Goal: Task Accomplishment & Management: Manage account settings

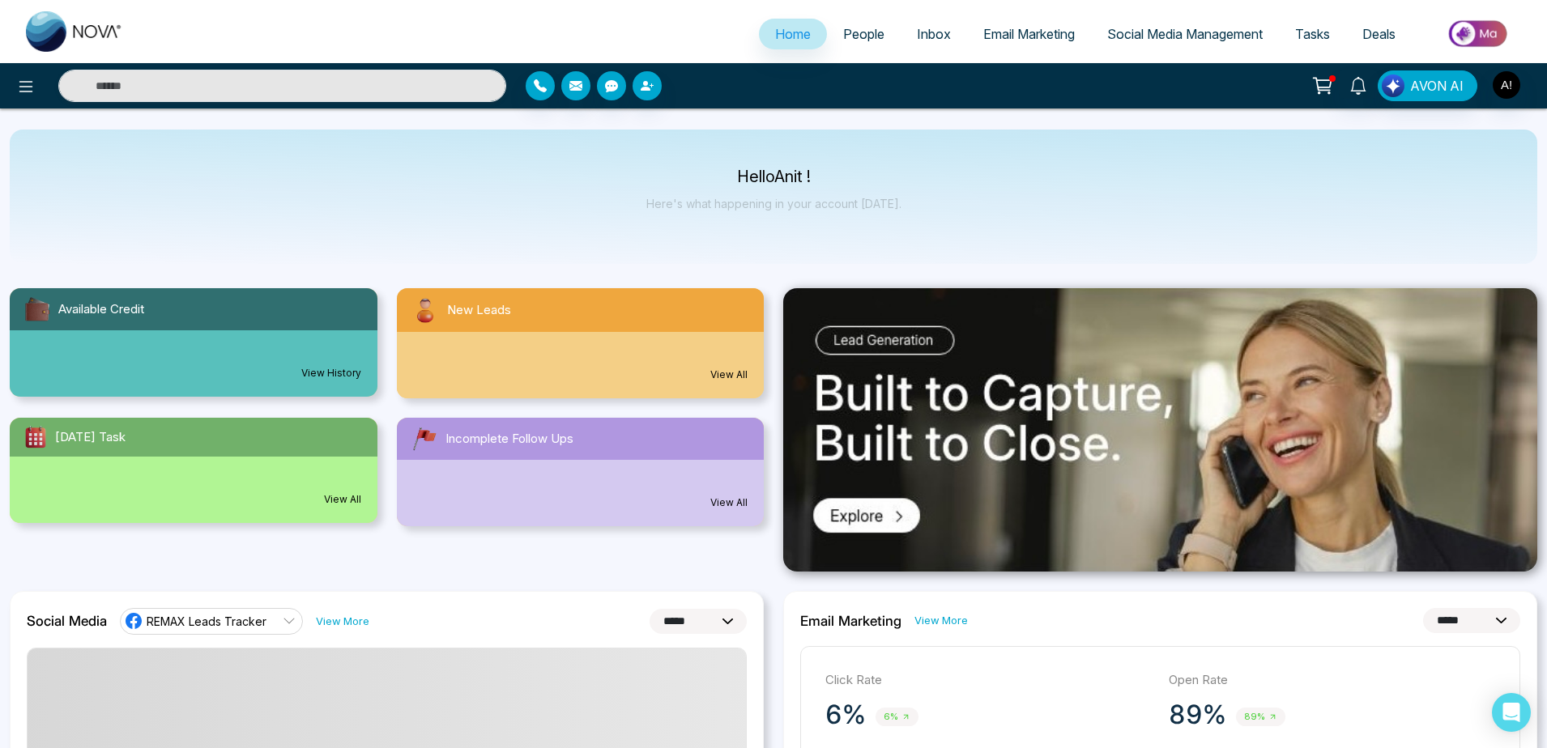
select select "*"
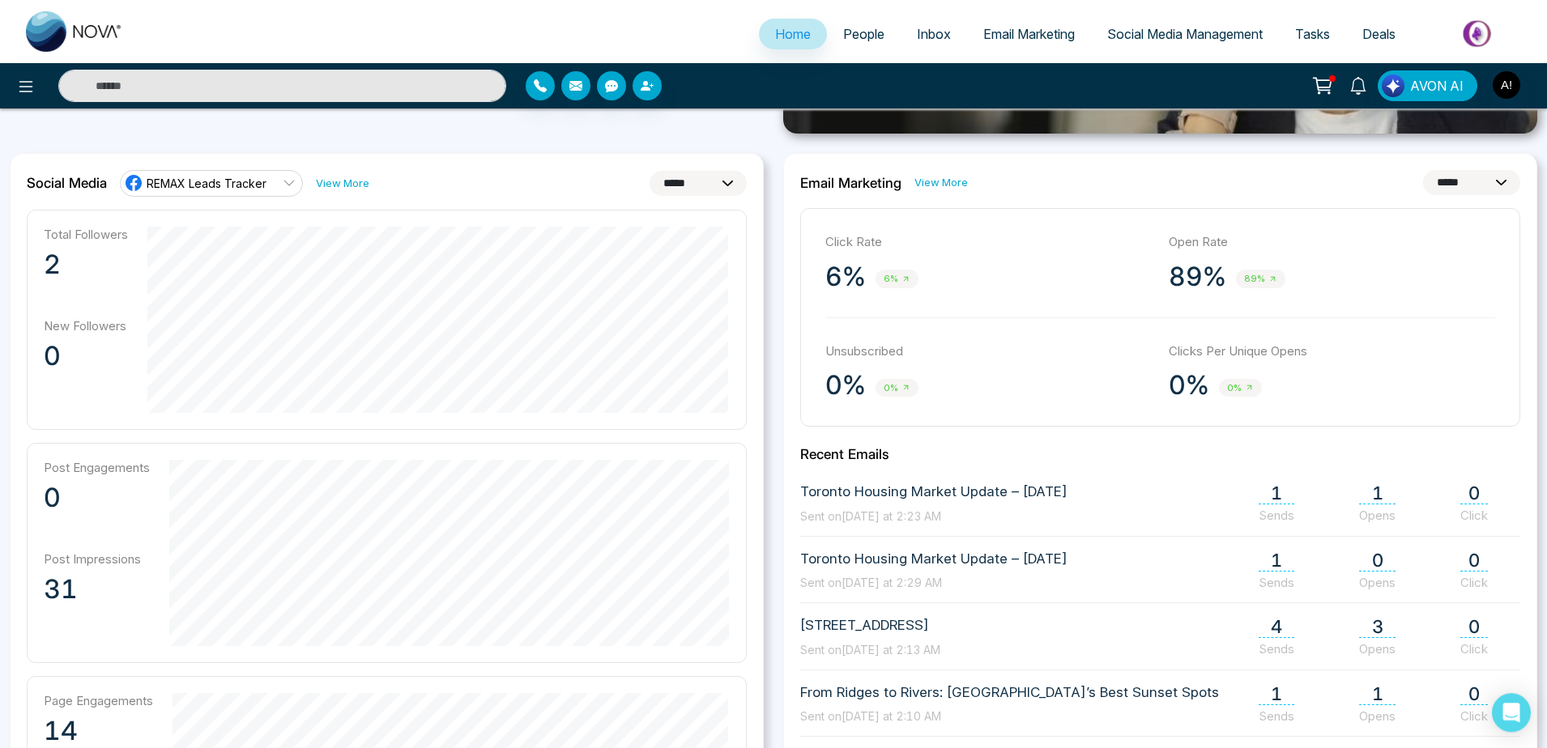
scroll to position [436, 0]
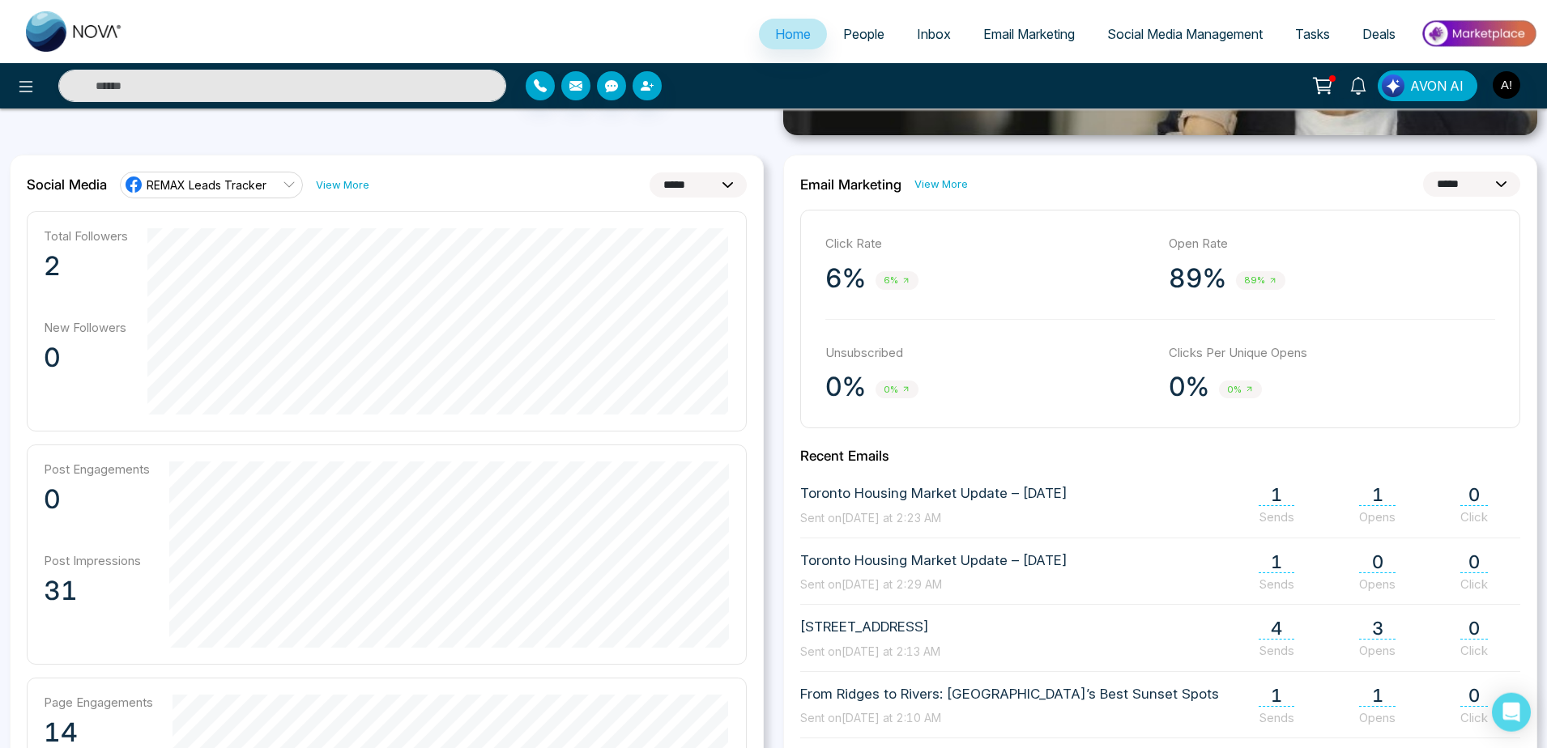
click option "*********" at bounding box center [0, 0] width 0 height 0
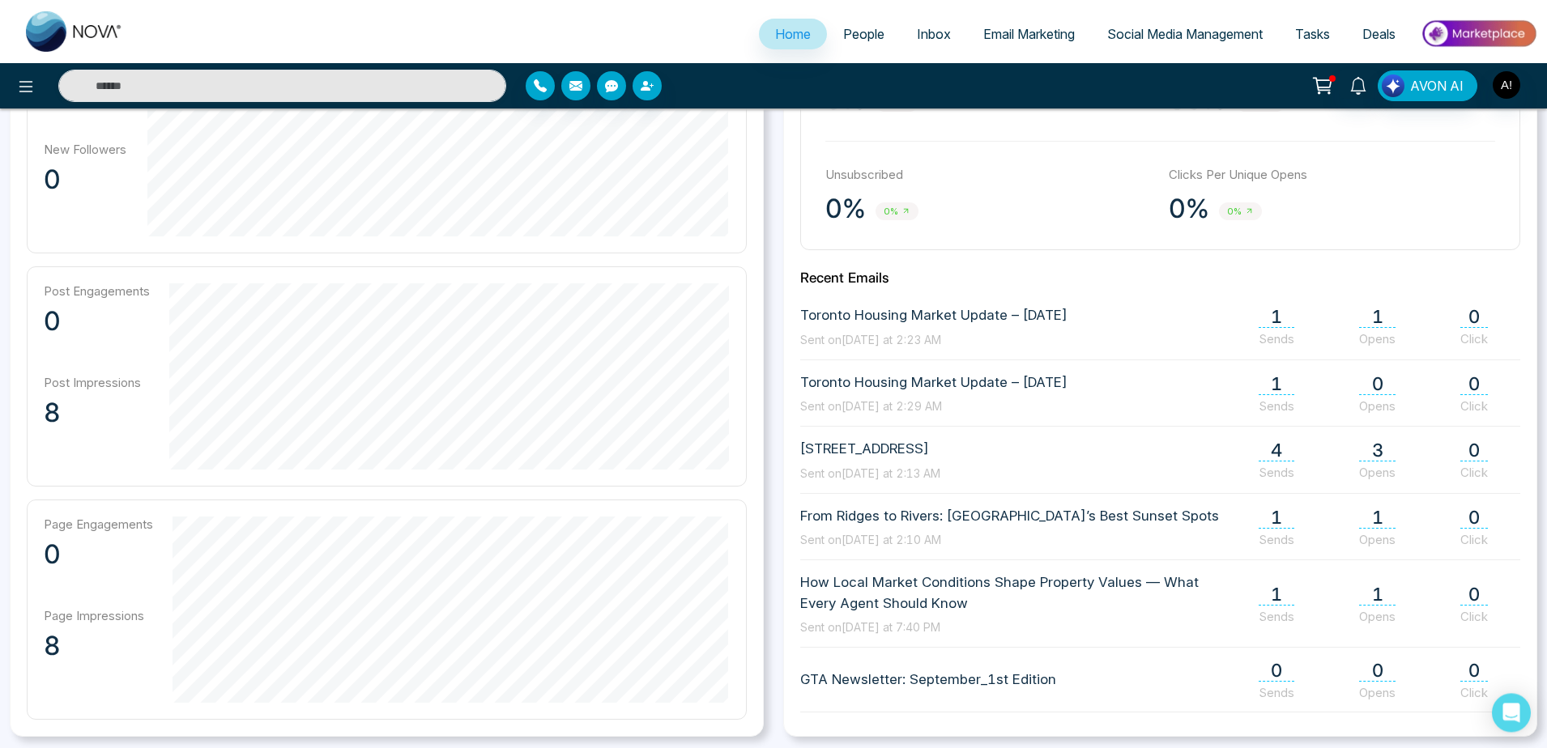
scroll to position [357, 0]
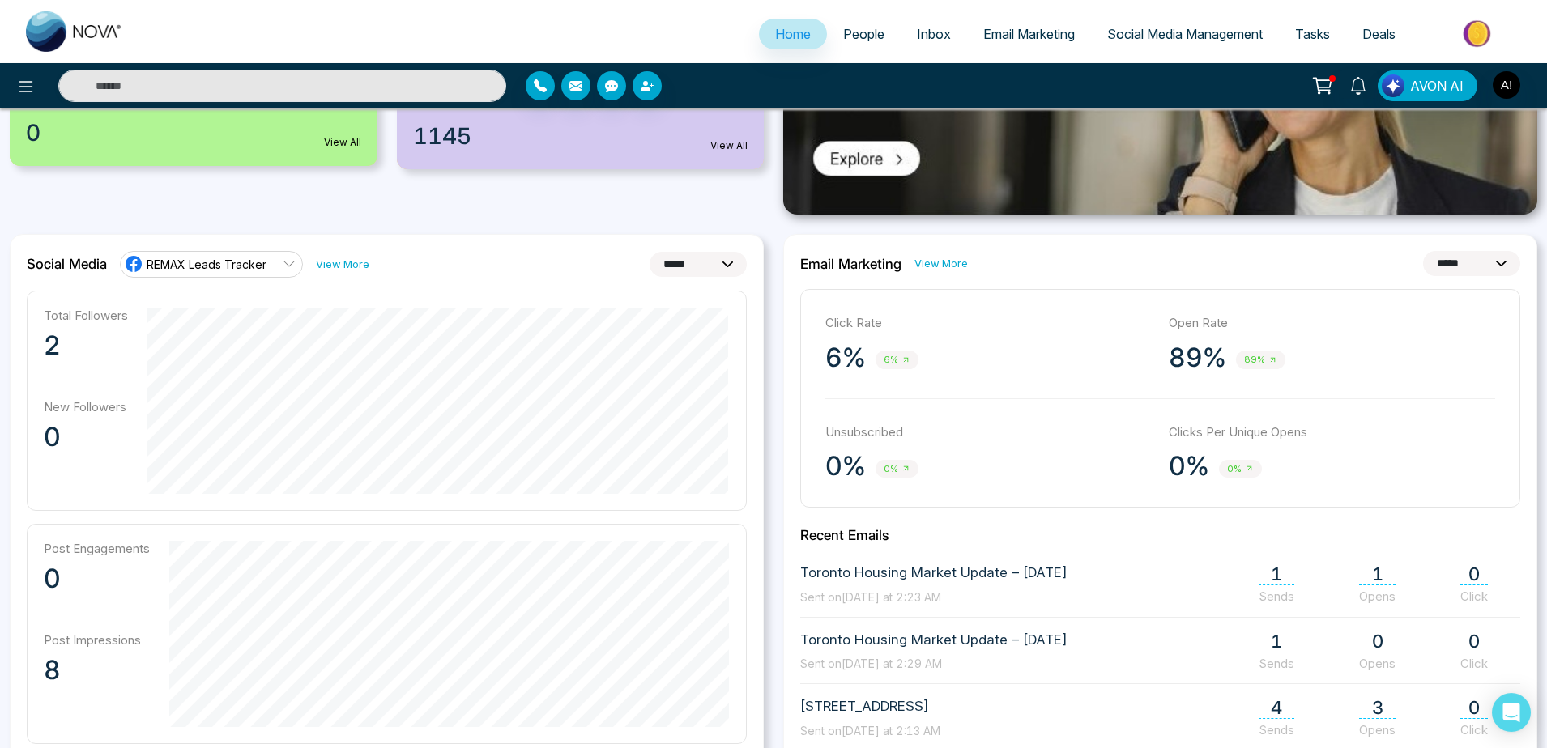
drag, startPoint x: 699, startPoint y: 281, endPoint x: 717, endPoint y: 266, distance: 23.0
click at [717, 266] on div "**********" at bounding box center [387, 614] width 754 height 760
click at [649, 252] on select "**********" at bounding box center [697, 264] width 97 height 25
select select "*"
click option "*****" at bounding box center [0, 0] width 0 height 0
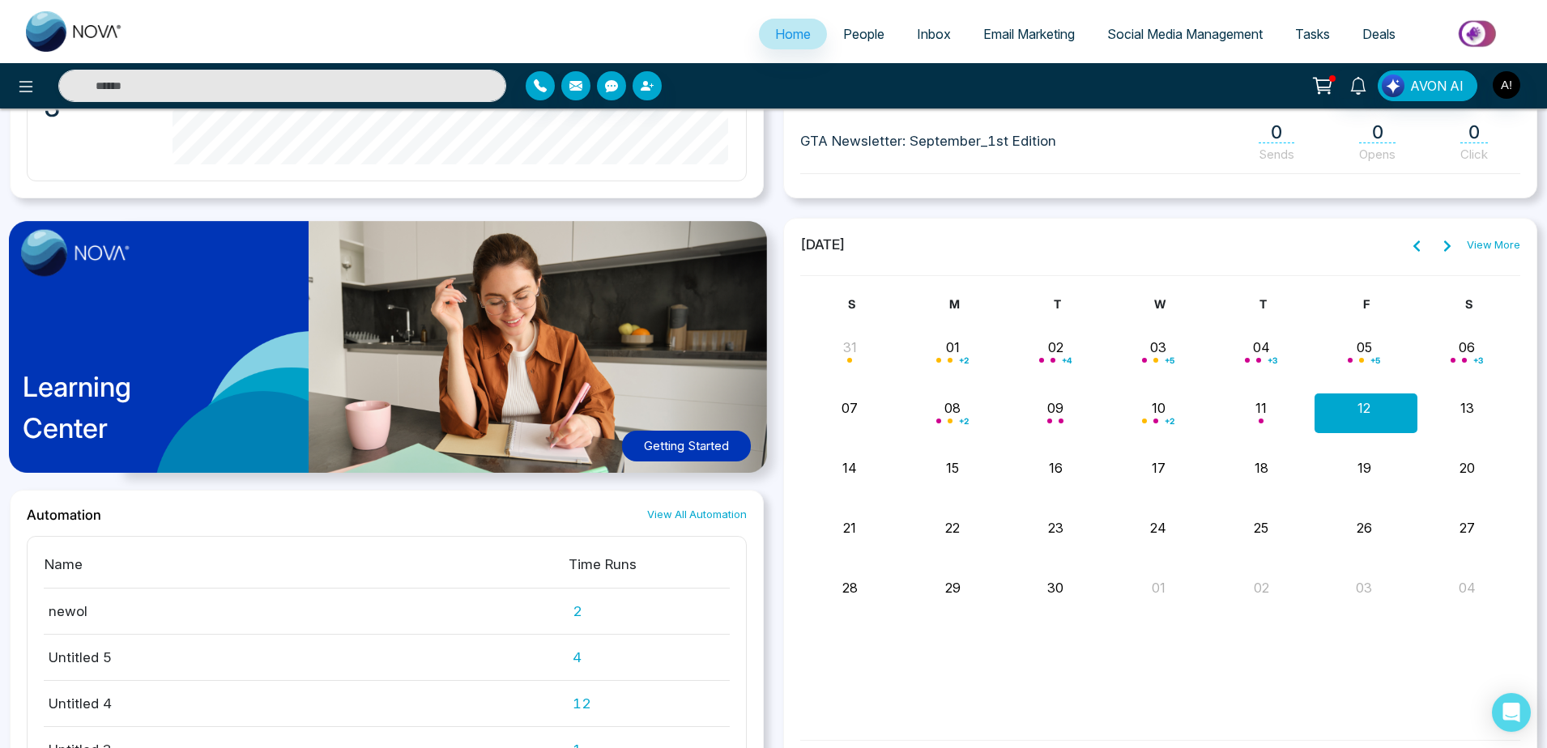
scroll to position [1146, 0]
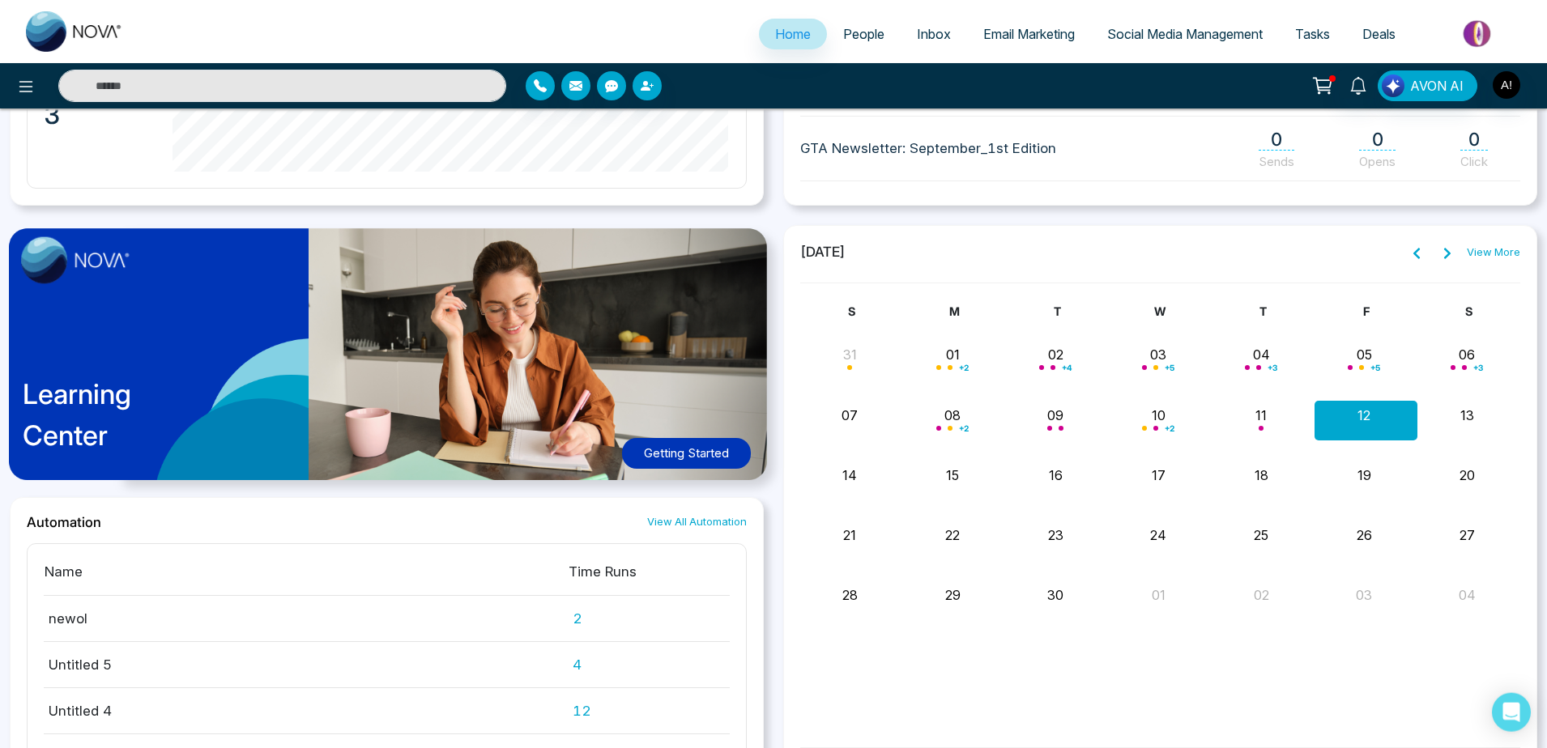
click at [1254, 423] on div "Month View" at bounding box center [1262, 420] width 103 height 39
click at [1233, 525] on div "25" at bounding box center [1260, 533] width 99 height 24
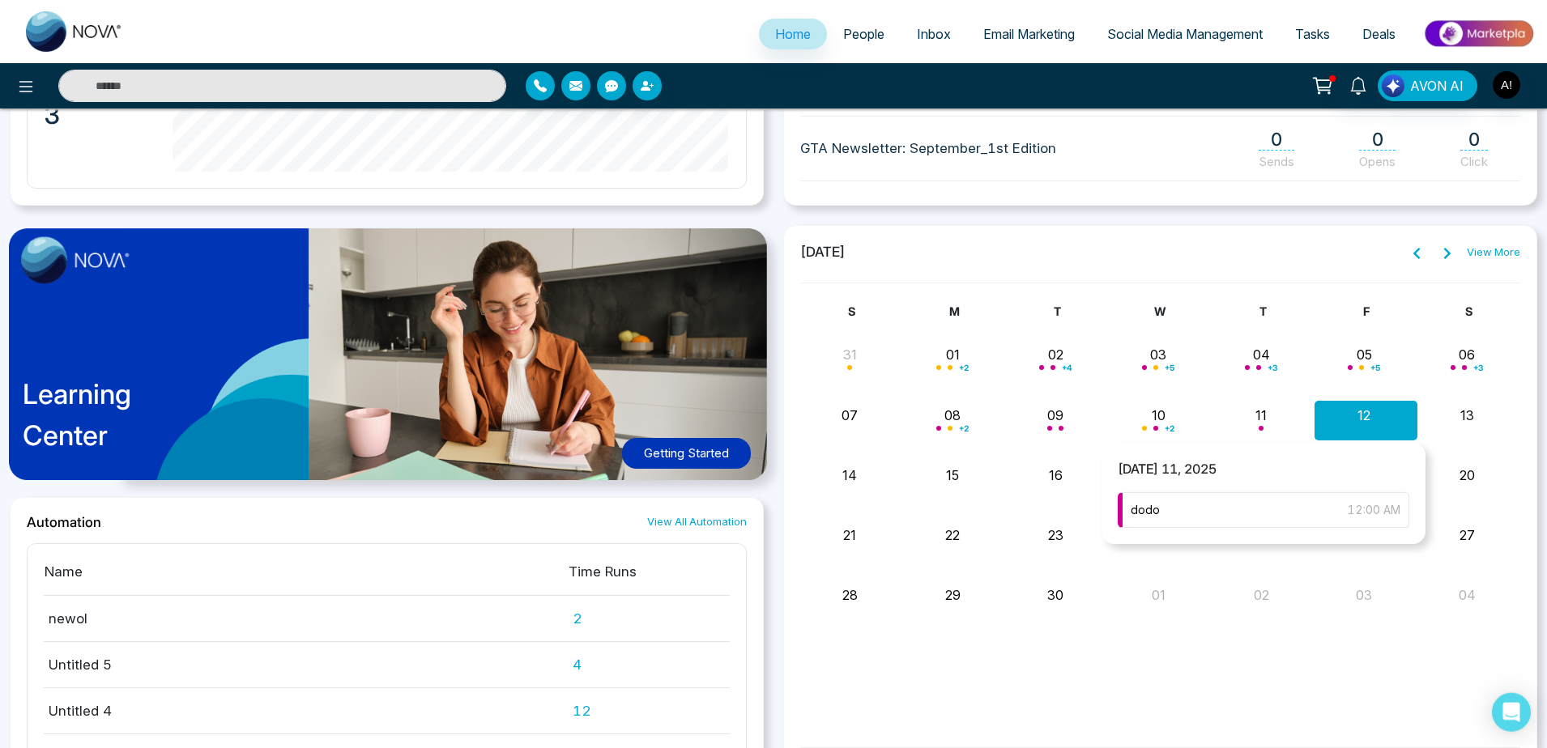
click at [1225, 509] on div "dodo 12:00 AM" at bounding box center [1263, 510] width 292 height 36
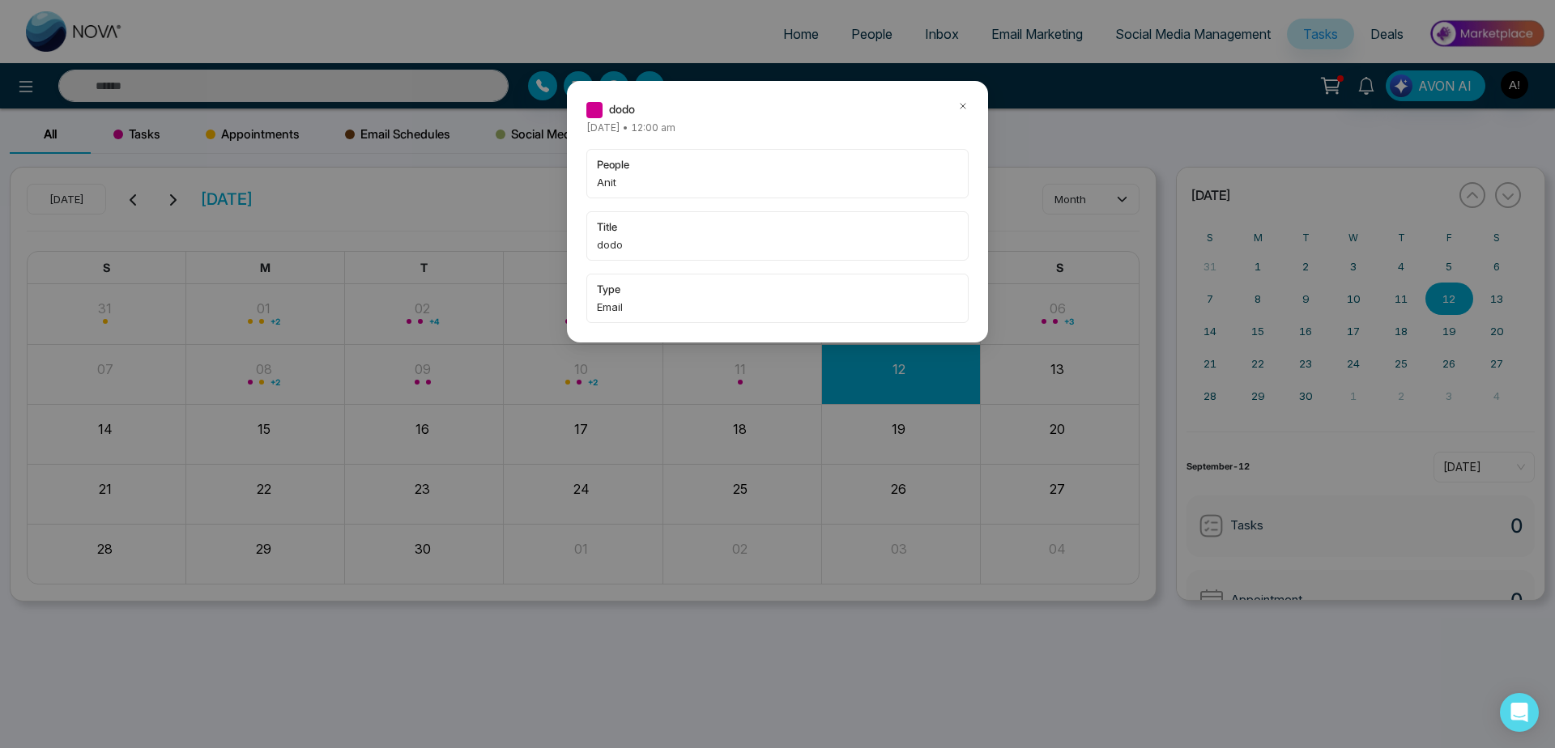
click at [963, 103] on icon at bounding box center [962, 105] width 11 height 11
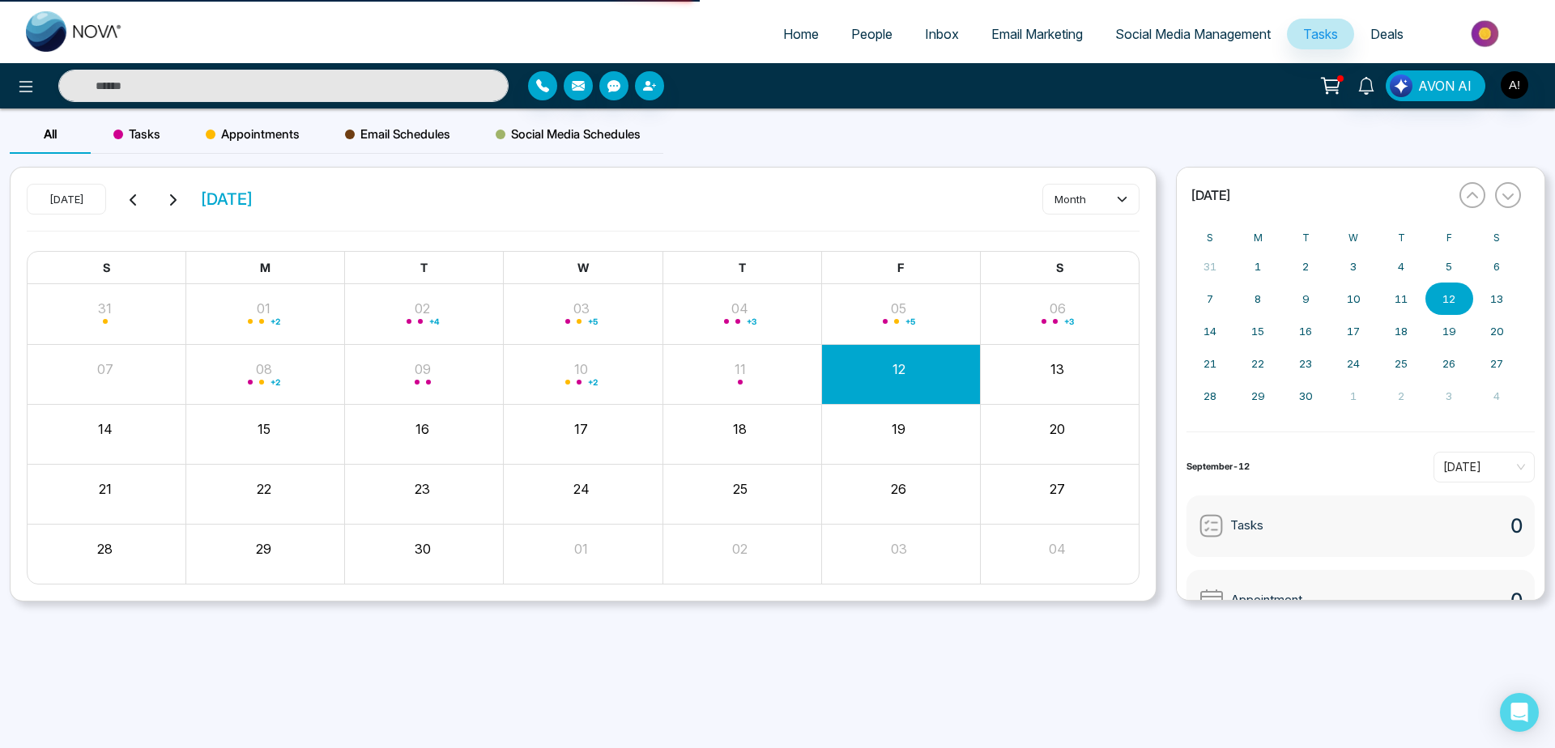
select select "*"
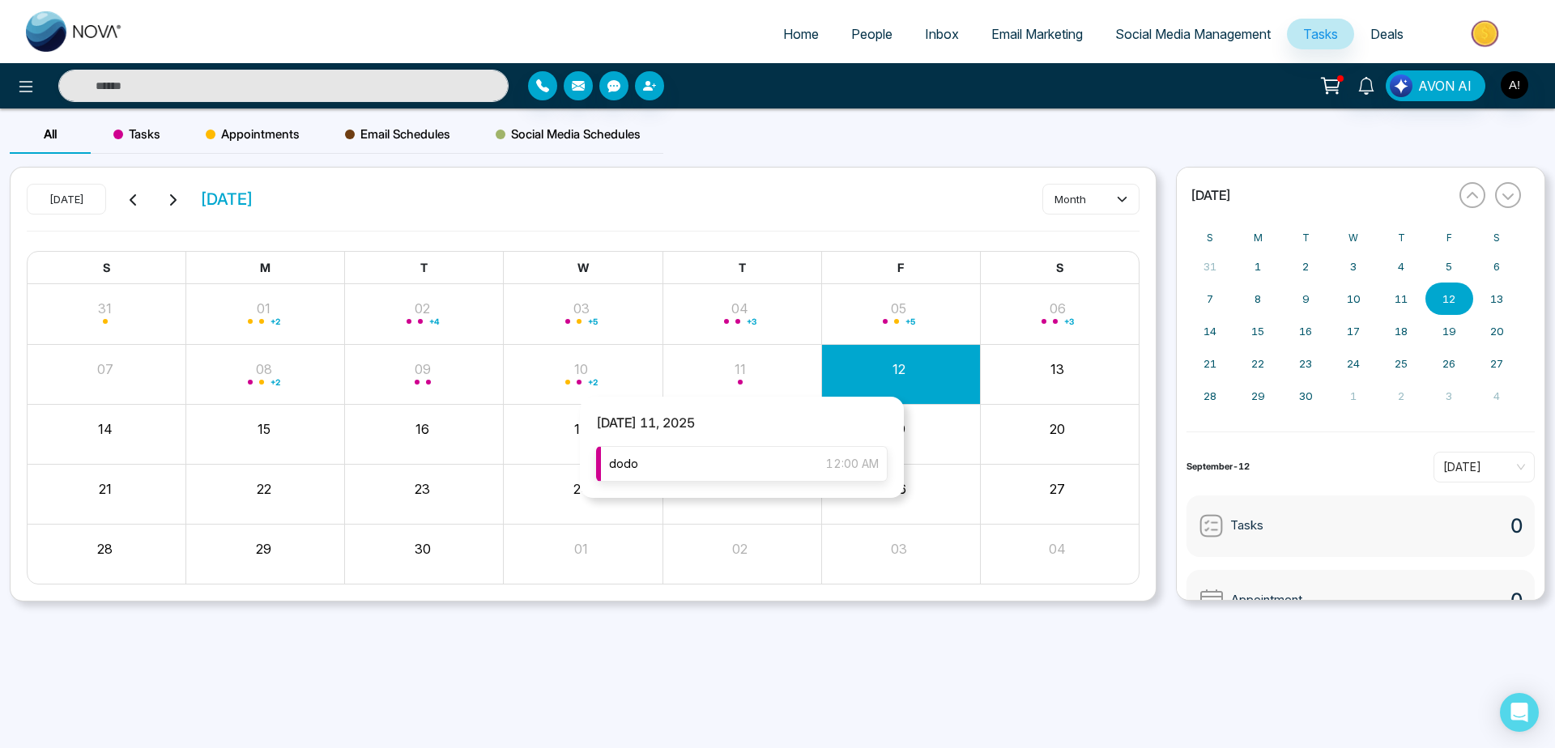
click at [755, 472] on div "dodo 12:00 AM" at bounding box center [742, 464] width 292 height 36
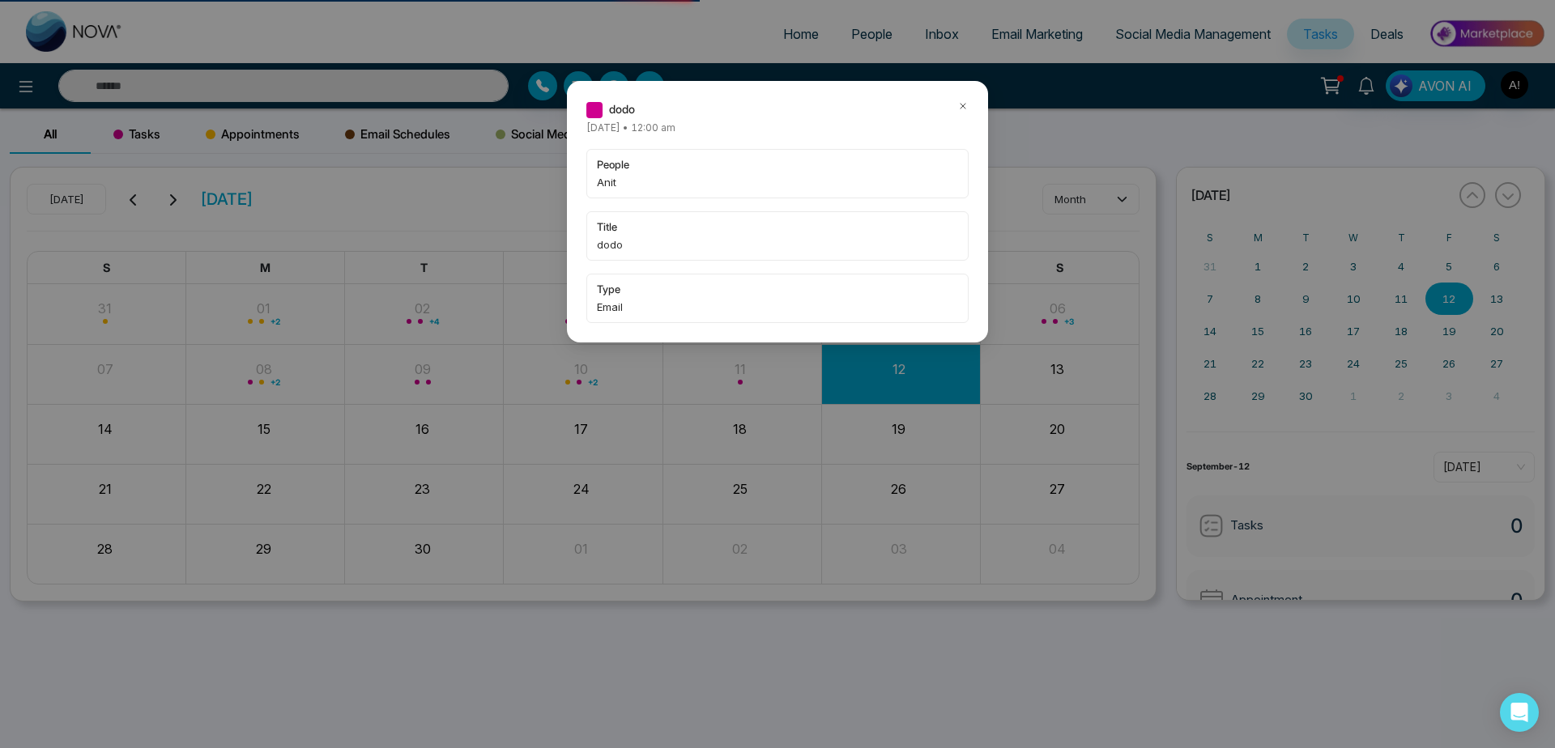
select select "*"
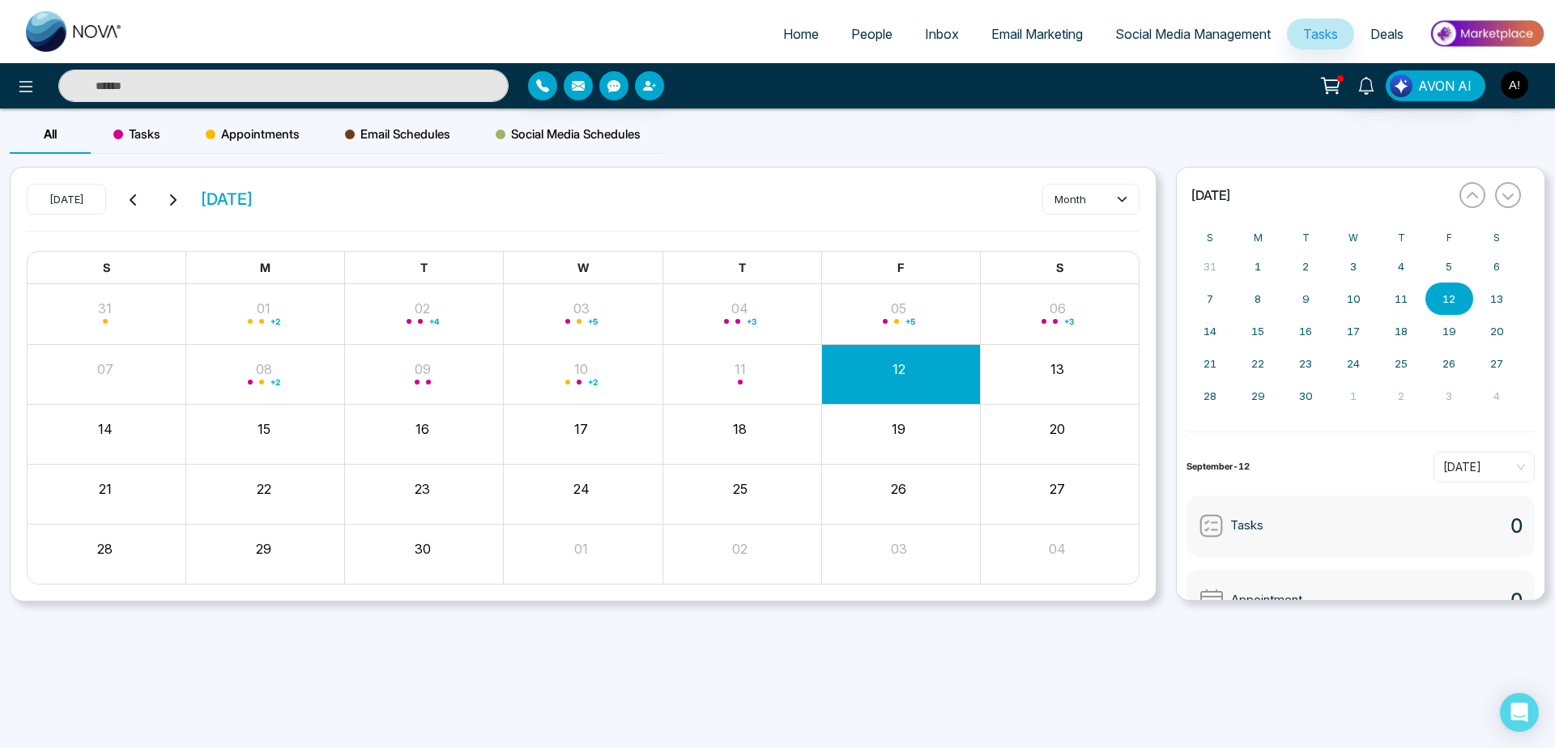
click at [835, 28] on link "People" at bounding box center [872, 34] width 74 height 31
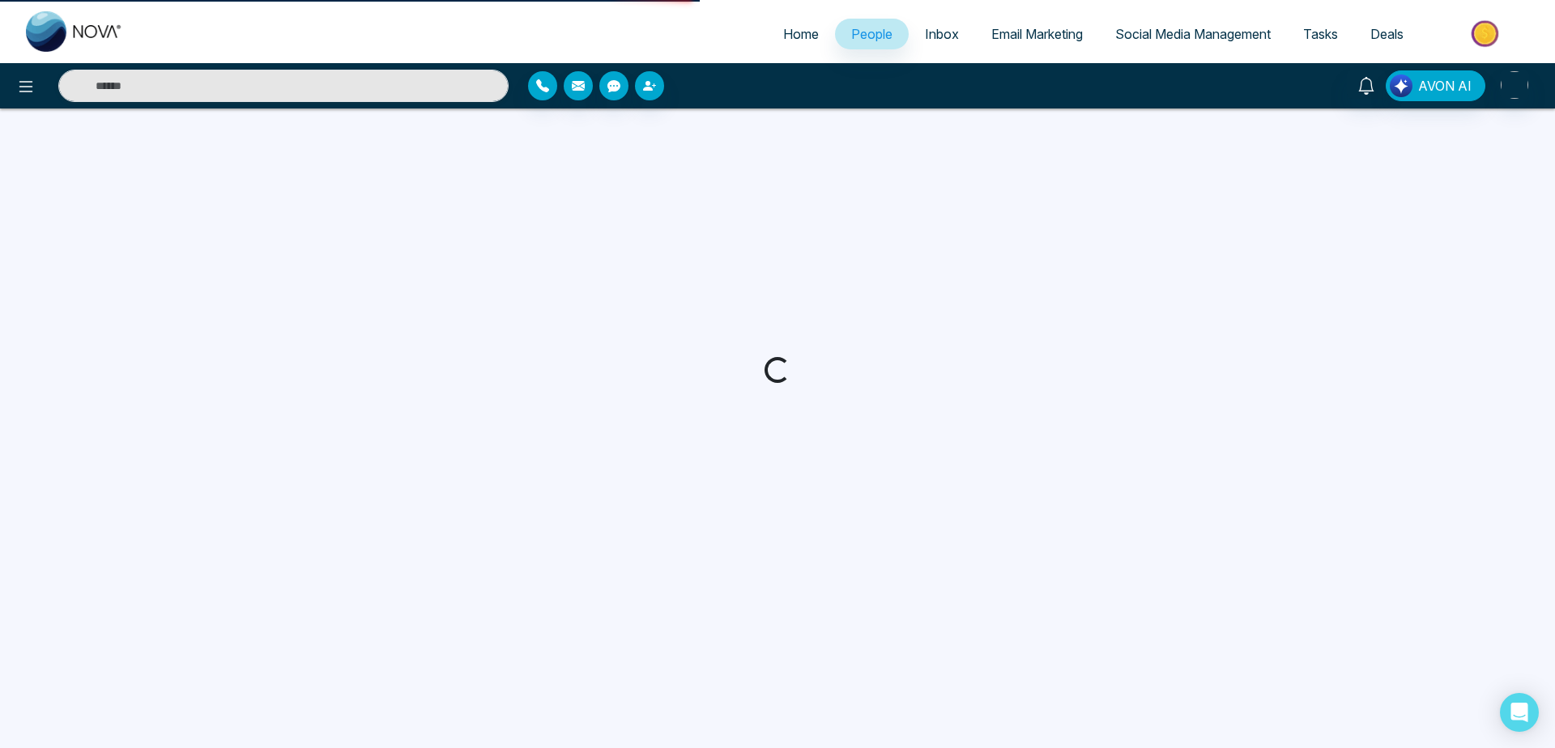
click at [802, 31] on span "Home" at bounding box center [801, 34] width 36 height 16
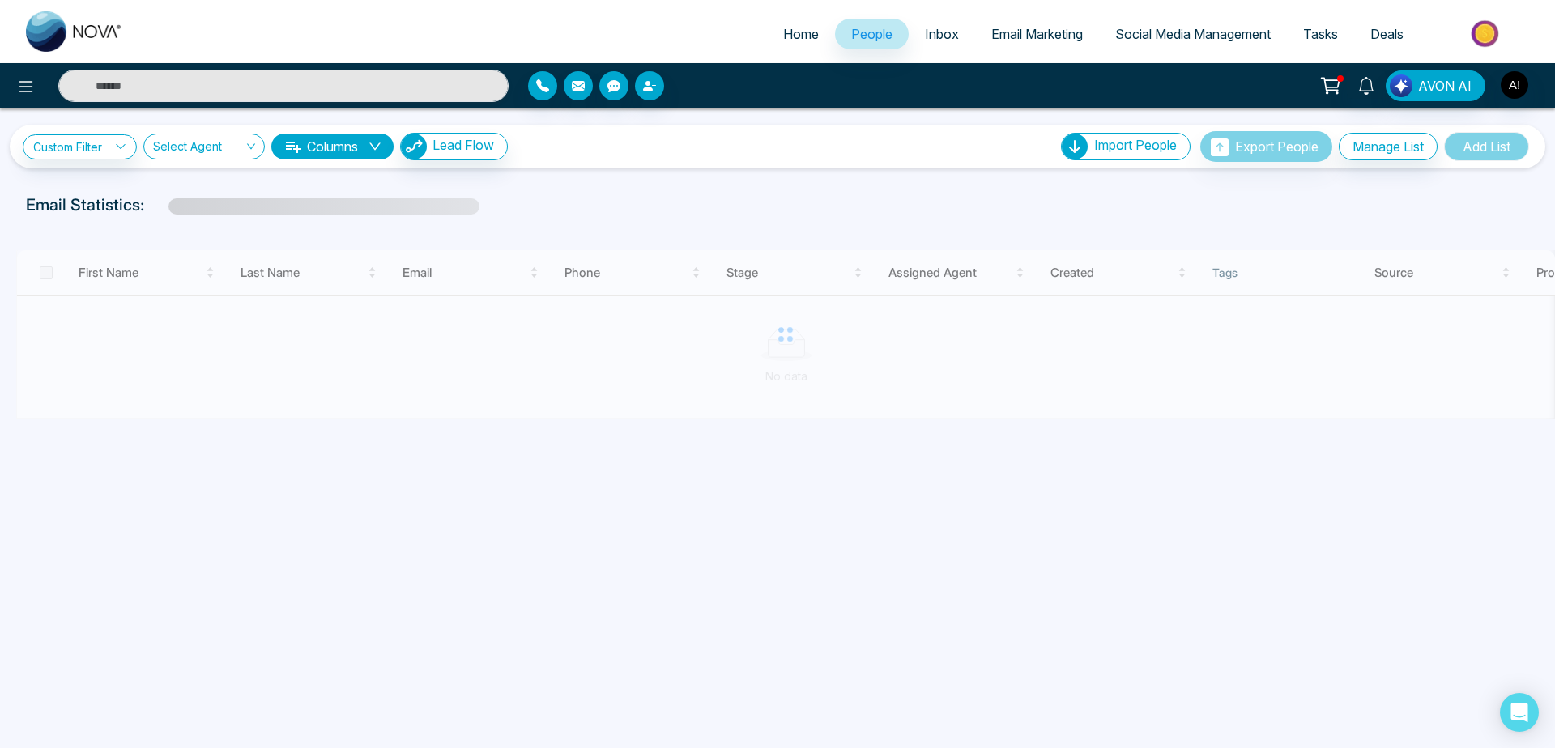
select select "*"
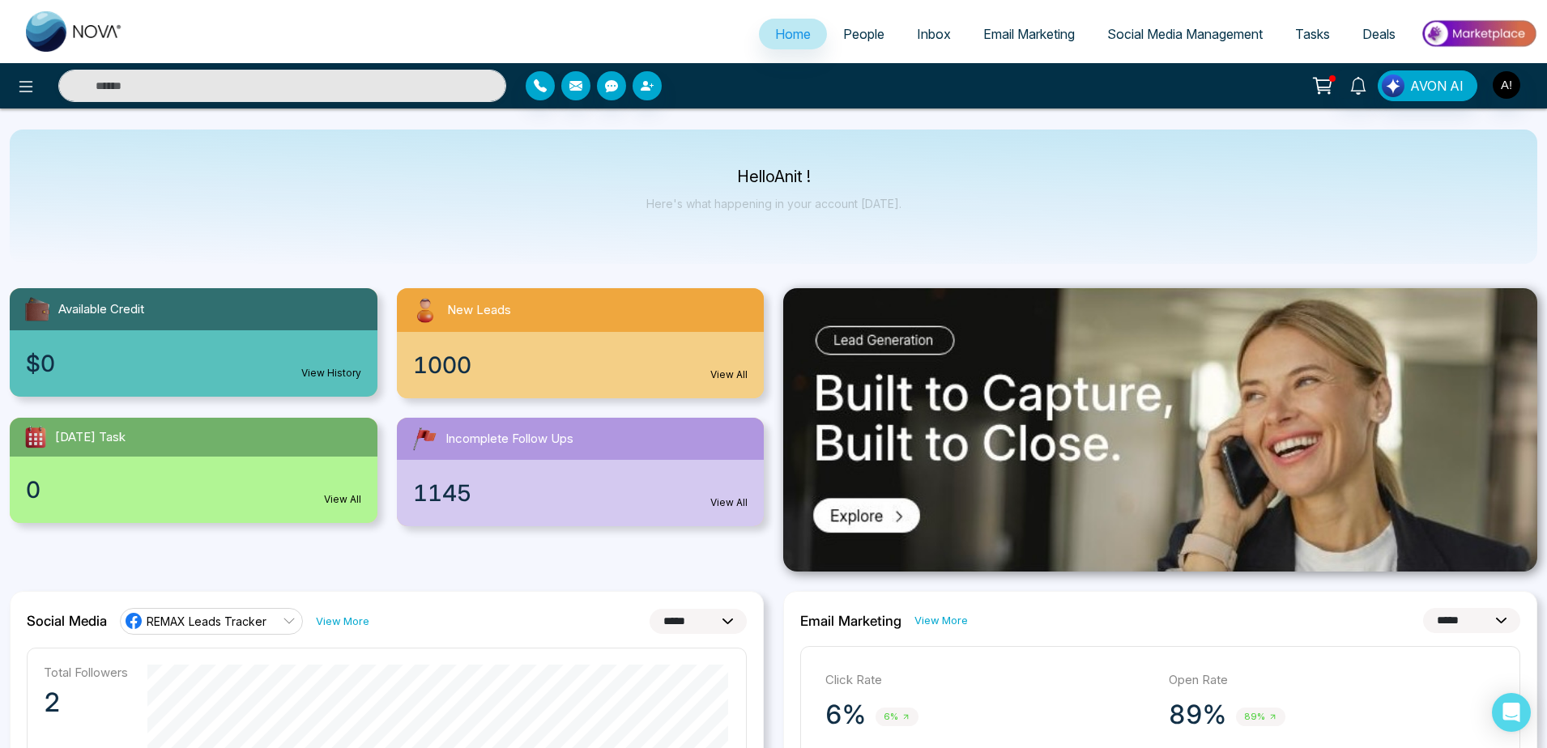
click at [271, 384] on div "$0 View History" at bounding box center [194, 363] width 368 height 66
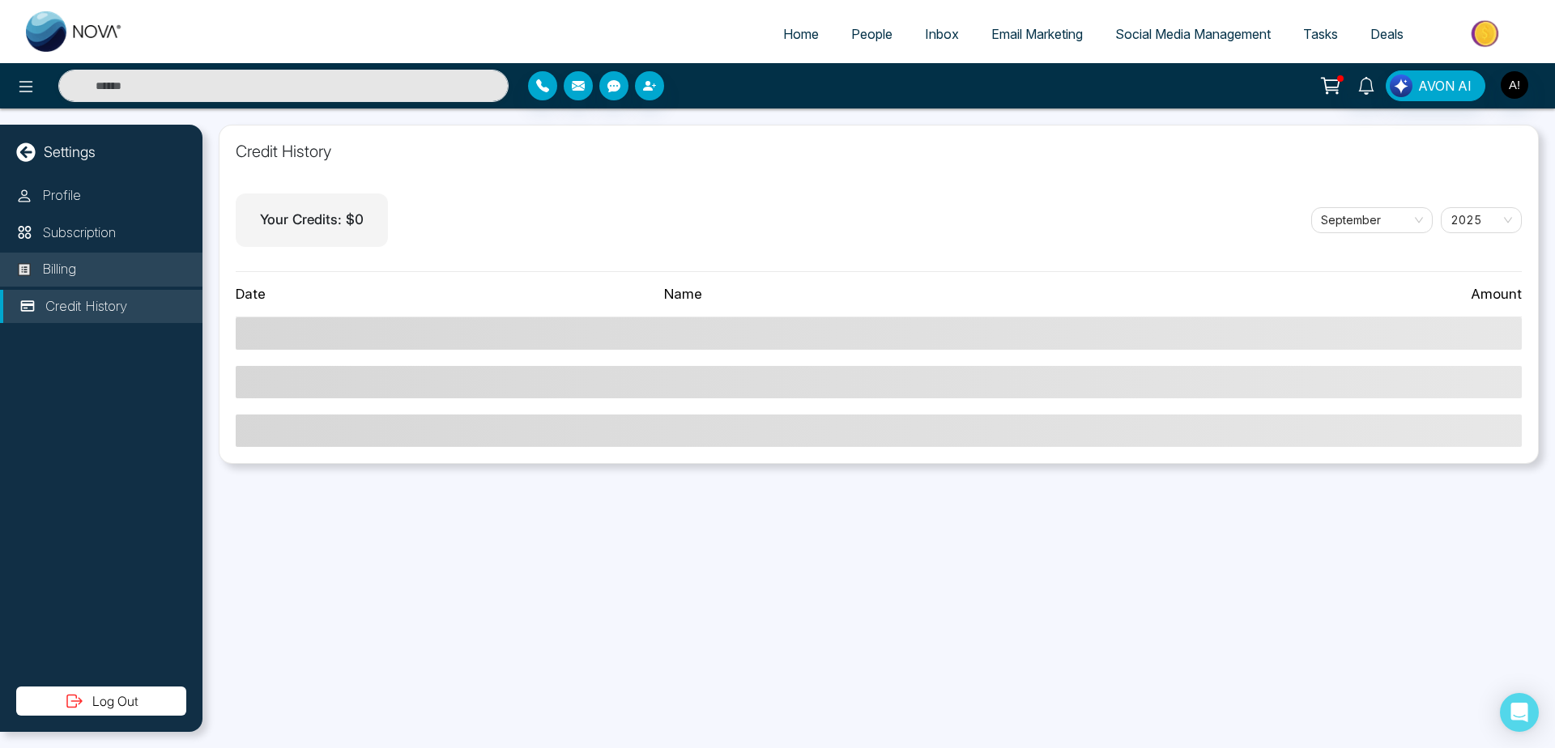
click at [55, 283] on li "Billing" at bounding box center [101, 270] width 202 height 34
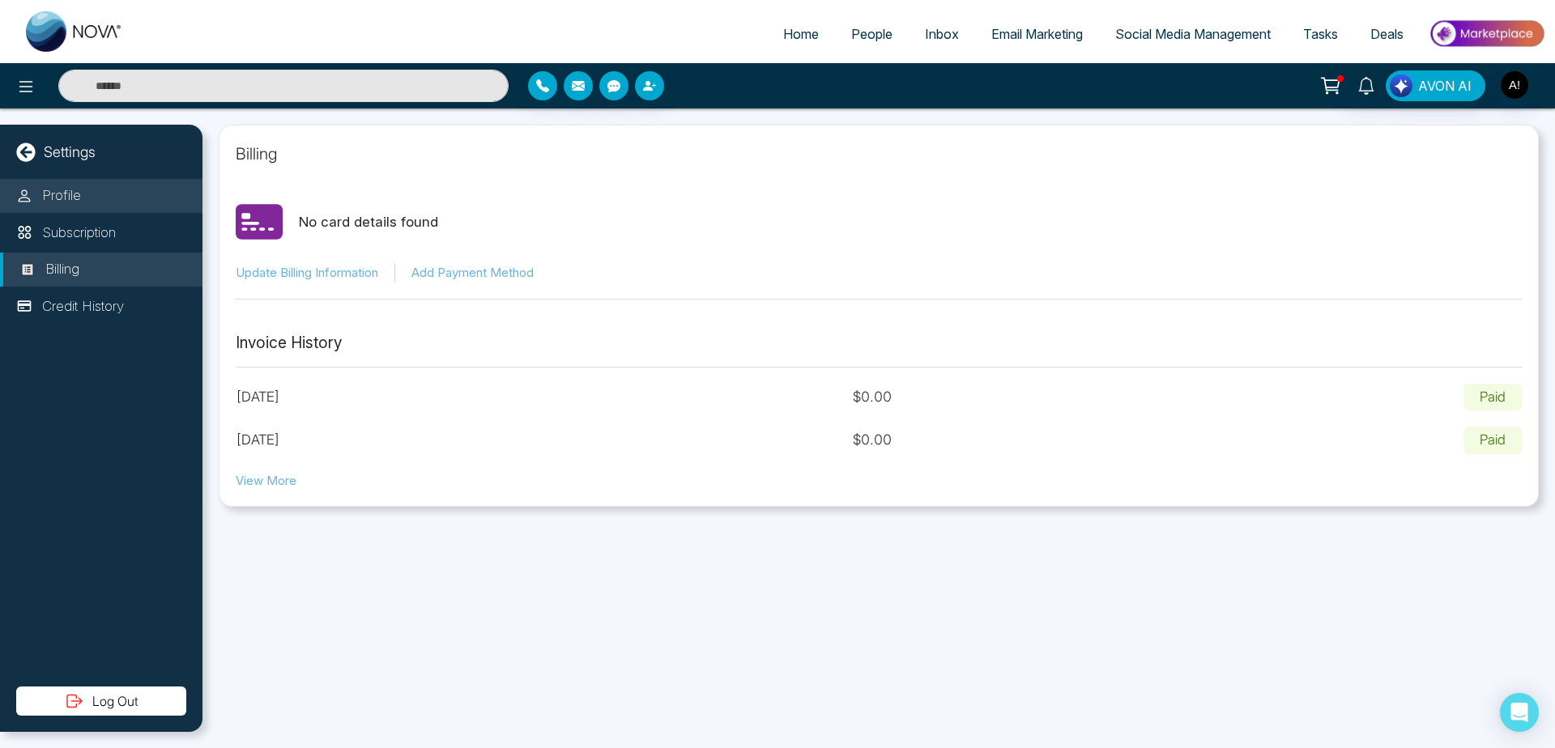
click at [83, 201] on li "Profile" at bounding box center [101, 196] width 202 height 34
select select
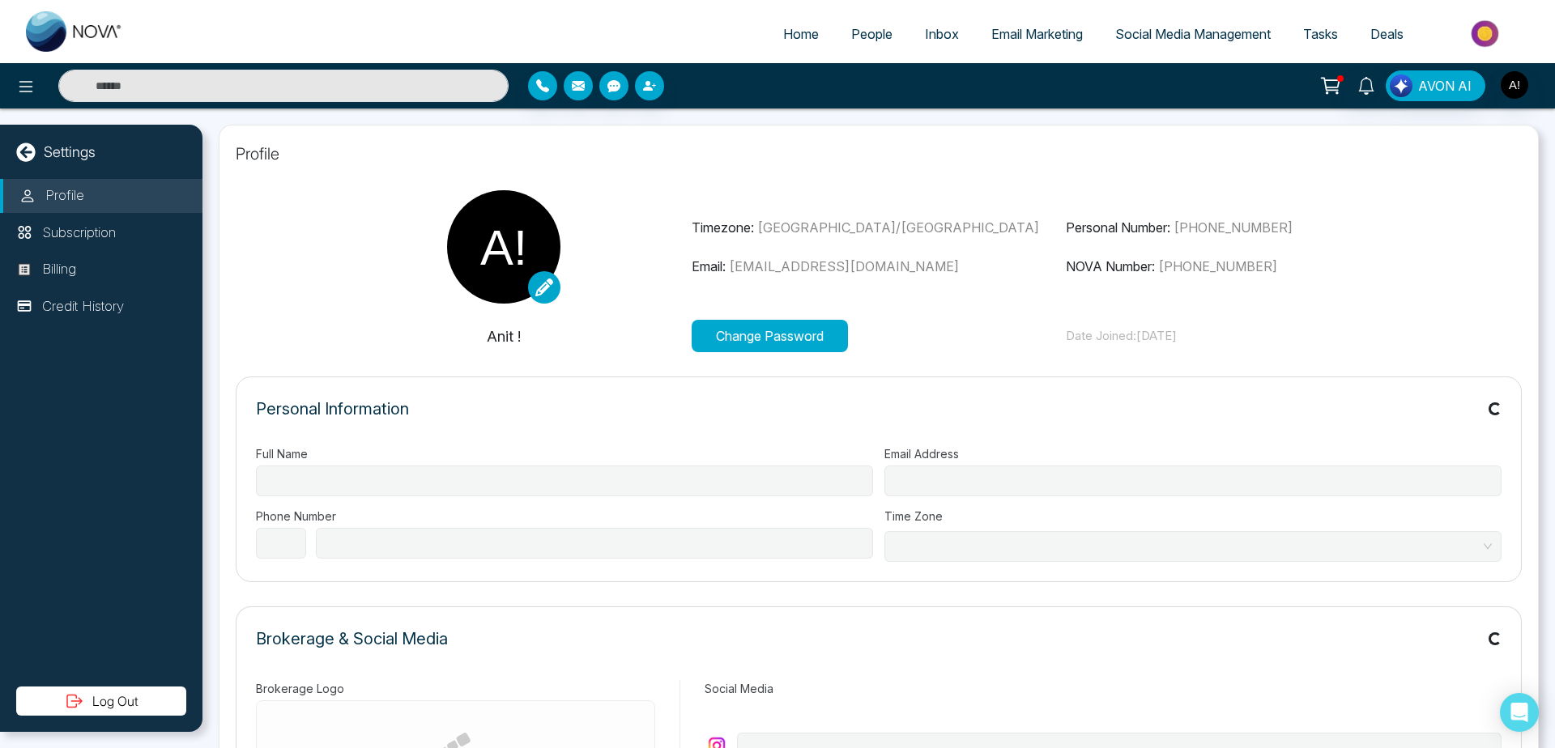
type input "******"
type input "**********"
select select "***"
type input "**********"
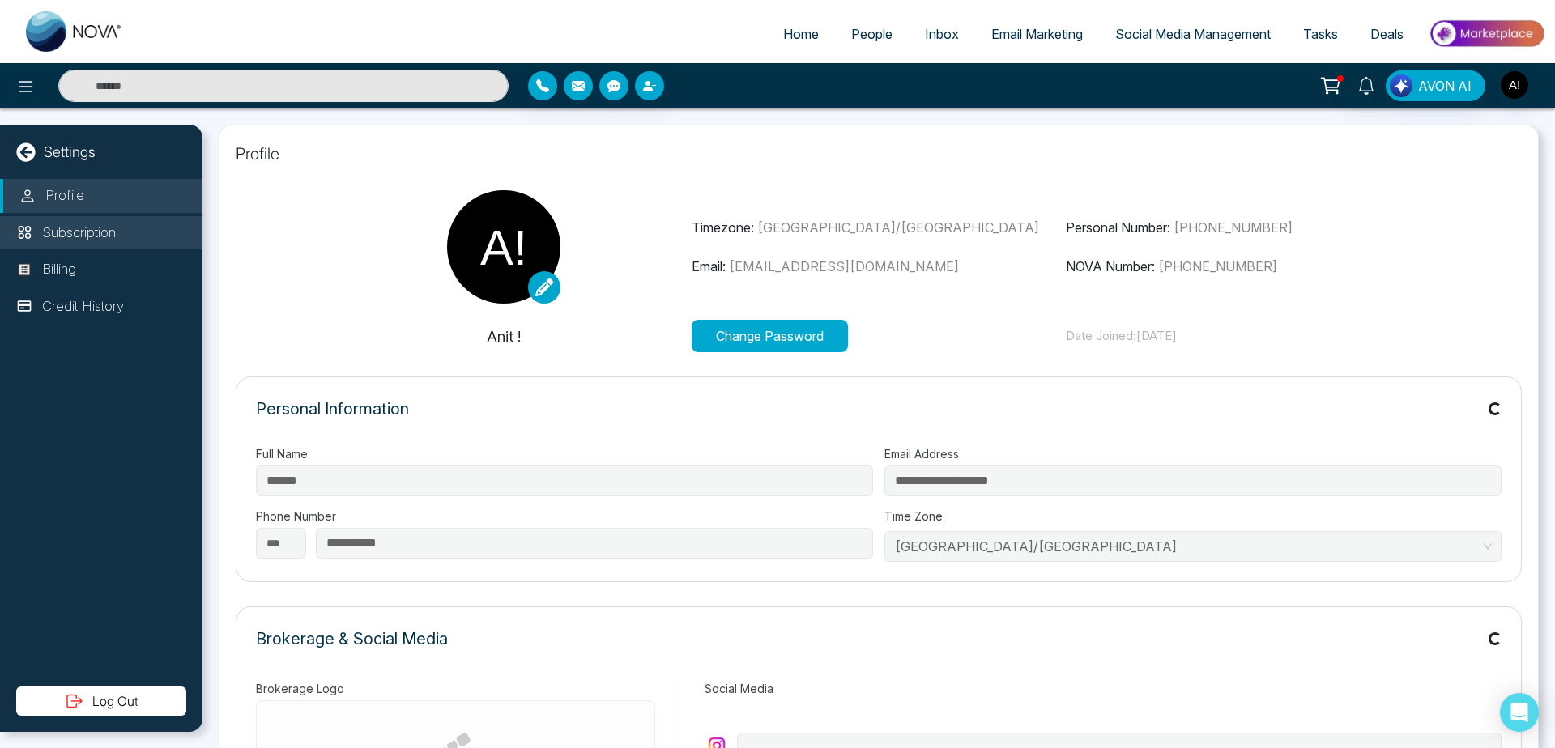
click at [109, 244] on li "Subscription" at bounding box center [101, 233] width 202 height 34
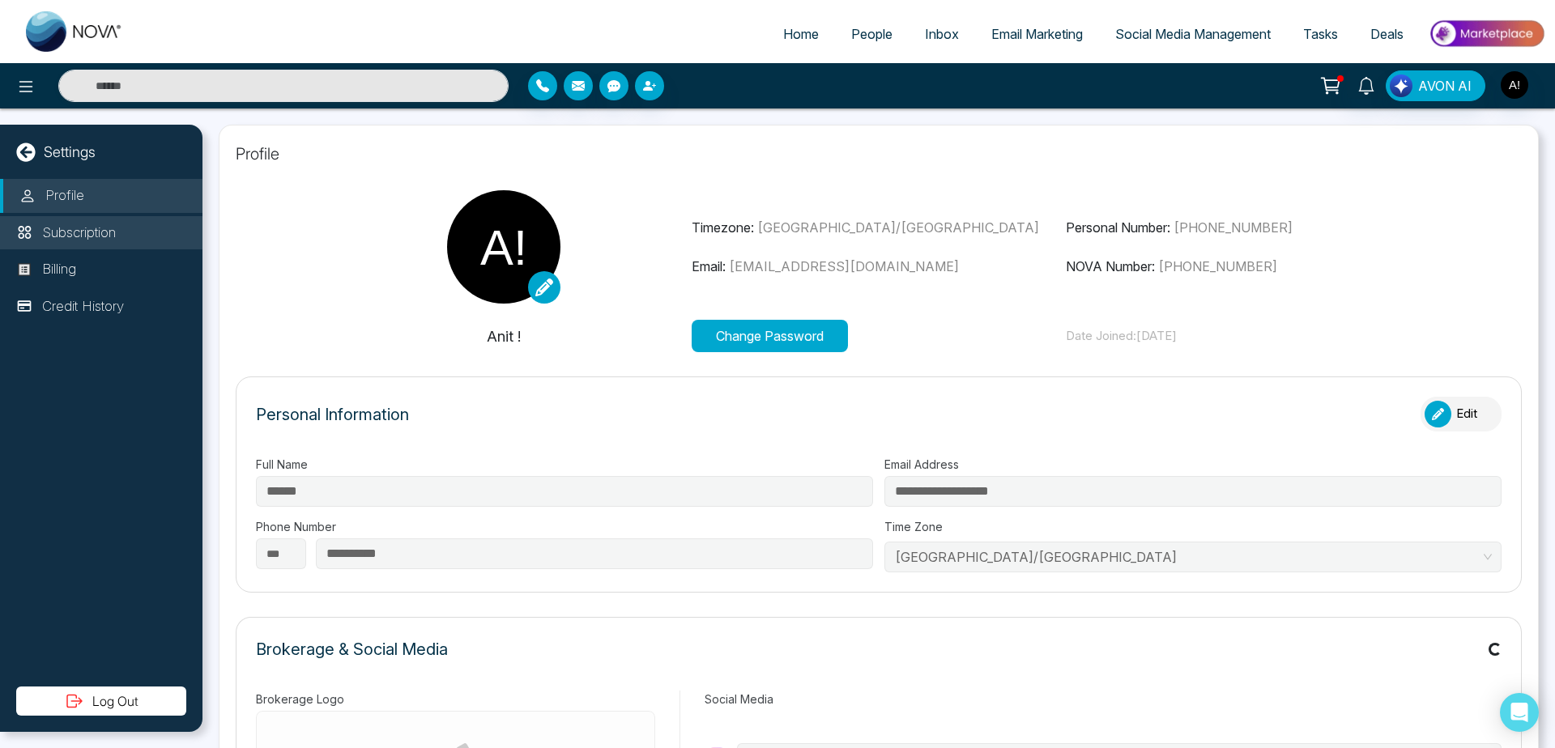
type input "*********"
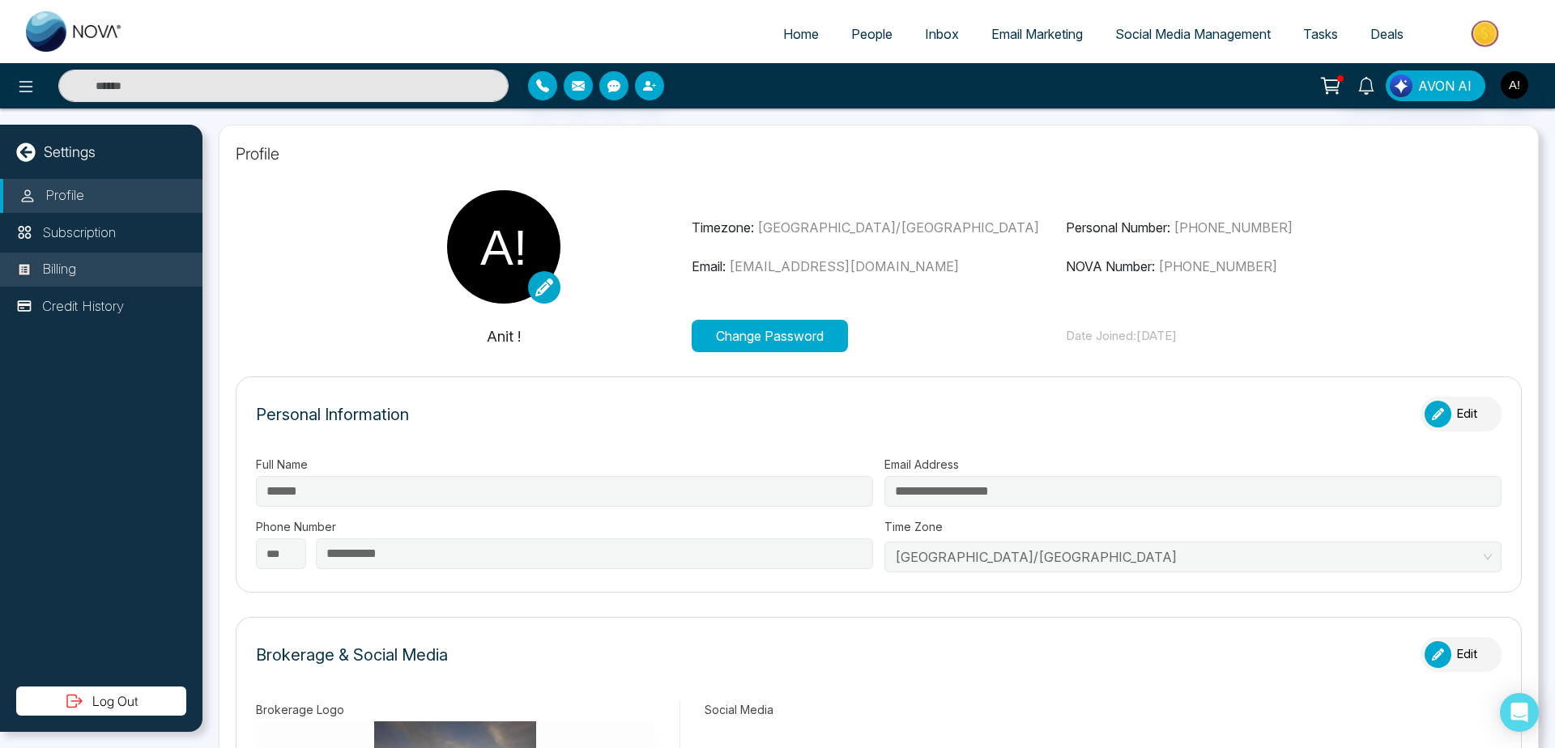
click at [109, 272] on li "Billing" at bounding box center [101, 270] width 202 height 34
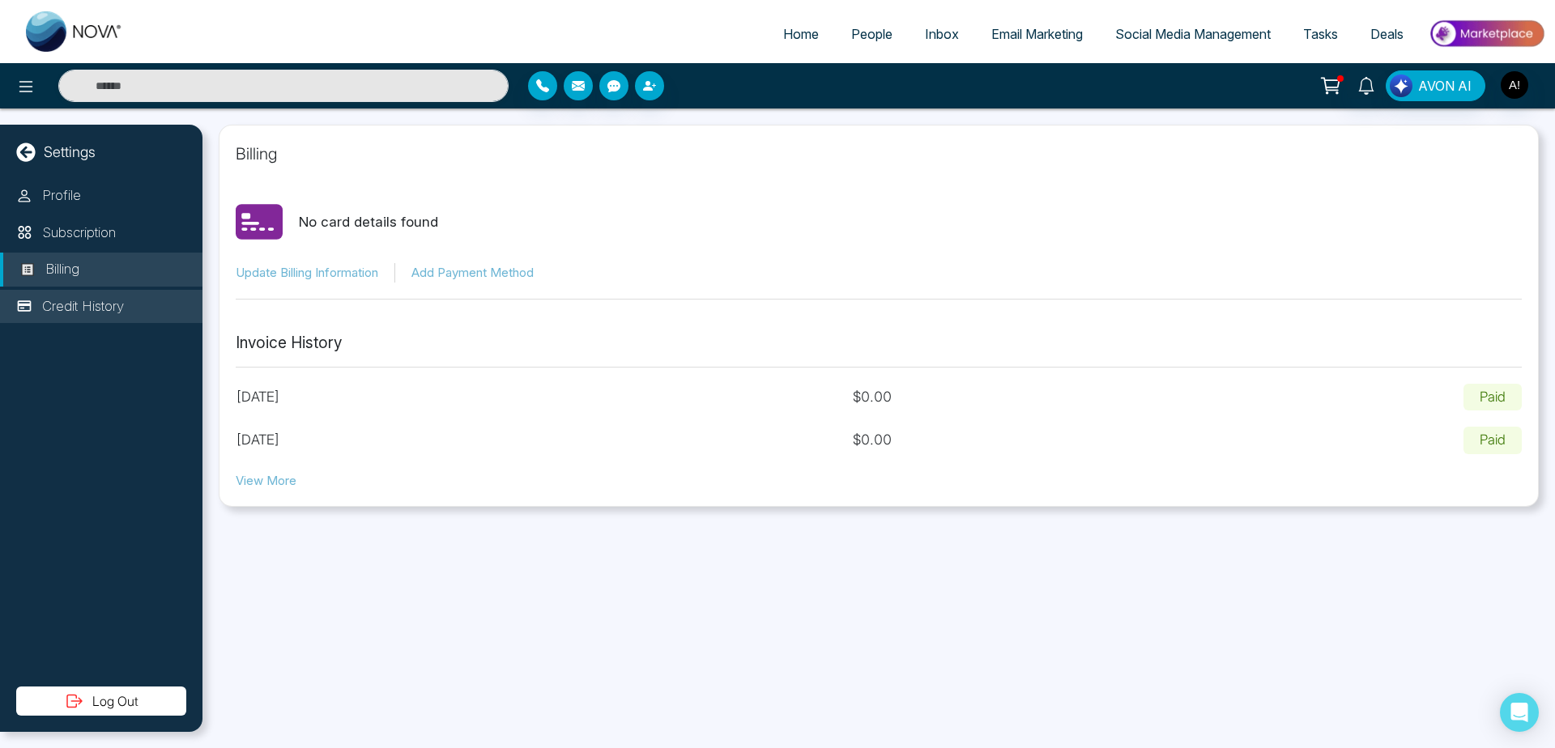
click at [109, 309] on p "Credit History" at bounding box center [83, 306] width 82 height 21
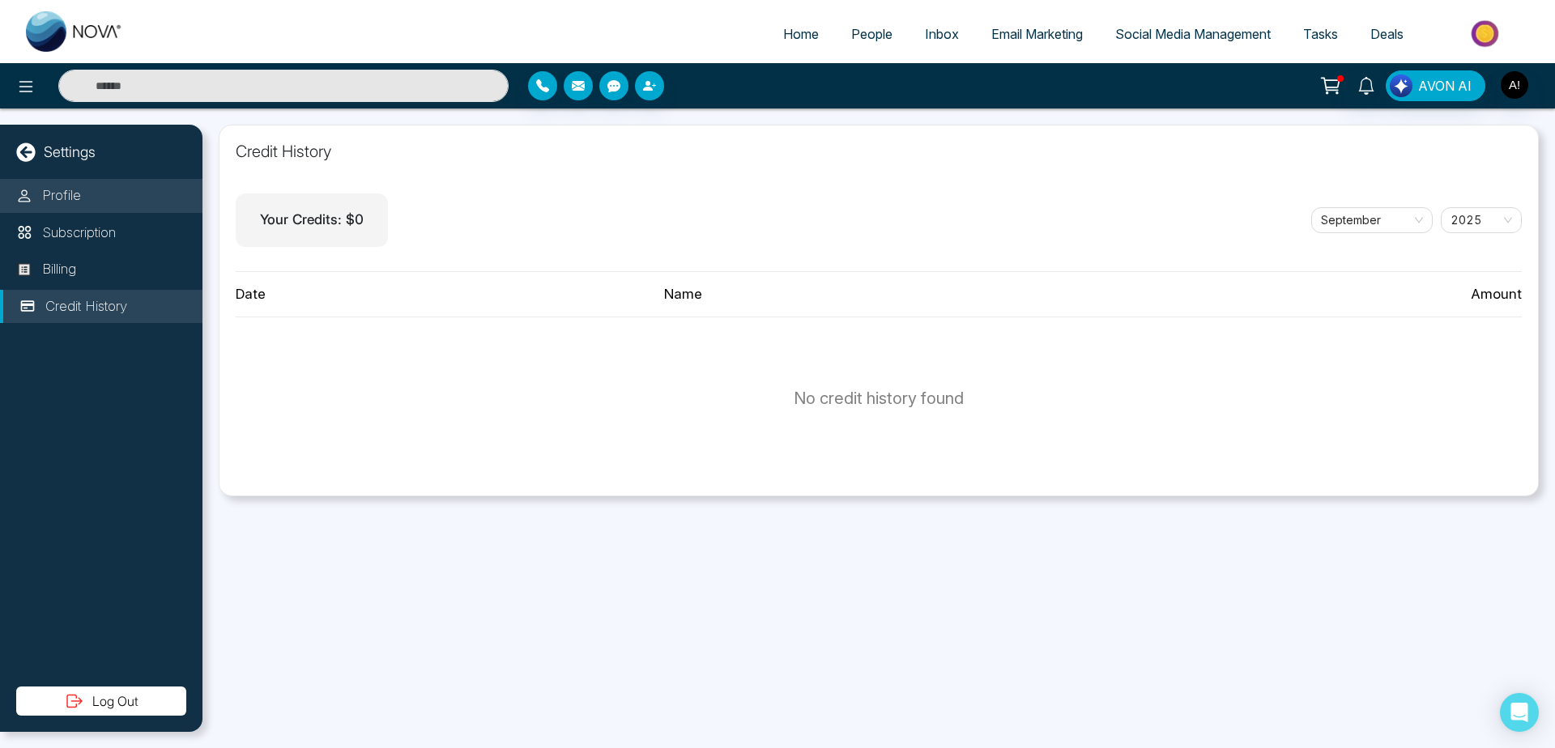
click at [82, 201] on li "Profile" at bounding box center [101, 196] width 202 height 34
select select "***"
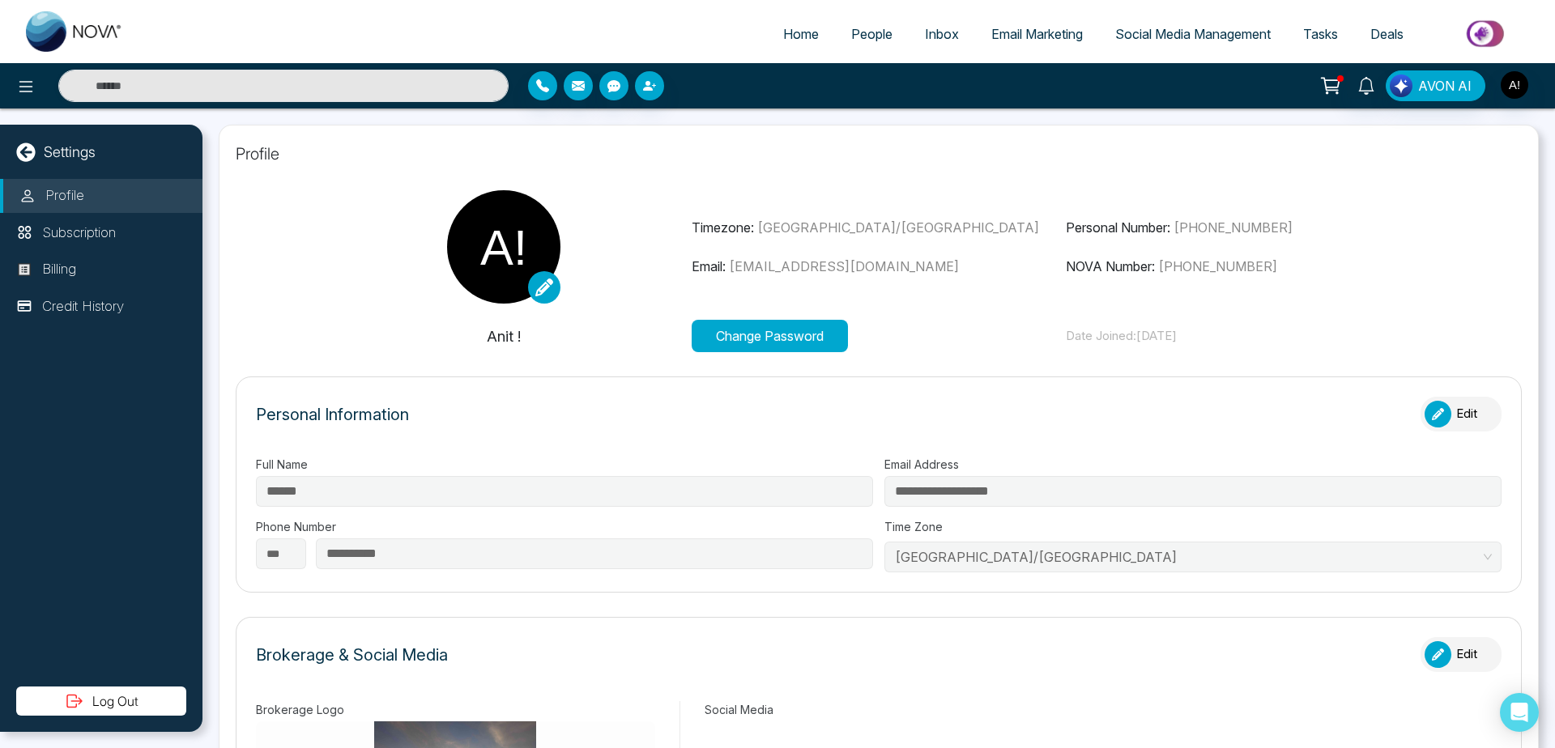
type input "*********"
click at [784, 45] on link "Home" at bounding box center [801, 34] width 68 height 31
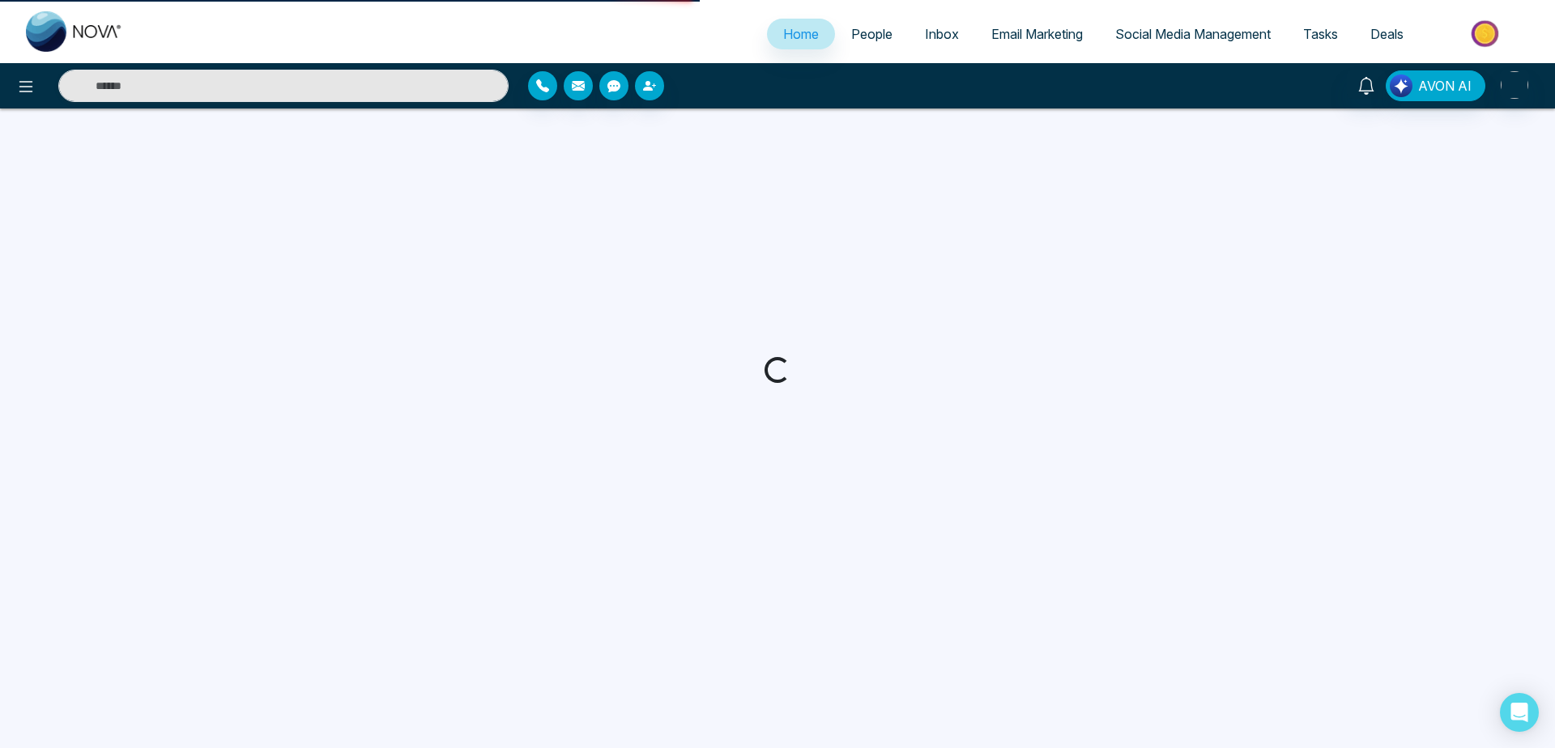
select select "*"
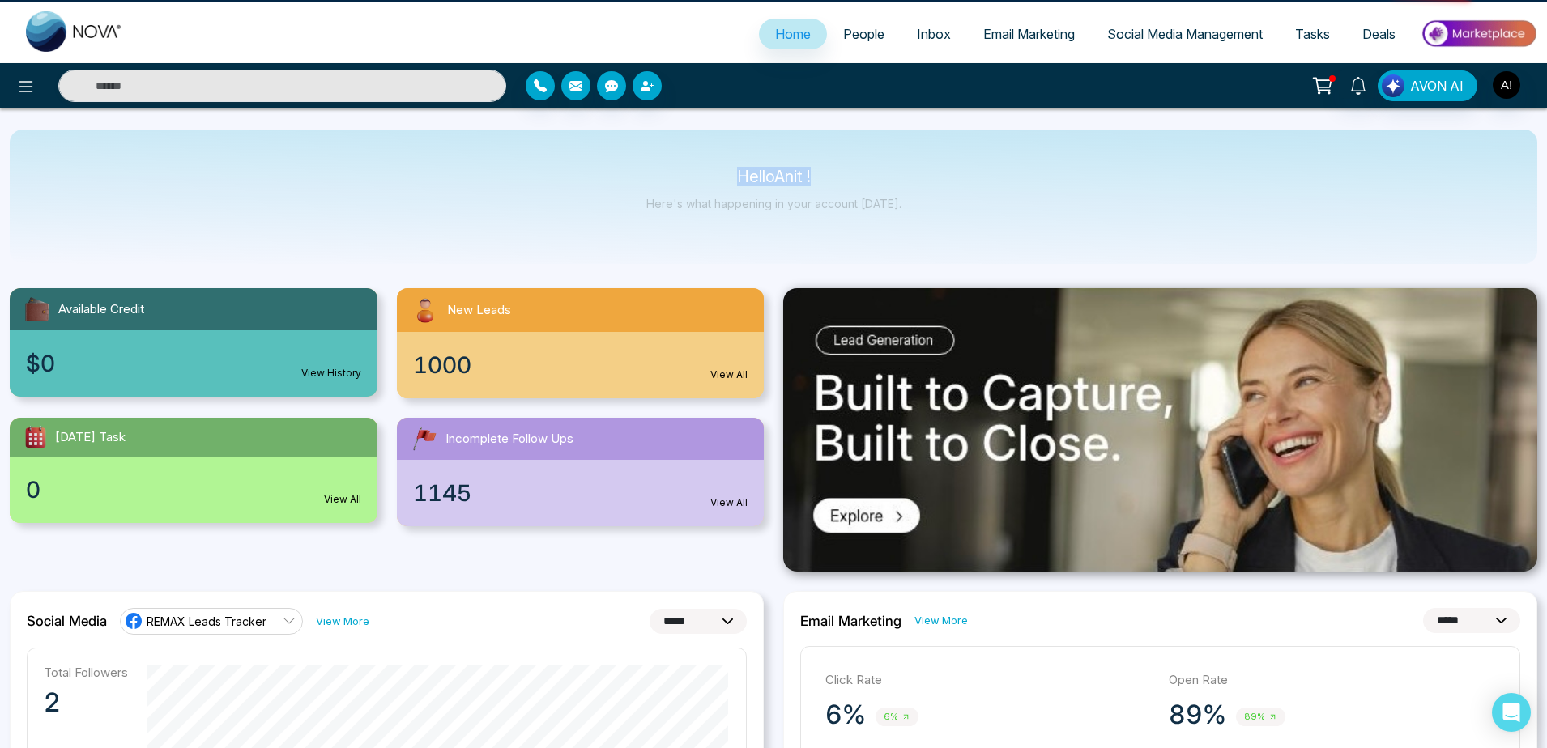
drag, startPoint x: 712, startPoint y: 149, endPoint x: 914, endPoint y: 200, distance: 208.8
click at [934, 189] on div "Hello Anit ! Here's what happening in your account today." at bounding box center [773, 197] width 1527 height 134
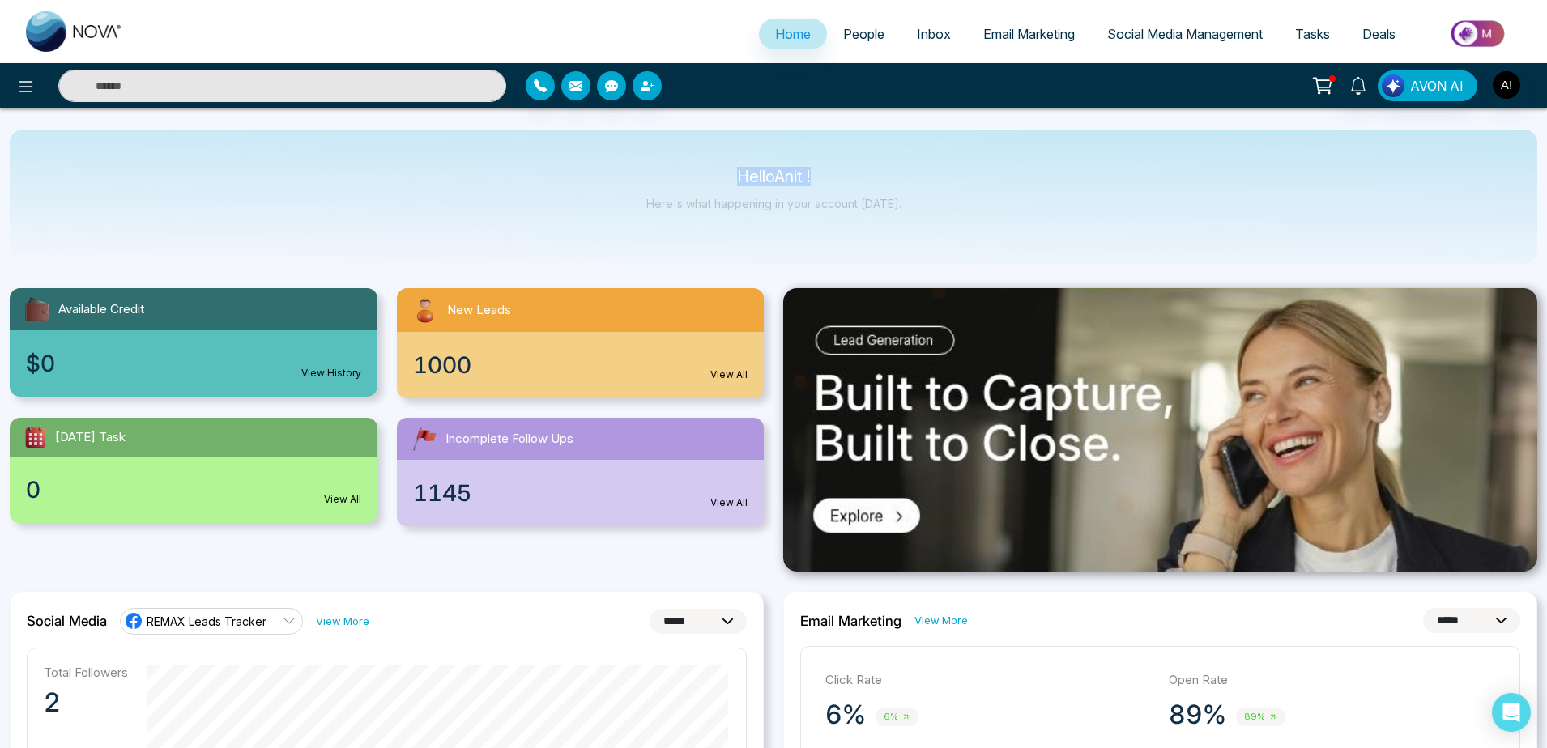
click at [911, 203] on div "Hello Anit ! Here's what happening in your account today." at bounding box center [773, 197] width 1527 height 134
drag, startPoint x: 911, startPoint y: 203, endPoint x: 660, endPoint y: 164, distance: 254.1
click at [660, 164] on div "Hello Anit ! Here's what happening in your account today." at bounding box center [773, 197] width 1527 height 134
click at [18, 91] on icon at bounding box center [25, 86] width 19 height 19
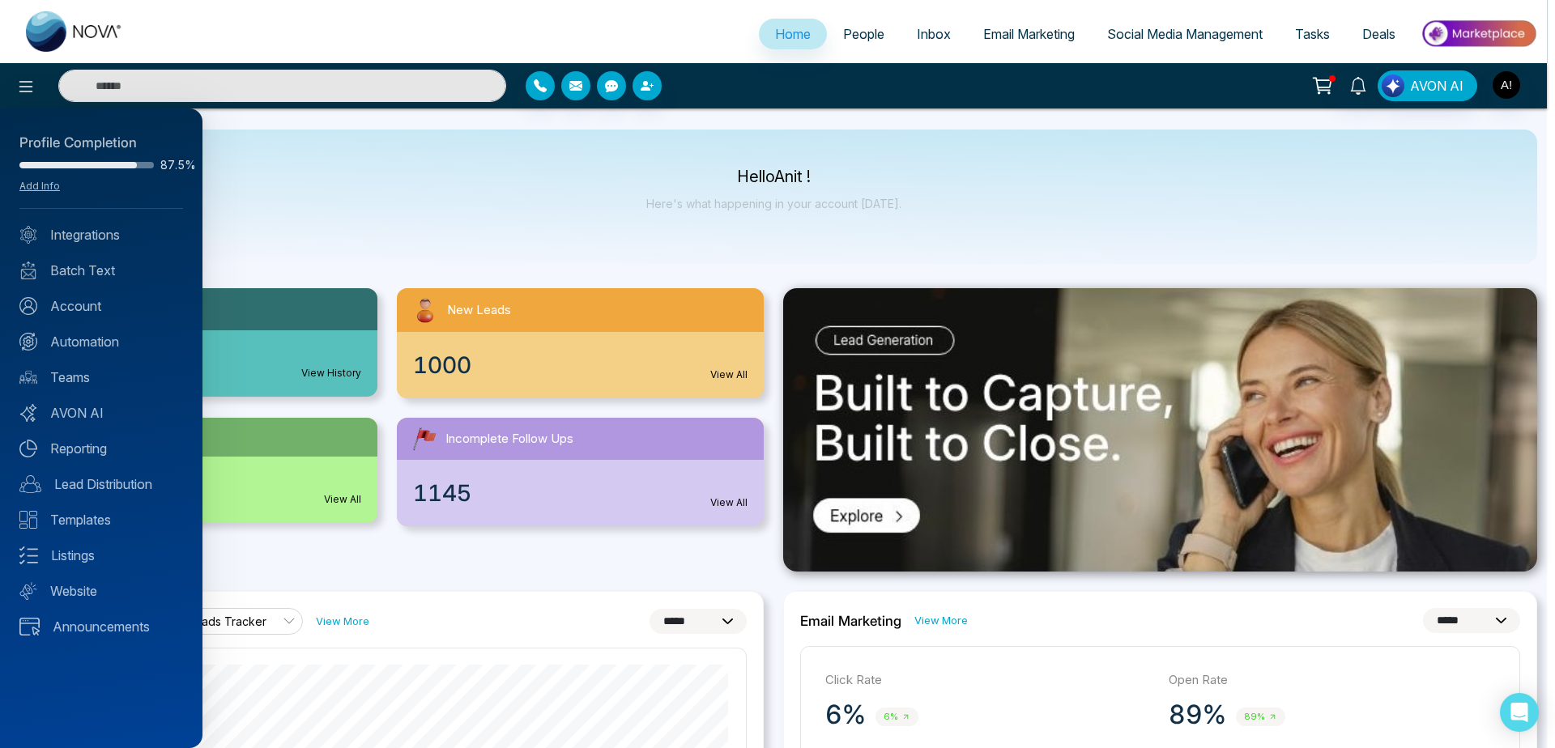
click at [24, 143] on div "Profile Completion" at bounding box center [101, 143] width 164 height 21
drag, startPoint x: 14, startPoint y: 142, endPoint x: 161, endPoint y: 130, distance: 147.9
click at [161, 130] on div "Profile Completion 87.5% Add Info Integrations Batch Text Account Automation Te…" at bounding box center [101, 429] width 202 height 640
drag, startPoint x: 13, startPoint y: 143, endPoint x: 168, endPoint y: 134, distance: 154.9
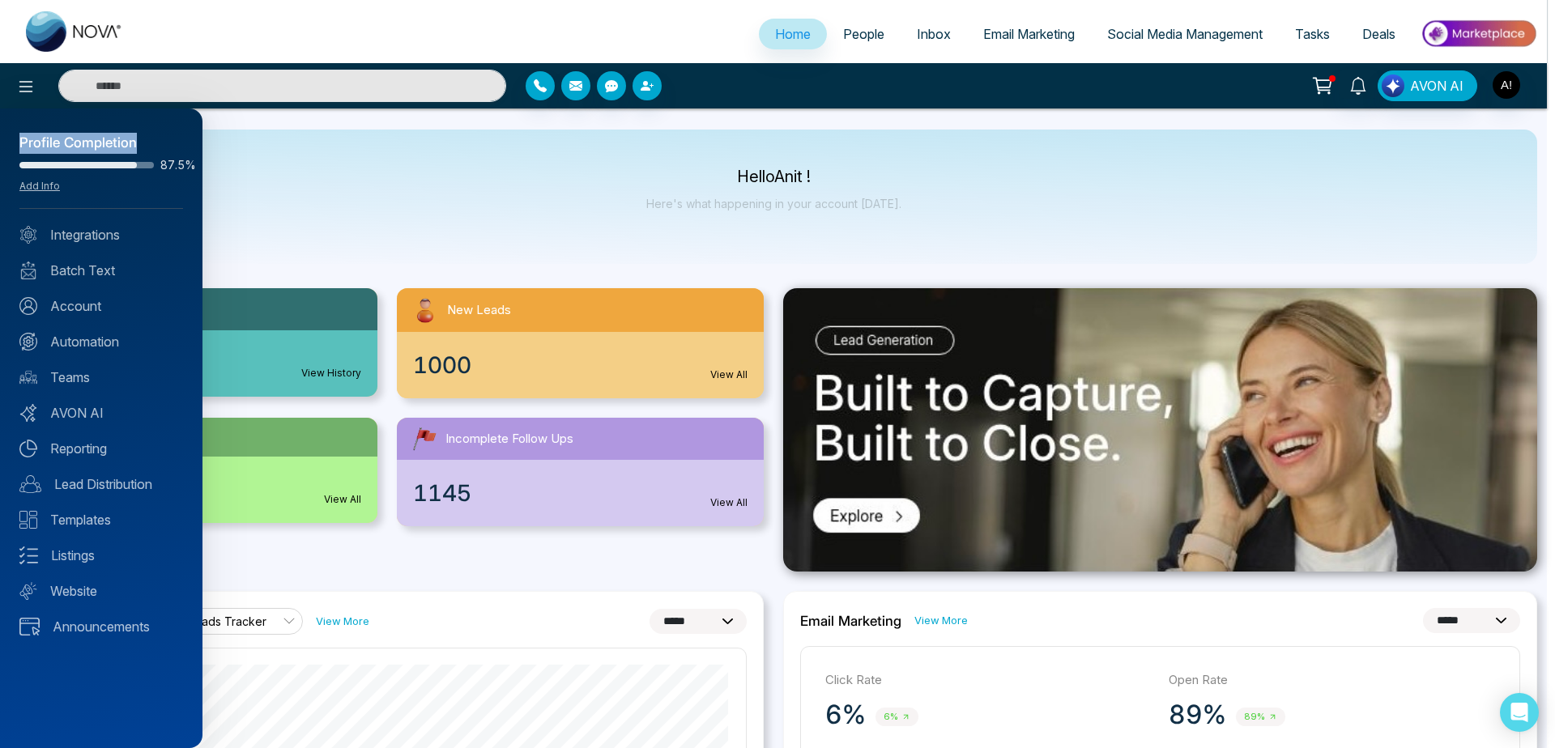
click at [168, 134] on div "Profile Completion 87.5% Add Info Integrations Batch Text Account Automation Te…" at bounding box center [101, 429] width 202 height 640
click at [168, 134] on div "Profile Completion" at bounding box center [101, 143] width 164 height 21
drag, startPoint x: 10, startPoint y: 141, endPoint x: 195, endPoint y: 157, distance: 186.1
click at [195, 157] on div "Profile Completion 87.5% Add Info Integrations Batch Text Account Automation Te…" at bounding box center [101, 429] width 202 height 640
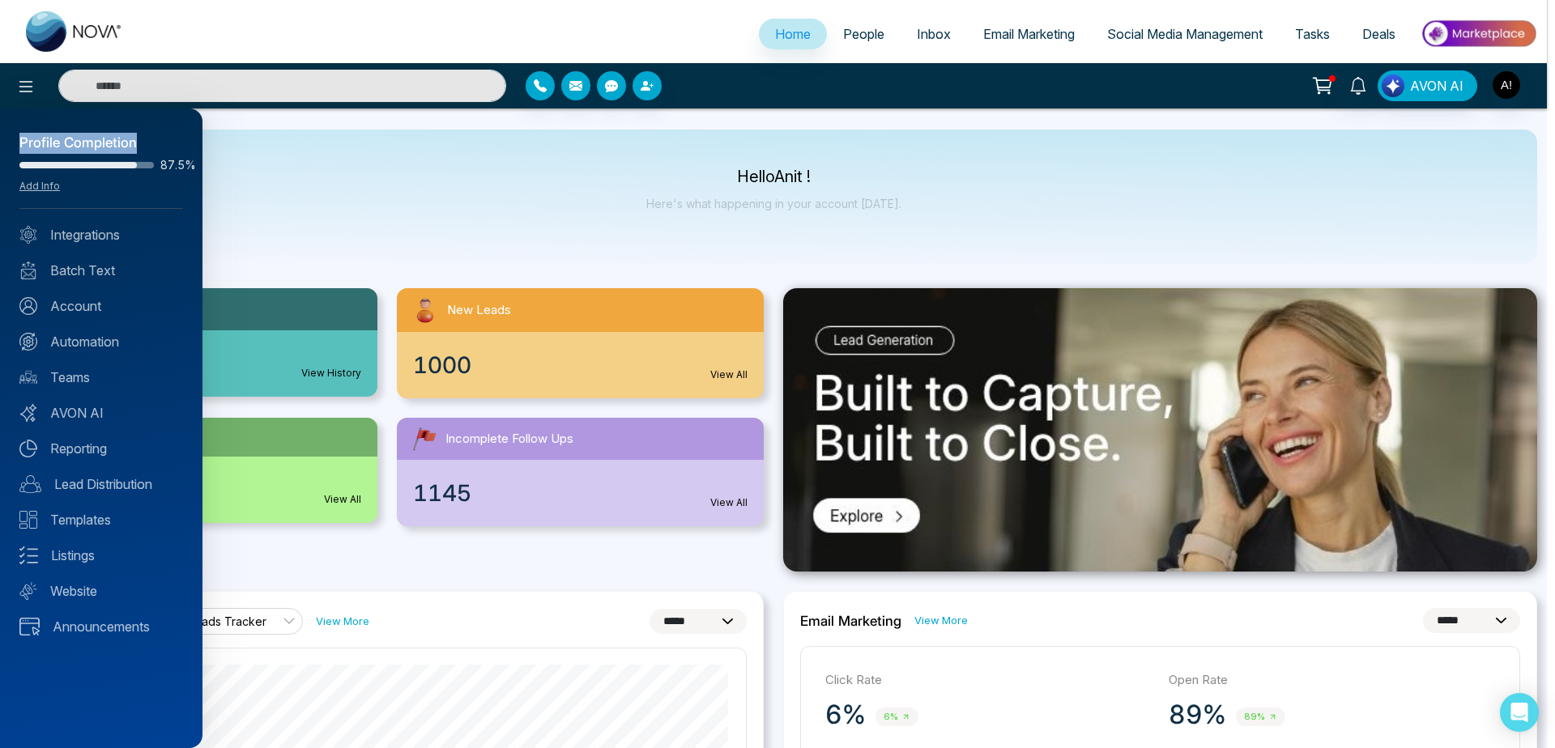
drag, startPoint x: 17, startPoint y: 140, endPoint x: 157, endPoint y: 140, distance: 140.1
click at [157, 140] on div "Profile Completion 87.5% Add Info Integrations Batch Text Account Automation Te…" at bounding box center [101, 429] width 202 height 640
click at [157, 140] on div "Profile Completion" at bounding box center [101, 143] width 164 height 21
click at [120, 228] on link "Integrations" at bounding box center [101, 234] width 164 height 19
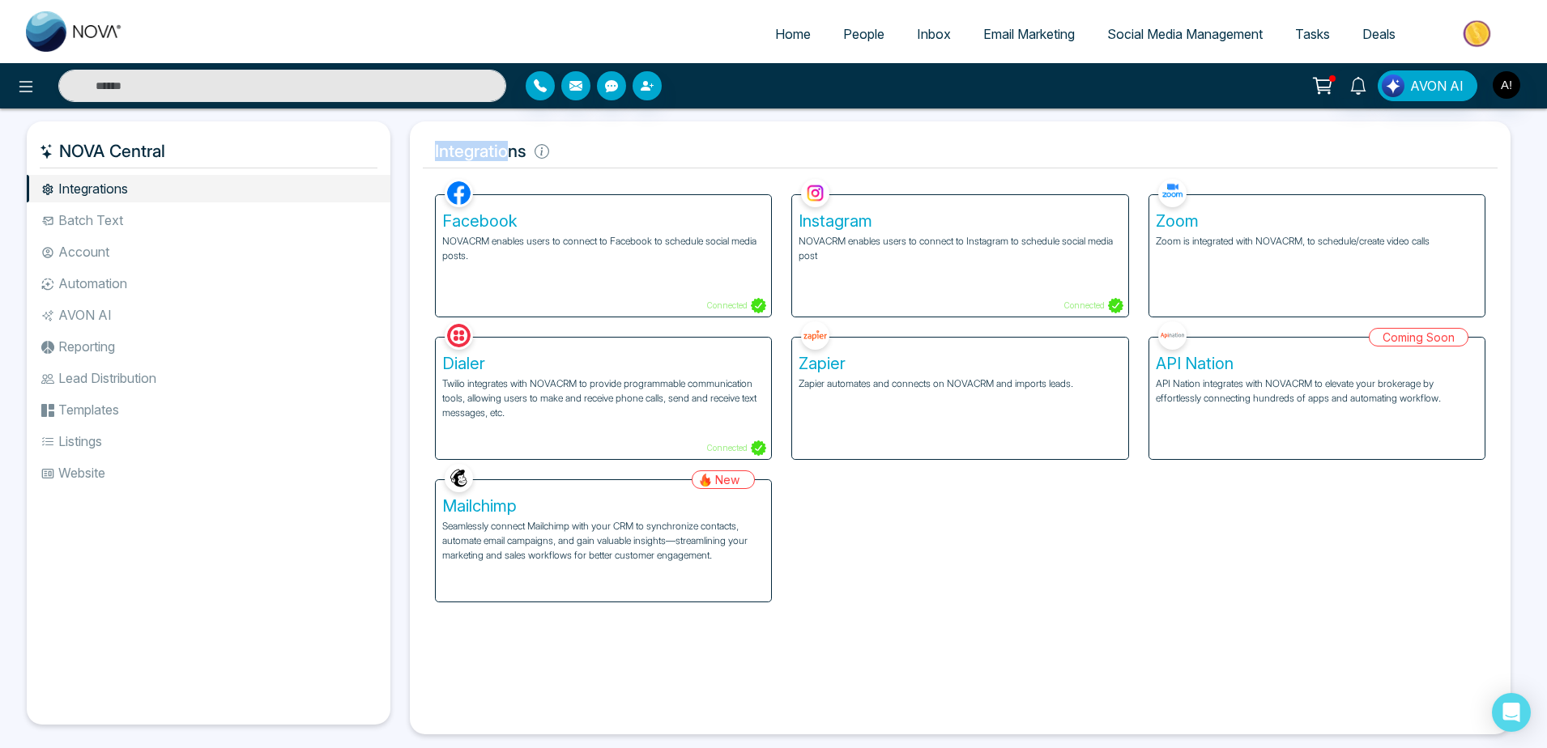
drag, startPoint x: 428, startPoint y: 154, endPoint x: 671, endPoint y: 131, distance: 244.8
click at [671, 131] on div "Integrations Facebook NOVACRM enables users to connect to Facebook to schedule …" at bounding box center [960, 427] width 1100 height 613
click at [672, 287] on div "Facebook NOVACRM enables users to connect to Facebook to schedule social media …" at bounding box center [603, 255] width 335 height 121
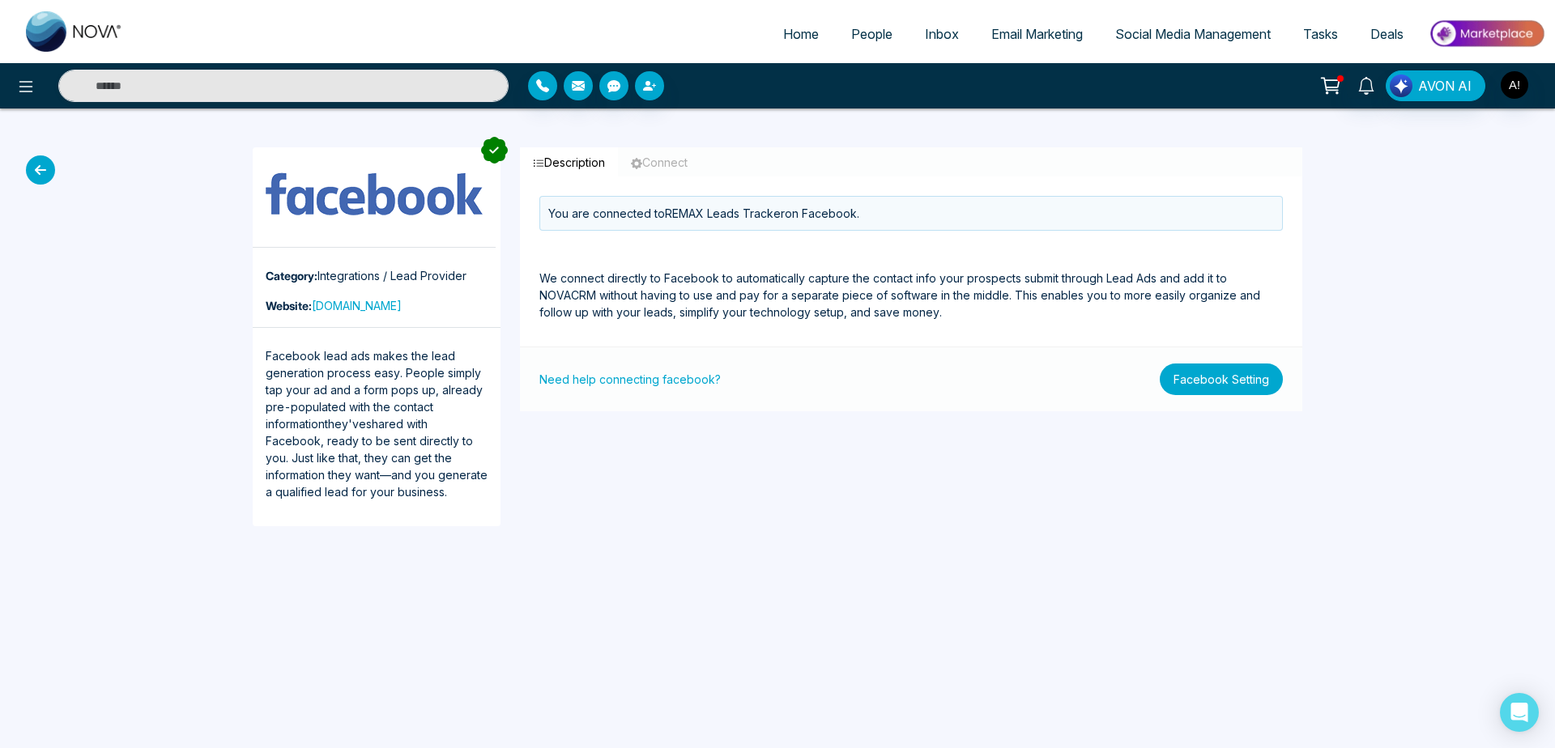
click at [1197, 374] on button "Facebook Setting" at bounding box center [1221, 380] width 123 height 32
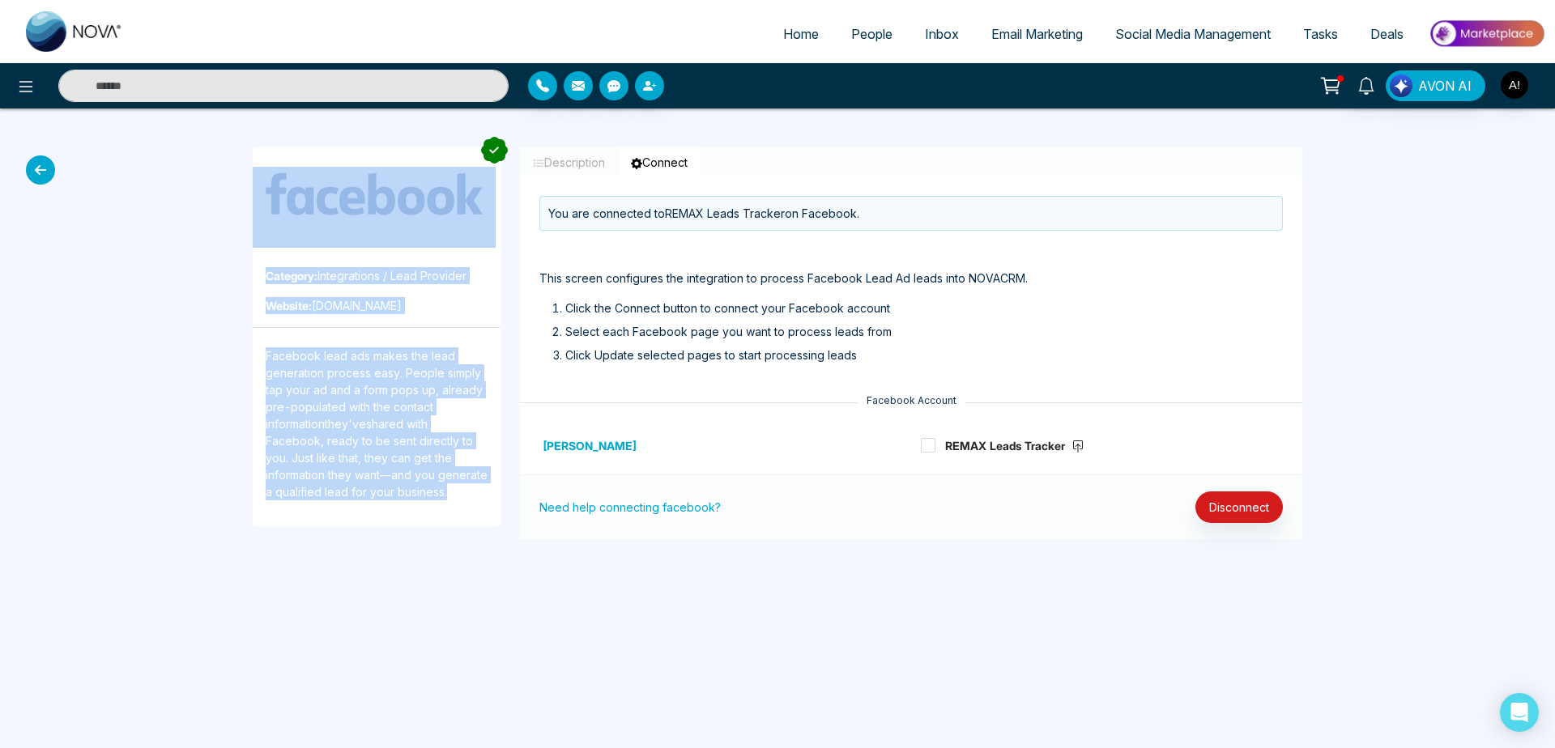
drag, startPoint x: 579, startPoint y: 209, endPoint x: 245, endPoint y: 178, distance: 335.0
click at [245, 178] on div "Category: Integrations / Lead Provider Website: facebook.com Facebook lead ads …" at bounding box center [777, 344] width 1069 height 470
click at [36, 172] on icon at bounding box center [40, 169] width 29 height 29
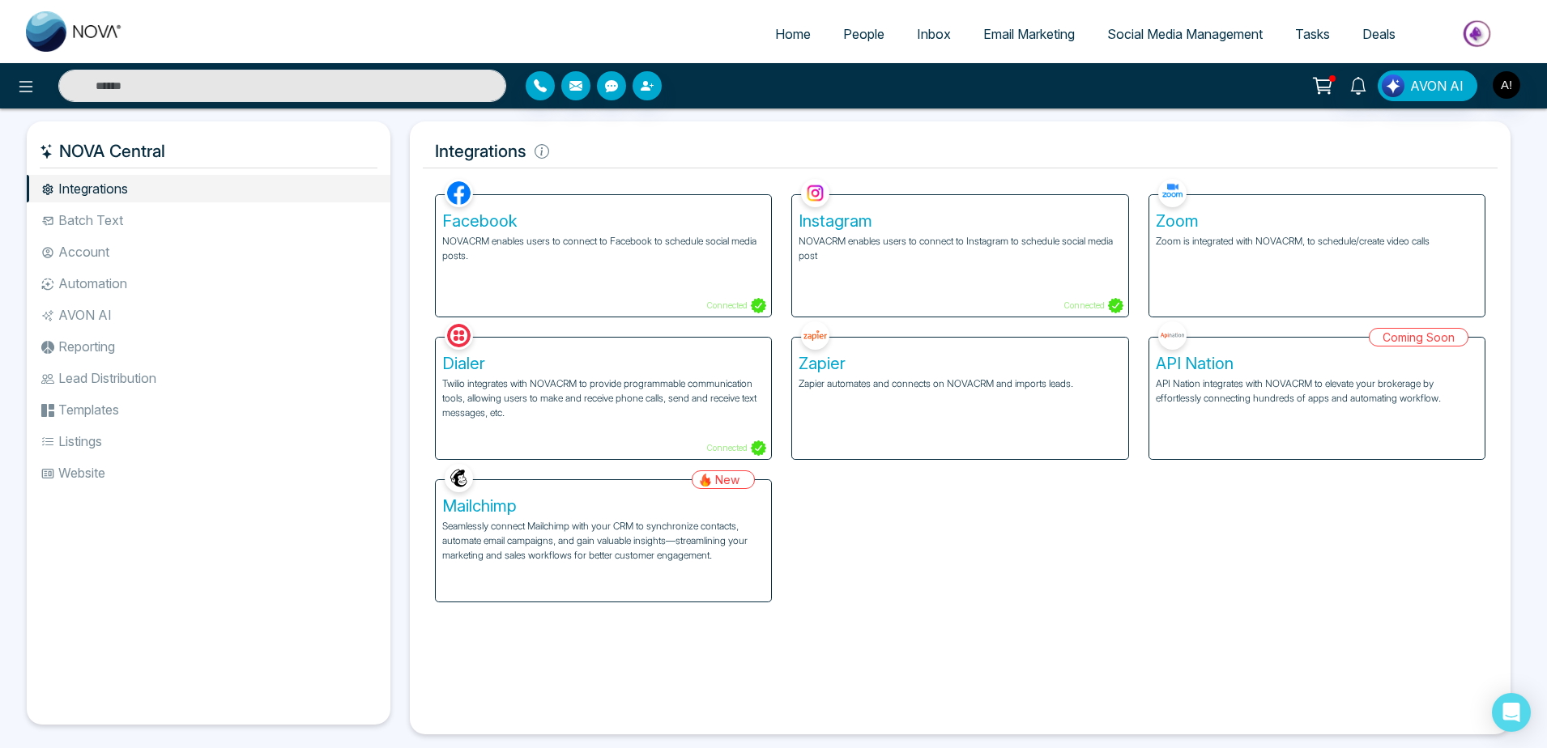
click at [135, 271] on li "Automation" at bounding box center [209, 284] width 364 height 28
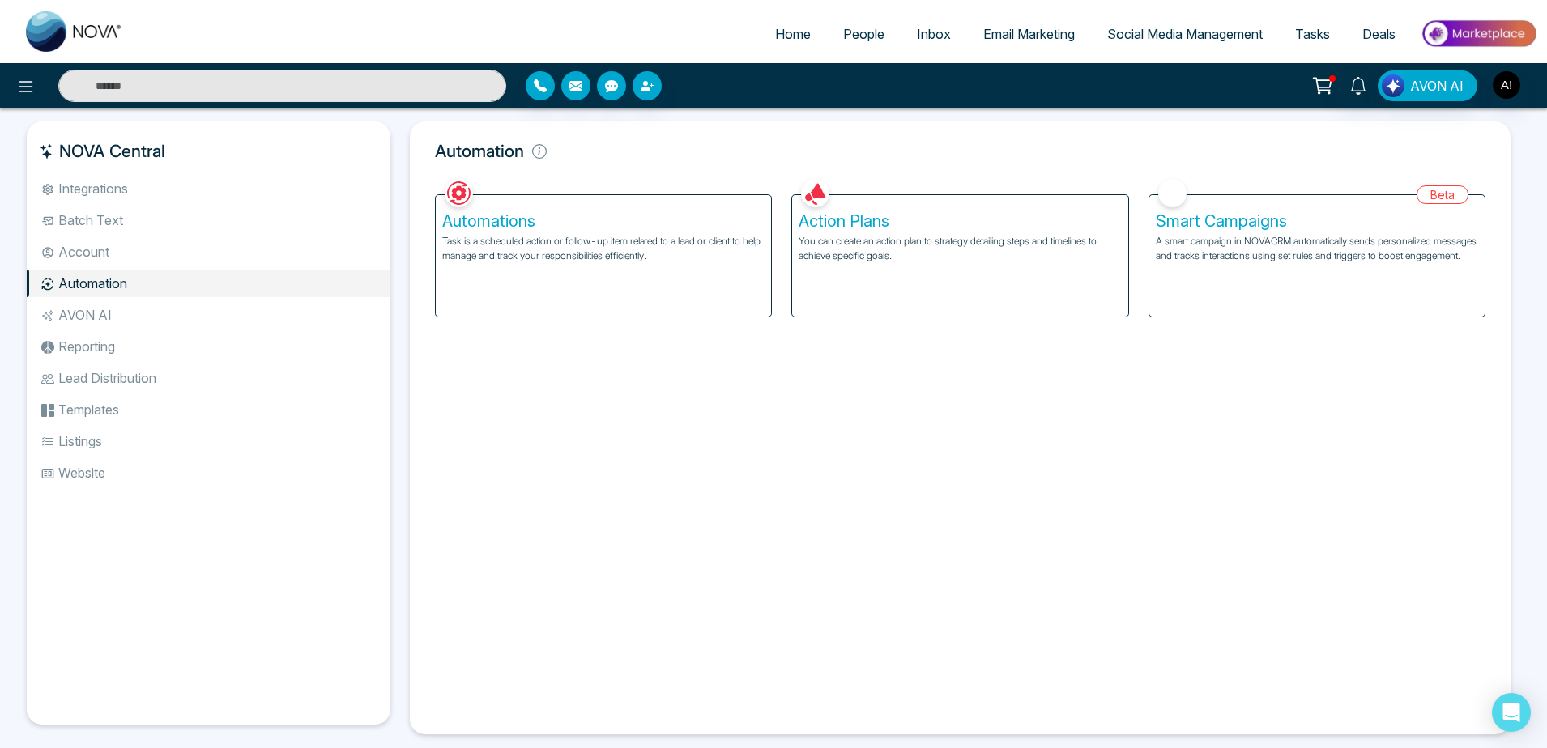
click at [115, 252] on li "Account" at bounding box center [209, 252] width 364 height 28
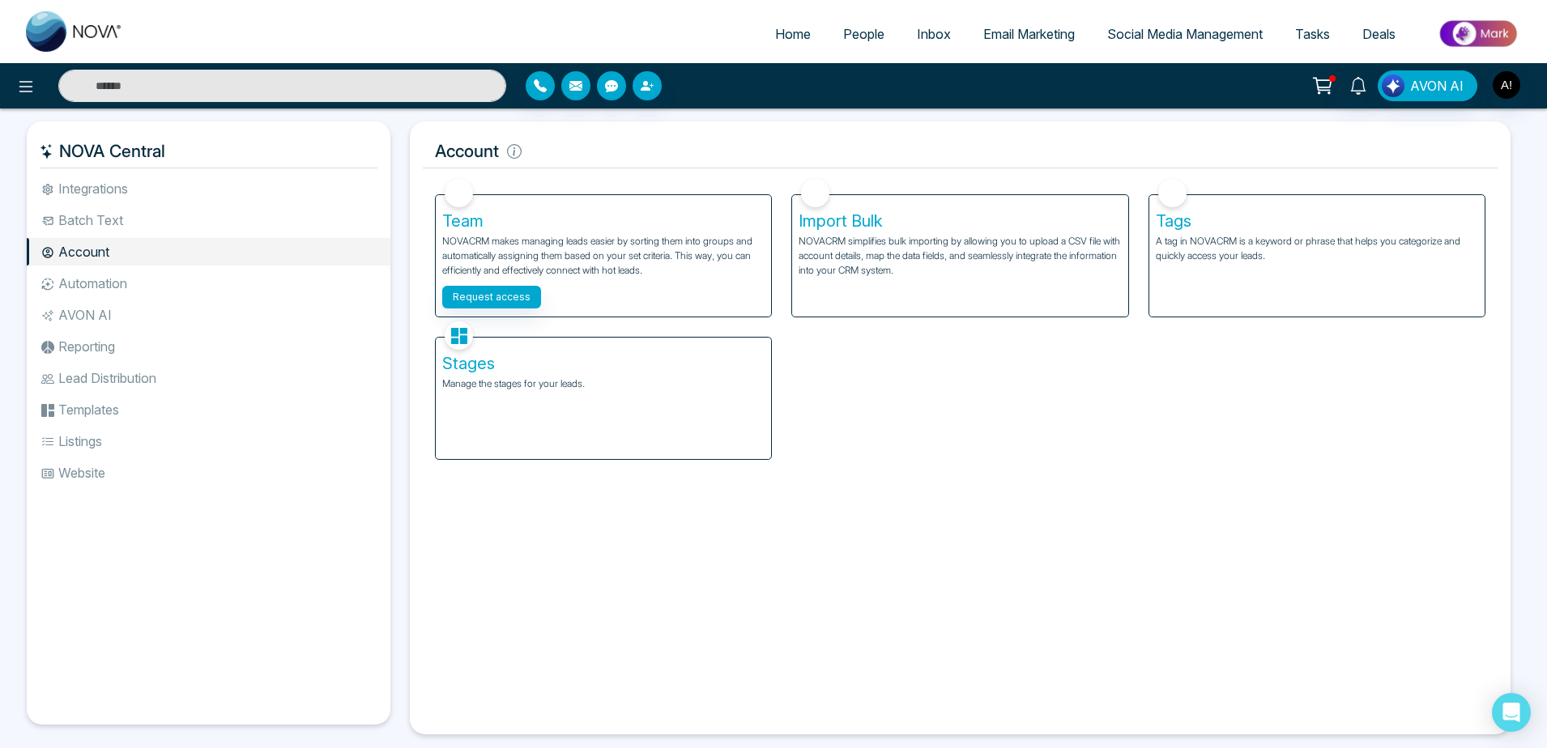
click at [117, 271] on li "Automation" at bounding box center [209, 284] width 364 height 28
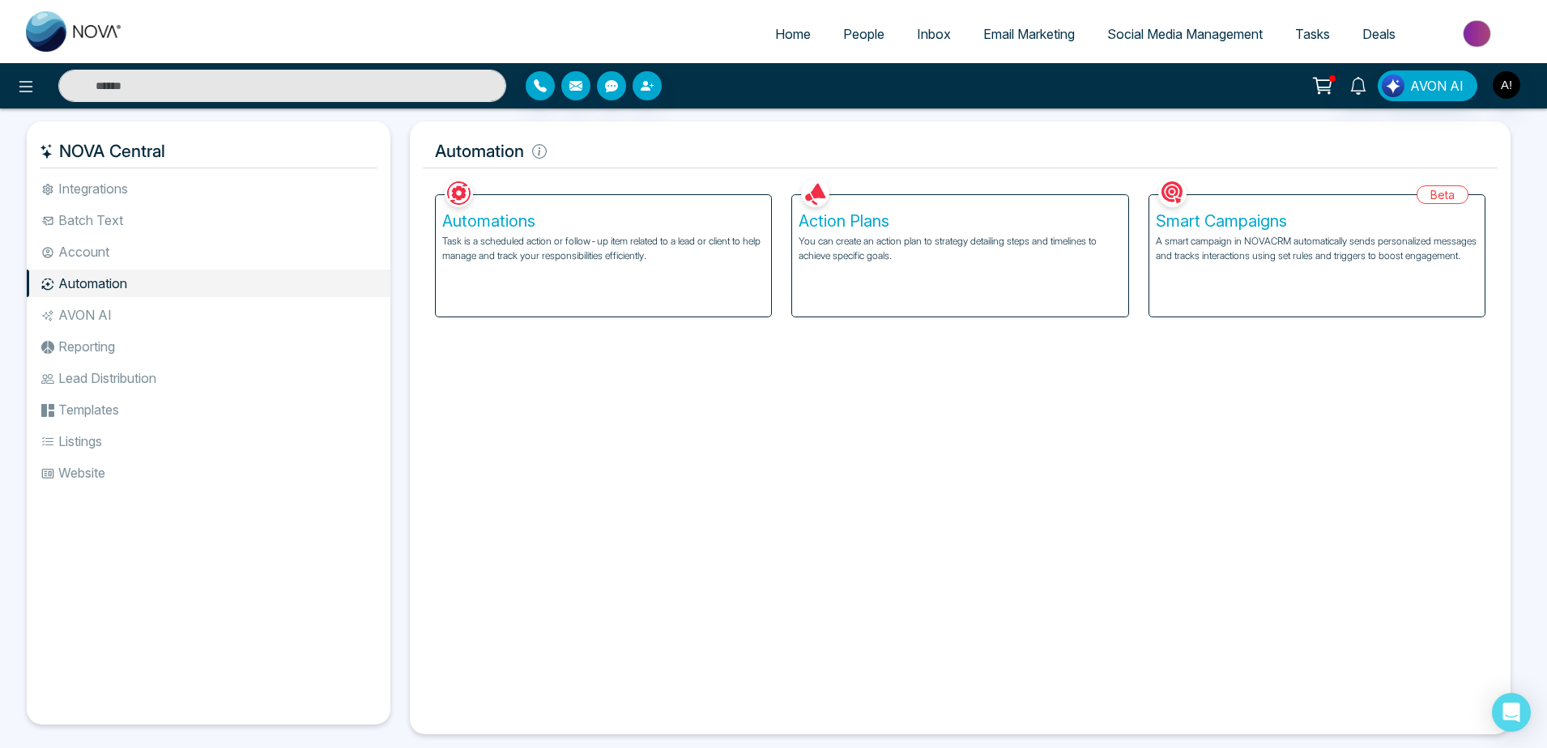
click at [116, 220] on li "Batch Text" at bounding box center [209, 220] width 364 height 28
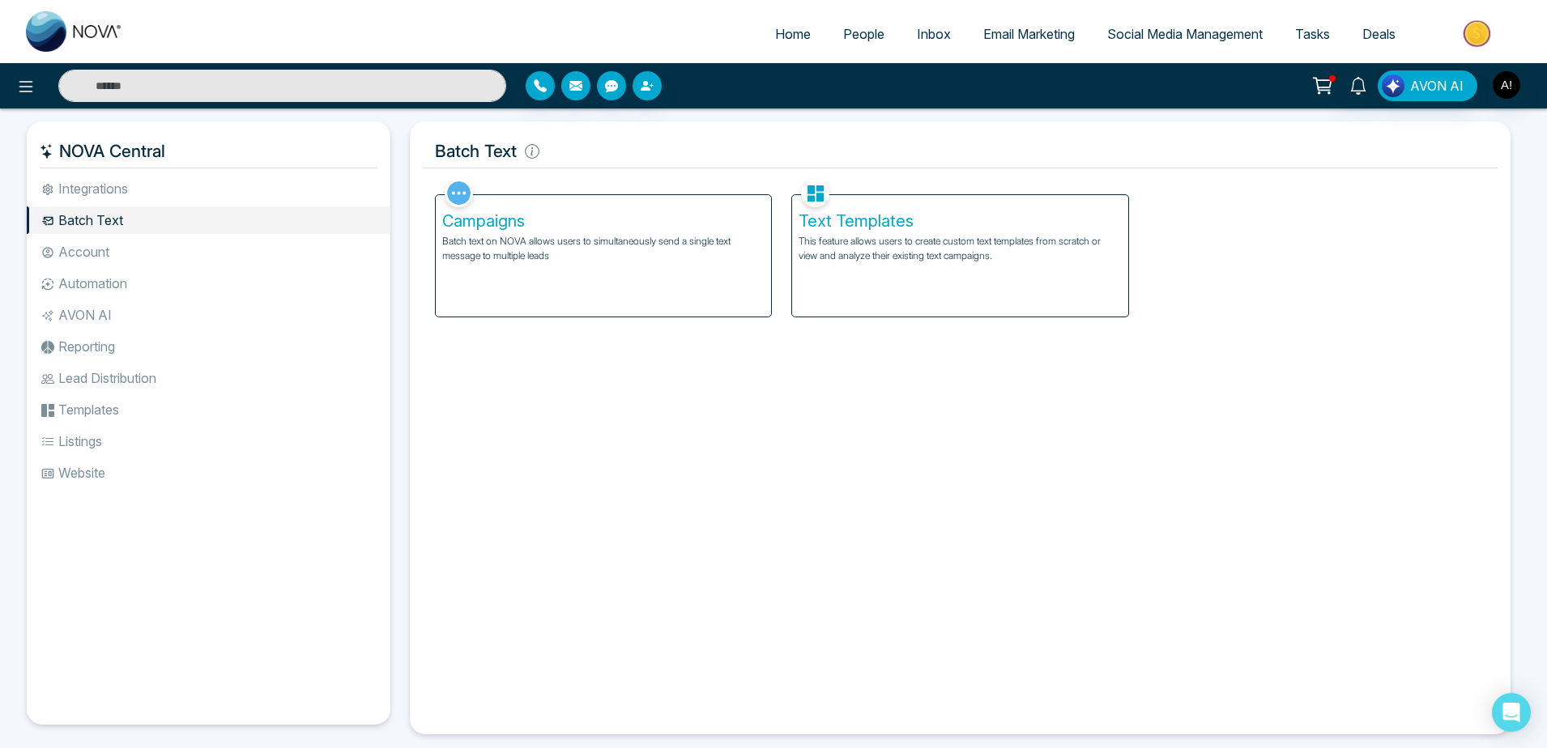
click at [117, 253] on li "Account" at bounding box center [209, 252] width 364 height 28
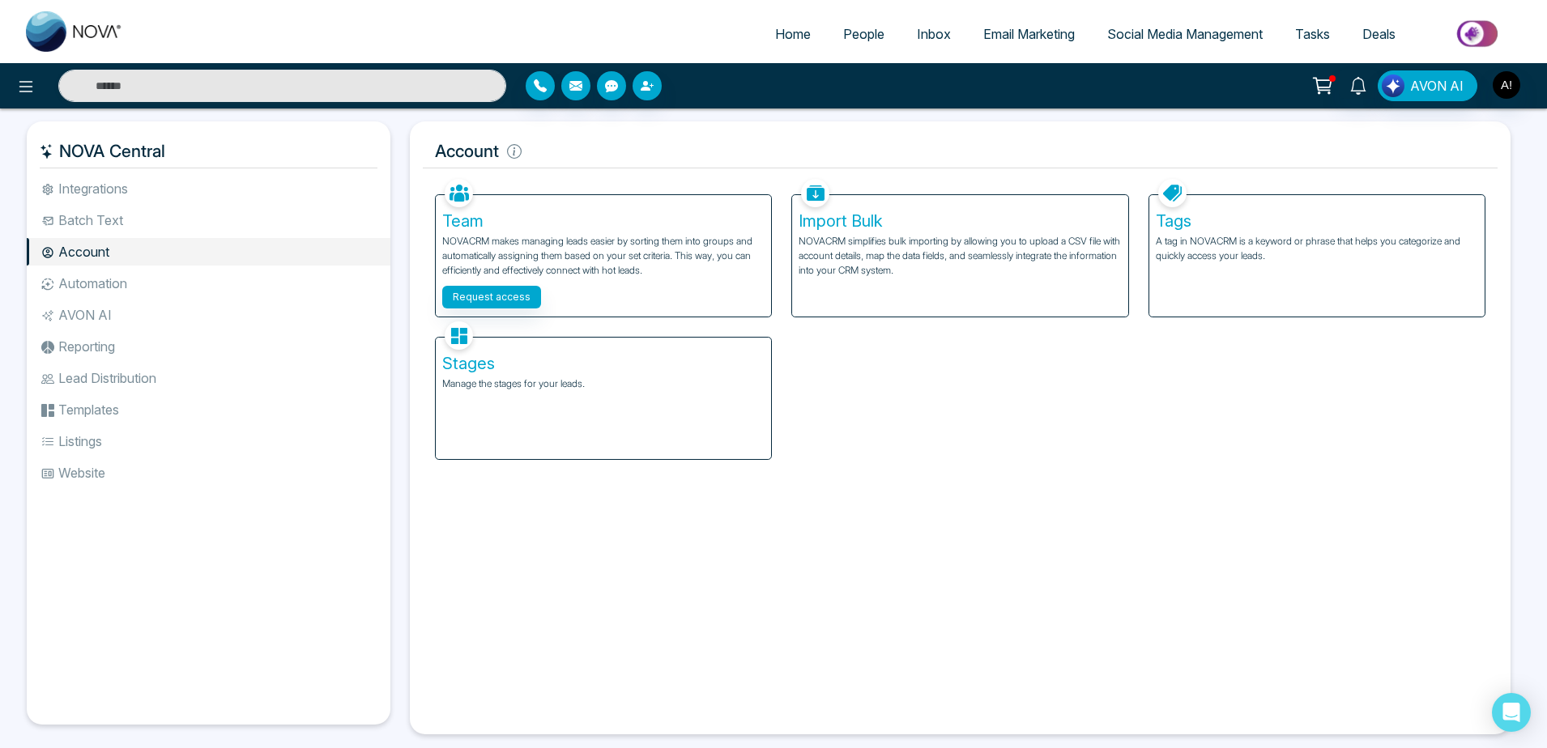
click at [120, 288] on li "Automation" at bounding box center [209, 284] width 364 height 28
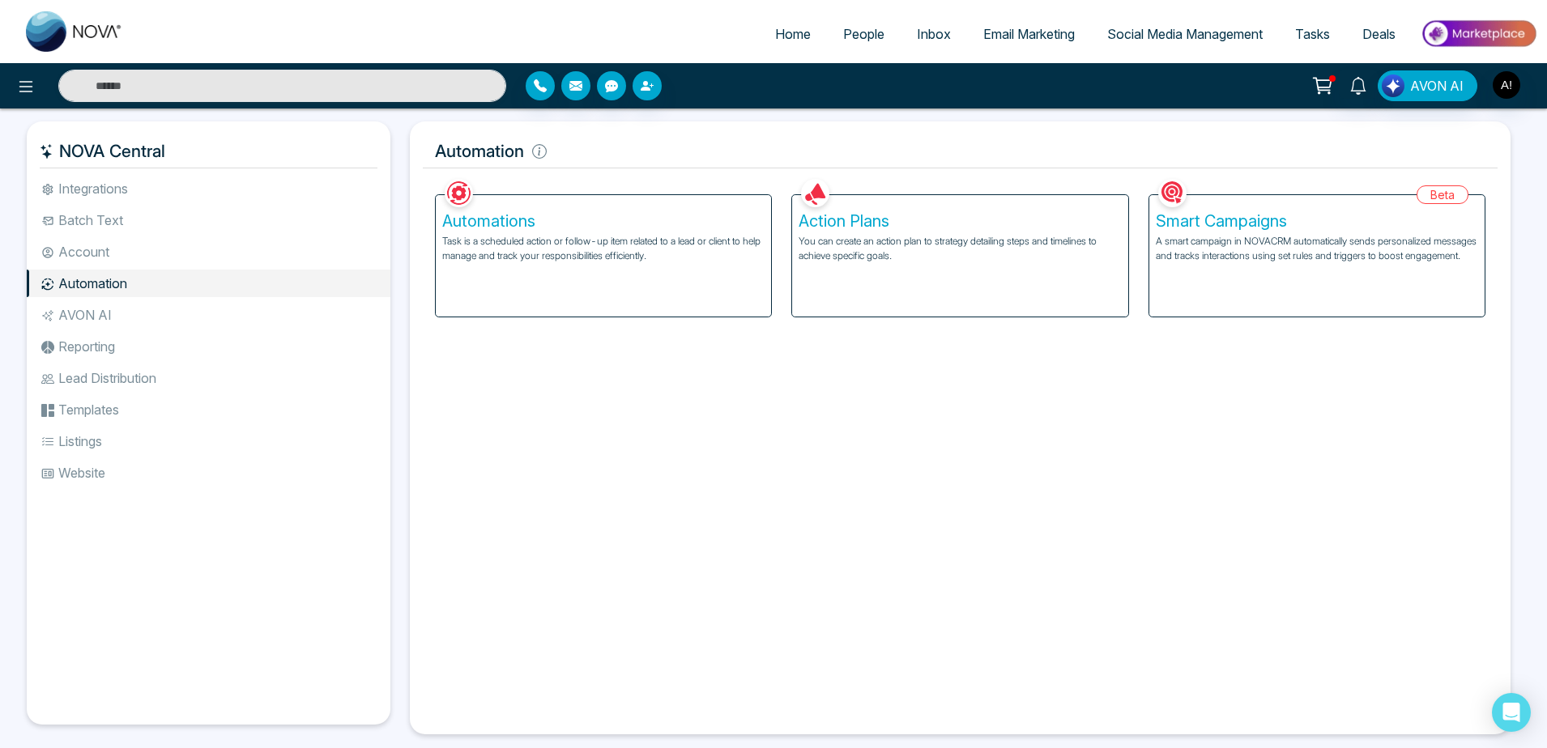
click at [121, 311] on li "AVON AI" at bounding box center [209, 315] width 364 height 28
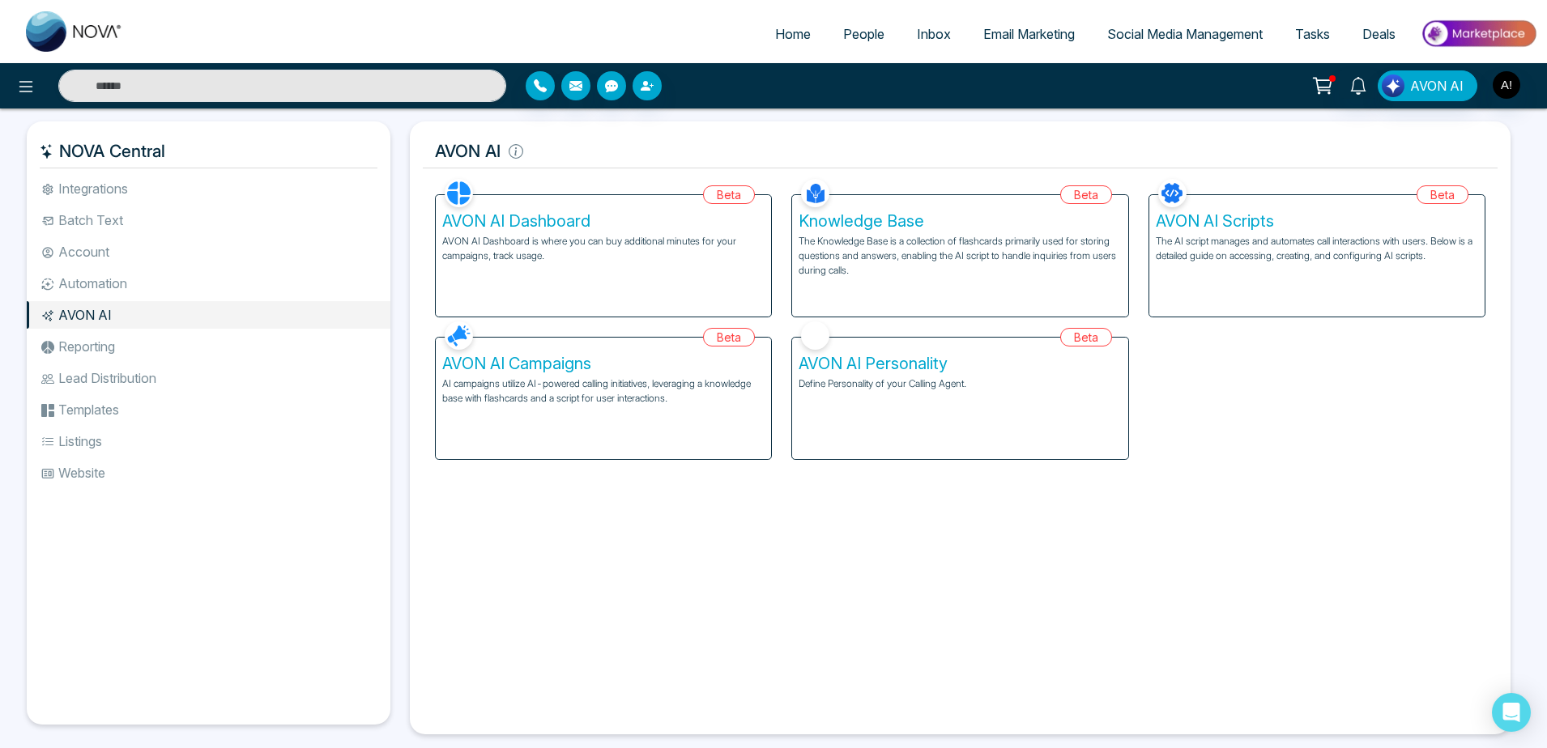
click at [84, 273] on li "Automation" at bounding box center [209, 284] width 364 height 28
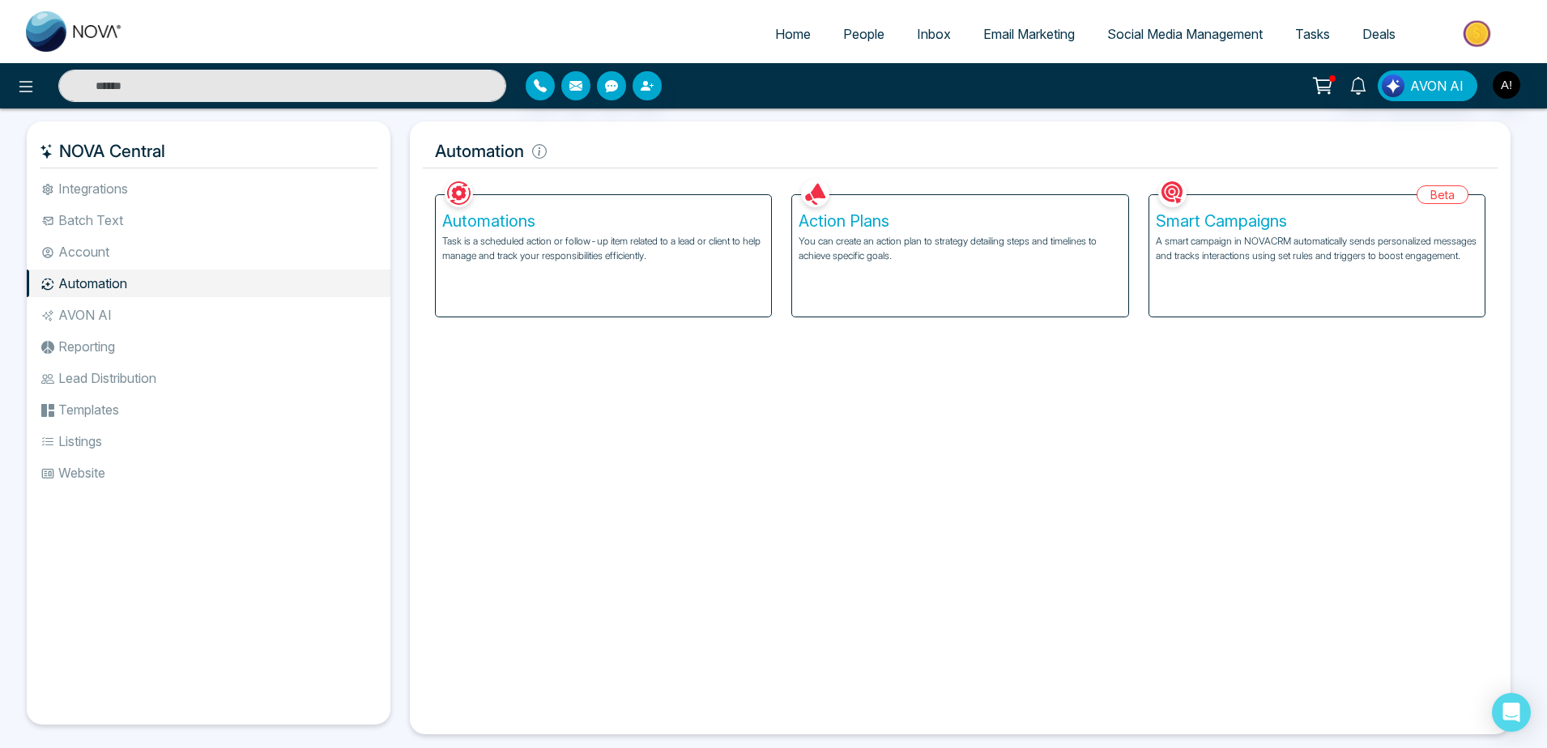
click at [100, 251] on li "Account" at bounding box center [209, 252] width 364 height 28
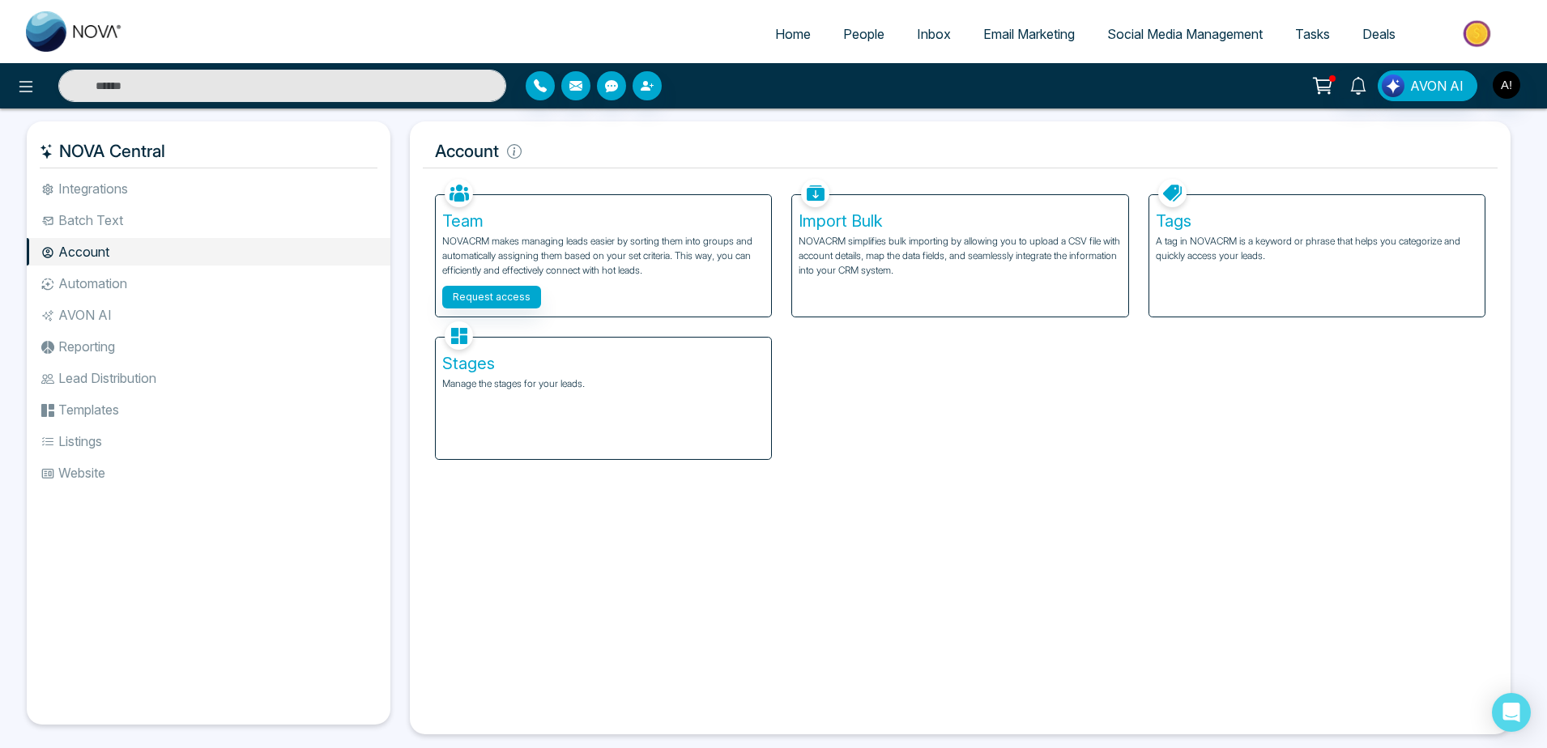
click at [1261, 271] on div "Tags A tag in NOVACRM is a keyword or phrase that helps you categorize and quic…" at bounding box center [1316, 255] width 335 height 121
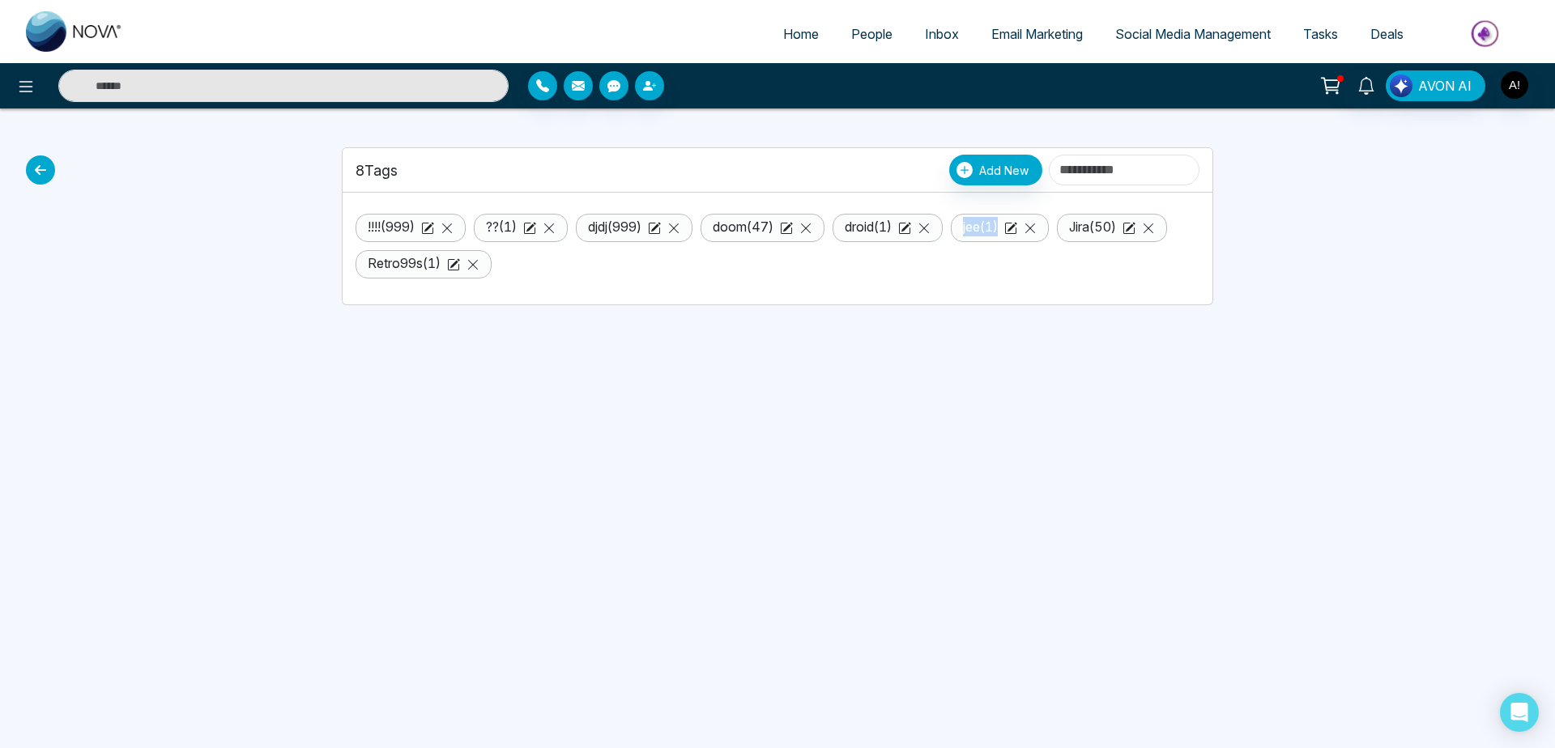
drag, startPoint x: 963, startPoint y: 262, endPoint x: 954, endPoint y: 228, distance: 35.2
click at [954, 228] on ul "!!!! ( 999 ) ?? ( 1 ) djdj ( 999 ) doom ( 47 ) droid ( 1 ) jee ( 1 ) Jira ( 50 …" at bounding box center [777, 242] width 844 height 73
click at [864, 347] on div "Home People Inbox Email Marketing Social Media Management Tasks Deals AVON AI 8…" at bounding box center [777, 374] width 1555 height 748
click at [1036, 231] on icon at bounding box center [1030, 228] width 13 height 13
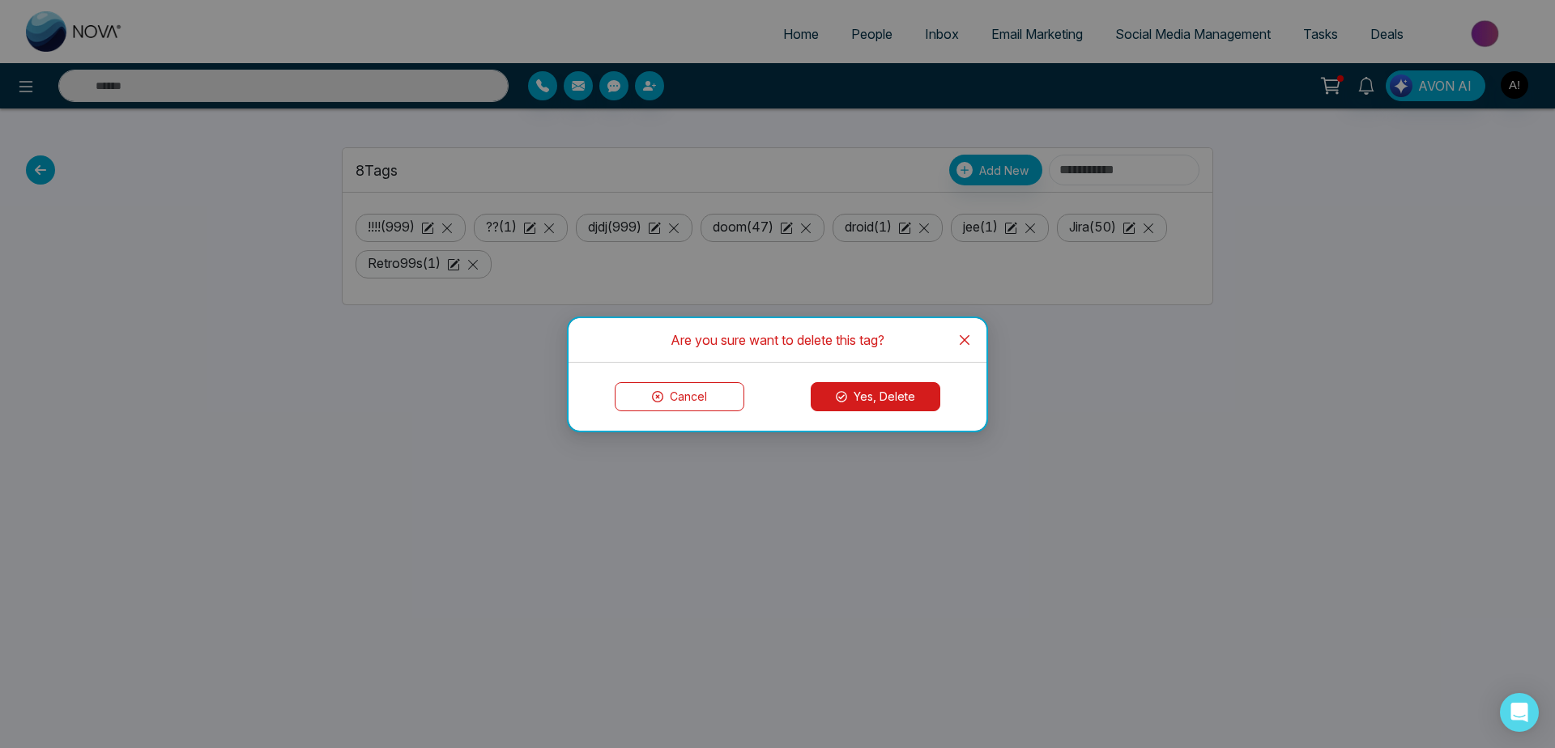
click at [886, 381] on div "Cancel Yes, Delete" at bounding box center [777, 397] width 418 height 68
click at [889, 402] on button "Yes, Delete" at bounding box center [876, 396] width 130 height 29
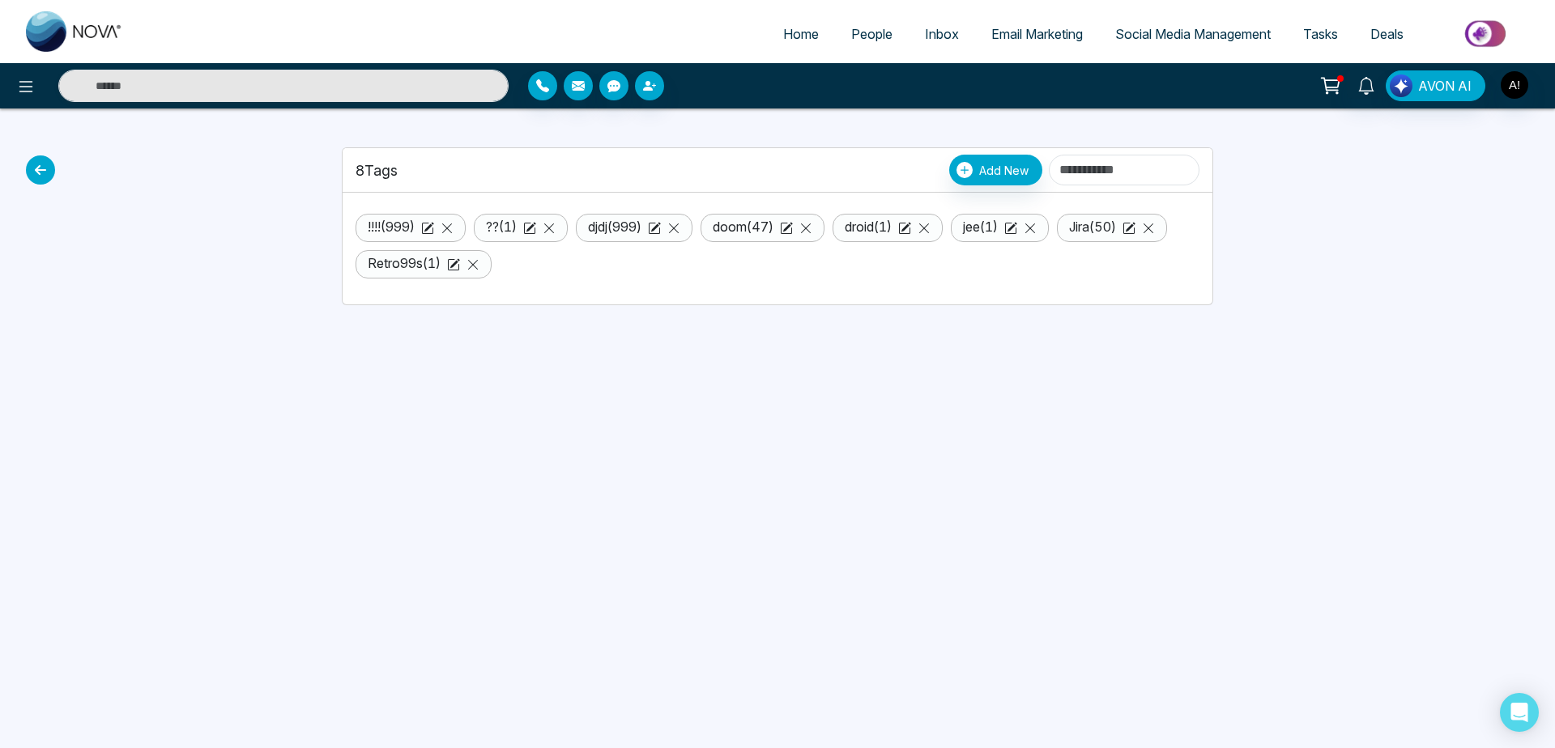
click at [1049, 229] on li "jee ( 1 )" at bounding box center [1000, 228] width 98 height 28
click at [1036, 224] on icon at bounding box center [1030, 228] width 13 height 13
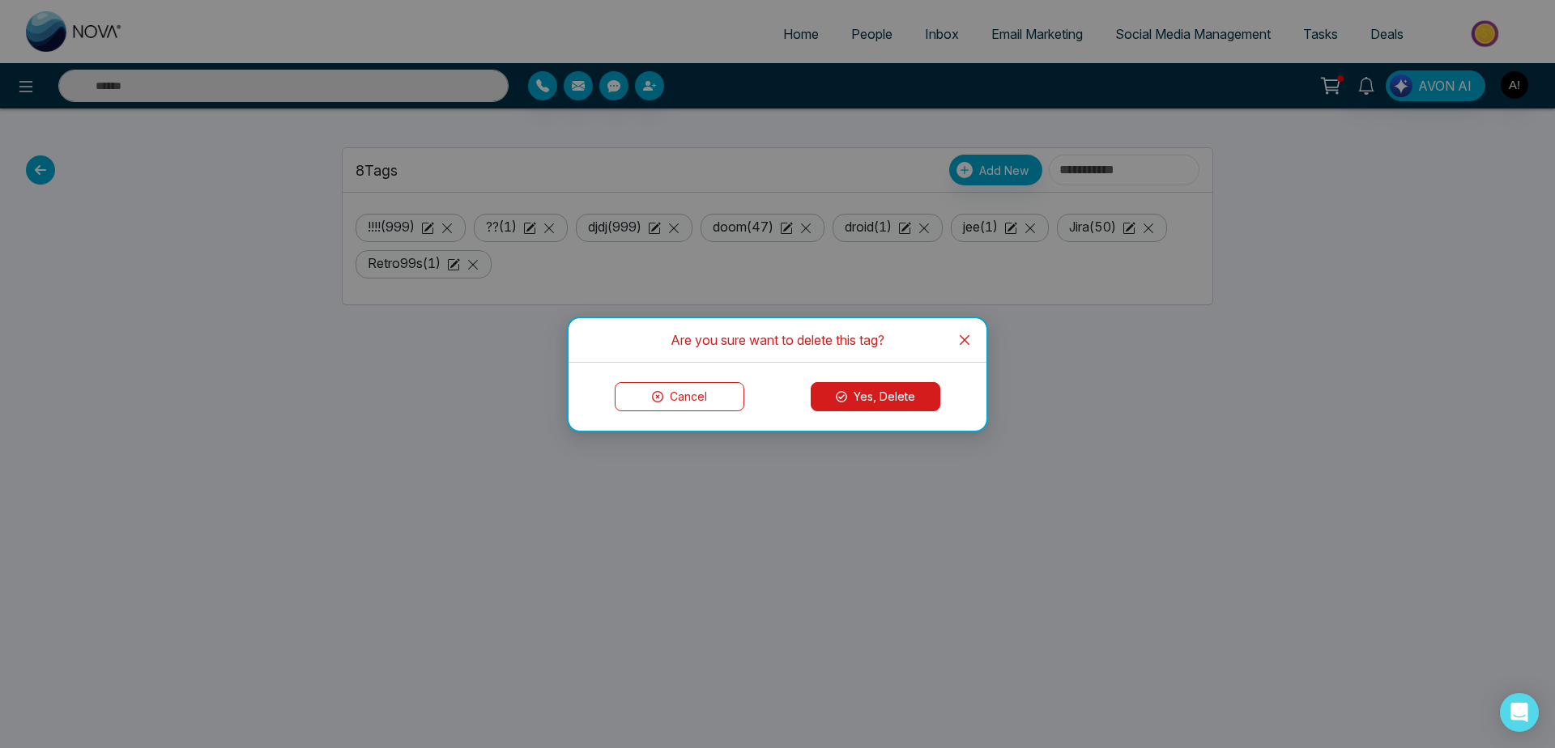
click at [964, 334] on icon "close" at bounding box center [964, 340] width 13 height 13
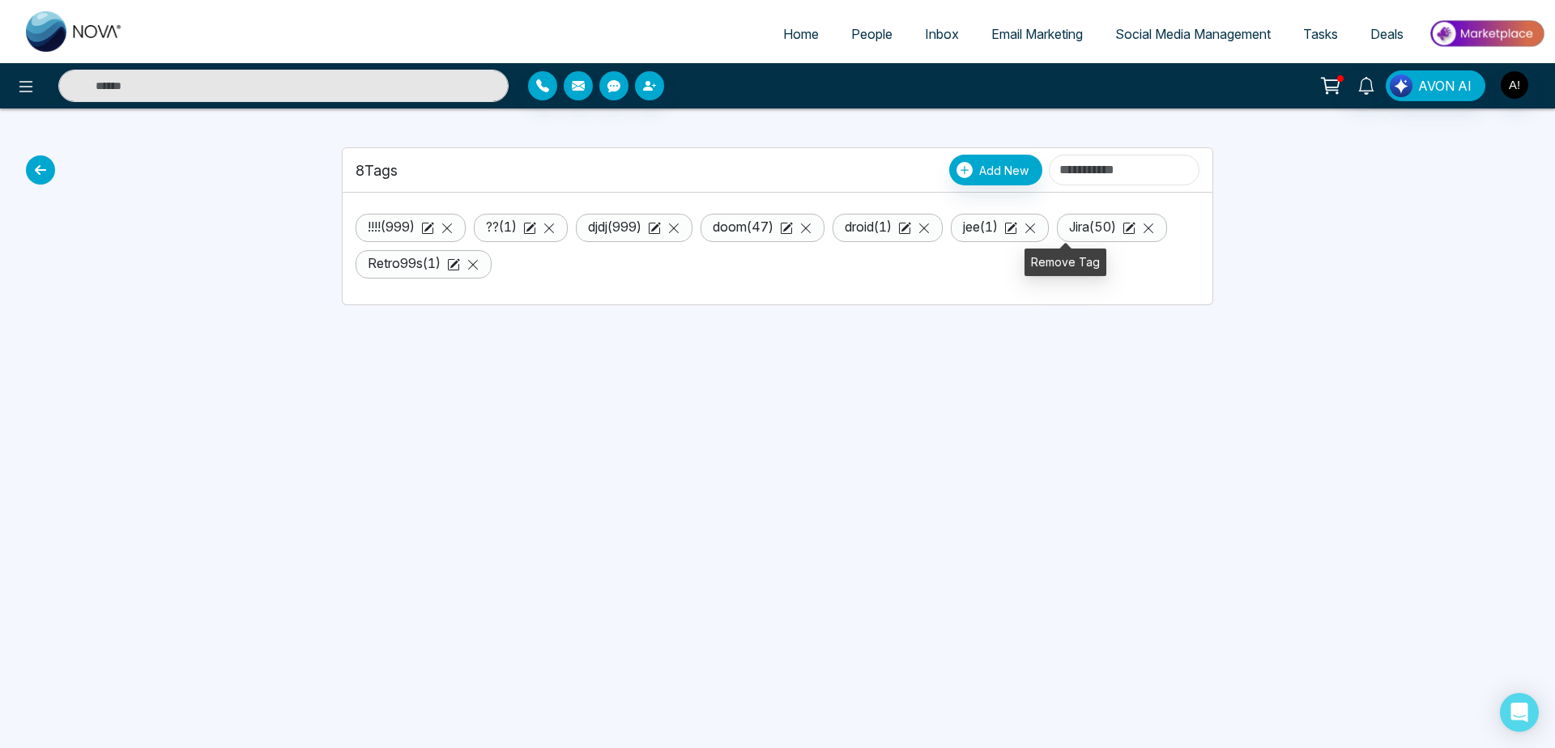
click at [1036, 230] on icon at bounding box center [1030, 228] width 13 height 13
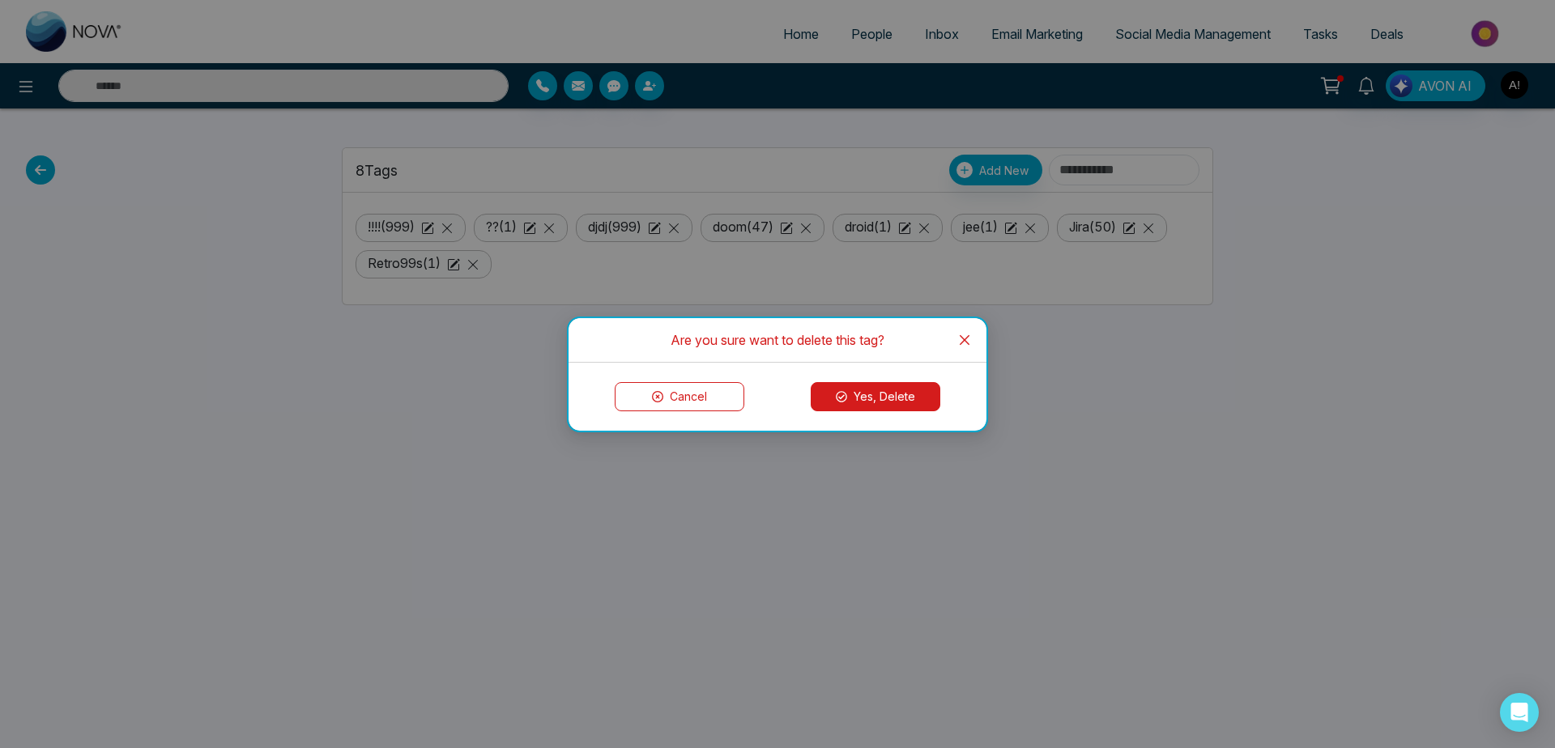
click at [881, 398] on button "Yes, Delete" at bounding box center [876, 396] width 130 height 29
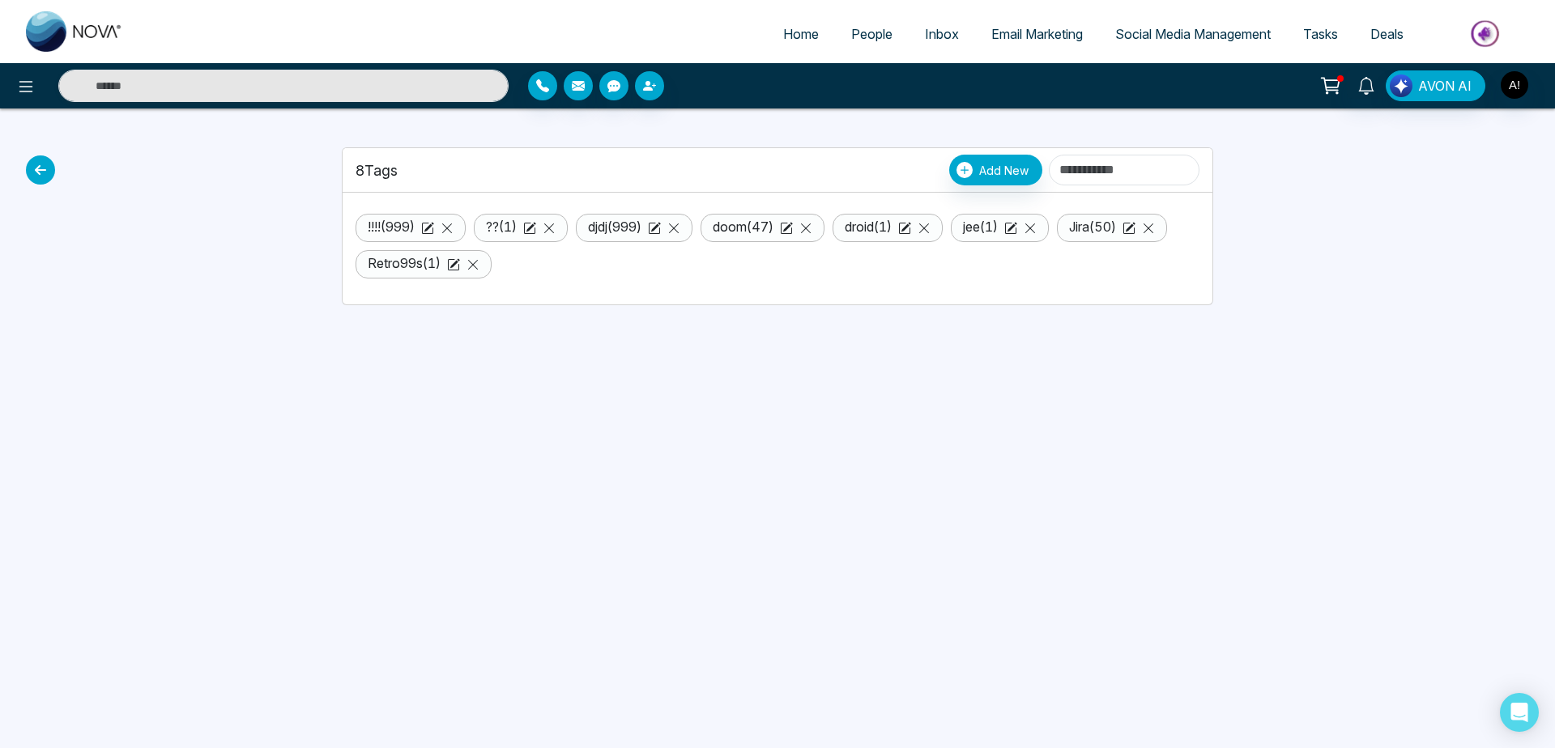
click at [767, 447] on div "Home People Inbox Email Marketing Social Media Management Tasks Deals AVON AI 8…" at bounding box center [777, 374] width 1555 height 748
click at [1036, 227] on icon at bounding box center [1030, 228] width 13 height 13
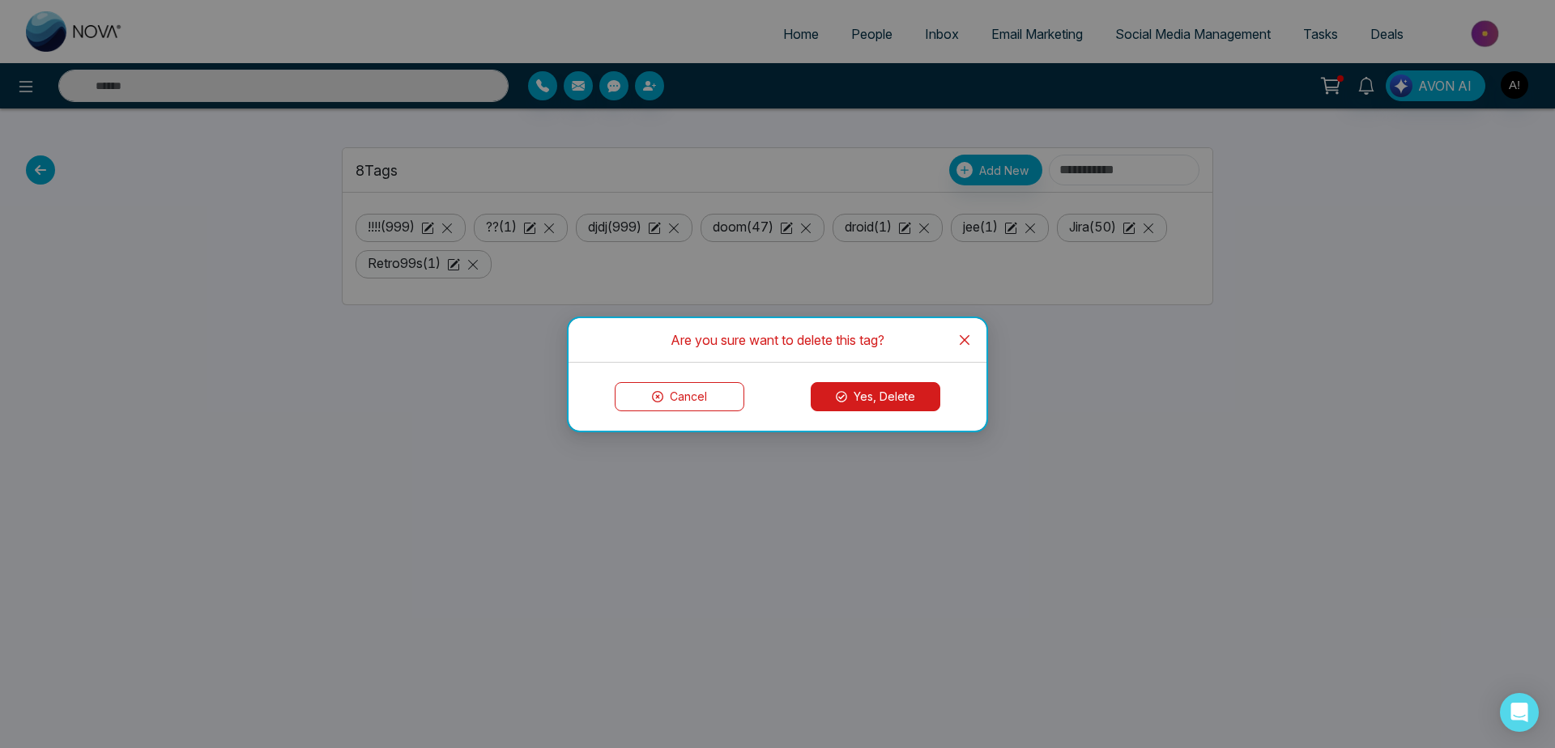
click at [850, 398] on button "Yes, Delete" at bounding box center [876, 396] width 130 height 29
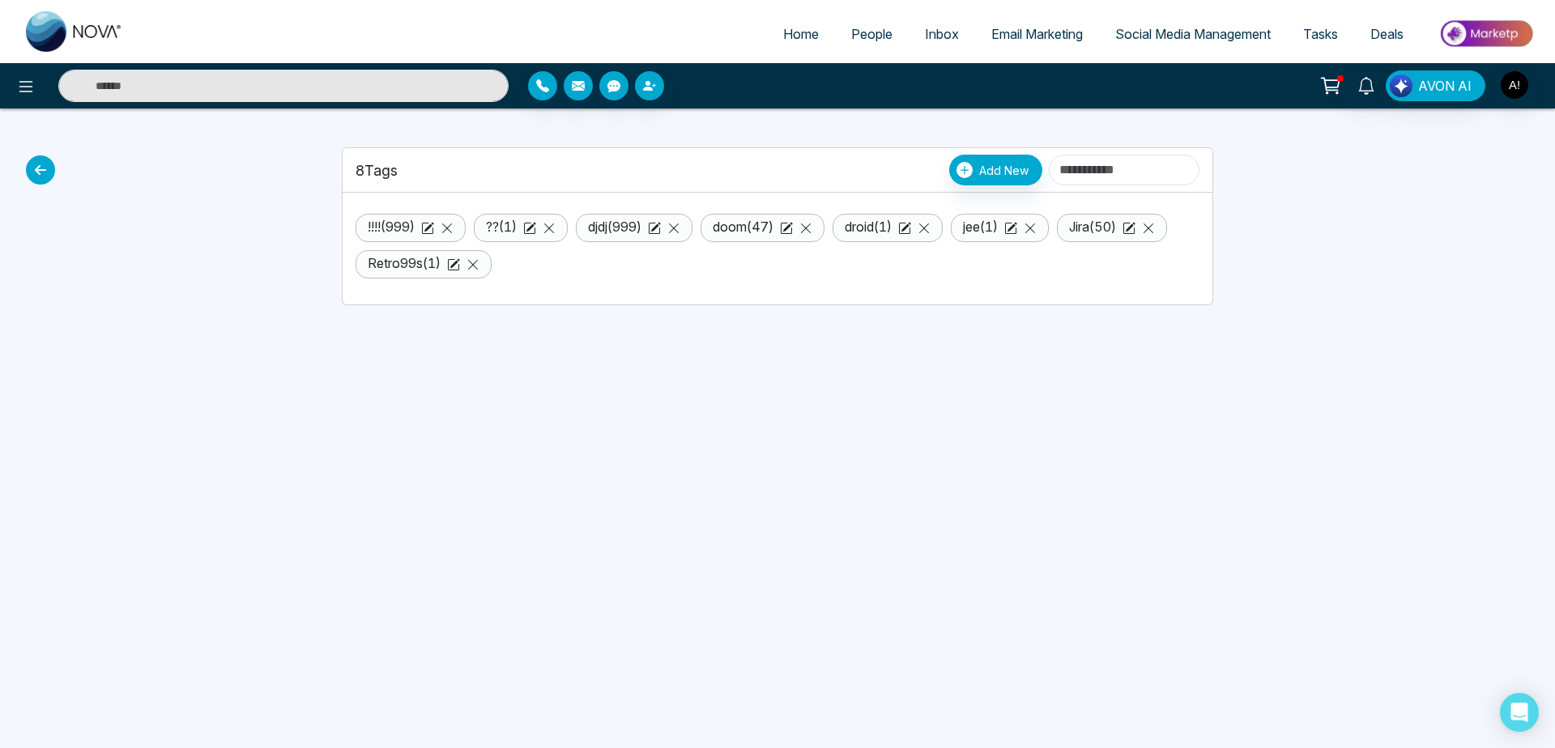
click at [778, 446] on div "Home People Inbox Email Marketing Social Media Management Tasks Deals AVON AI 8…" at bounding box center [777, 374] width 1555 height 748
click at [28, 172] on icon at bounding box center [40, 169] width 29 height 29
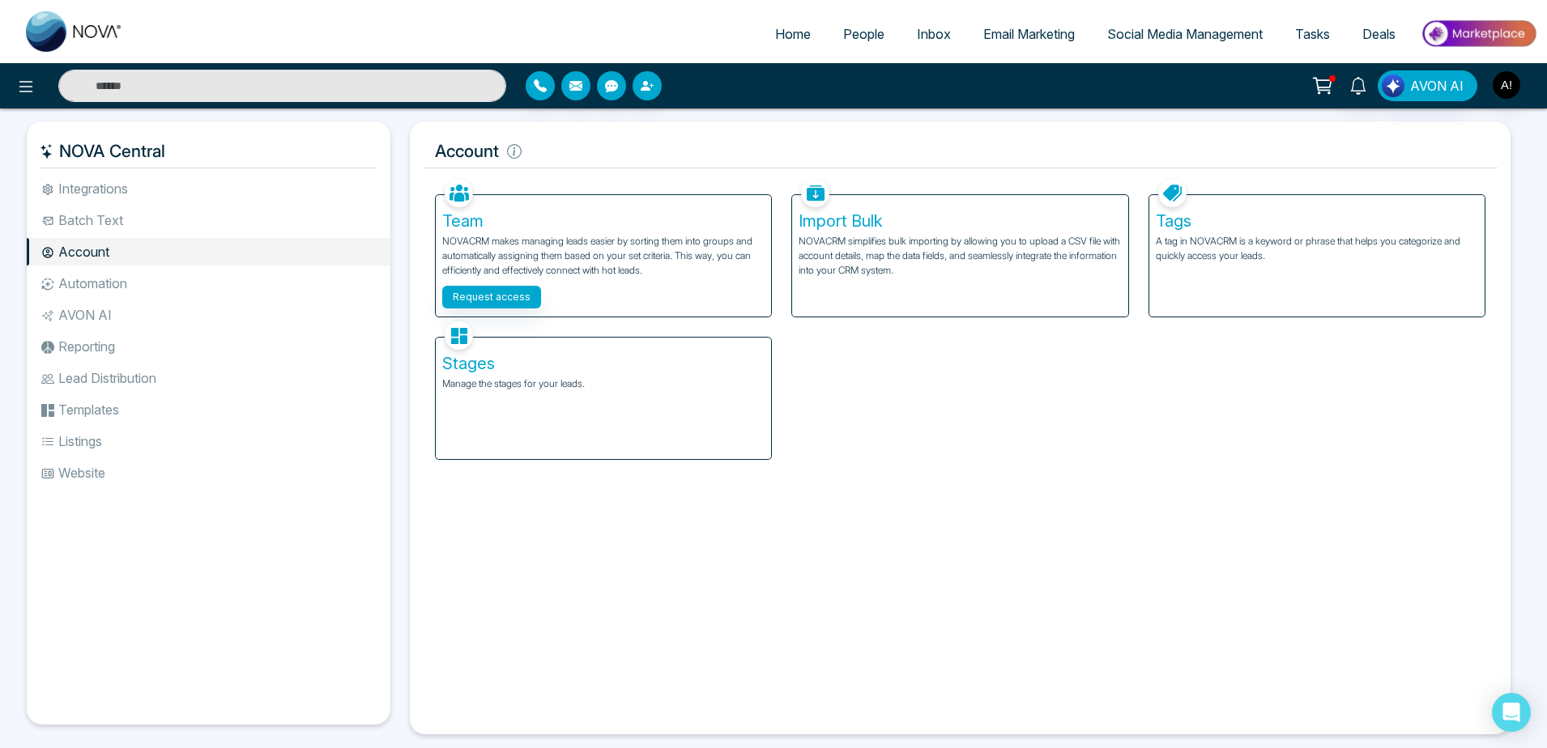
click at [759, 26] on link "Home" at bounding box center [793, 34] width 68 height 31
select select "*"
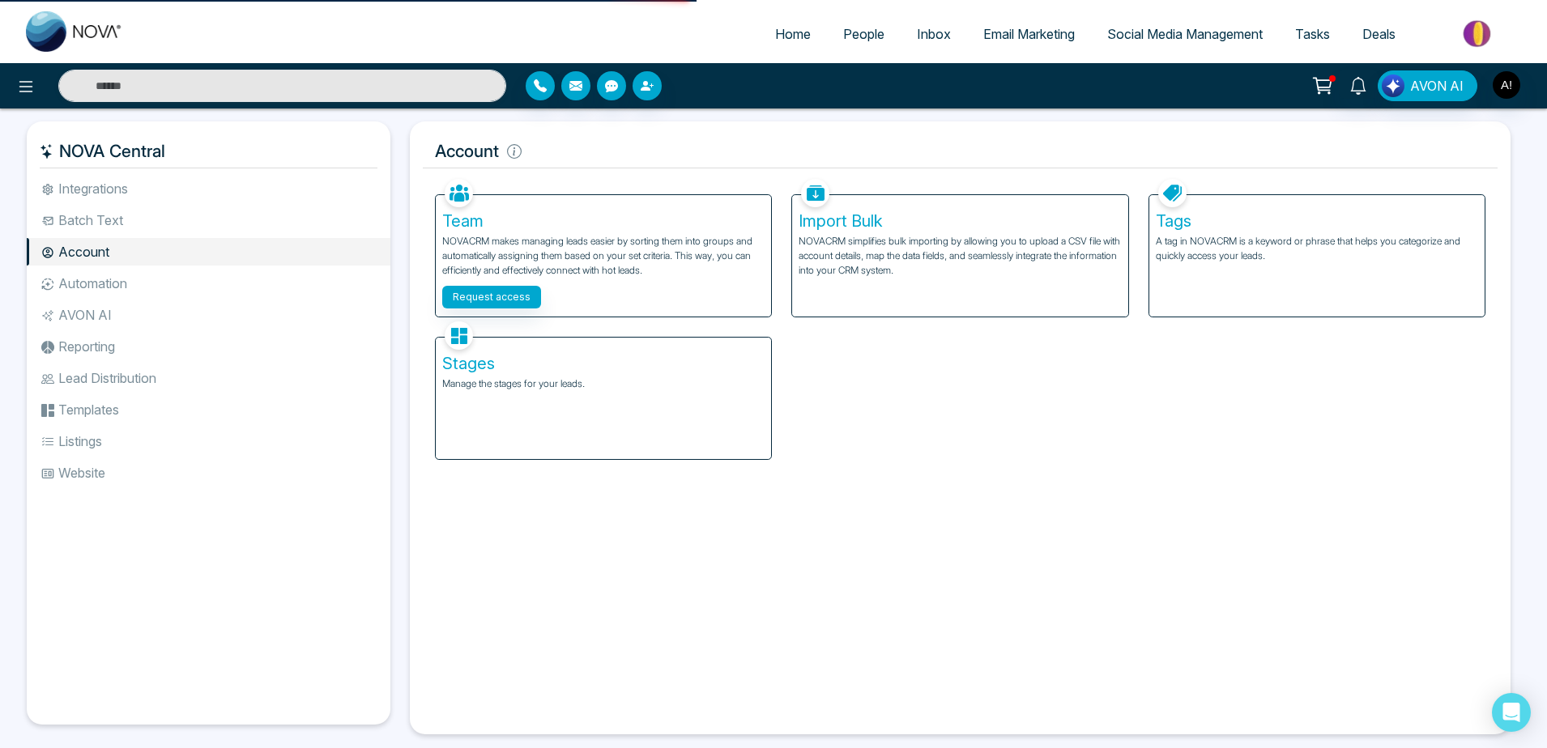
select select "*"
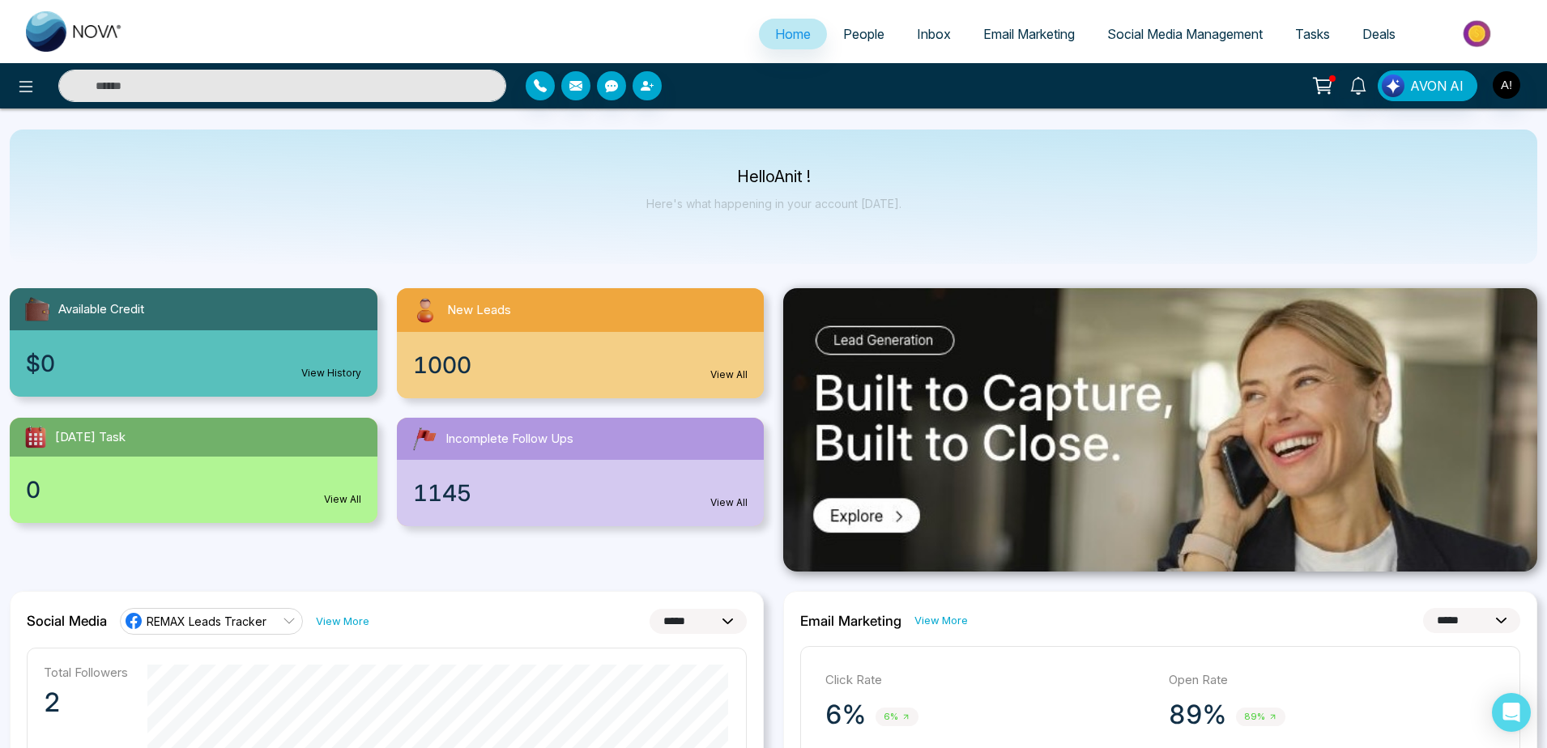
click at [236, 87] on input "text" at bounding box center [282, 86] width 448 height 32
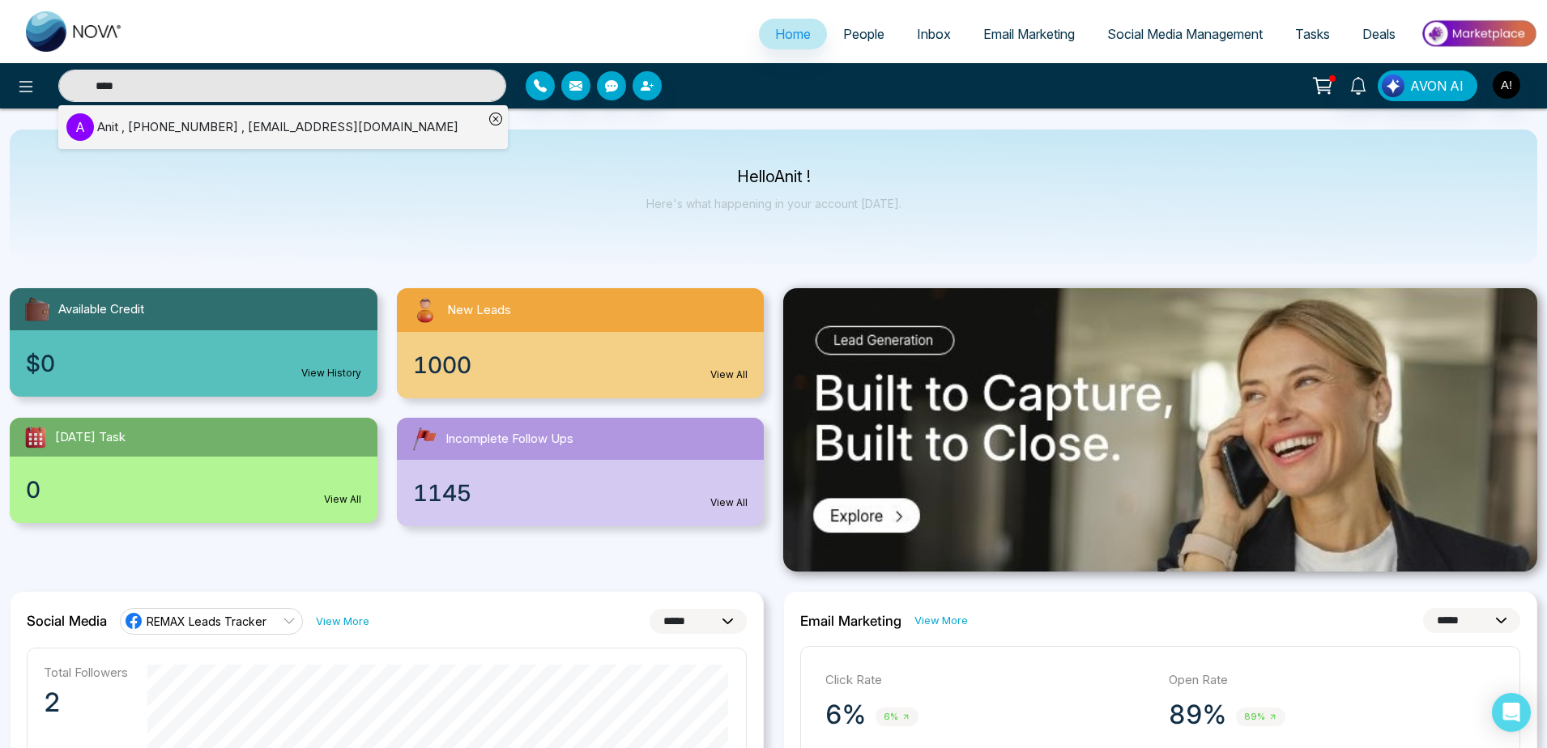
type input "****"
click at [283, 128] on div "Anit , +919930053035 , anit@mmnovatech.com" at bounding box center [277, 127] width 361 height 19
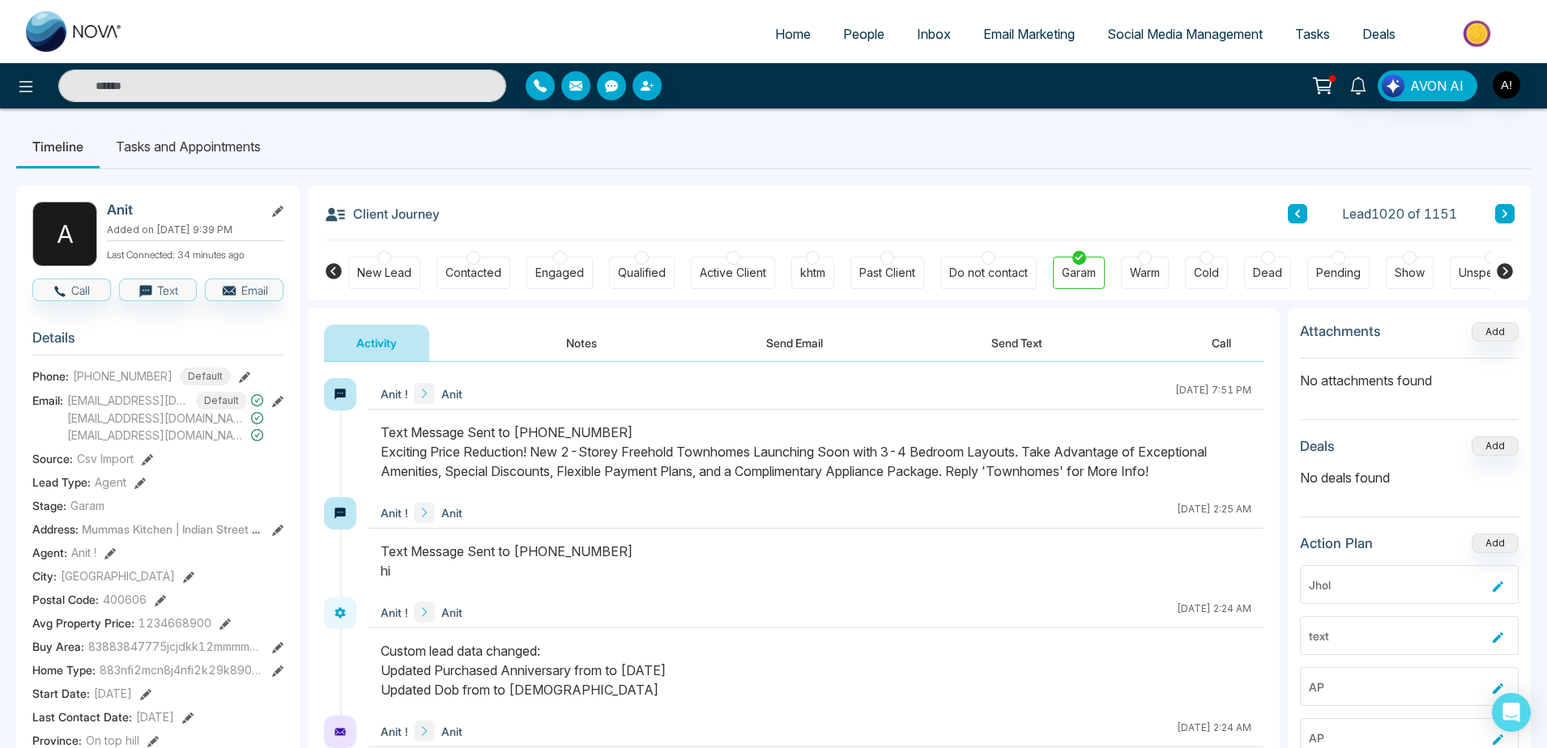
click at [206, 153] on li "Tasks and Appointments" at bounding box center [188, 147] width 177 height 44
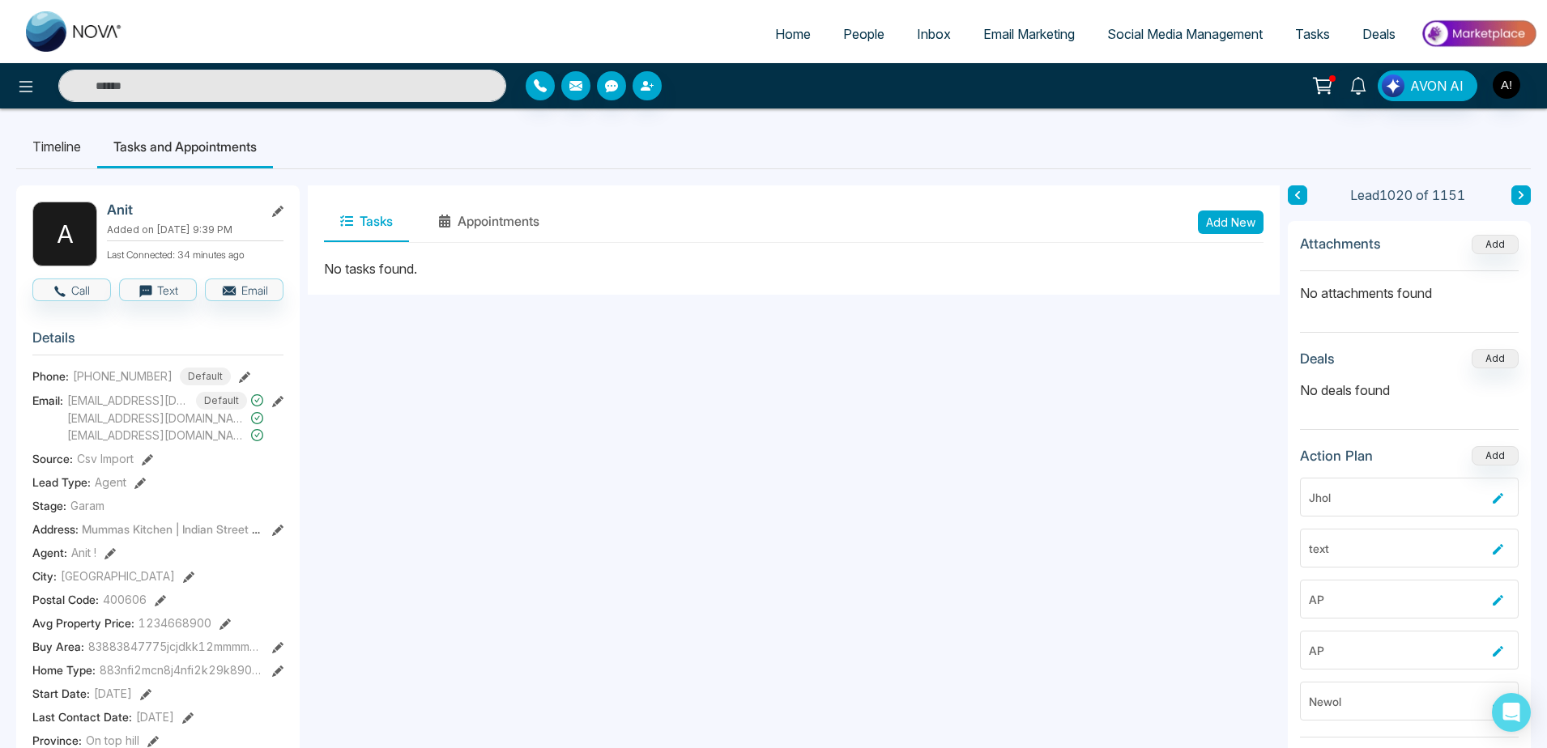
click at [1512, 202] on button at bounding box center [1520, 194] width 19 height 19
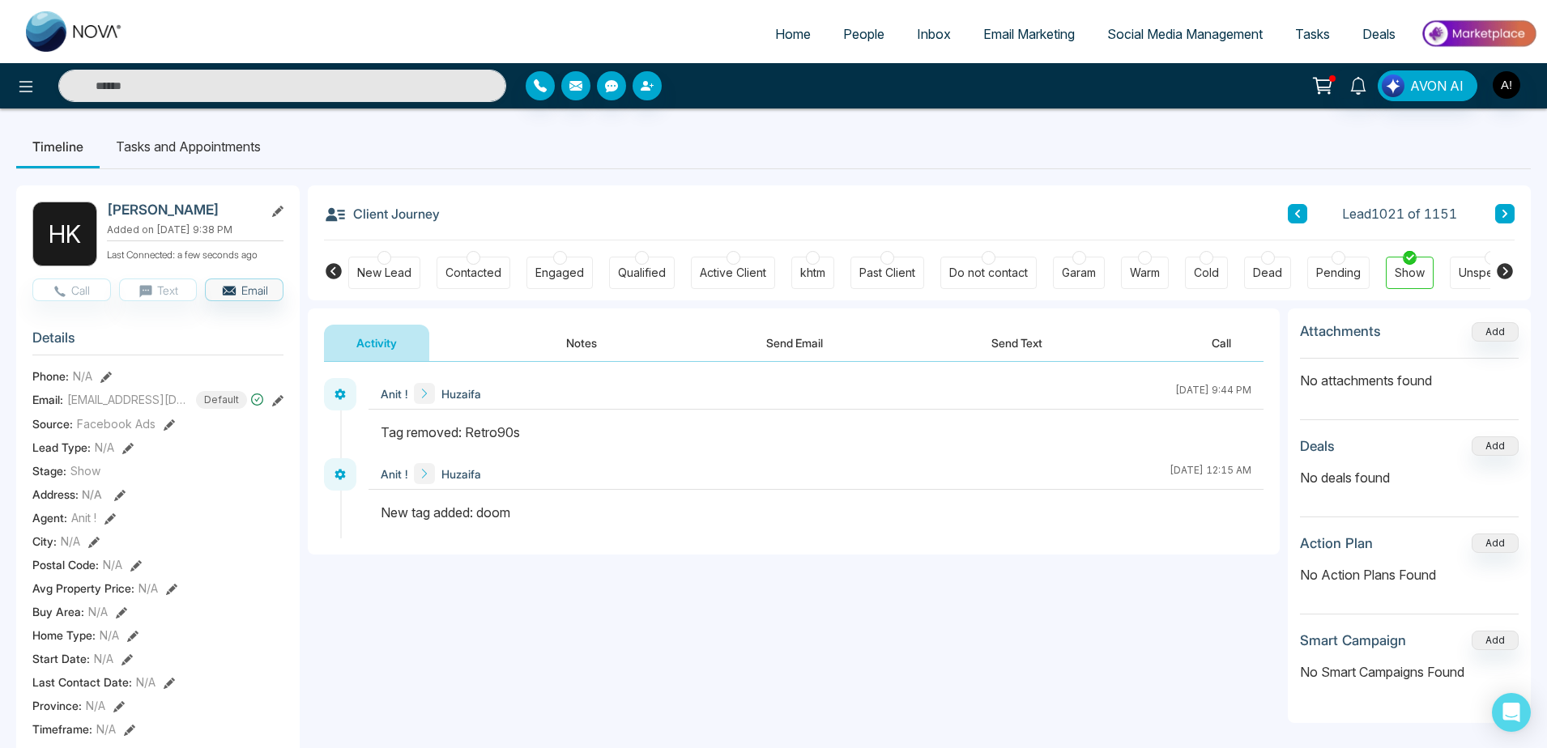
click at [1297, 210] on icon at bounding box center [1297, 214] width 8 height 10
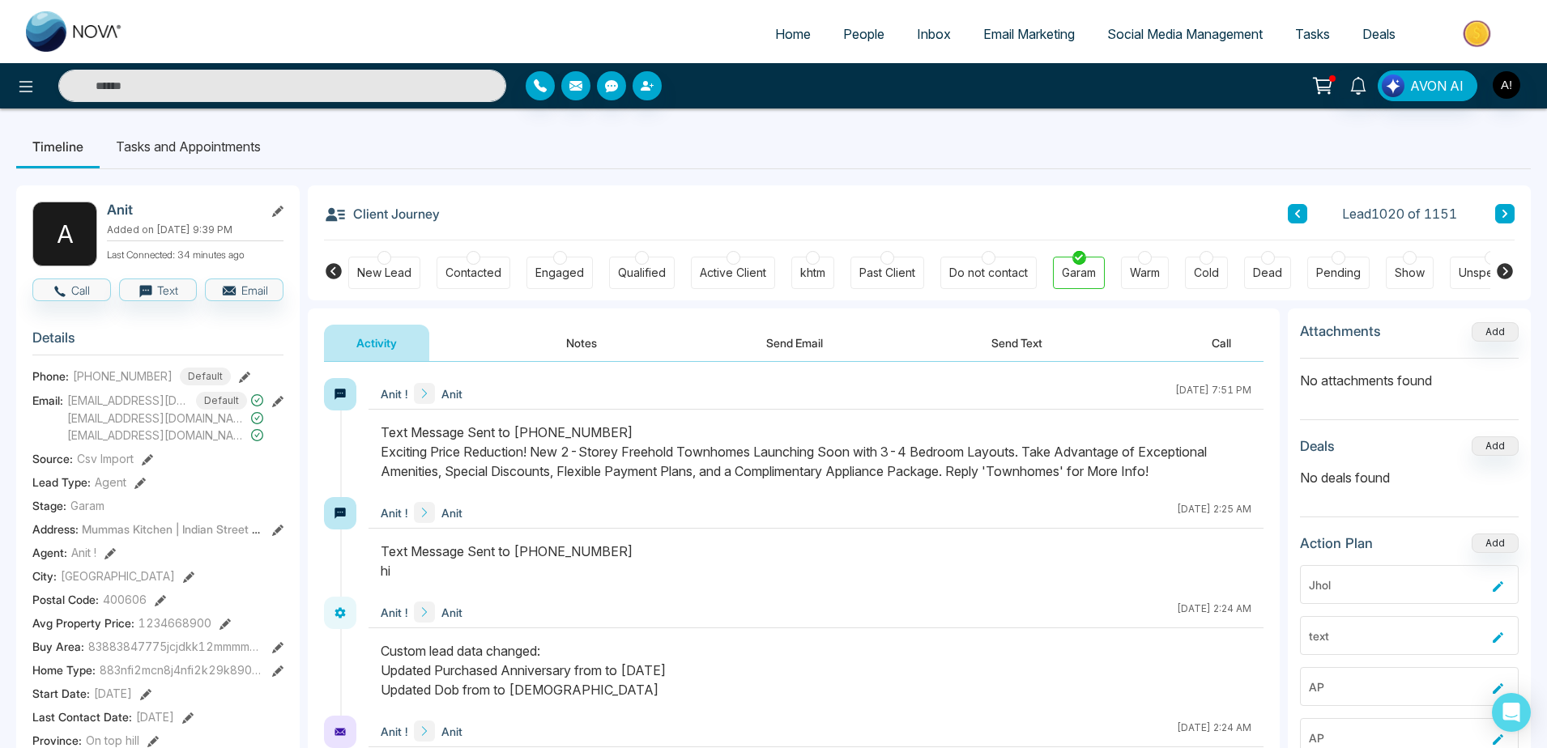
click at [829, 36] on link "People" at bounding box center [864, 34] width 74 height 31
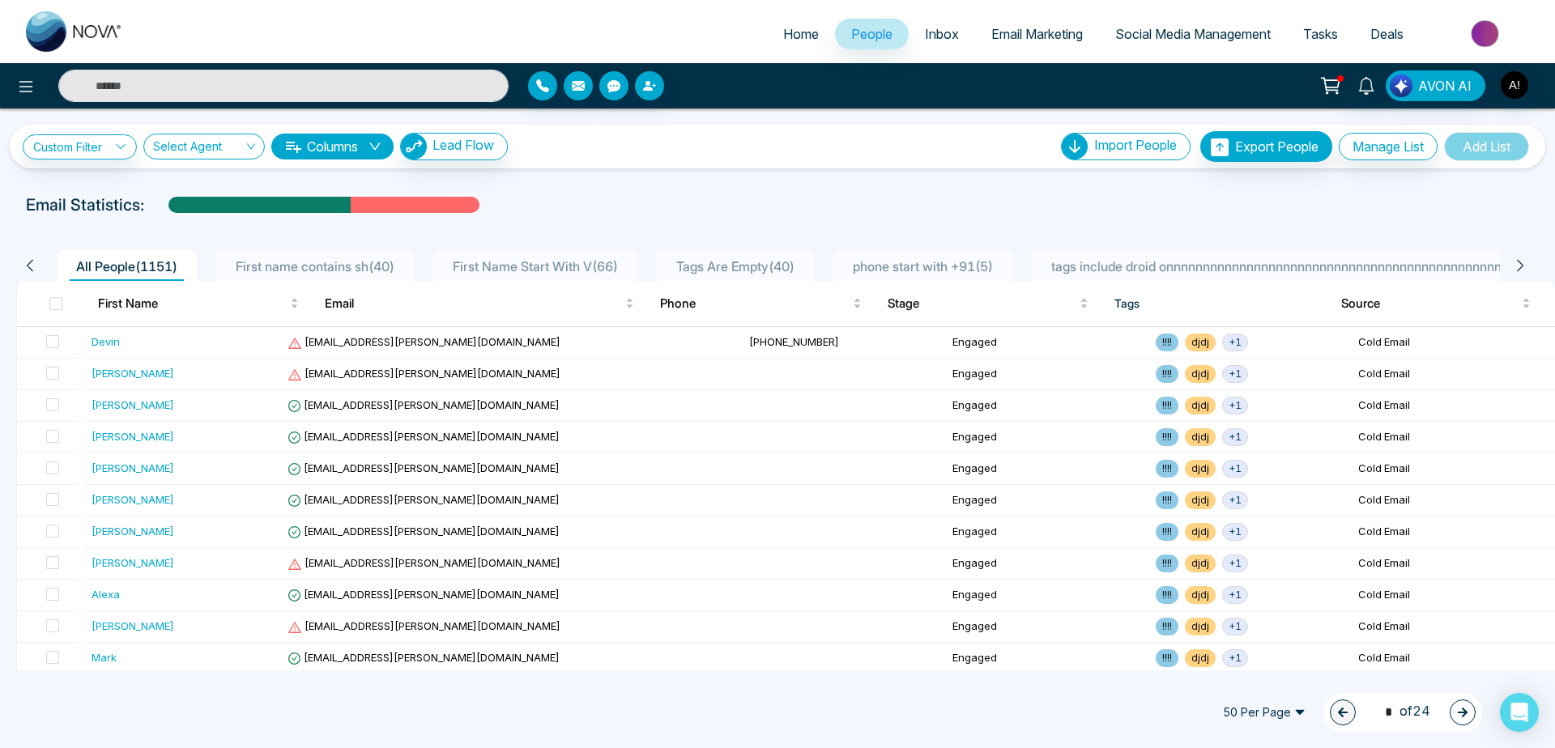
click at [966, 265] on span "phone start with +91 ( 5 )" at bounding box center [922, 266] width 153 height 16
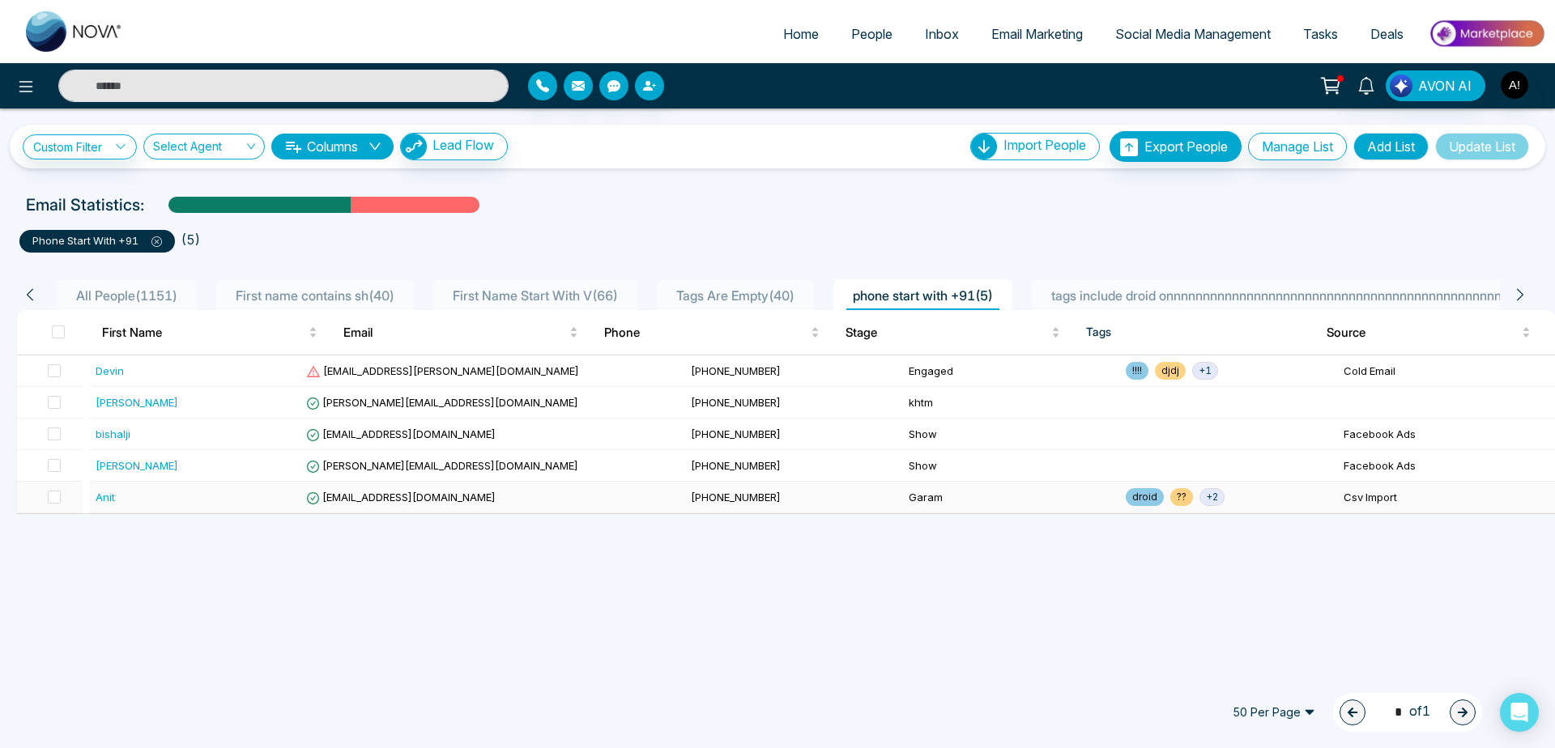
click at [543, 509] on td "[EMAIL_ADDRESS][DOMAIN_NAME]" at bounding box center [492, 498] width 384 height 32
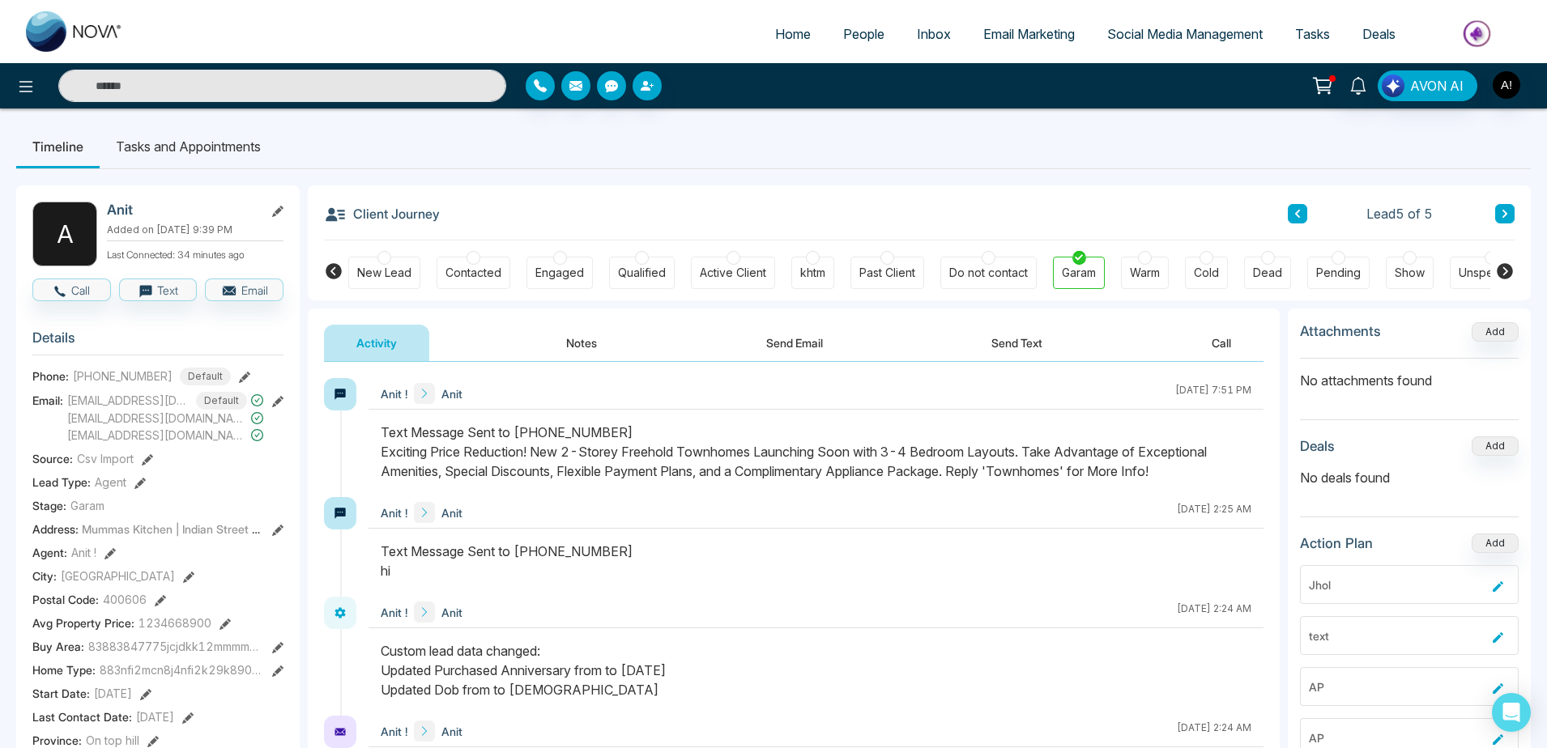
click at [1291, 210] on button at bounding box center [1296, 213] width 19 height 19
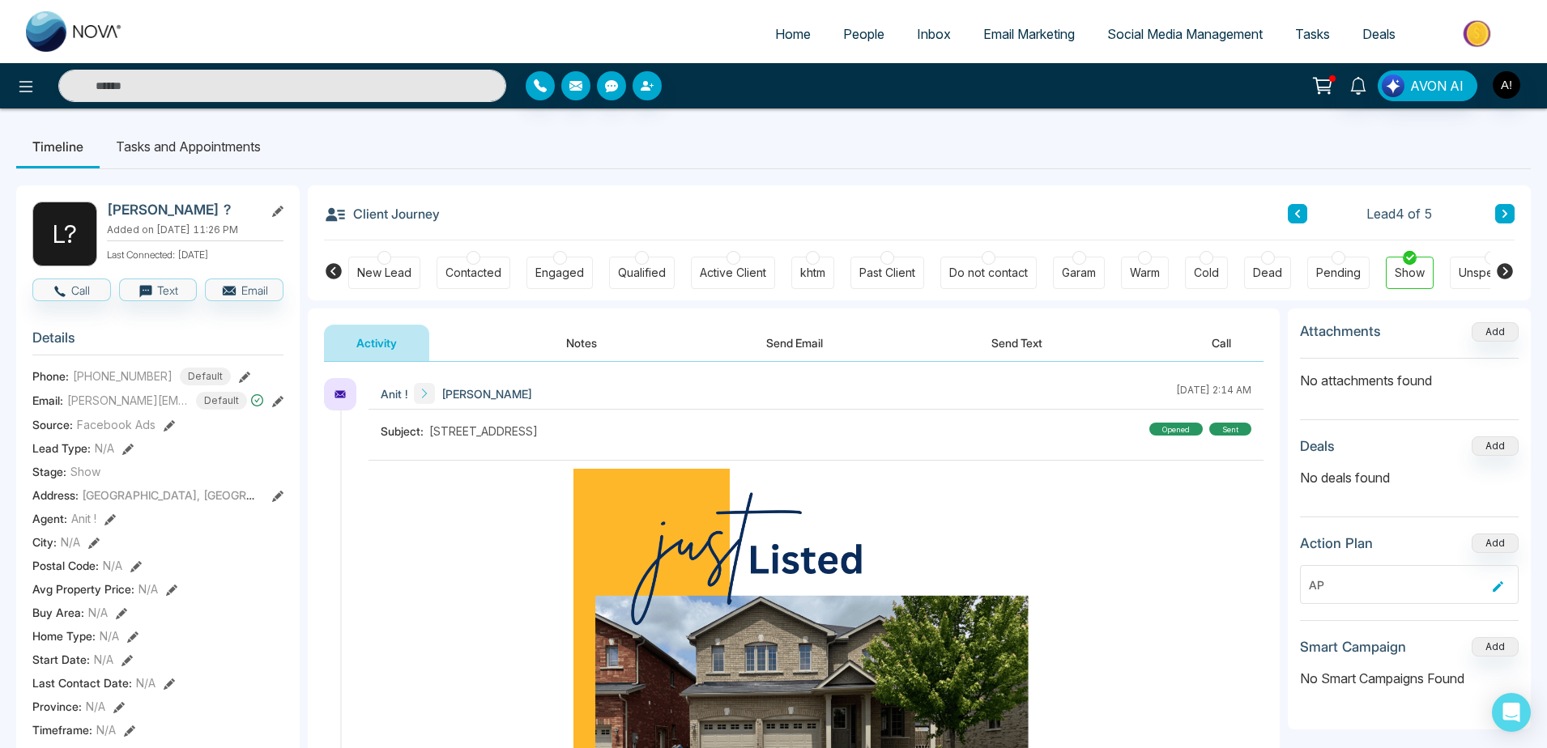
click at [1499, 271] on icon at bounding box center [1504, 271] width 16 height 16
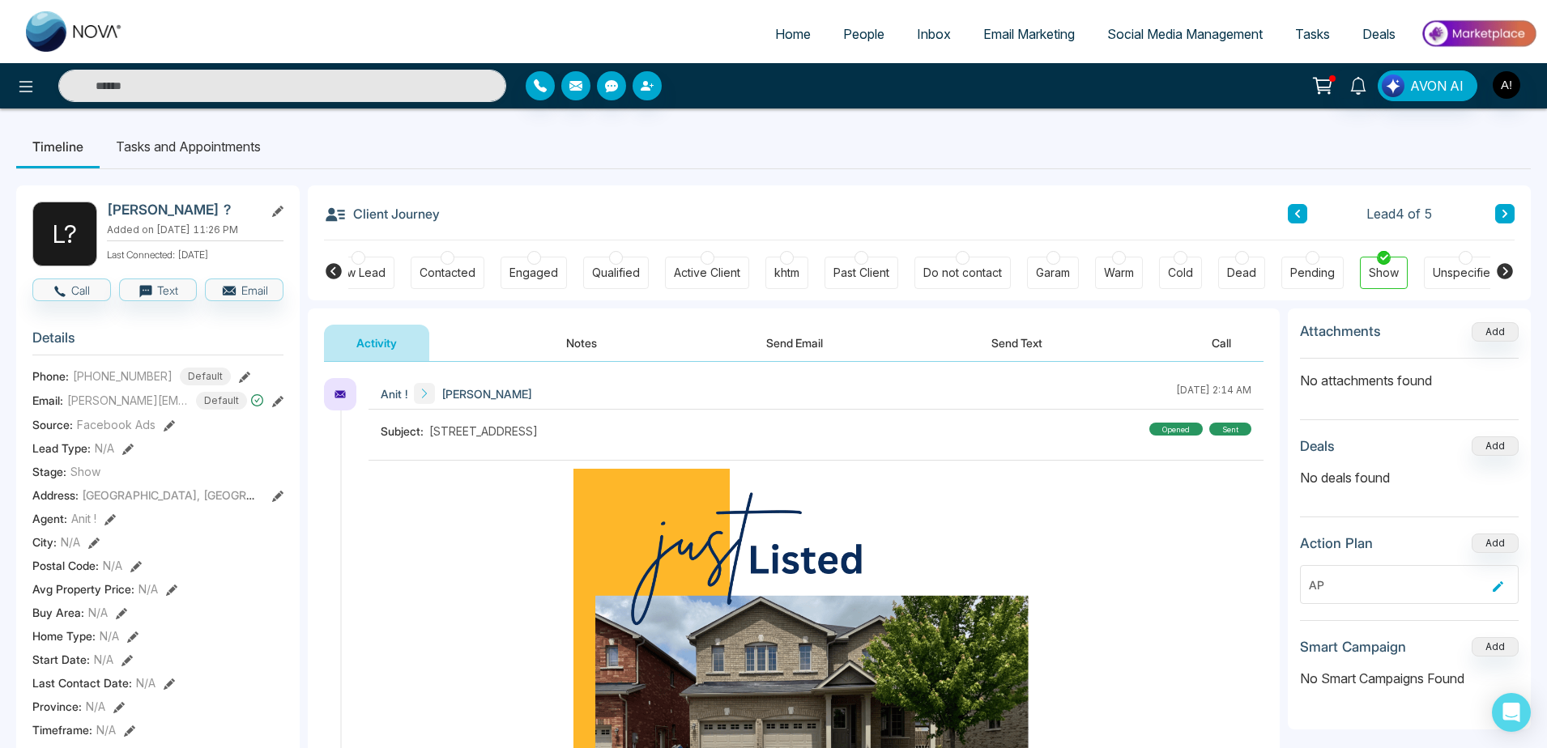
click at [1499, 271] on icon at bounding box center [1504, 271] width 16 height 16
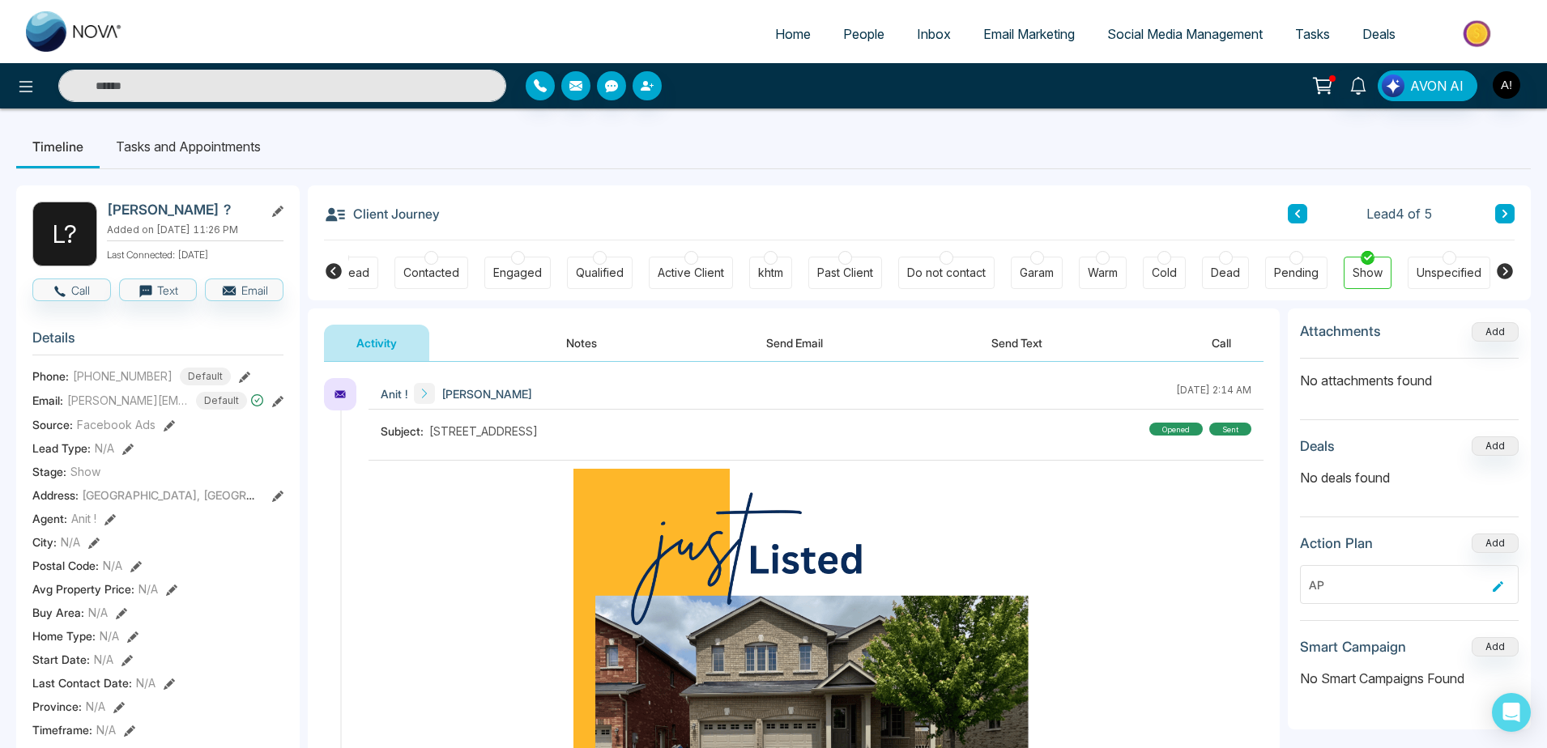
click at [1499, 271] on icon at bounding box center [1504, 271] width 16 height 16
click at [1509, 215] on icon at bounding box center [1504, 214] width 8 height 10
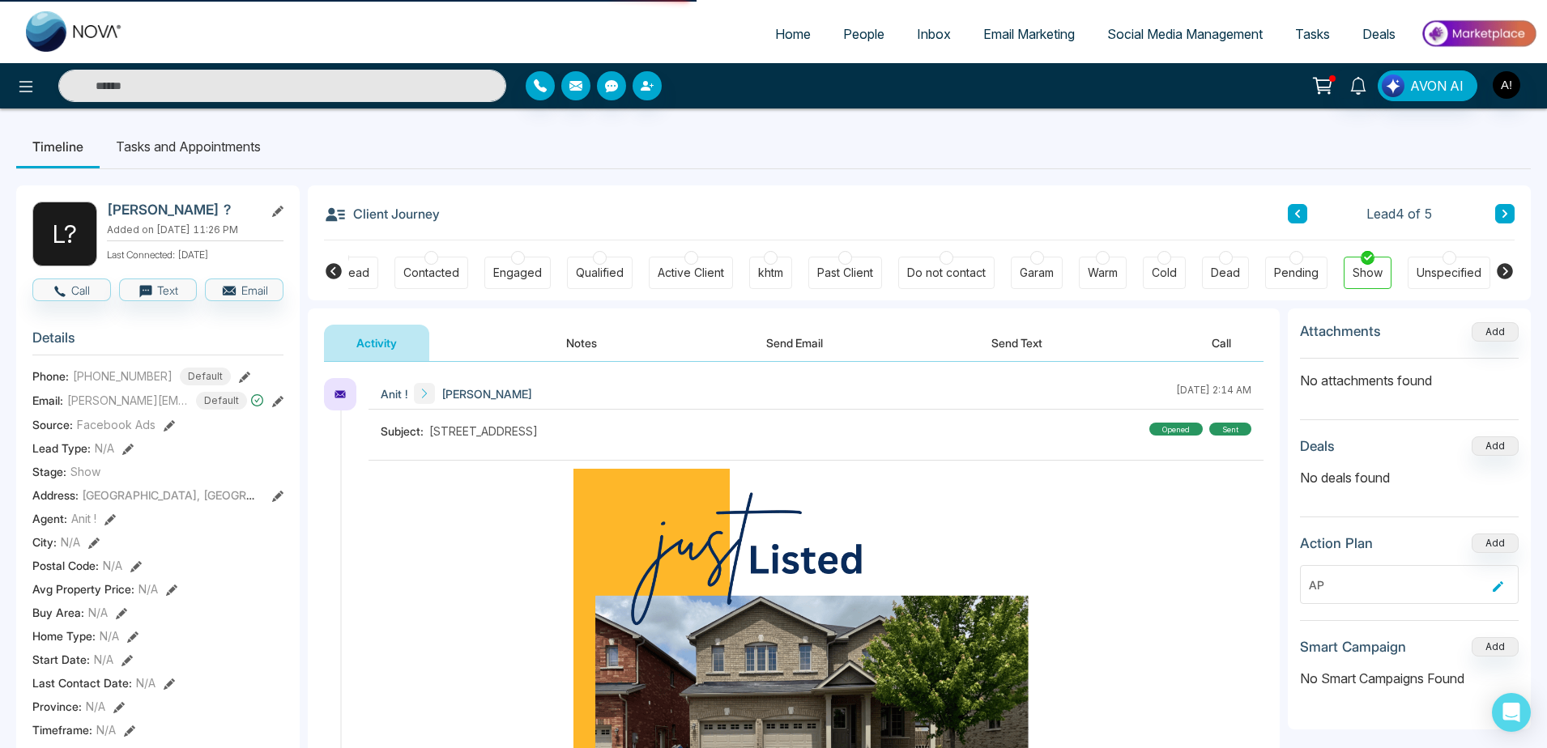
click at [1509, 215] on icon at bounding box center [1504, 214] width 8 height 10
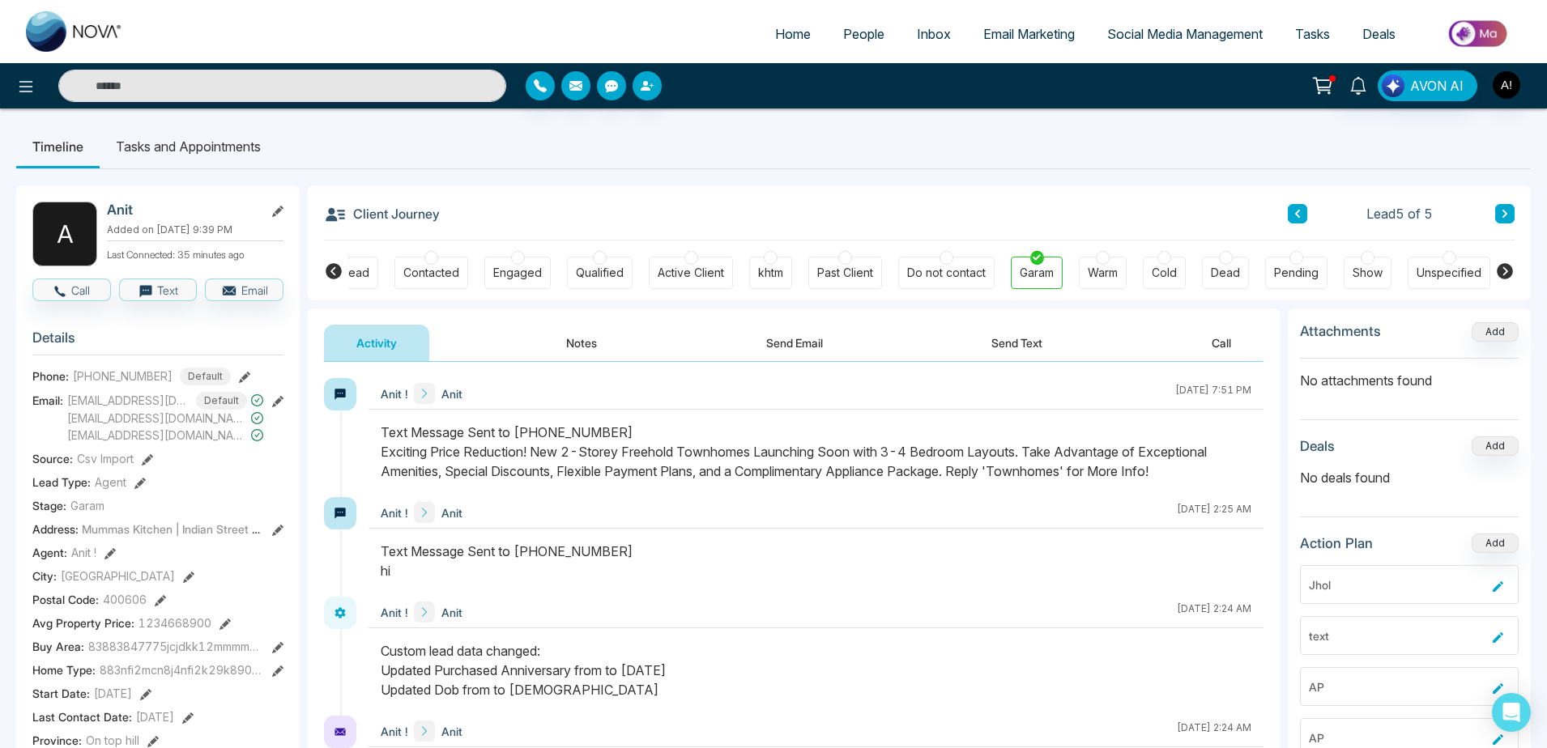
drag, startPoint x: 1509, startPoint y: 215, endPoint x: 1492, endPoint y: 168, distance: 49.2
click at [1492, 168] on div "Timeline Tasks and Appointments A Anit Added on August 28 2025 | 9:39 PM Last C…" at bounding box center [773, 755] width 1547 height 1292
click at [531, 90] on button "button" at bounding box center [540, 85] width 29 height 29
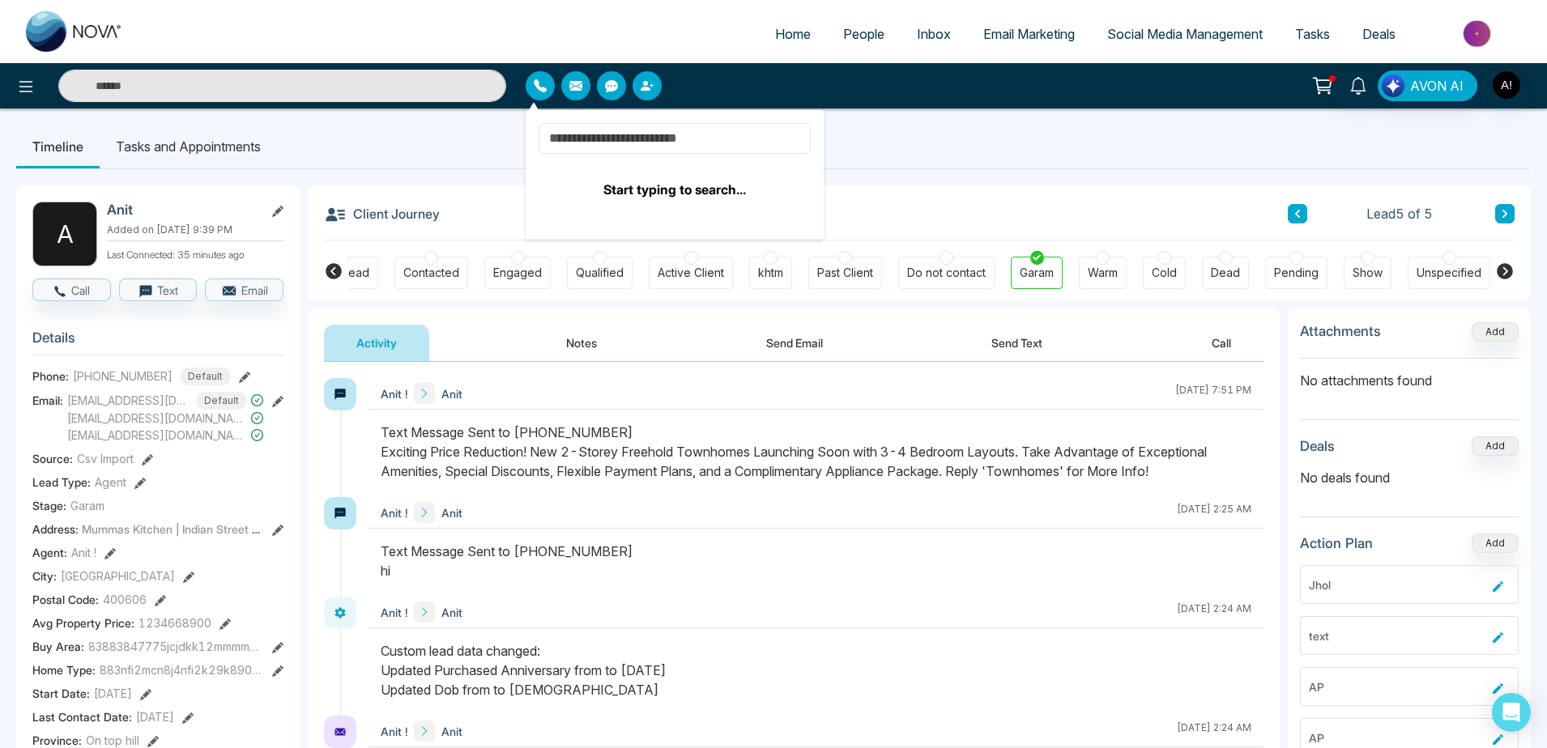
click at [667, 144] on input at bounding box center [674, 138] width 272 height 31
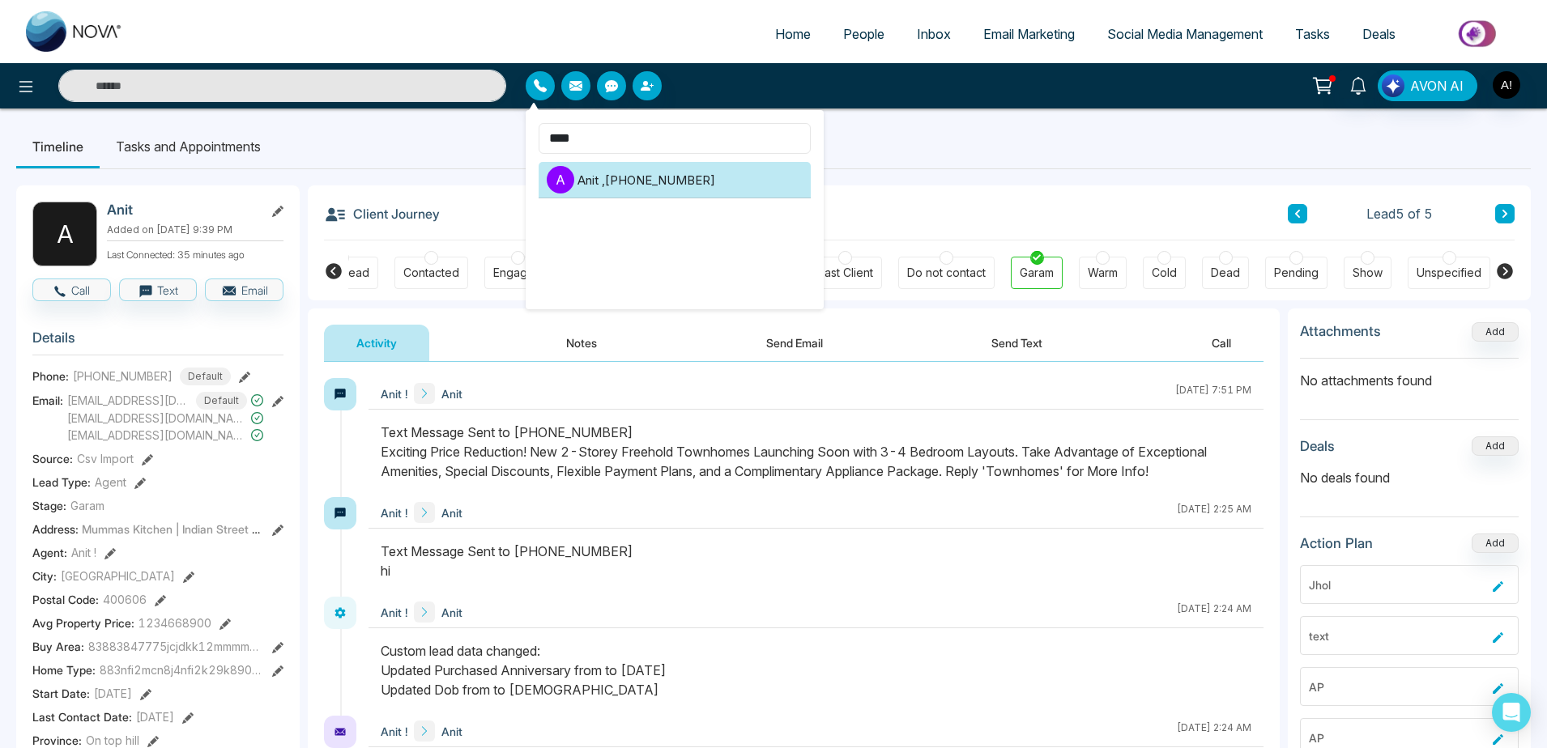
type input "****"
click at [665, 185] on li "A Anit , +919930053035" at bounding box center [674, 180] width 272 height 36
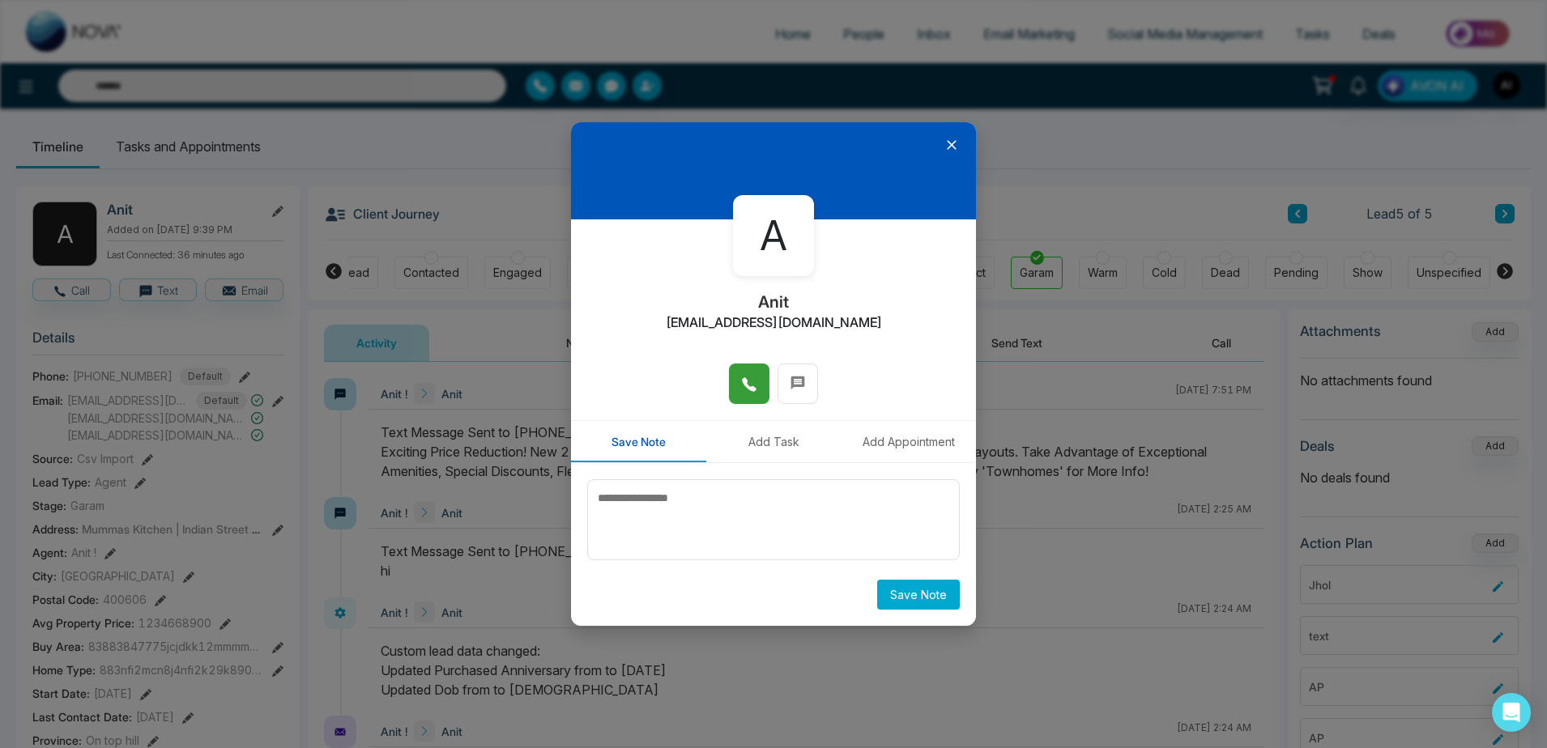
click at [744, 403] on button at bounding box center [749, 384] width 40 height 40
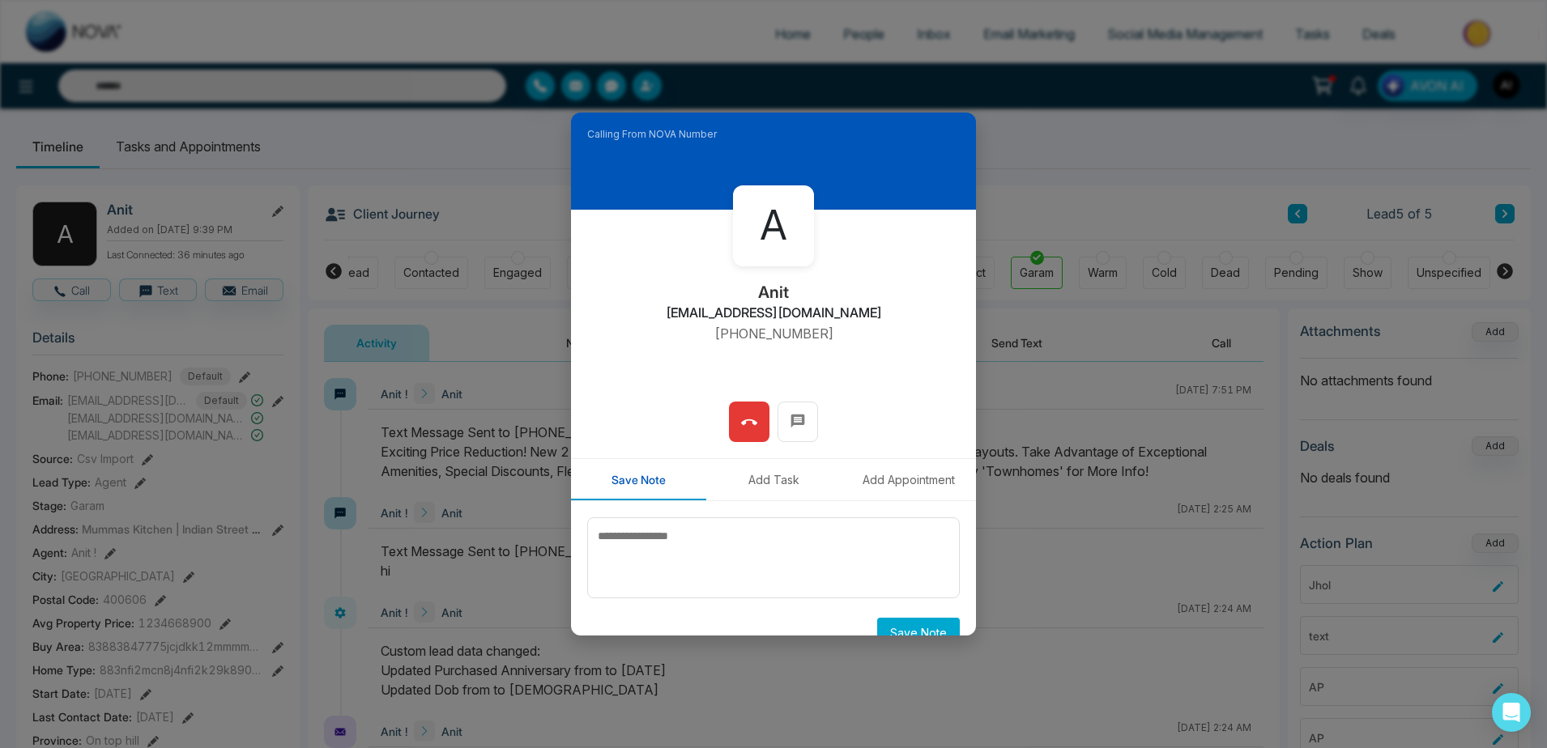
click at [746, 388] on div "A Anit anit@mmnovatech.com +919930053035 00:00" at bounding box center [773, 306] width 405 height 192
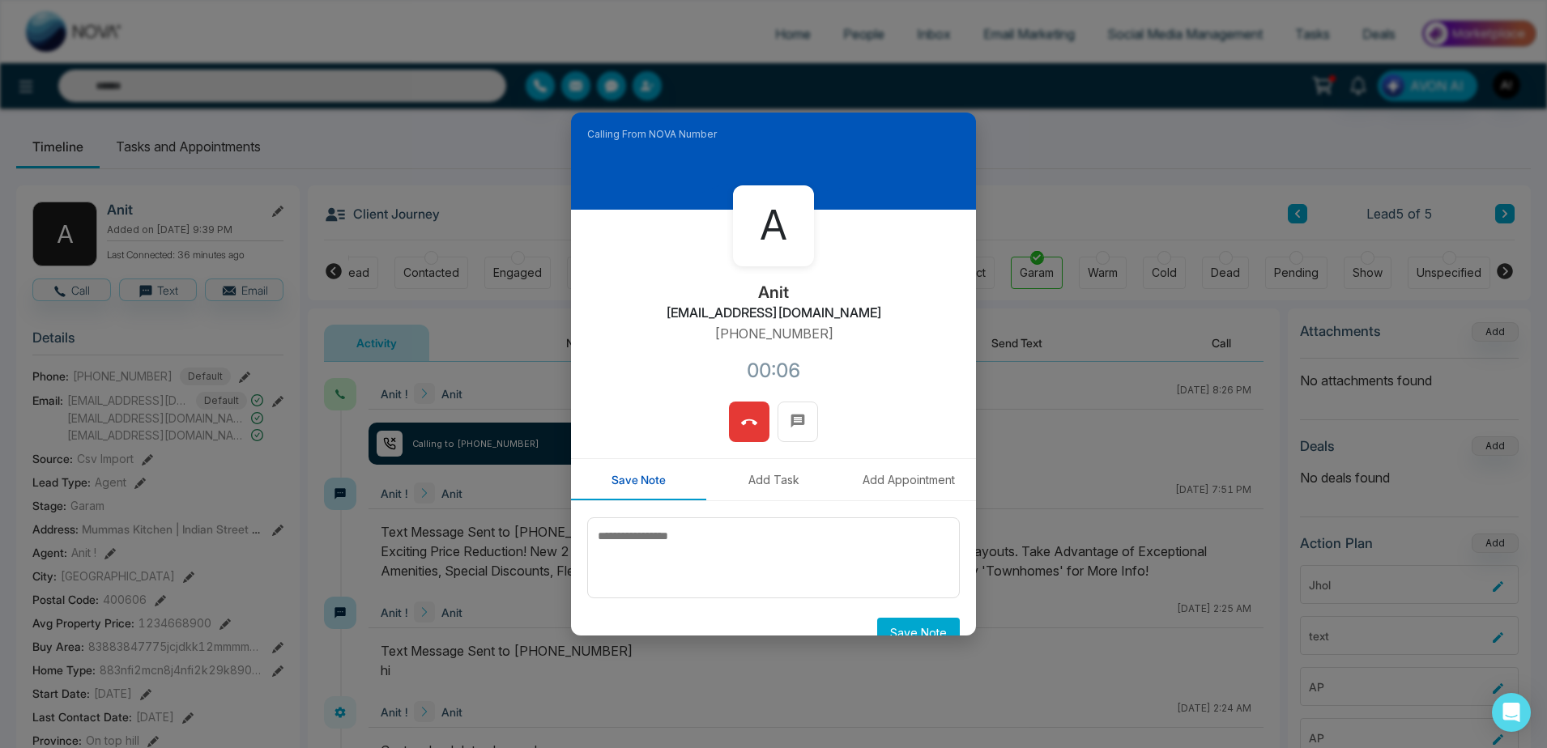
click at [735, 416] on button at bounding box center [749, 422] width 40 height 40
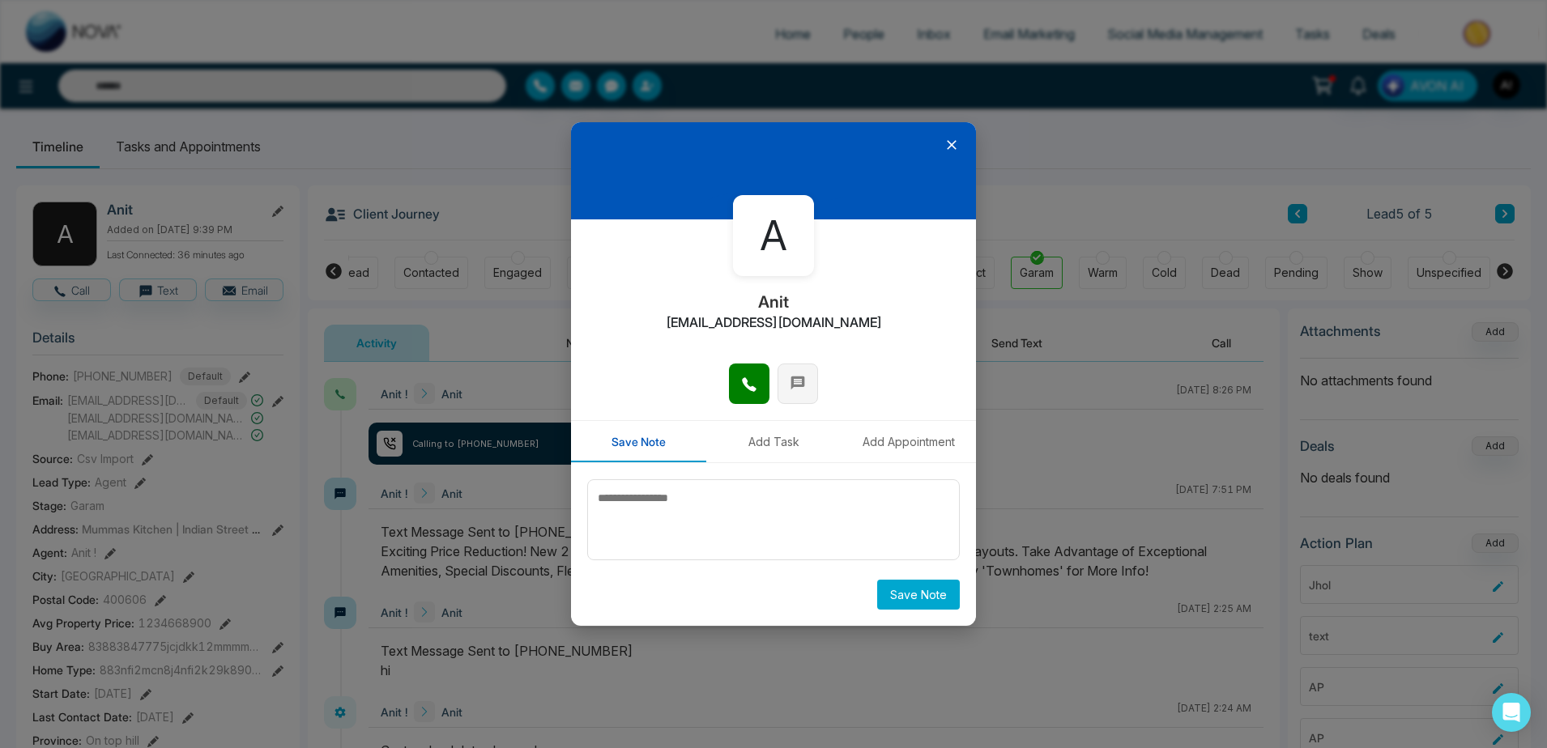
click at [786, 397] on button at bounding box center [797, 384] width 40 height 40
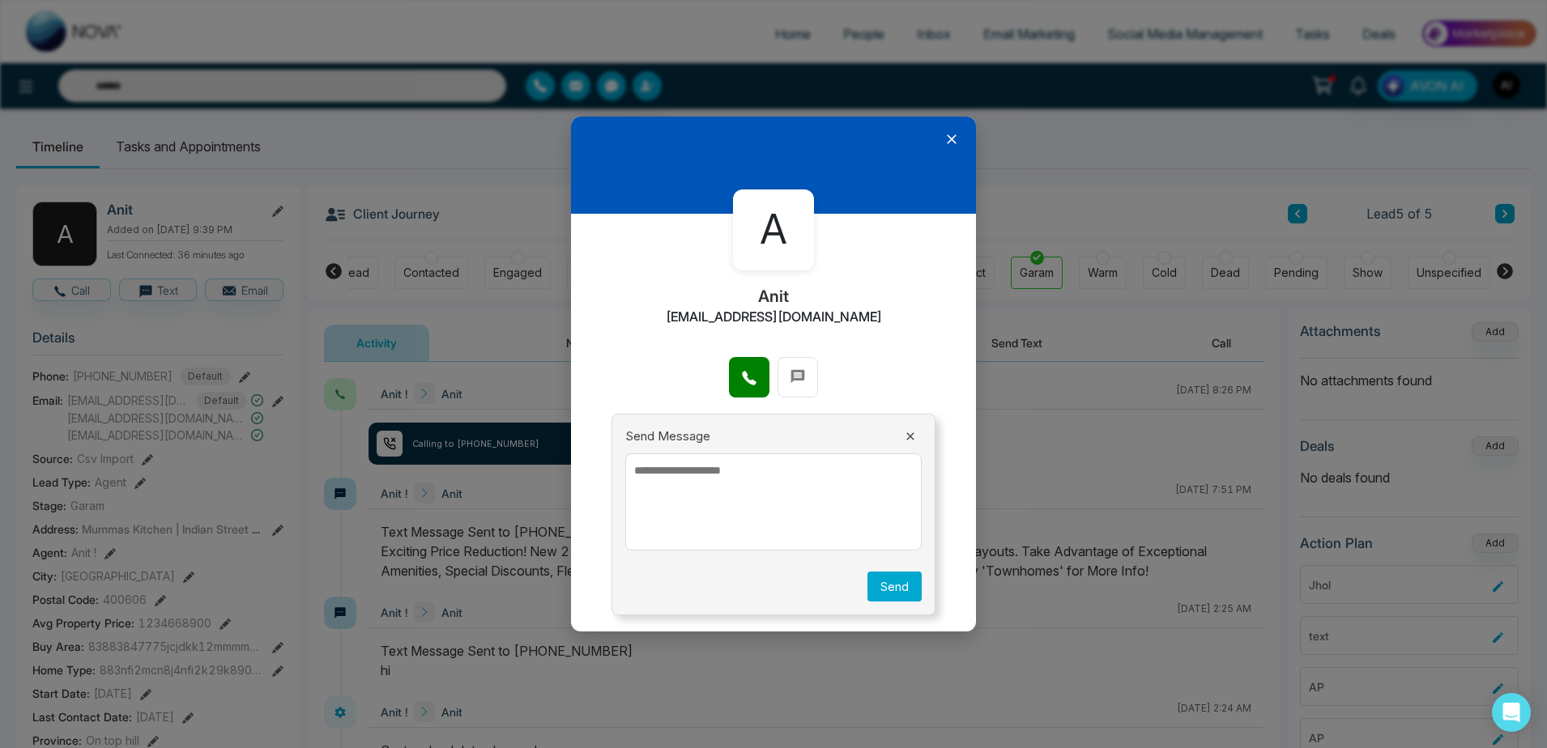
click at [760, 486] on textarea at bounding box center [773, 501] width 296 height 97
type textarea "*"
type textarea "****"
click at [886, 587] on button "Send" at bounding box center [894, 587] width 54 height 30
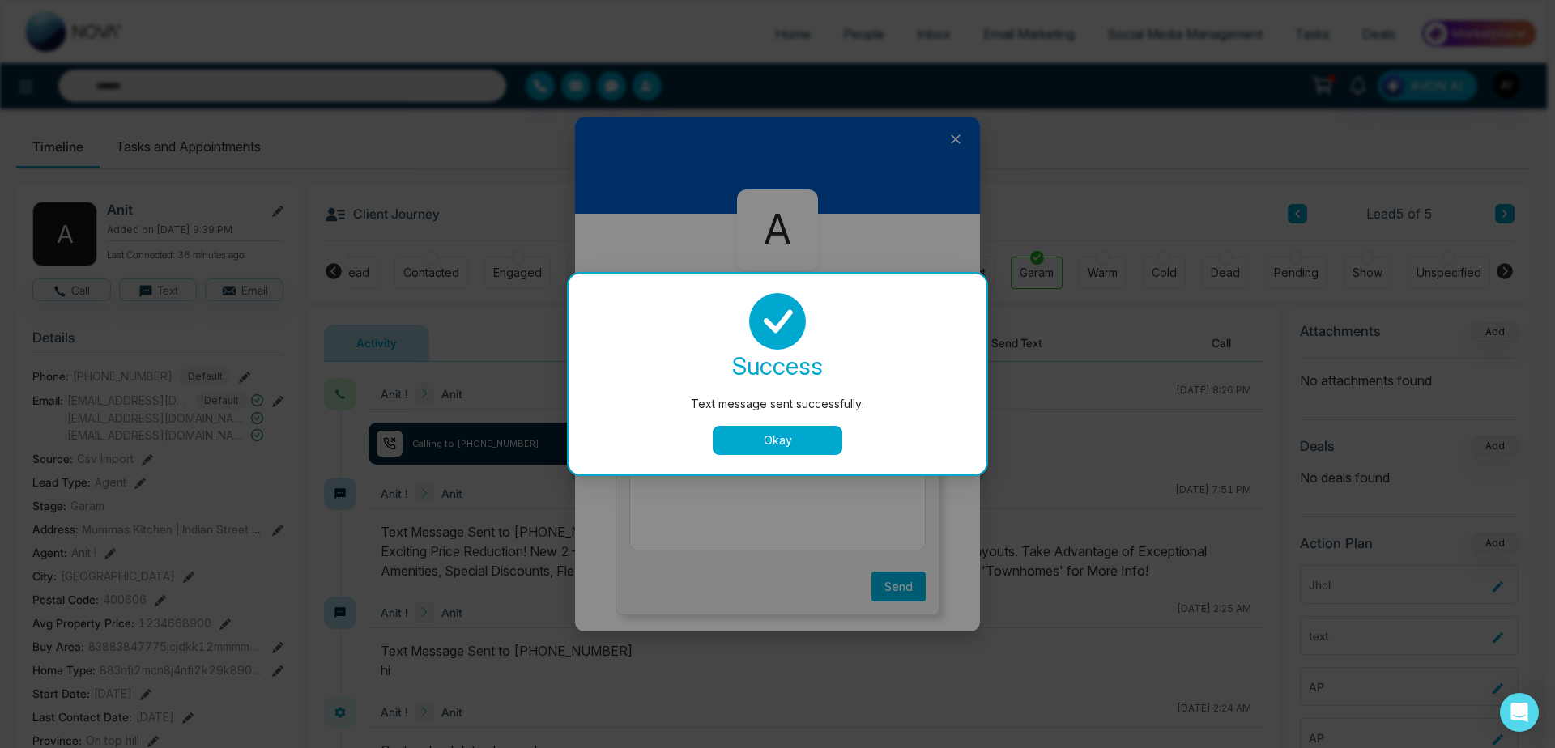
click at [790, 453] on button "Okay" at bounding box center [778, 440] width 130 height 29
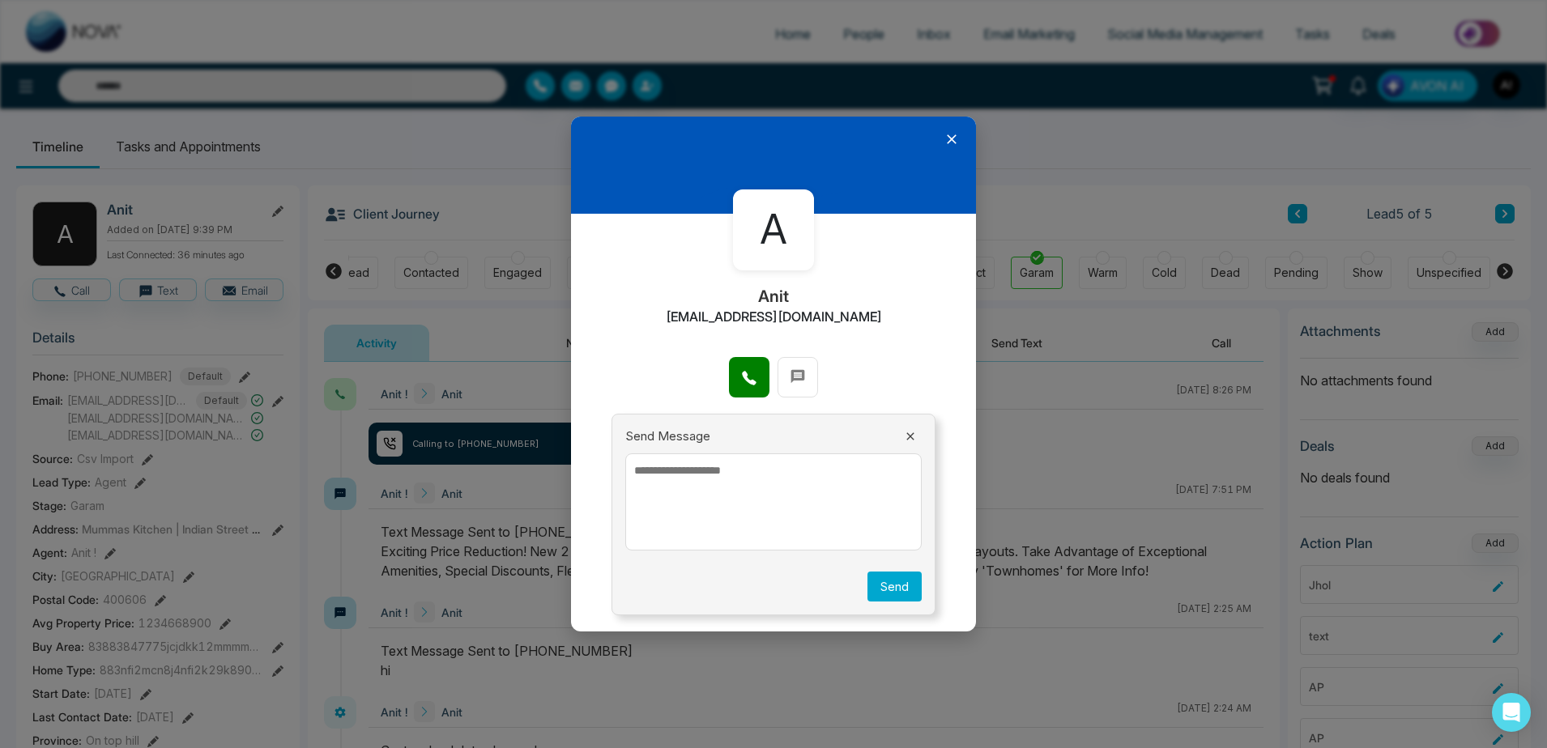
click at [908, 438] on icon at bounding box center [910, 436] width 13 height 13
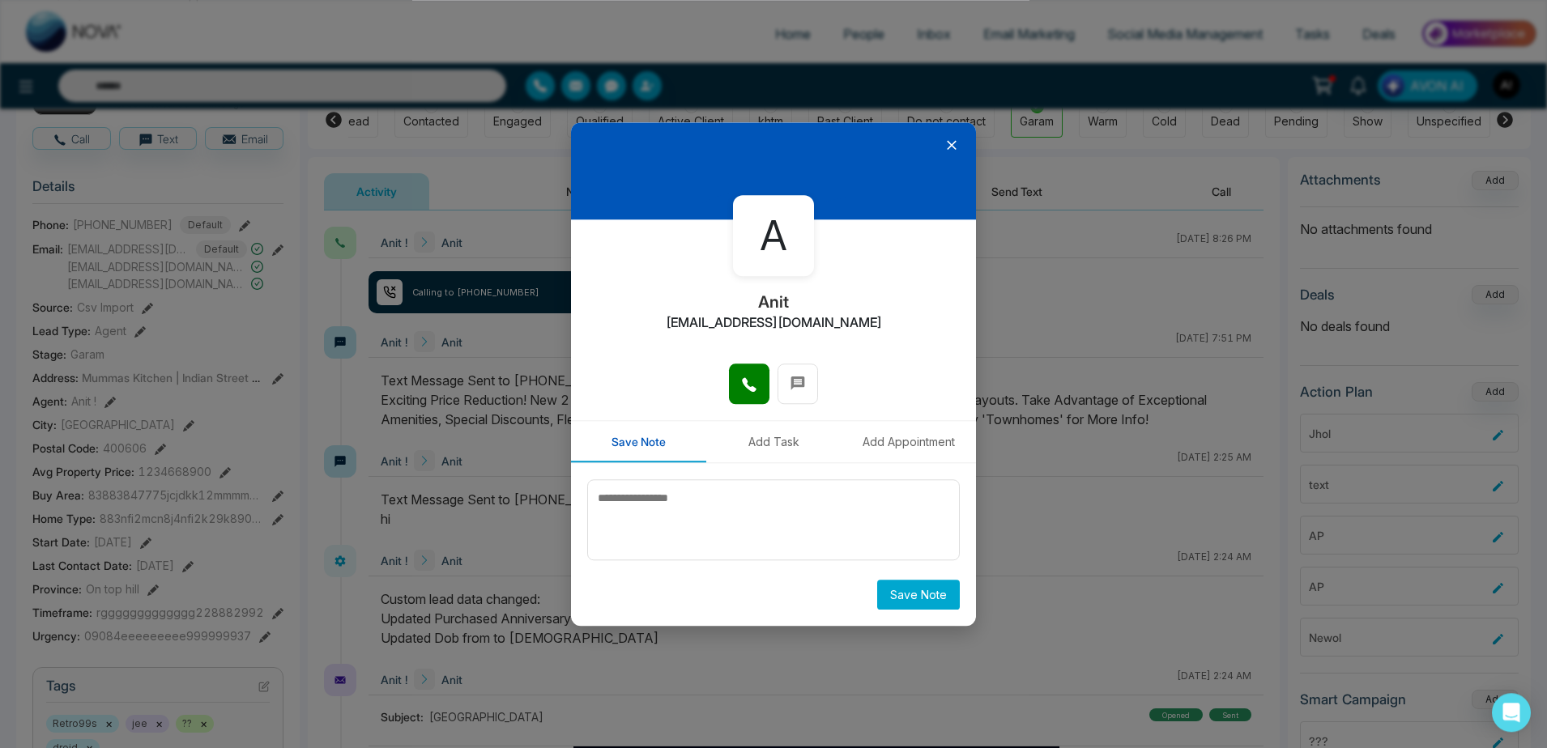
scroll to position [152, 0]
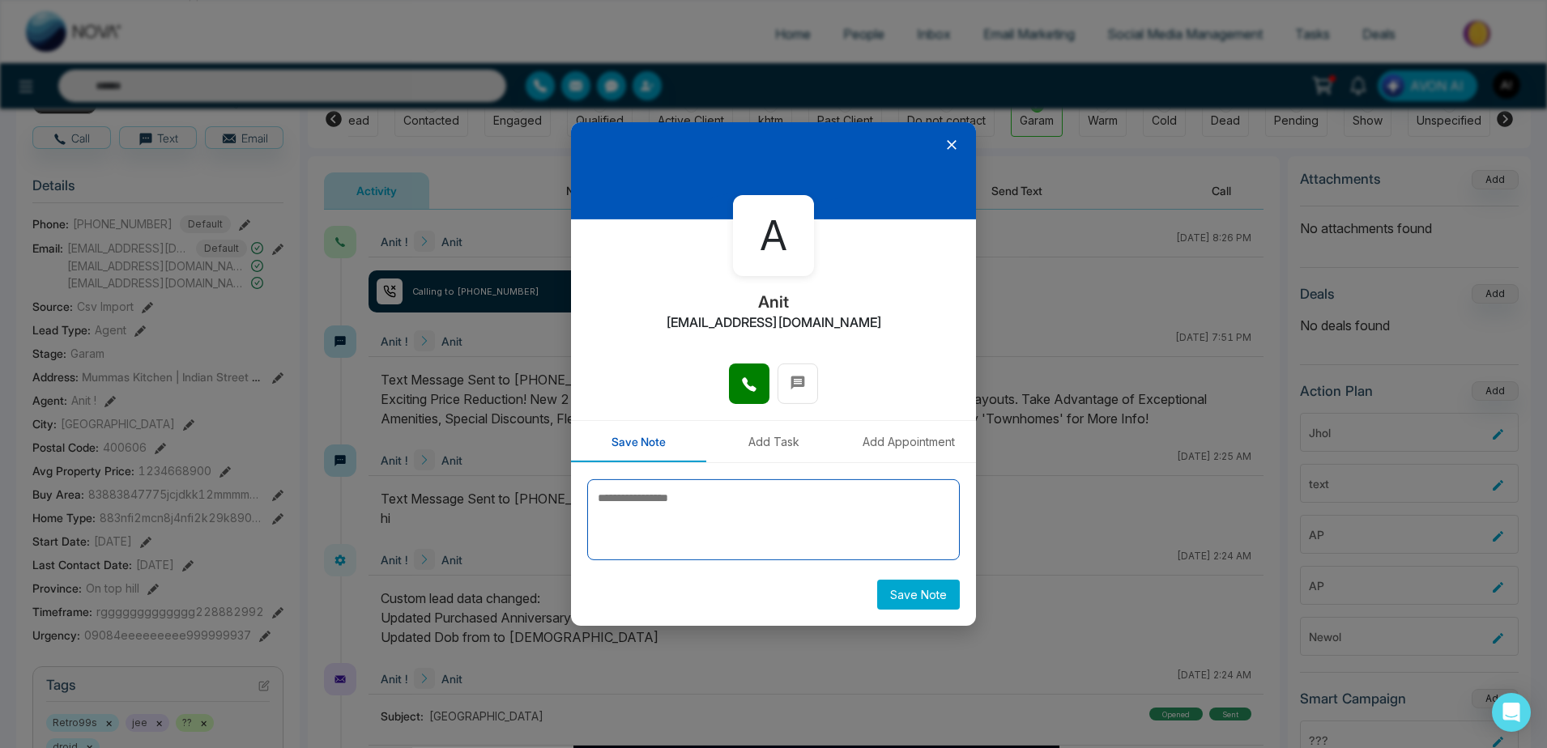
click at [642, 481] on textarea at bounding box center [773, 519] width 372 height 81
click at [640, 522] on textarea at bounding box center [773, 519] width 372 height 81
type textarea "*****"
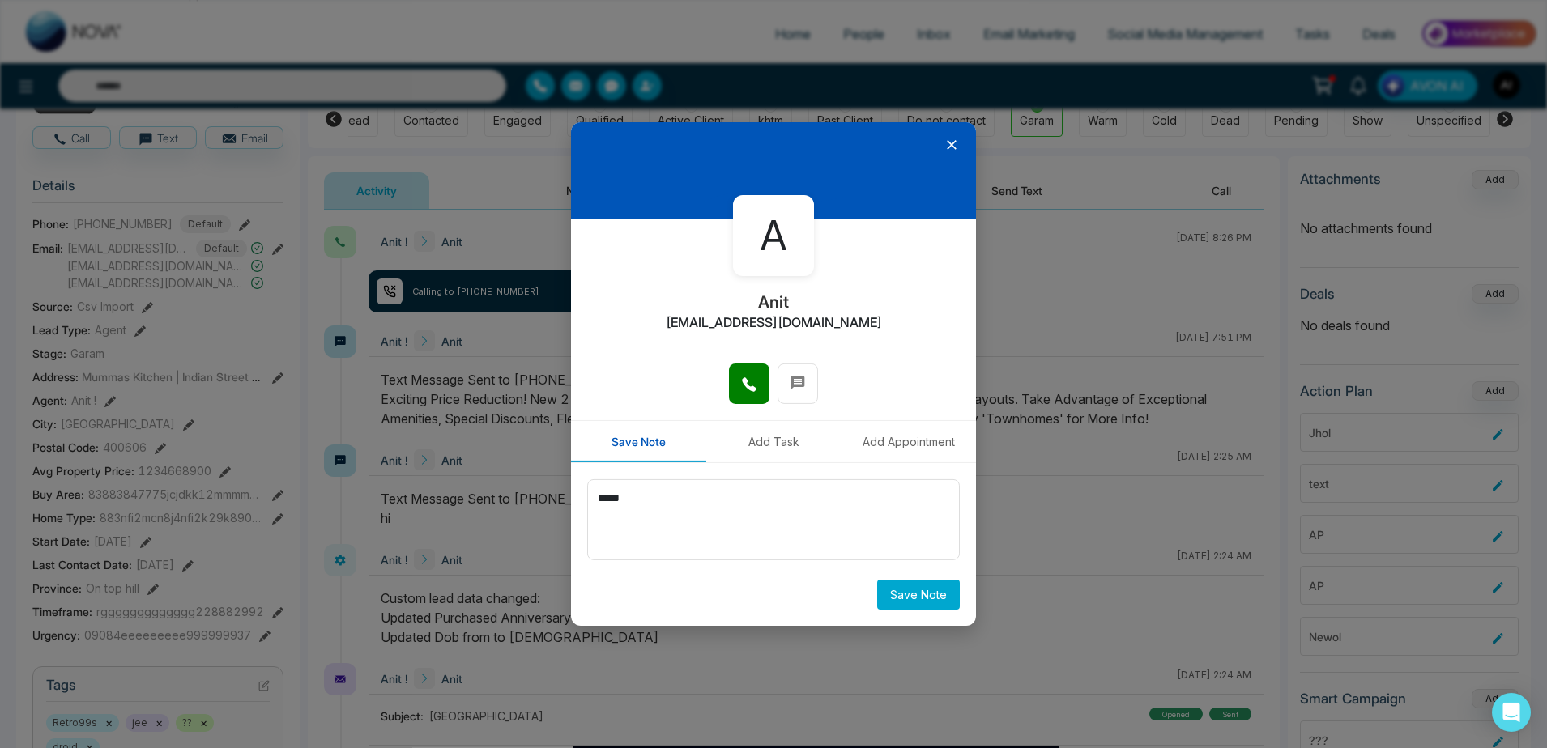
click at [932, 594] on button "Save Note" at bounding box center [918, 595] width 83 height 30
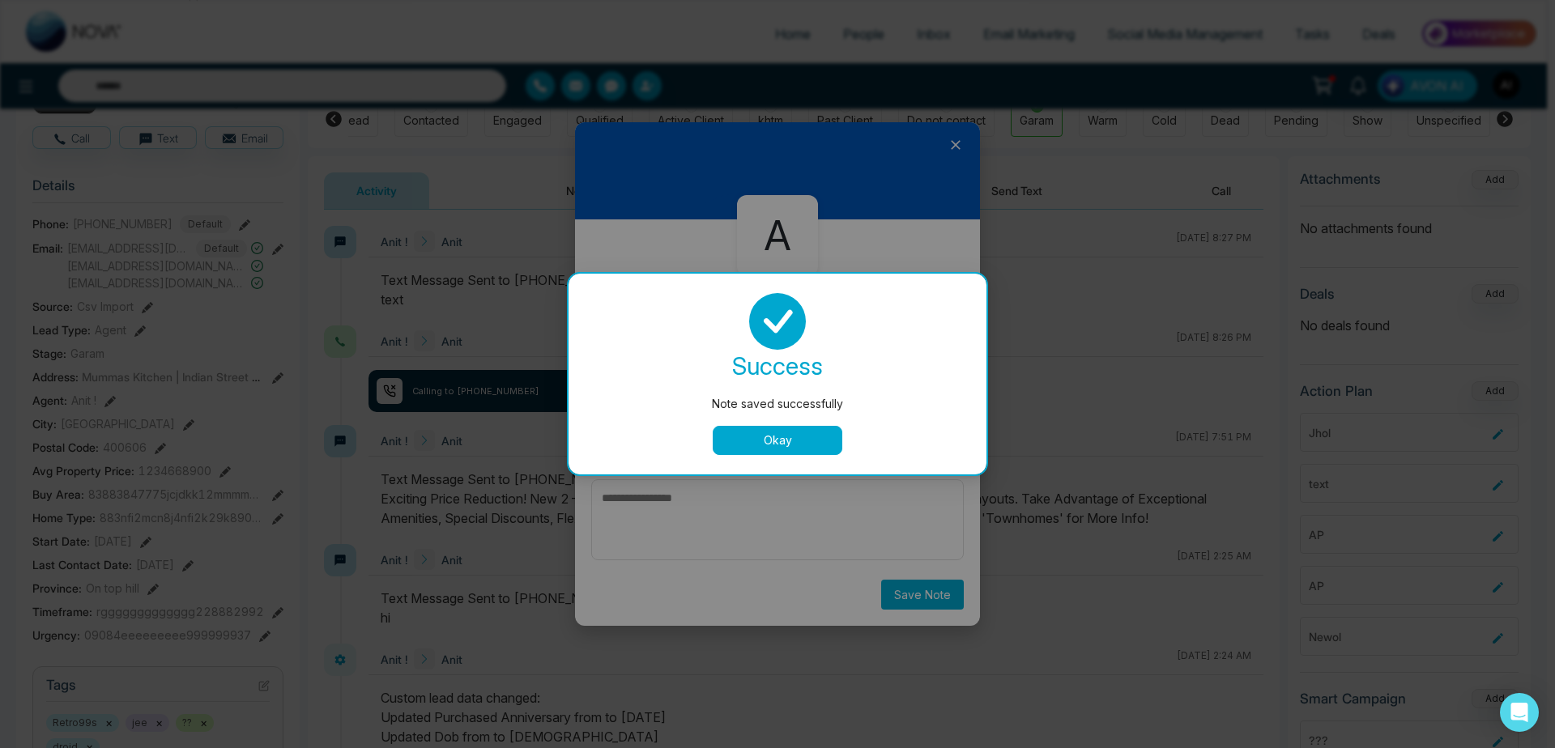
click at [793, 448] on button "Okay" at bounding box center [778, 440] width 130 height 29
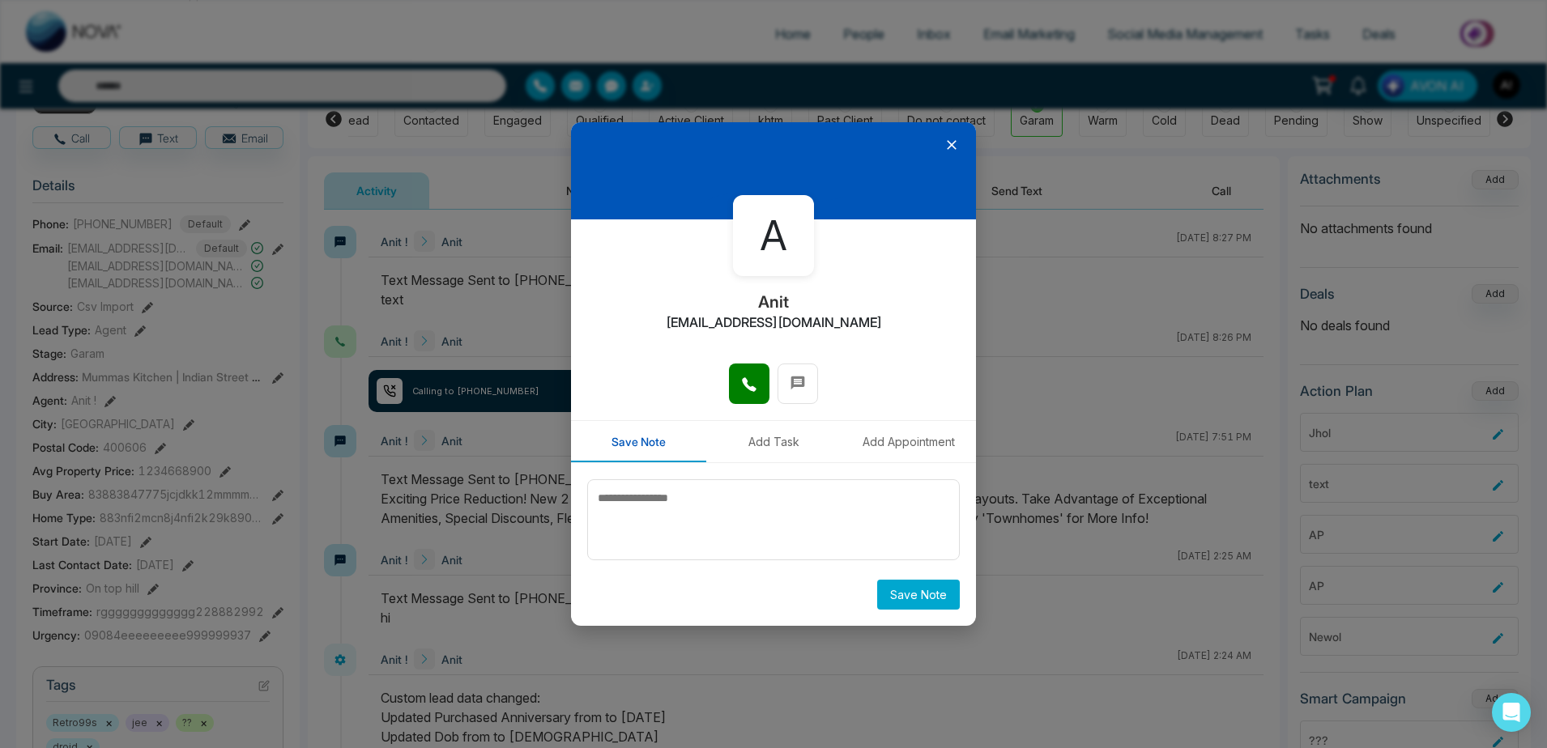
click at [742, 439] on button "Add Task" at bounding box center [773, 441] width 135 height 41
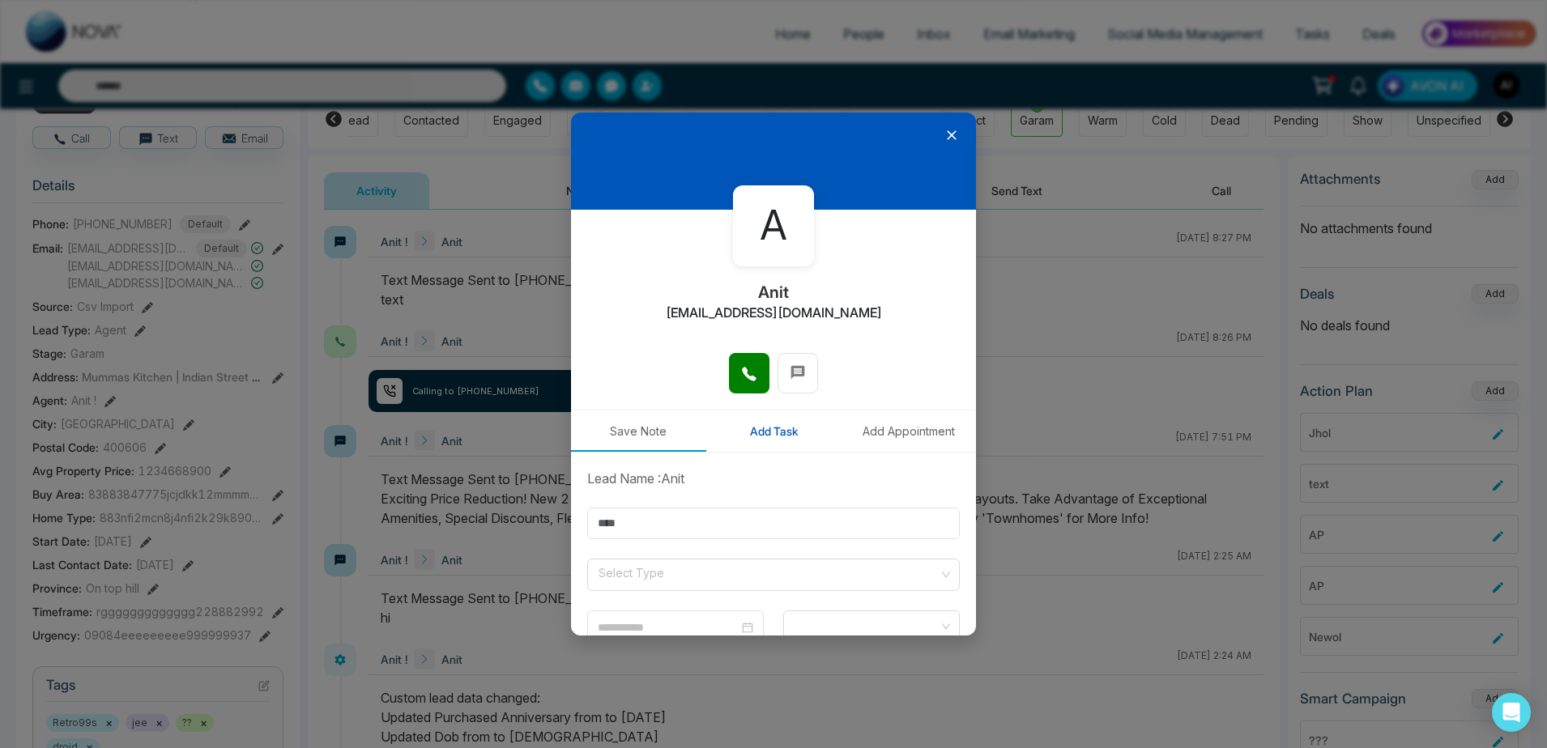
type input "**********"
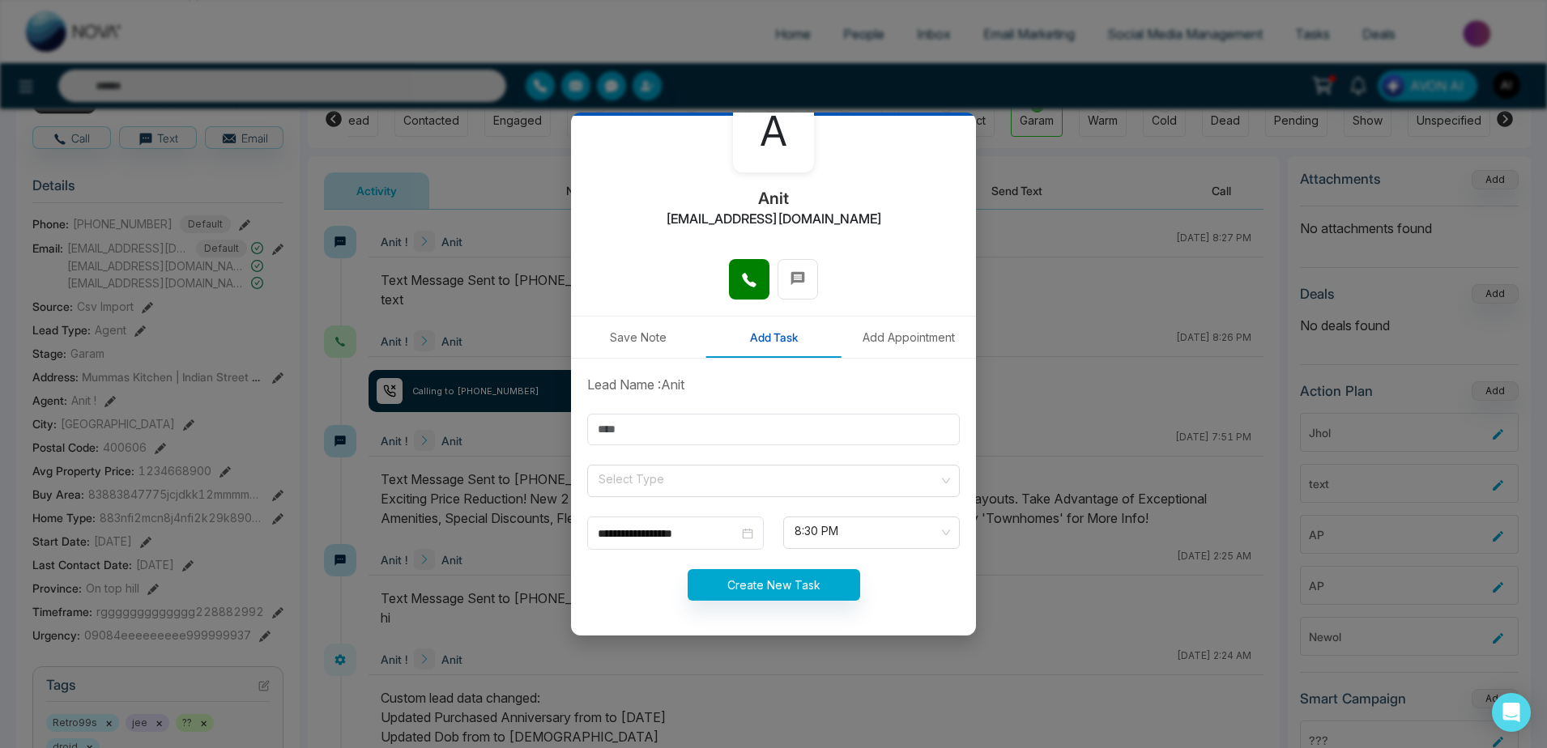
click at [743, 408] on form "**********" at bounding box center [773, 497] width 392 height 245
click at [743, 423] on input "text" at bounding box center [773, 430] width 372 height 32
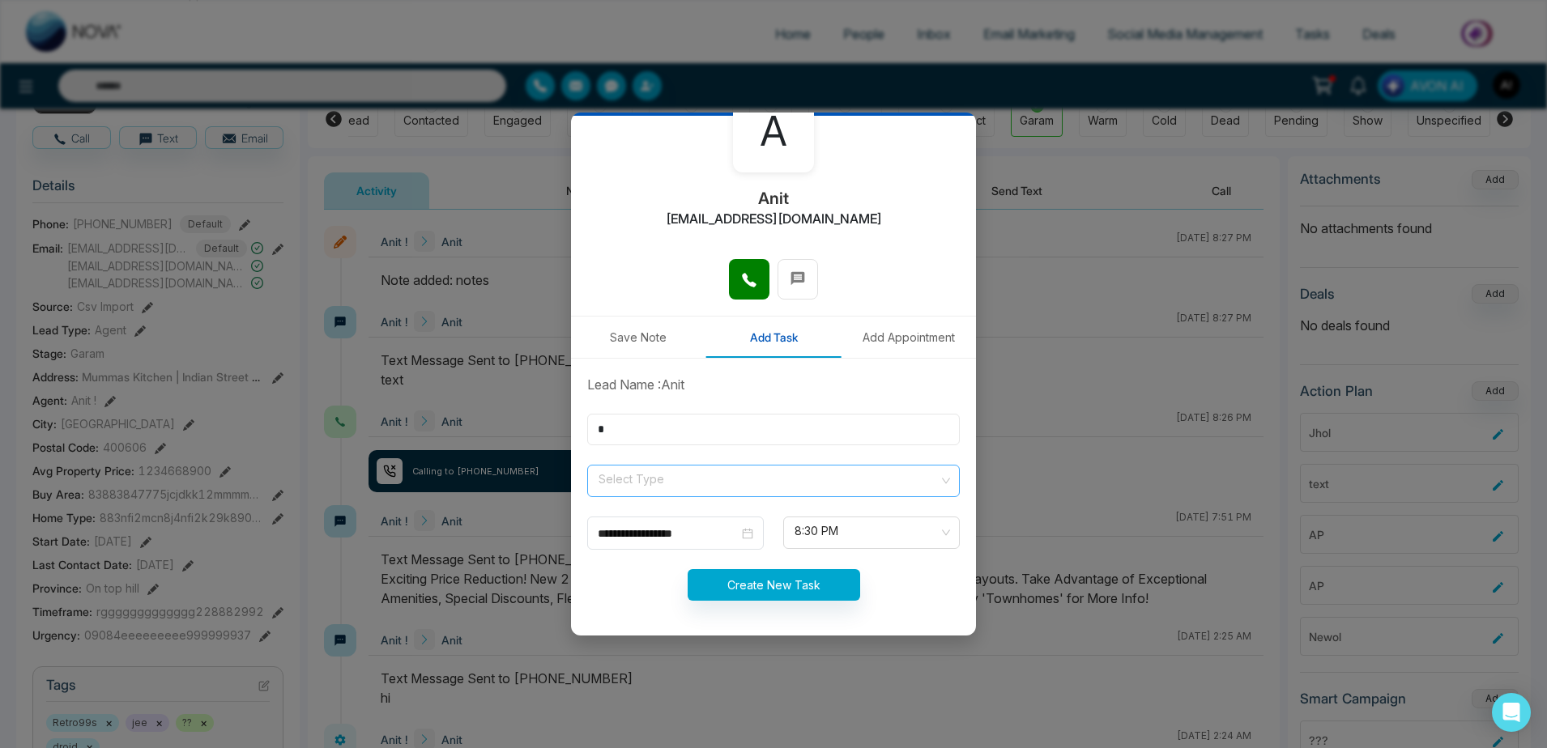
type input "*"
click at [713, 484] on input "search" at bounding box center [768, 478] width 342 height 24
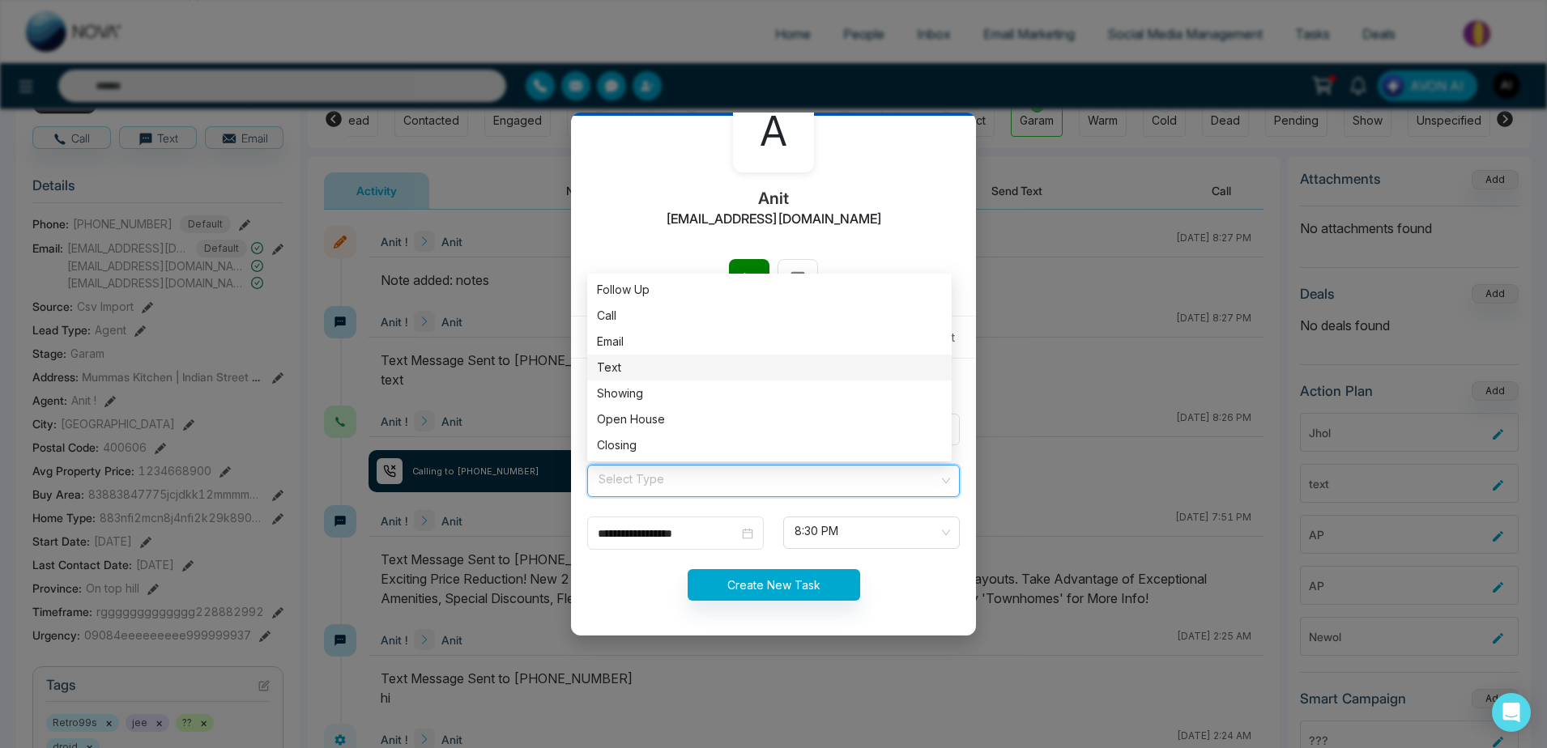
click at [652, 365] on div "Text" at bounding box center [769, 368] width 345 height 18
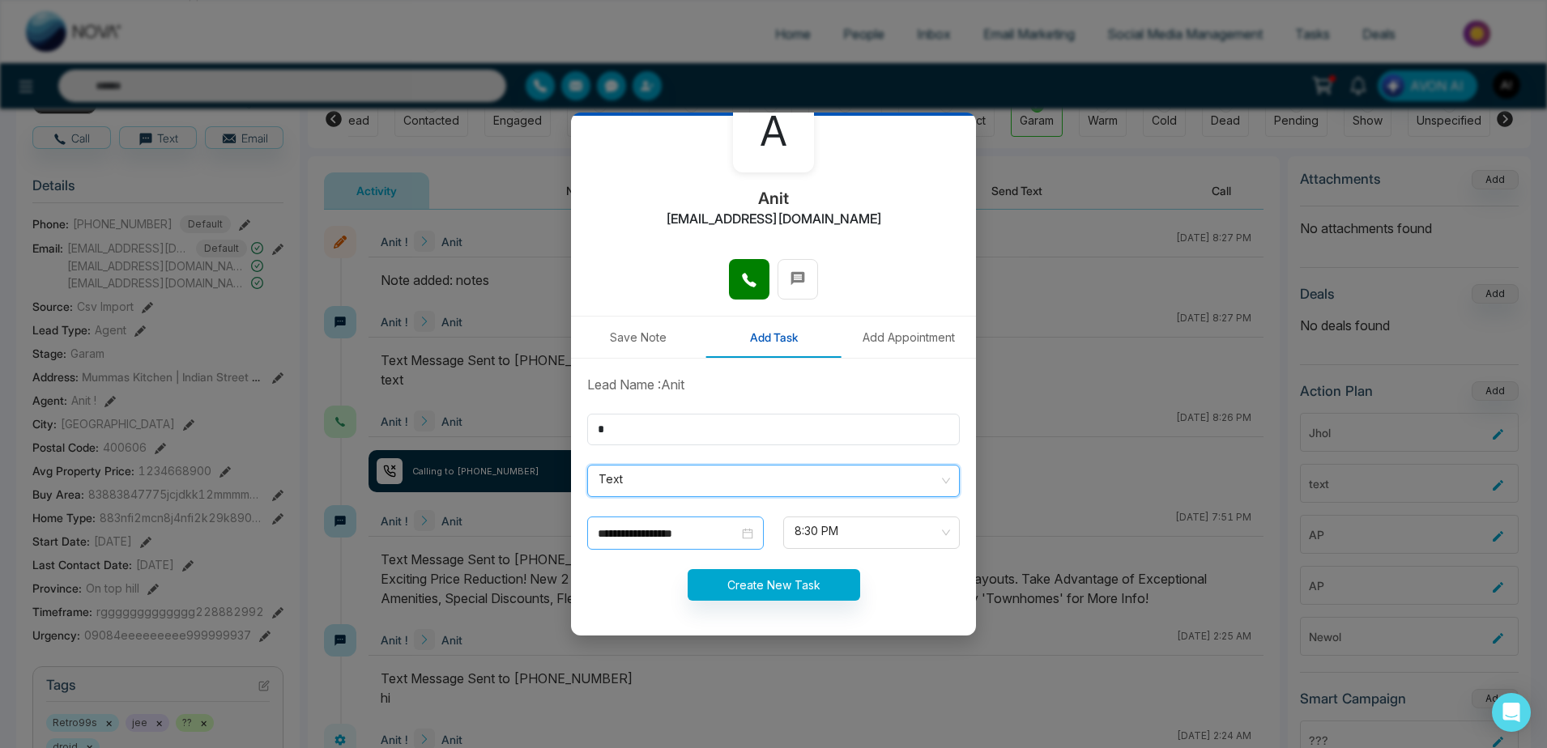
click at [716, 521] on div "**********" at bounding box center [675, 533] width 177 height 33
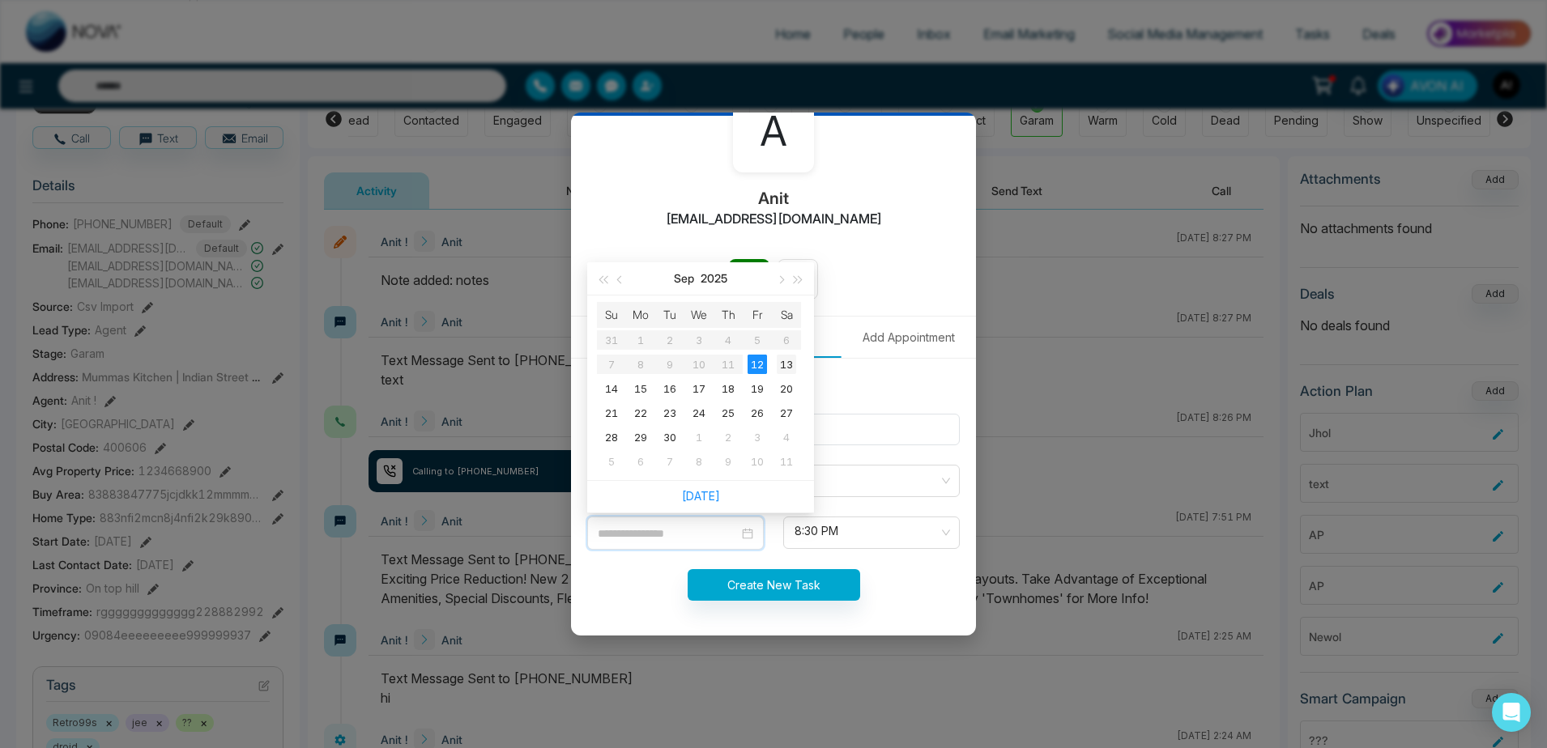
type input "**********"
click at [794, 364] on div "13" at bounding box center [786, 364] width 19 height 19
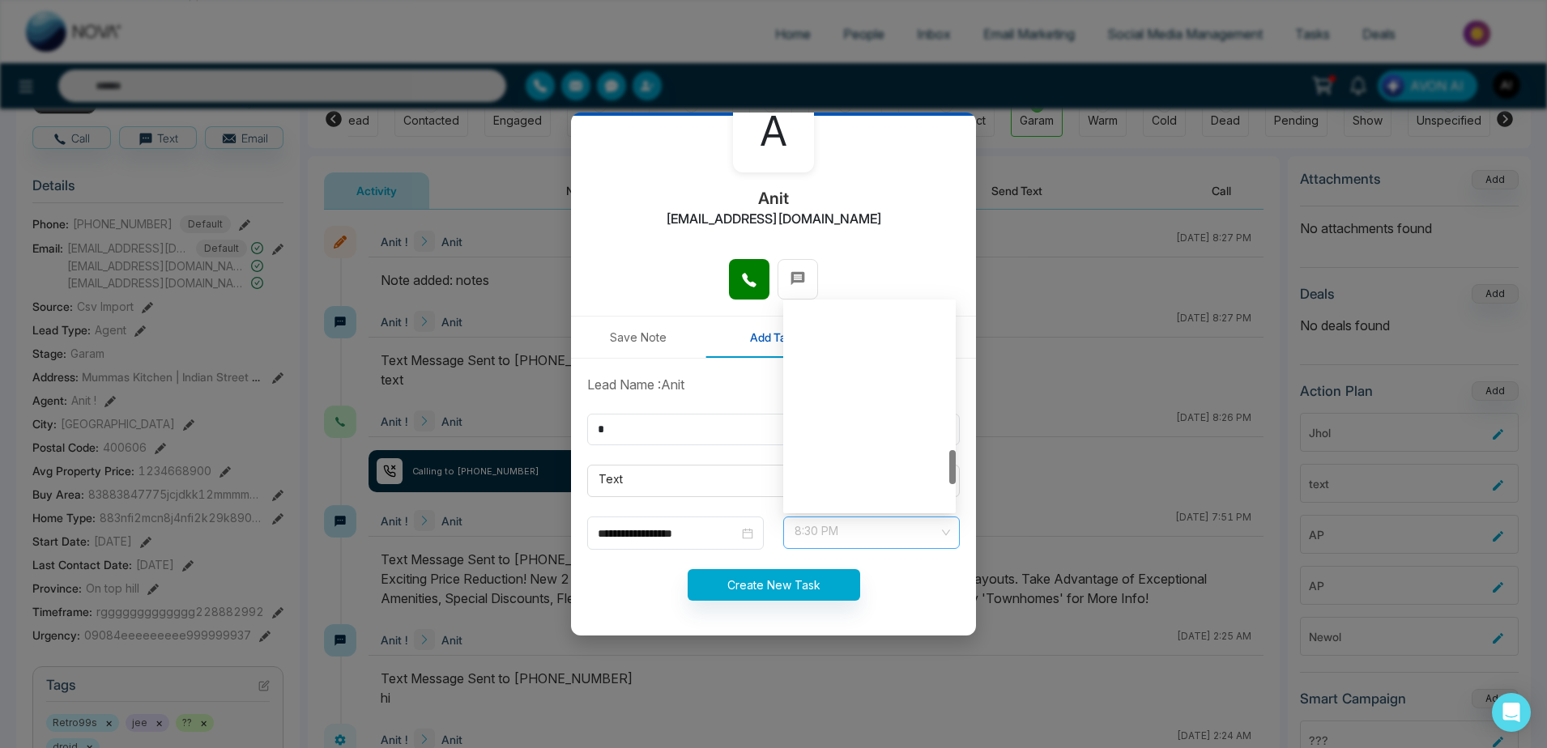
click at [855, 536] on span "8:30 PM" at bounding box center [871, 533] width 154 height 28
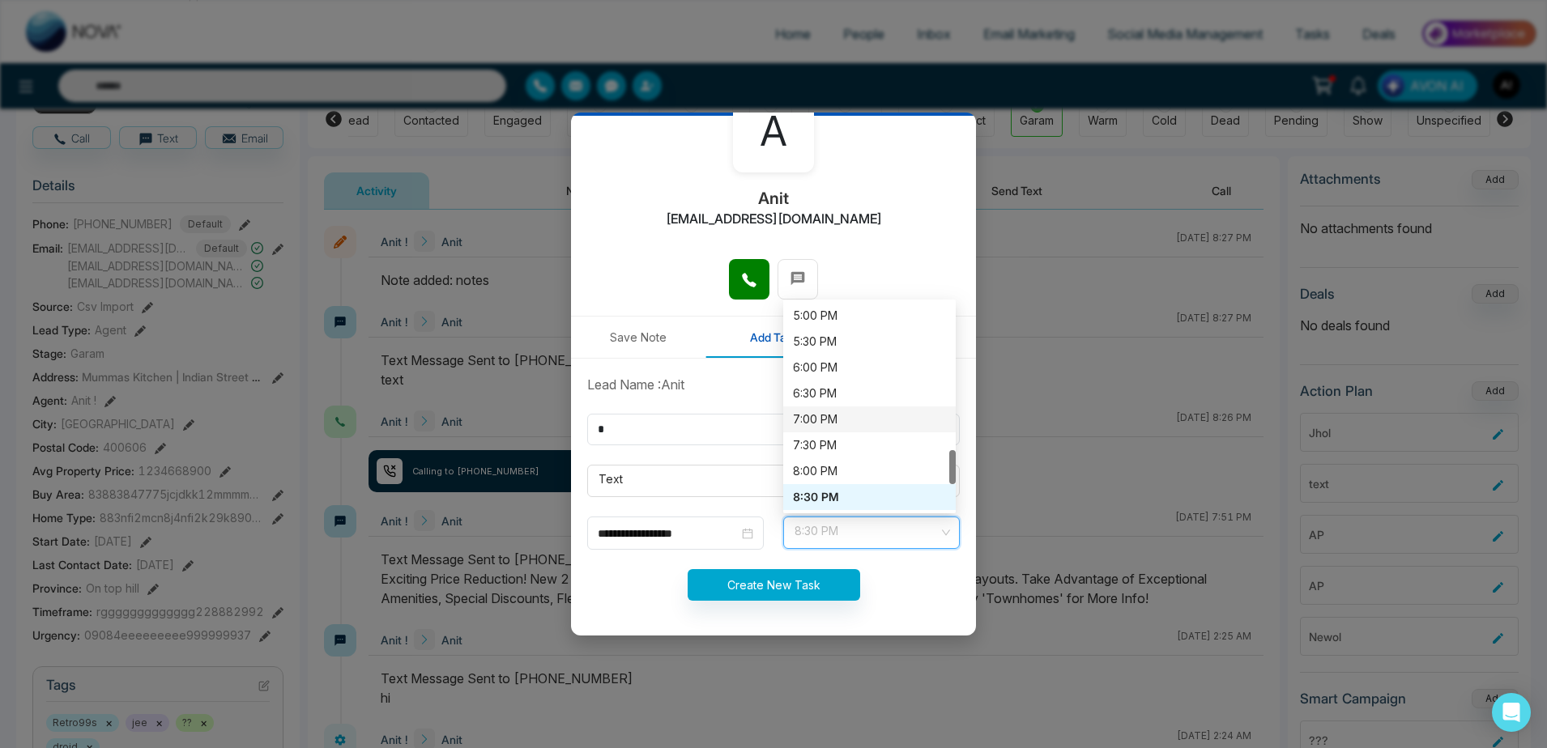
click at [846, 424] on div "7:00 PM" at bounding box center [869, 420] width 153 height 18
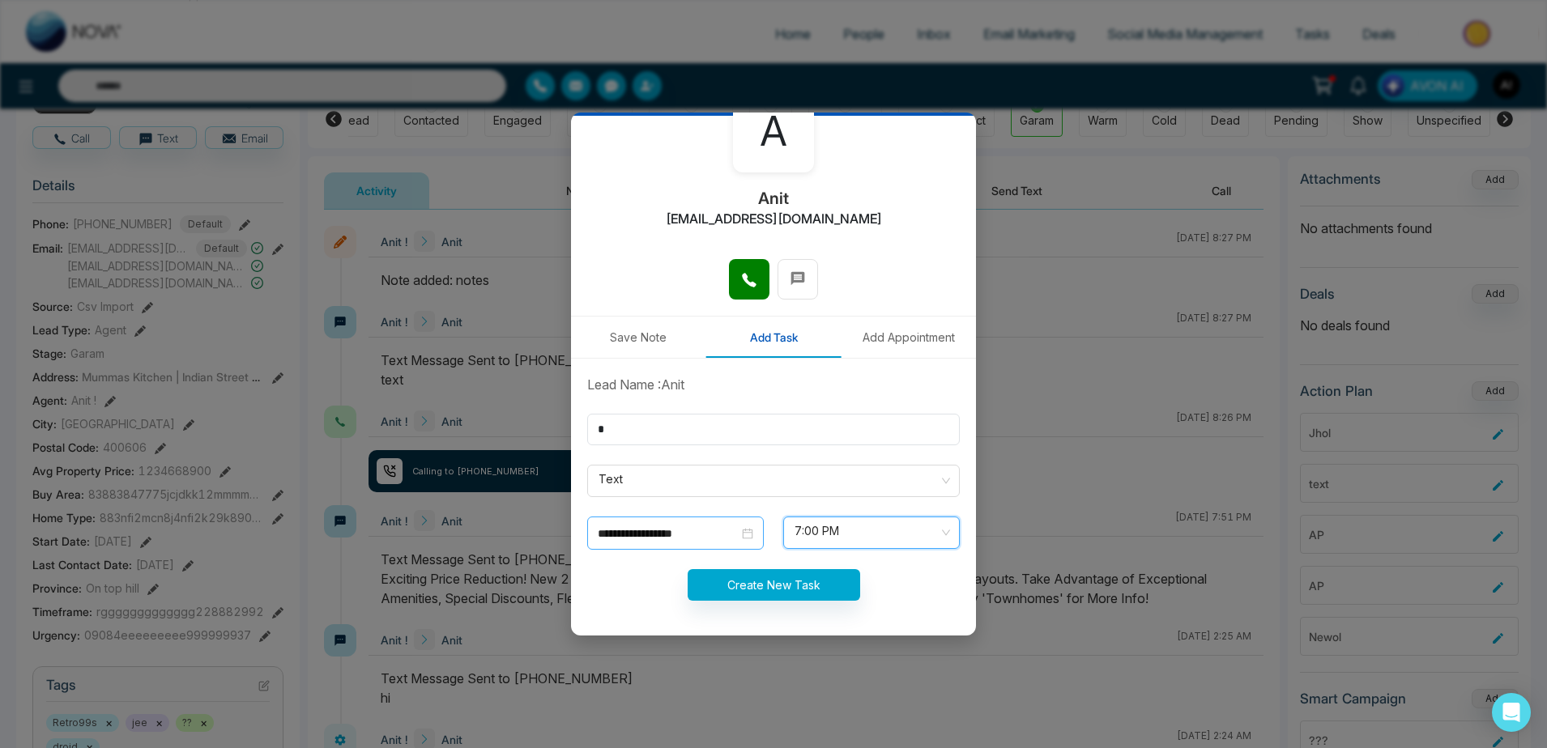
click at [721, 535] on input "**********" at bounding box center [668, 534] width 141 height 18
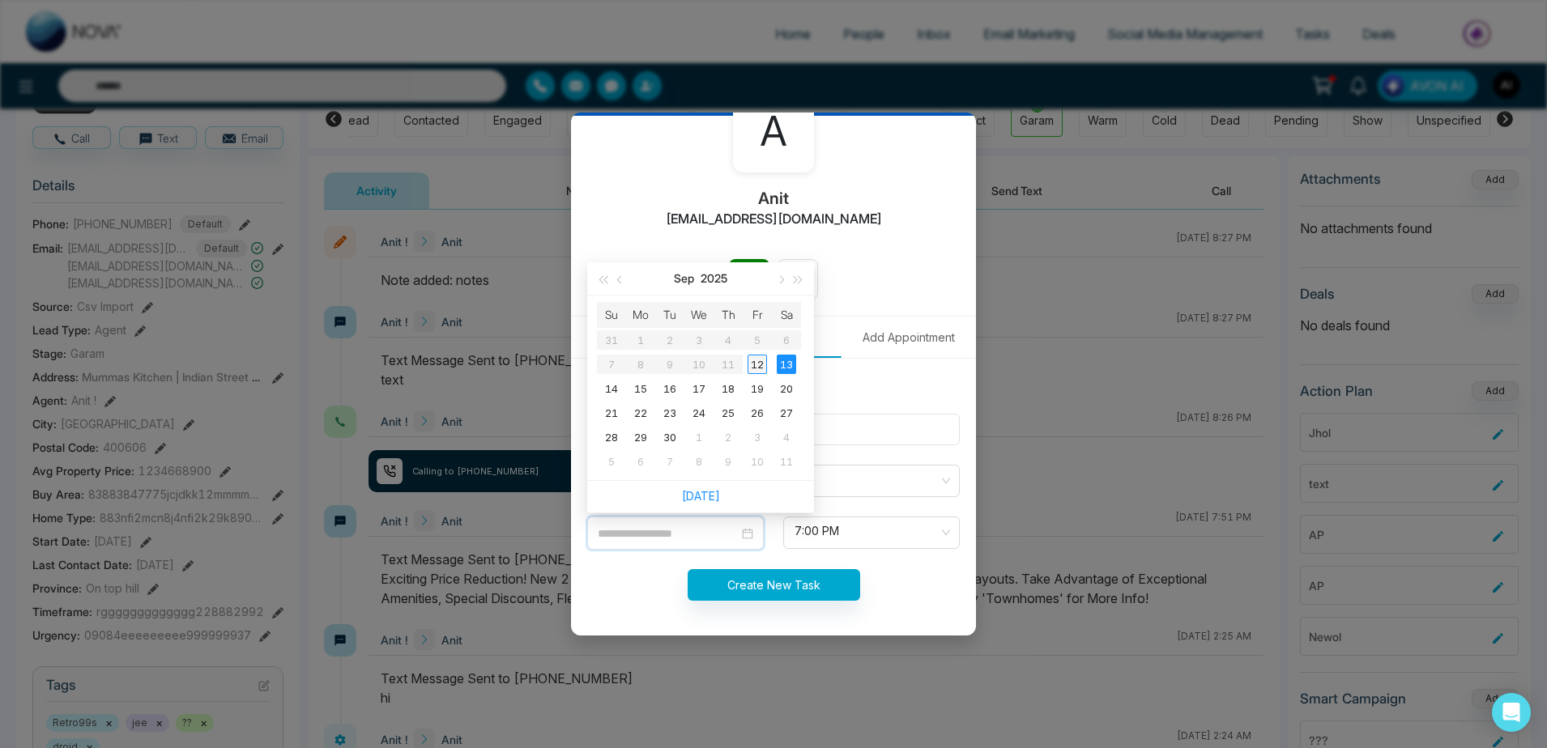
type input "**********"
click at [763, 358] on div "12" at bounding box center [756, 364] width 19 height 19
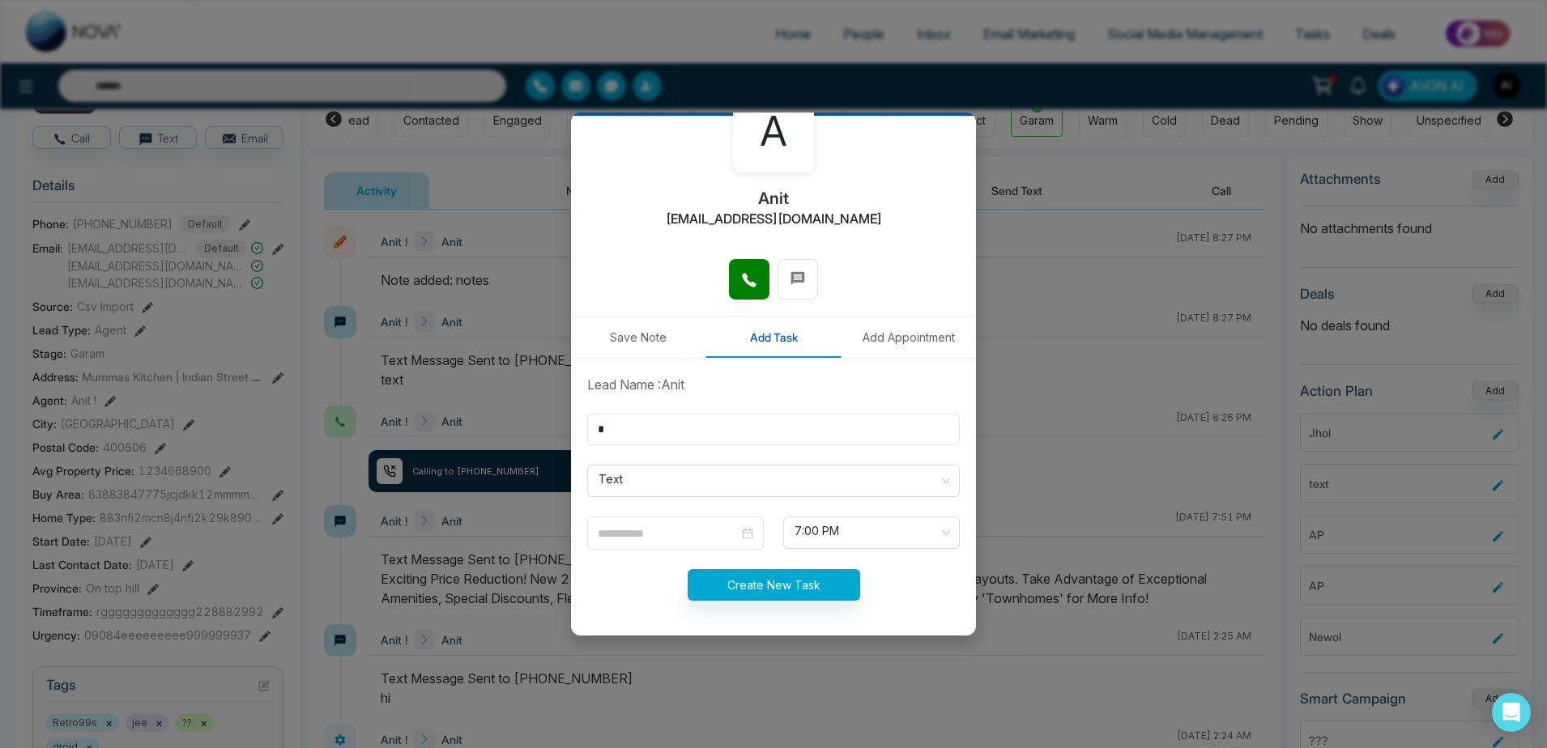
type input "**********"
click at [819, 526] on span "7:00 PM" at bounding box center [871, 533] width 154 height 28
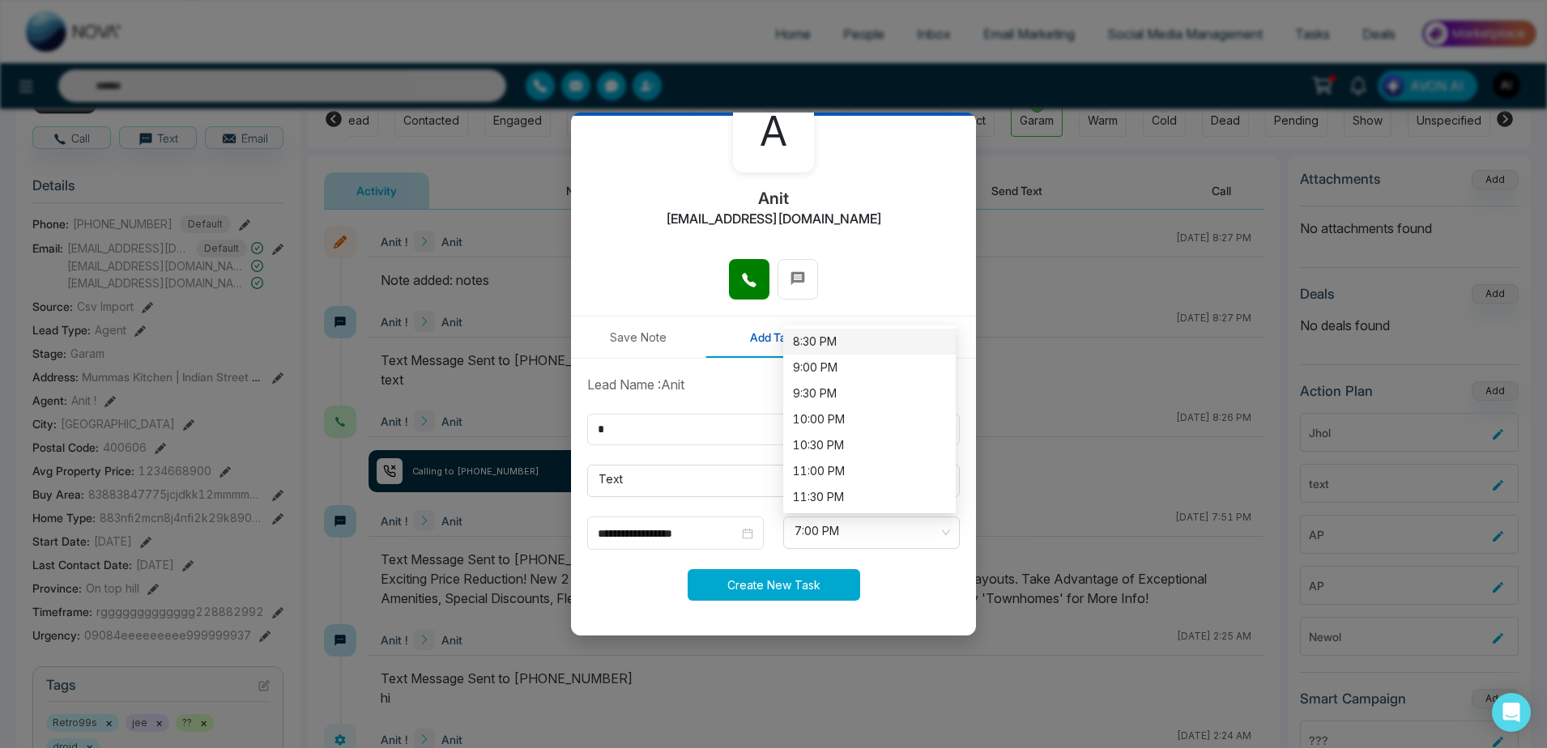
click at [811, 589] on button "Create New Task" at bounding box center [773, 585] width 172 height 32
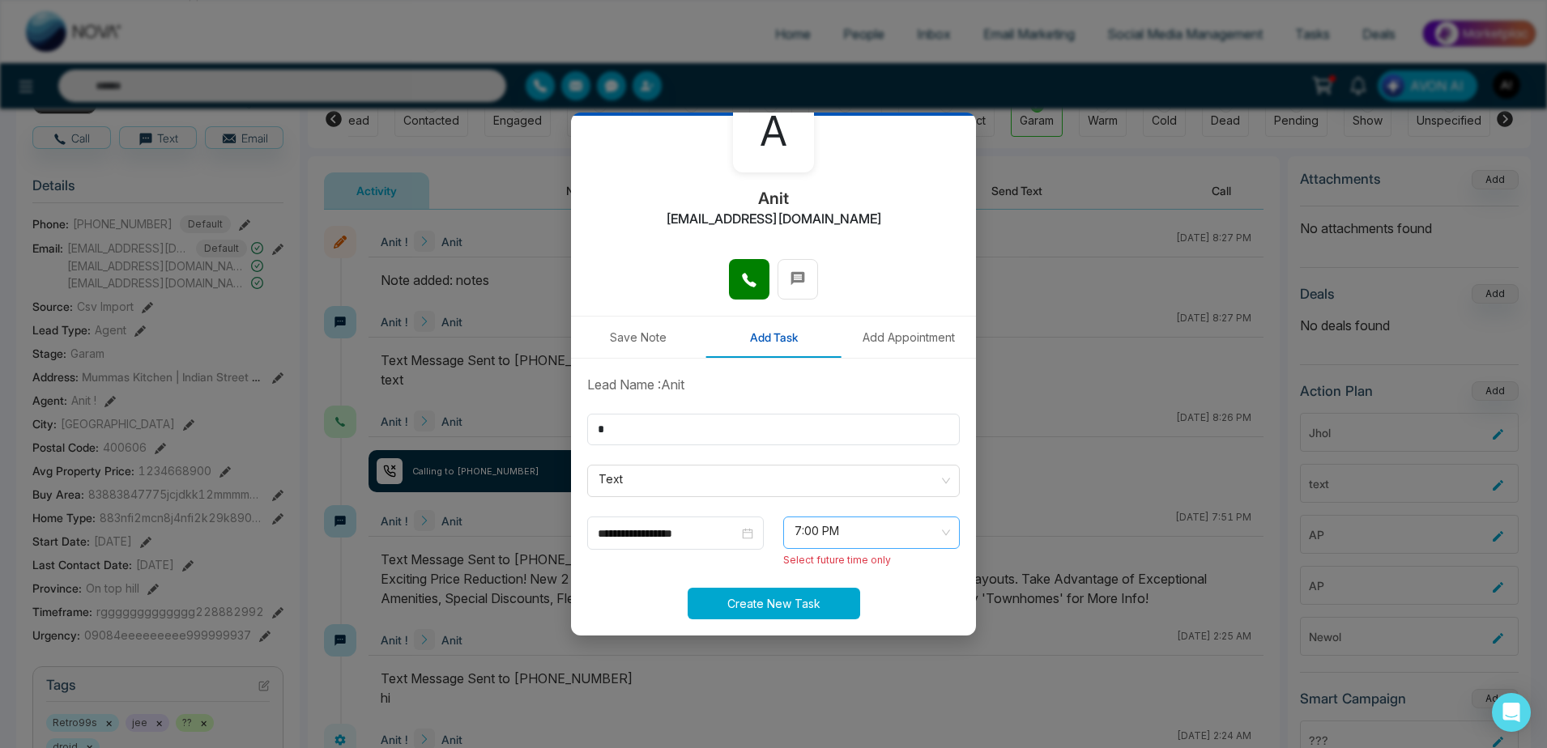
drag, startPoint x: 811, startPoint y: 589, endPoint x: 853, endPoint y: 532, distance: 70.6
click at [853, 532] on form "**********" at bounding box center [773, 507] width 392 height 264
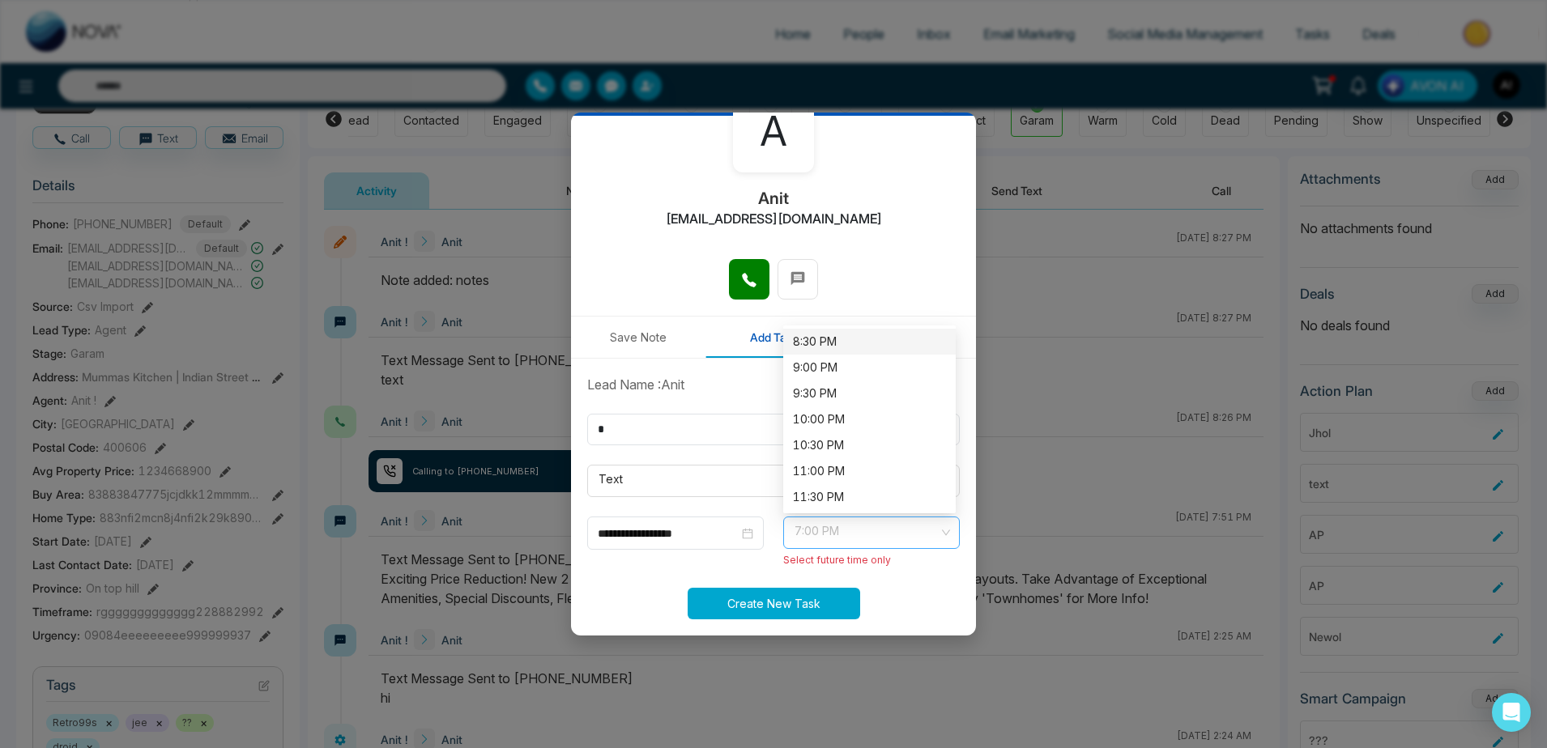
click at [853, 532] on span "7:00 PM" at bounding box center [871, 533] width 154 height 28
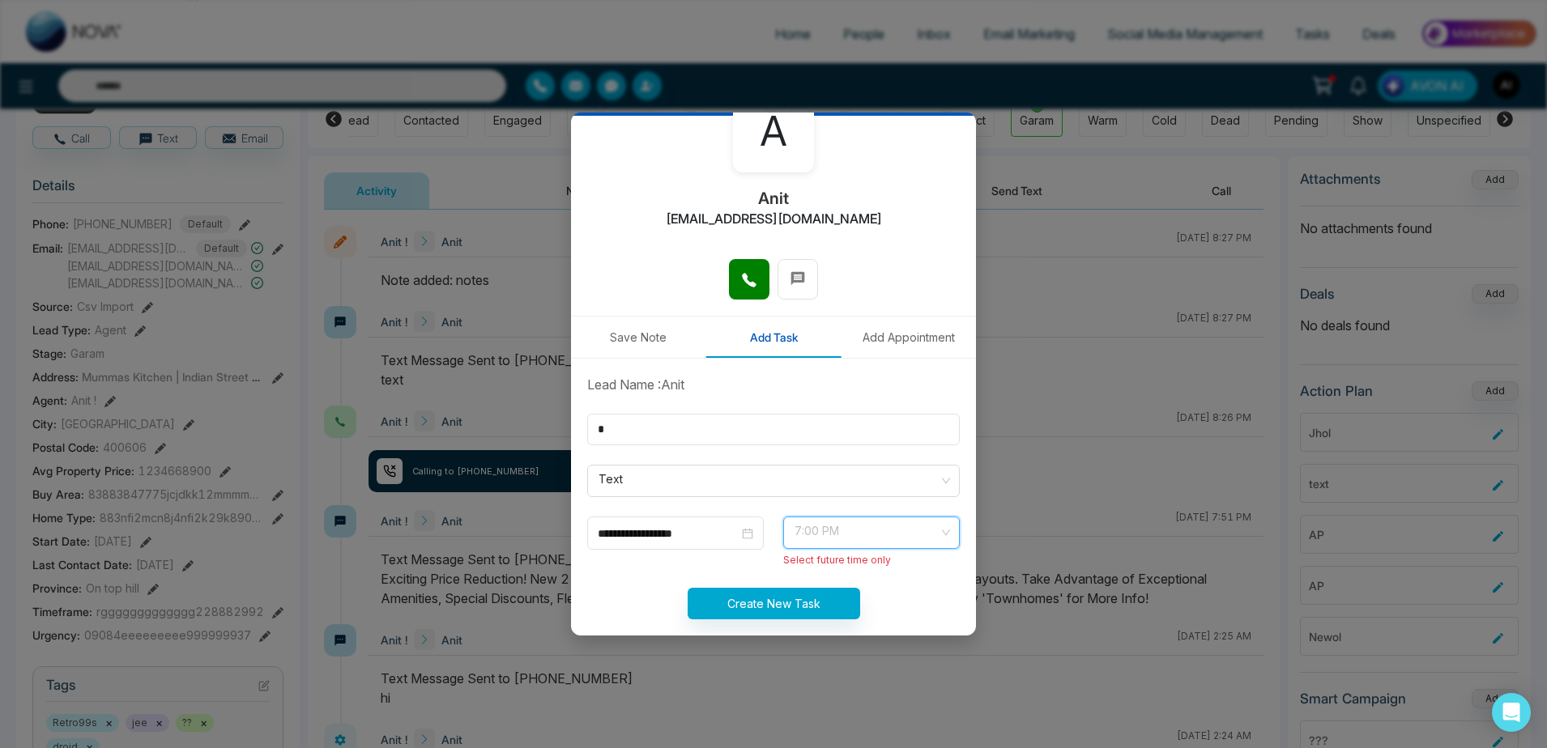
click at [853, 532] on span "7:00 PM" at bounding box center [871, 533] width 154 height 28
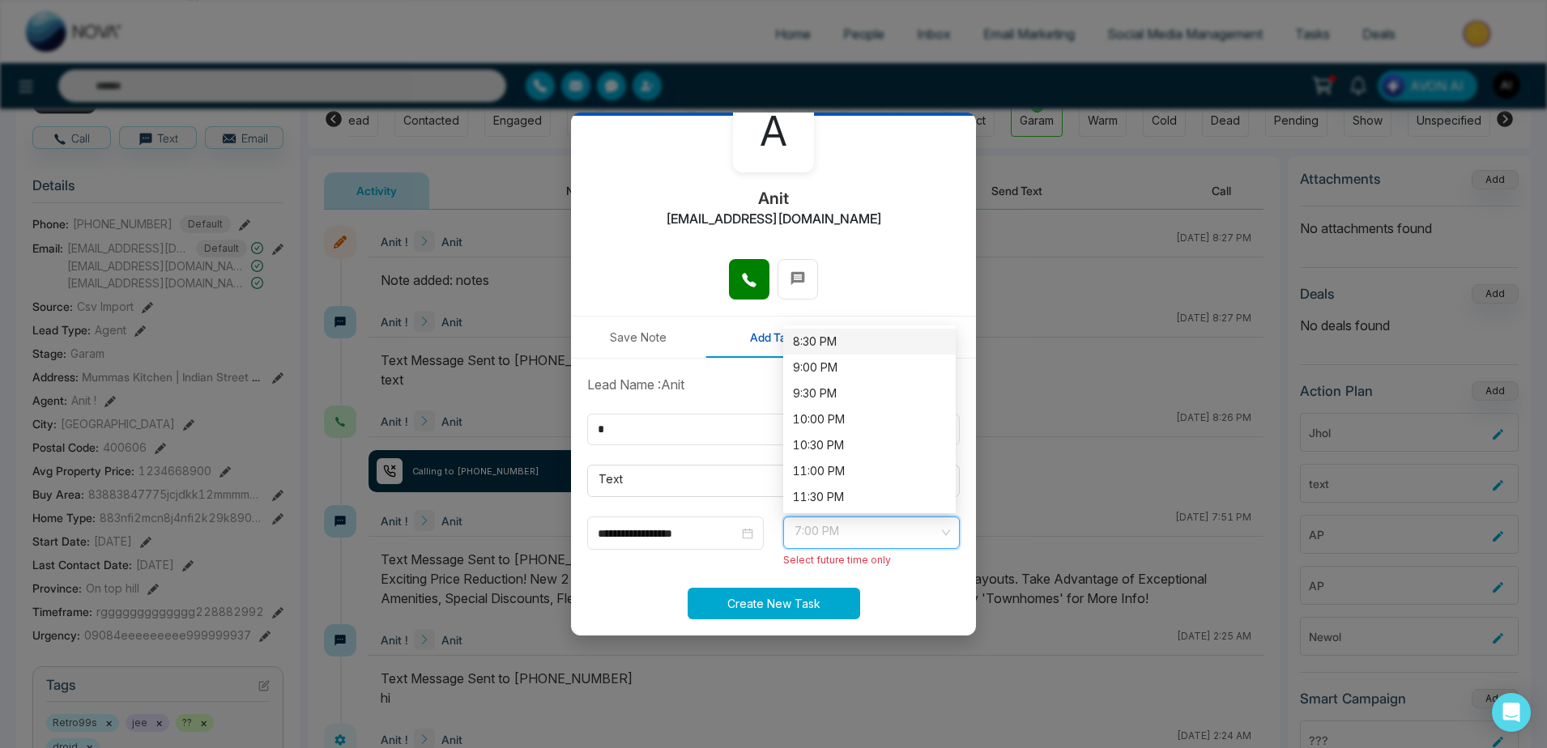
click at [817, 602] on button "Create New Task" at bounding box center [773, 604] width 172 height 32
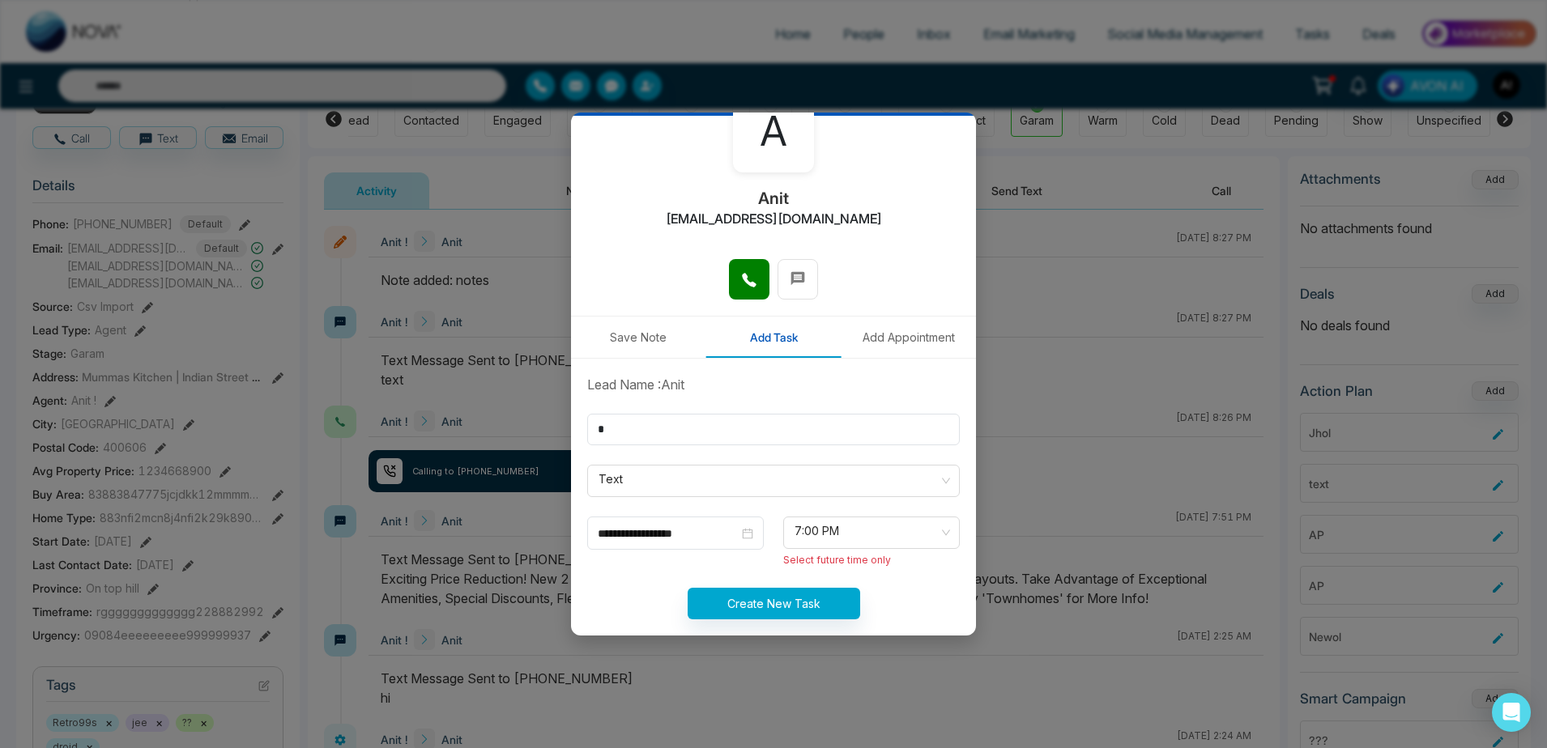
click at [870, 338] on button "Add Appointment" at bounding box center [908, 337] width 135 height 41
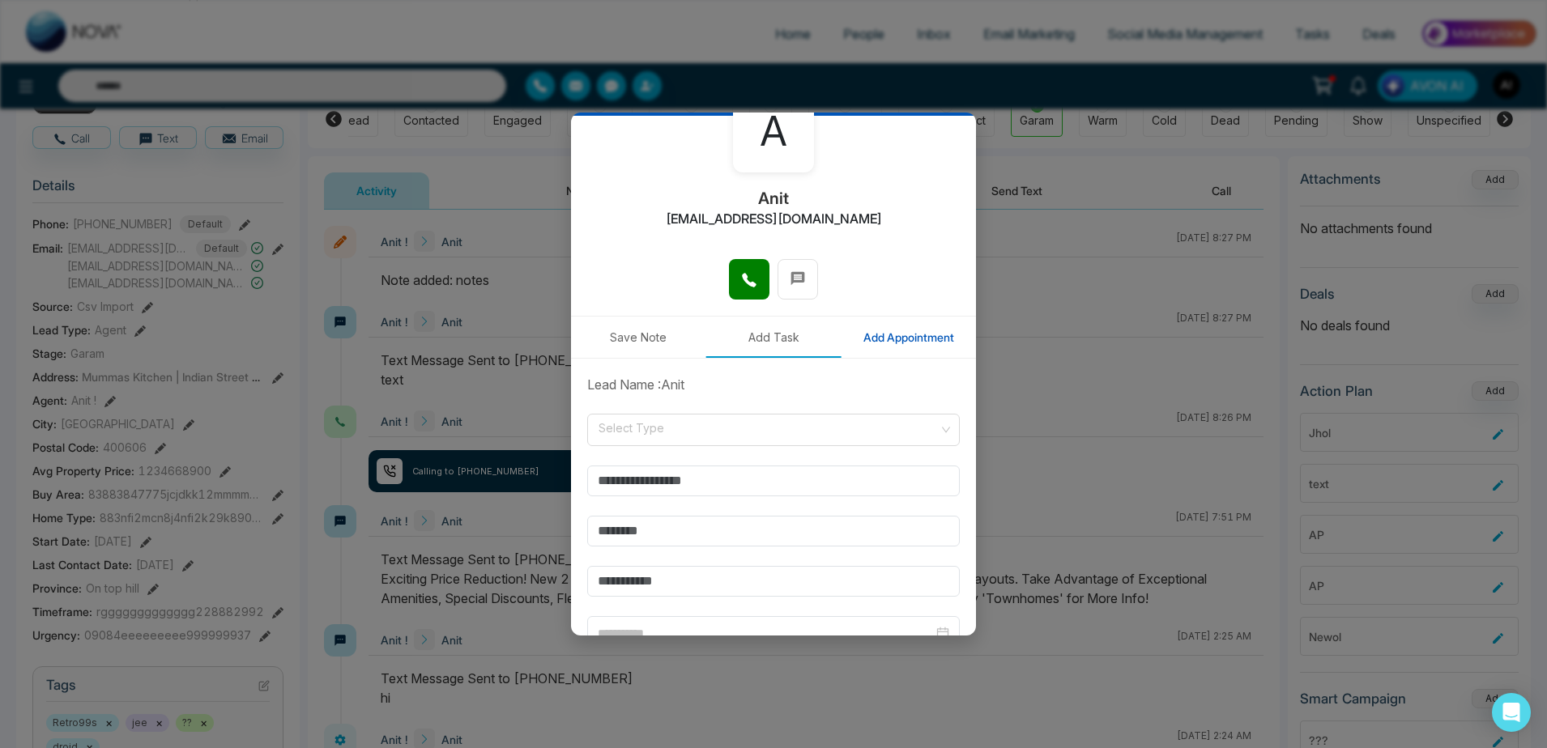
type input "**********"
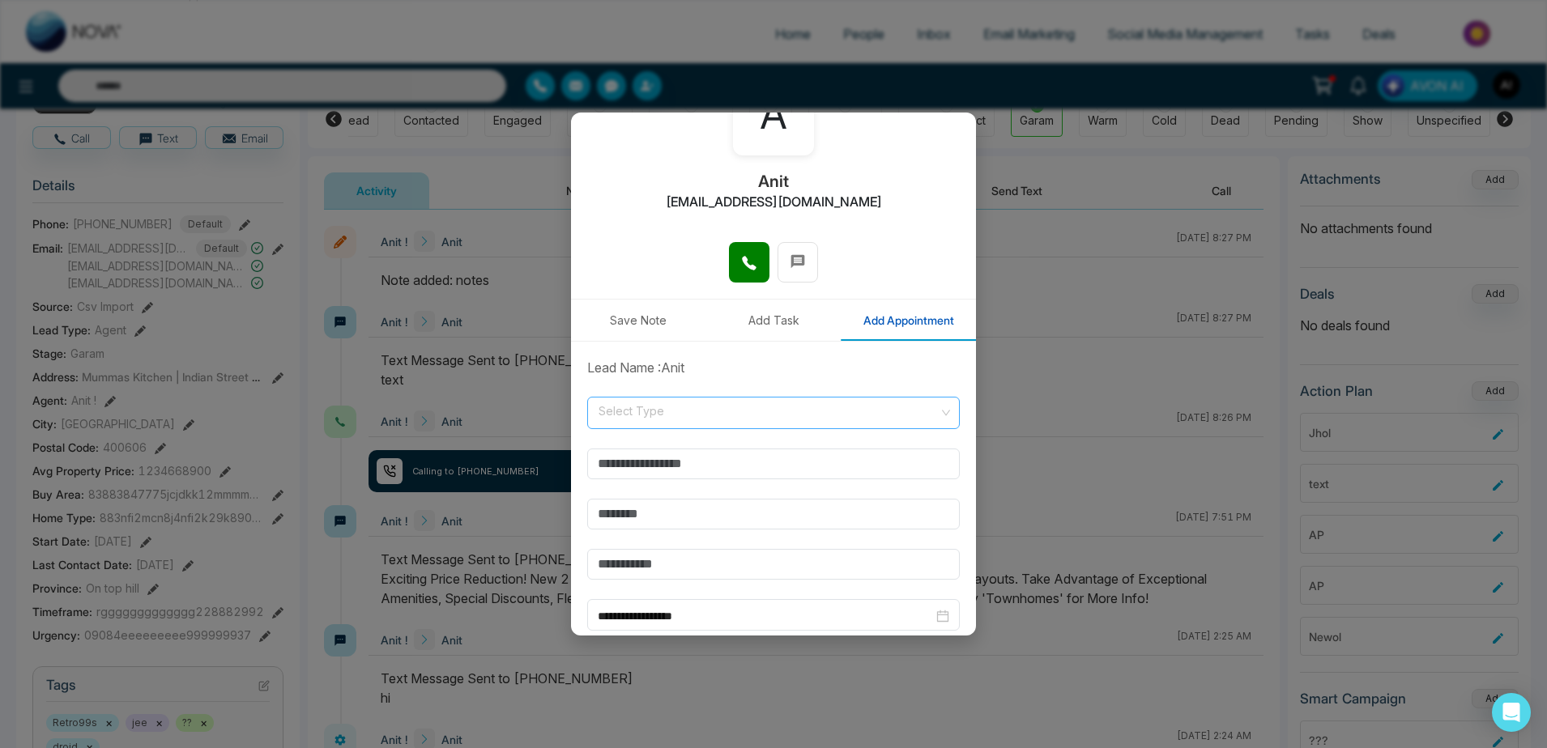
scroll to position [134, 0]
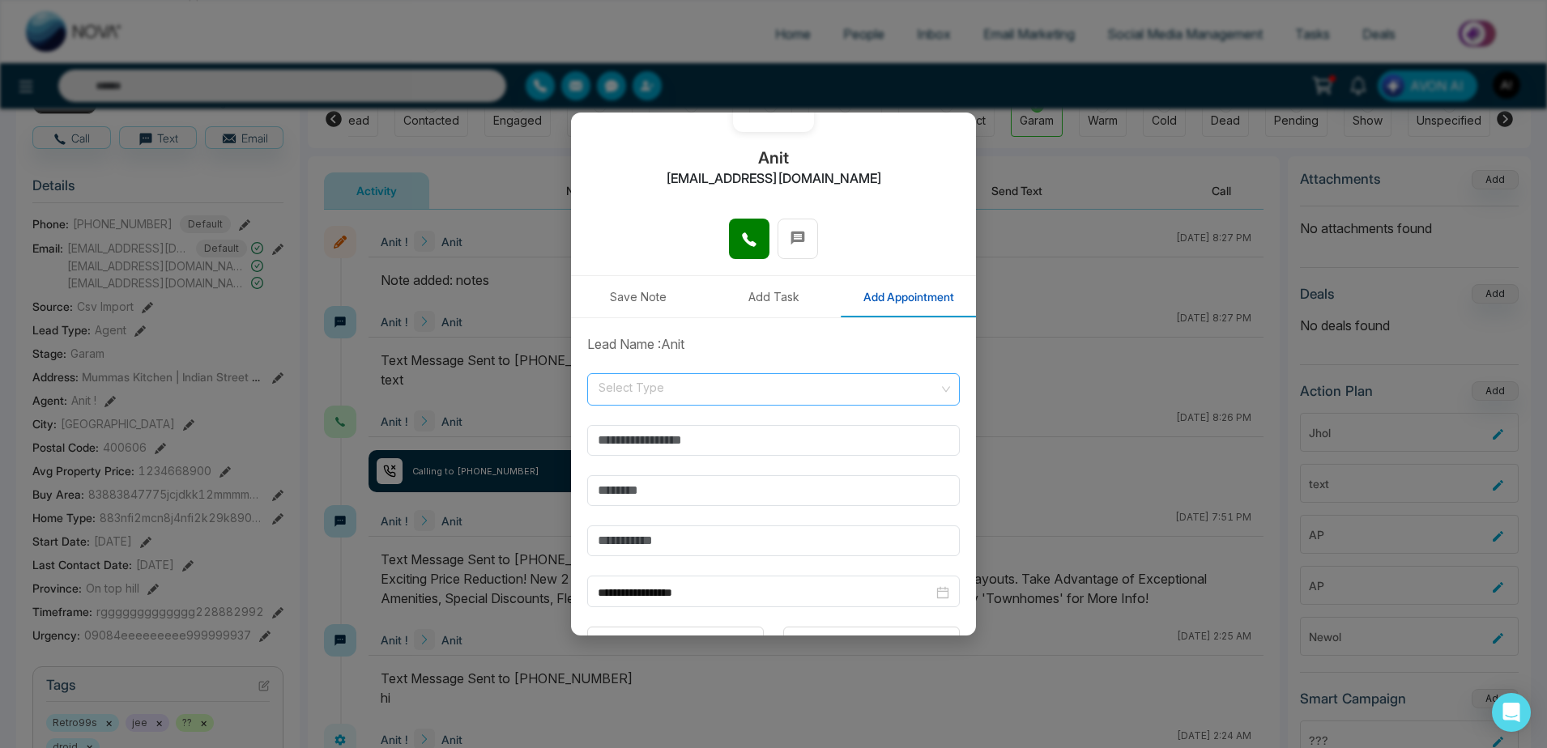
click at [718, 385] on input "search" at bounding box center [768, 386] width 342 height 24
click at [701, 441] on div "Online" at bounding box center [769, 451] width 364 height 26
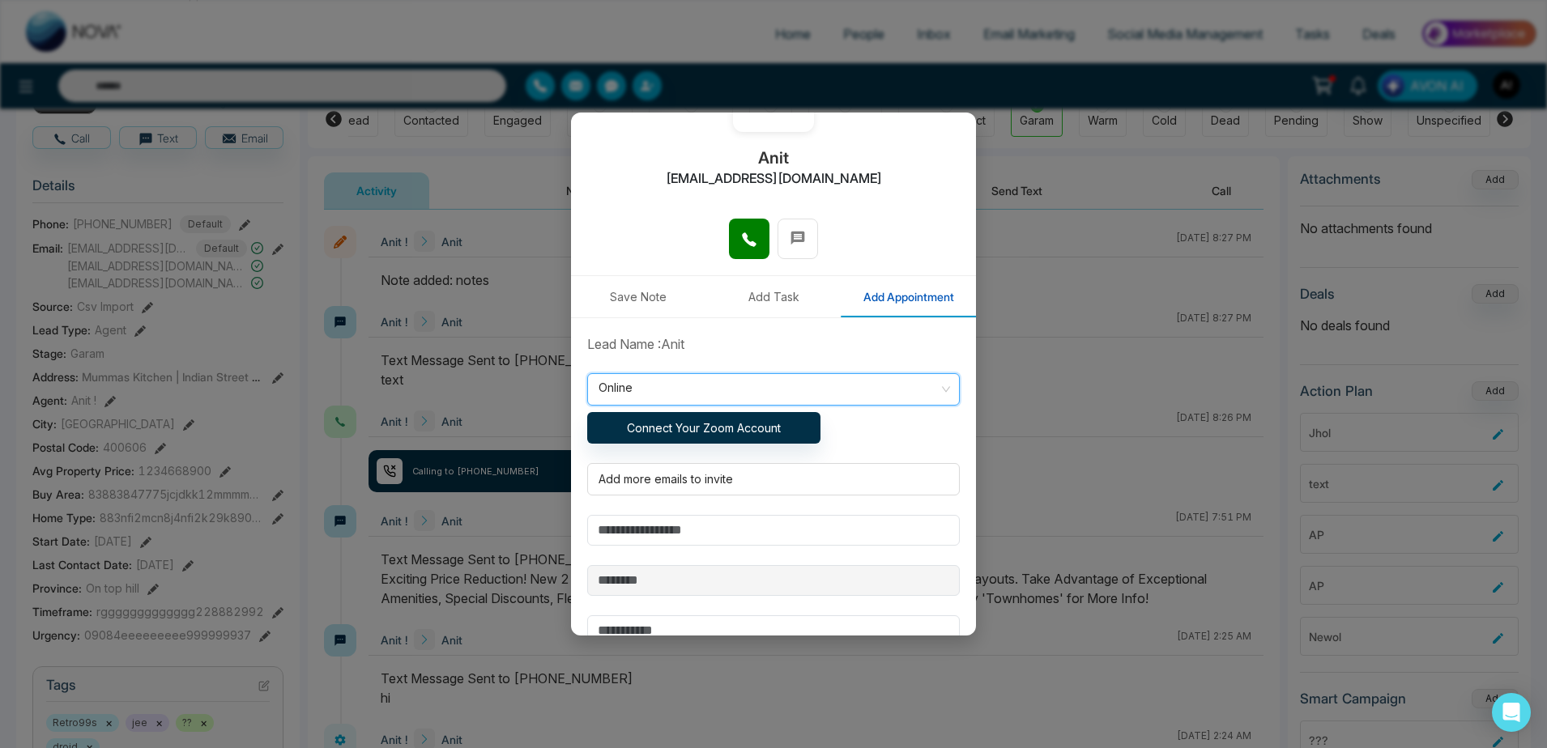
scroll to position [185, 0]
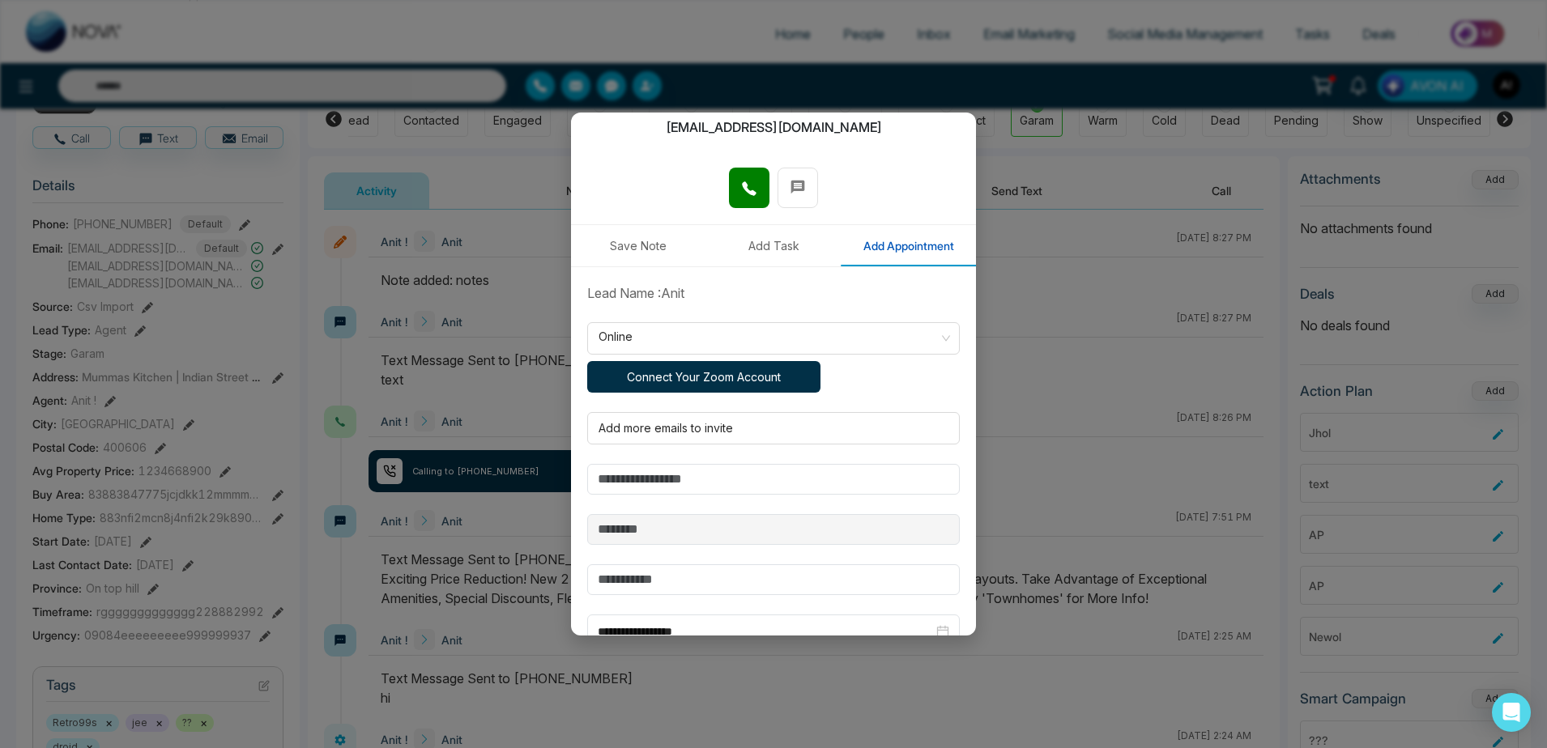
click at [699, 375] on button "Connect Your Zoom Account" at bounding box center [703, 377] width 233 height 32
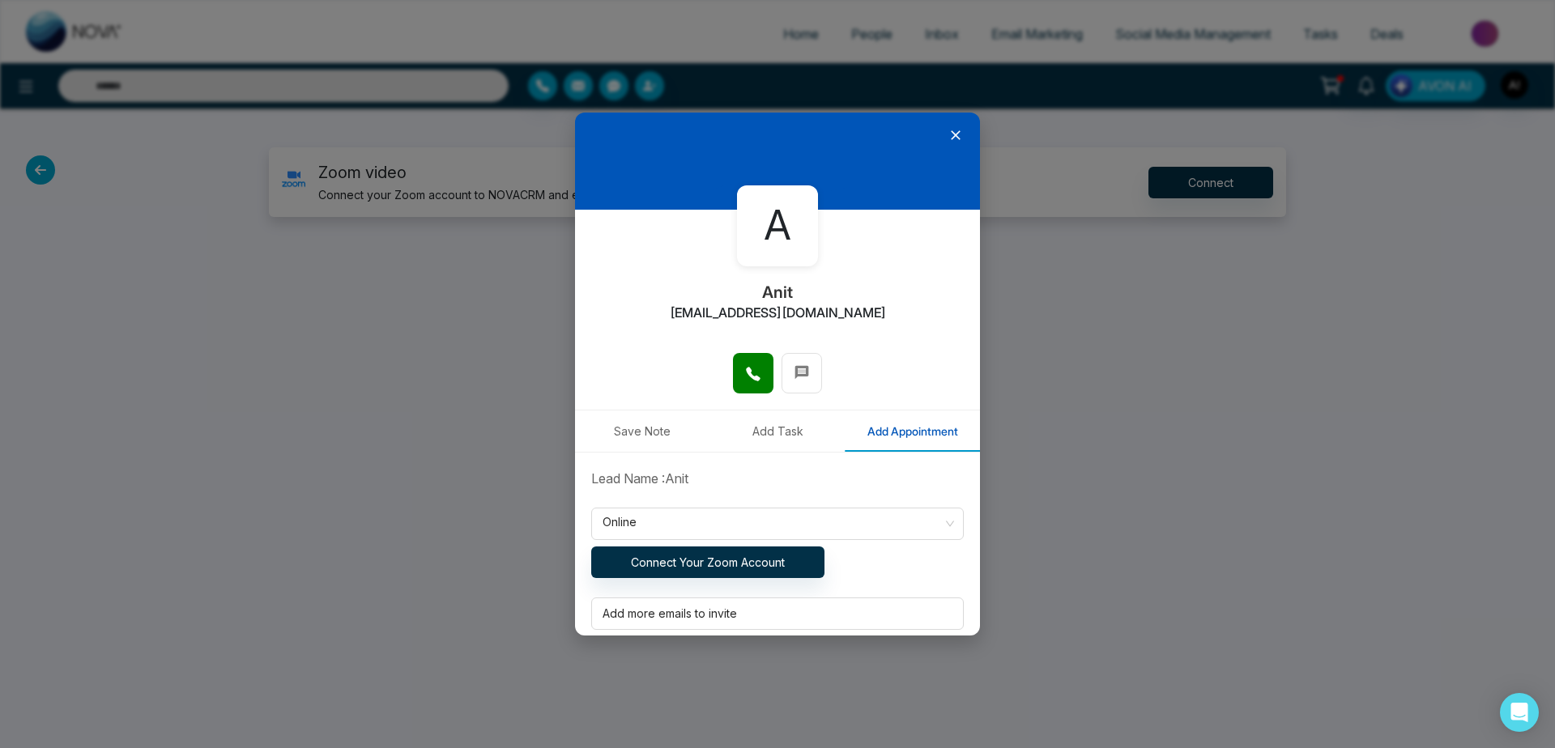
click at [950, 130] on icon at bounding box center [955, 135] width 16 height 16
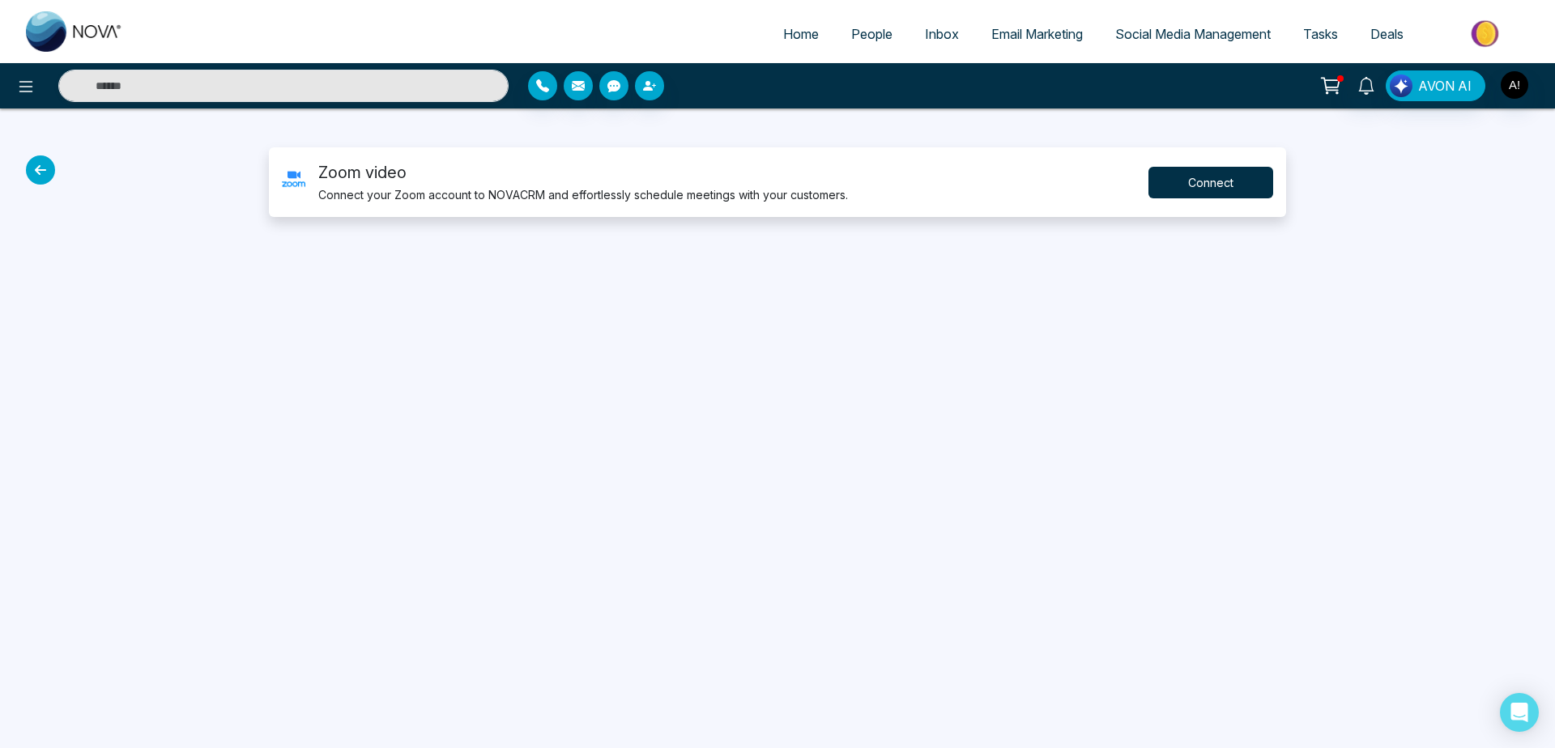
click at [1214, 176] on button "Connect" at bounding box center [1210, 183] width 125 height 32
click at [1158, 189] on button "Connect" at bounding box center [1210, 183] width 125 height 32
drag, startPoint x: 627, startPoint y: 408, endPoint x: 1004, endPoint y: 402, distance: 377.4
click at [1235, 184] on button "Connect" at bounding box center [1210, 183] width 125 height 32
drag, startPoint x: 638, startPoint y: 404, endPoint x: 871, endPoint y: 407, distance: 233.2
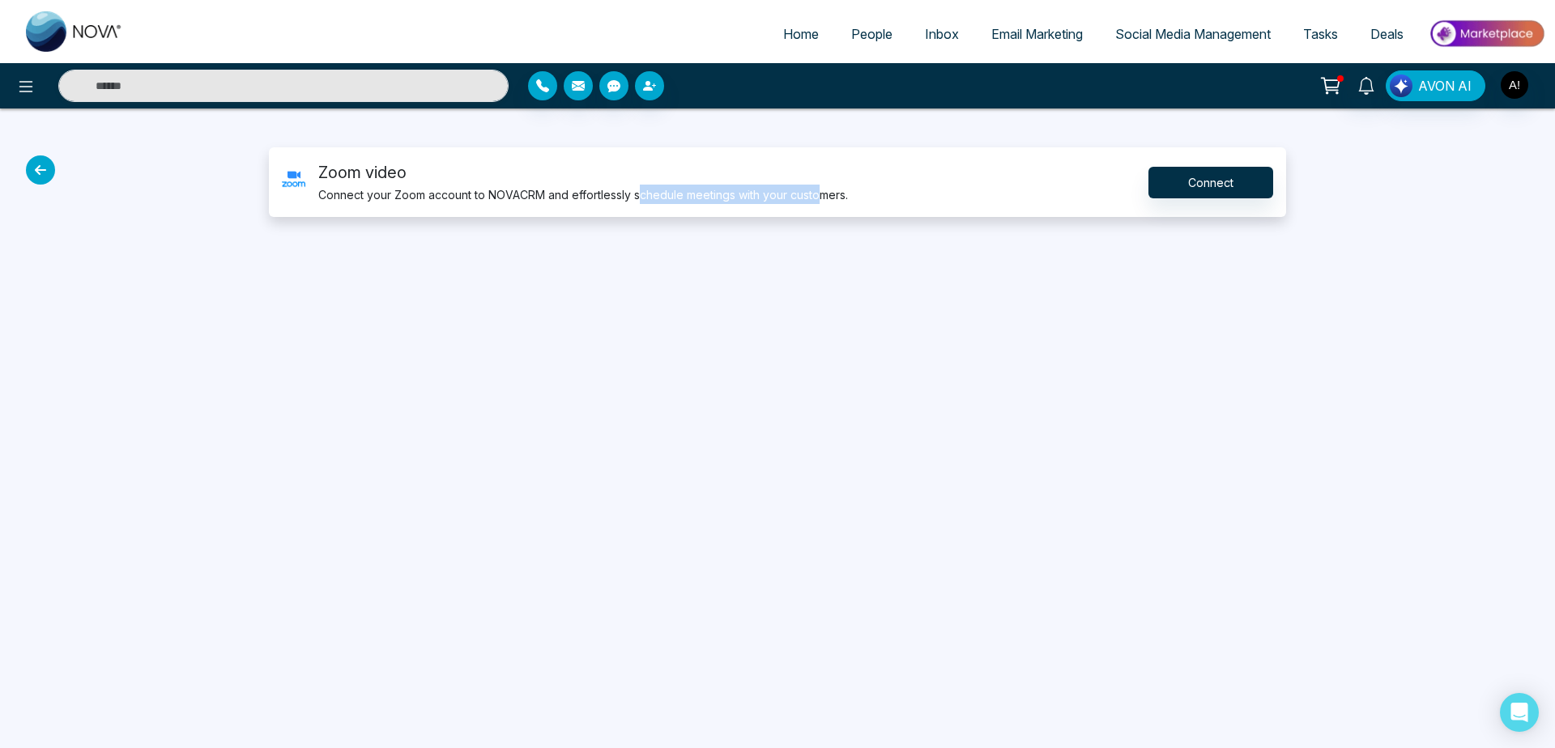
click at [871, 407] on div "Home People Inbox Email Marketing Social Media Management Tasks Deals AVON AI Z…" at bounding box center [777, 374] width 1555 height 748
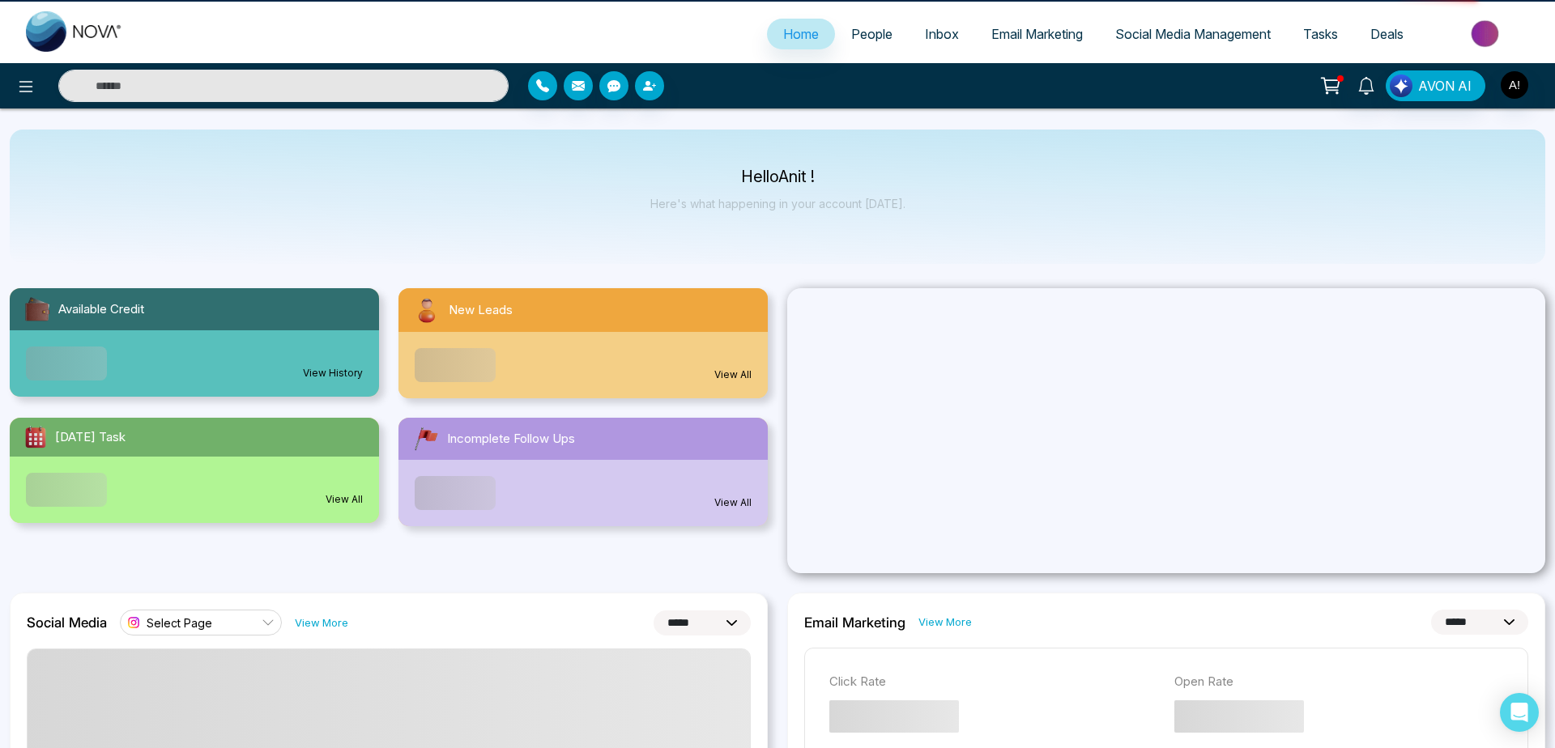
select select "*"
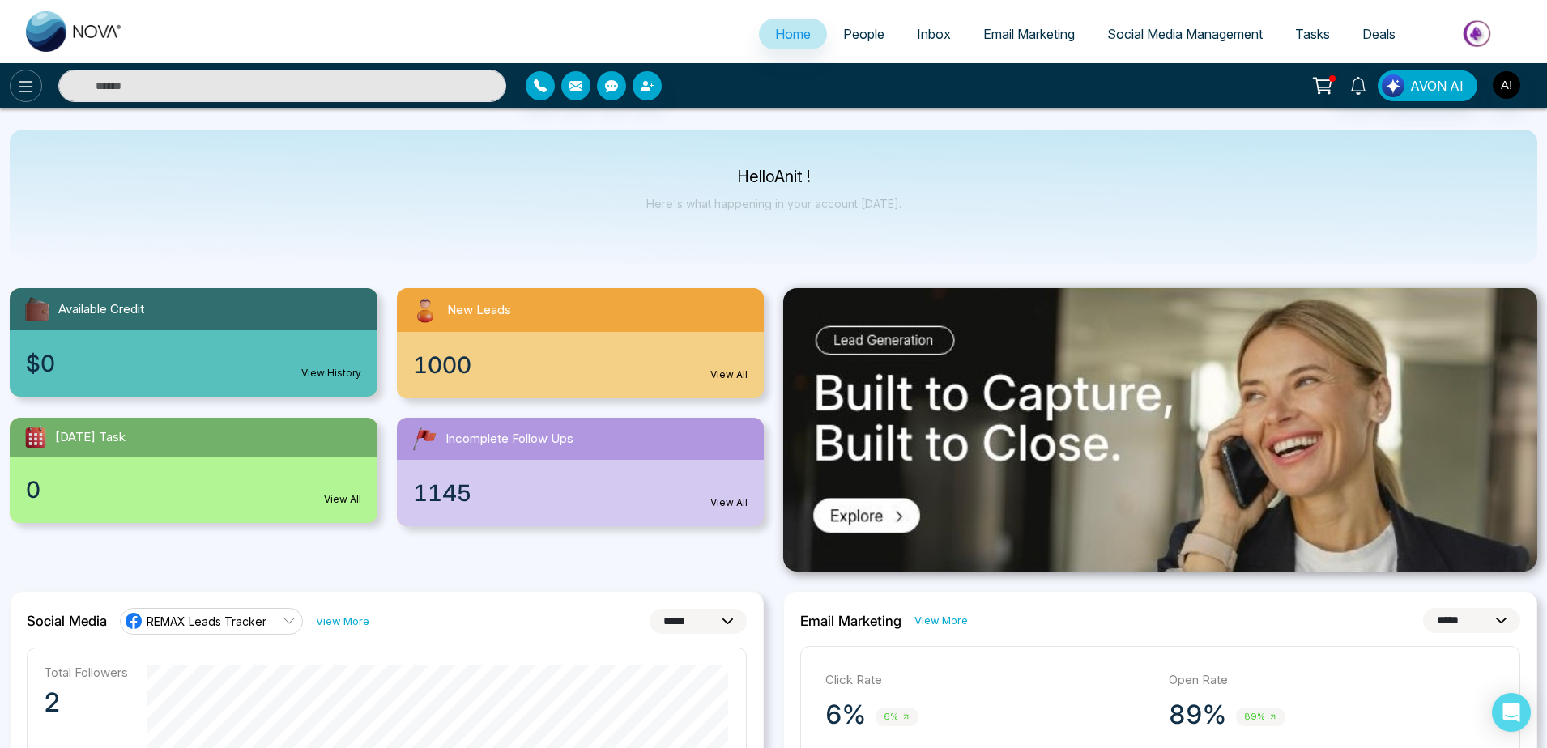
click at [37, 79] on button at bounding box center [26, 86] width 32 height 32
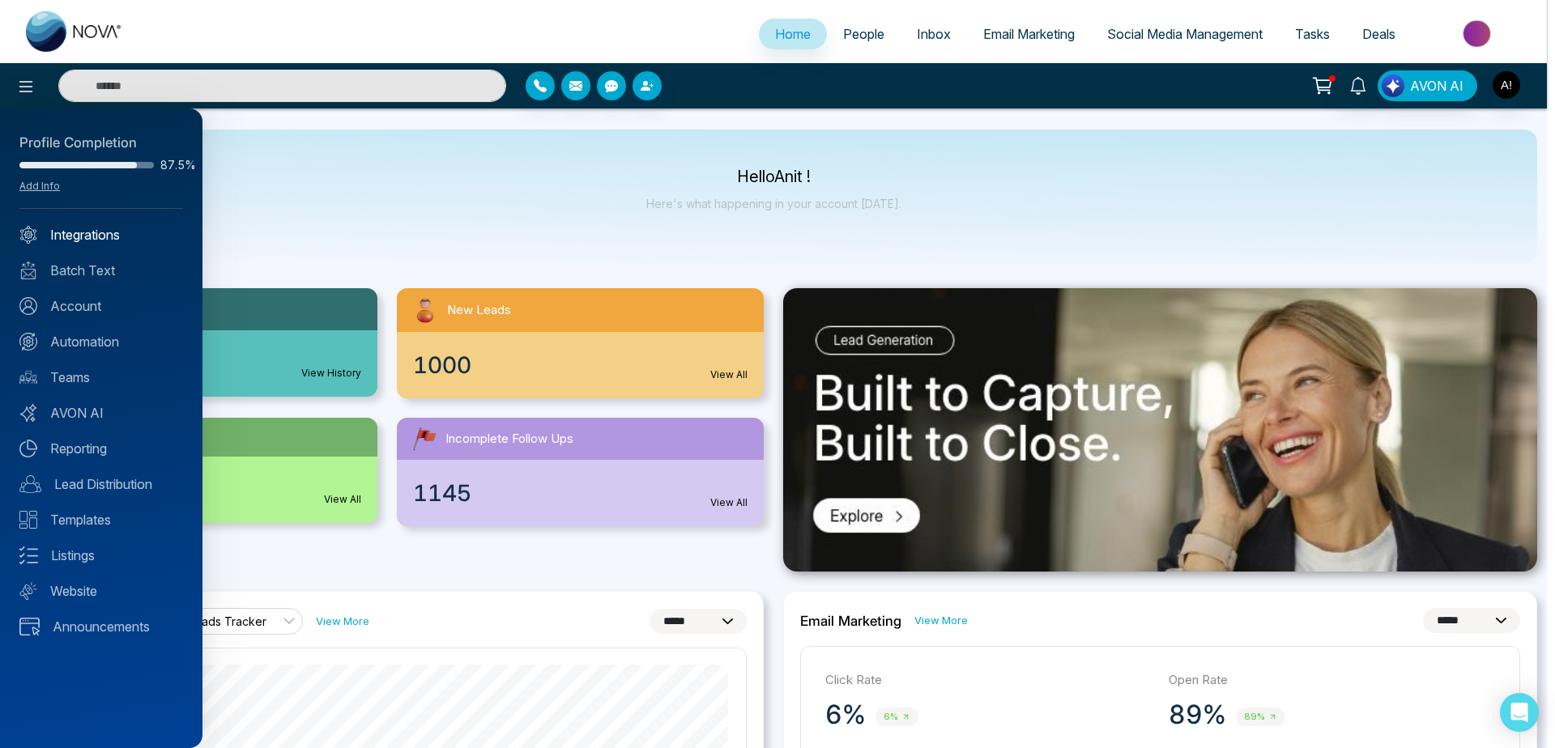
click at [103, 236] on link "Integrations" at bounding box center [101, 234] width 164 height 19
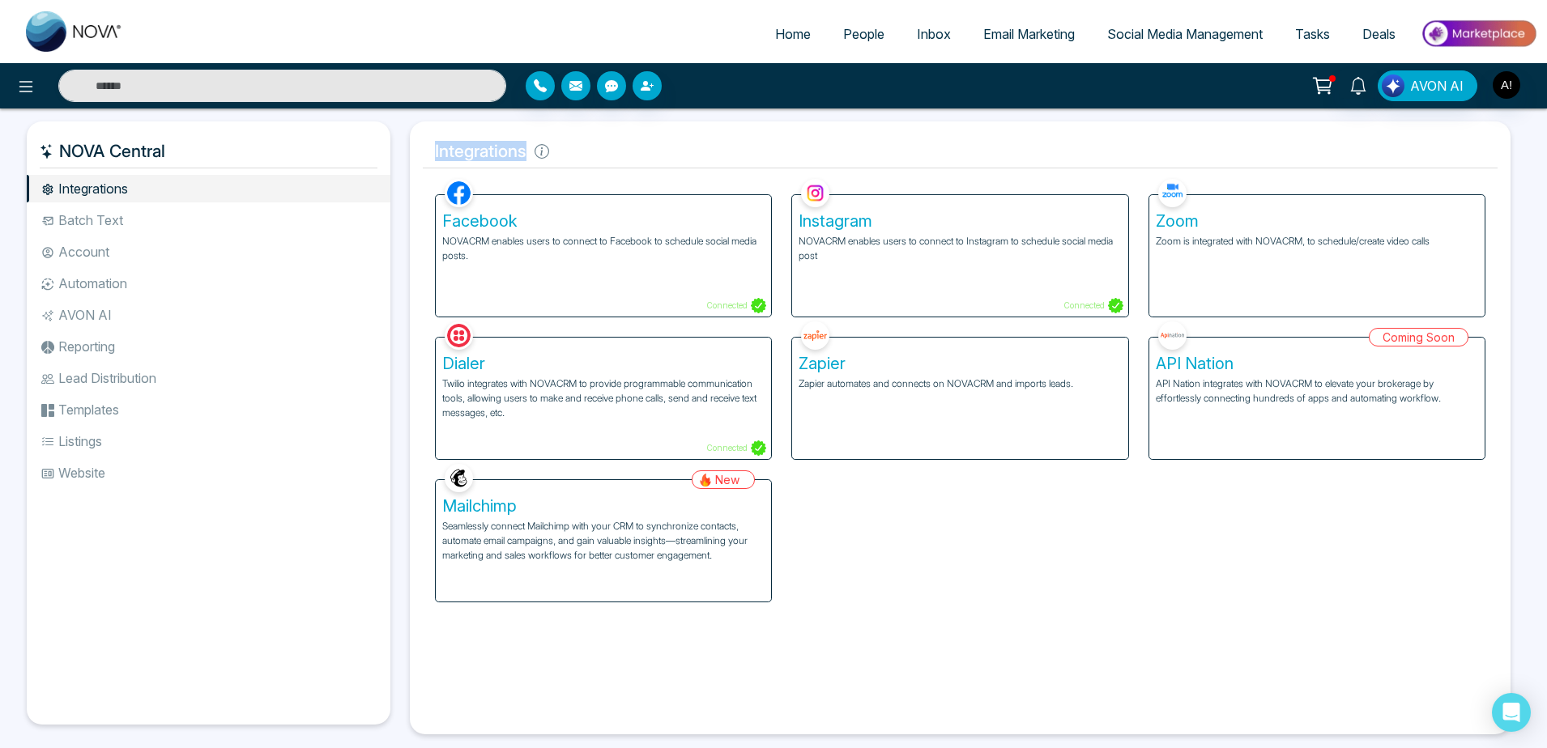
drag, startPoint x: 417, startPoint y: 165, endPoint x: 679, endPoint y: 164, distance: 262.4
click at [679, 164] on div "Integrations Facebook NOVACRM enables users to connect to Facebook to schedule …" at bounding box center [960, 427] width 1100 height 613
click at [679, 164] on h5 "Integrations" at bounding box center [960, 151] width 1075 height 34
click at [490, 282] on div "Facebook NOVACRM enables users to connect to Facebook to schedule social media …" at bounding box center [603, 255] width 335 height 121
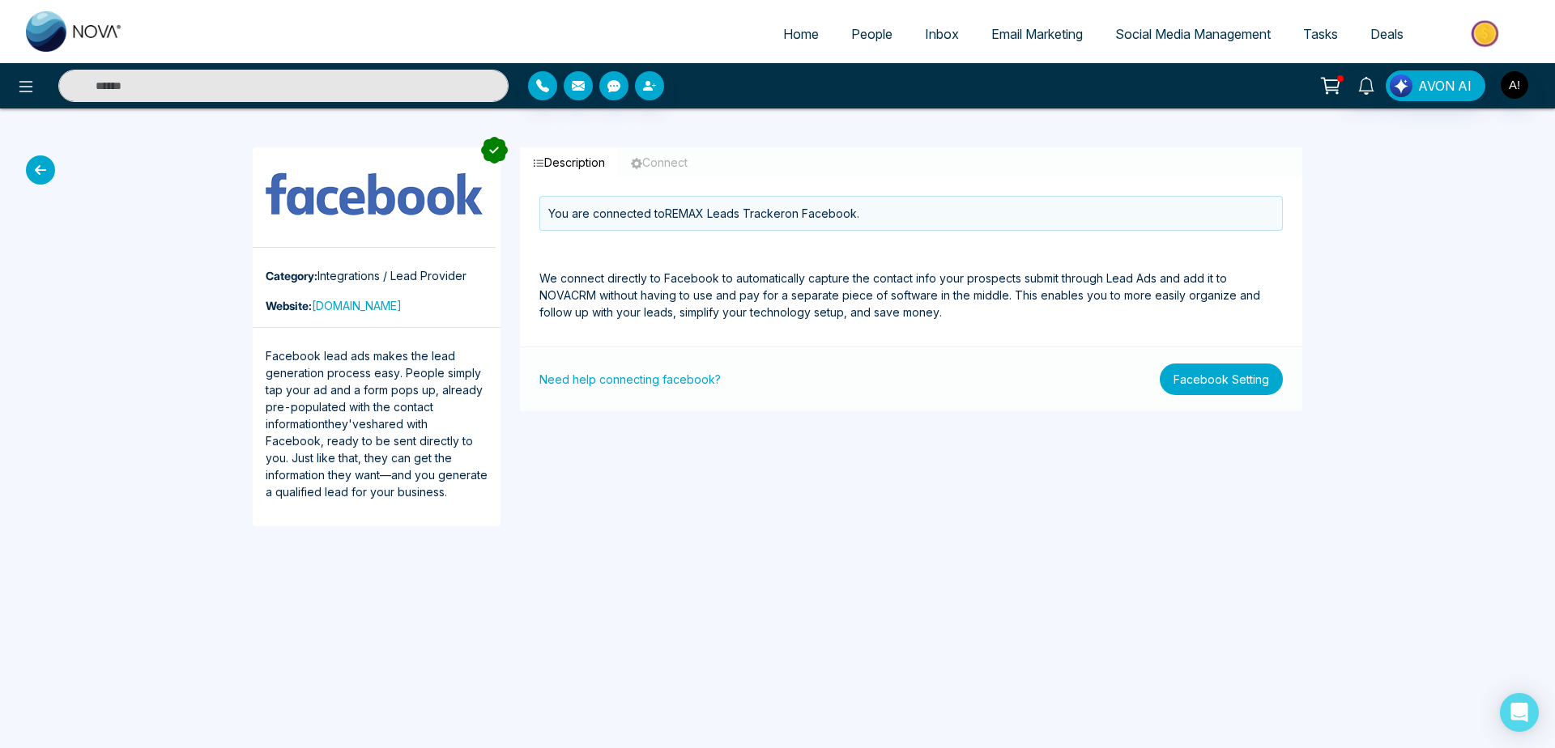
click at [1251, 375] on button "Facebook Setting" at bounding box center [1221, 380] width 123 height 32
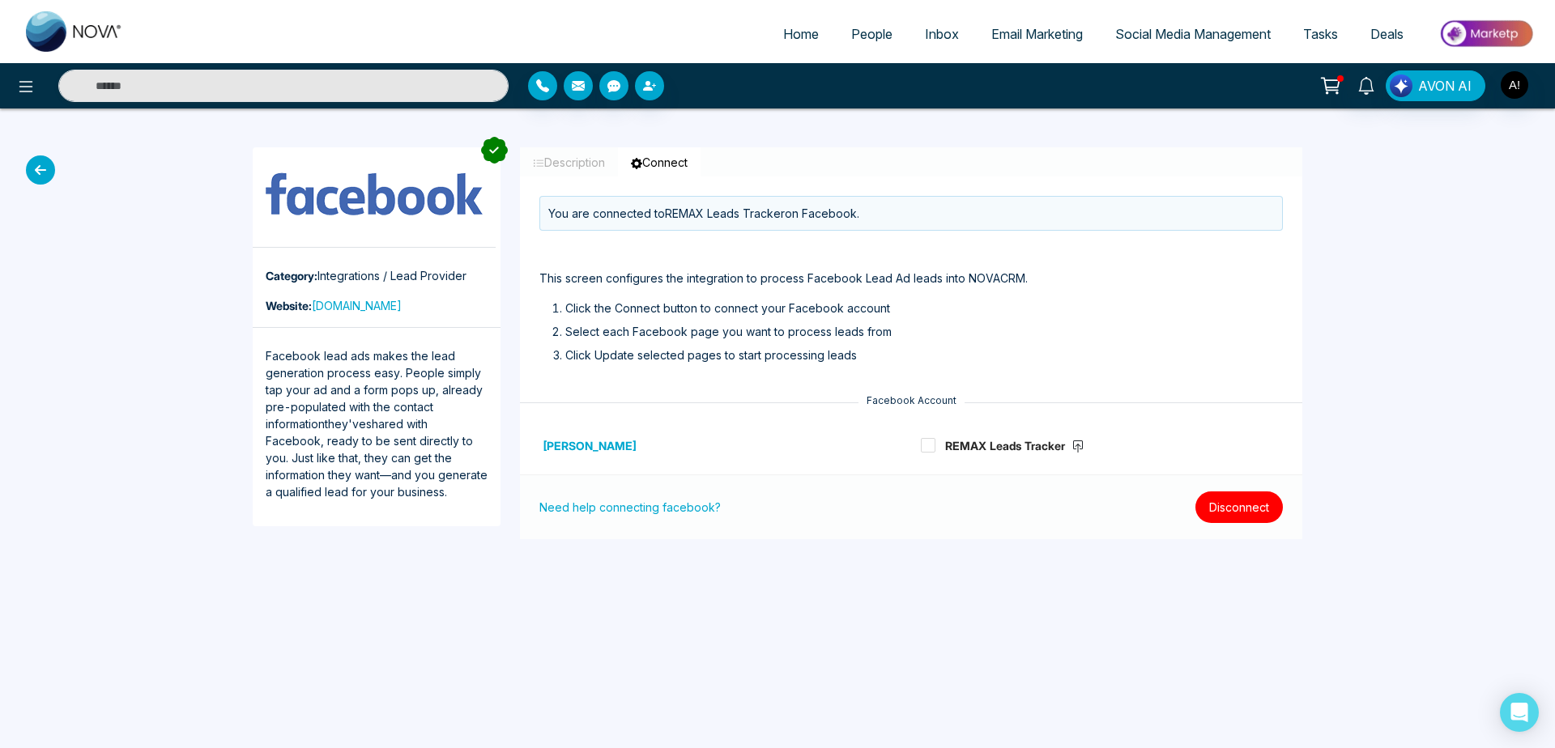
click at [1223, 514] on button "Disconnect" at bounding box center [1238, 508] width 87 height 32
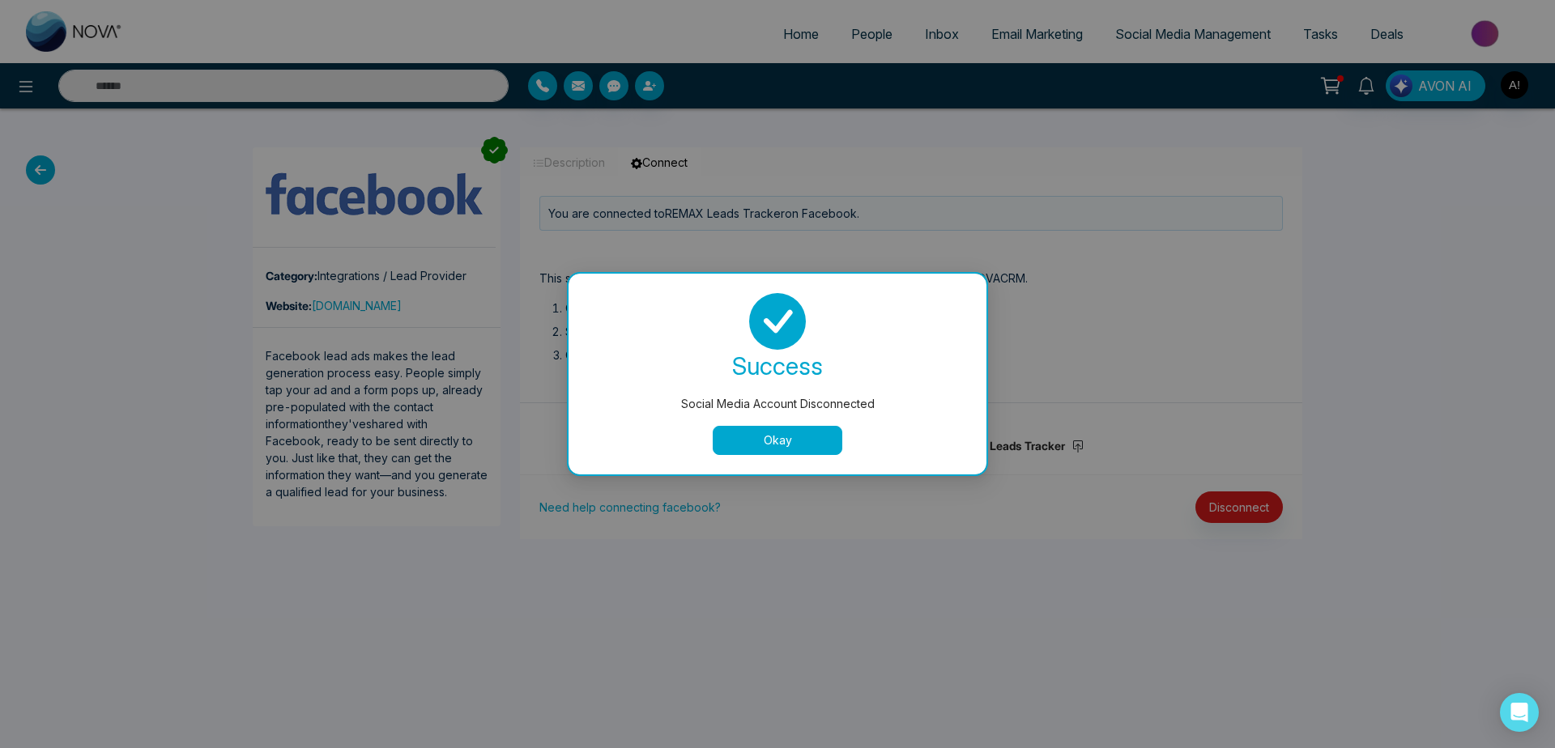
click at [751, 438] on button "Okay" at bounding box center [778, 440] width 130 height 29
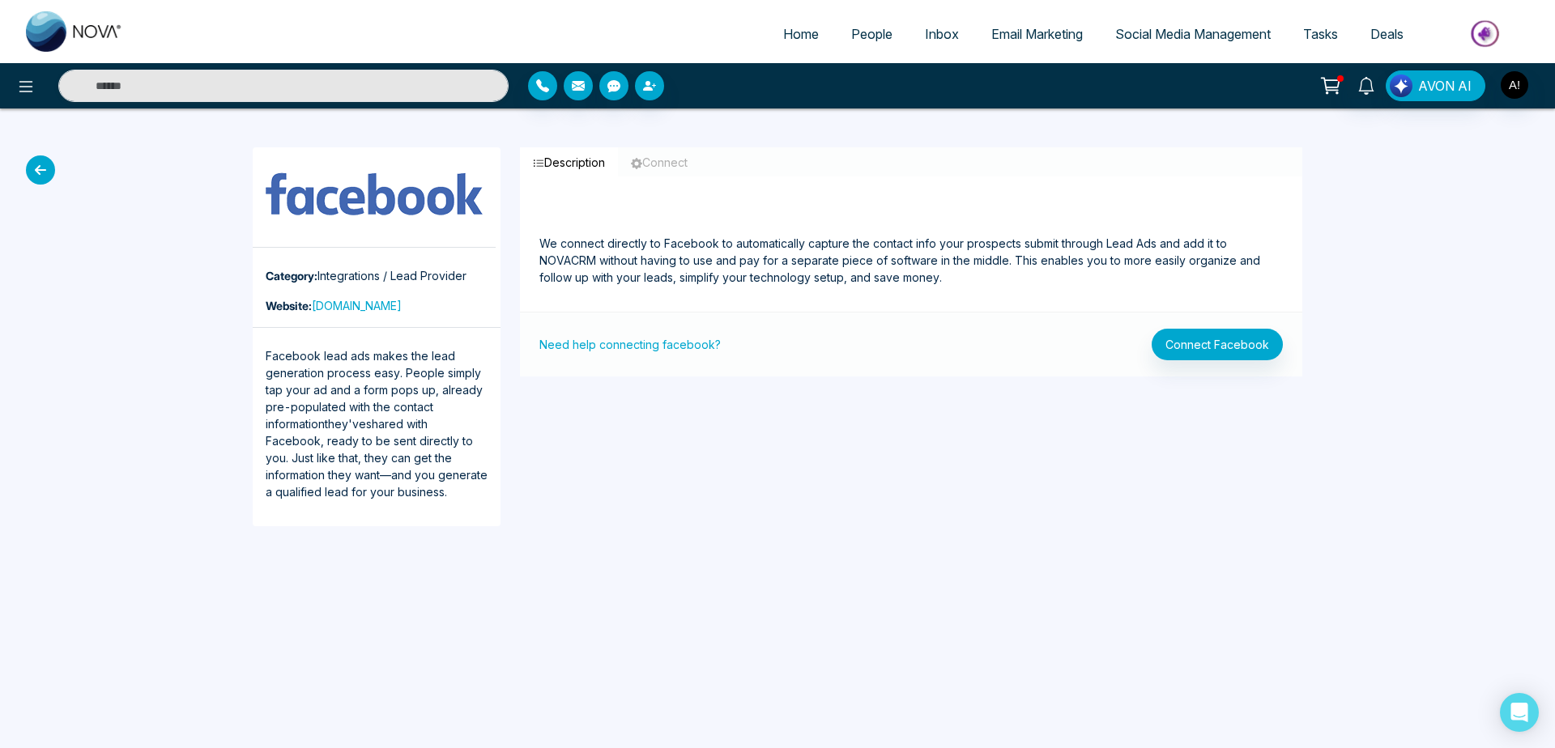
click at [45, 165] on icon at bounding box center [40, 169] width 29 height 29
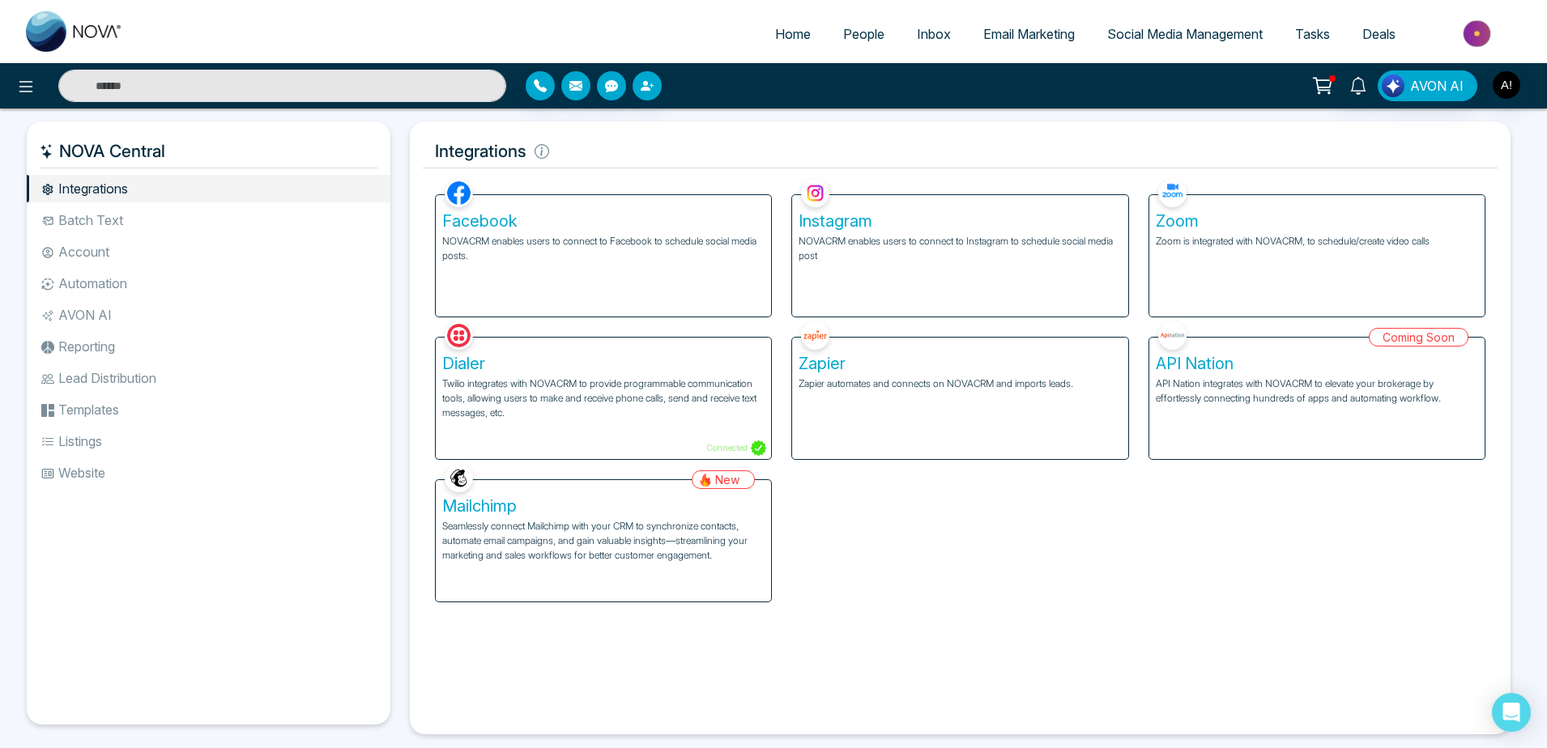
click at [710, 277] on div "Facebook NOVACRM enables users to connect to Facebook to schedule social media …" at bounding box center [603, 255] width 335 height 121
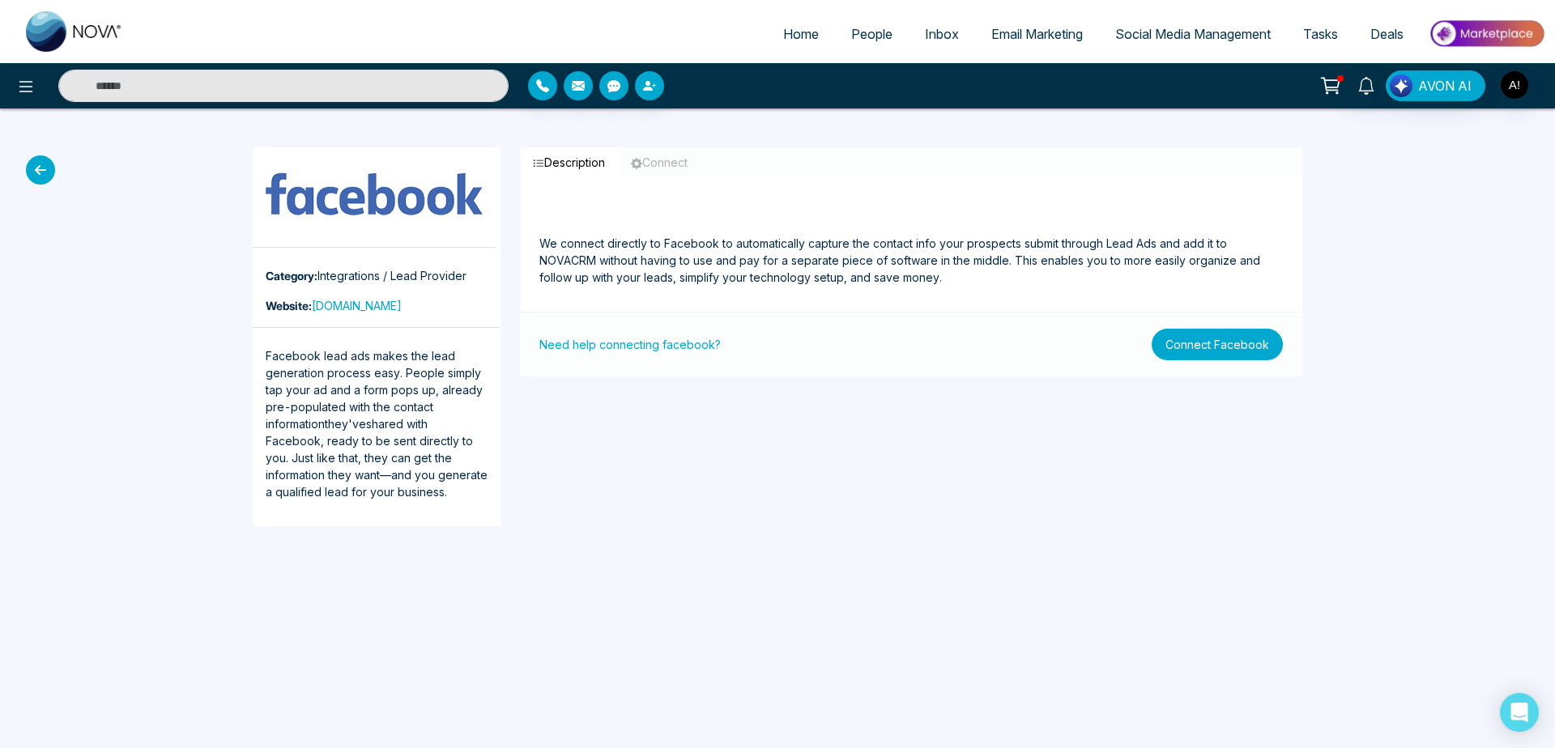
click at [1218, 337] on button "Connect Facebook" at bounding box center [1216, 345] width 131 height 32
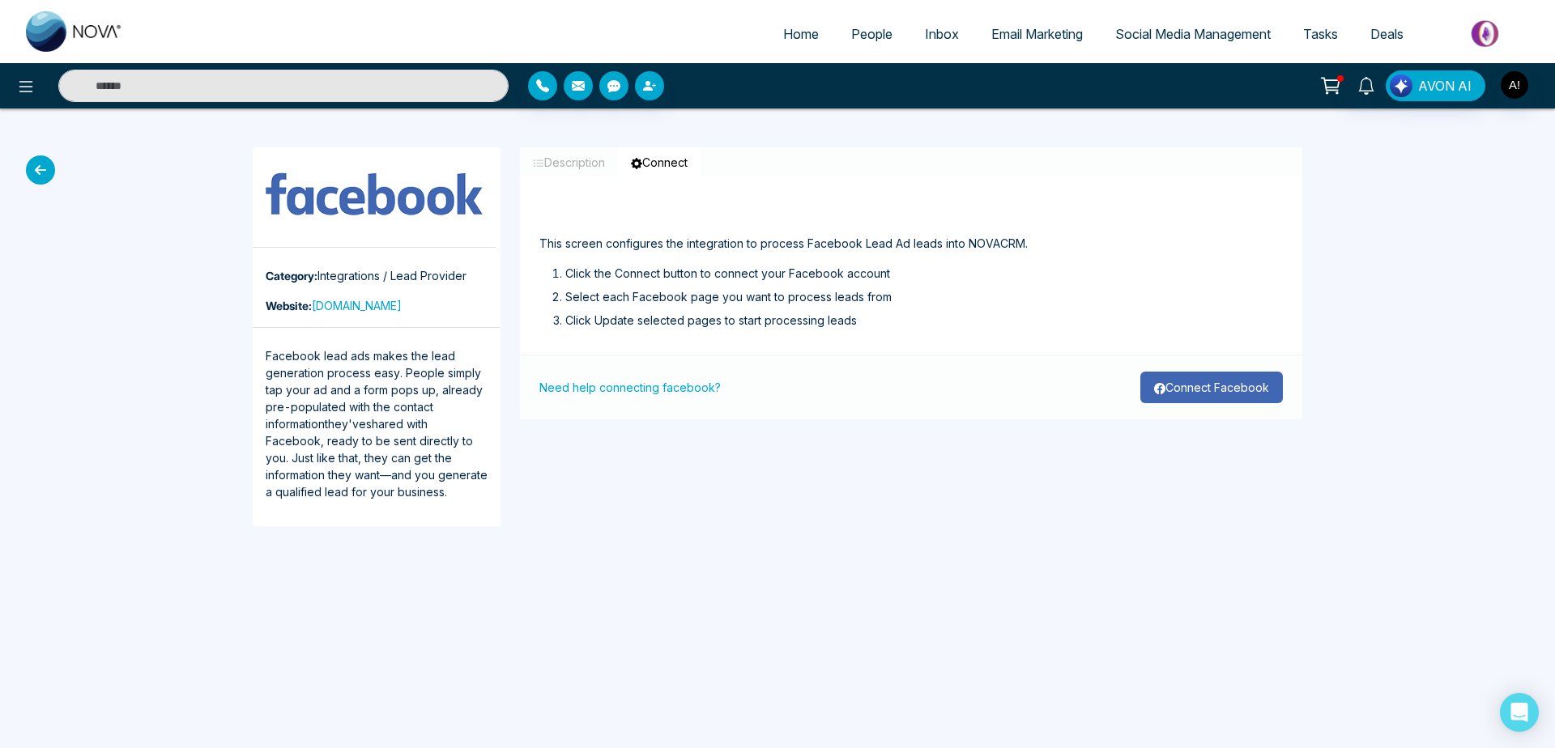
click at [1202, 384] on button "Connect Facebook" at bounding box center [1211, 388] width 143 height 32
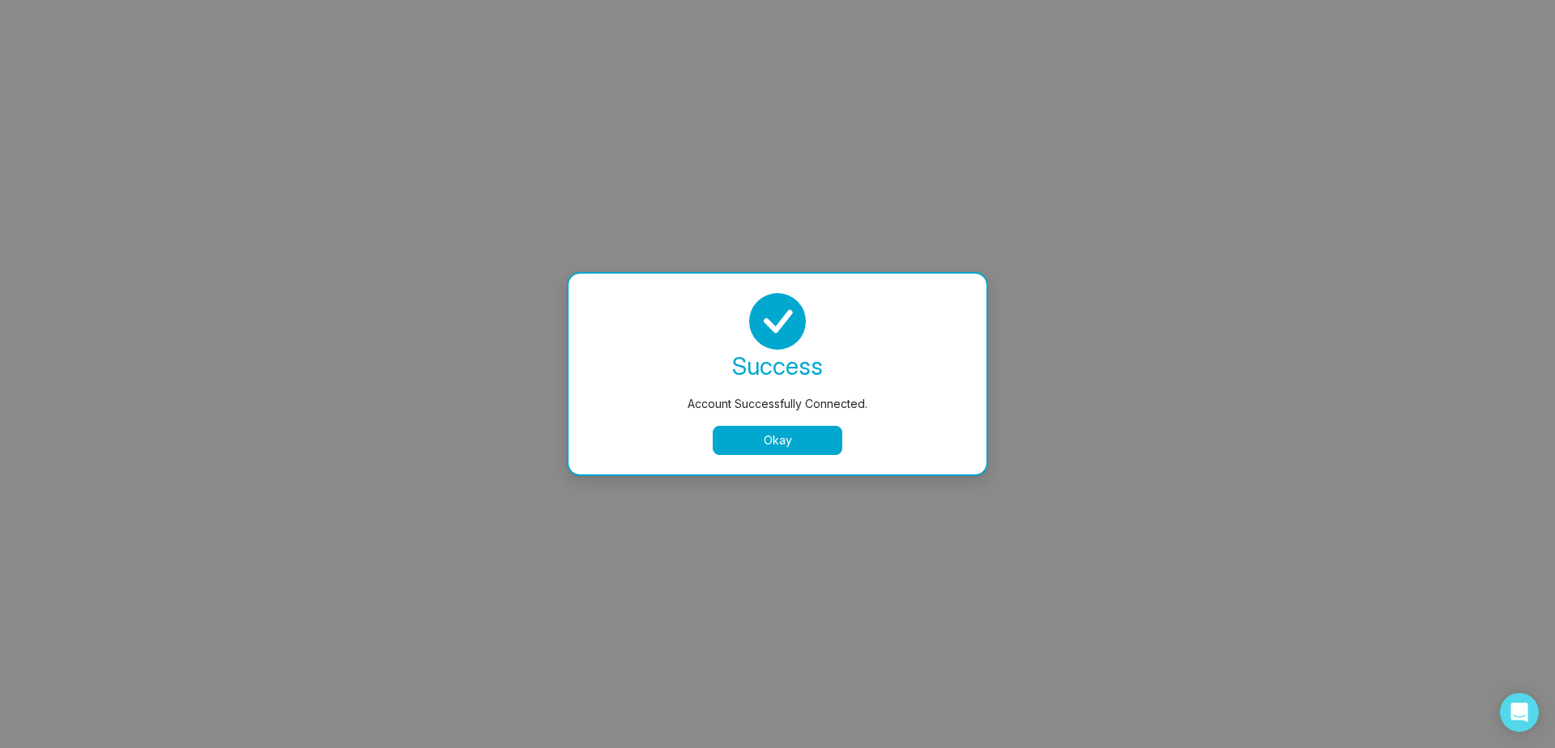
click at [808, 445] on button "Okay" at bounding box center [778, 440] width 130 height 29
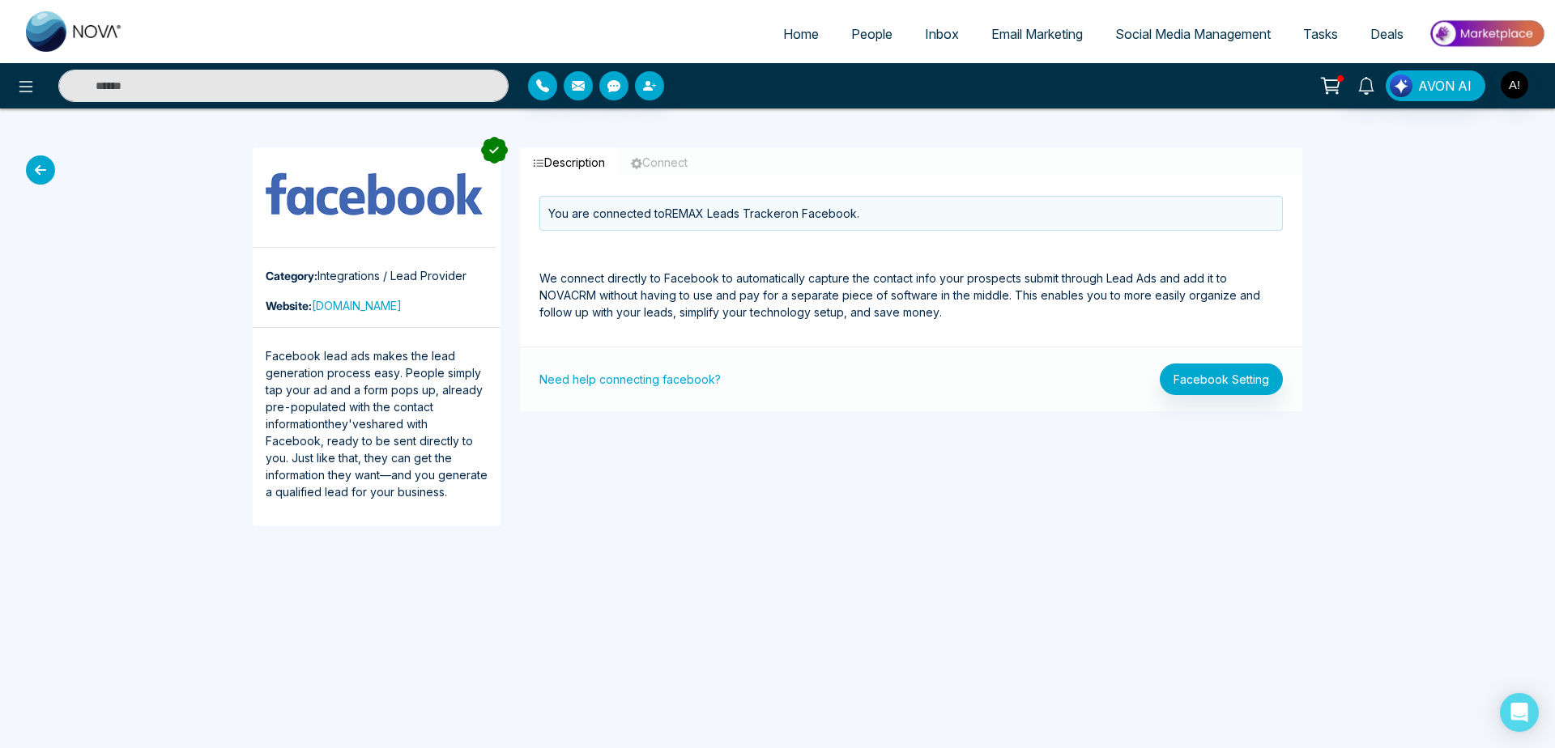
click at [42, 169] on icon at bounding box center [40, 169] width 29 height 29
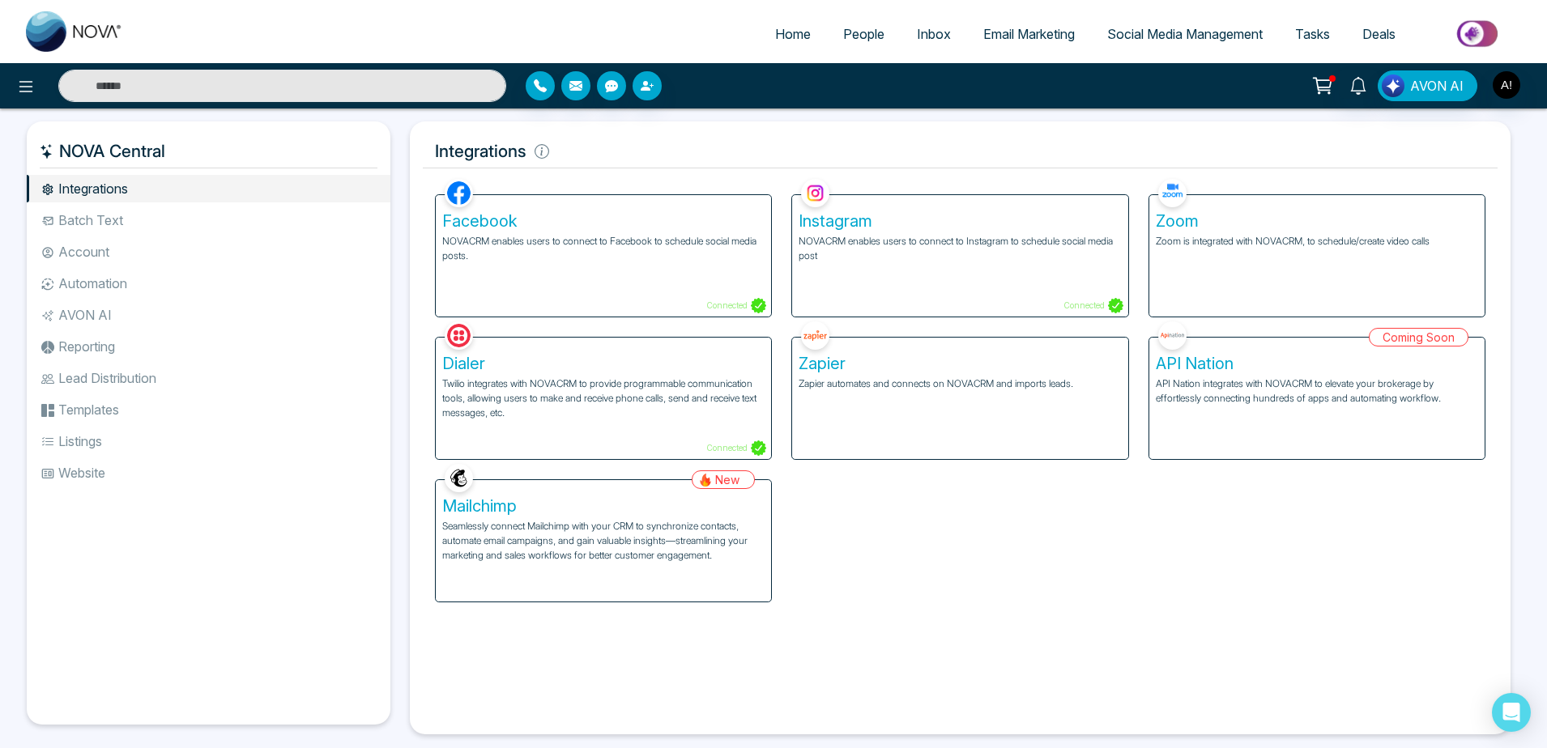
click at [1024, 292] on div "Instagram NOVACRM enables users to connect to Instagram to schedule social medi…" at bounding box center [959, 255] width 335 height 121
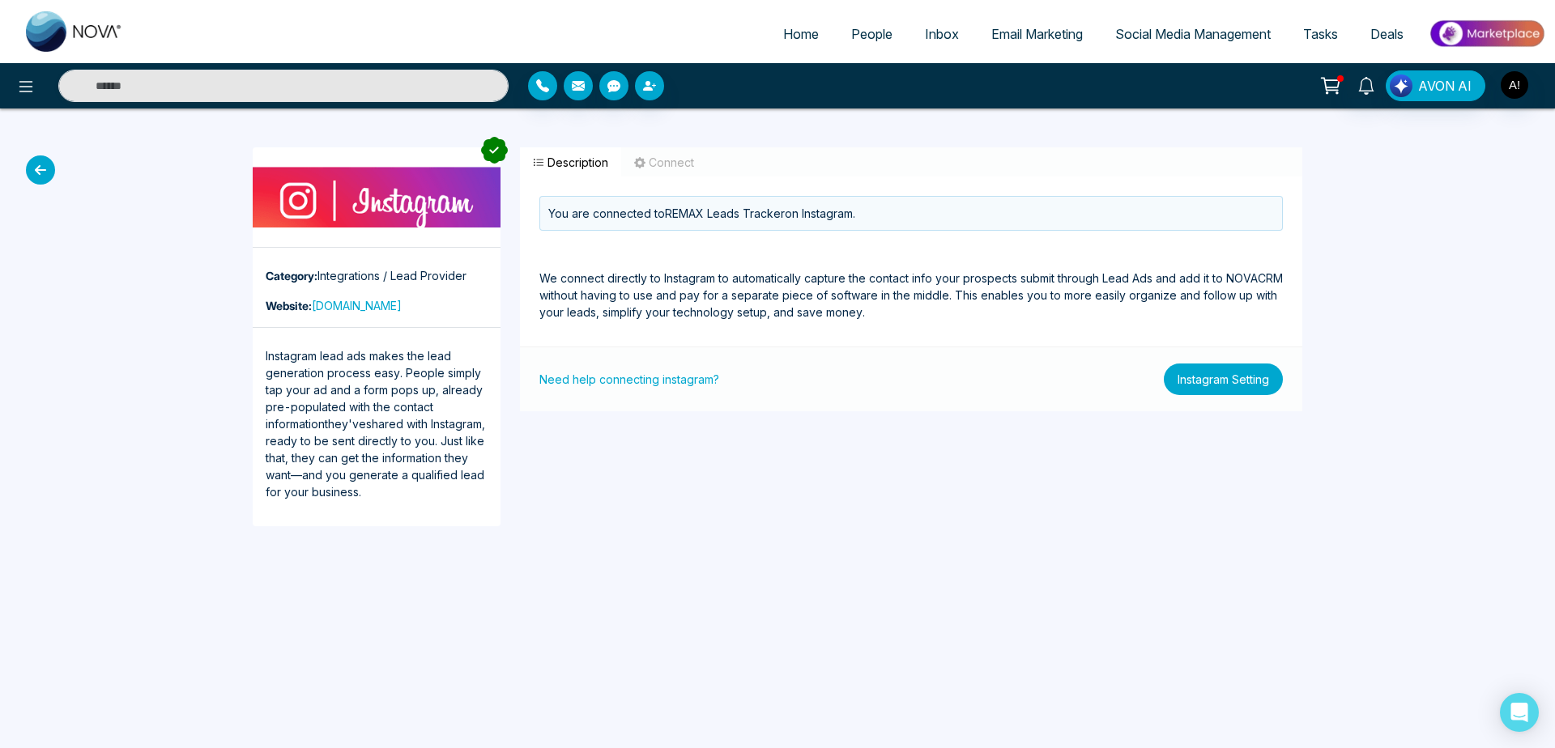
click at [1236, 381] on button "Instagram Setting" at bounding box center [1223, 380] width 119 height 32
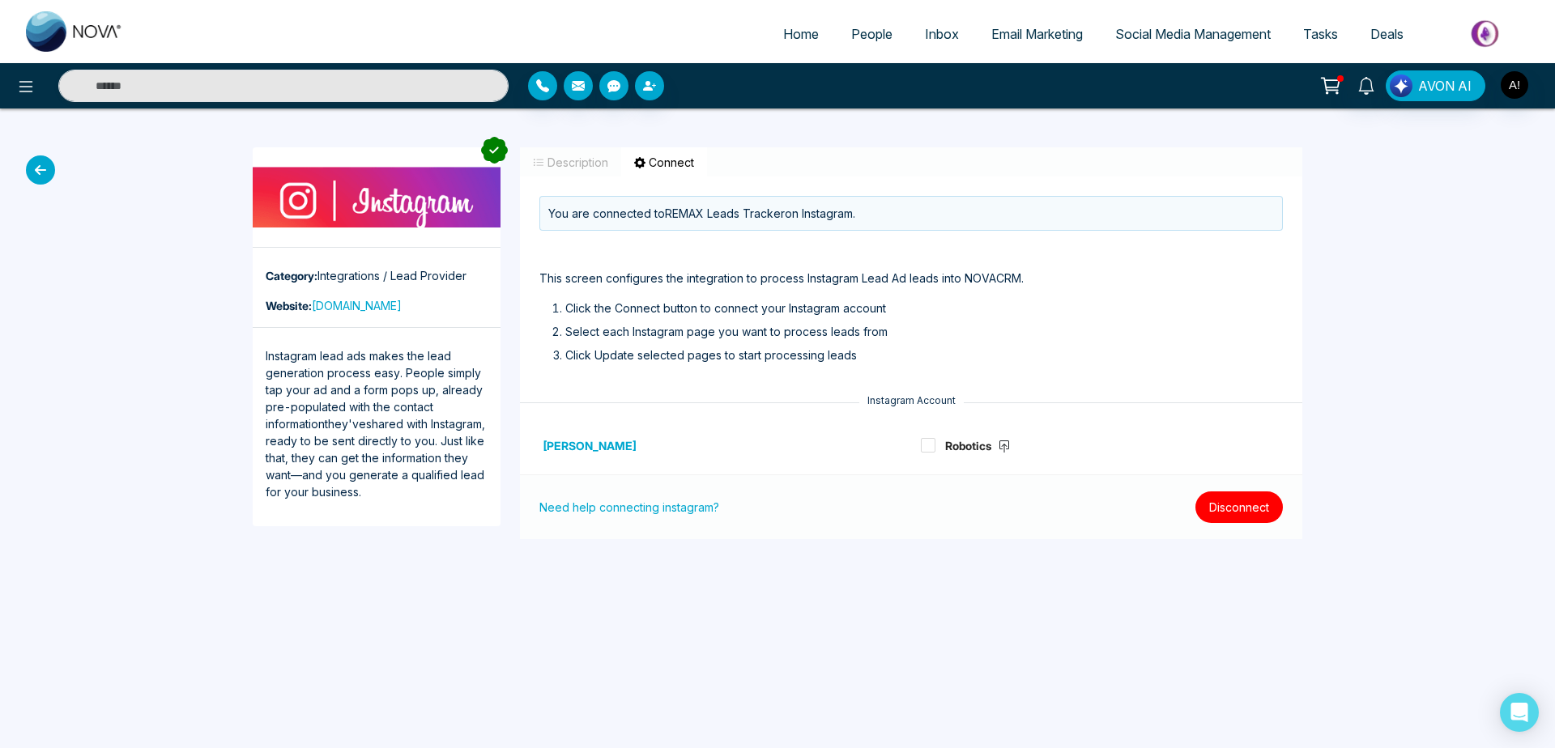
click at [1238, 513] on button "Disconnect" at bounding box center [1238, 508] width 87 height 32
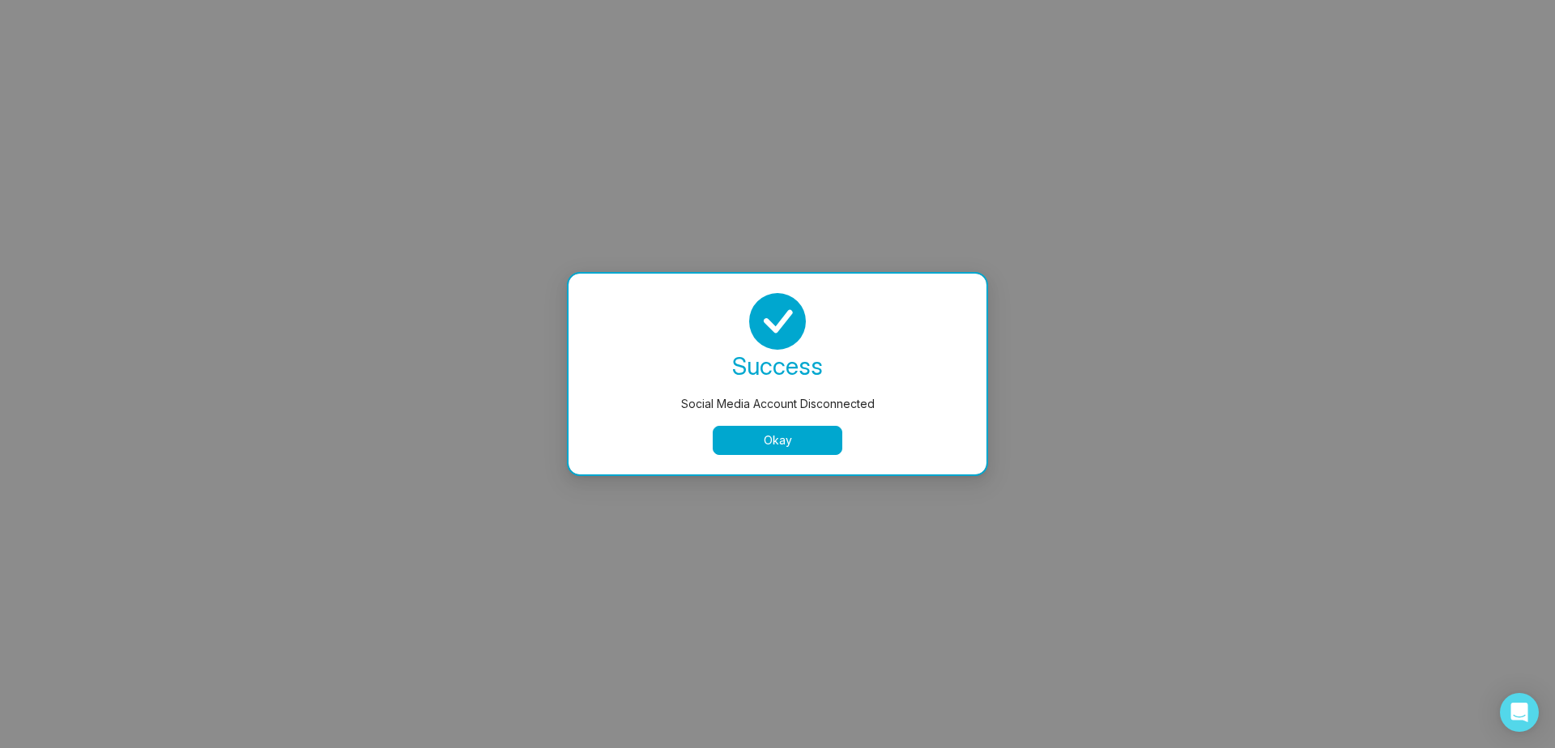
click at [822, 452] on button "Okay" at bounding box center [778, 440] width 130 height 29
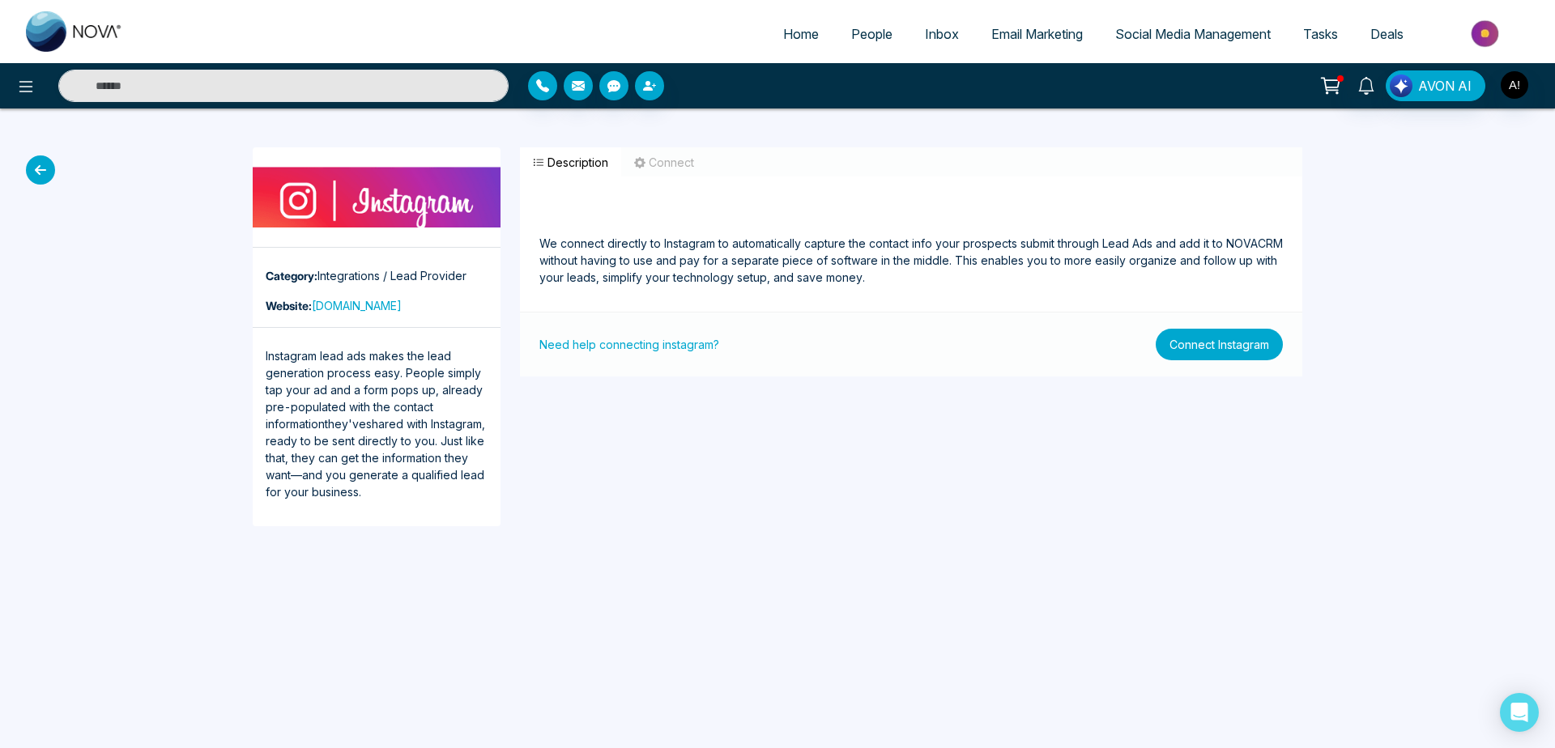
click at [1201, 347] on button "Connect Instagram" at bounding box center [1219, 345] width 127 height 32
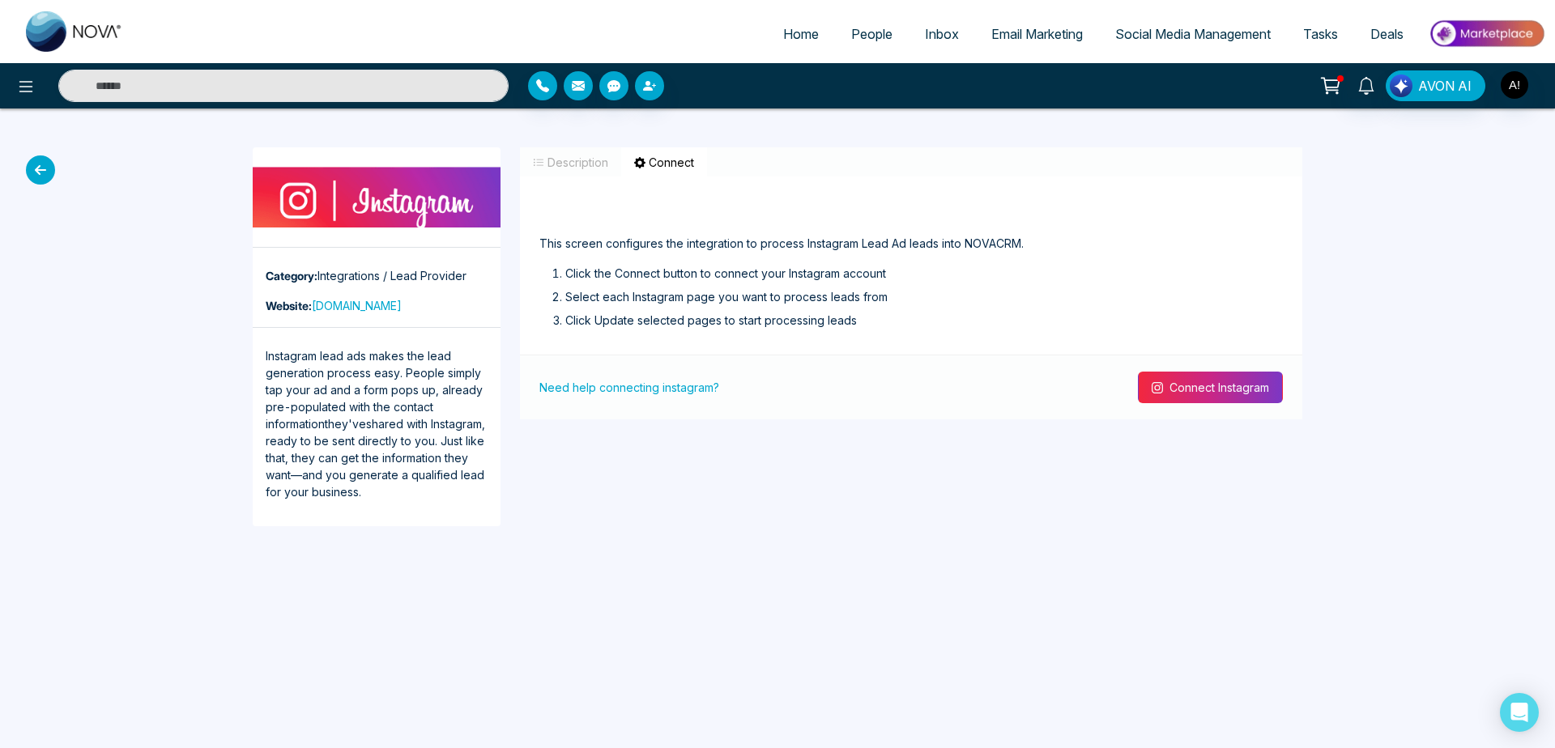
click at [1202, 397] on button "Connect Instagram" at bounding box center [1210, 388] width 145 height 32
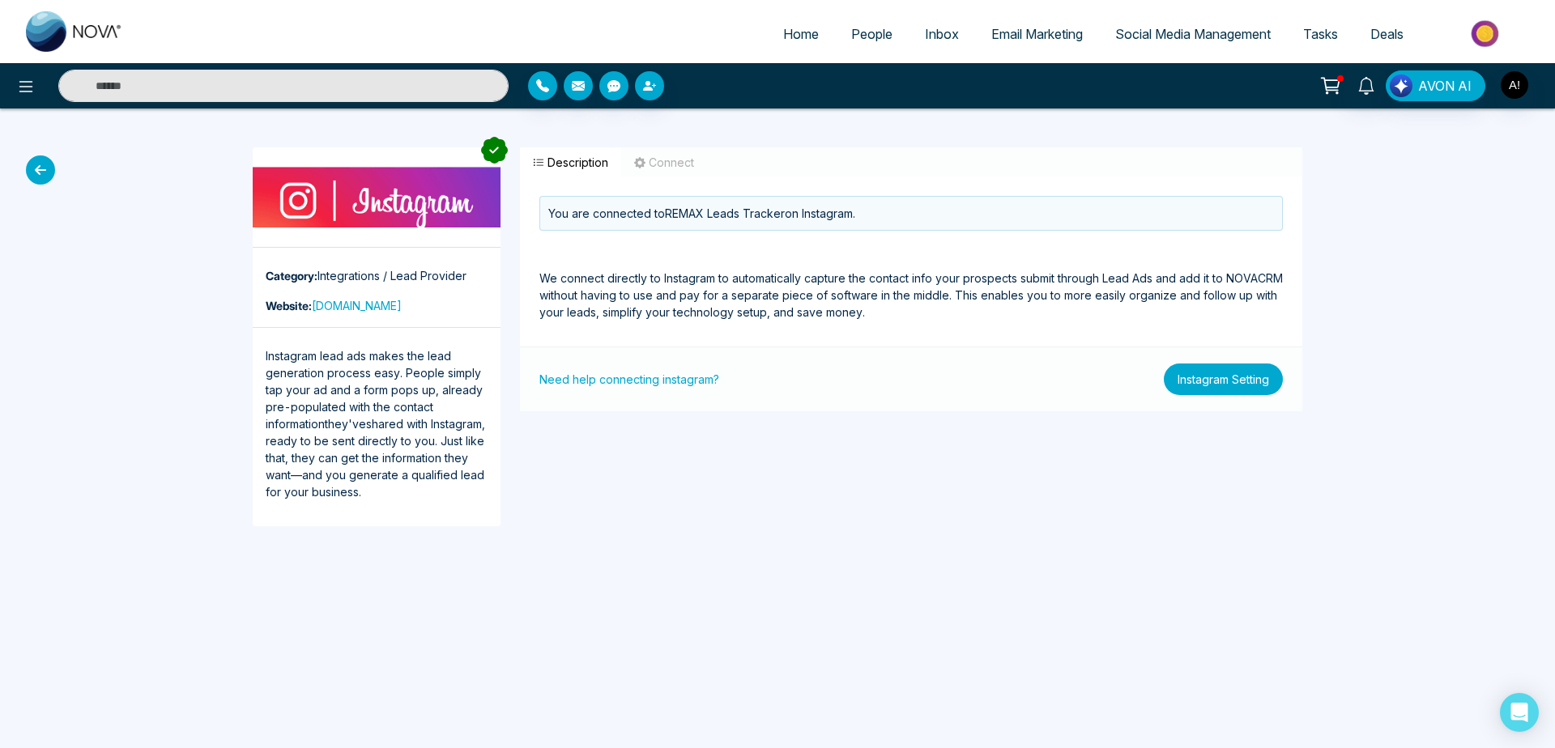
click at [1238, 381] on button "Instagram Setting" at bounding box center [1223, 380] width 119 height 32
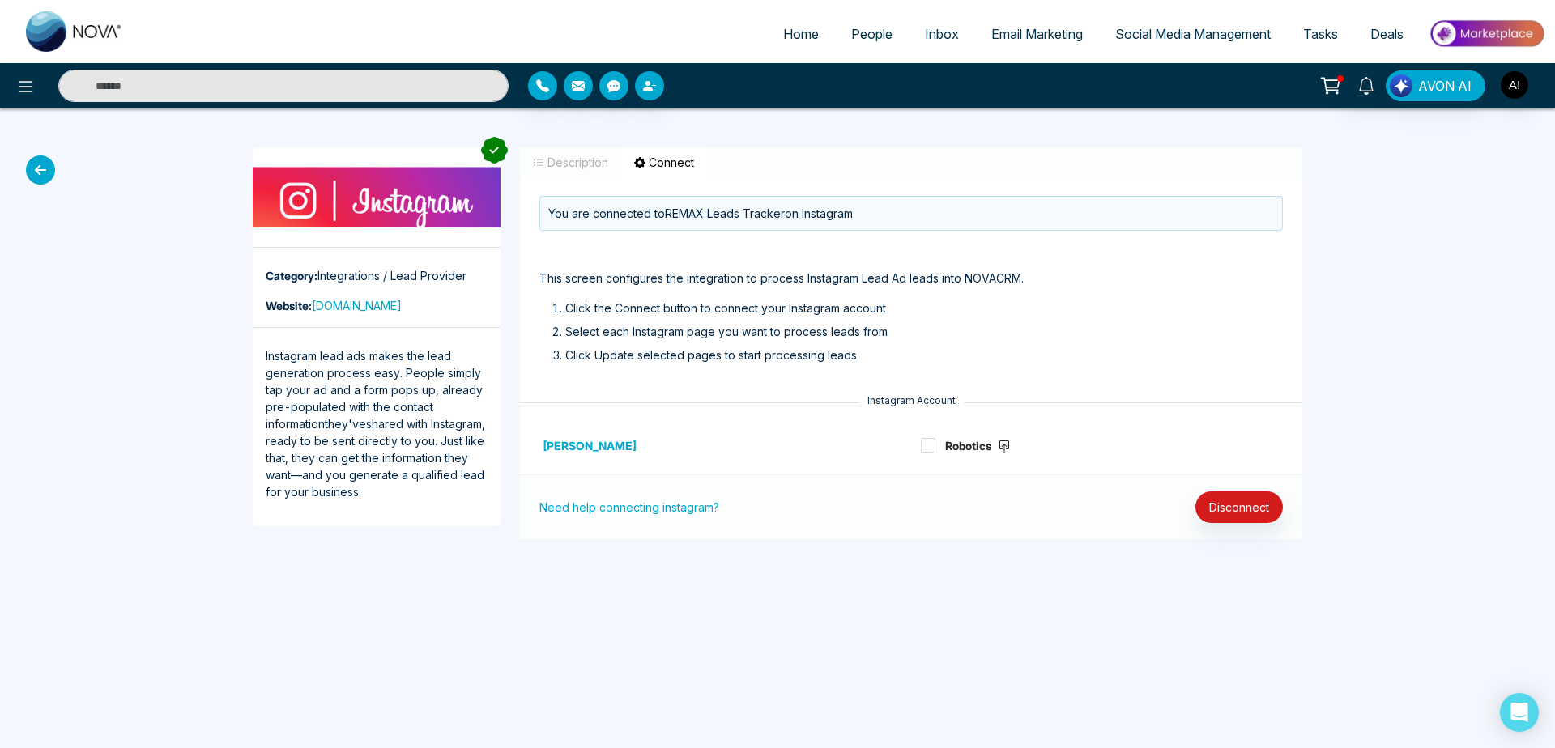
click at [38, 167] on icon at bounding box center [40, 169] width 29 height 29
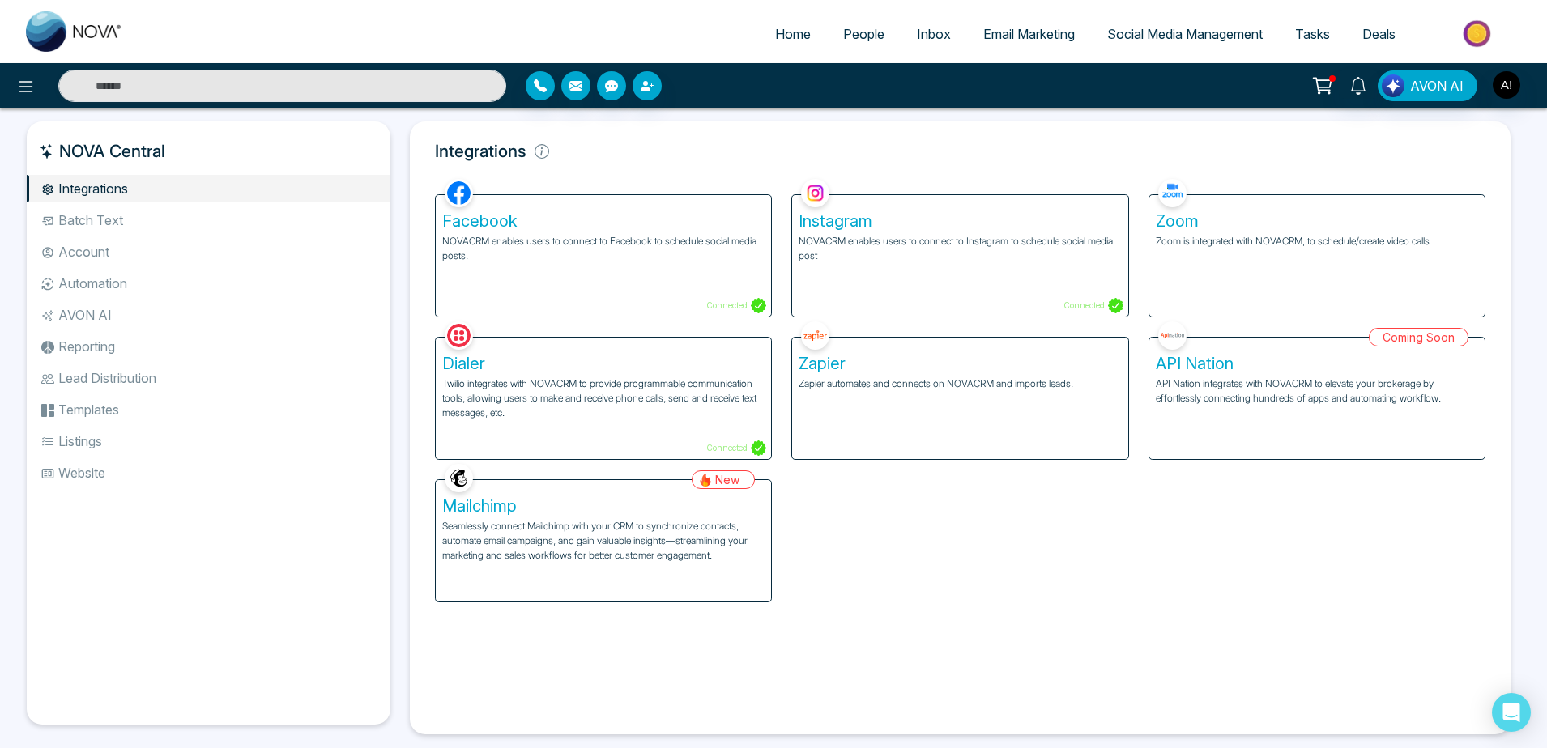
click at [1329, 297] on div "Zoom Zoom is integrated with NOVACRM, to schedule/create video calls" at bounding box center [1316, 255] width 335 height 121
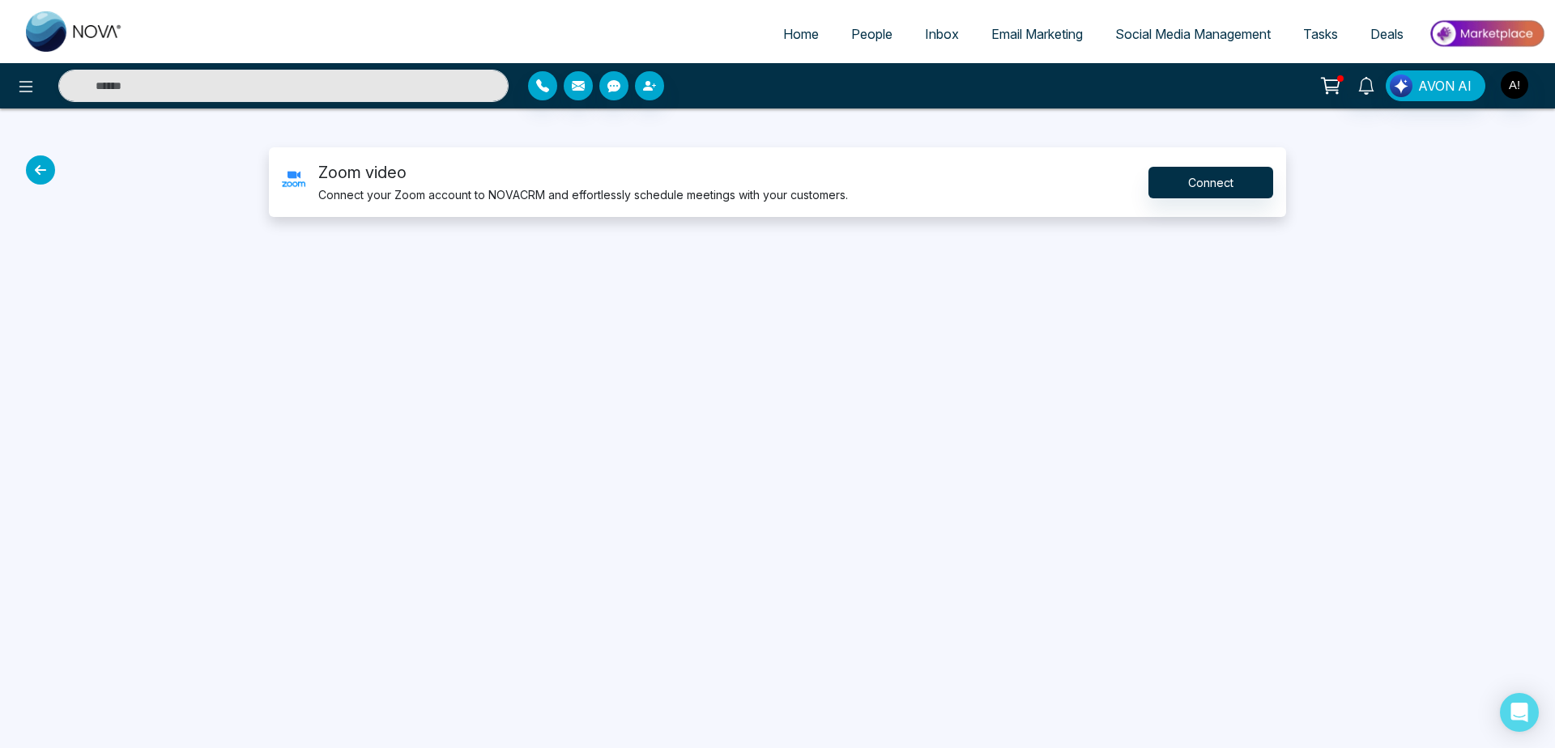
click at [34, 168] on icon at bounding box center [40, 169] width 29 height 29
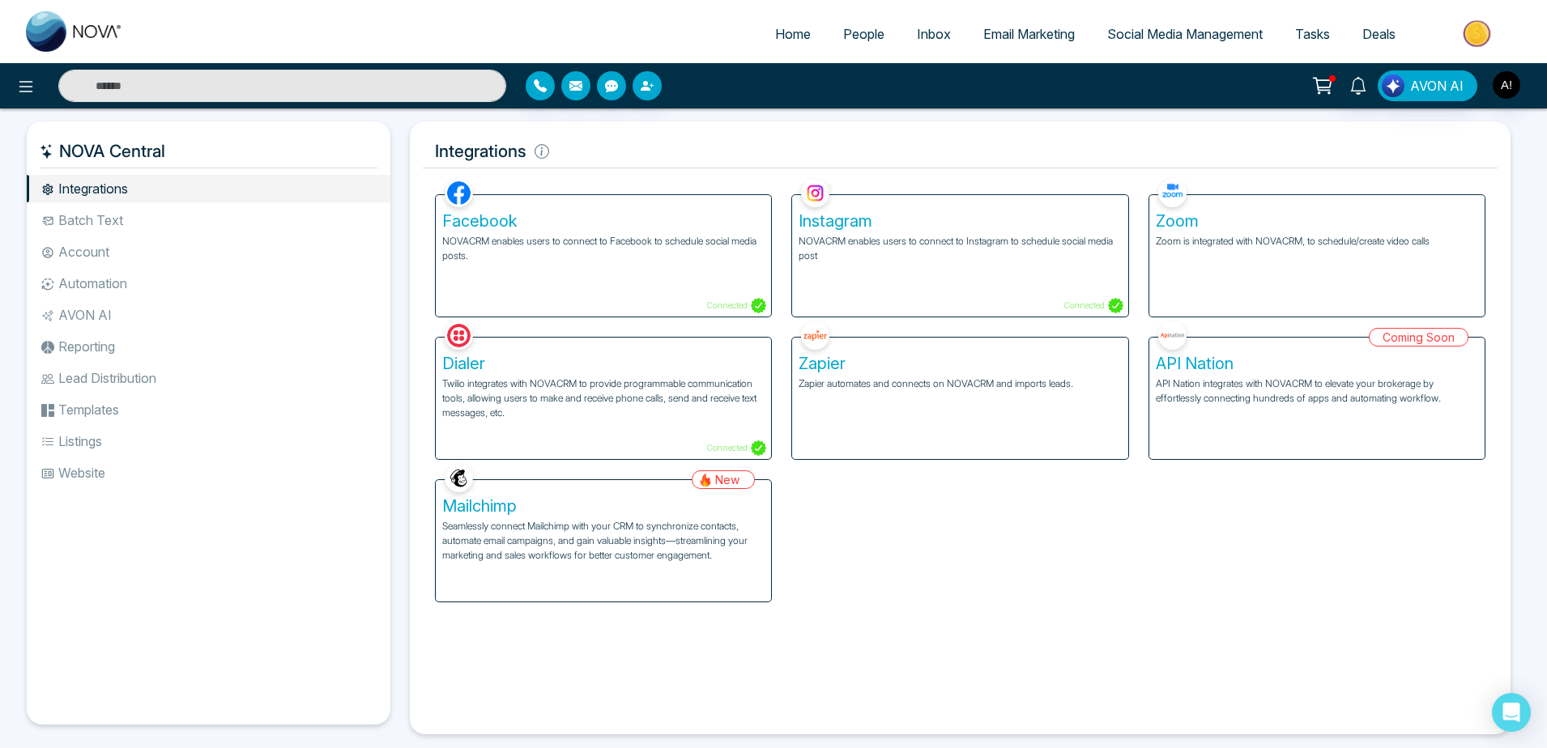
click at [654, 399] on p "Twilio integrates with NOVACRM to provide programmable communication tools, all…" at bounding box center [603, 399] width 322 height 44
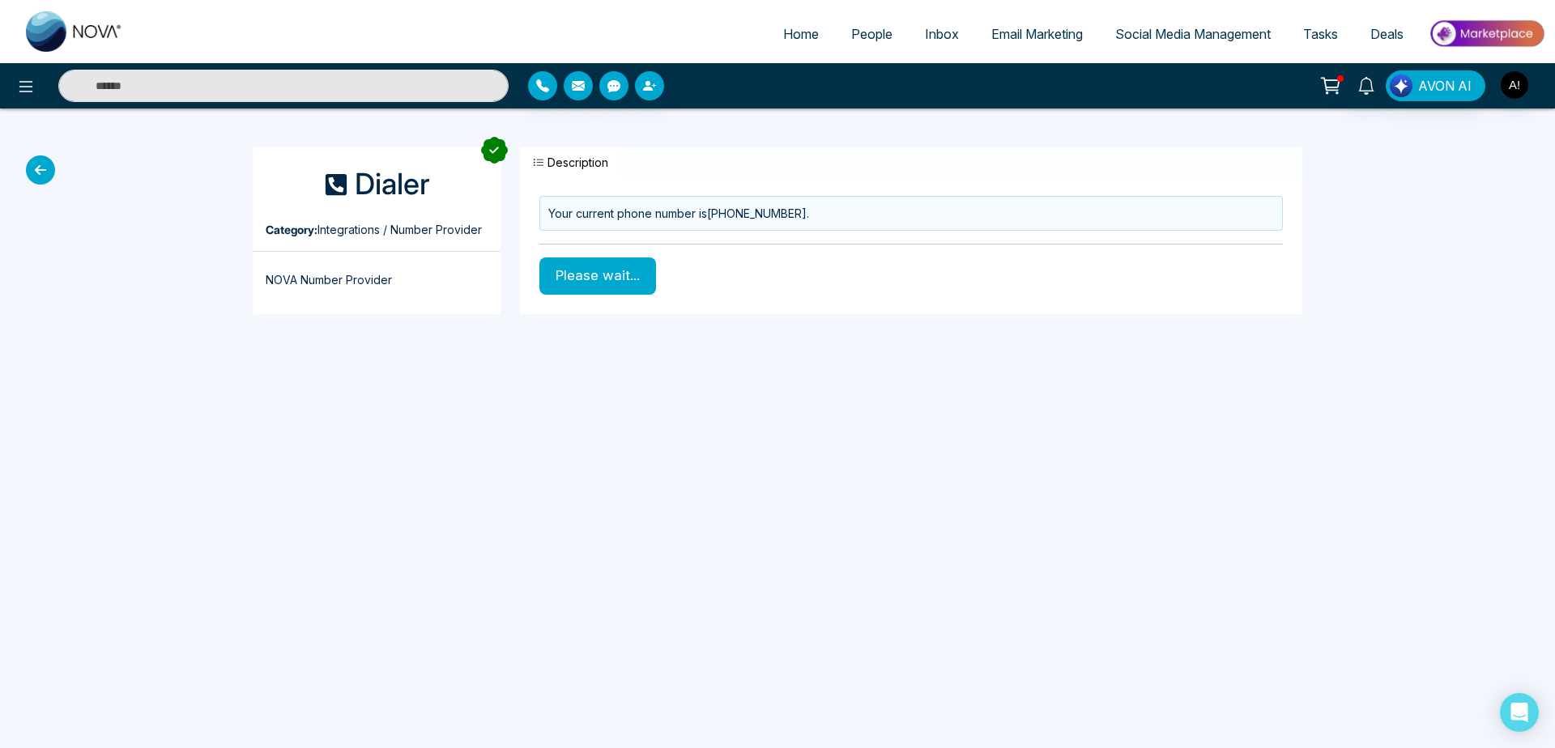
drag, startPoint x: 517, startPoint y: 164, endPoint x: 578, endPoint y: 170, distance: 61.1
click at [578, 170] on div "Description Your current phone number is +12363493534 . Please wait..." at bounding box center [911, 230] width 802 height 167
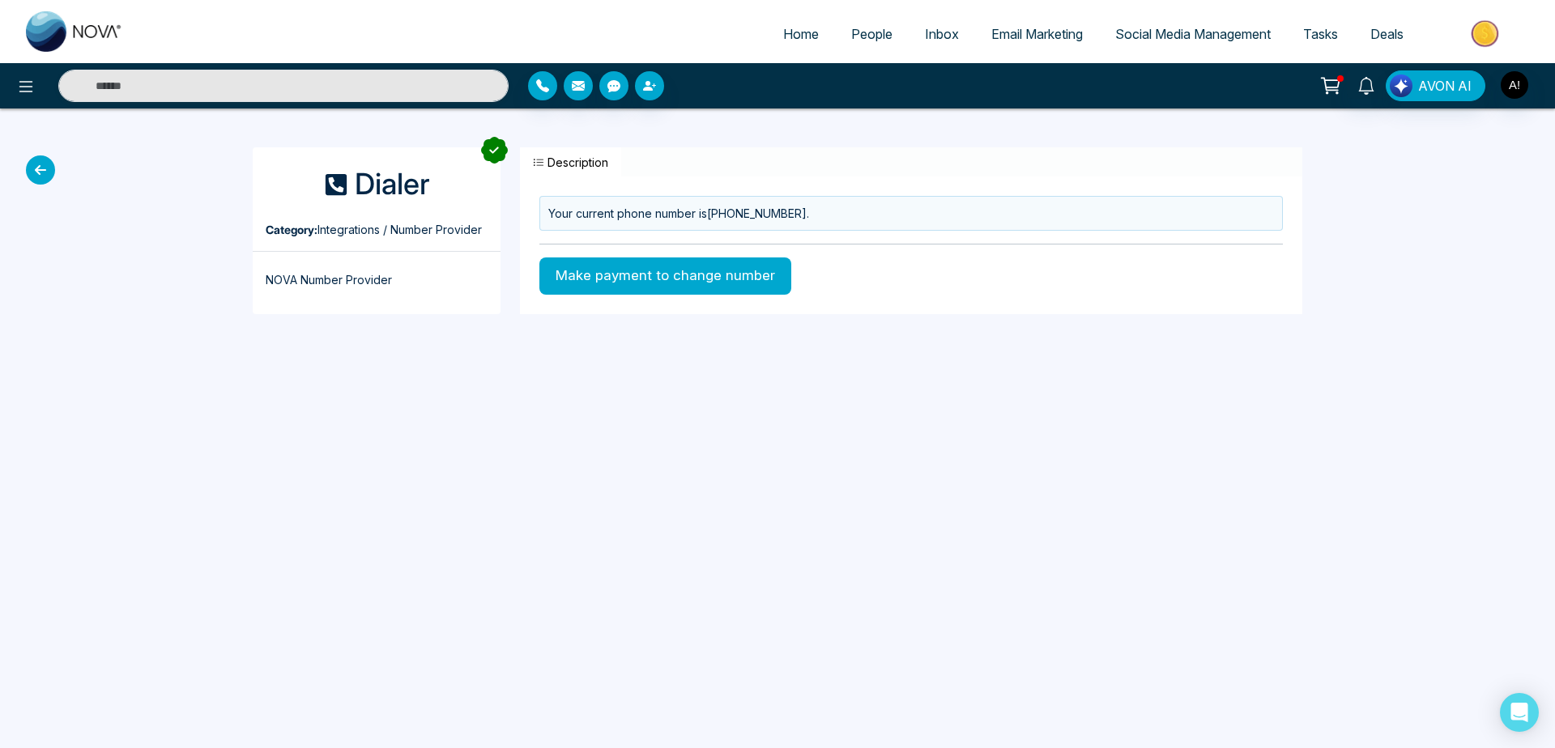
click at [578, 170] on button "Description" at bounding box center [570, 162] width 101 height 30
click at [572, 170] on button "Description" at bounding box center [570, 162] width 101 height 30
click at [1336, 83] on icon at bounding box center [1330, 85] width 23 height 23
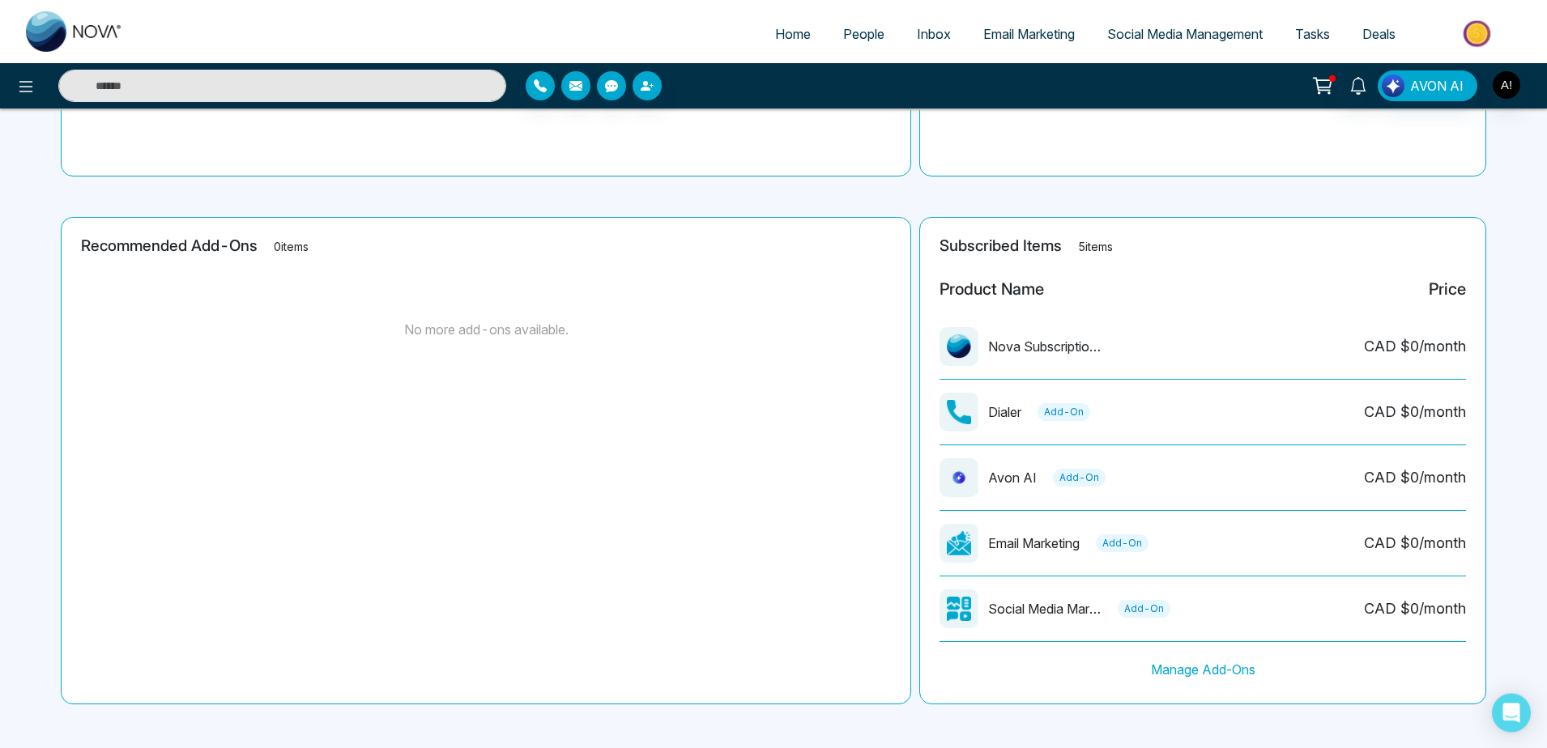
scroll to position [284, 0]
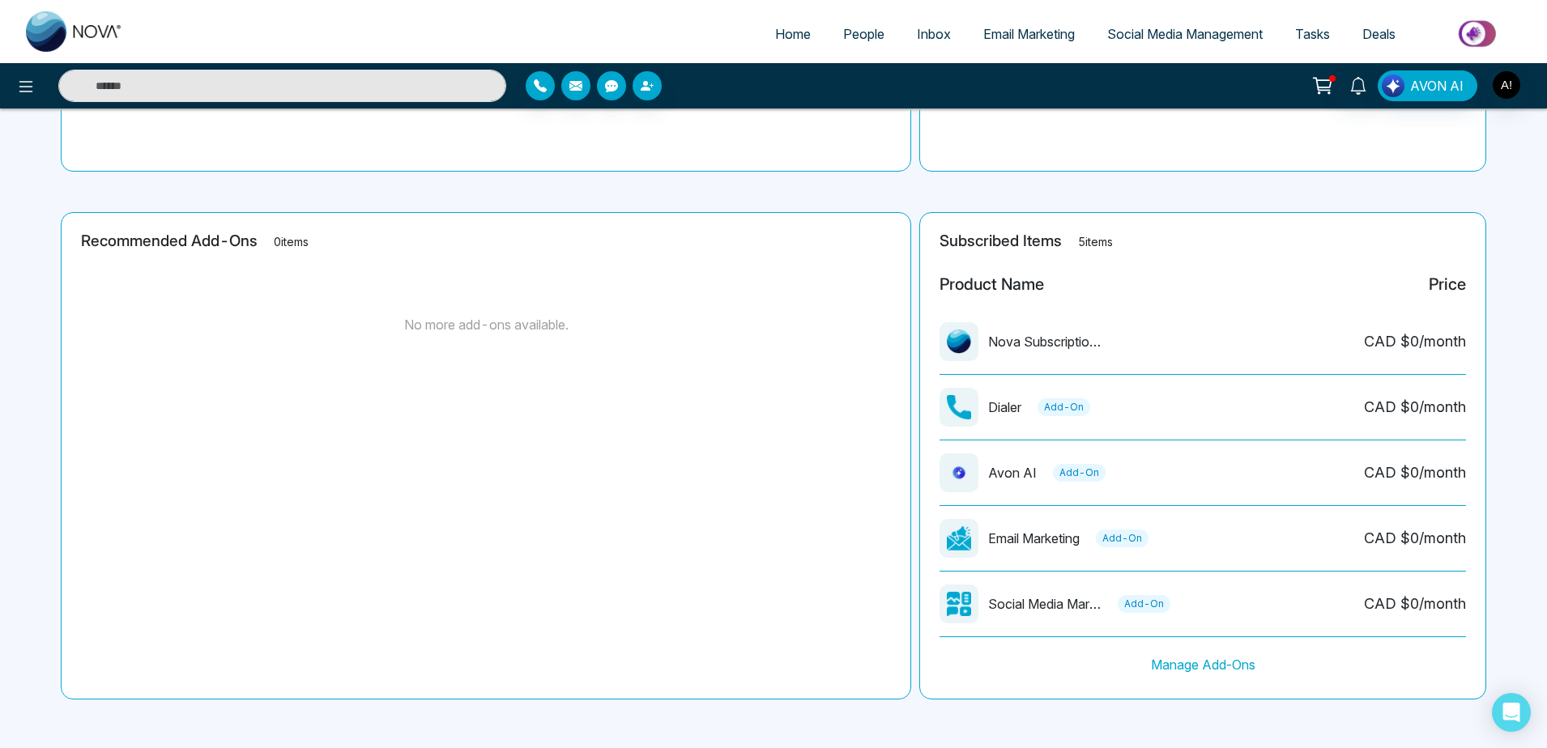
click at [971, 521] on div at bounding box center [958, 538] width 39 height 39
click at [1028, 474] on p "Avon AI" at bounding box center [1012, 472] width 49 height 19
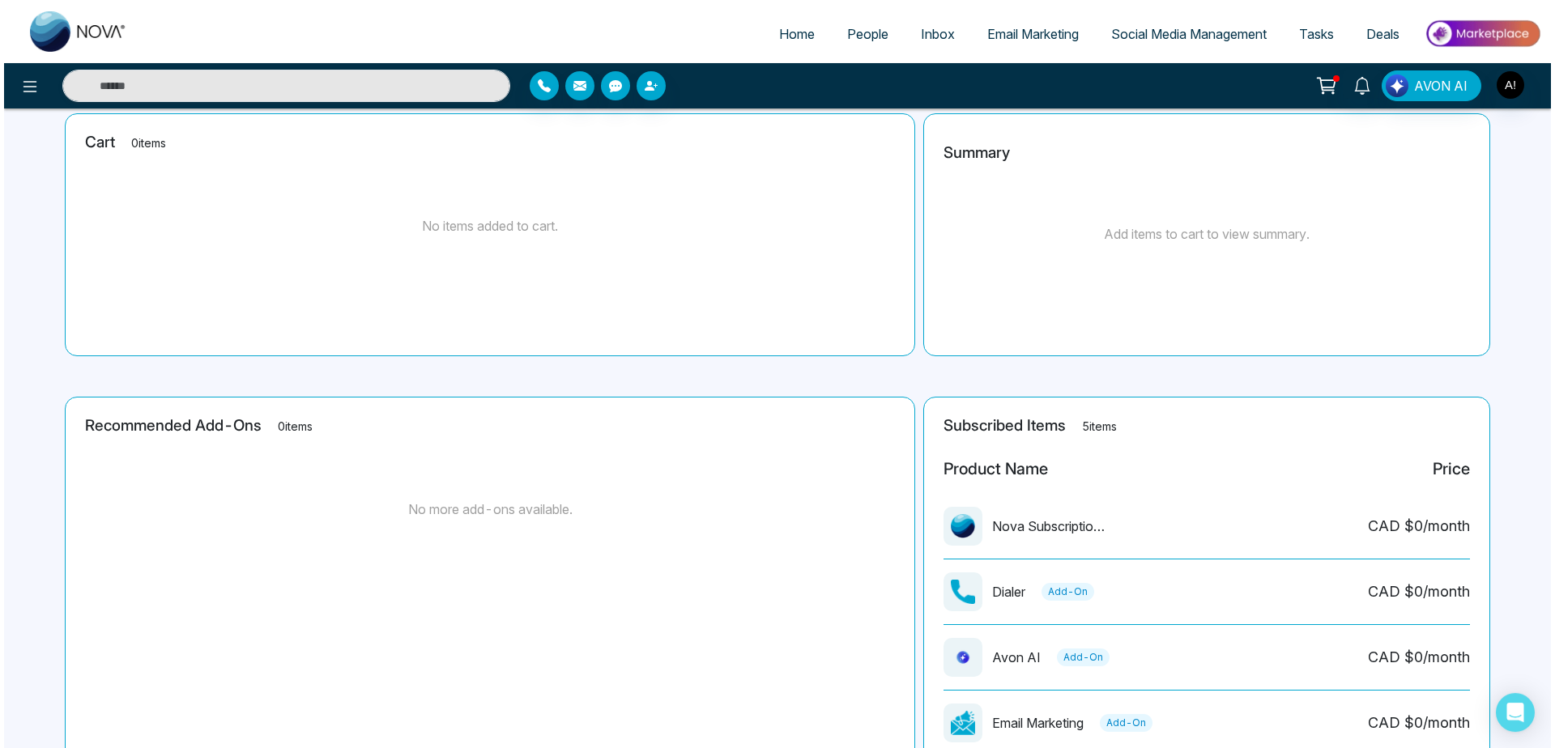
scroll to position [0, 0]
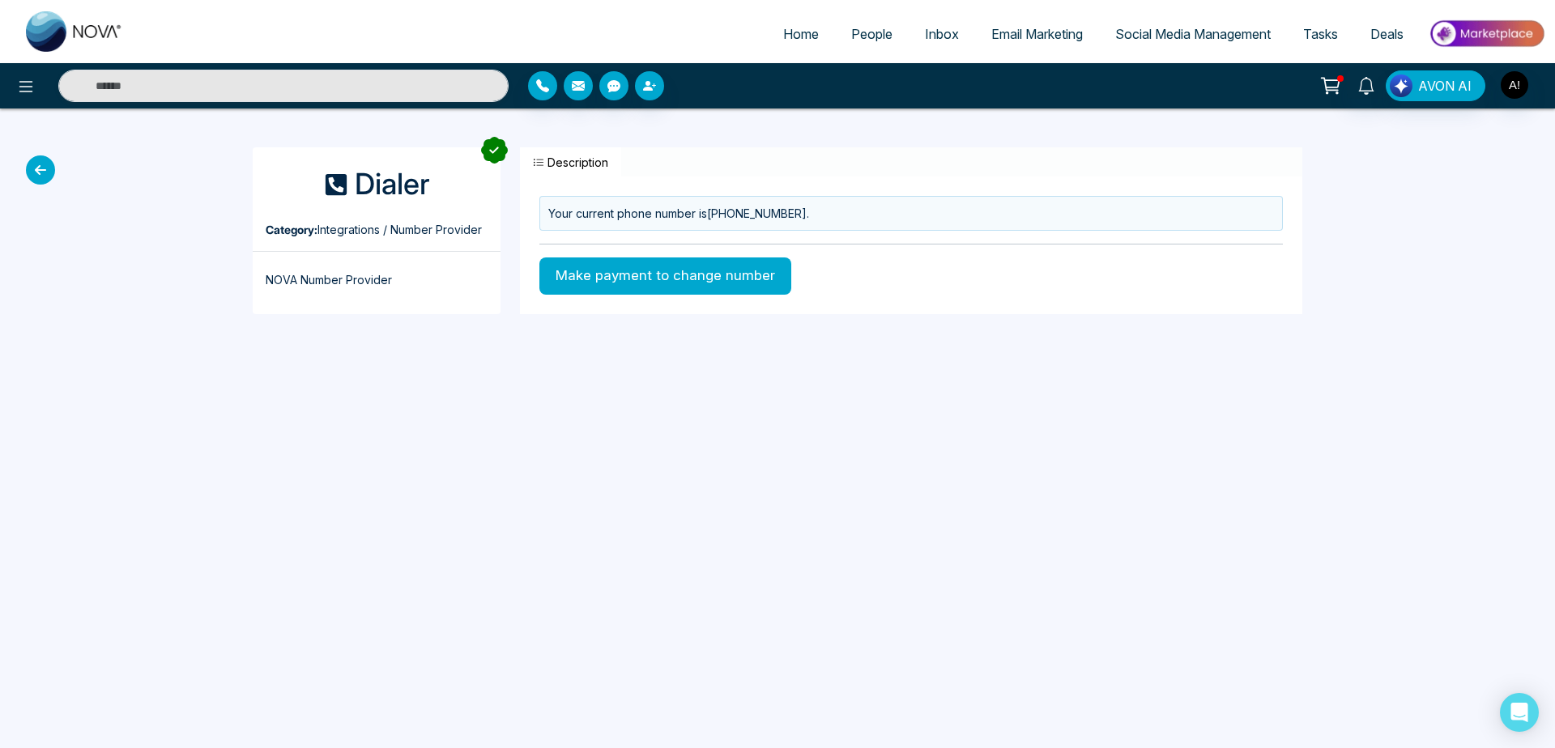
click at [695, 279] on button "Make payment to change number" at bounding box center [665, 275] width 252 height 37
click at [33, 164] on icon at bounding box center [40, 169] width 29 height 29
click at [44, 179] on icon at bounding box center [40, 169] width 29 height 29
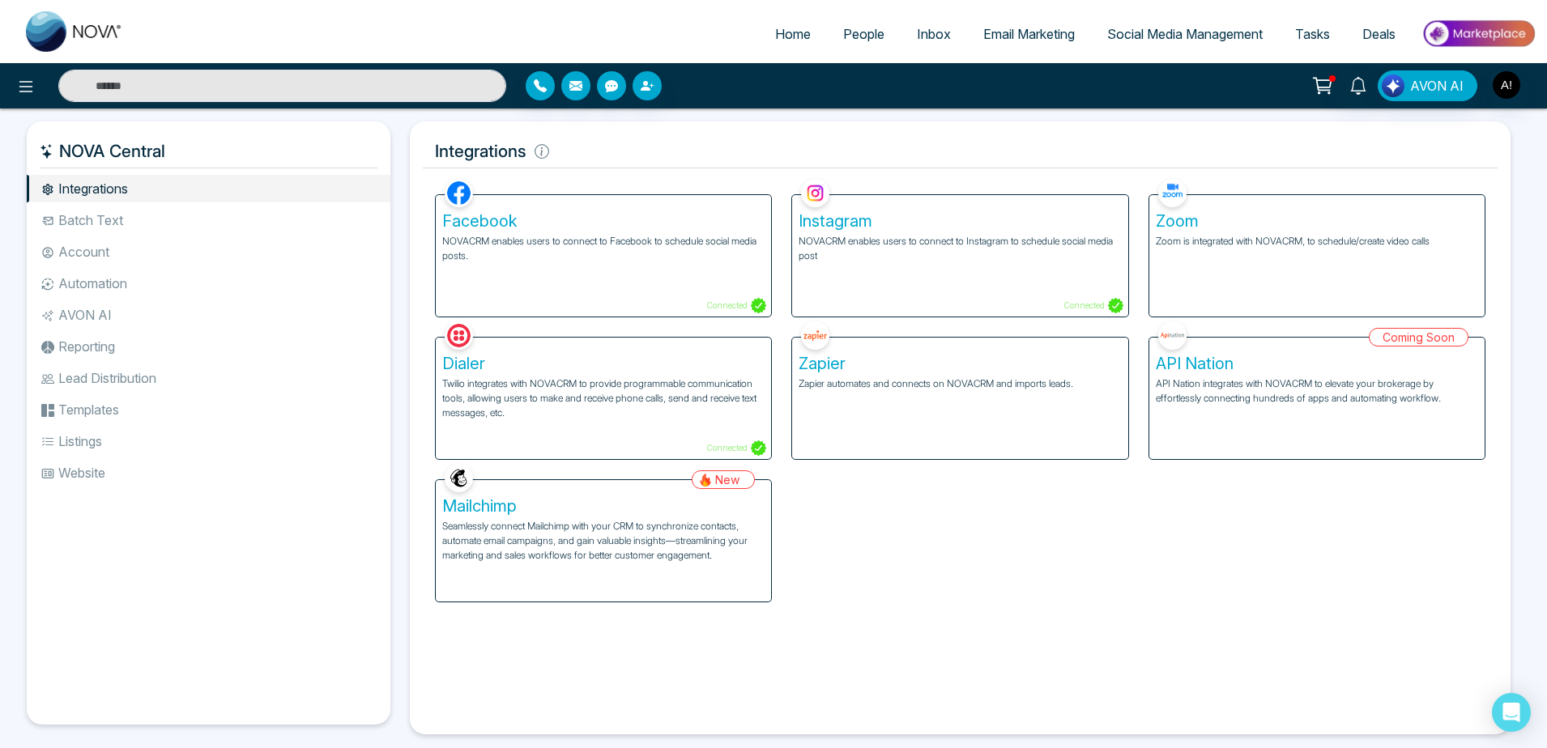
click at [186, 226] on li "Batch Text" at bounding box center [209, 220] width 364 height 28
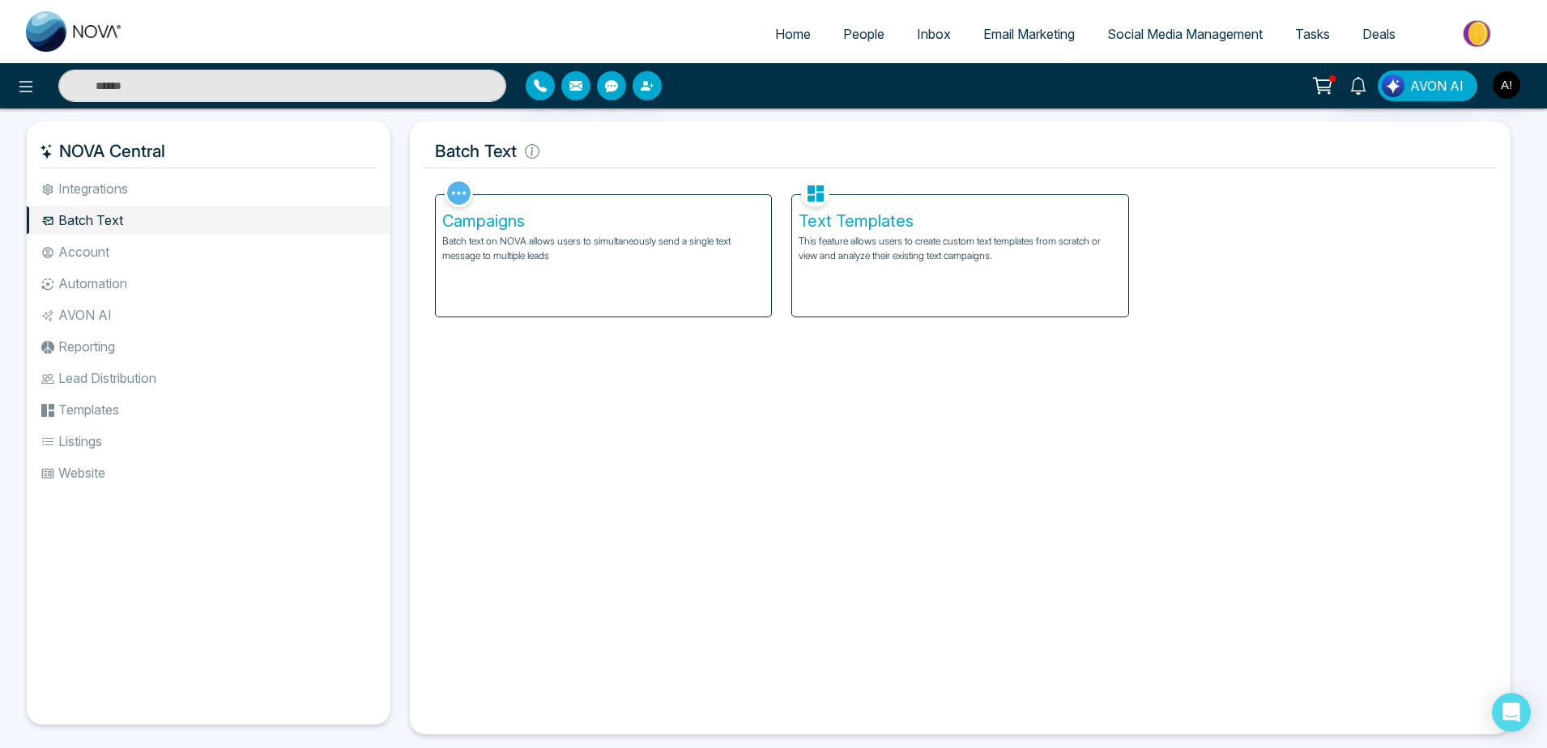
click at [874, 241] on p "This feature allows users to create custom text templates from scratch or view …" at bounding box center [959, 248] width 322 height 29
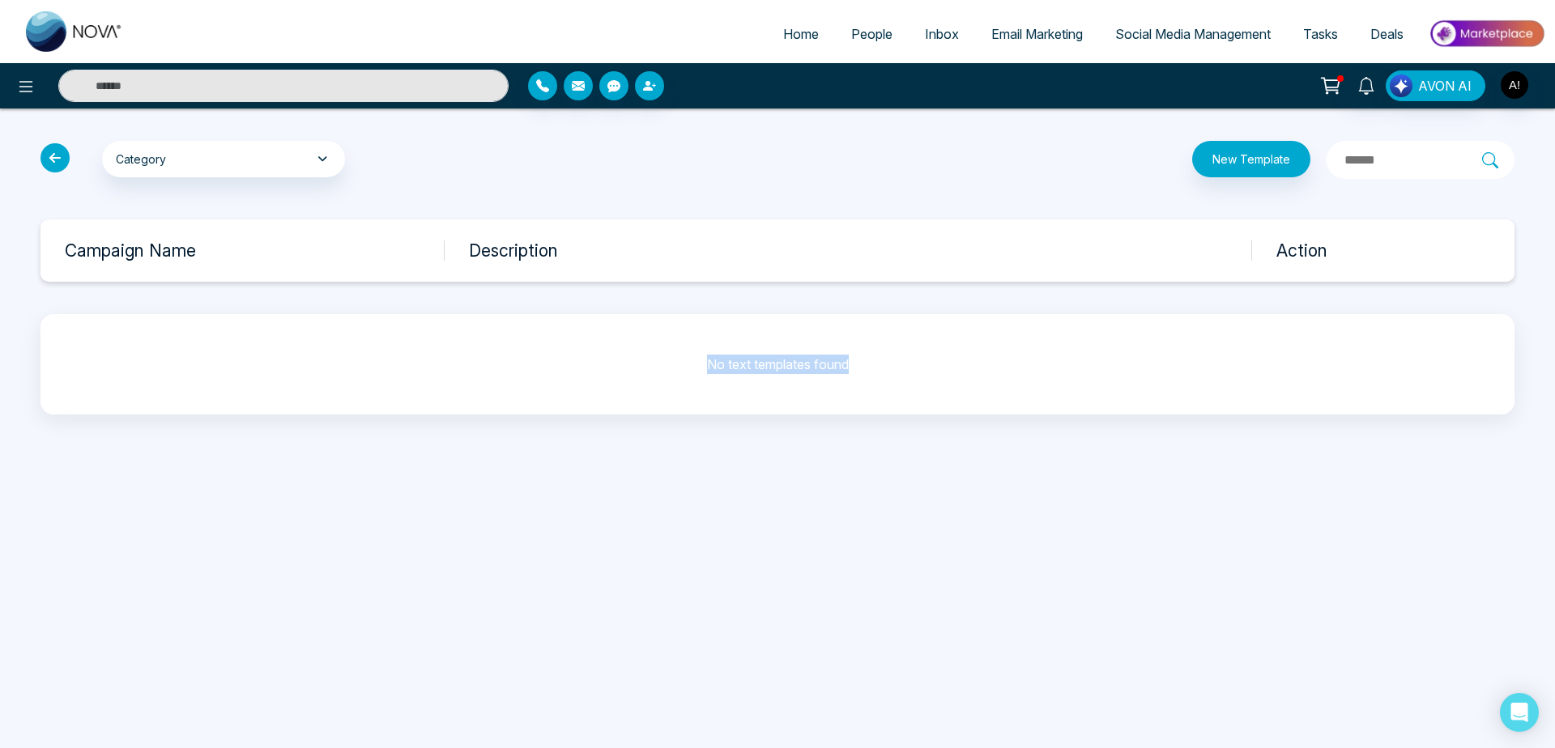
drag, startPoint x: 696, startPoint y: 373, endPoint x: 900, endPoint y: 369, distance: 204.1
click at [900, 369] on div "No text templates found" at bounding box center [777, 364] width 1474 height 52
click at [329, 157] on icon "button" at bounding box center [322, 158] width 17 height 11
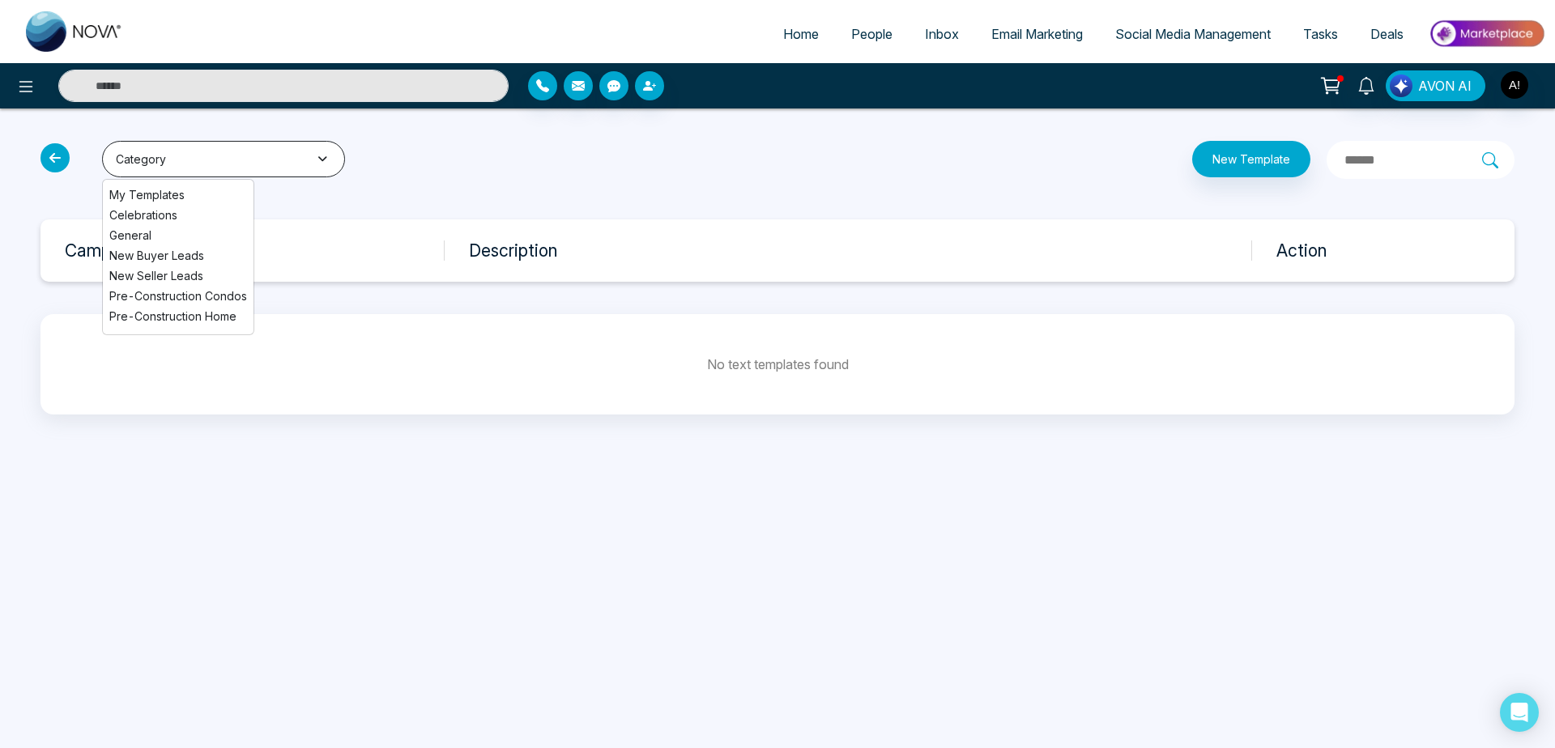
click at [329, 157] on icon "button" at bounding box center [322, 158] width 17 height 11
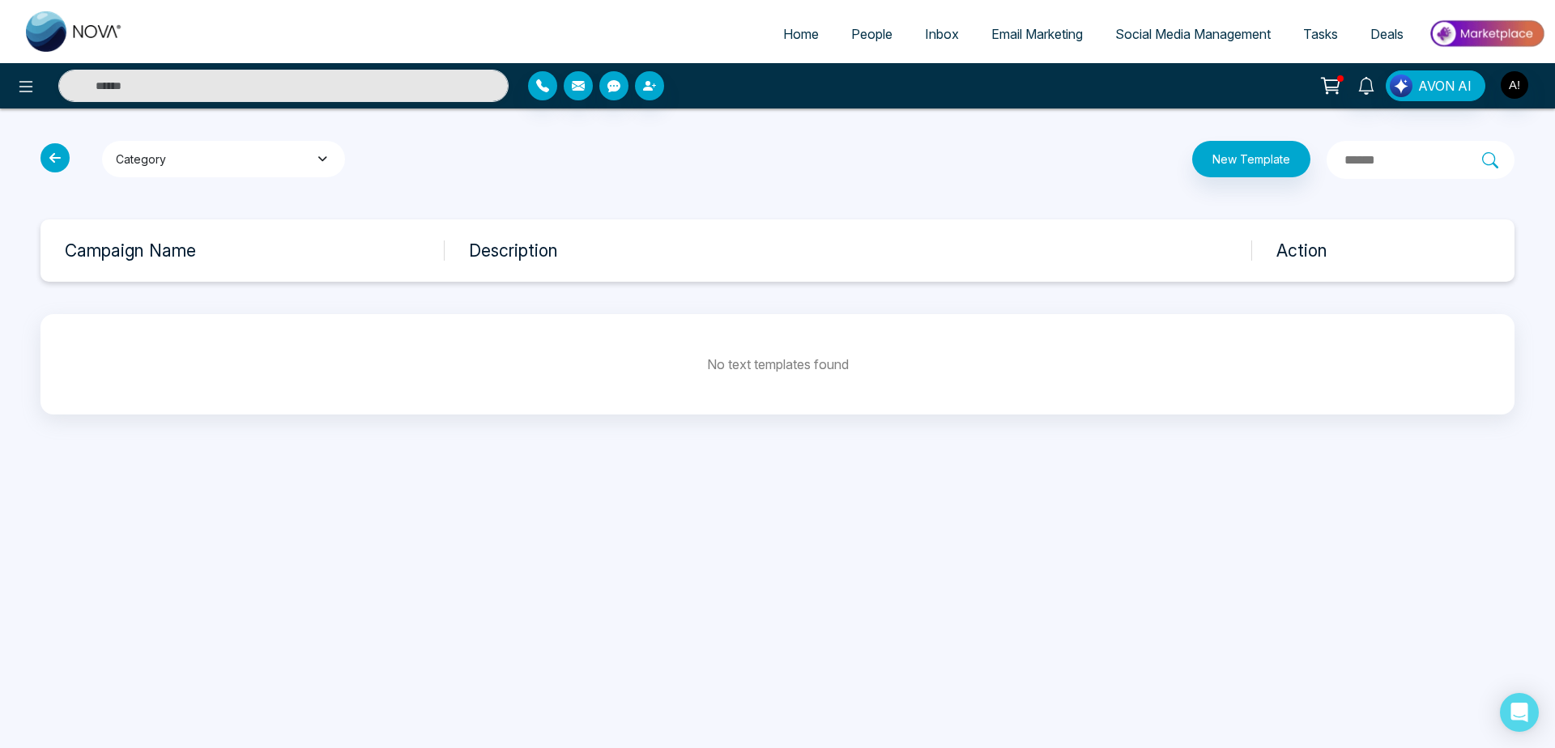
click at [252, 156] on button "Category" at bounding box center [223, 159] width 243 height 36
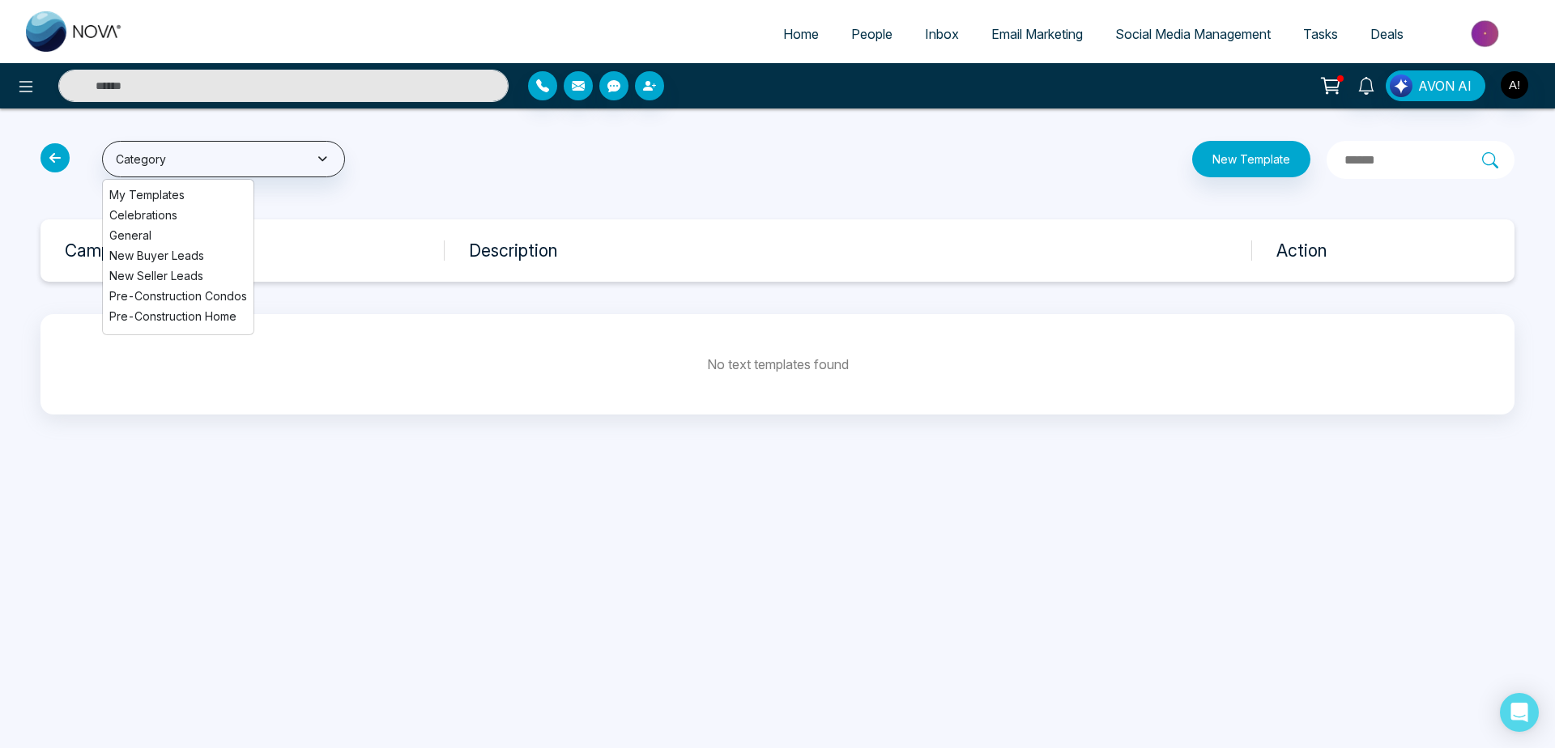
click at [65, 171] on div "Category My Templates Celebrations General New Buyer Leads New Seller Leads Pre…" at bounding box center [280, 160] width 498 height 38
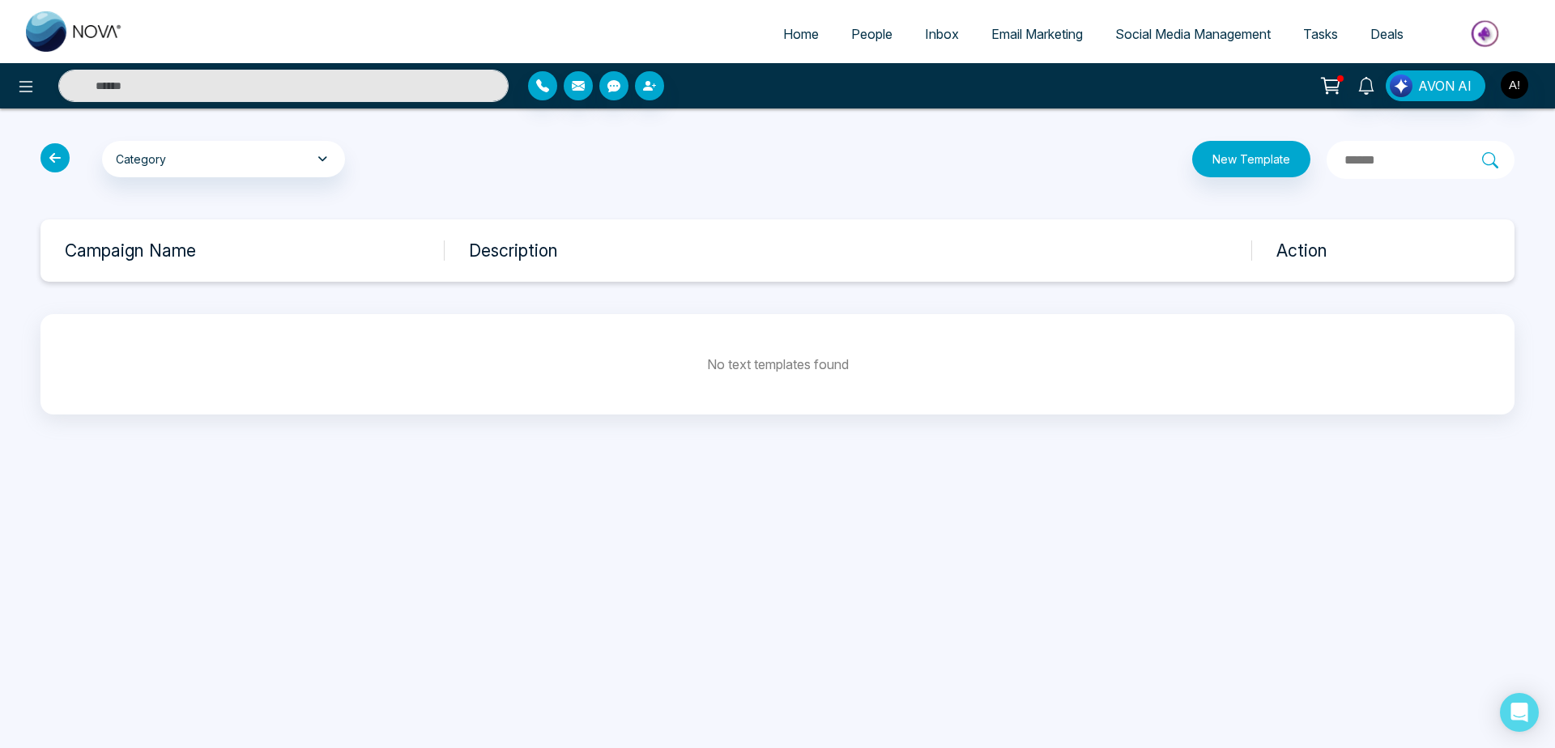
click at [57, 165] on icon at bounding box center [54, 157] width 29 height 29
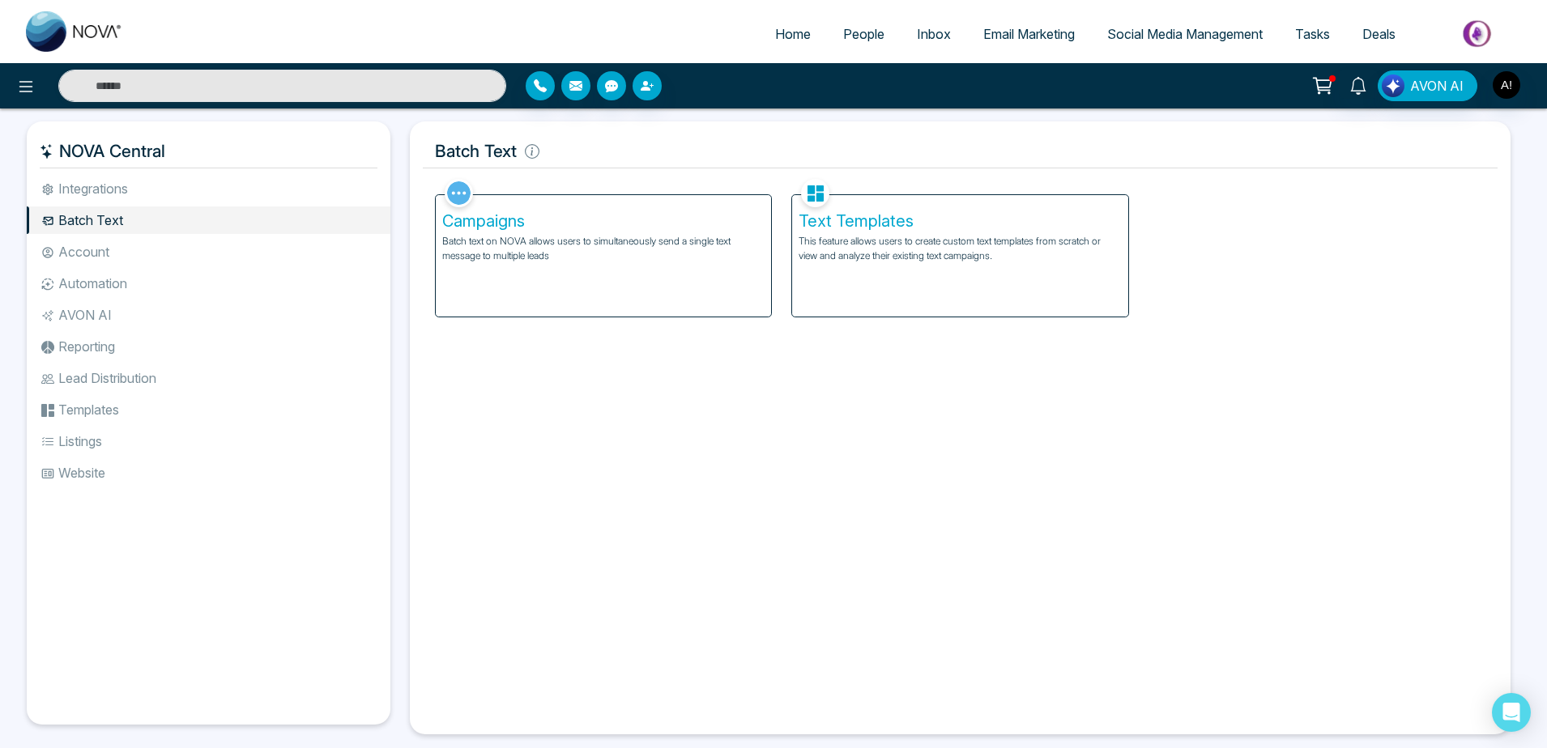
click at [633, 304] on div "Campaigns Batch text on NOVA allows users to simultaneously send a single text …" at bounding box center [603, 255] width 335 height 121
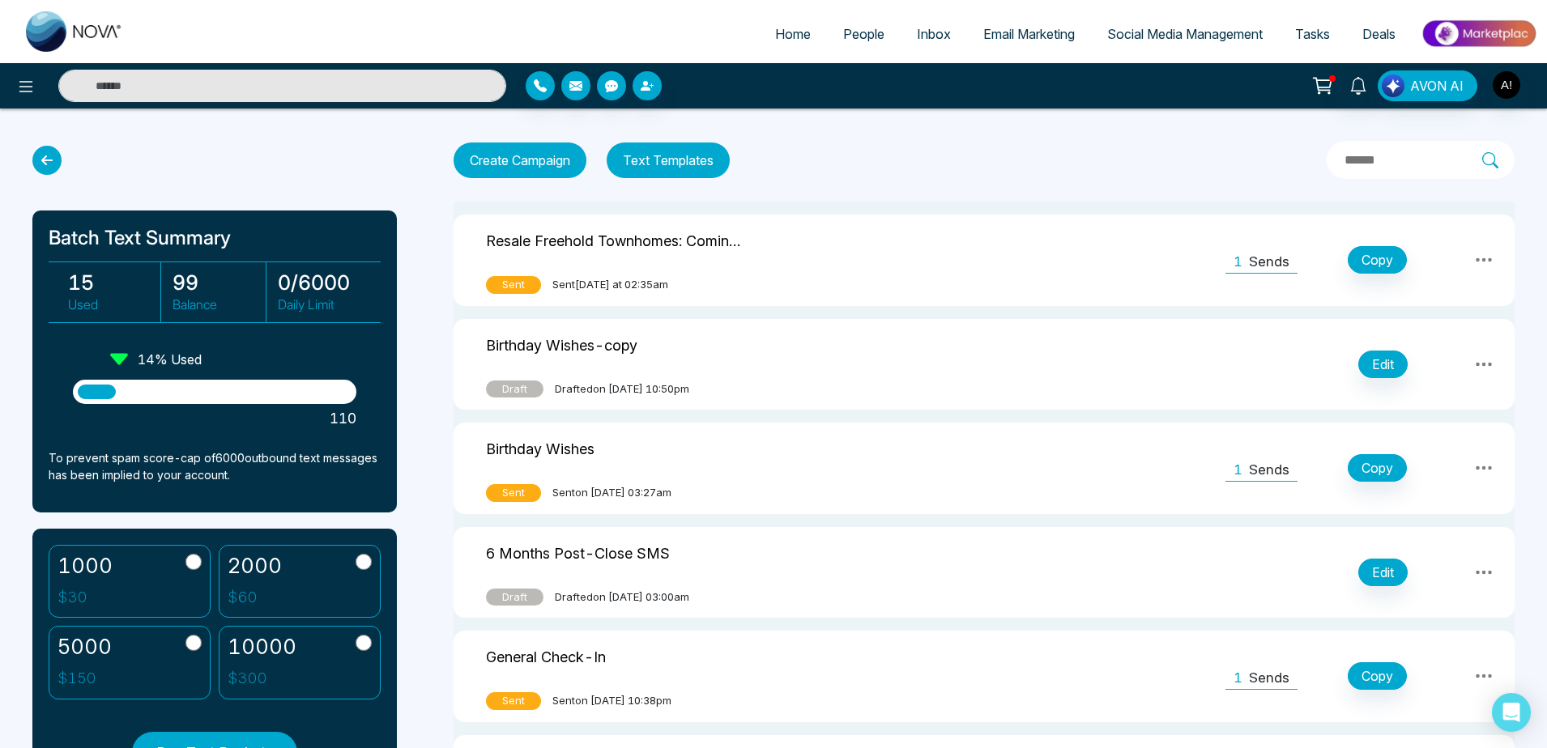
click at [40, 172] on icon at bounding box center [46, 160] width 29 height 29
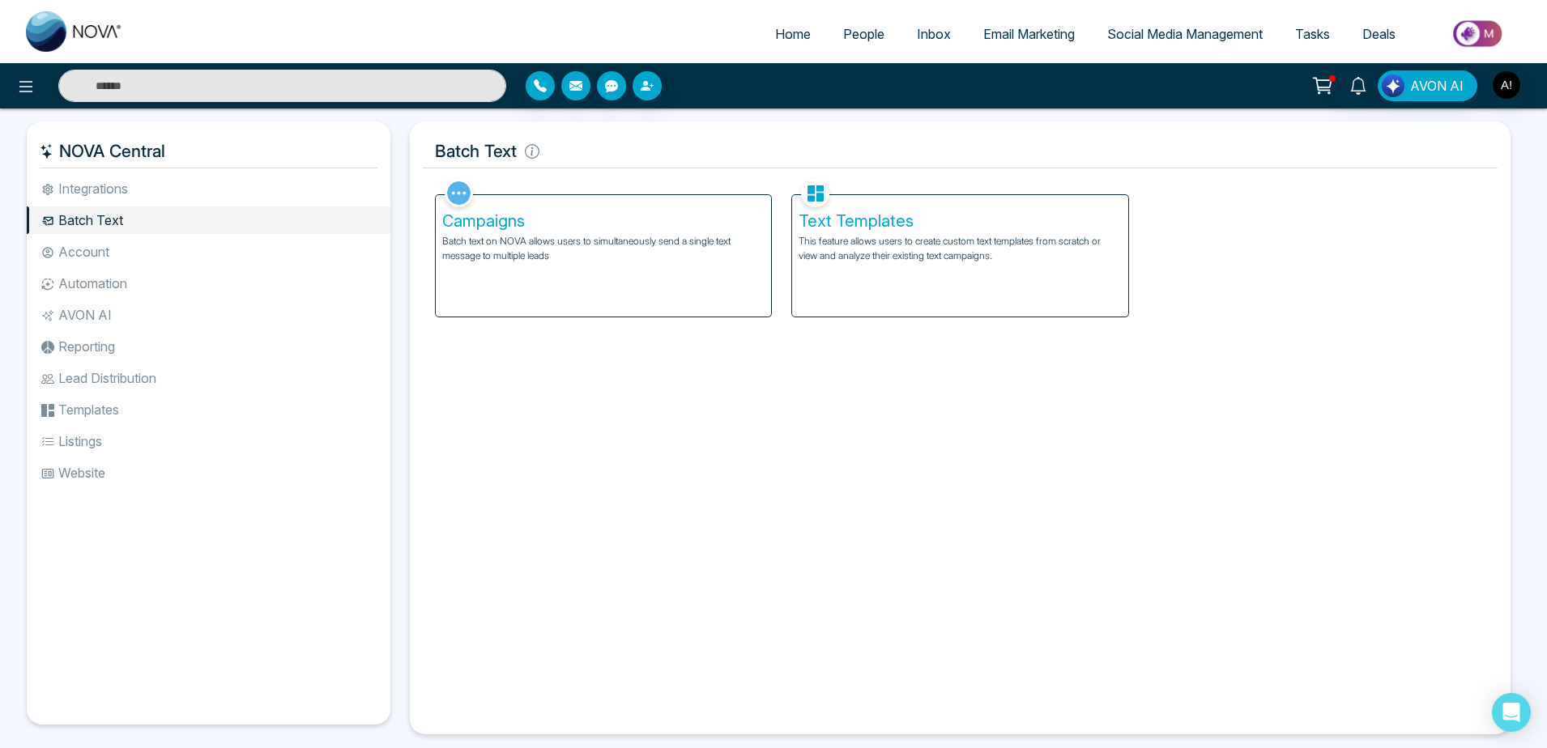
click at [934, 245] on p "This feature allows users to create custom text templates from scratch or view …" at bounding box center [959, 248] width 322 height 29
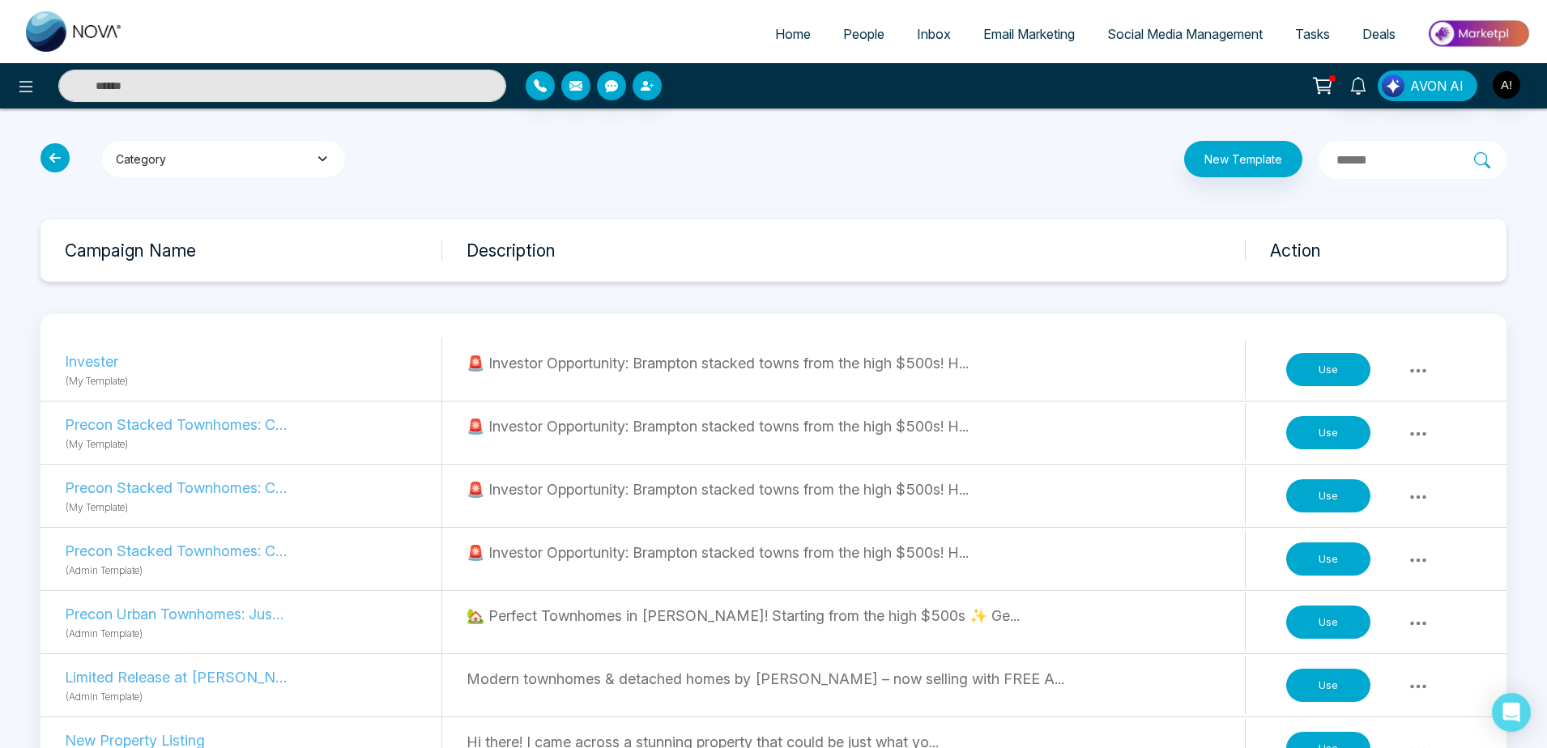
click at [325, 145] on button "Category" at bounding box center [223, 159] width 243 height 36
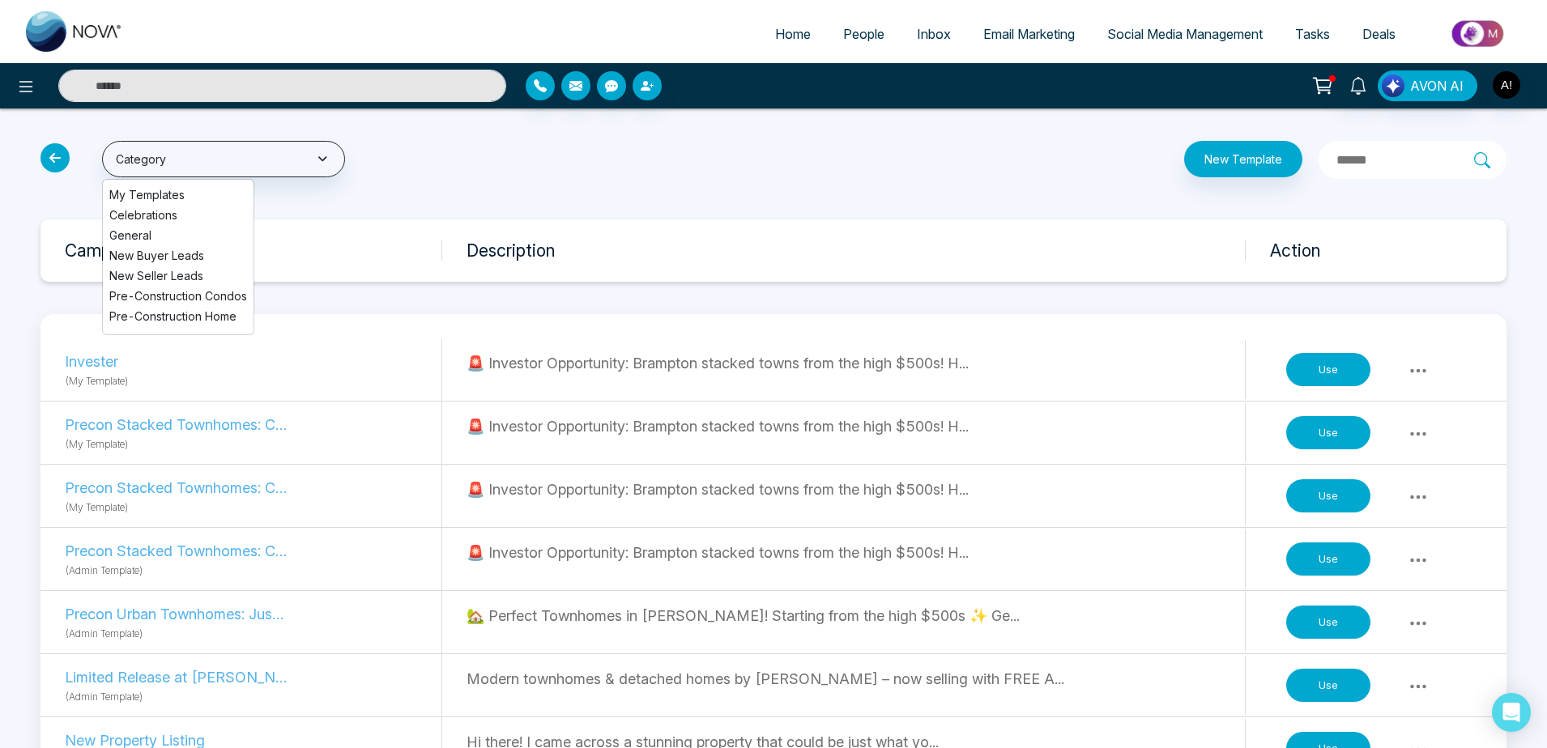
click at [161, 275] on li "New Seller Leads" at bounding box center [178, 275] width 151 height 17
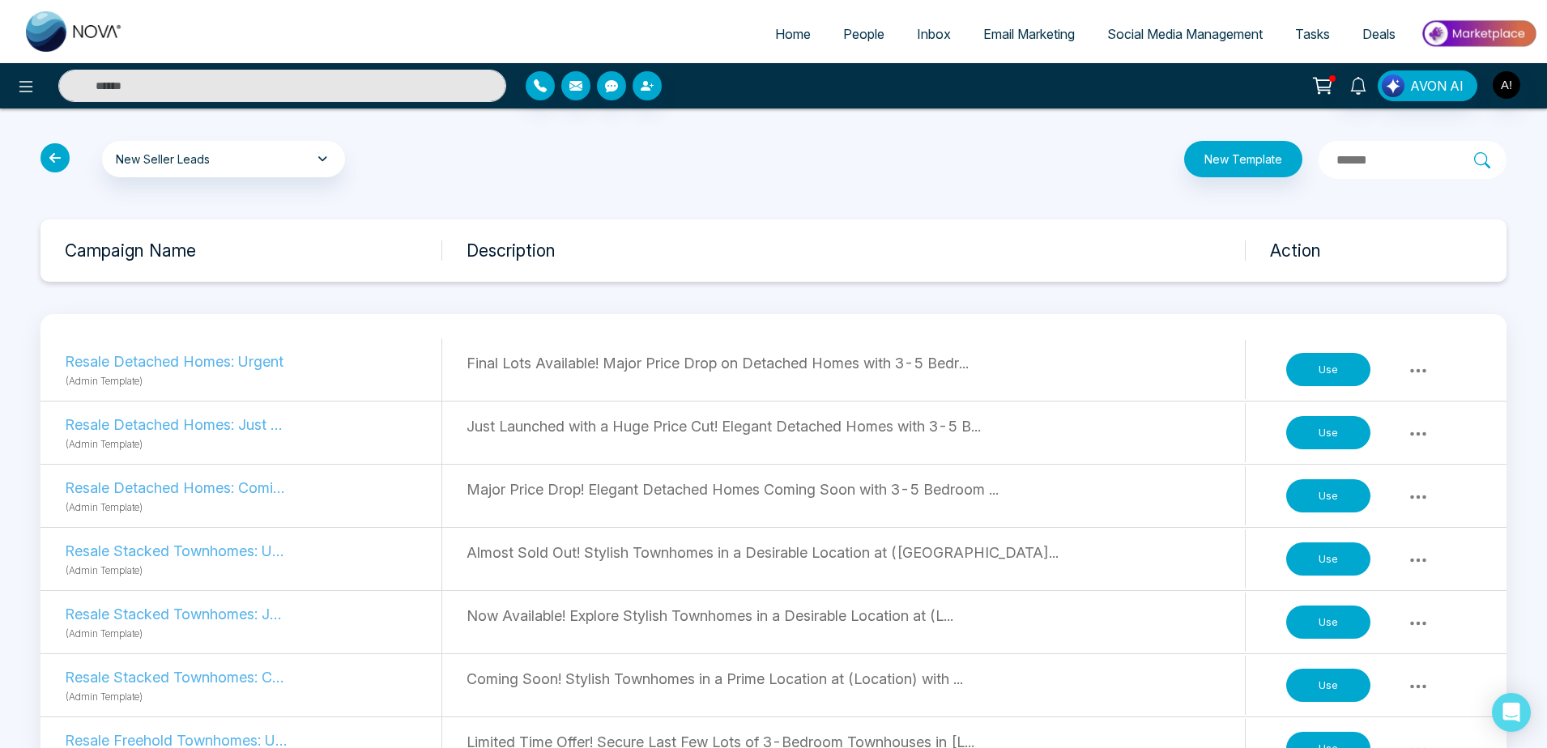
click at [1334, 153] on input "text" at bounding box center [1403, 160] width 139 height 21
type input "*"
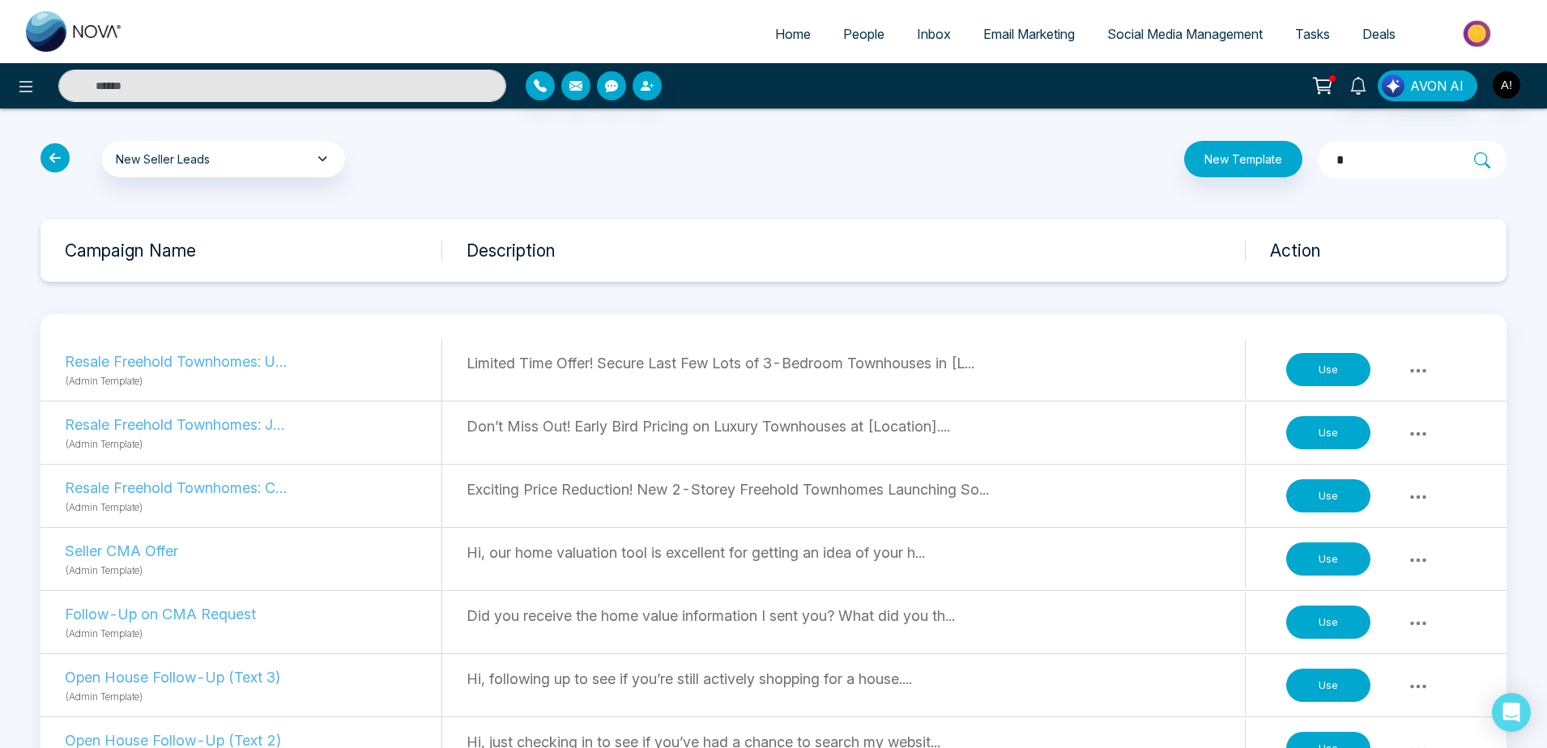
drag, startPoint x: 1305, startPoint y: 153, endPoint x: 1273, endPoint y: 156, distance: 31.7
click at [1334, 156] on input "*" at bounding box center [1403, 160] width 139 height 21
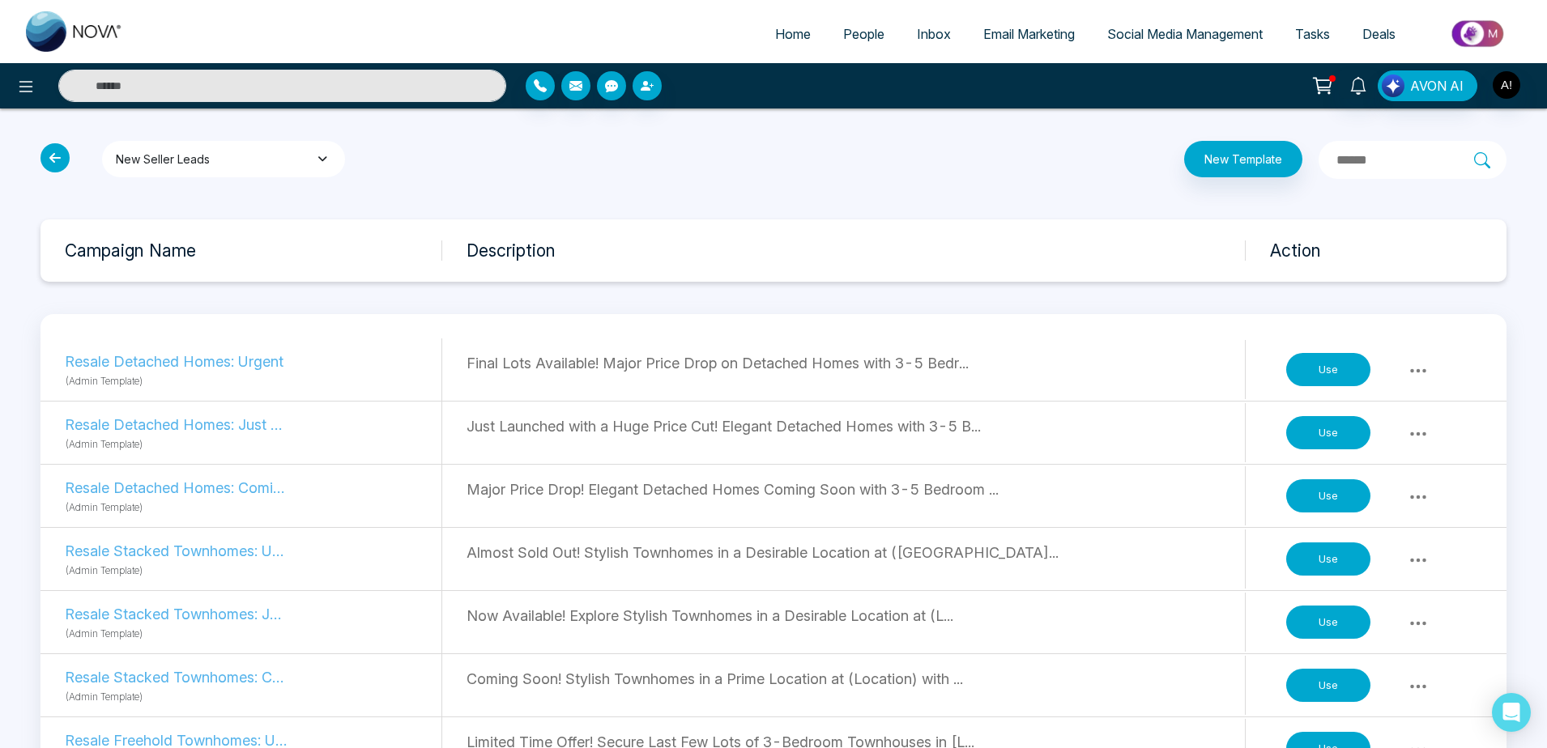
click at [280, 165] on button "New Seller Leads" at bounding box center [223, 159] width 243 height 36
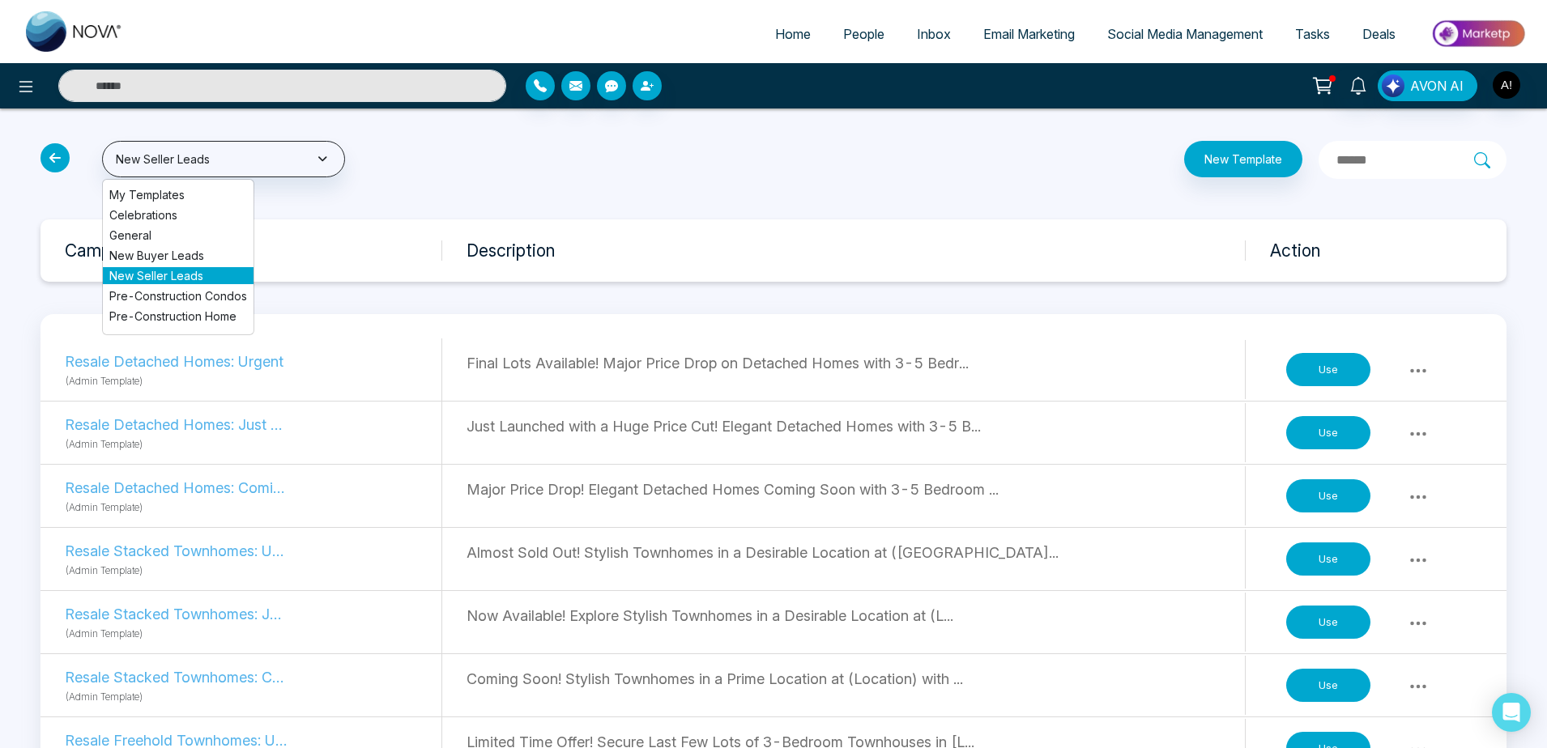
click at [168, 216] on li "Celebrations" at bounding box center [178, 214] width 151 height 17
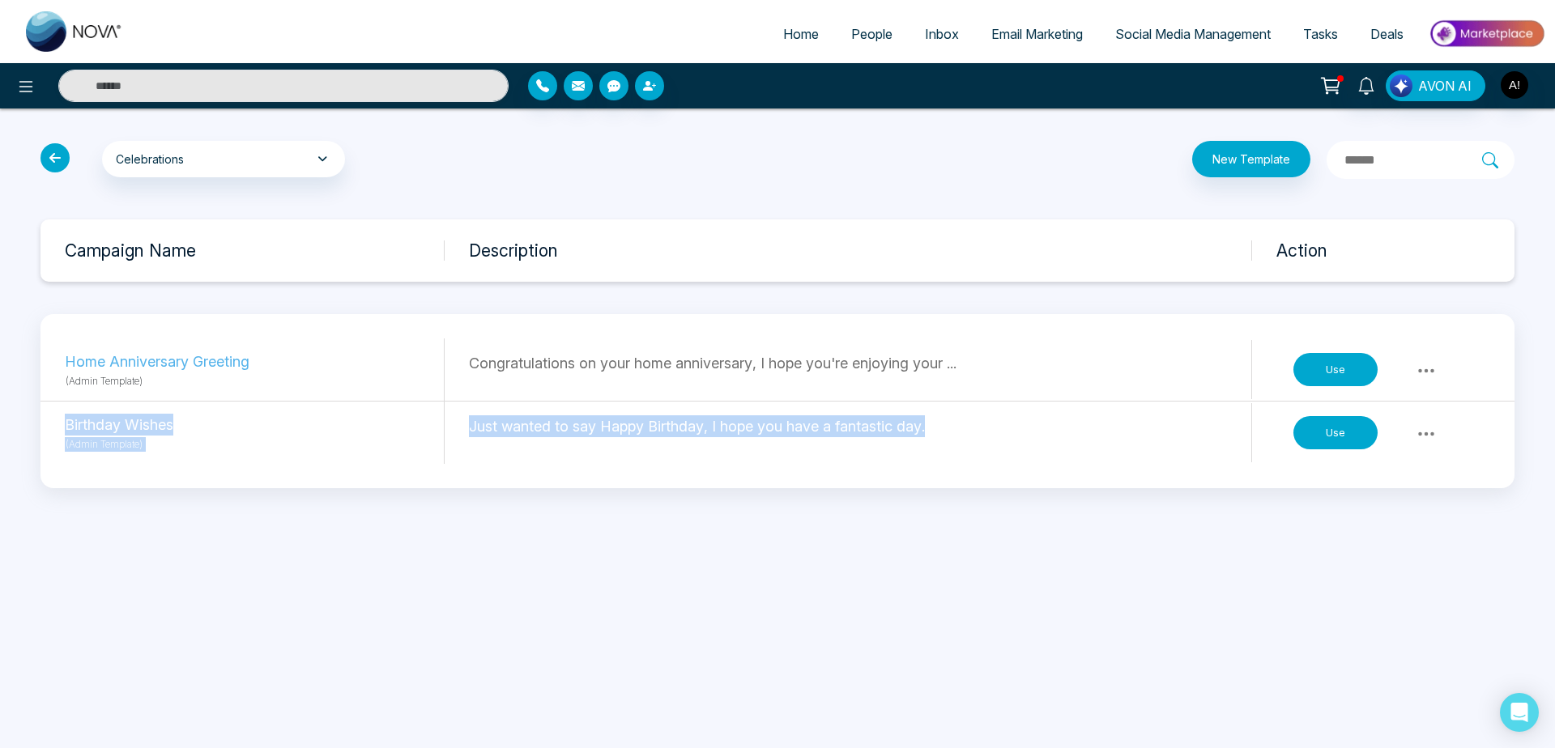
drag, startPoint x: 468, startPoint y: 362, endPoint x: 946, endPoint y: 451, distance: 486.0
click at [946, 451] on div "Home Anniversary Greeting (Admin Template) Congratulations on your home anniver…" at bounding box center [777, 401] width 1474 height 126
click at [946, 451] on div "Just wanted to say Happy Birthday, I hope you have a fantastic day." at bounding box center [860, 432] width 783 height 59
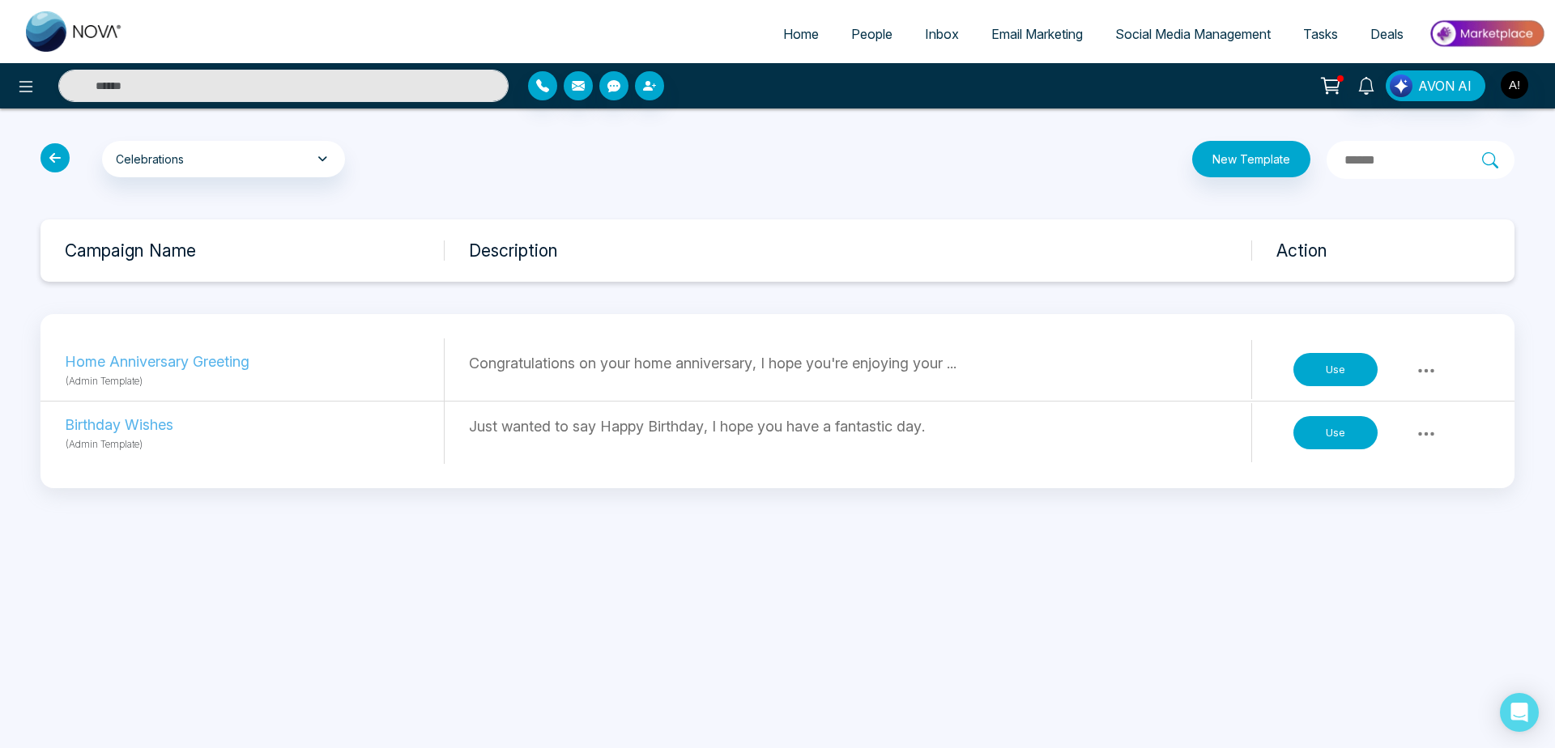
click at [1345, 376] on button "Use" at bounding box center [1335, 370] width 84 height 34
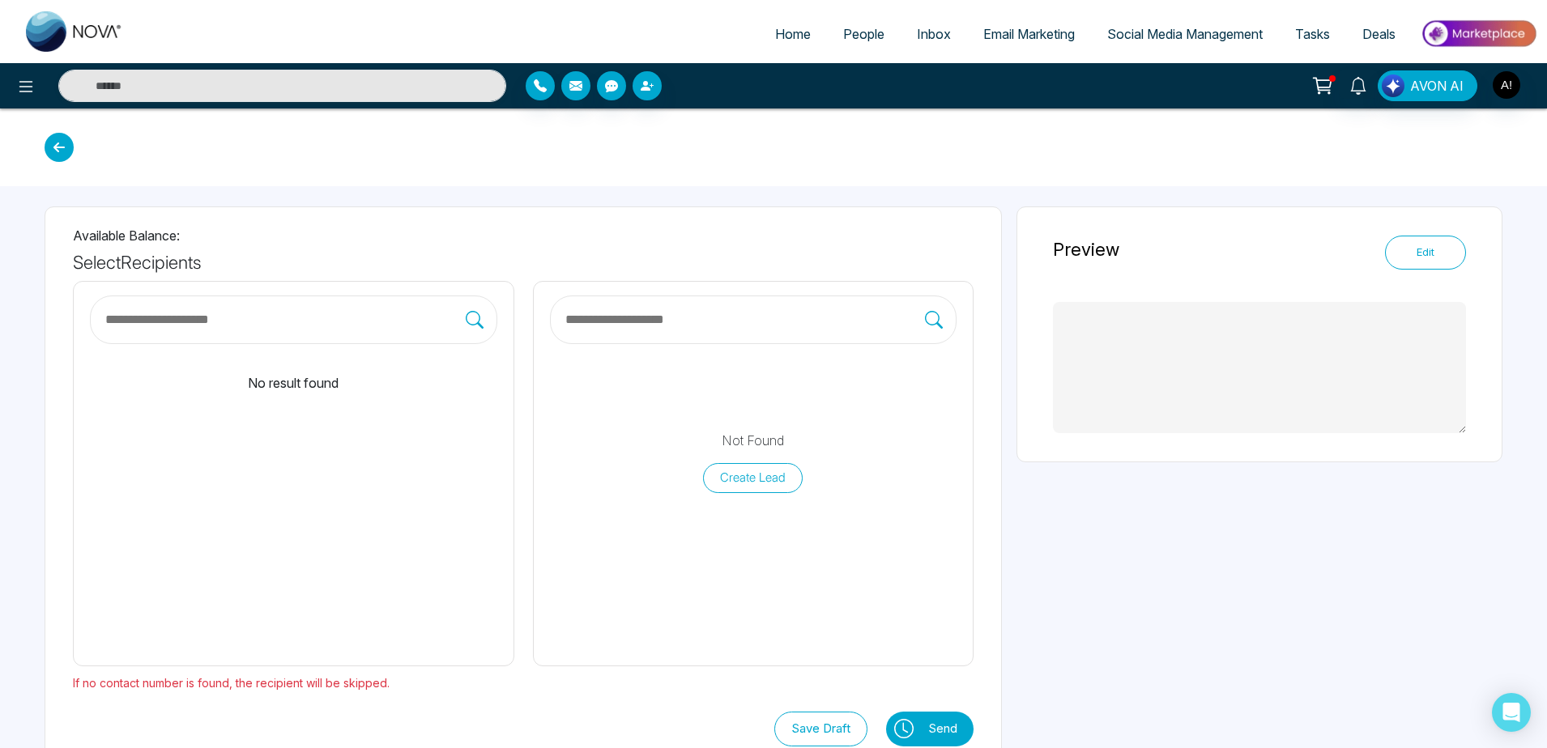
scroll to position [38, 0]
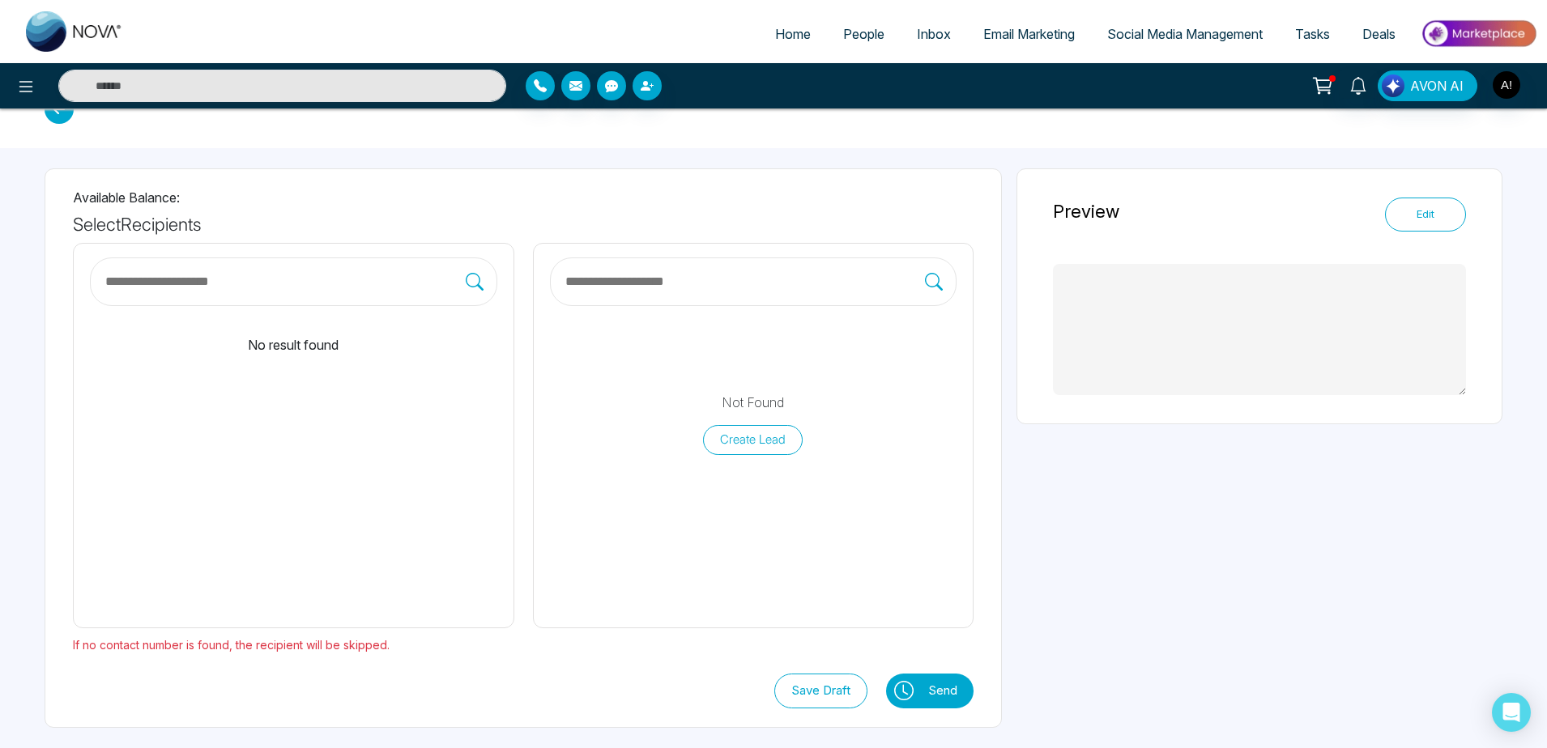
type textarea "**********"
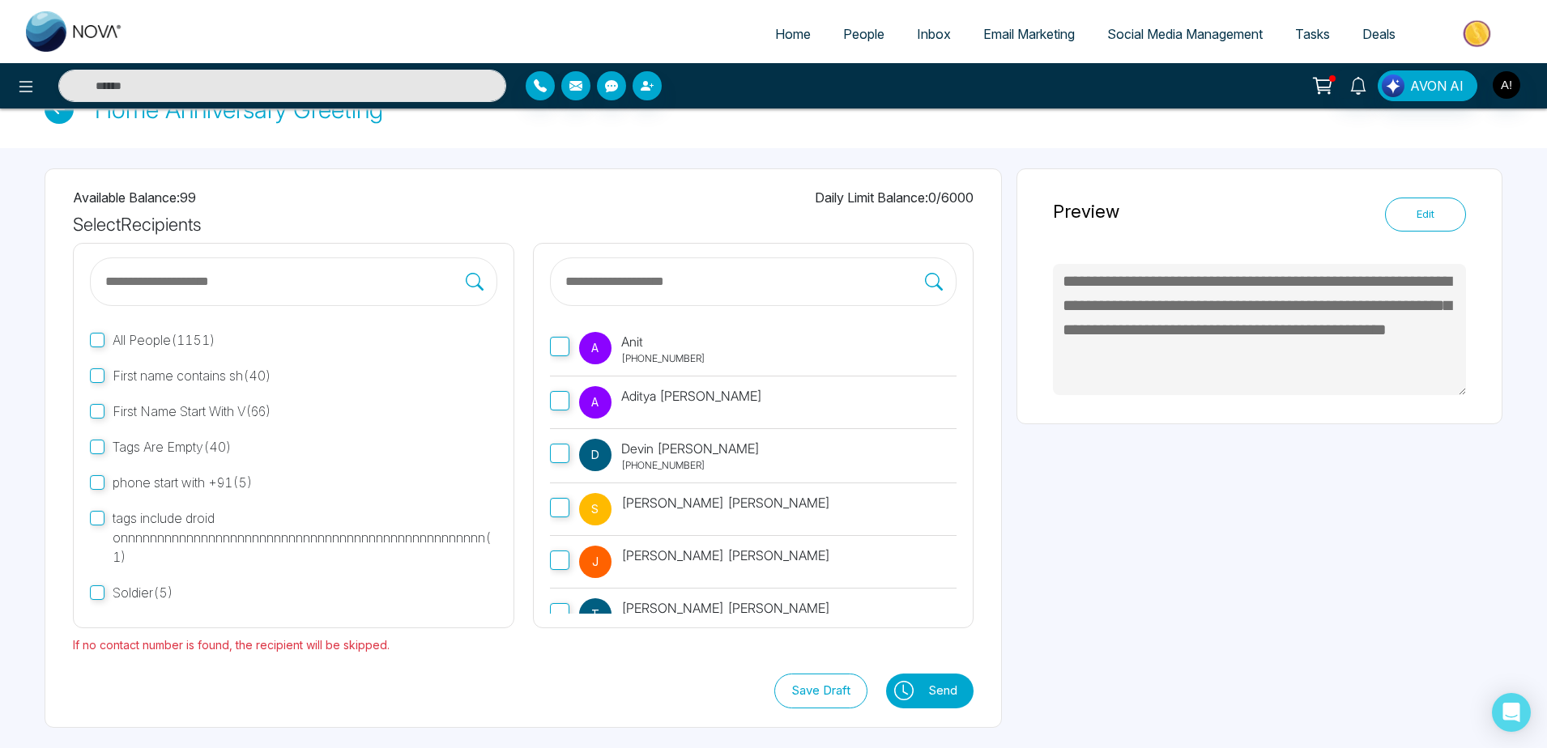
click at [575, 339] on label "A Anit +919930053035" at bounding box center [753, 349] width 407 height 54
click at [934, 686] on button "Send" at bounding box center [946, 691] width 53 height 35
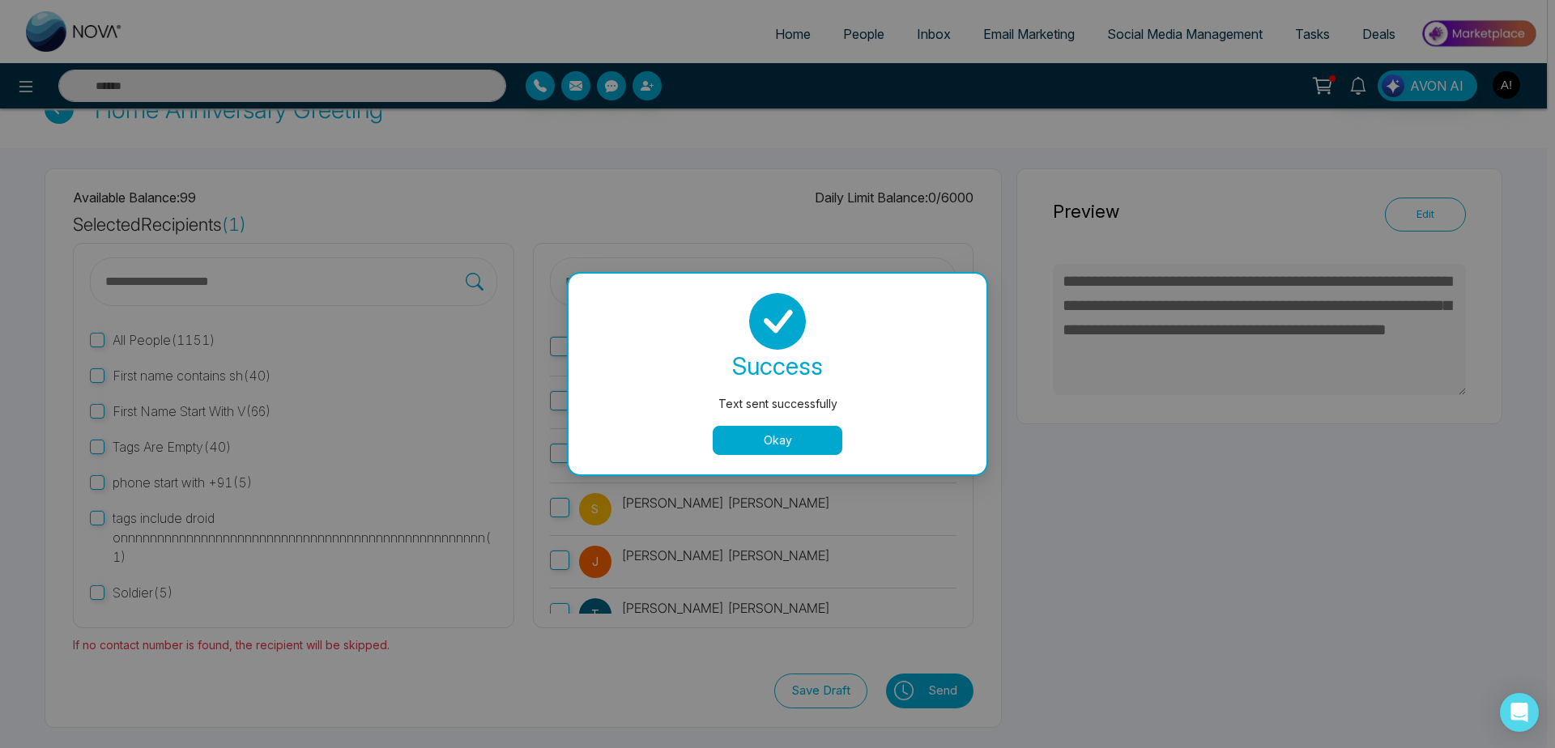
click at [781, 442] on button "Okay" at bounding box center [778, 440] width 130 height 29
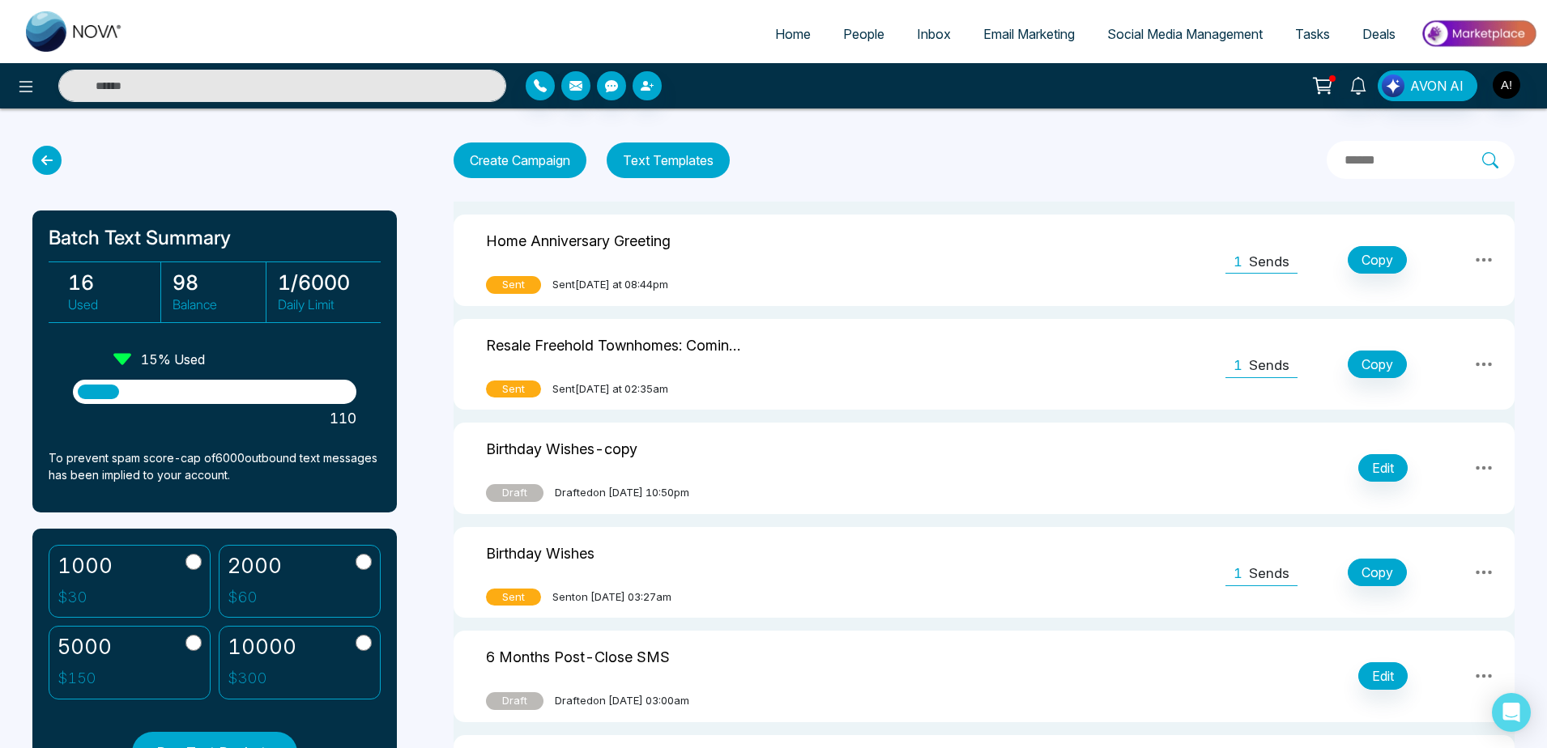
scroll to position [2, 0]
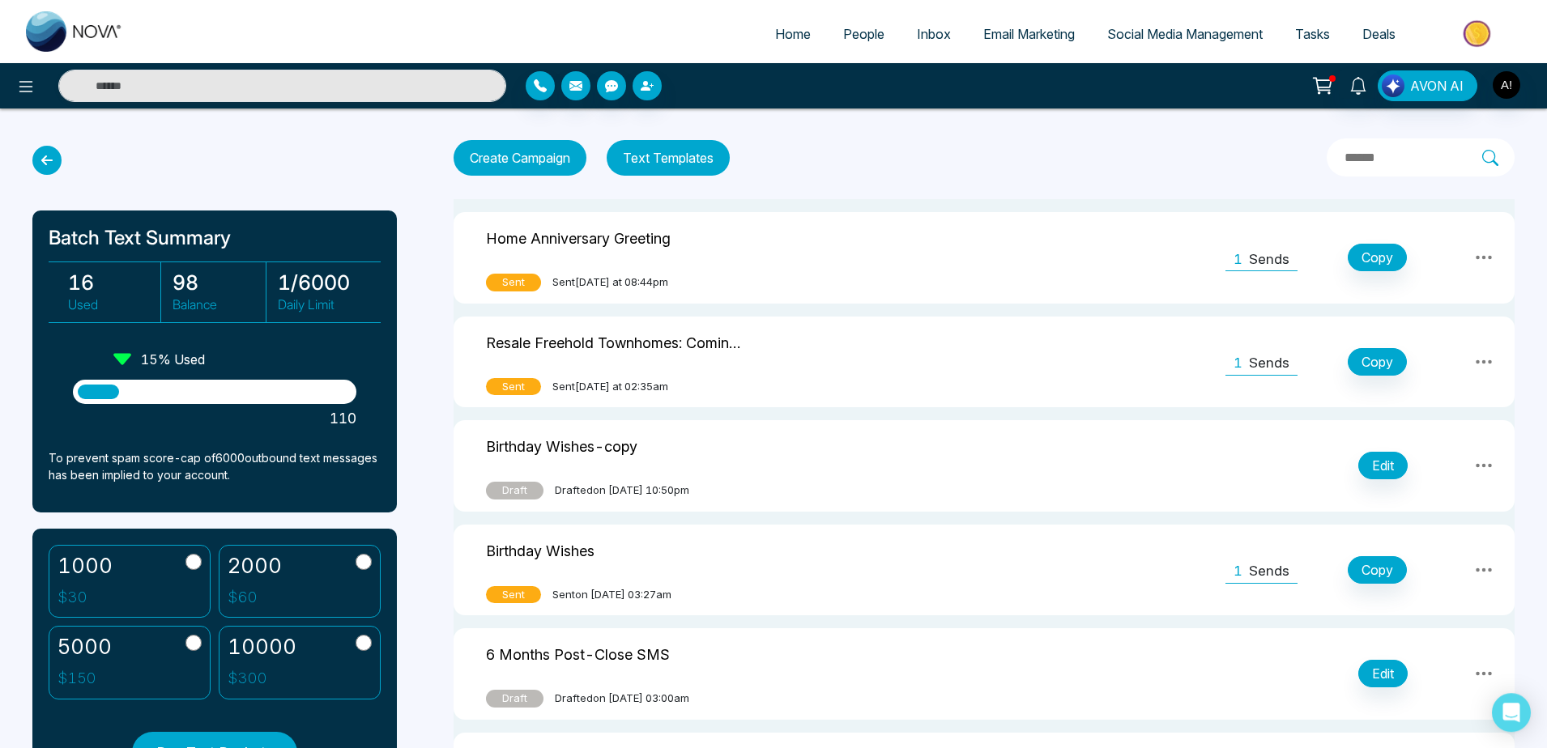
click at [1249, 266] on div "1 Sends" at bounding box center [1261, 258] width 72 height 28
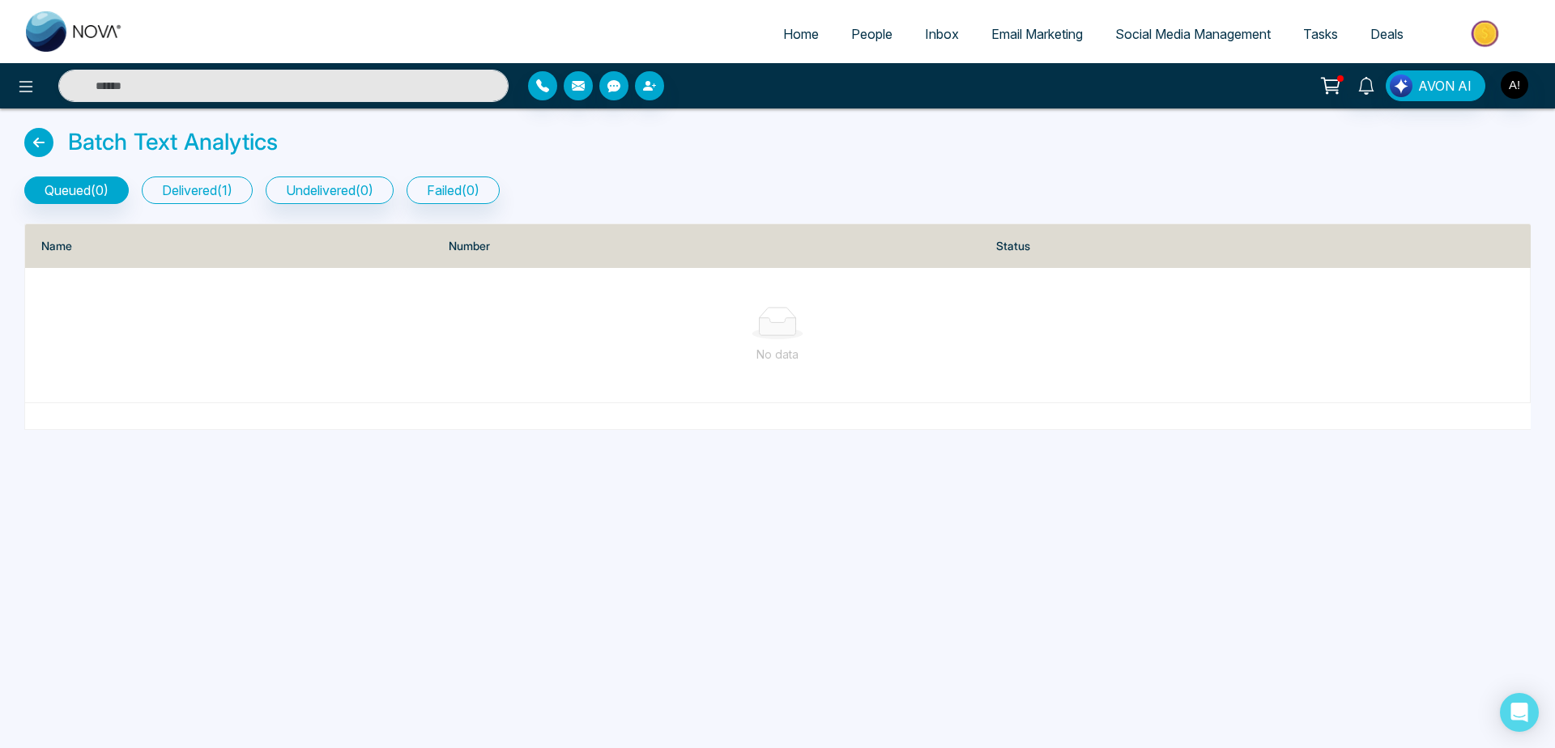
click at [217, 187] on button "delivered ( 1 )" at bounding box center [197, 191] width 111 height 28
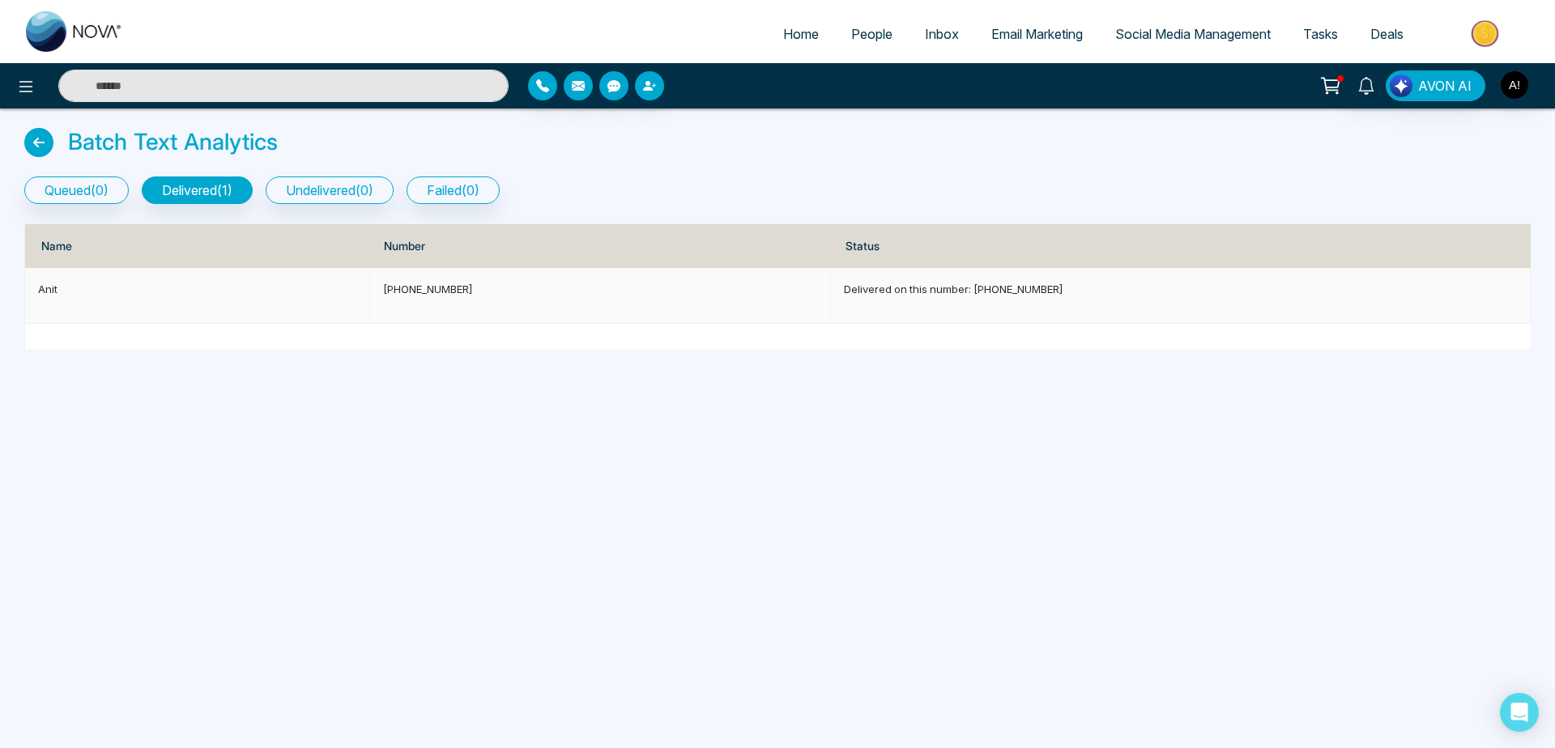
click at [439, 295] on p "[PHONE_NUMBER]" at bounding box center [600, 289] width 434 height 16
click at [927, 296] on p "Delivered on this number: +919930053035" at bounding box center [1180, 289] width 673 height 16
drag, startPoint x: 49, startPoint y: 292, endPoint x: 398, endPoint y: 281, distance: 348.4
click at [398, 281] on tr "Anit +919930053035 Delivered on this number: +919930053035" at bounding box center [777, 296] width 1505 height 56
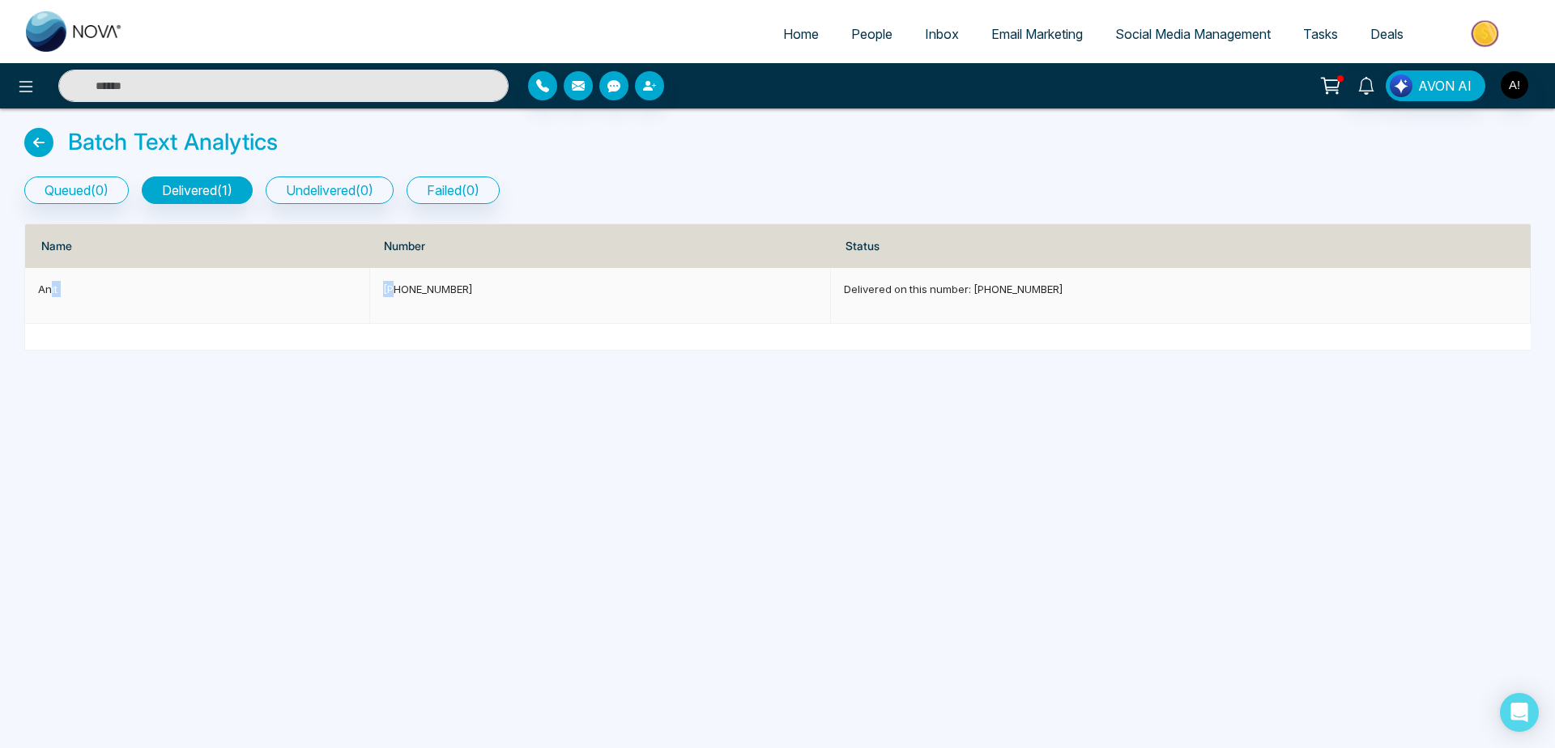
click at [398, 281] on p "[PHONE_NUMBER]" at bounding box center [600, 289] width 434 height 16
click at [37, 147] on icon at bounding box center [38, 142] width 29 height 29
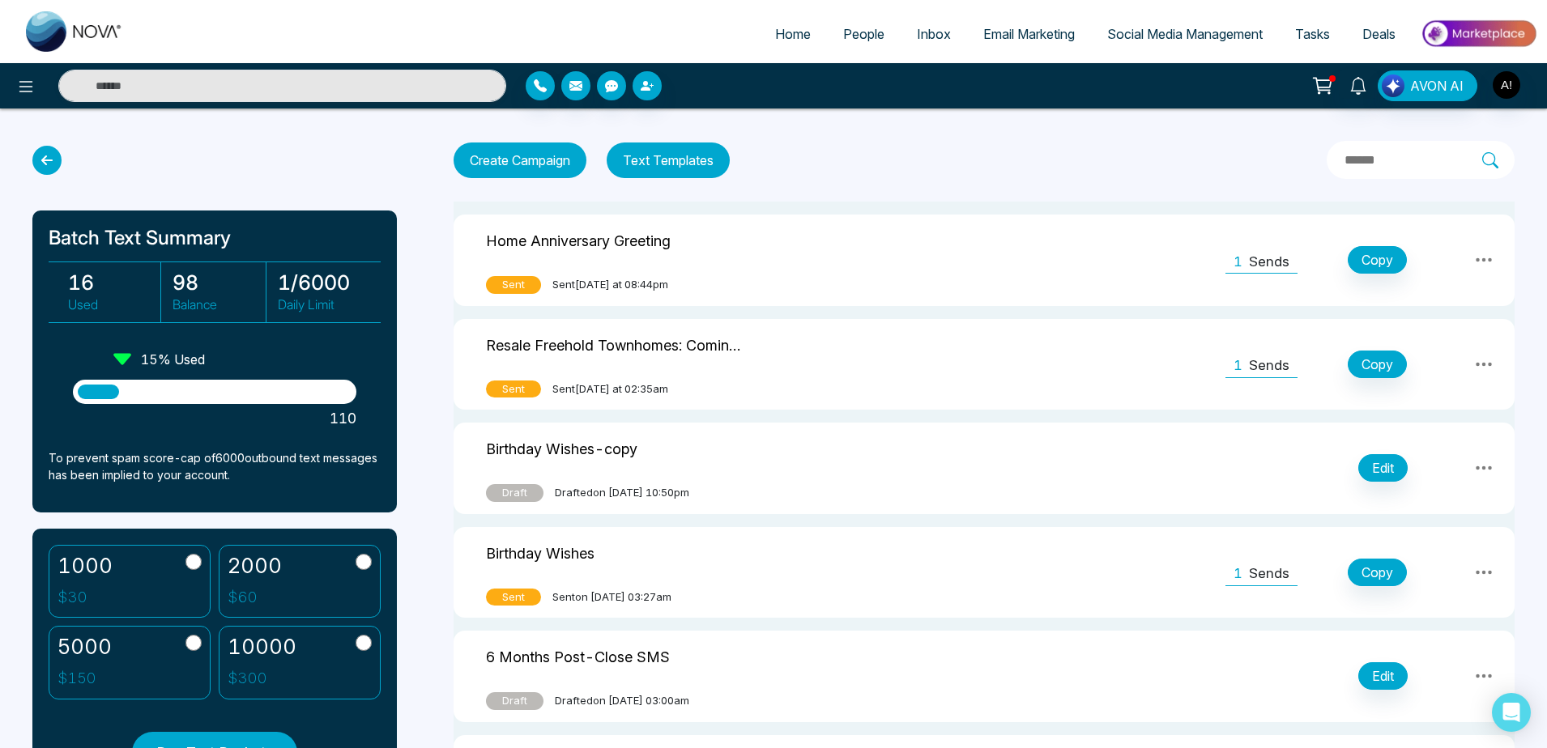
click at [682, 153] on button "Text Templates" at bounding box center [668, 161] width 123 height 36
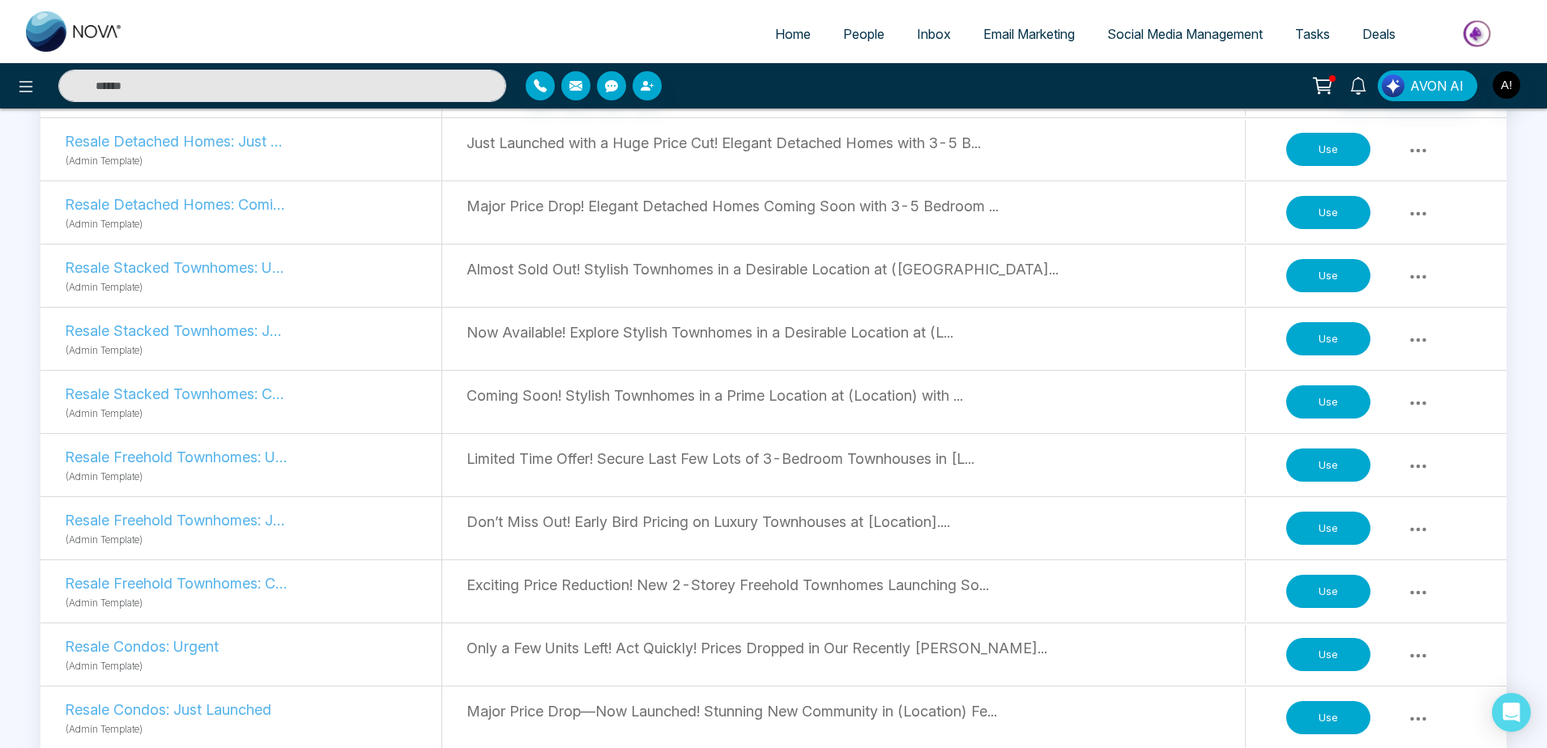
scroll to position [1234, 0]
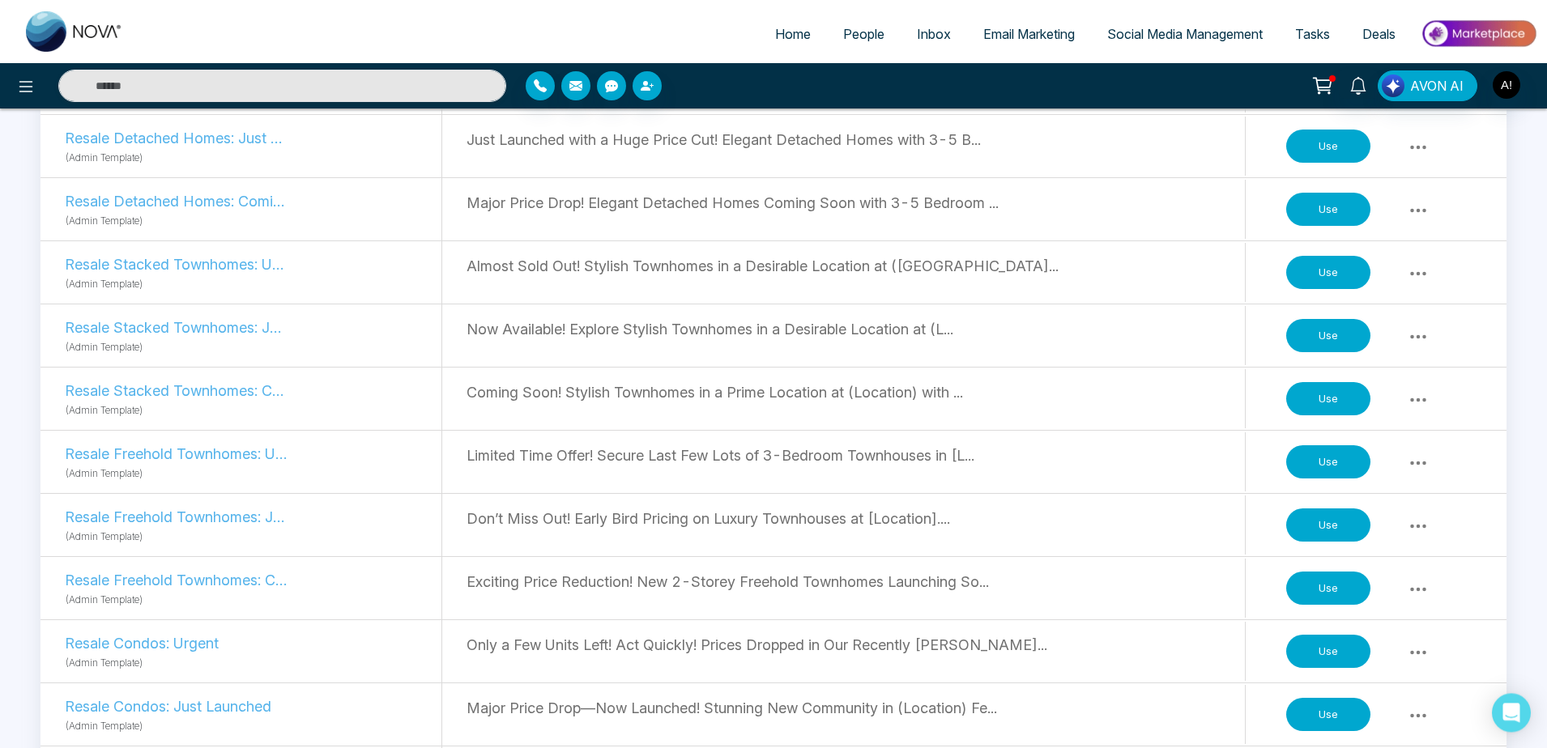
click at [1330, 658] on button "Use" at bounding box center [1328, 652] width 84 height 34
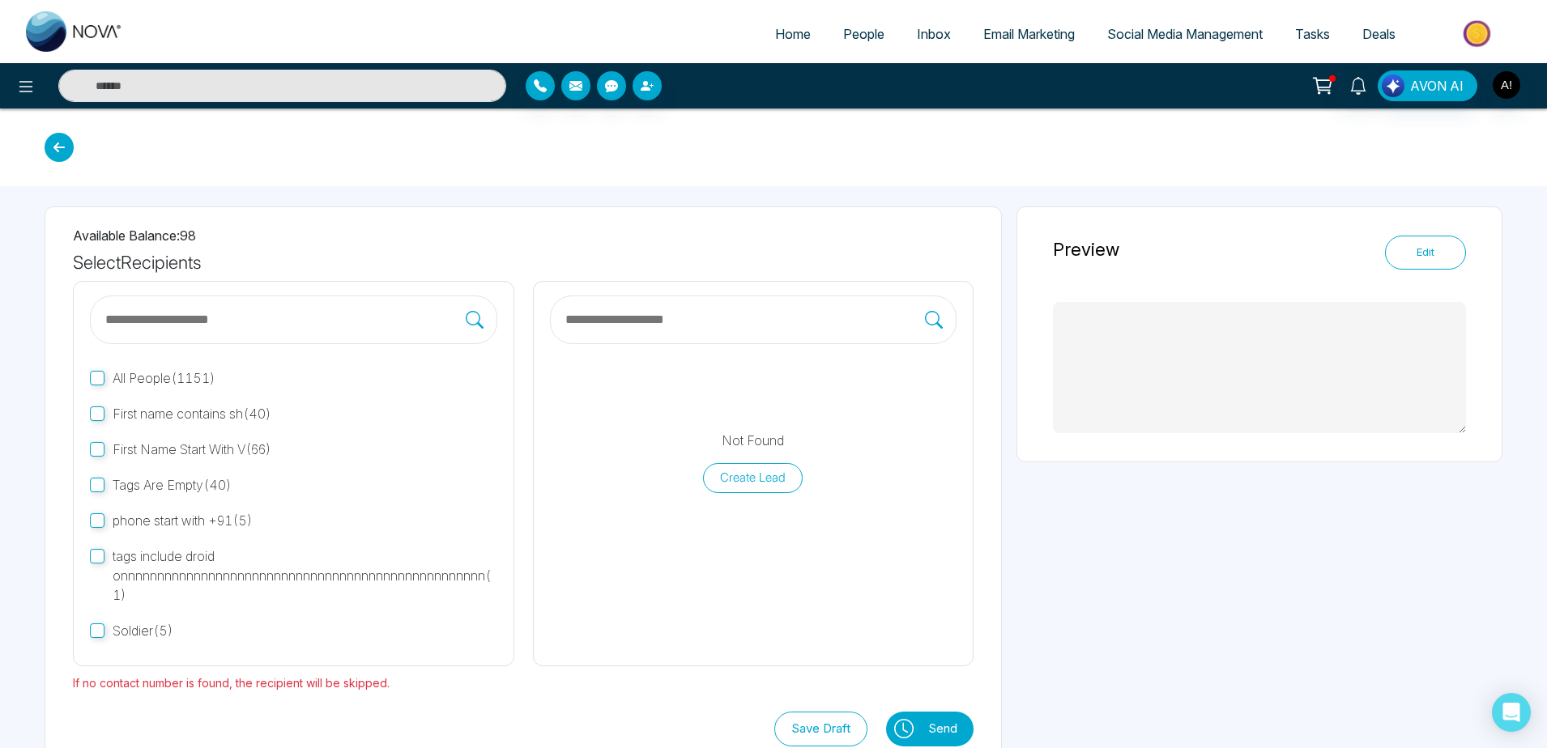
type textarea "**********"
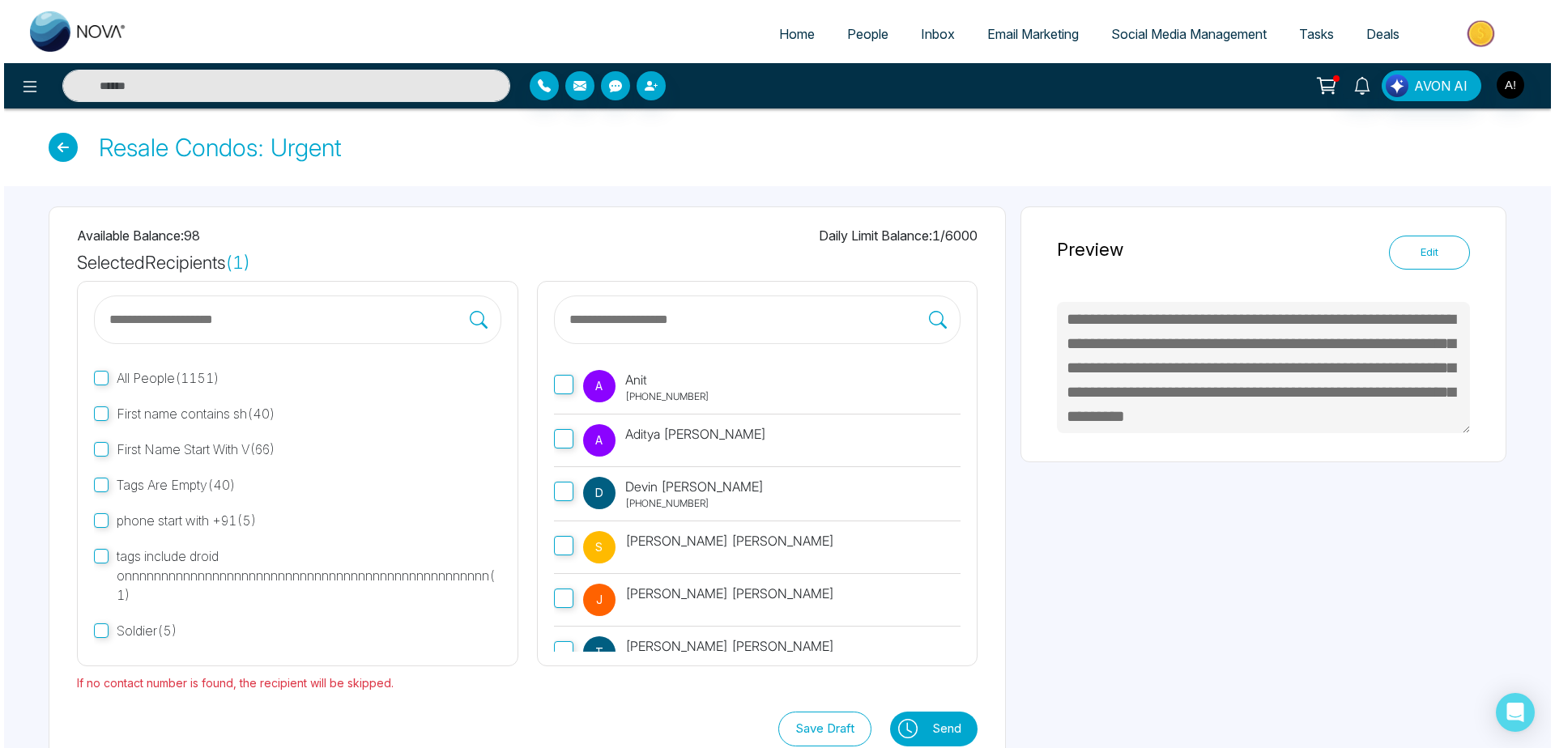
scroll to position [38, 0]
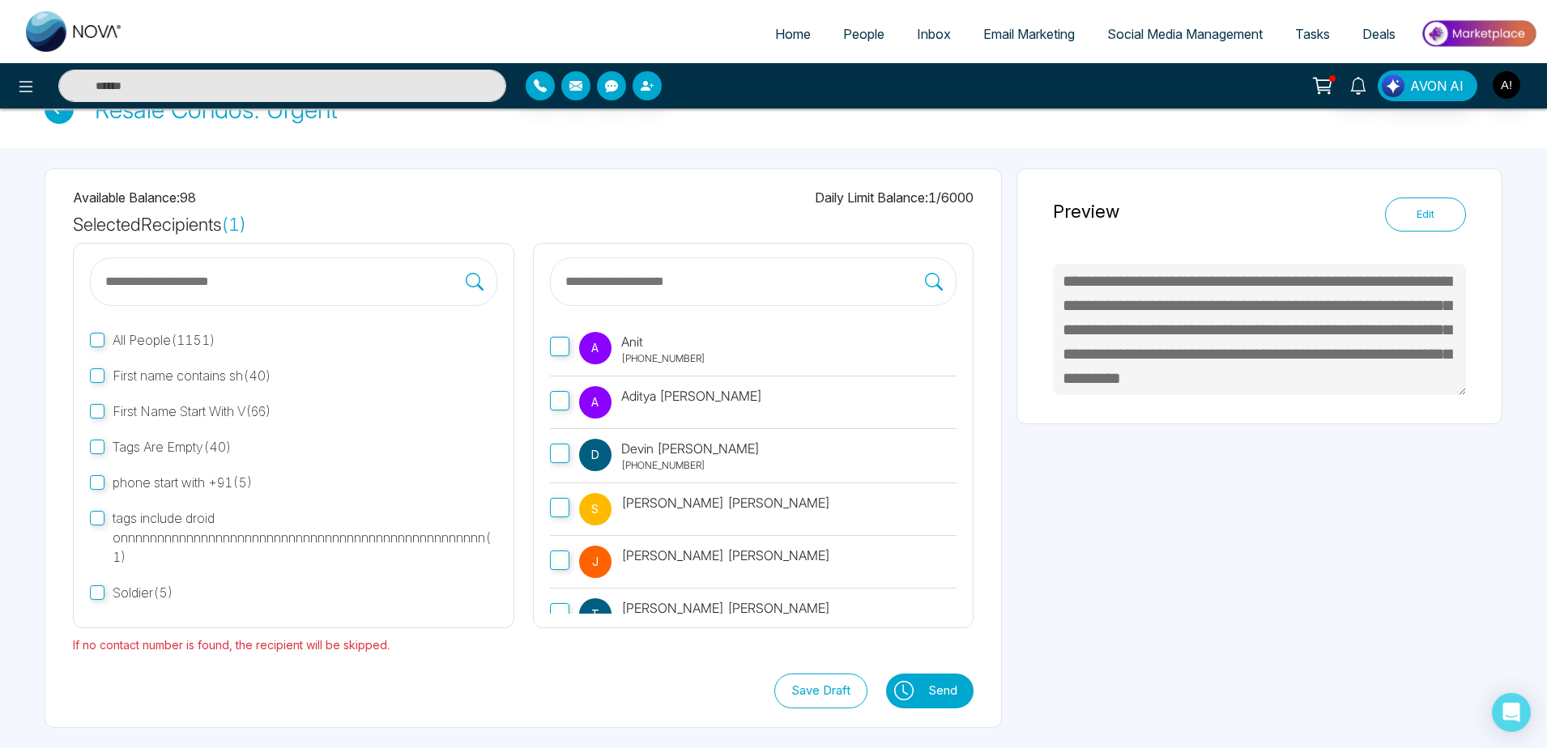
click at [904, 689] on icon at bounding box center [906, 689] width 6 height 11
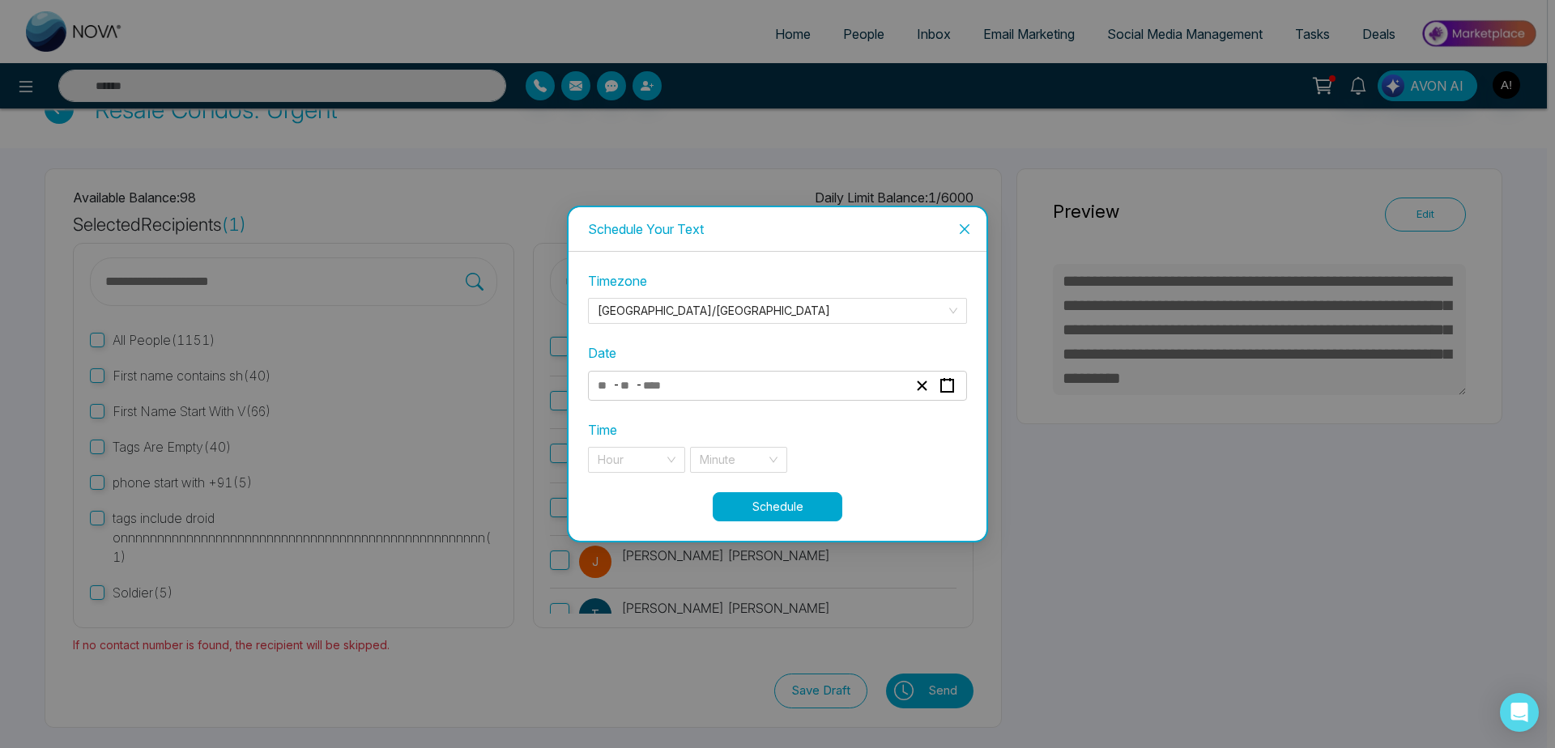
click at [762, 392] on div "- -" at bounding box center [752, 386] width 314 height 22
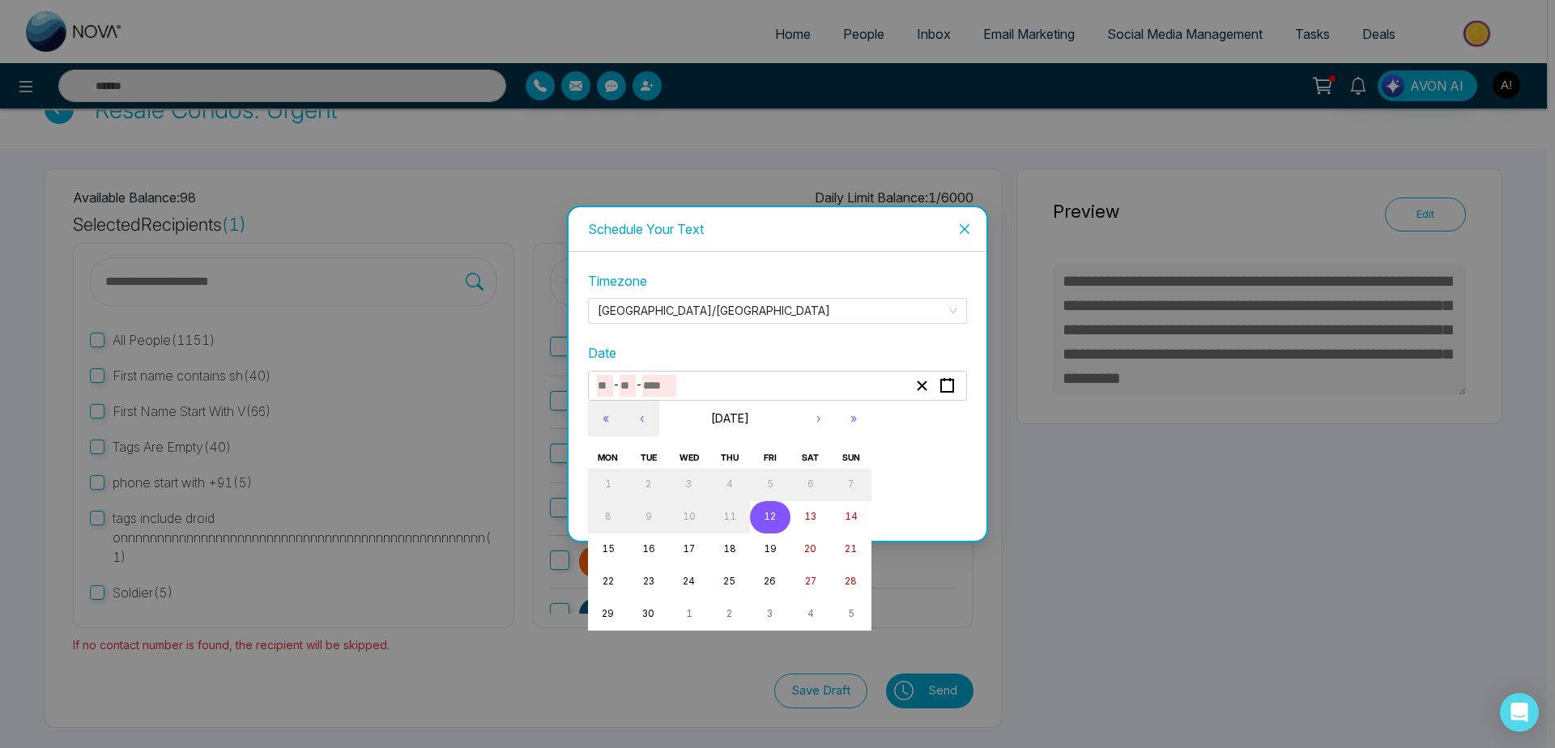
click at [768, 513] on abbr "12" at bounding box center [770, 516] width 12 height 11
type input "*"
type input "**"
type input "****"
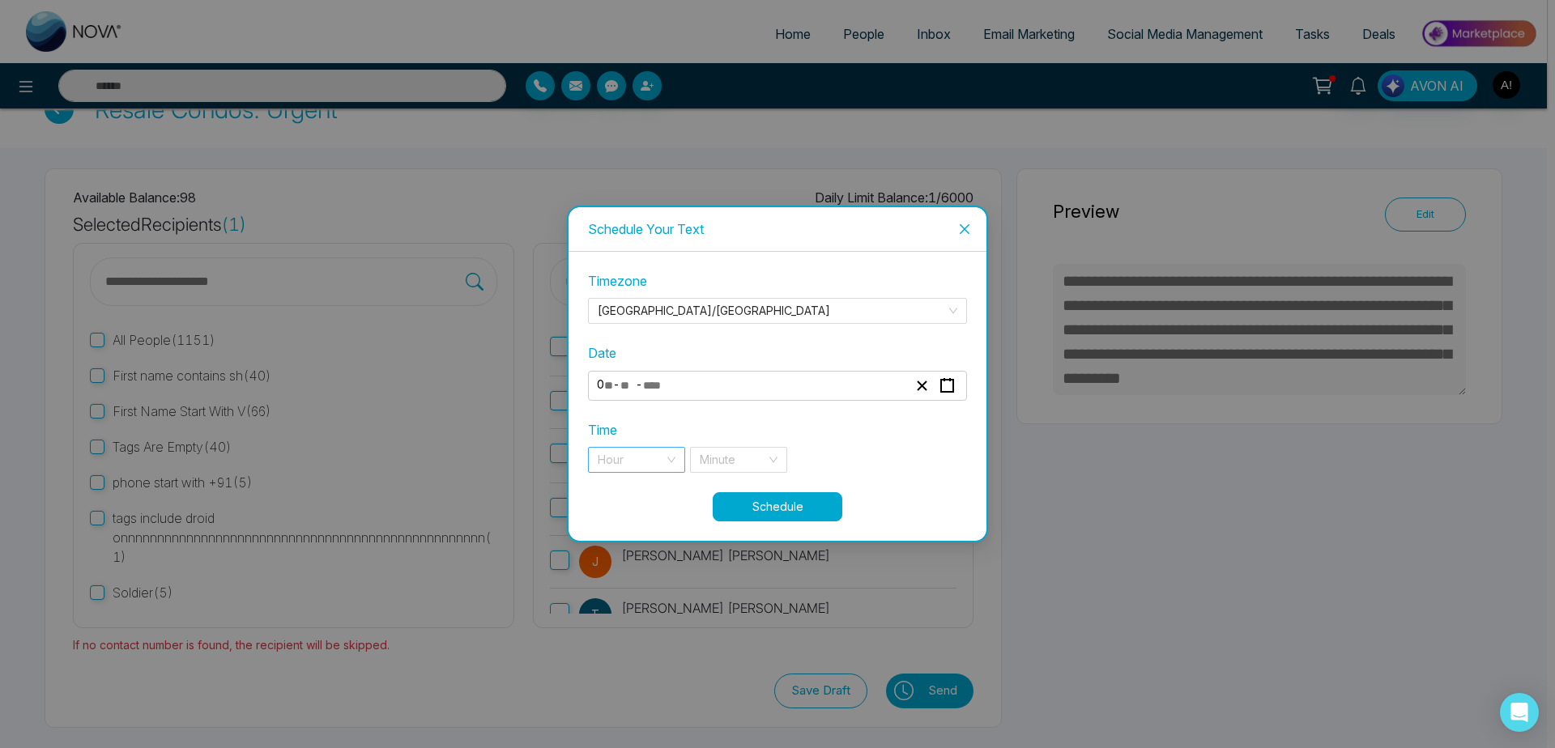
click at [626, 464] on input "search" at bounding box center [631, 460] width 66 height 24
click at [631, 500] on div "8 pm" at bounding box center [637, 492] width 78 height 18
click at [730, 446] on div "Time 8 pm 20 21 8 pm 9 pm 10 pm 11 pm Minute" at bounding box center [777, 446] width 379 height 53
click at [743, 470] on input "search" at bounding box center [733, 460] width 66 height 24
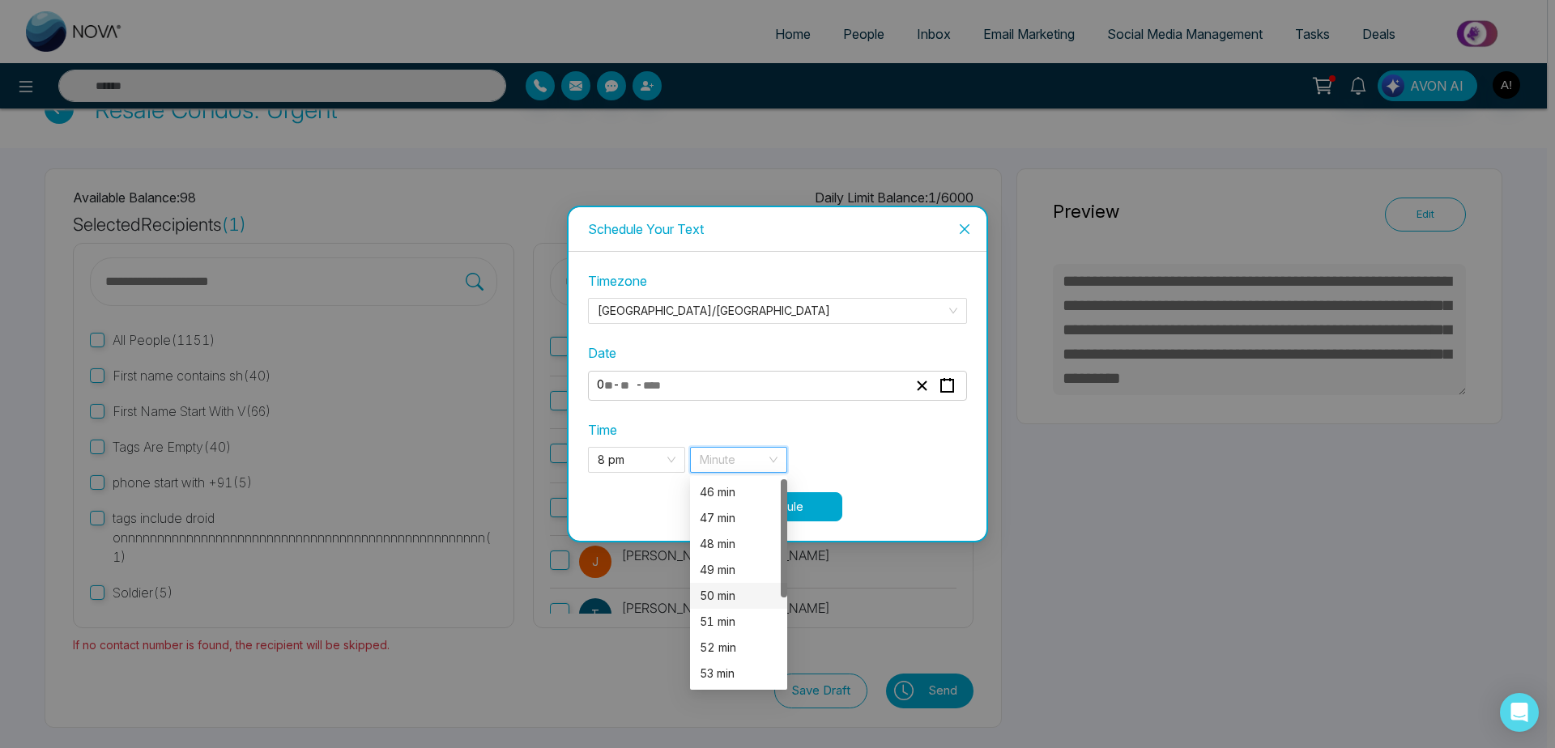
click at [729, 598] on div "50 min" at bounding box center [739, 596] width 78 height 18
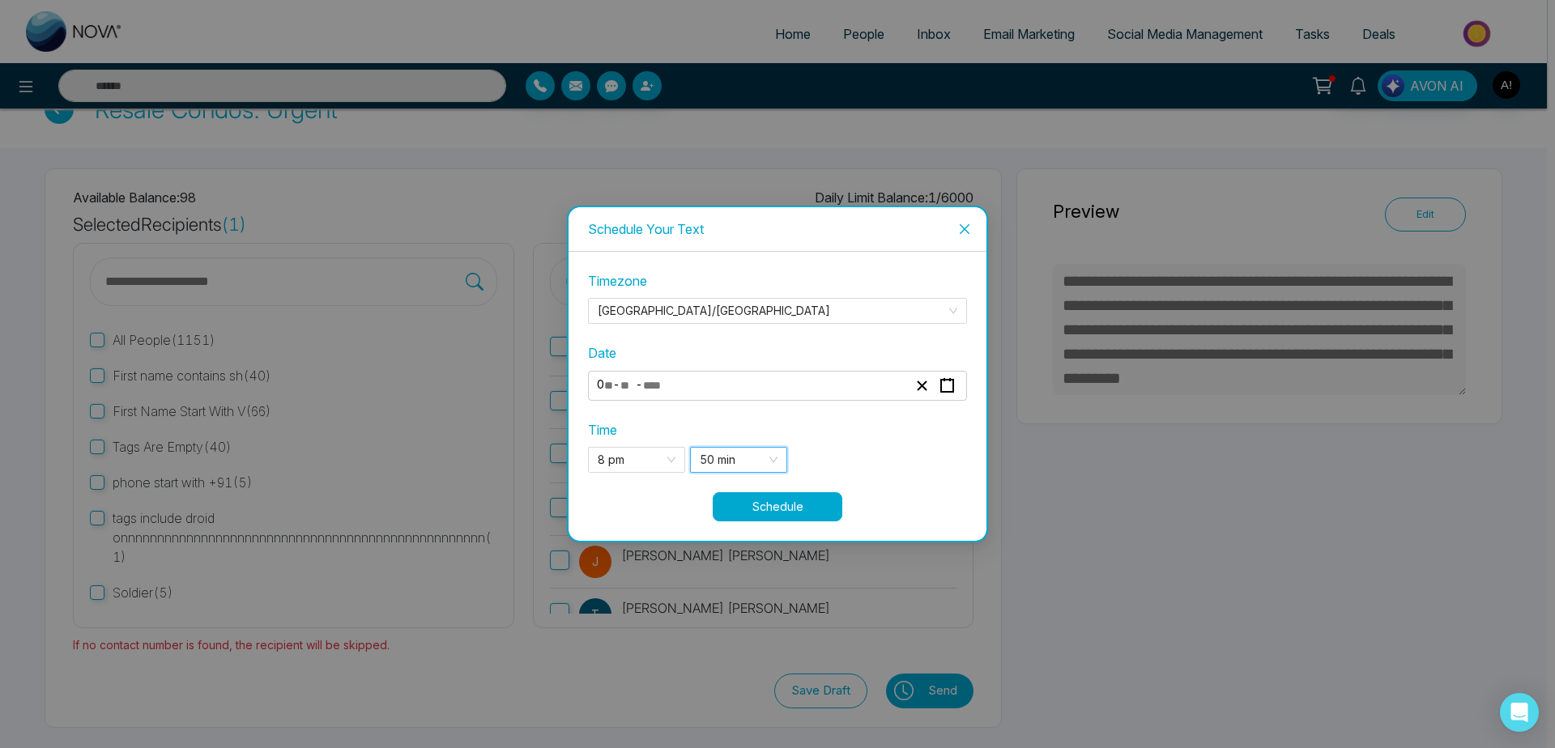
click at [828, 518] on button "Schedule" at bounding box center [778, 506] width 130 height 29
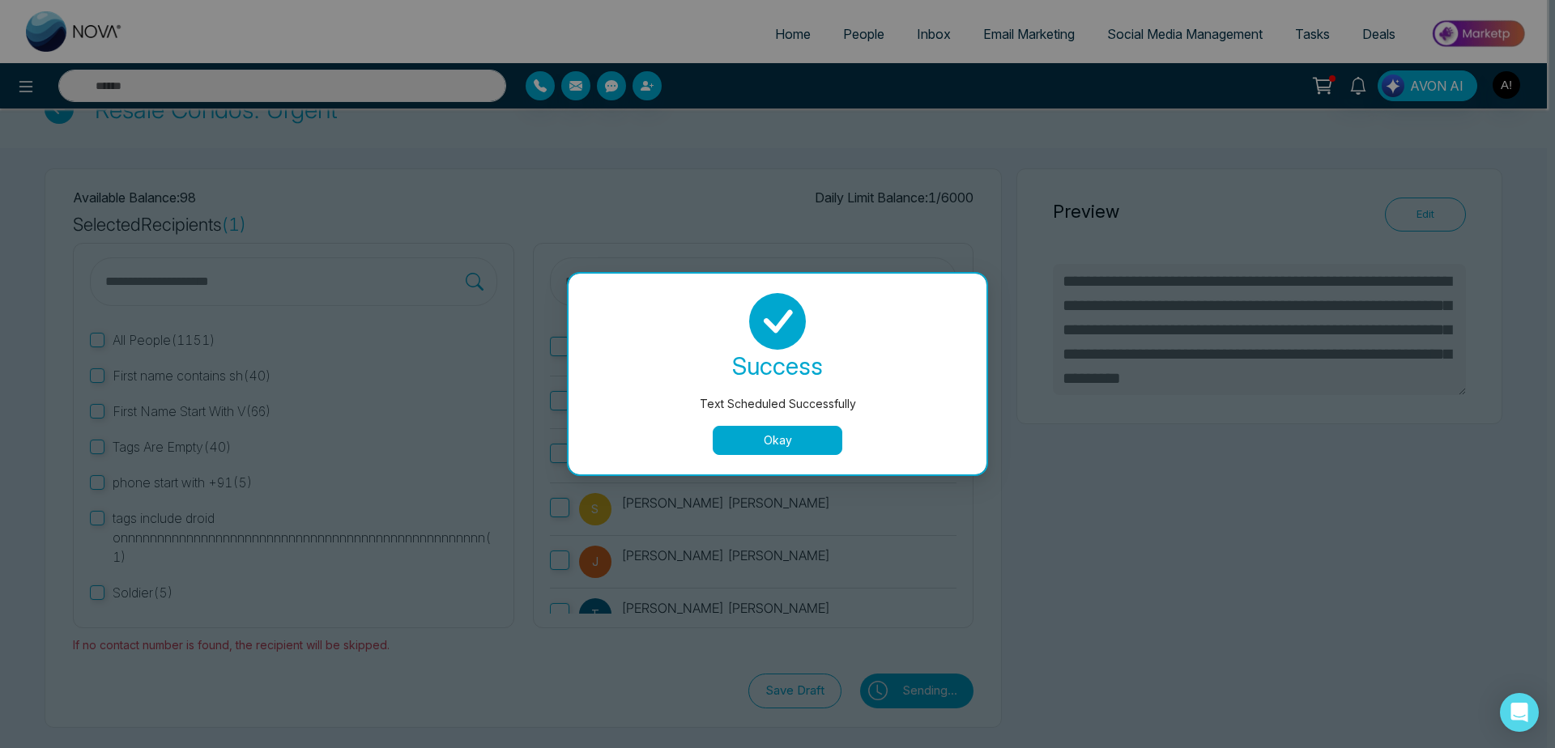
click at [791, 452] on button "Okay" at bounding box center [778, 440] width 130 height 29
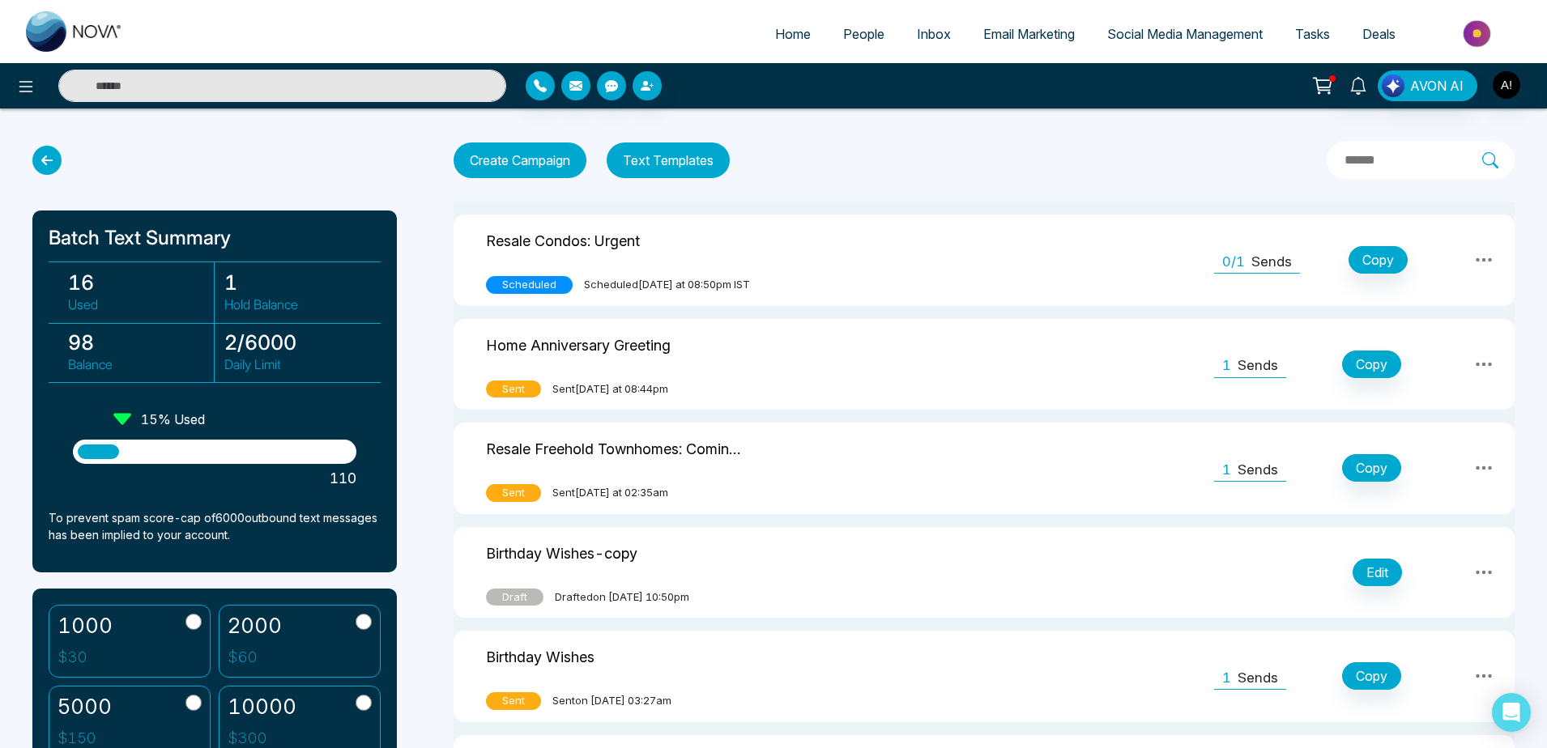
click at [1028, 262] on td at bounding box center [1033, 261] width 327 height 92
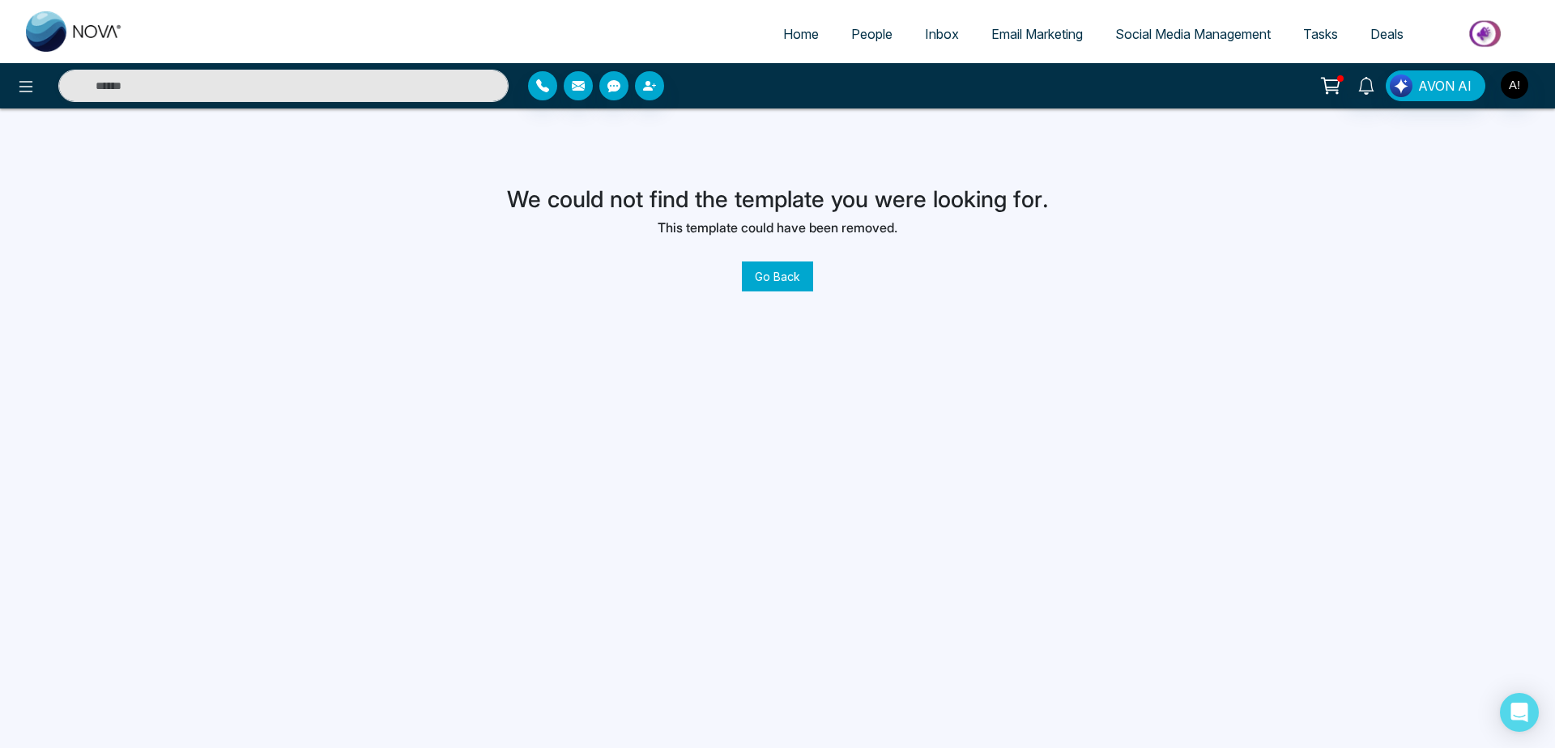
click at [792, 273] on button "Go Back" at bounding box center [777, 277] width 71 height 30
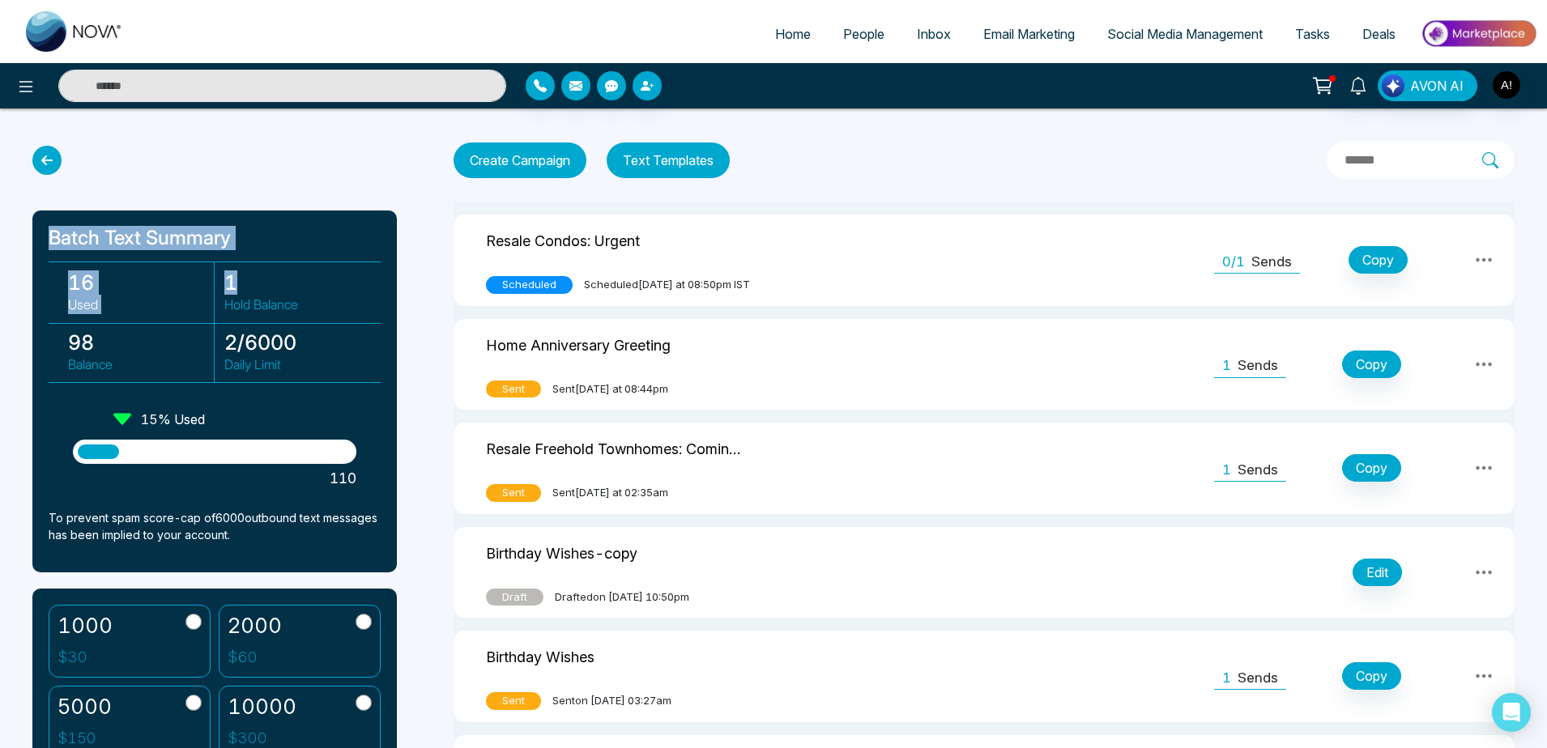
drag, startPoint x: 45, startPoint y: 243, endPoint x: 316, endPoint y: 257, distance: 270.8
click at [316, 257] on div "Batch Text Summary 16 Used 1 Hold Balance 98 Balance 2 / 6000 Daily Limit 15 % …" at bounding box center [214, 392] width 364 height 362
drag, startPoint x: 39, startPoint y: 225, endPoint x: 255, endPoint y: 234, distance: 216.4
click at [255, 234] on div "Batch Text Summary 16 Used 1 Hold Balance 98 Balance 2 / 6000 Daily Limit 15 % …" at bounding box center [214, 392] width 364 height 362
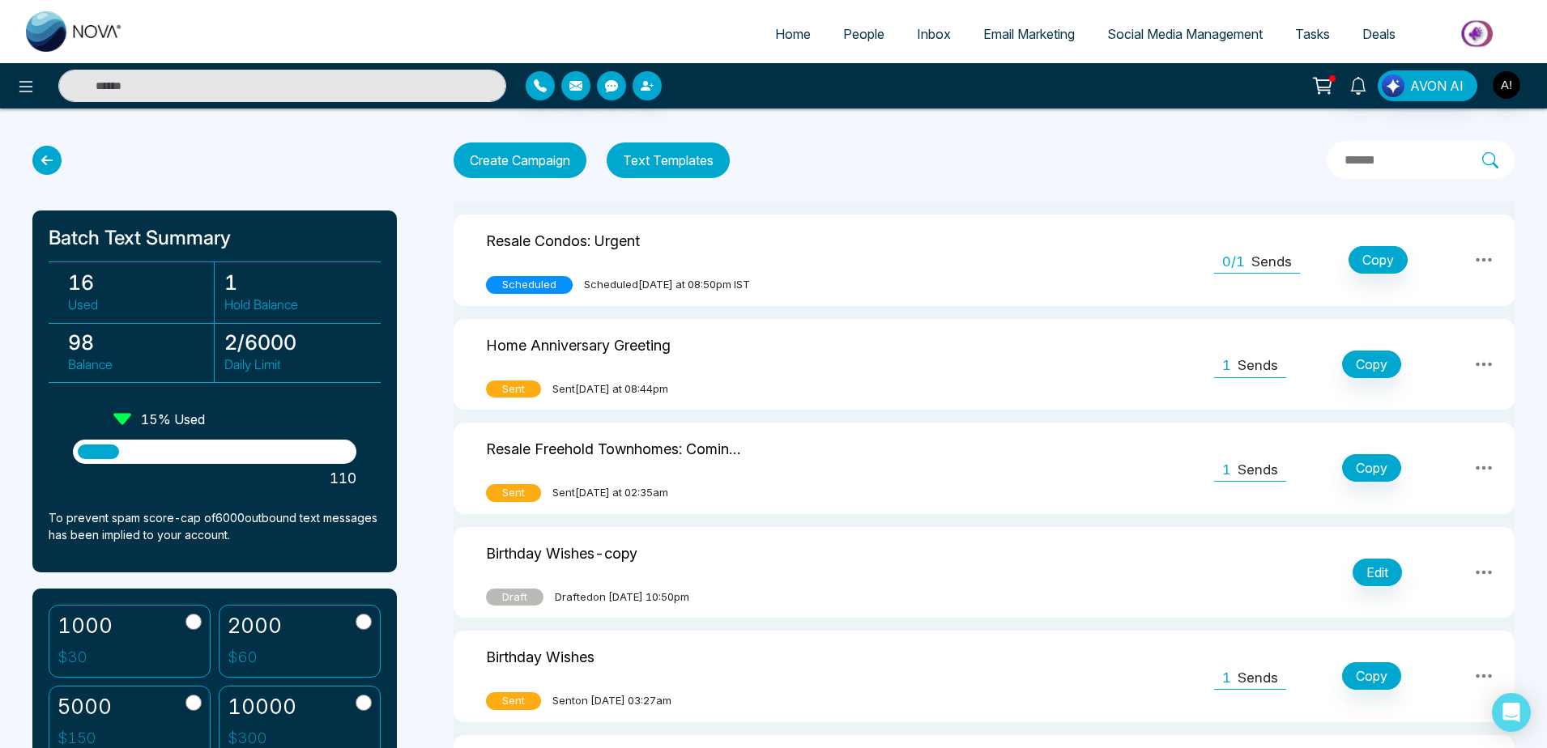
click at [255, 234] on h1 "Batch Text Summary" at bounding box center [215, 238] width 332 height 23
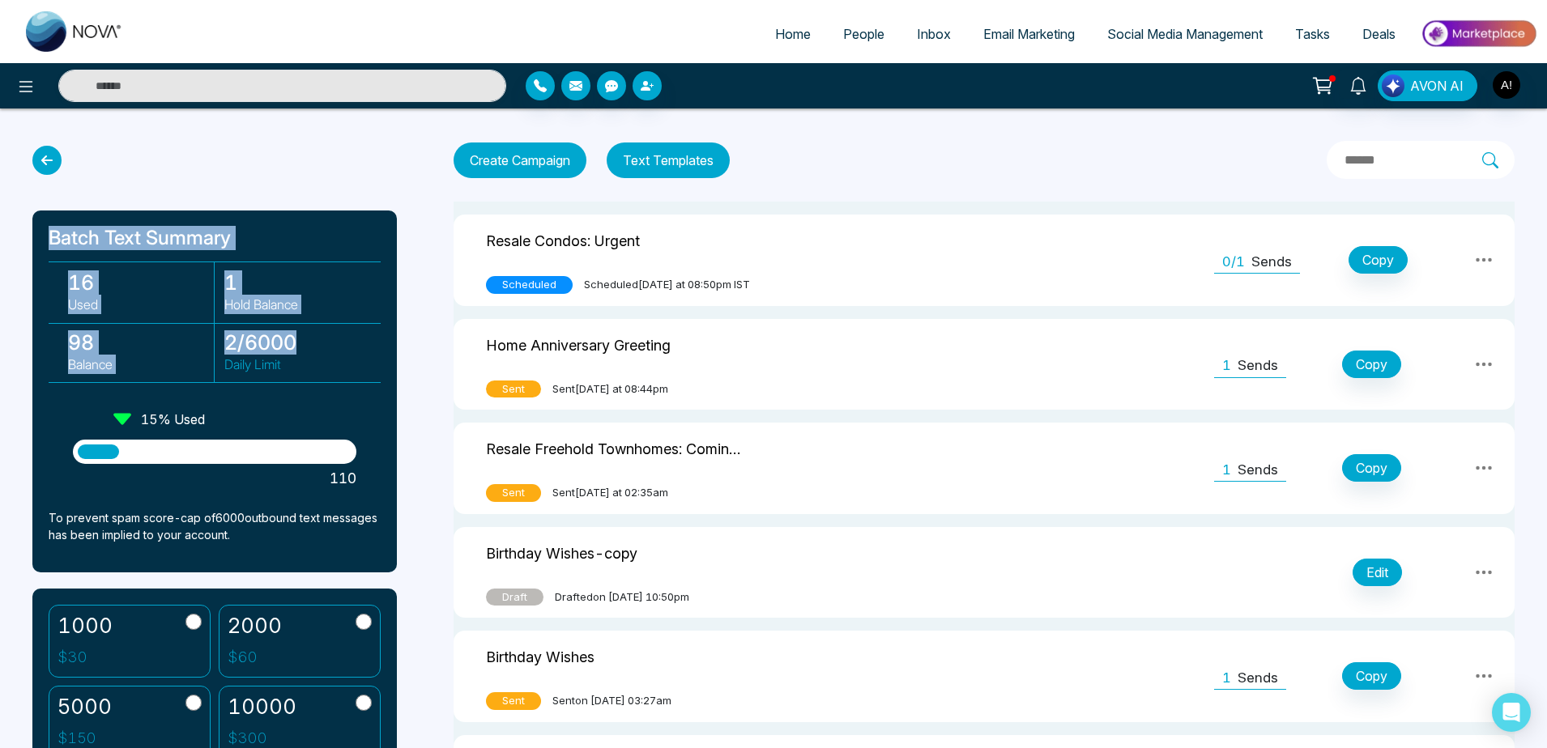
drag, startPoint x: 43, startPoint y: 232, endPoint x: 312, endPoint y: 370, distance: 302.0
click at [312, 370] on div "Batch Text Summary 16 Used 1 Hold Balance 98 Balance 2 / 6000 Daily Limit 15 % …" at bounding box center [214, 392] width 364 height 362
click at [312, 370] on p "Daily Limit" at bounding box center [297, 364] width 147 height 19
drag, startPoint x: 312, startPoint y: 370, endPoint x: 15, endPoint y: 189, distance: 347.5
click at [32, 189] on div "Batch Text Summary 16 Used 1 Hold Balance 98 Balance 2 / 6000 Daily Limit 15 % …" at bounding box center [222, 447] width 381 height 602
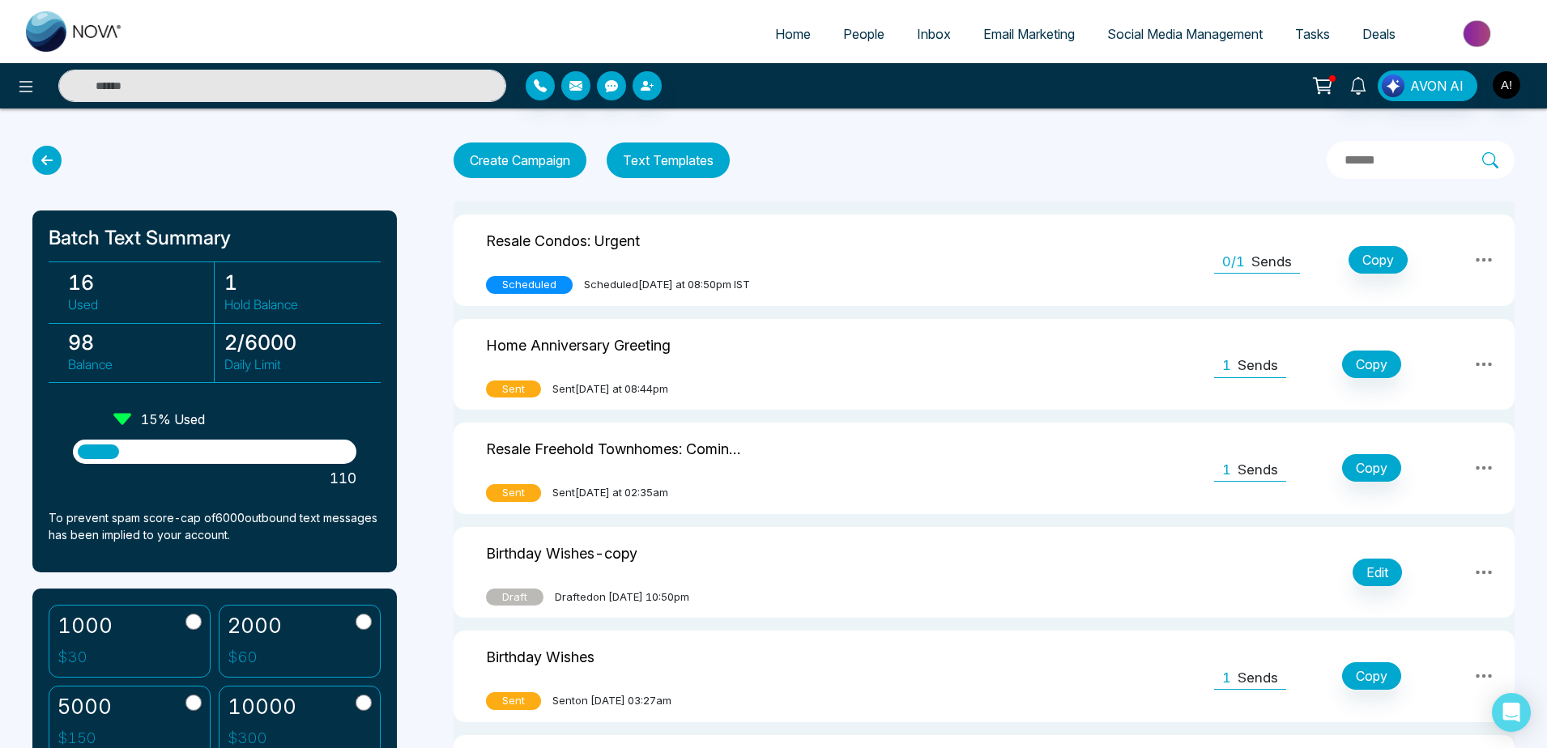
click at [114, 194] on div "Batch Text Summary 16 Used 1 Hold Balance 98 Balance 2 / 6000 Daily Limit 15 % …" at bounding box center [222, 447] width 381 height 602
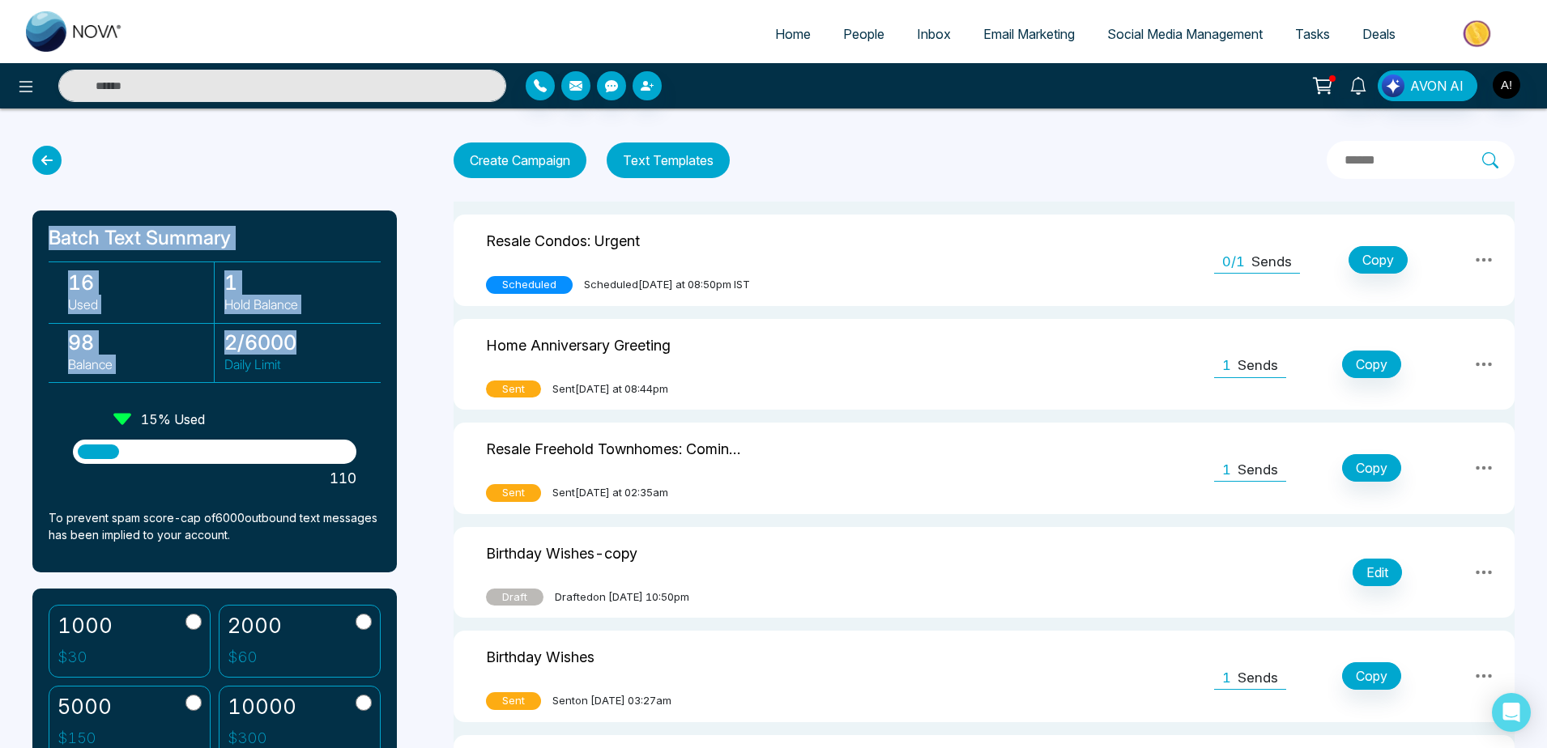
drag, startPoint x: 50, startPoint y: 229, endPoint x: 310, endPoint y: 351, distance: 287.3
click at [310, 351] on div "Batch Text Summary 16 Used 1 Hold Balance 98 Balance 2 / 6000 Daily Limit 15 % …" at bounding box center [214, 392] width 364 height 362
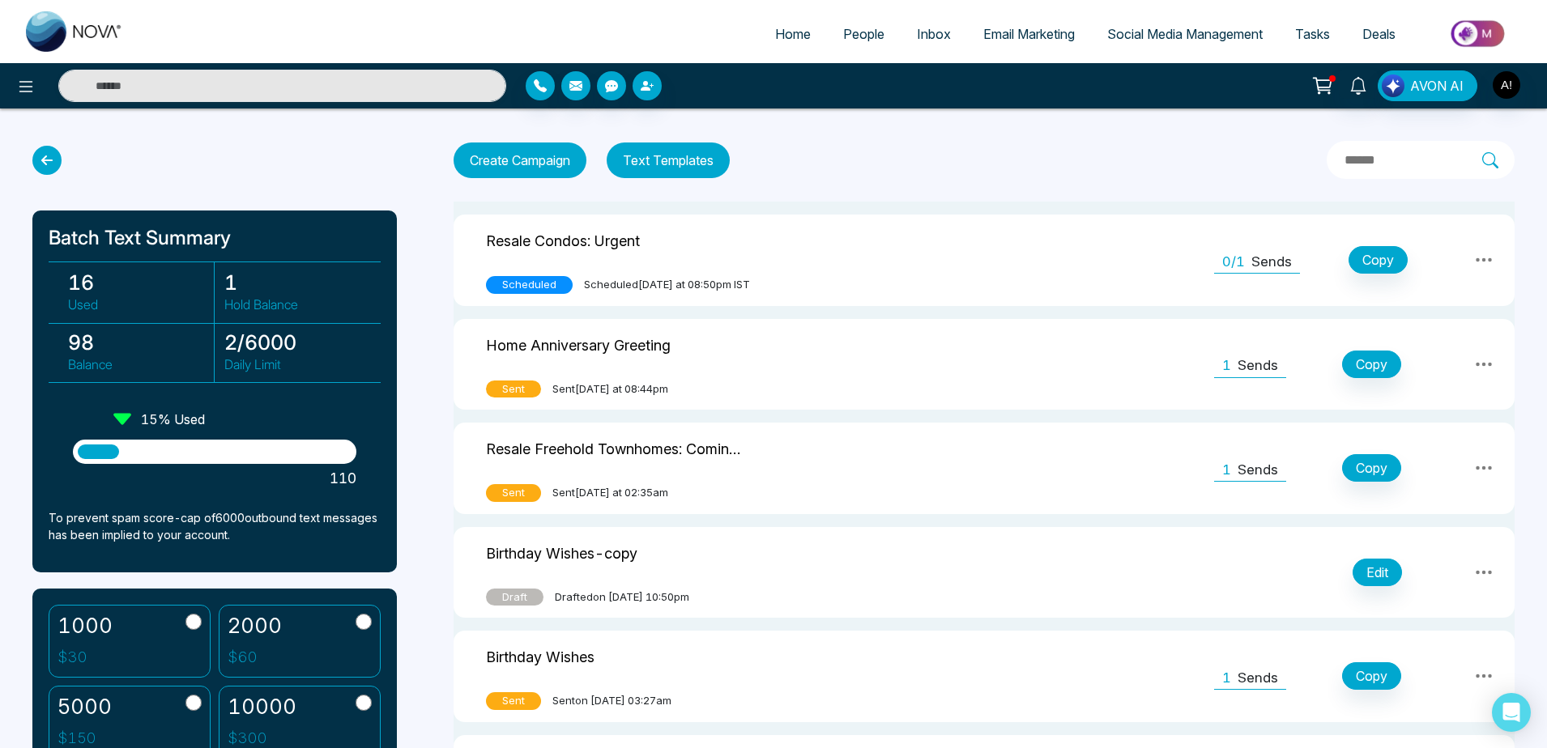
click at [366, 499] on div "Batch Text Summary 16 Used 1 Hold Balance 98 Balance 2 / 6000 Daily Limit 15 % …" at bounding box center [214, 392] width 364 height 362
drag, startPoint x: 372, startPoint y: 505, endPoint x: 0, endPoint y: 171, distance: 500.0
click at [32, 171] on div "Batch Text Summary 16 Used 1 Hold Balance 98 Balance 2 / 6000 Daily Limit 15 % …" at bounding box center [222, 447] width 381 height 602
click at [216, 175] on div "Batch Text Summary 16 Used 1 Hold Balance 98 Balance 2 / 6000 Daily Limit 15 % …" at bounding box center [222, 447] width 381 height 602
click at [683, 165] on button "Text Templates" at bounding box center [668, 161] width 123 height 36
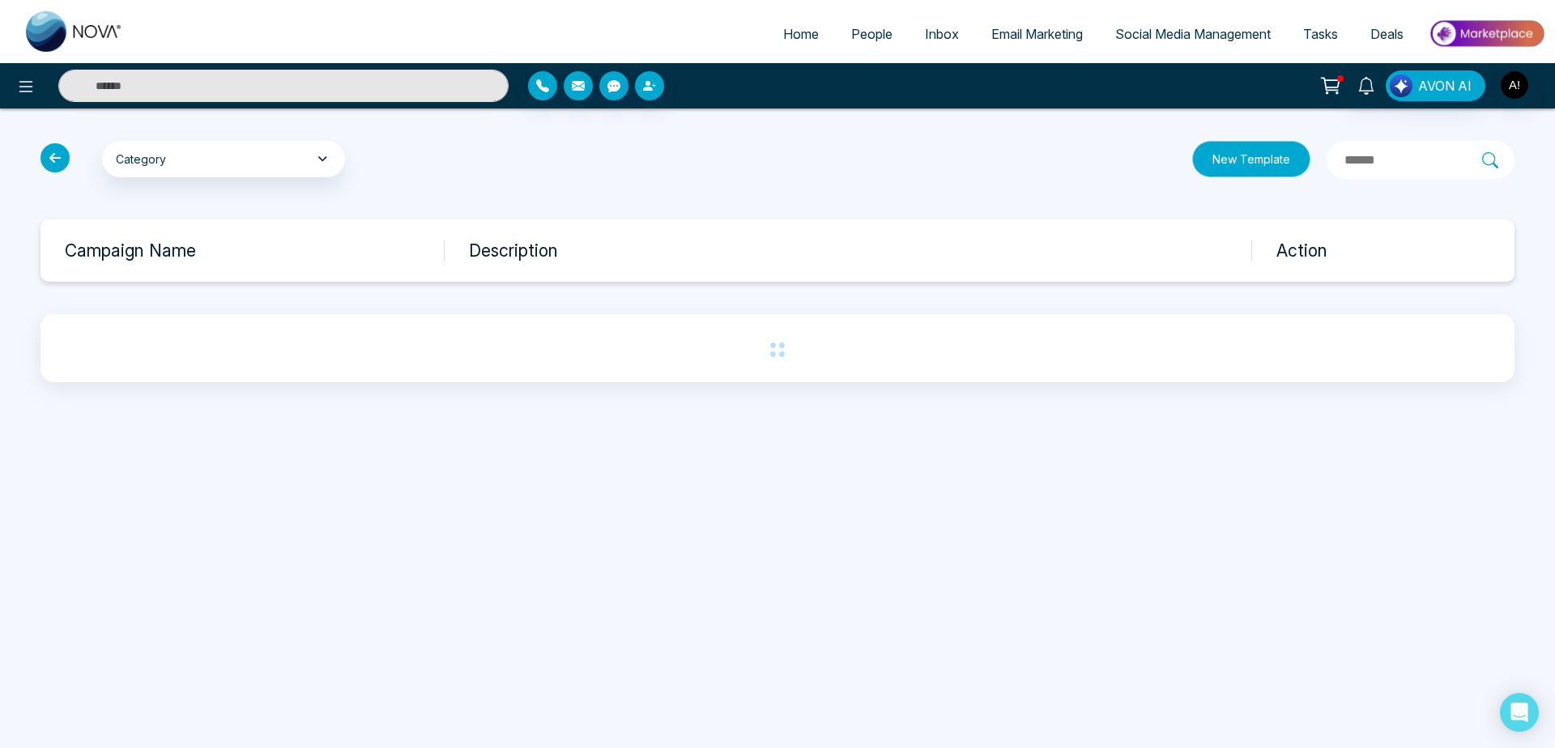
click at [1192, 170] on button "New Template" at bounding box center [1251, 159] width 118 height 36
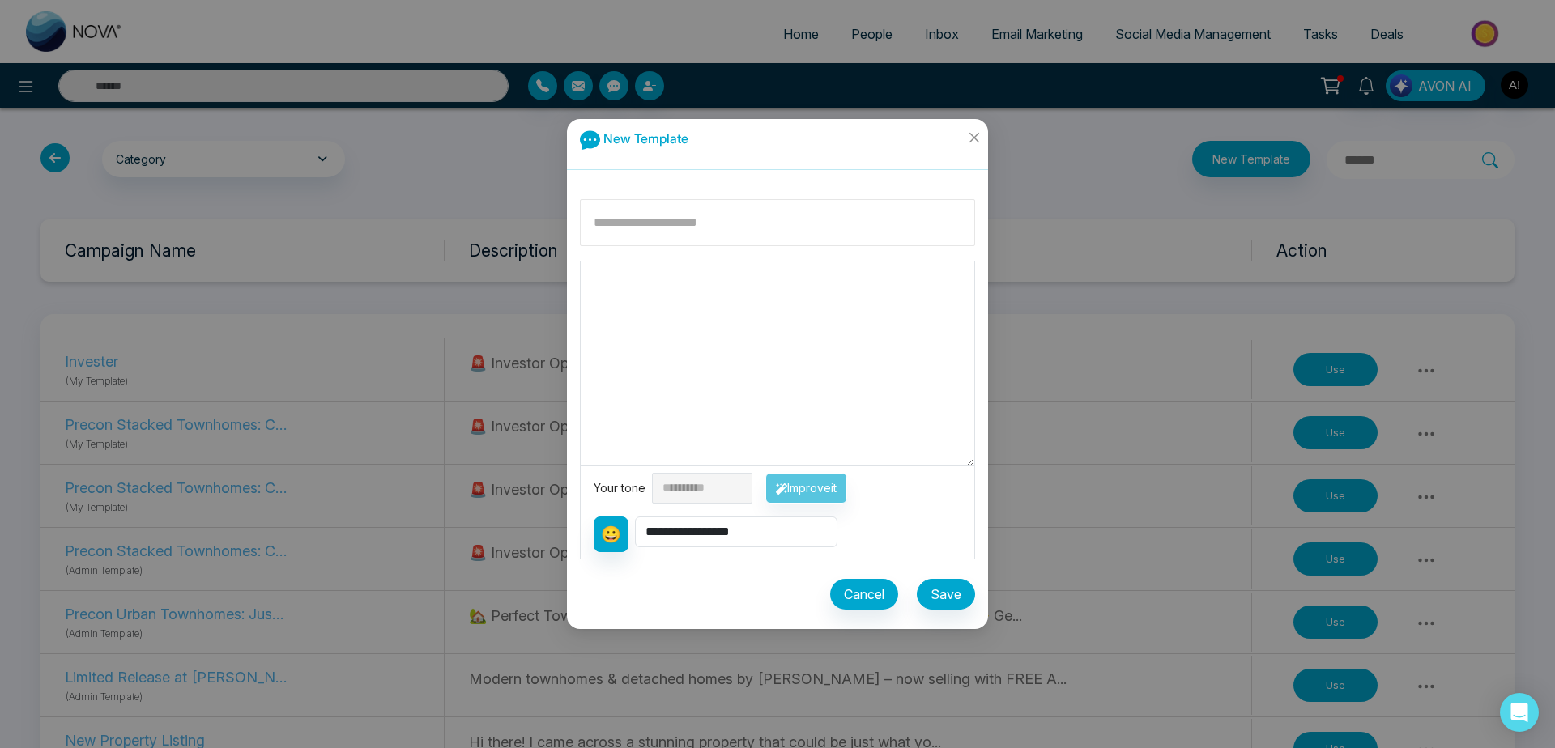
click at [721, 218] on input at bounding box center [777, 222] width 395 height 47
drag, startPoint x: 721, startPoint y: 218, endPoint x: 810, endPoint y: 414, distance: 215.3
click at [810, 246] on input at bounding box center [777, 222] width 395 height 47
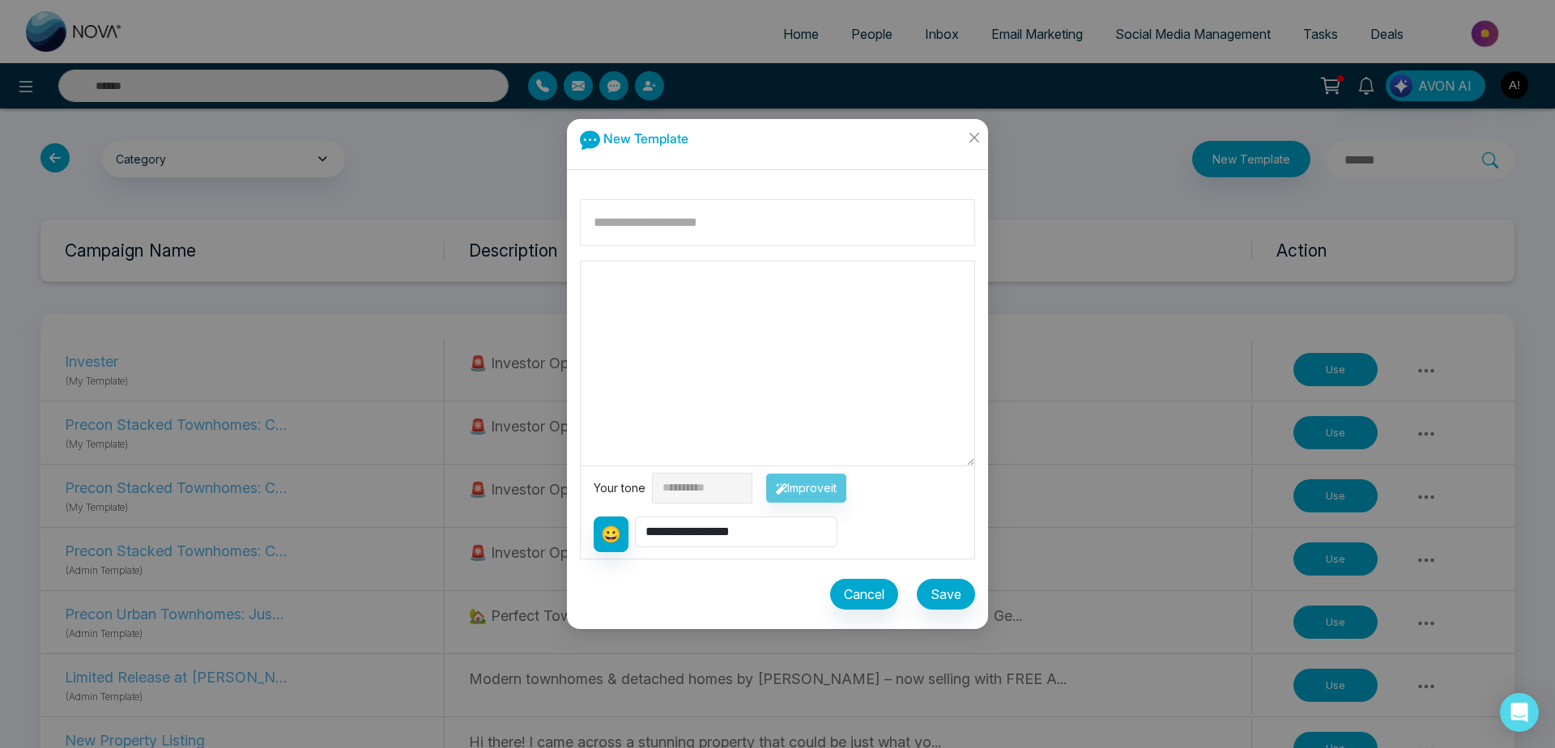
type input "*"
click at [638, 215] on input "*" at bounding box center [777, 222] width 395 height 47
click at [939, 589] on button "Save" at bounding box center [946, 594] width 58 height 31
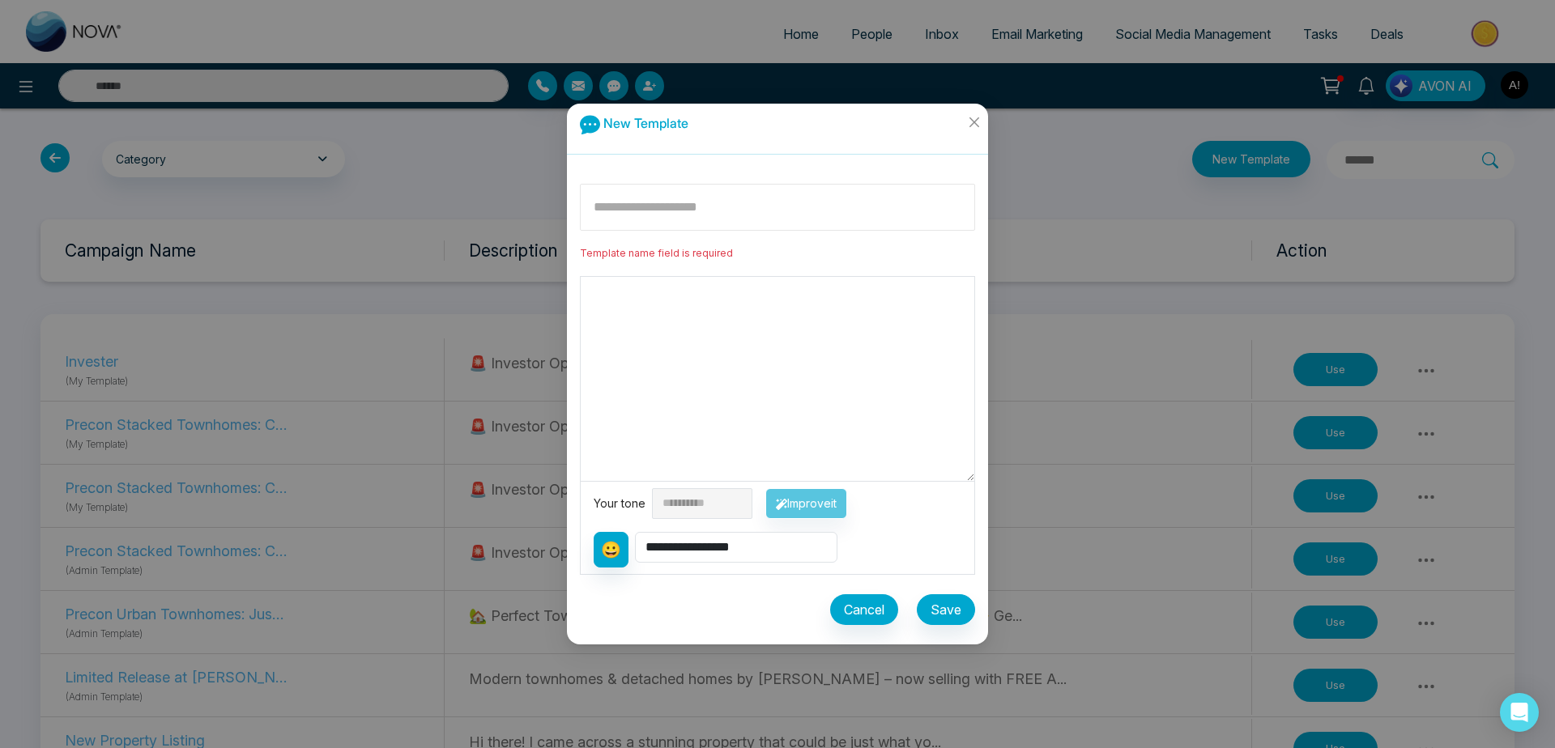
click at [715, 202] on input at bounding box center [777, 207] width 395 height 47
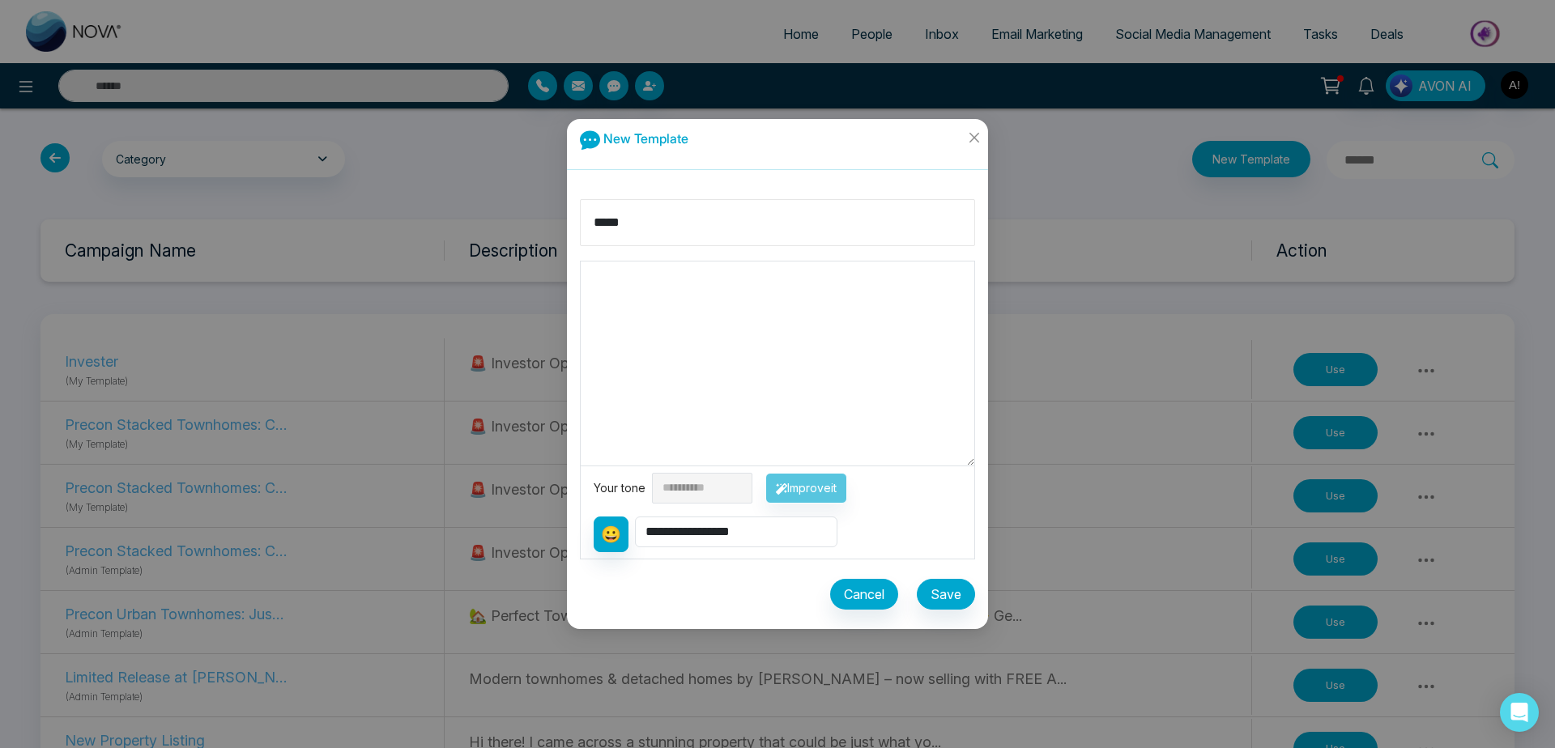
type input "*****"
click at [652, 336] on textarea at bounding box center [778, 364] width 394 height 204
type textarea "*"
click at [804, 479] on button "Improve it" at bounding box center [806, 488] width 82 height 31
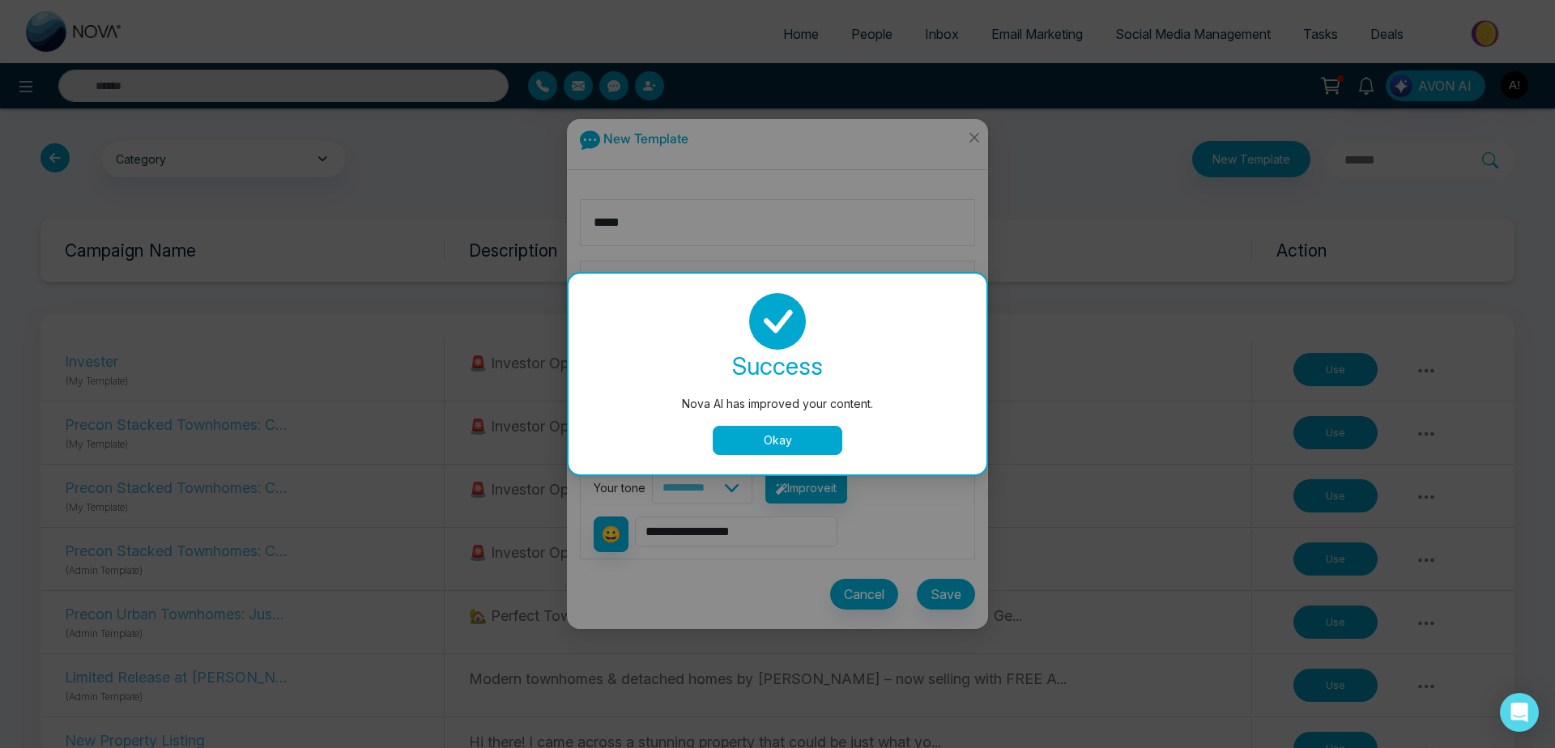
click at [779, 447] on button "Okay" at bounding box center [778, 440] width 130 height 29
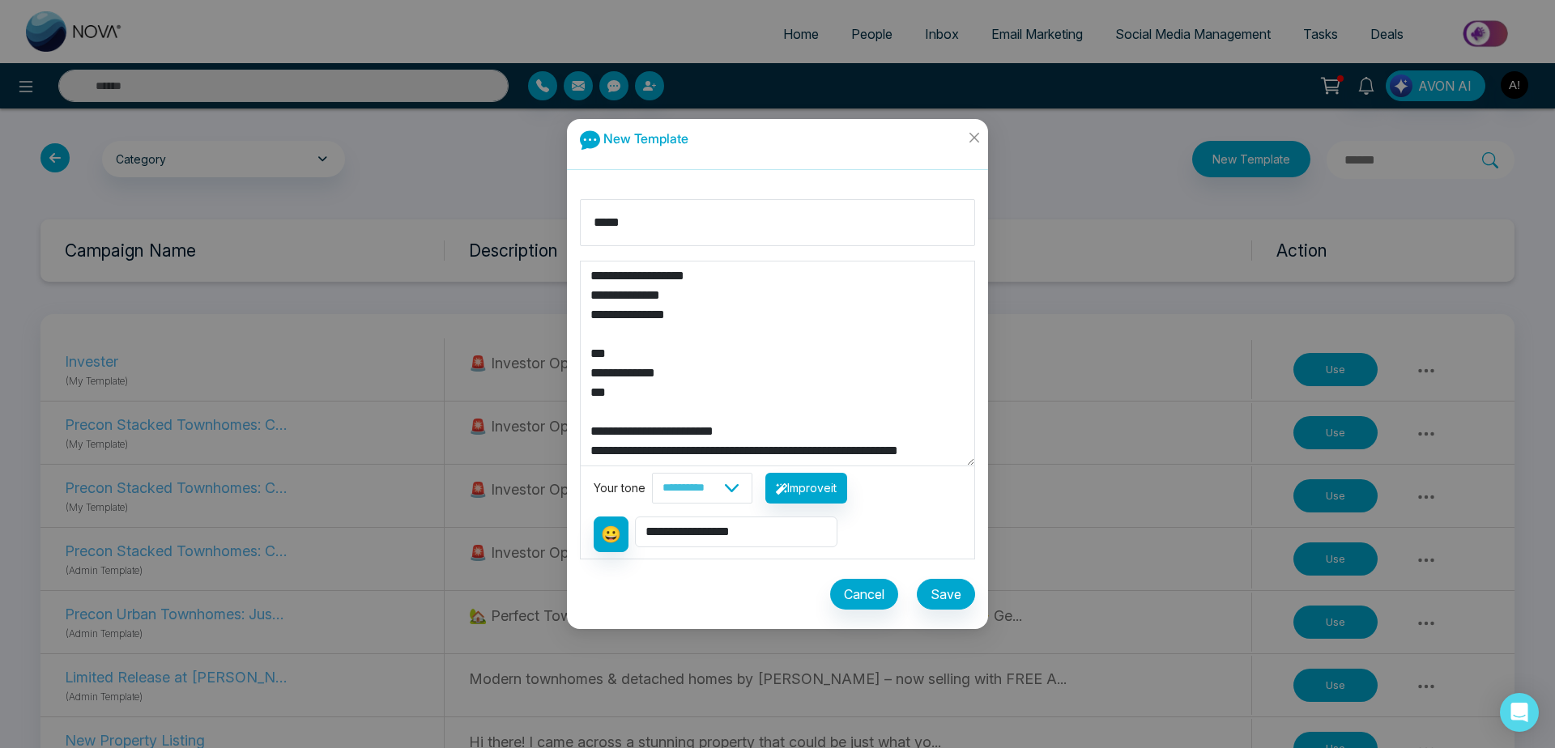
drag, startPoint x: 640, startPoint y: 397, endPoint x: 551, endPoint y: 386, distance: 89.7
click at [581, 386] on textarea "**********" at bounding box center [778, 364] width 394 height 204
click at [607, 398] on textarea "**********" at bounding box center [778, 364] width 394 height 204
drag, startPoint x: 608, startPoint y: 398, endPoint x: 555, endPoint y: 203, distance: 202.1
click at [581, 262] on textarea "**********" at bounding box center [778, 364] width 394 height 204
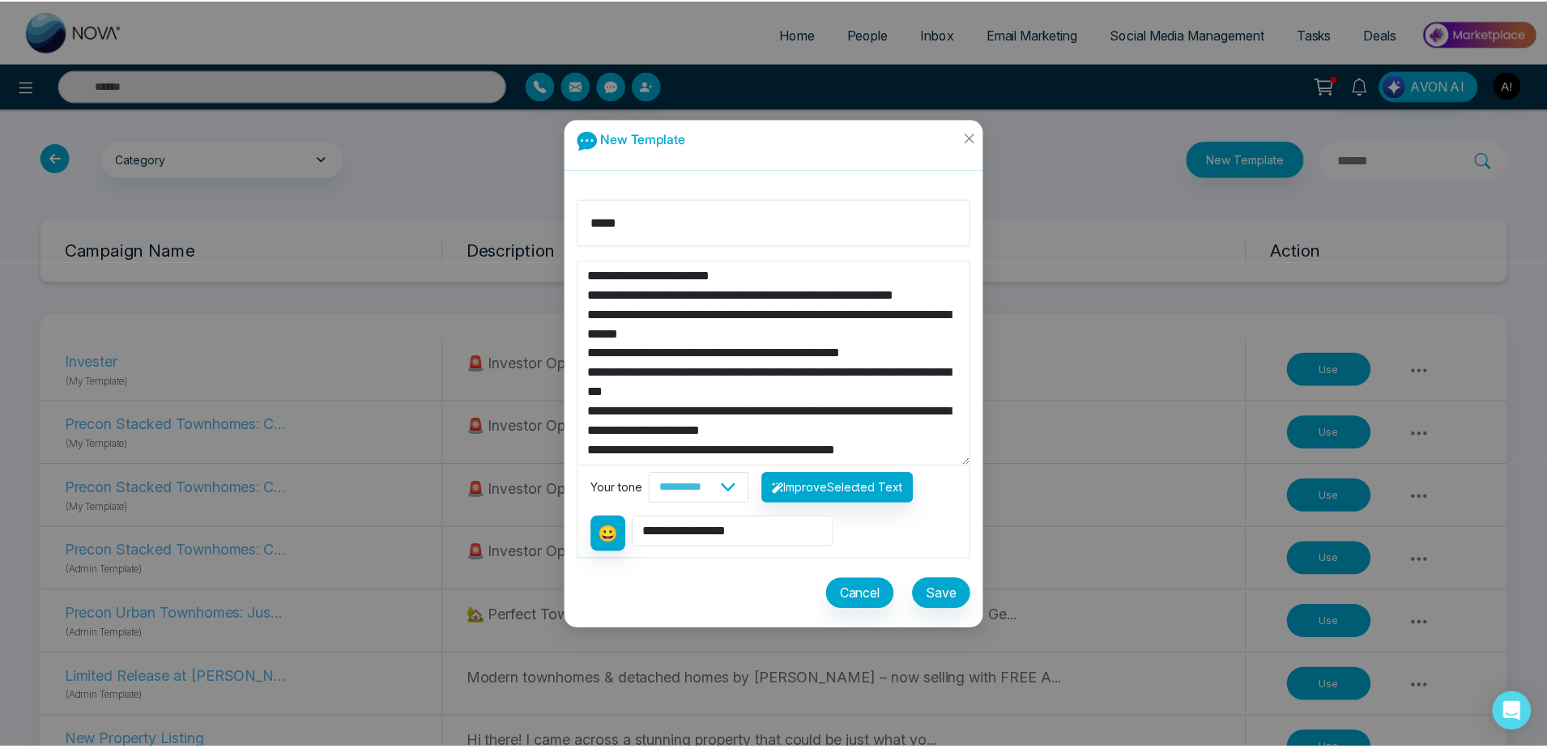
scroll to position [78, 0]
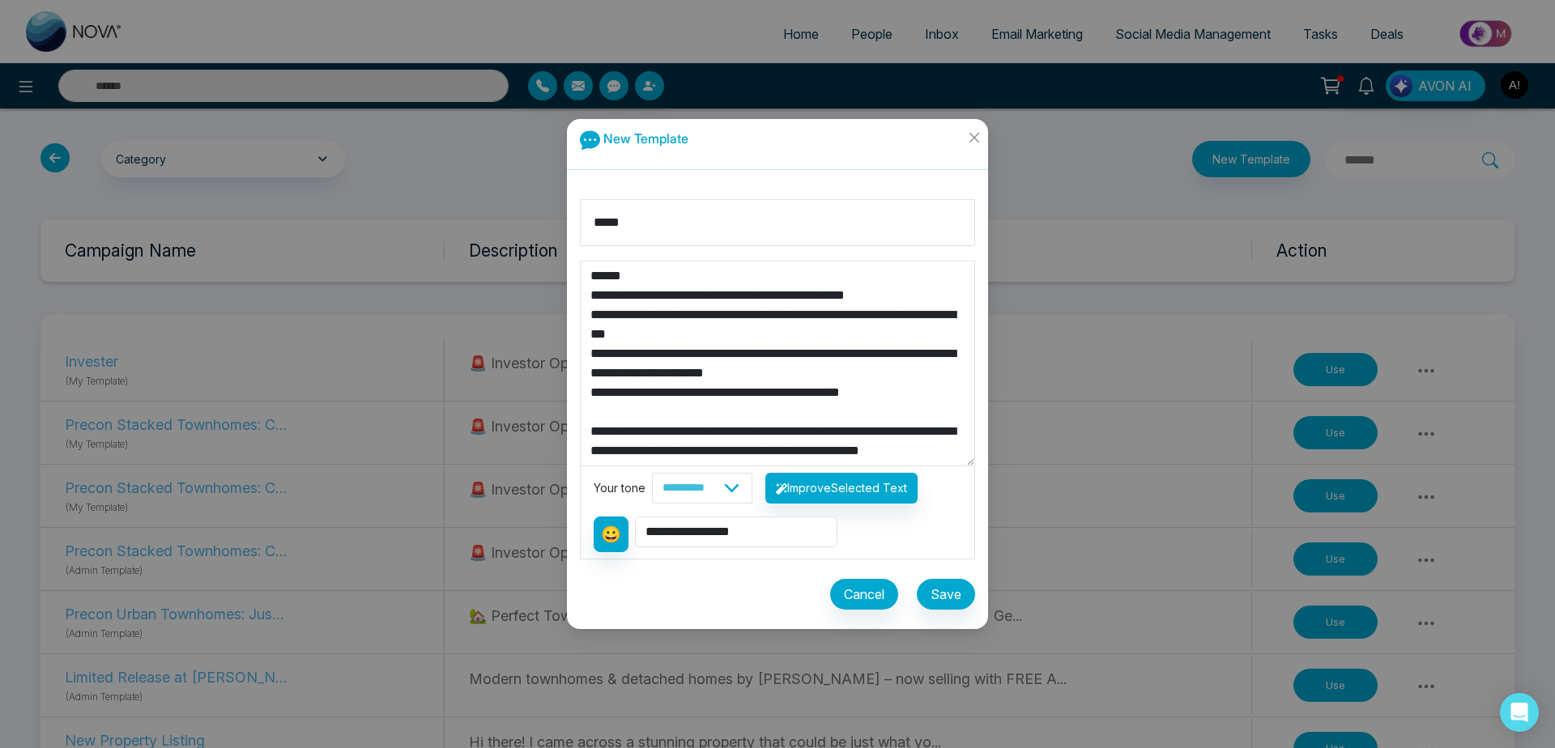
type textarea "**********"
click at [947, 597] on button "Save" at bounding box center [946, 594] width 58 height 31
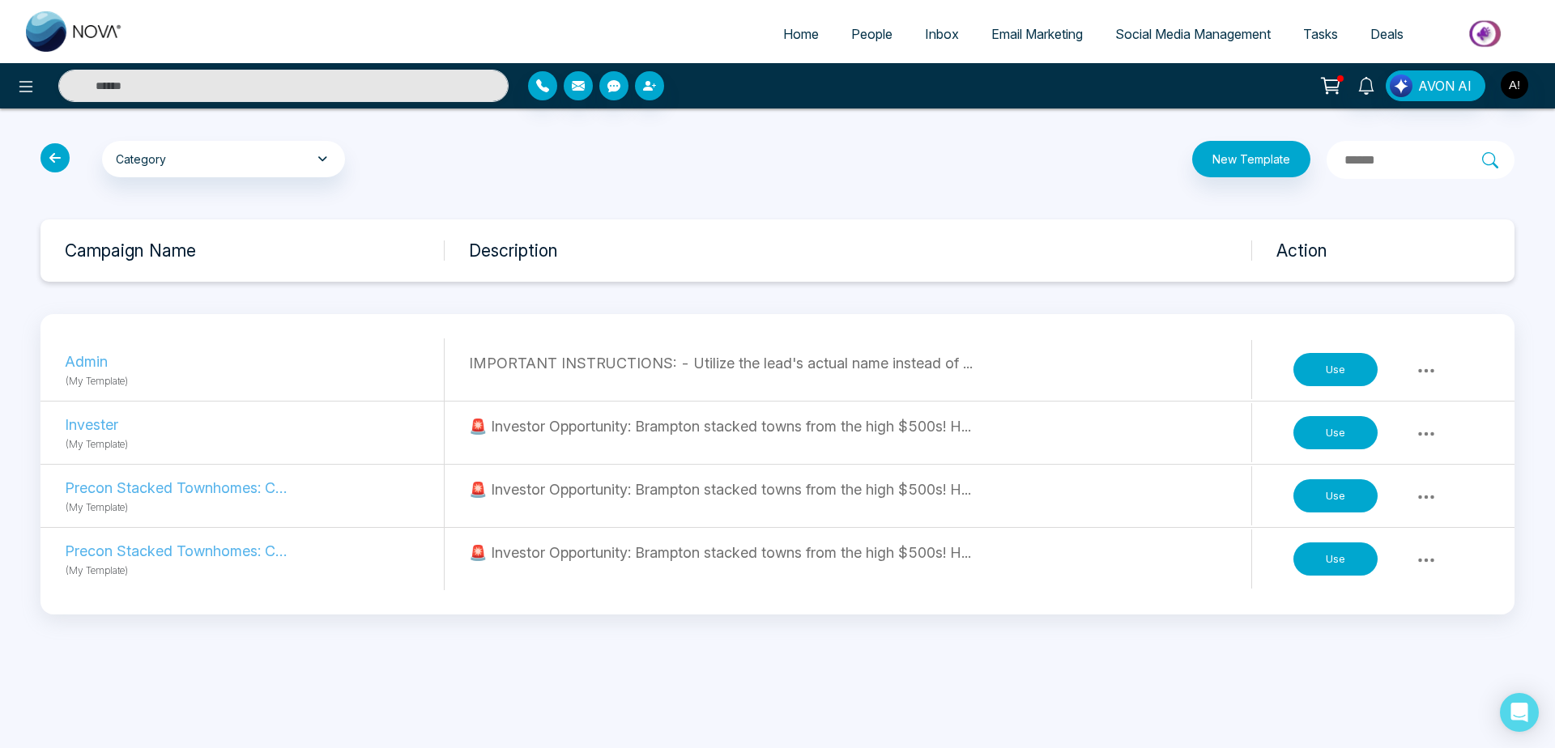
click at [1341, 371] on button "Use" at bounding box center [1335, 370] width 84 height 34
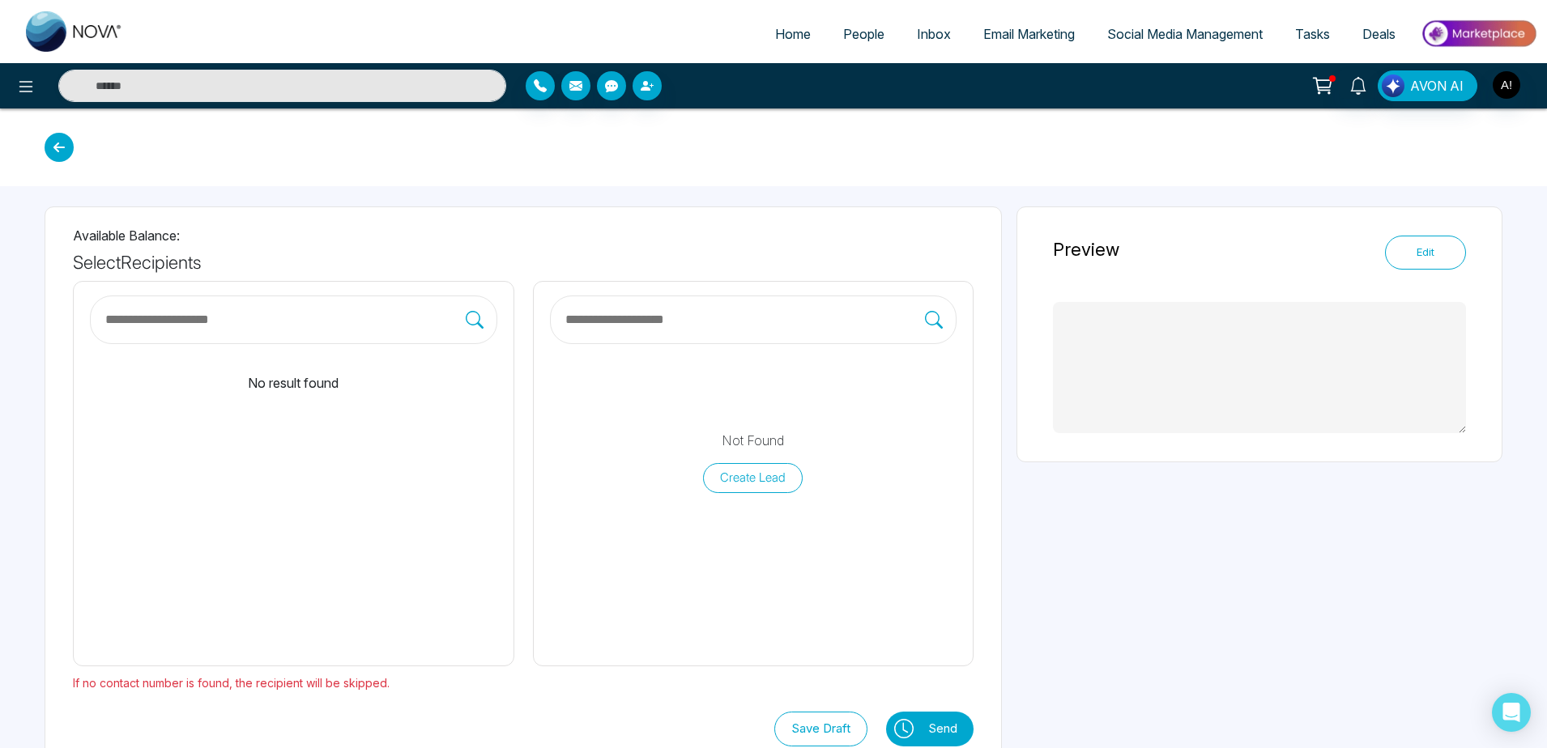
scroll to position [38, 0]
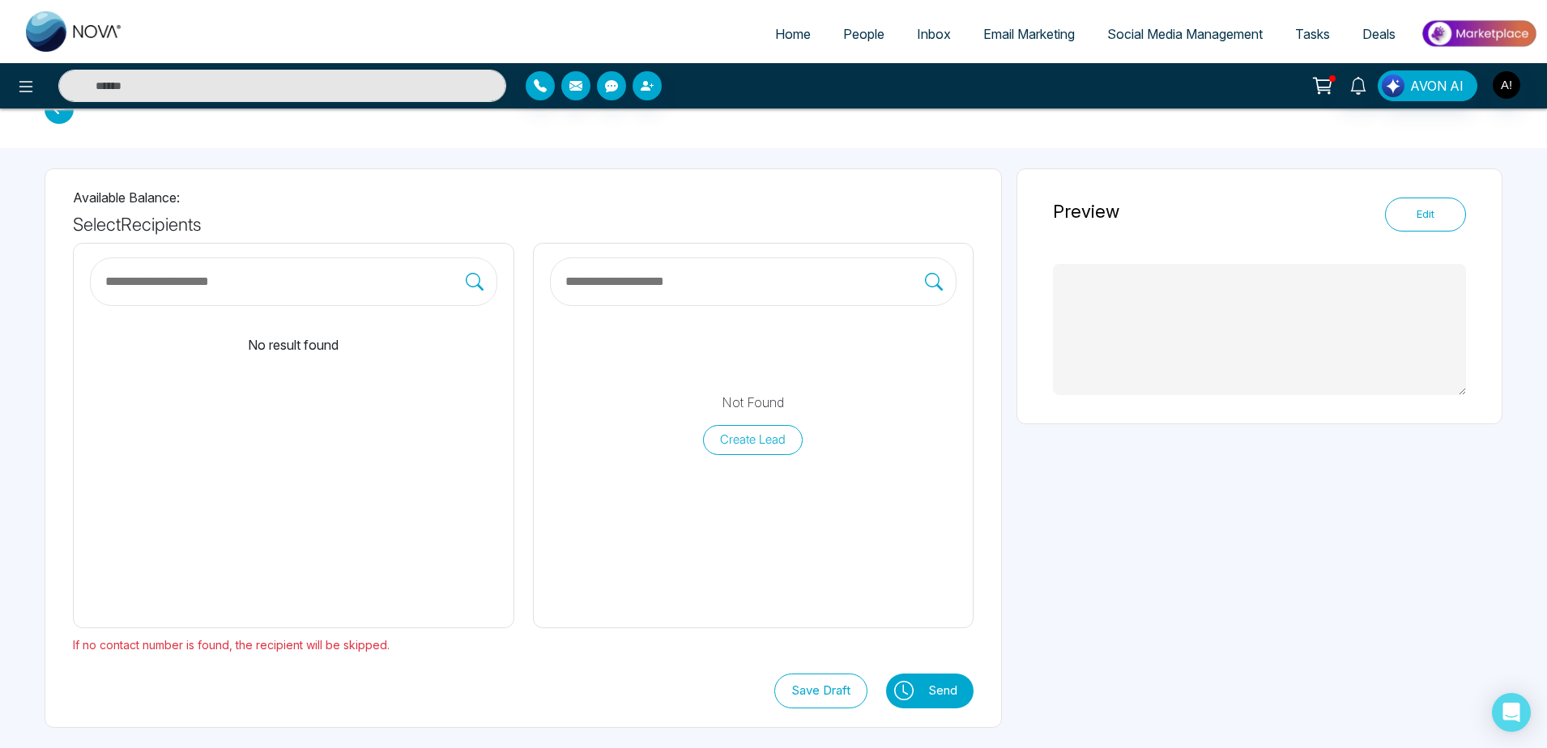
type textarea "**********"
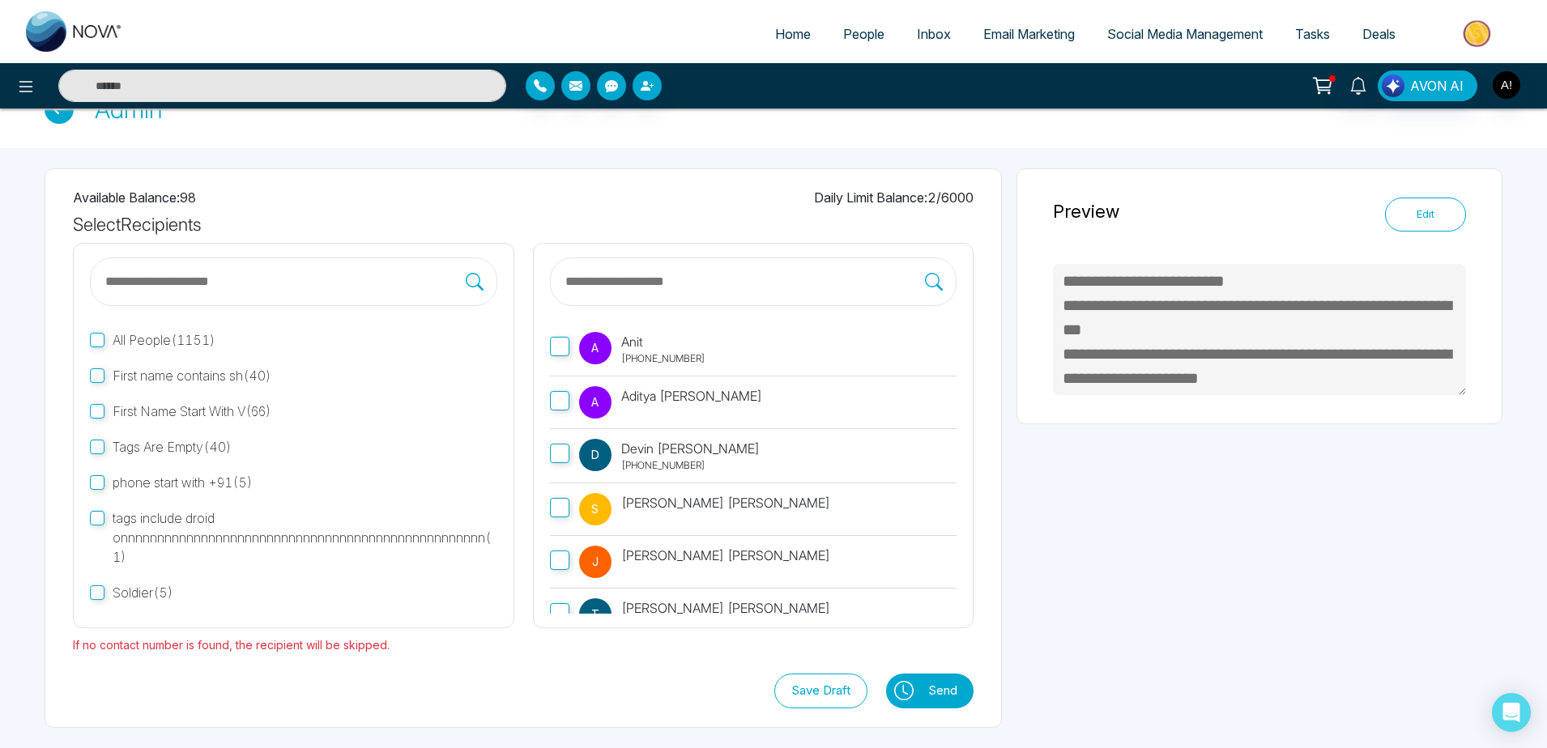
click at [624, 350] on p "Anit" at bounding box center [663, 341] width 84 height 19
click at [938, 695] on button "Send" at bounding box center [946, 691] width 53 height 35
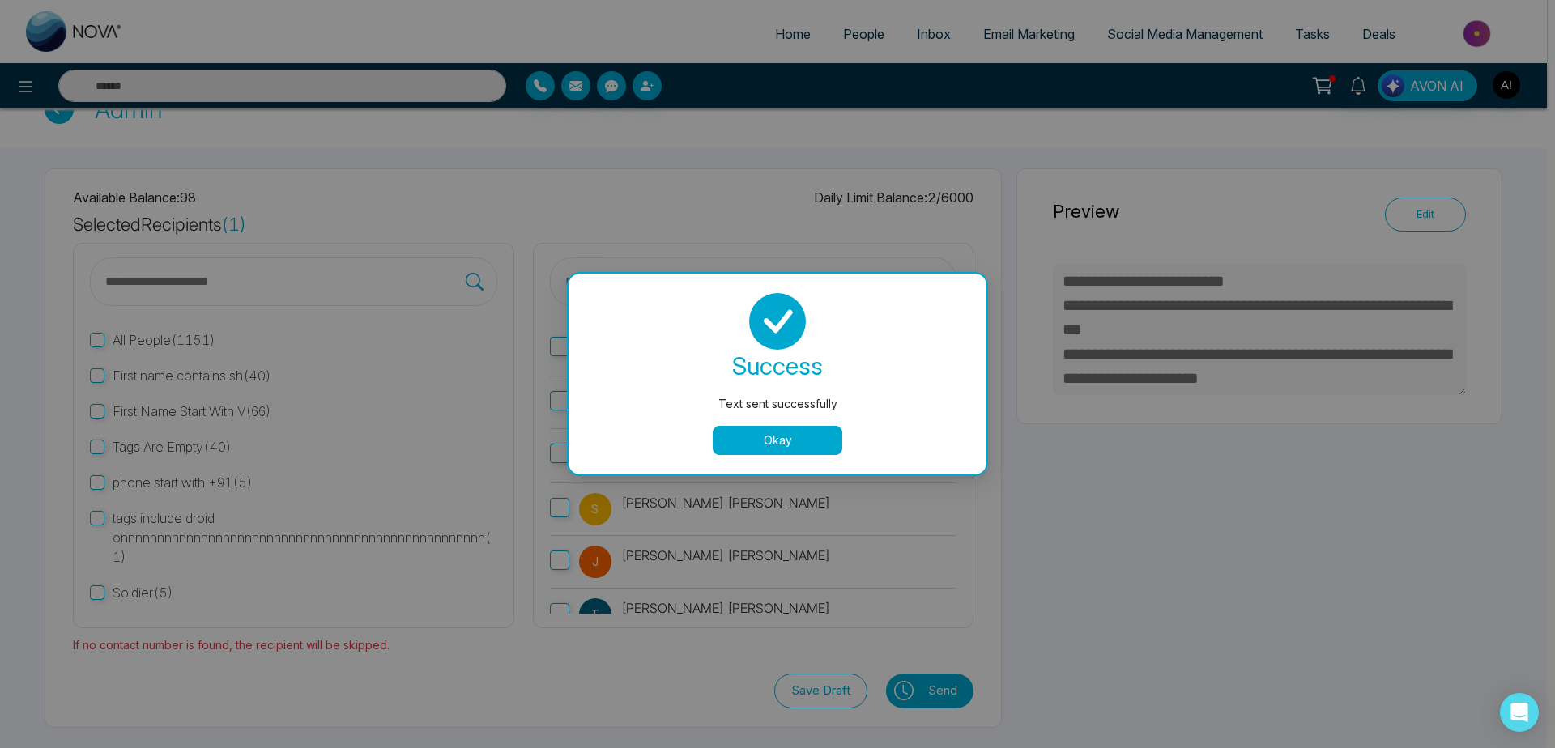
click at [764, 446] on button "Okay" at bounding box center [778, 440] width 130 height 29
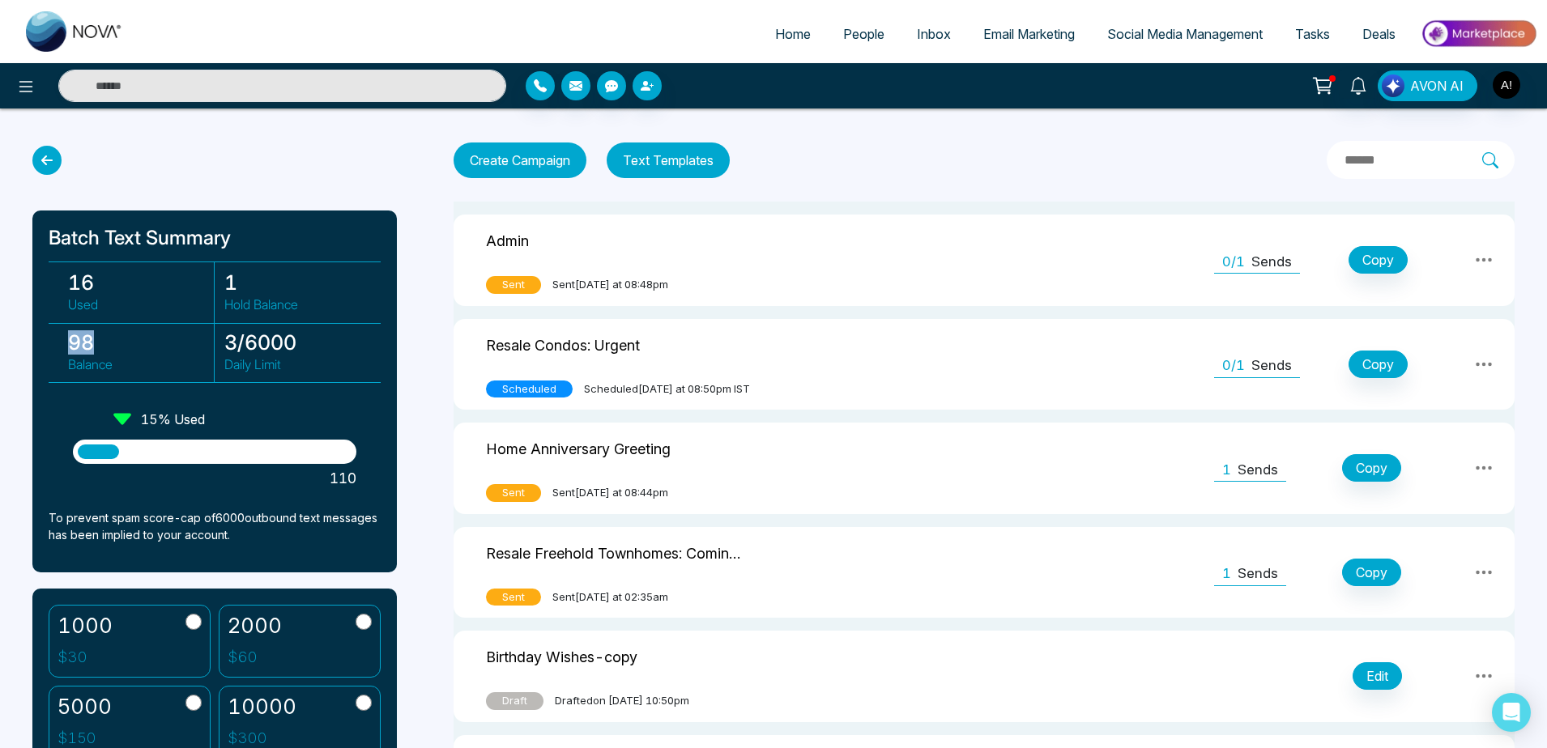
drag, startPoint x: 52, startPoint y: 325, endPoint x: 174, endPoint y: 342, distance: 123.4
click at [174, 342] on div "16 Used 1 Hold Balance 98 Balance 3 / 6000 Daily Limit" at bounding box center [215, 322] width 332 height 121
click at [174, 342] on h3 "98" at bounding box center [141, 342] width 146 height 24
click at [822, 159] on div "Create Campaign Text Templates" at bounding box center [983, 160] width 1061 height 38
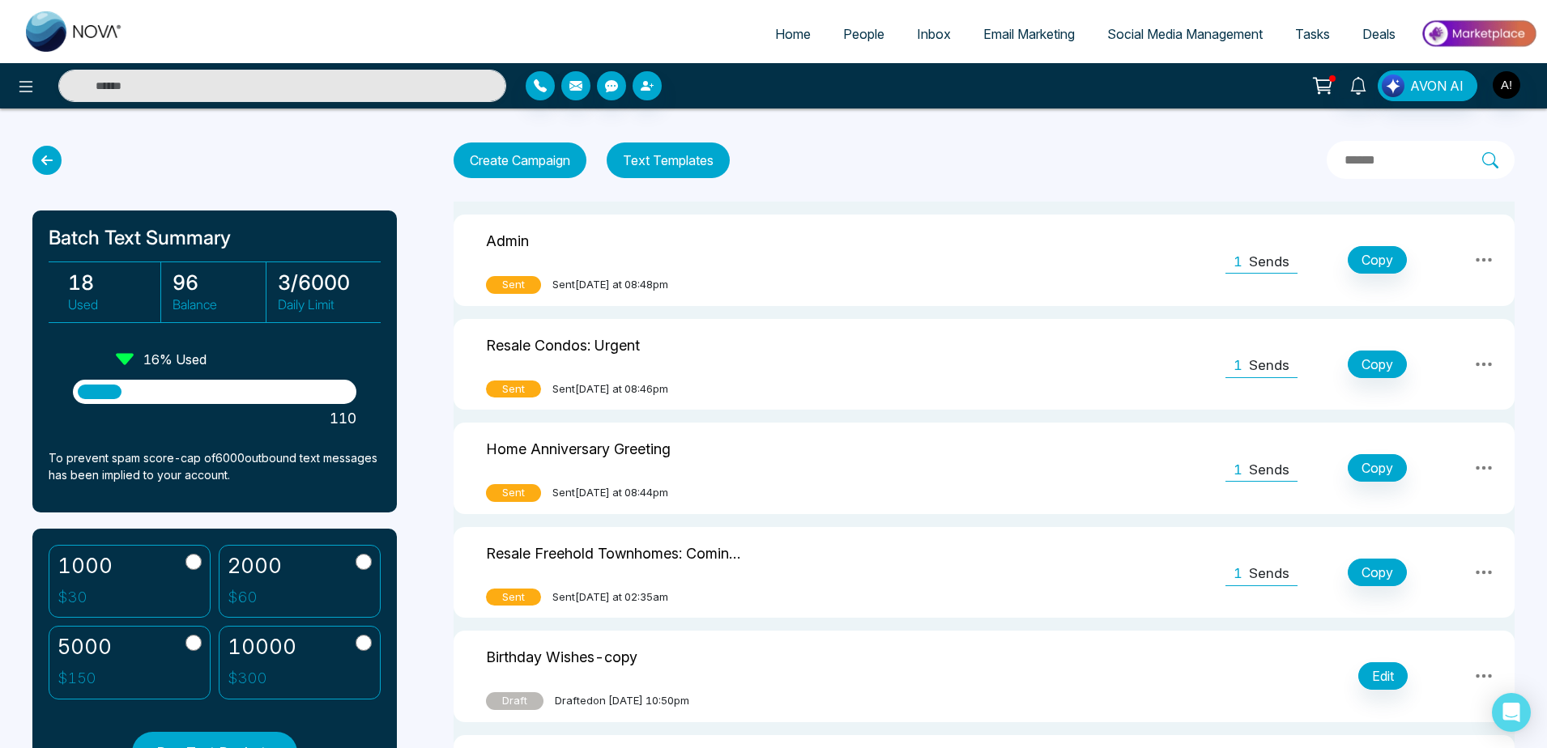
click at [49, 163] on icon at bounding box center [46, 160] width 29 height 29
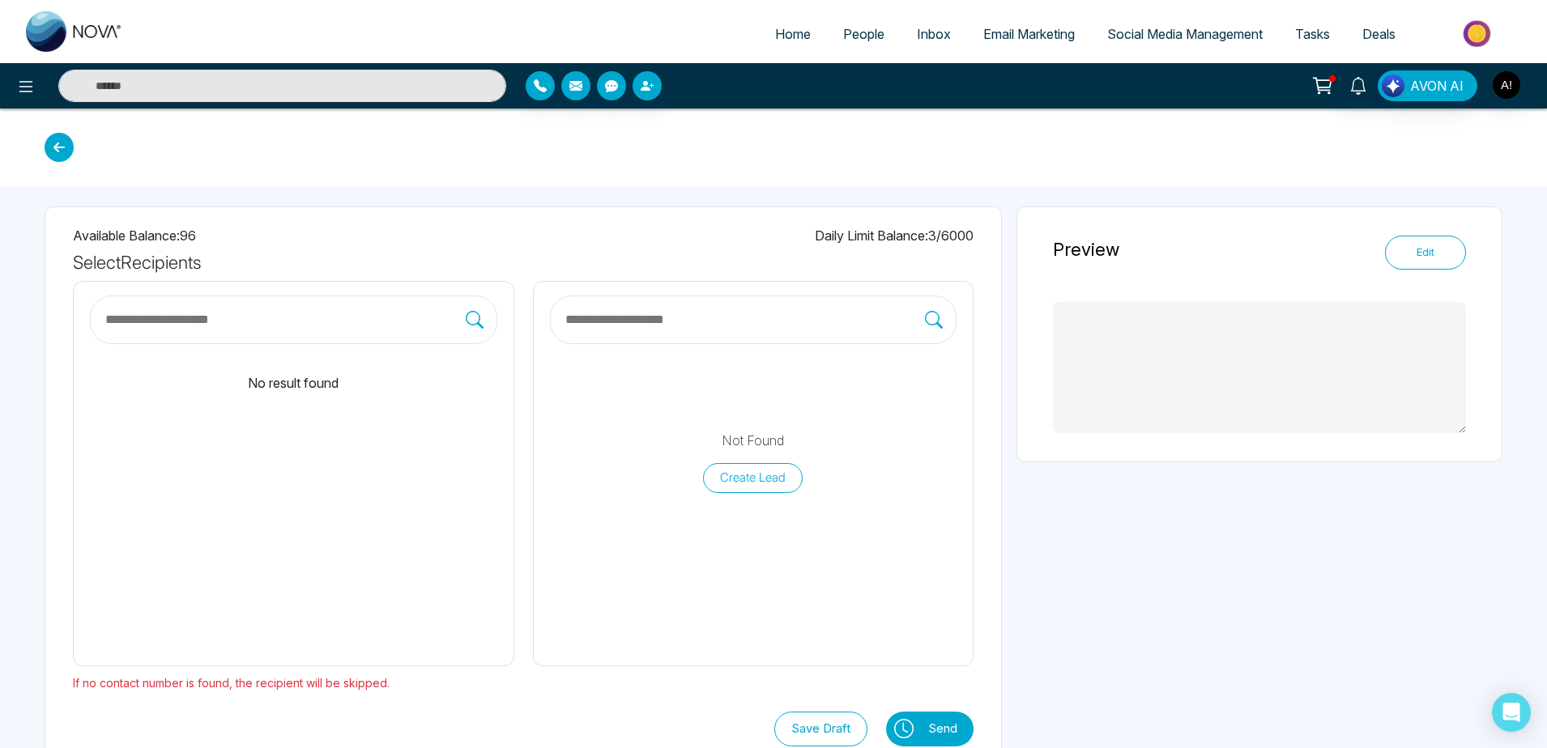
type textarea "**********"
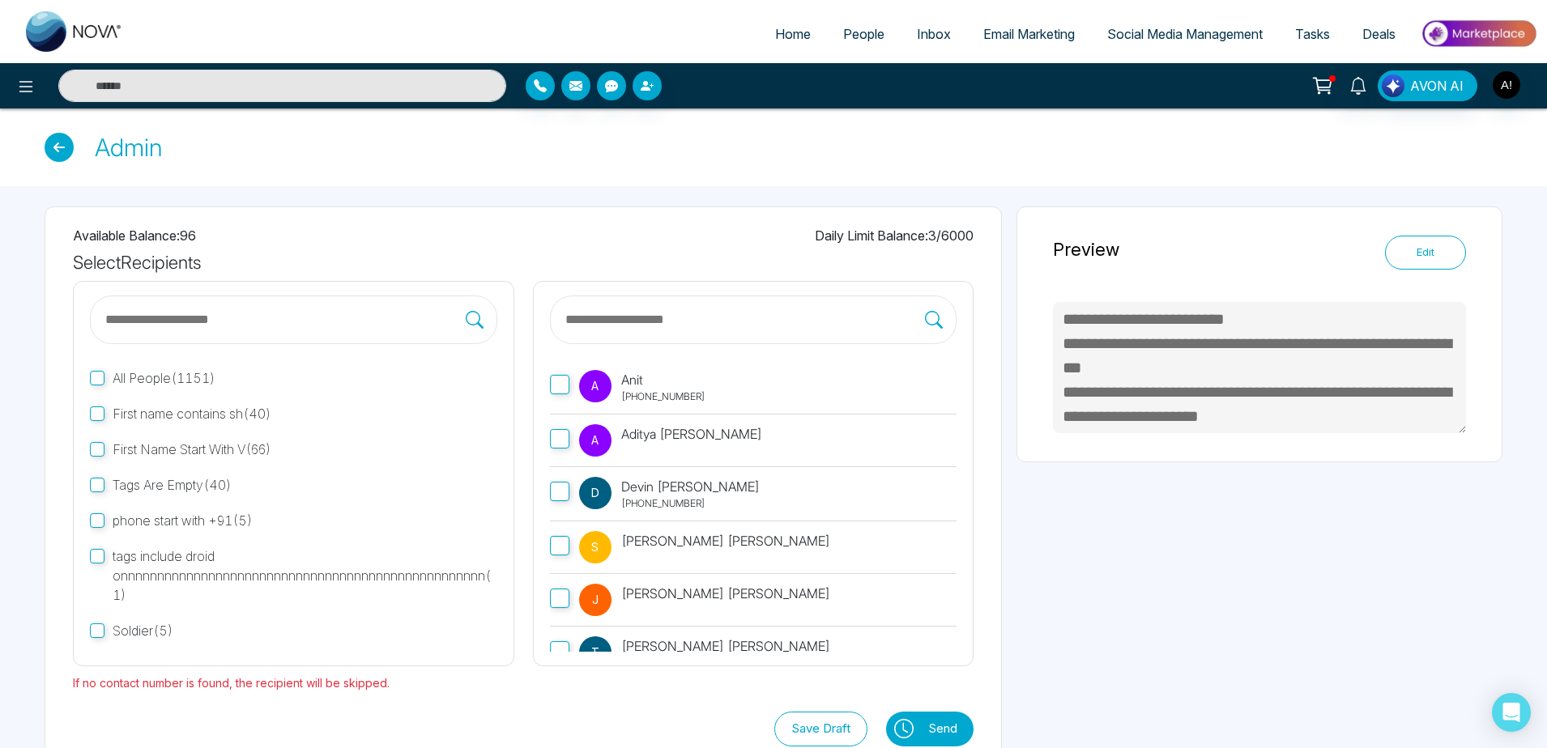
click at [57, 143] on icon at bounding box center [59, 147] width 29 height 29
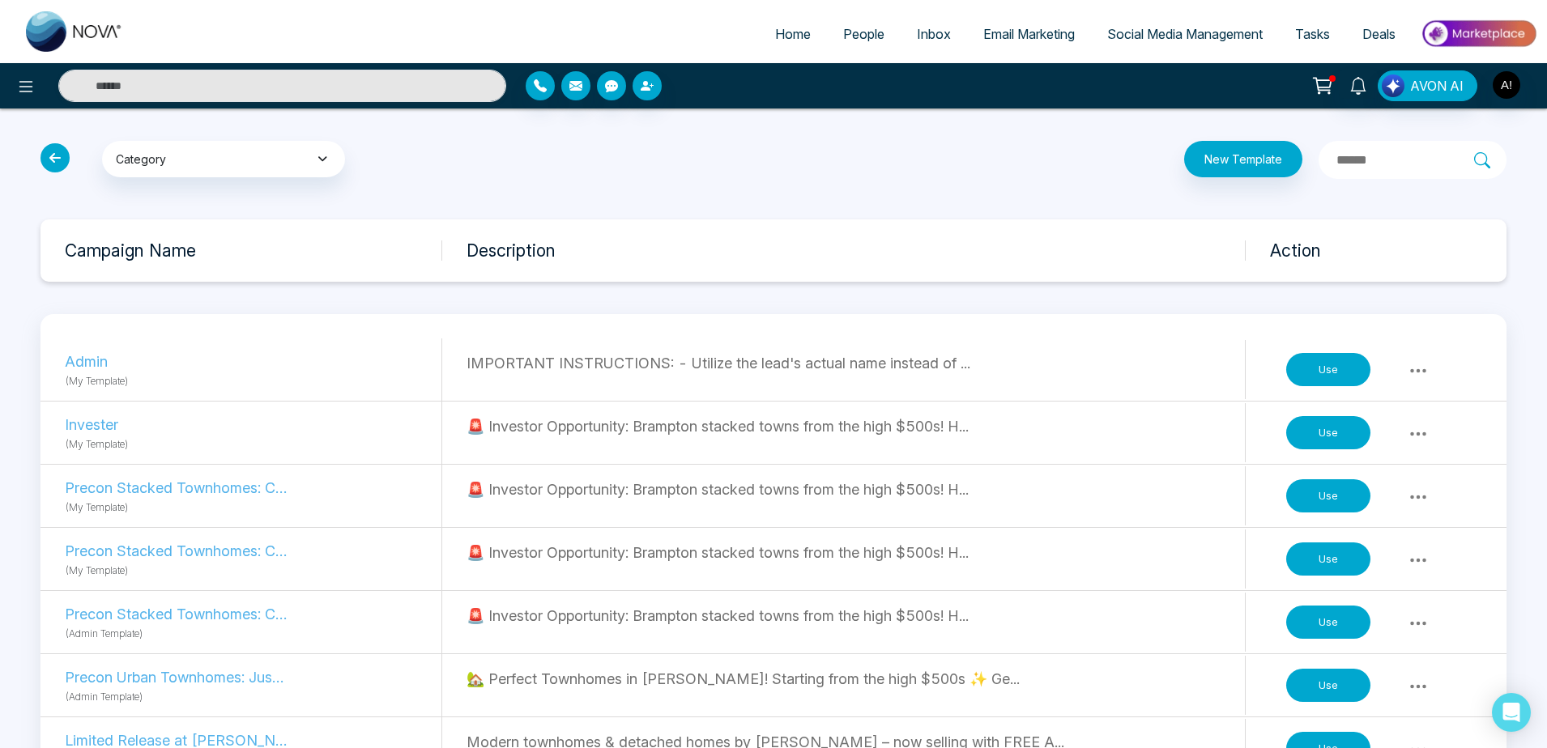
drag, startPoint x: 275, startPoint y: 177, endPoint x: 297, endPoint y: 164, distance: 25.8
click at [297, 164] on div "Category My Templates Celebrations General New Buyer Leads New Seller Leads Pre…" at bounding box center [278, 160] width 495 height 38
click at [297, 164] on button "Category" at bounding box center [223, 159] width 243 height 36
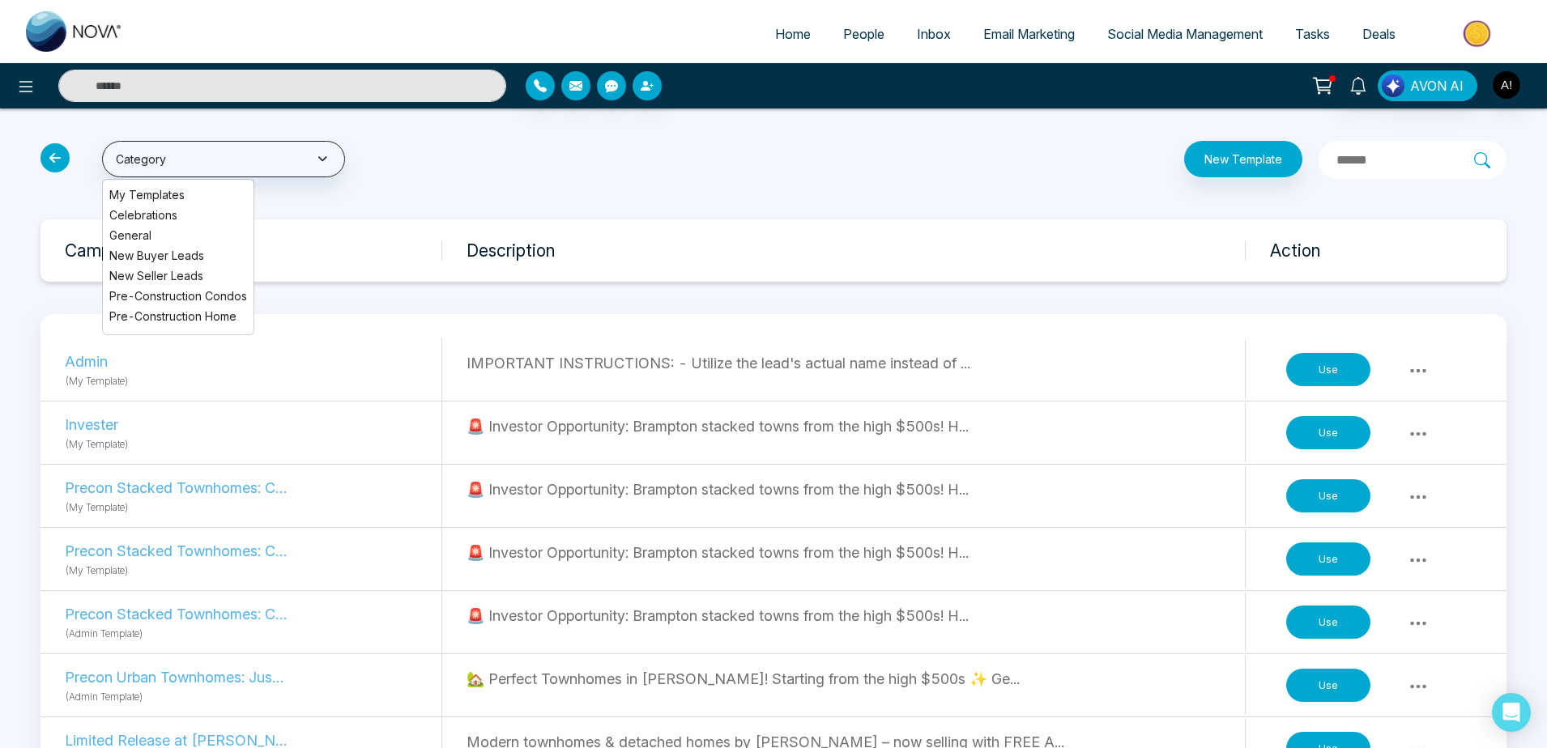
click at [50, 156] on icon at bounding box center [54, 157] width 29 height 29
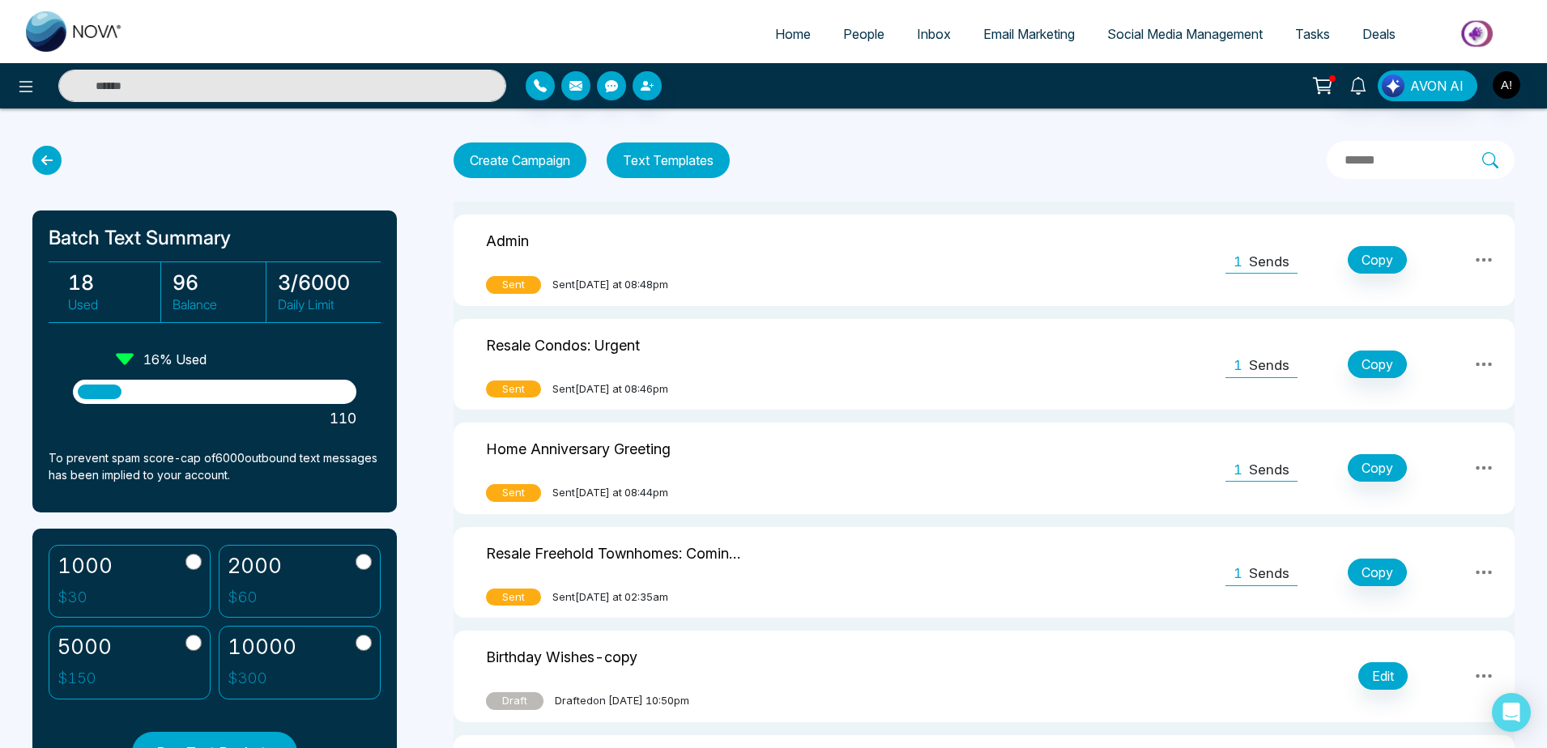
click at [534, 163] on button "Create Campaign" at bounding box center [519, 161] width 133 height 36
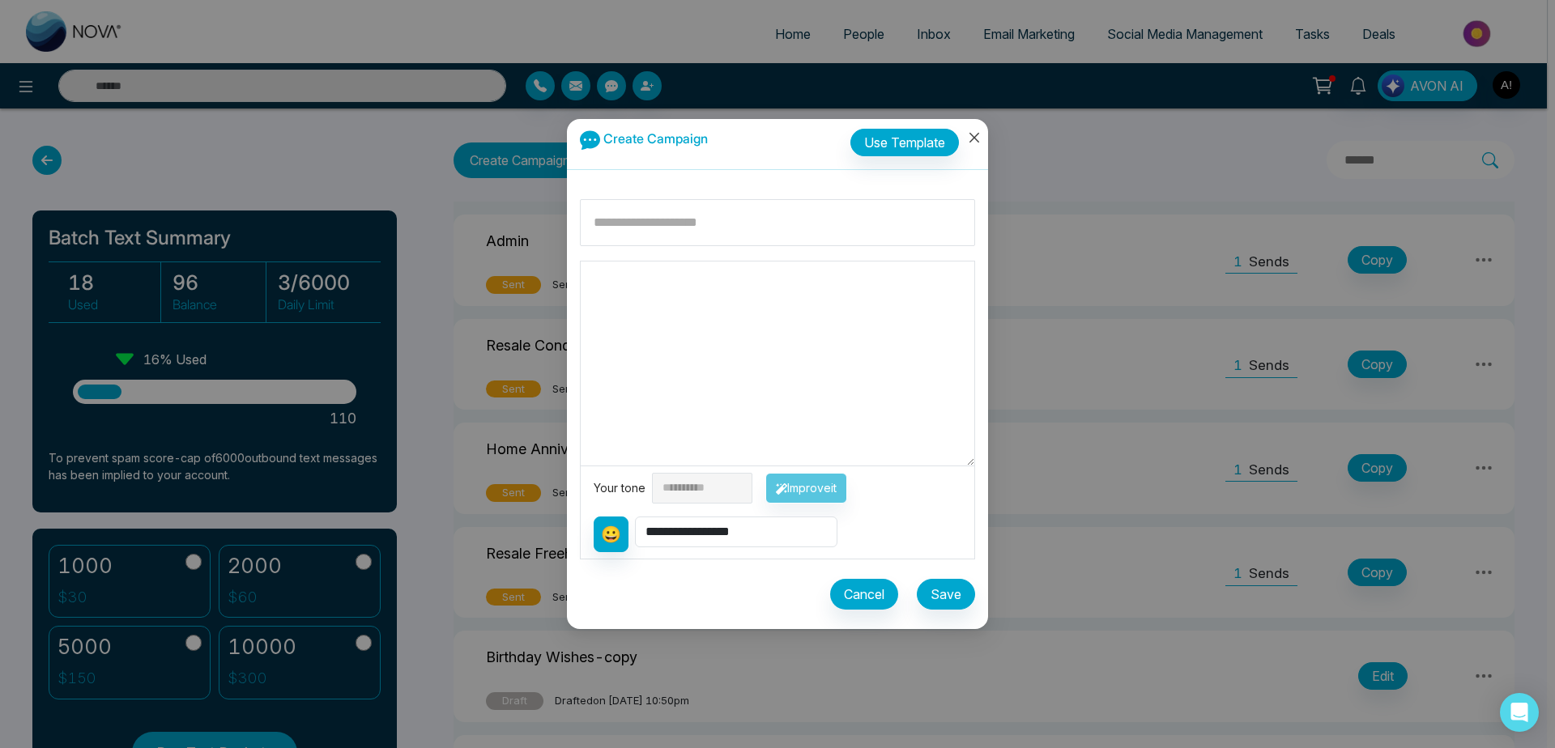
click at [975, 143] on icon "close" at bounding box center [974, 137] width 13 height 13
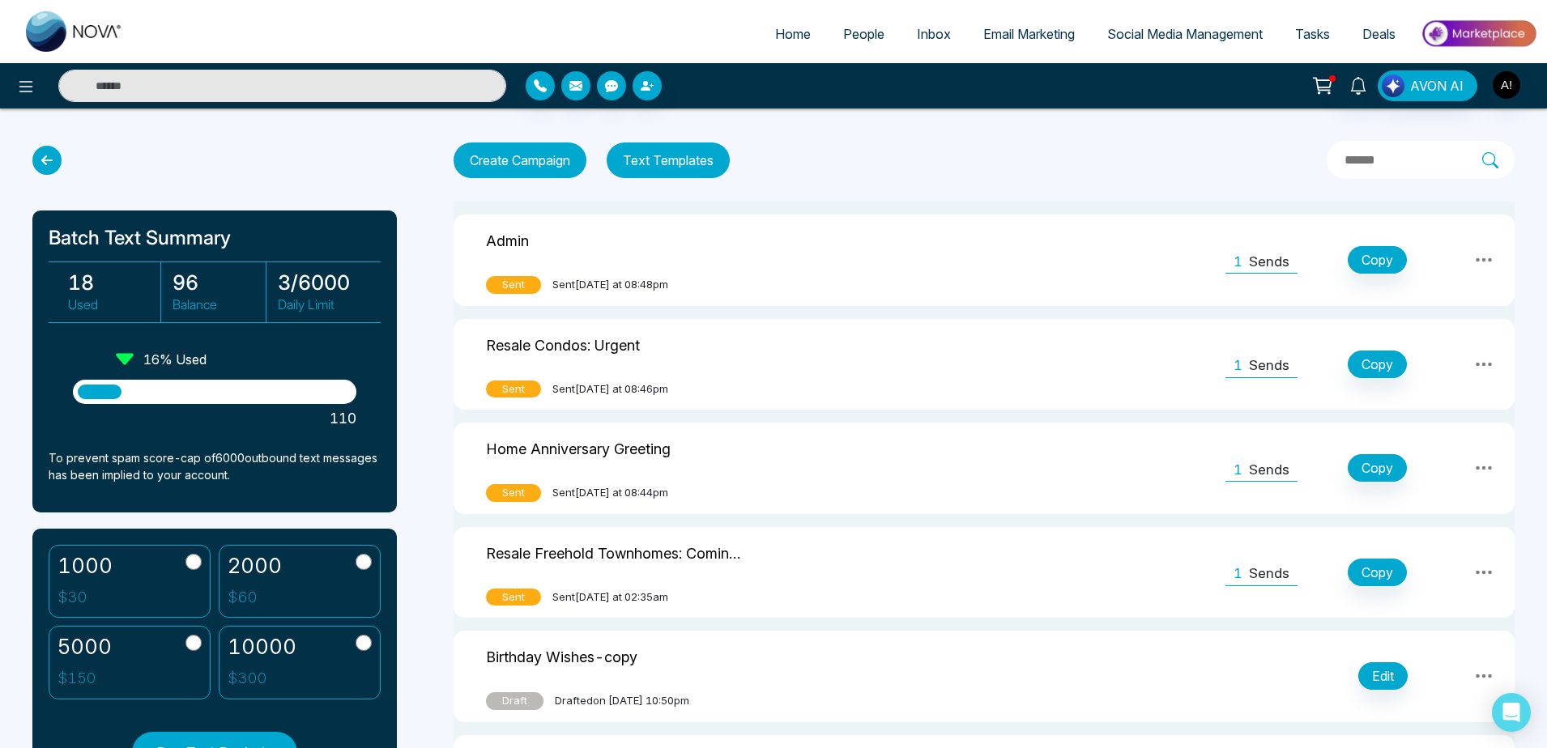
click at [32, 160] on icon at bounding box center [46, 160] width 29 height 29
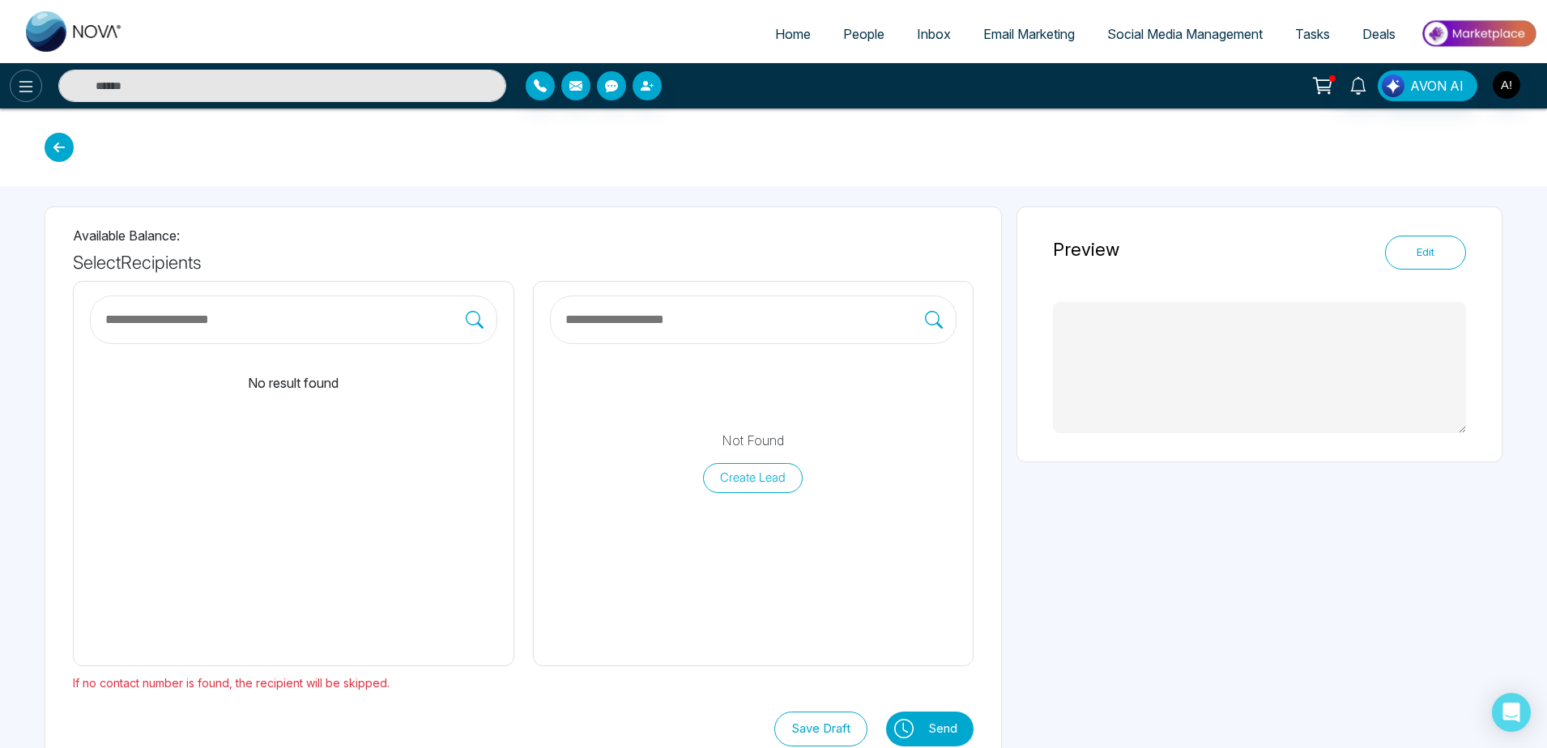
click at [29, 98] on button at bounding box center [26, 86] width 32 height 32
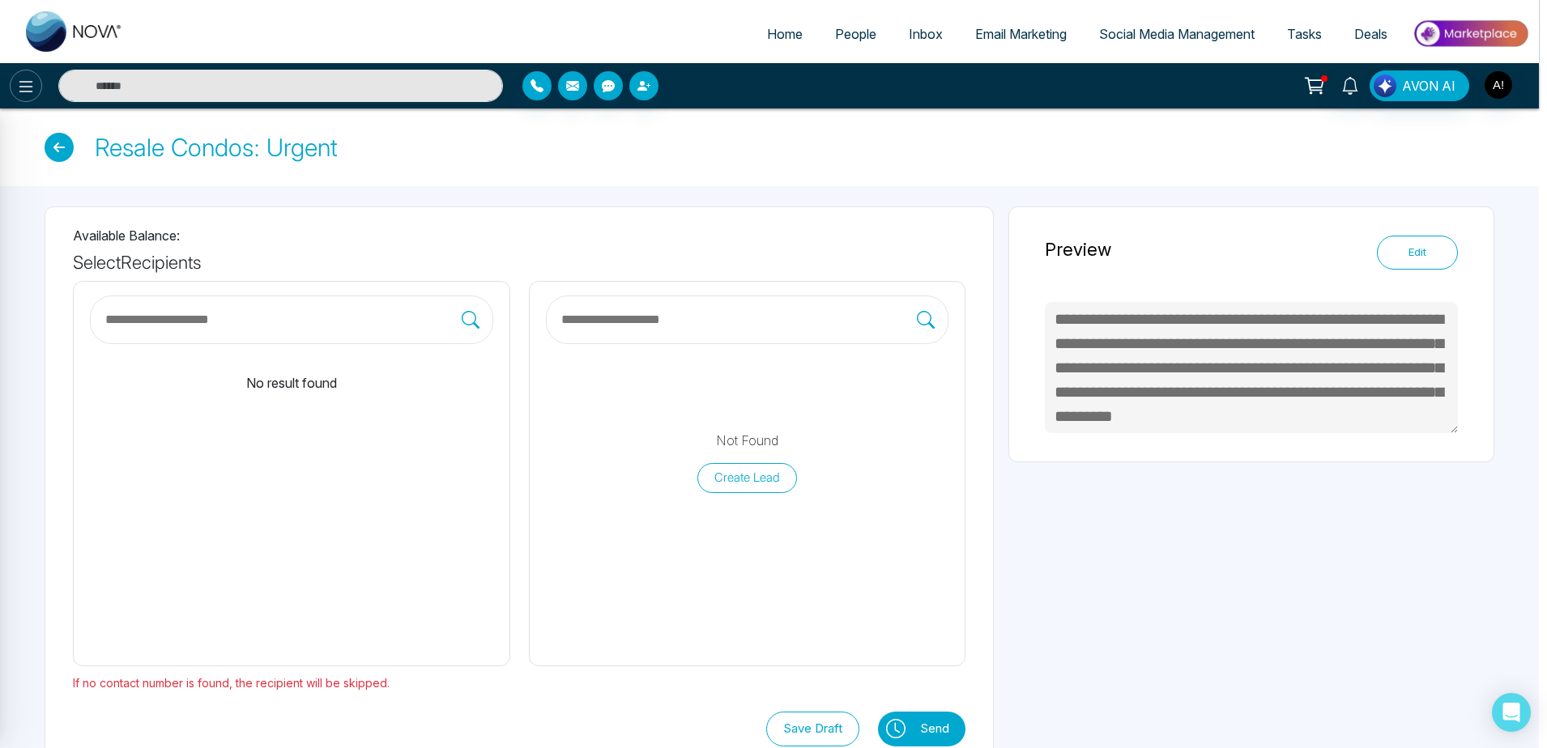
type textarea "**********"
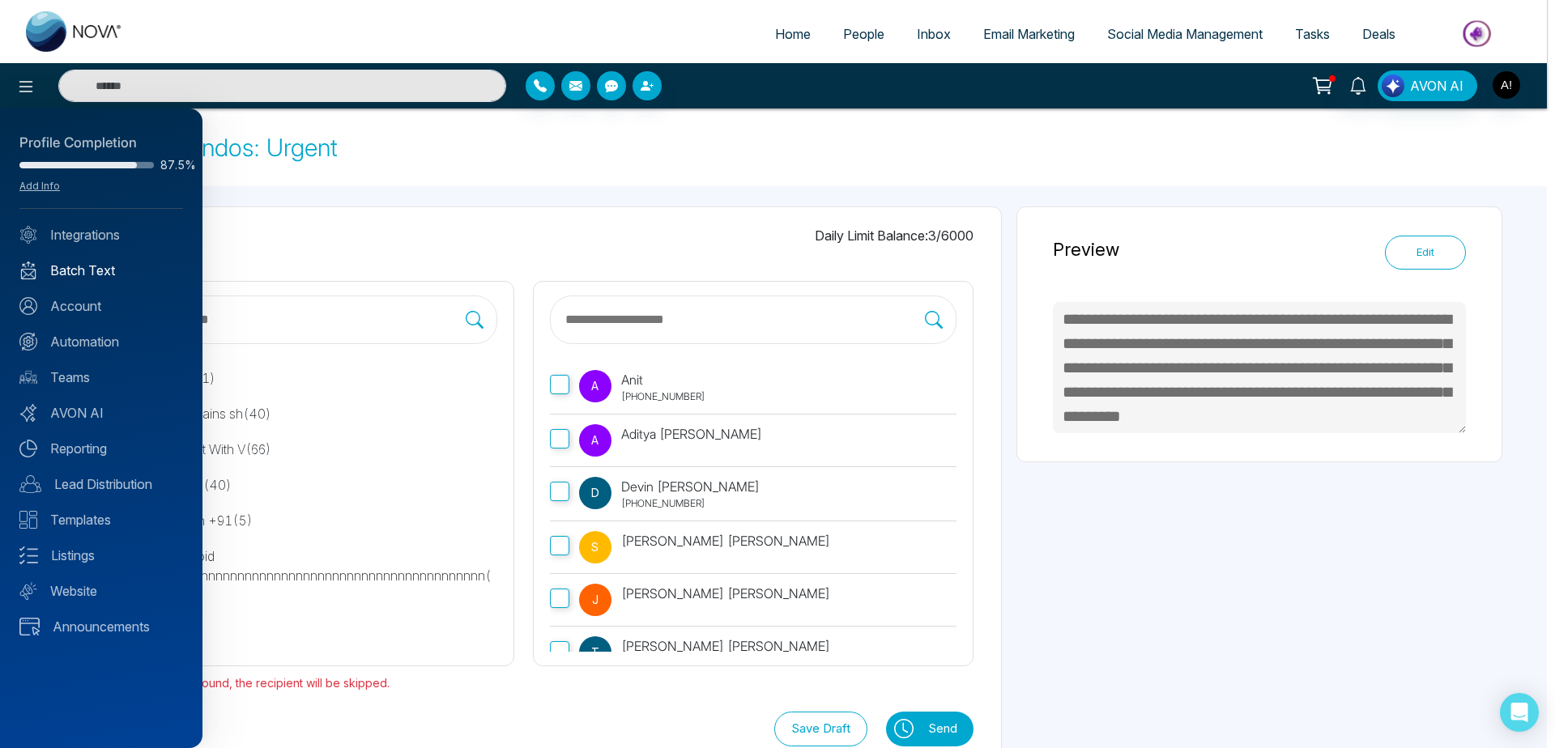
click at [109, 265] on link "Batch Text" at bounding box center [101, 270] width 164 height 19
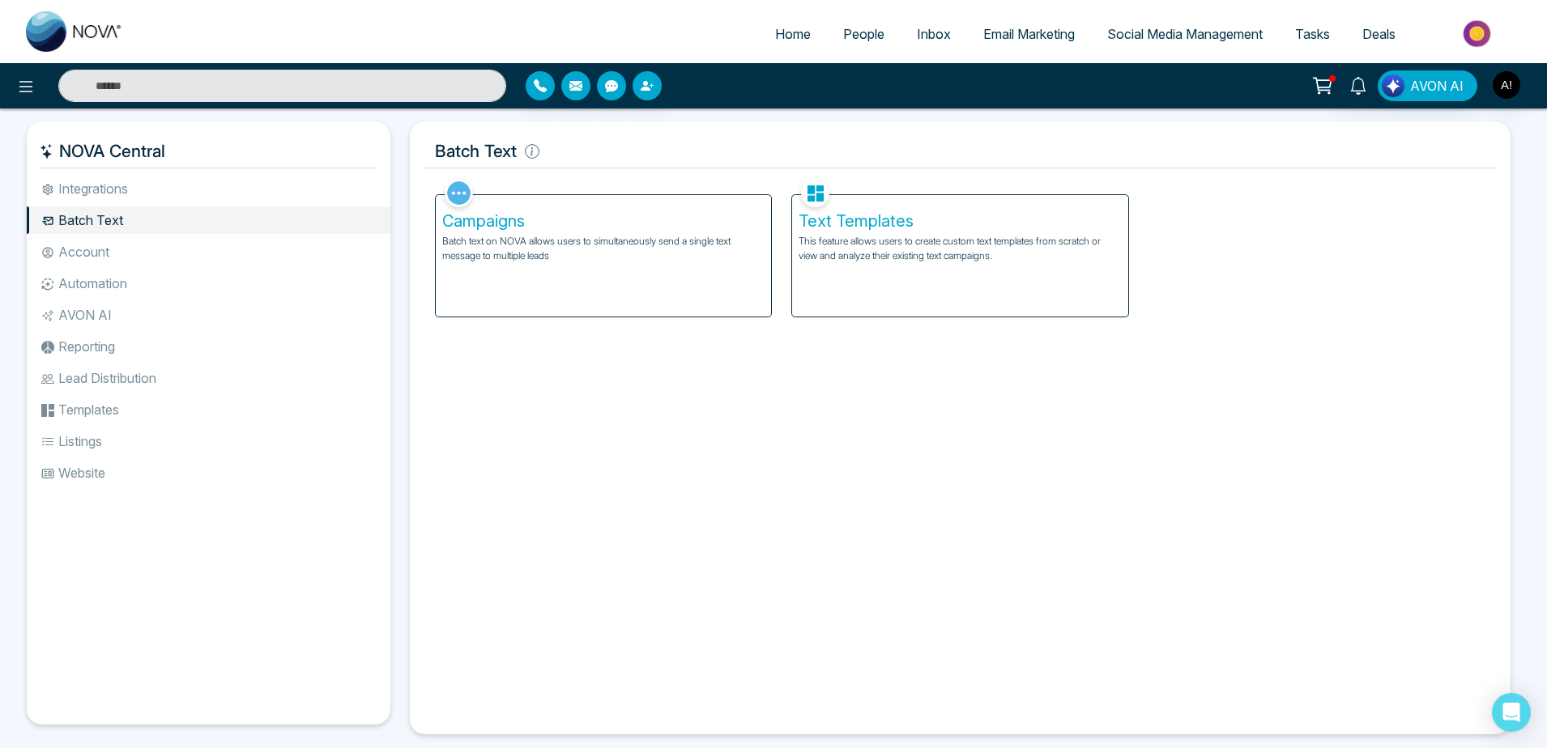
click at [895, 233] on div "Text Templates This feature allows users to create custom text templates from s…" at bounding box center [959, 255] width 335 height 121
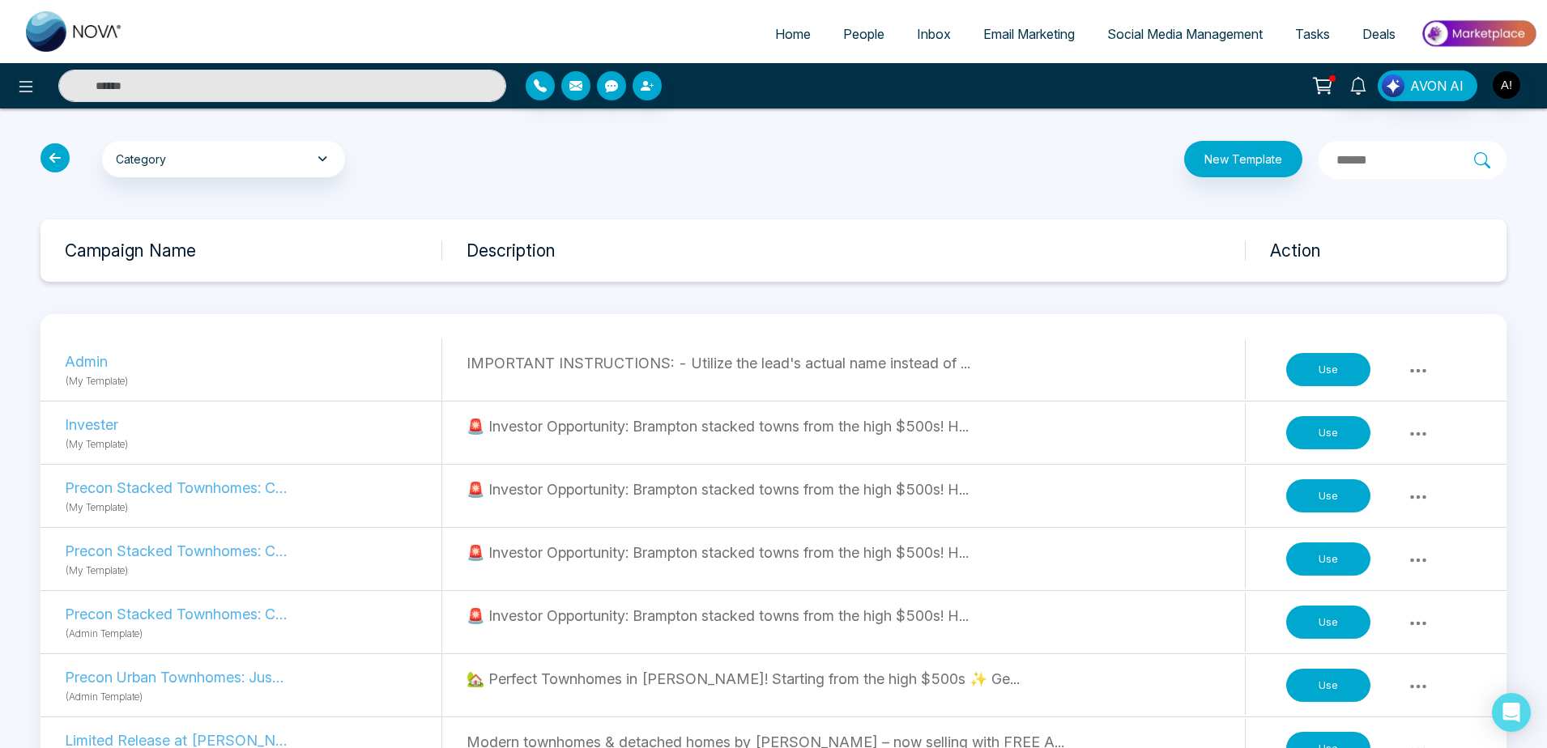
click at [51, 158] on icon at bounding box center [54, 157] width 29 height 29
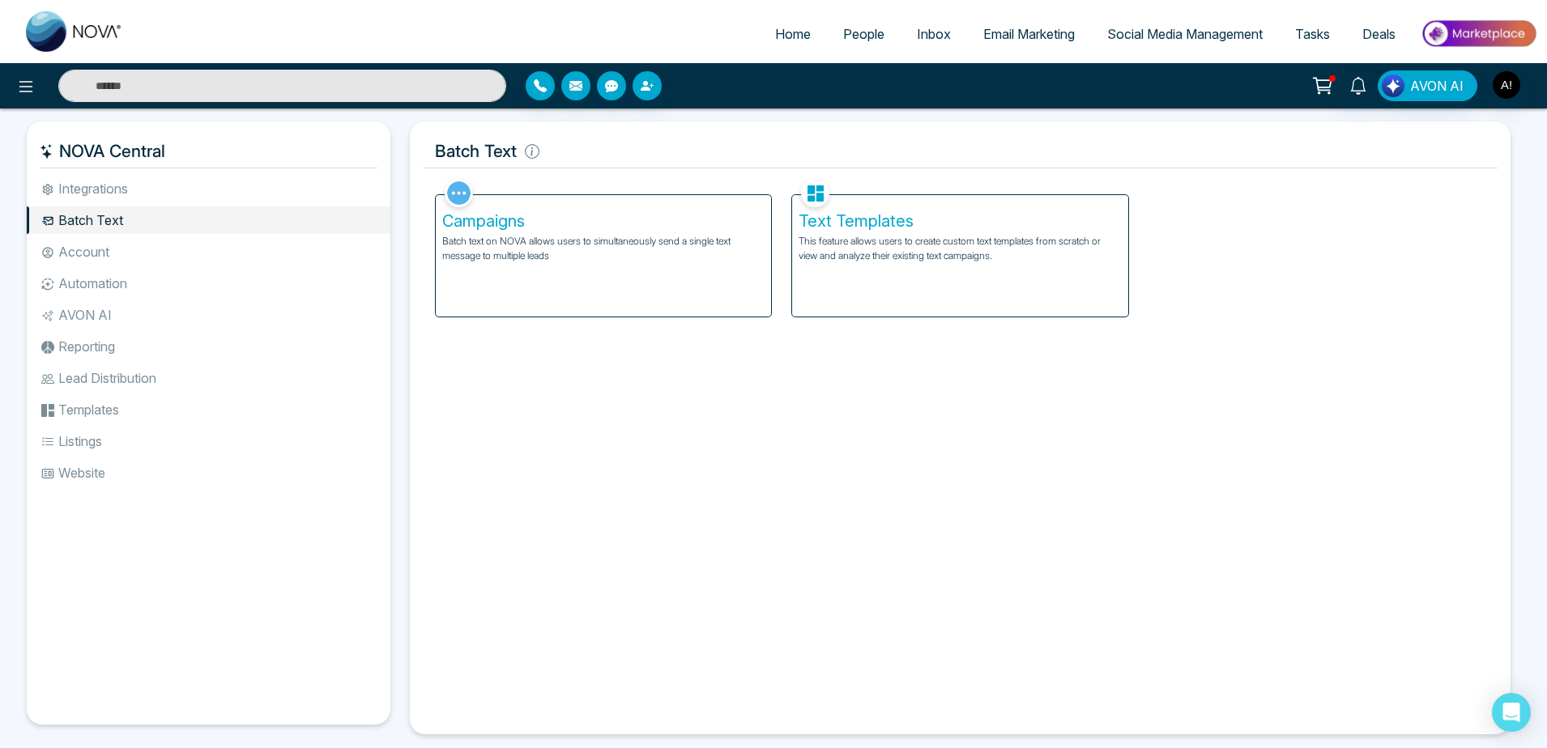
click at [569, 269] on div "Campaigns Batch text on NOVA allows users to simultaneously send a single text …" at bounding box center [603, 255] width 335 height 121
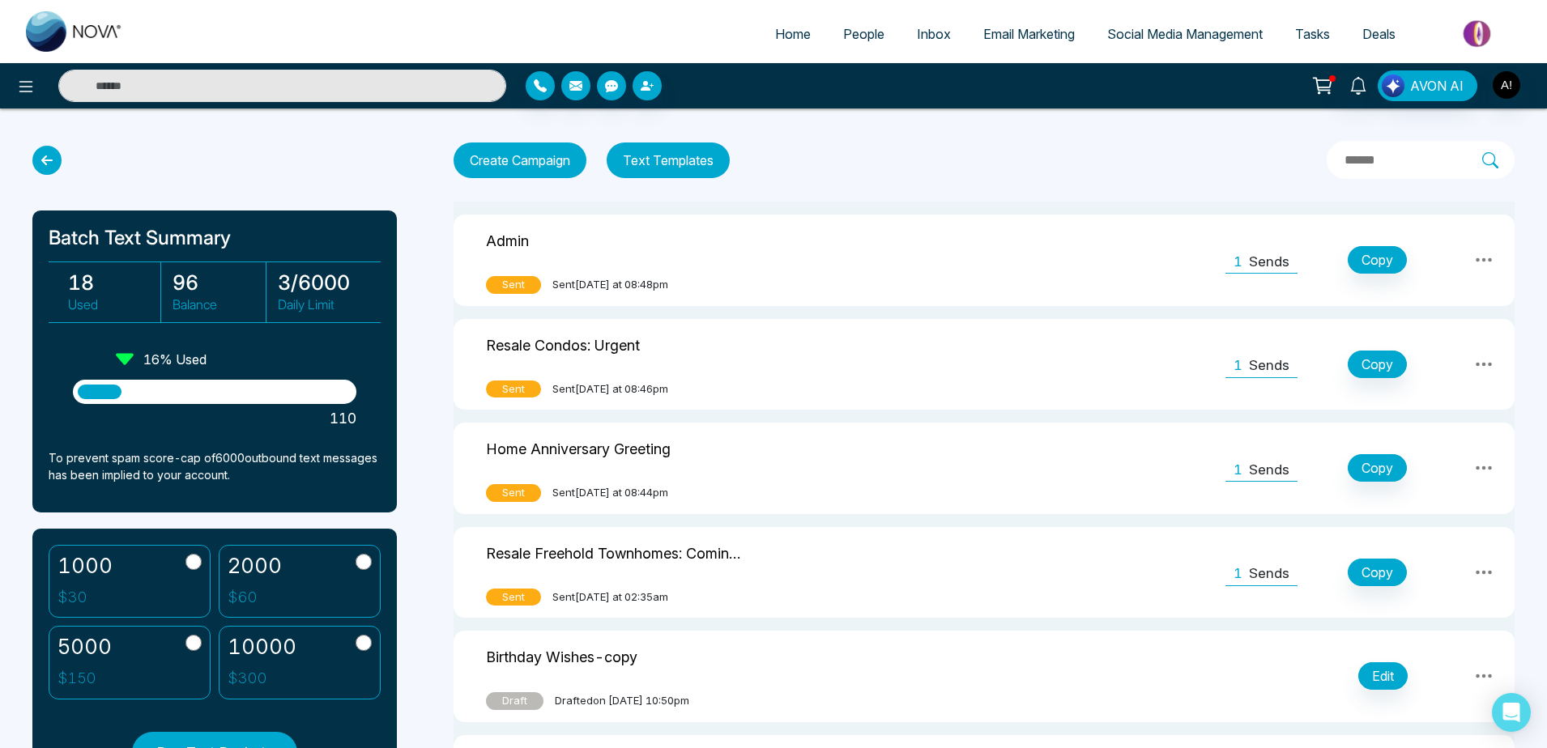
click at [1343, 154] on input "text" at bounding box center [1412, 160] width 139 height 21
click at [1343, 157] on input "text" at bounding box center [1412, 160] width 139 height 21
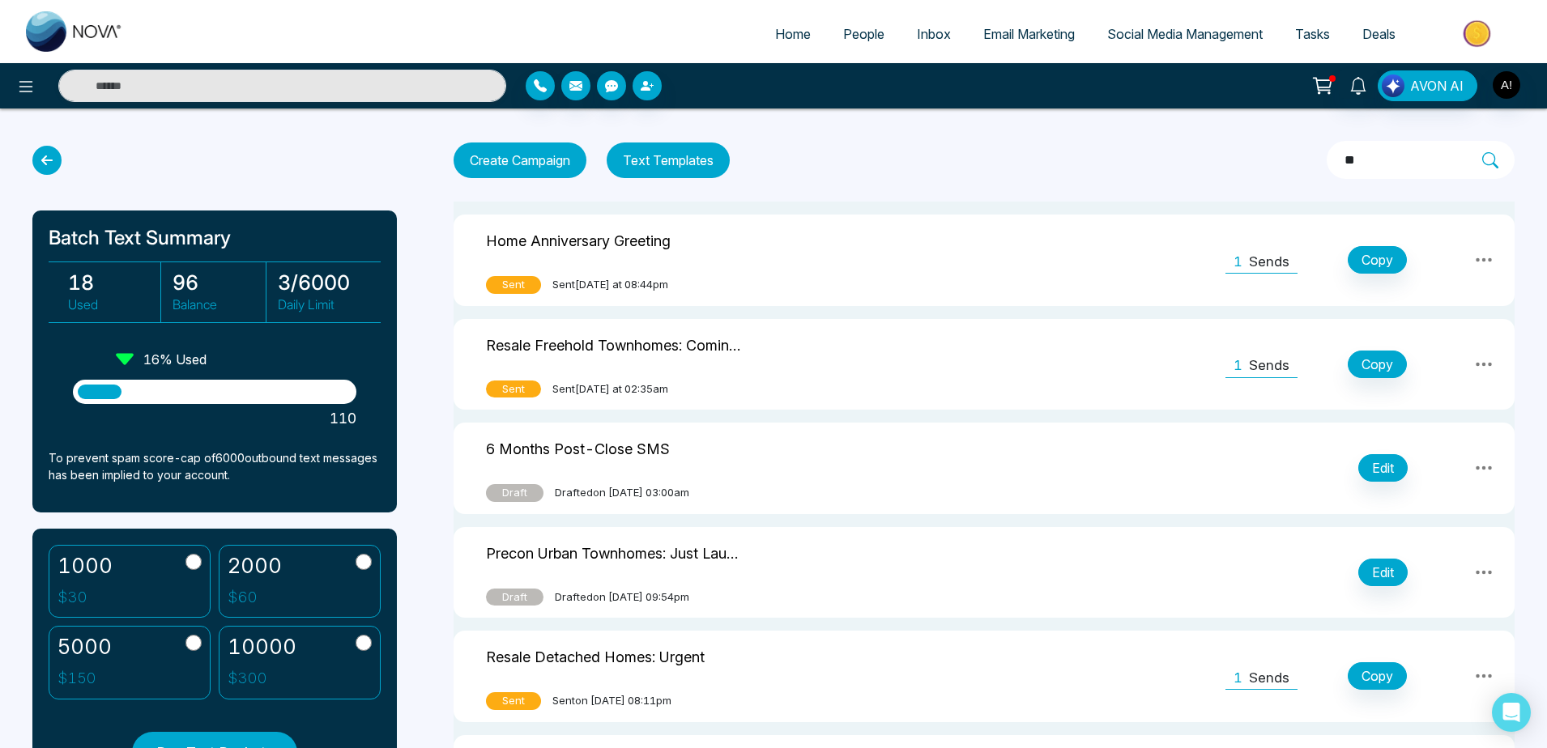
type input "*"
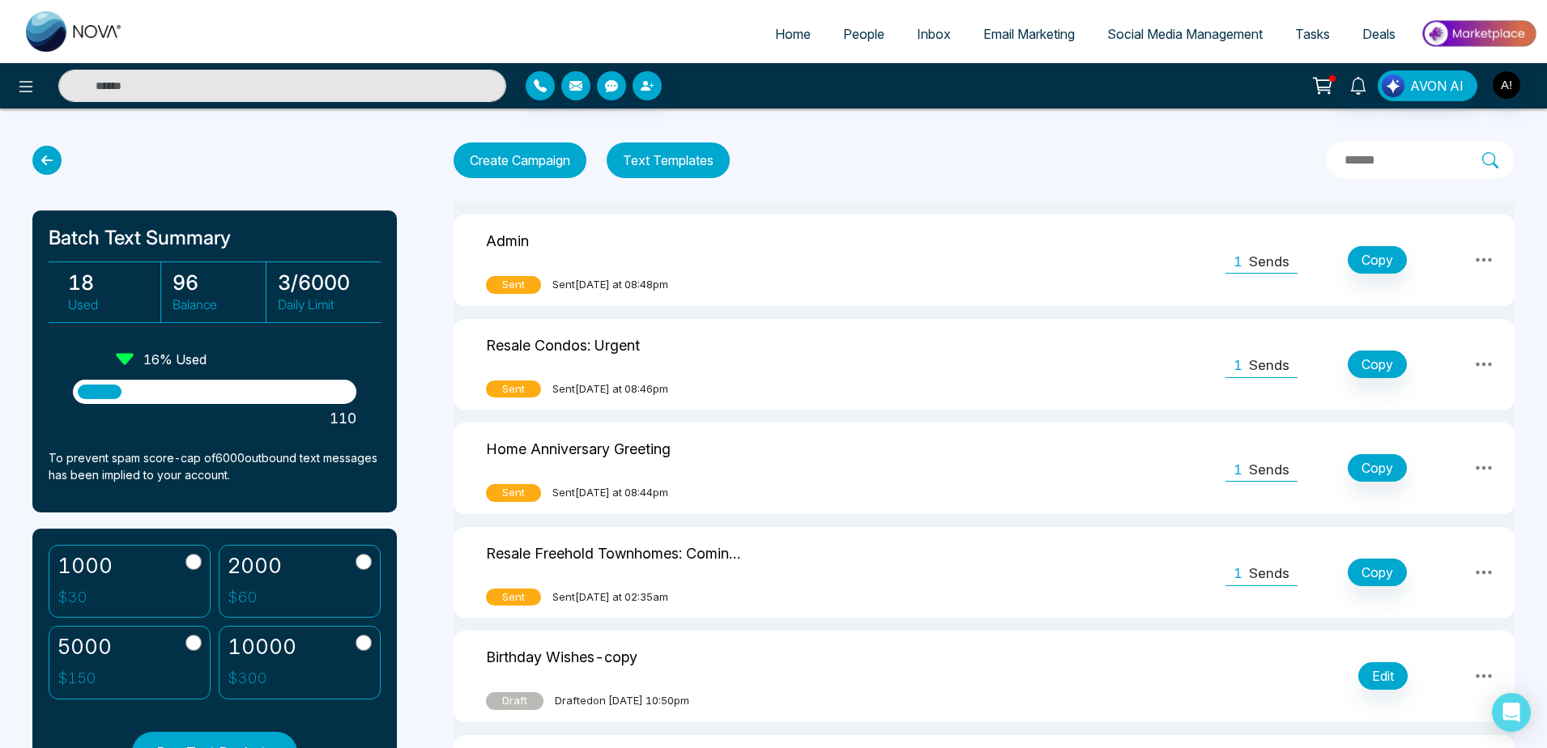
click at [45, 163] on icon at bounding box center [46, 160] width 29 height 29
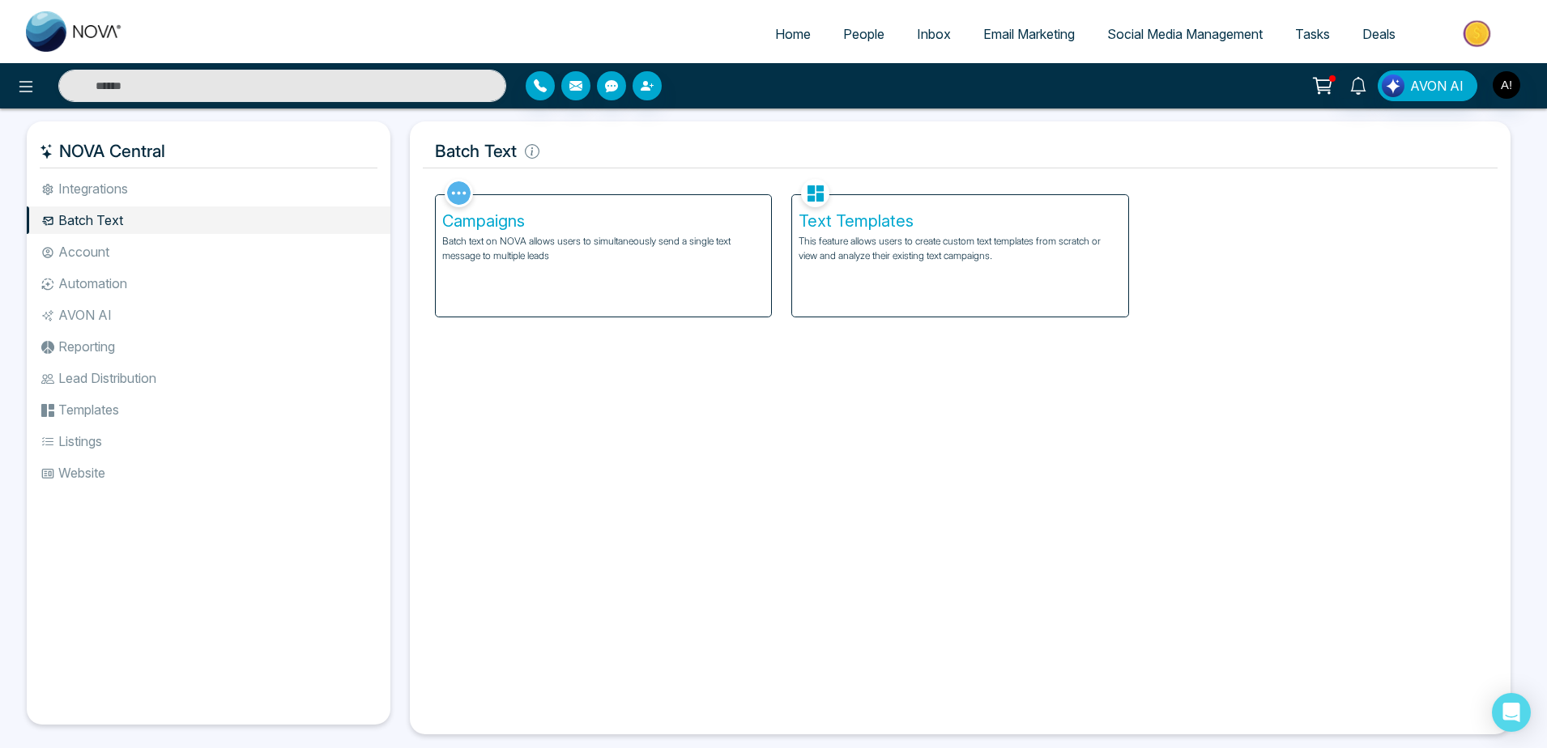
click at [176, 232] on li "Batch Text" at bounding box center [209, 220] width 364 height 28
click at [172, 249] on li "Account" at bounding box center [209, 252] width 364 height 28
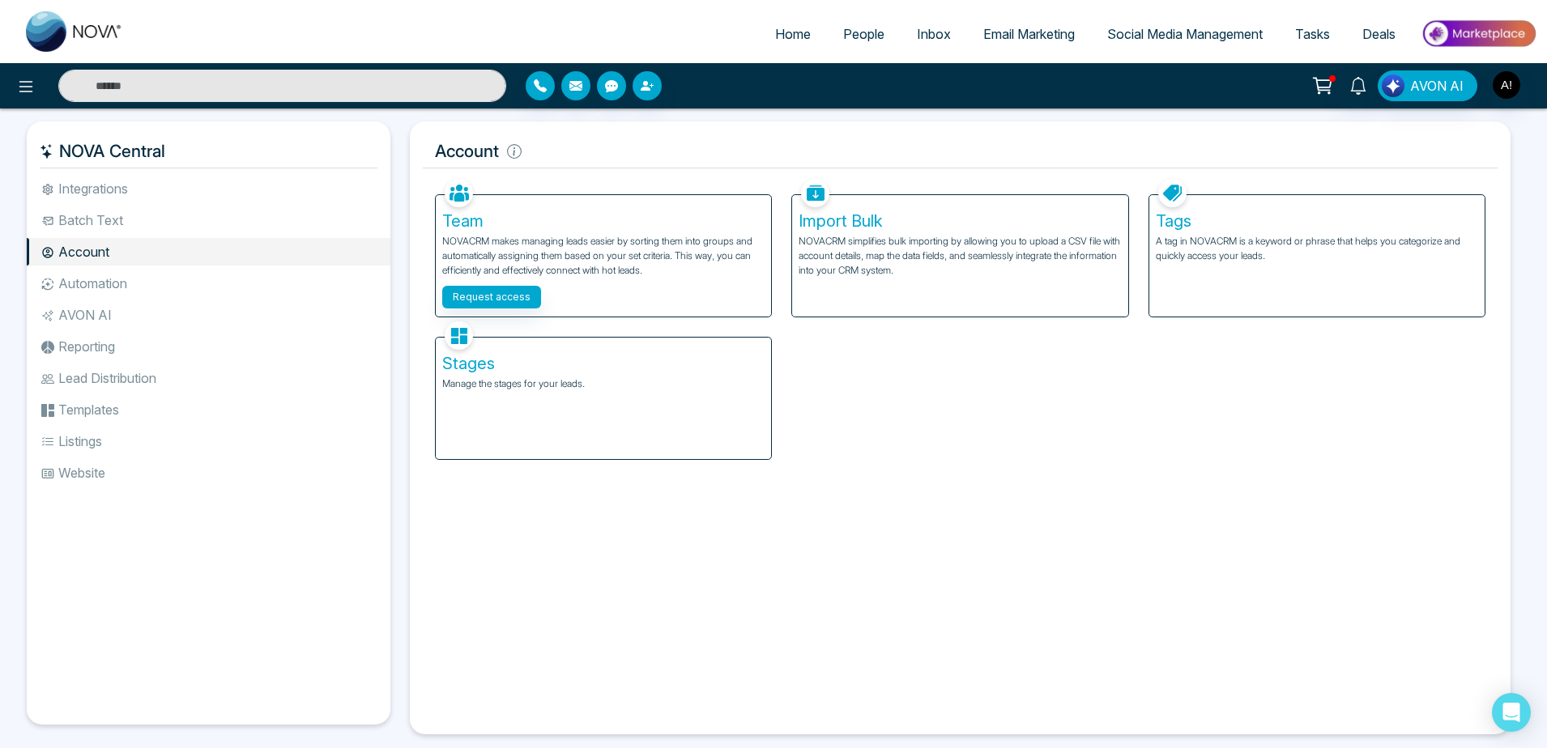
click at [849, 30] on span "People" at bounding box center [863, 34] width 41 height 16
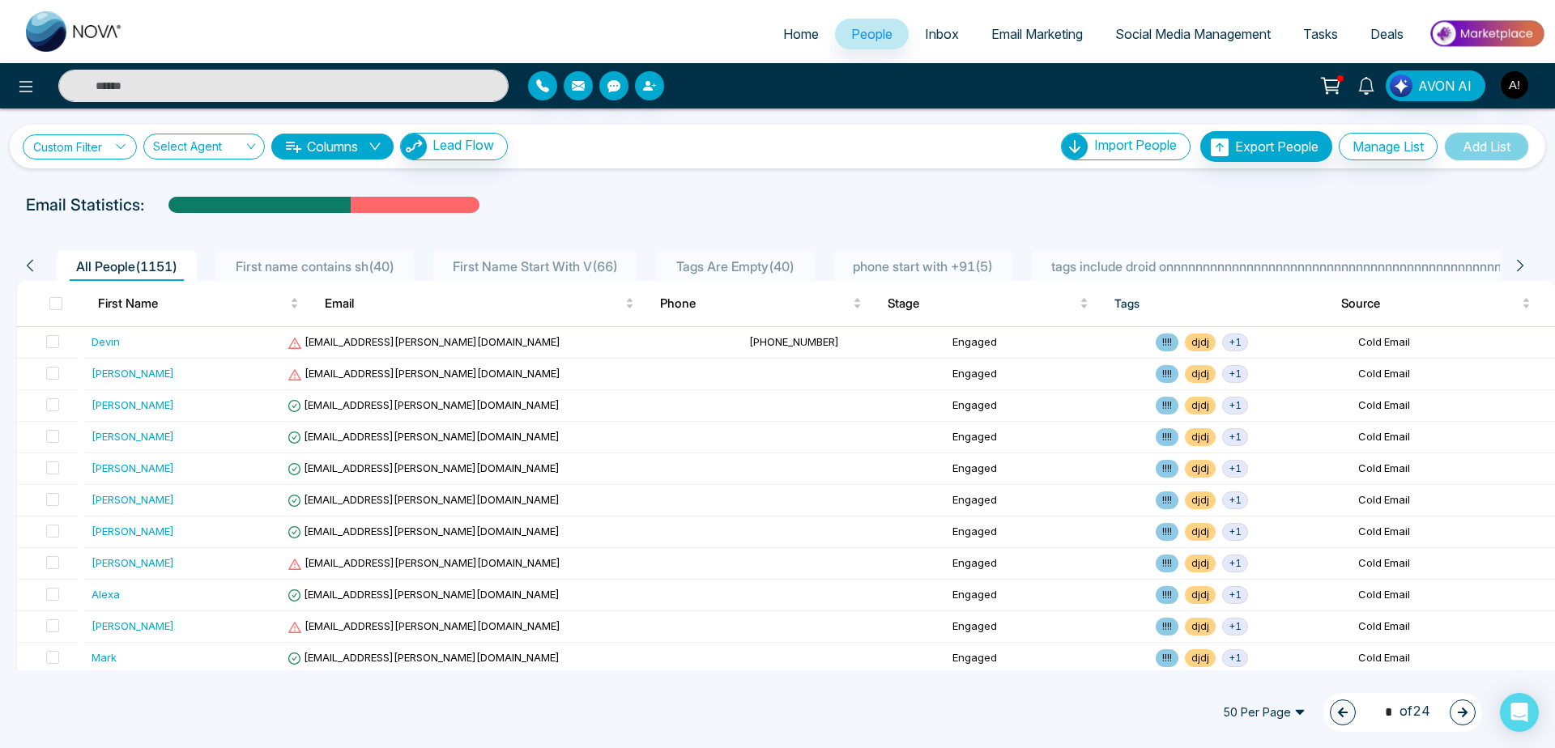
click at [98, 136] on link "Custom Filter" at bounding box center [80, 146] width 114 height 25
click at [102, 194] on input "search" at bounding box center [112, 184] width 131 height 24
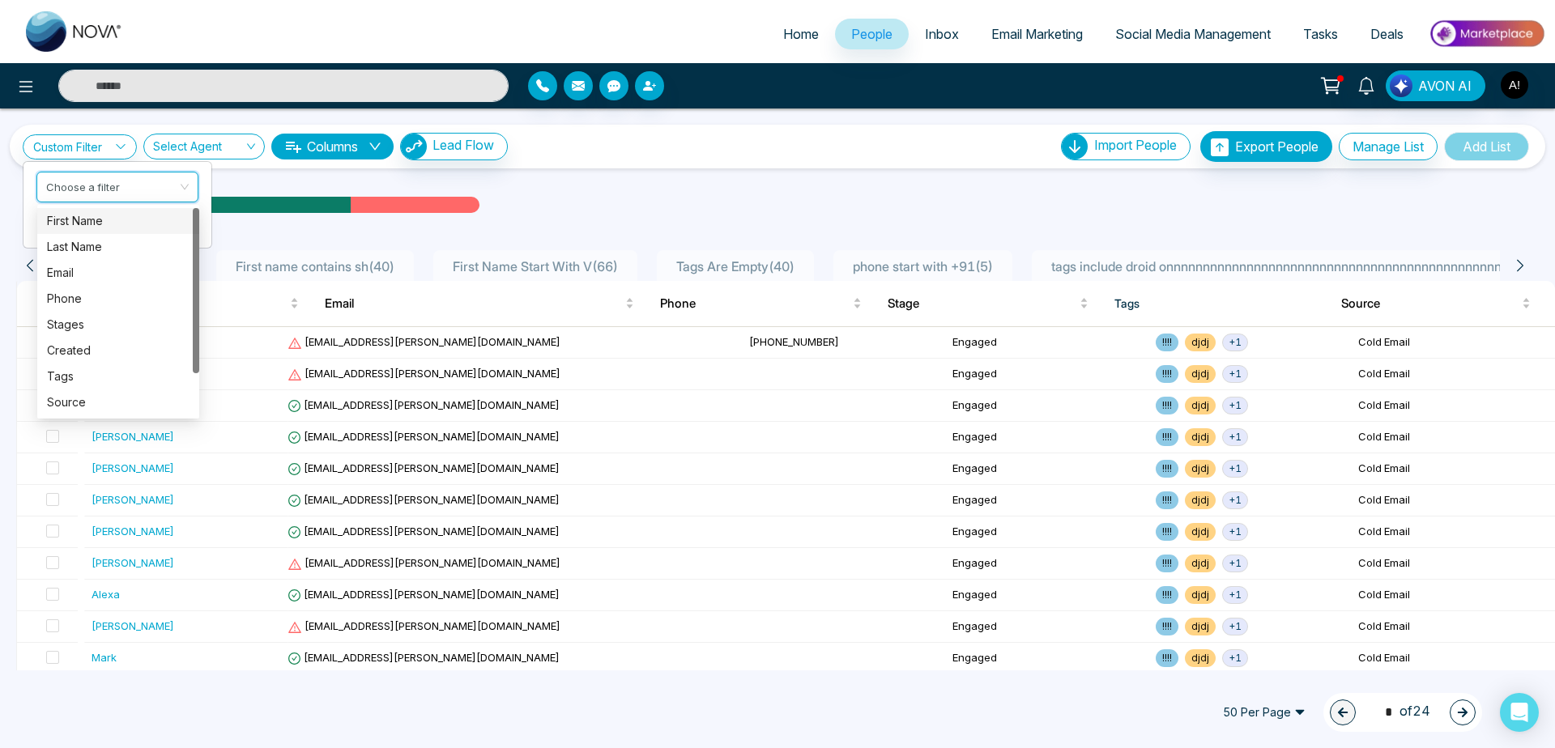
click at [120, 215] on div "First Name" at bounding box center [118, 221] width 143 height 18
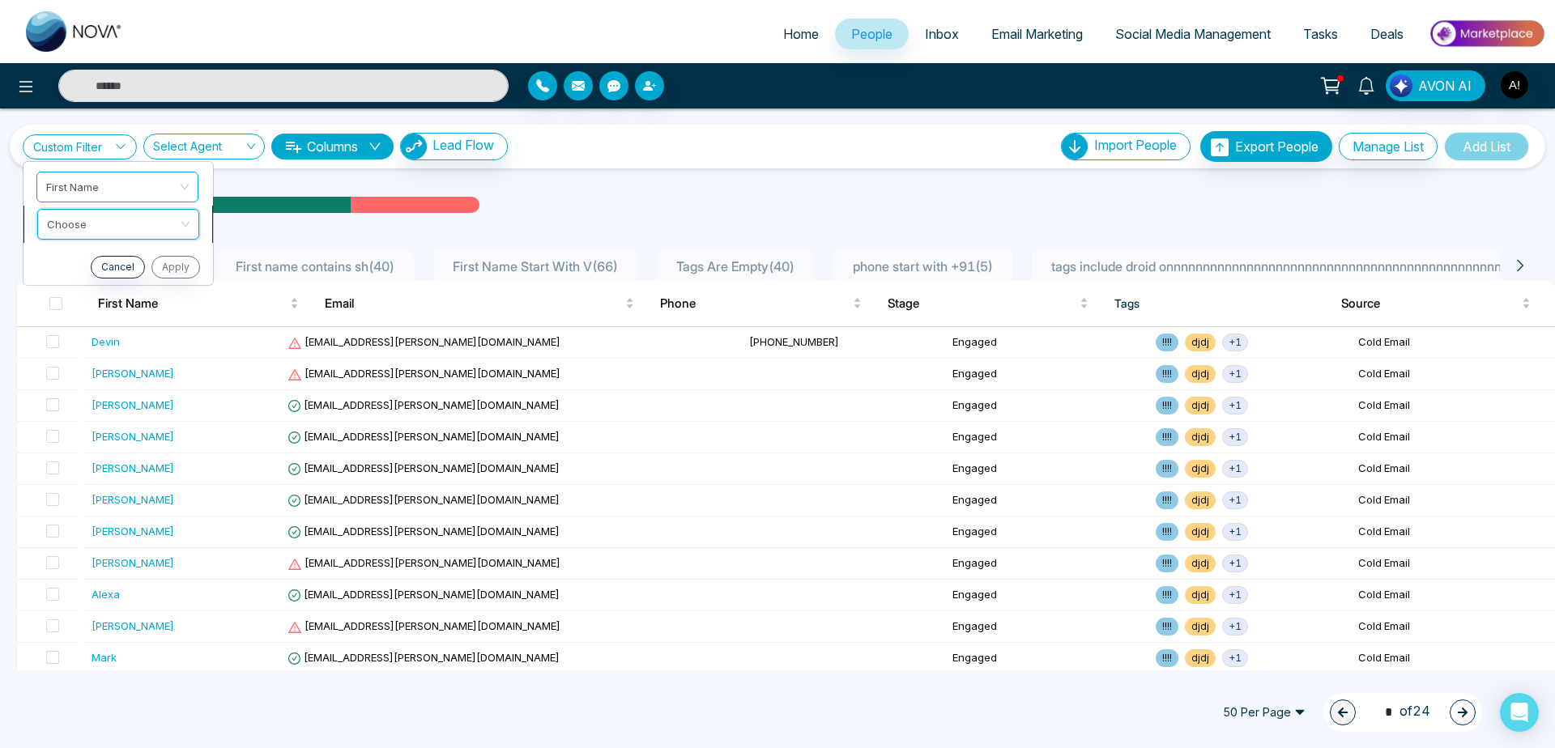
click at [143, 211] on input "search" at bounding box center [112, 222] width 131 height 24
click at [131, 183] on span "First Name" at bounding box center [118, 186] width 143 height 29
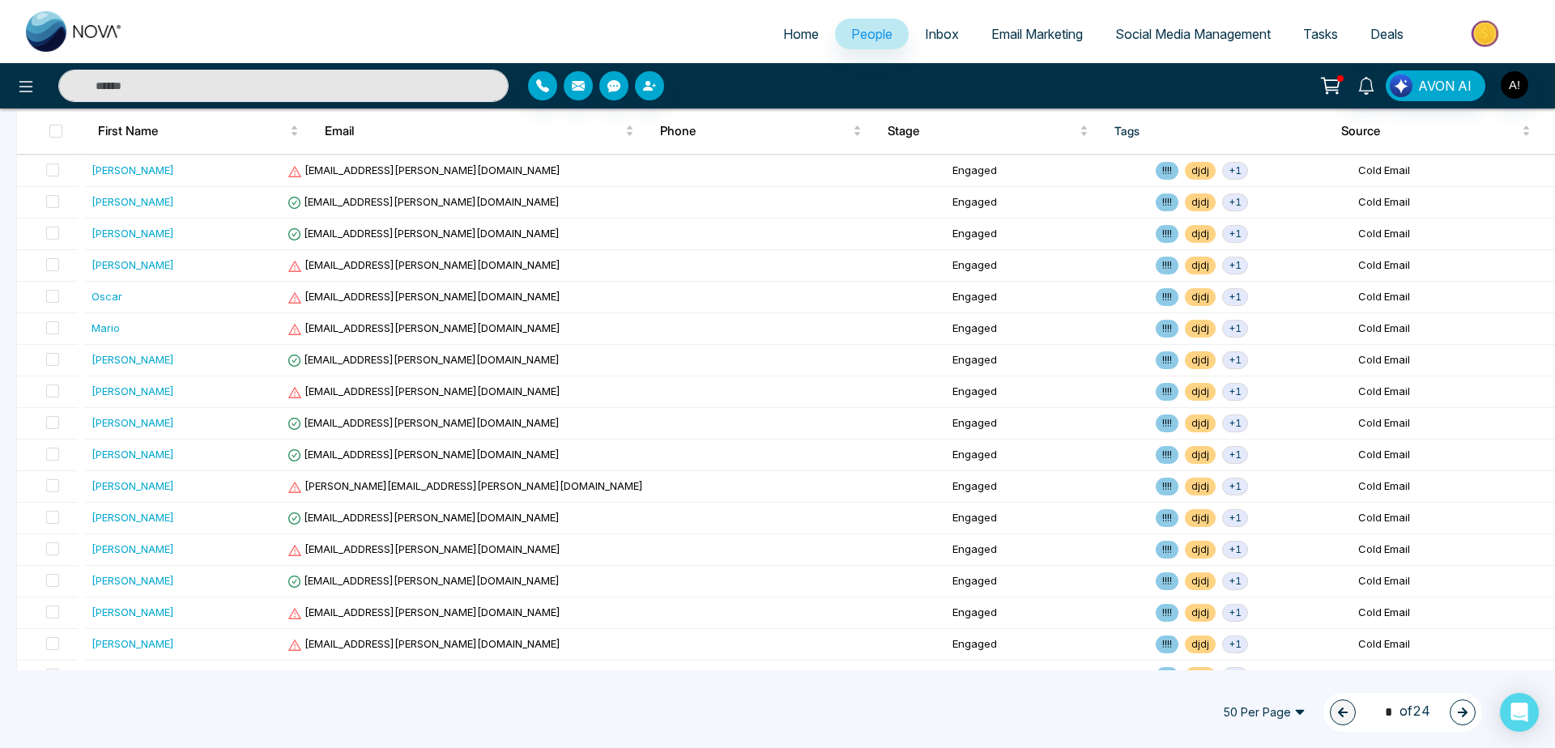
scroll to position [1236, 0]
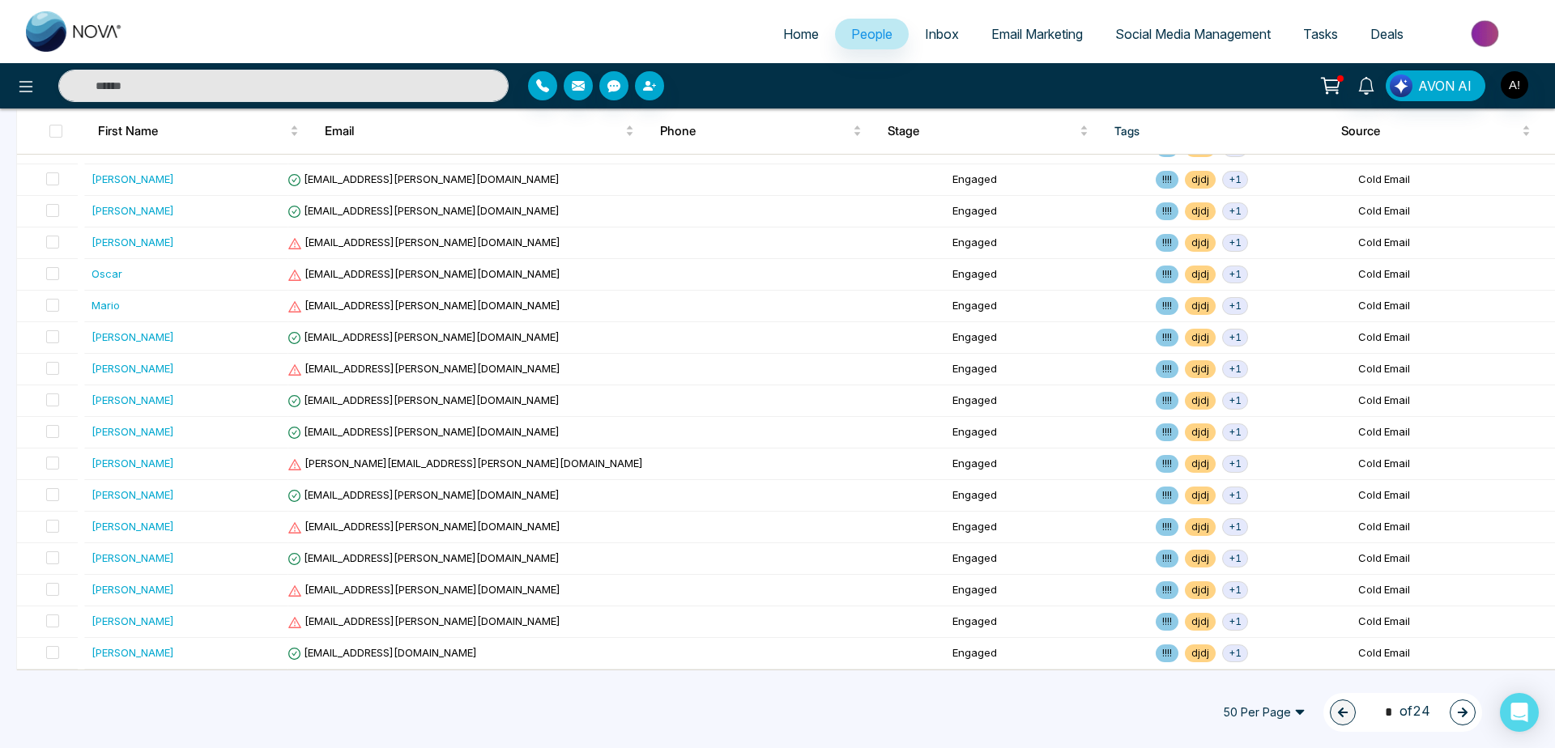
click at [1464, 713] on icon "button" at bounding box center [1463, 713] width 10 height 10
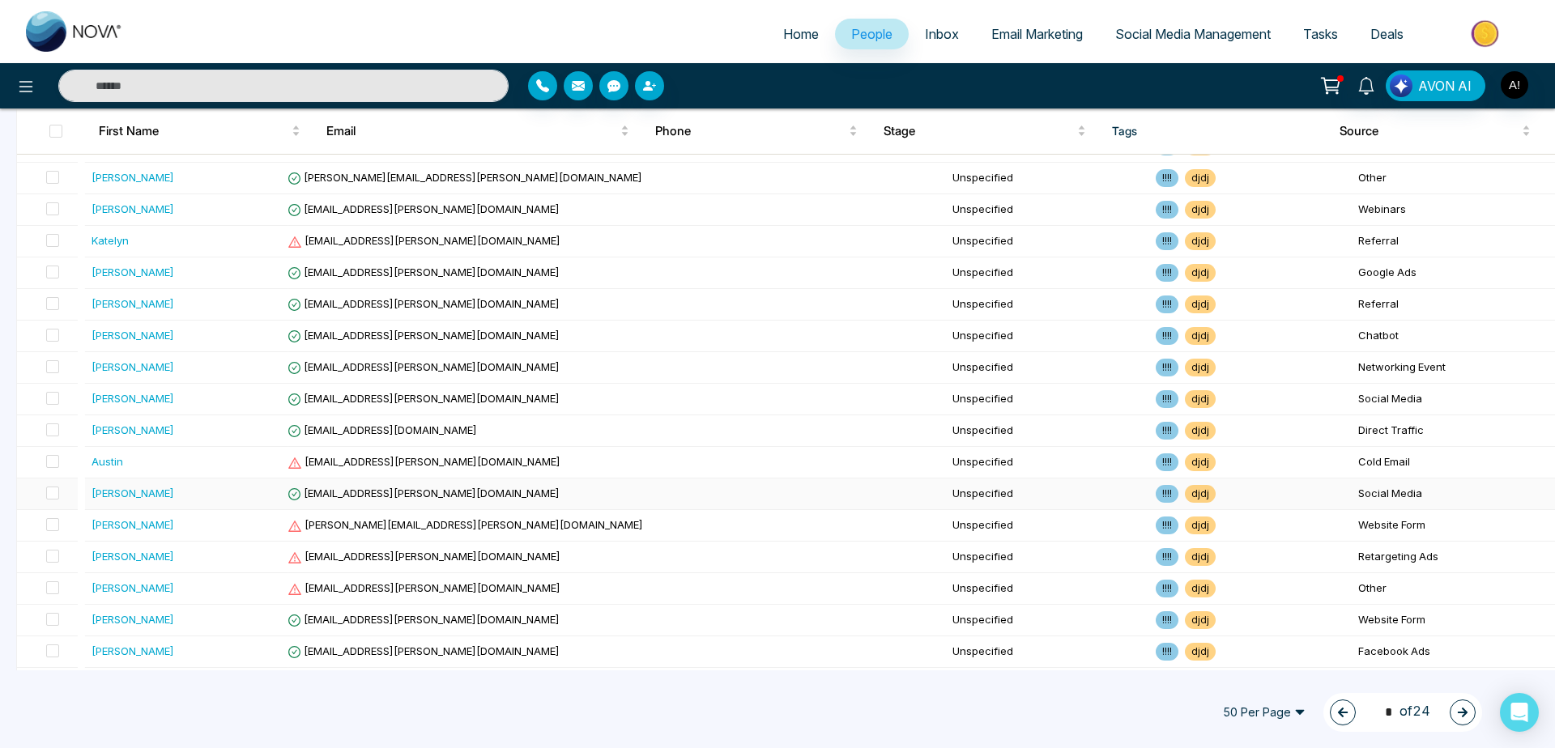
scroll to position [0, 0]
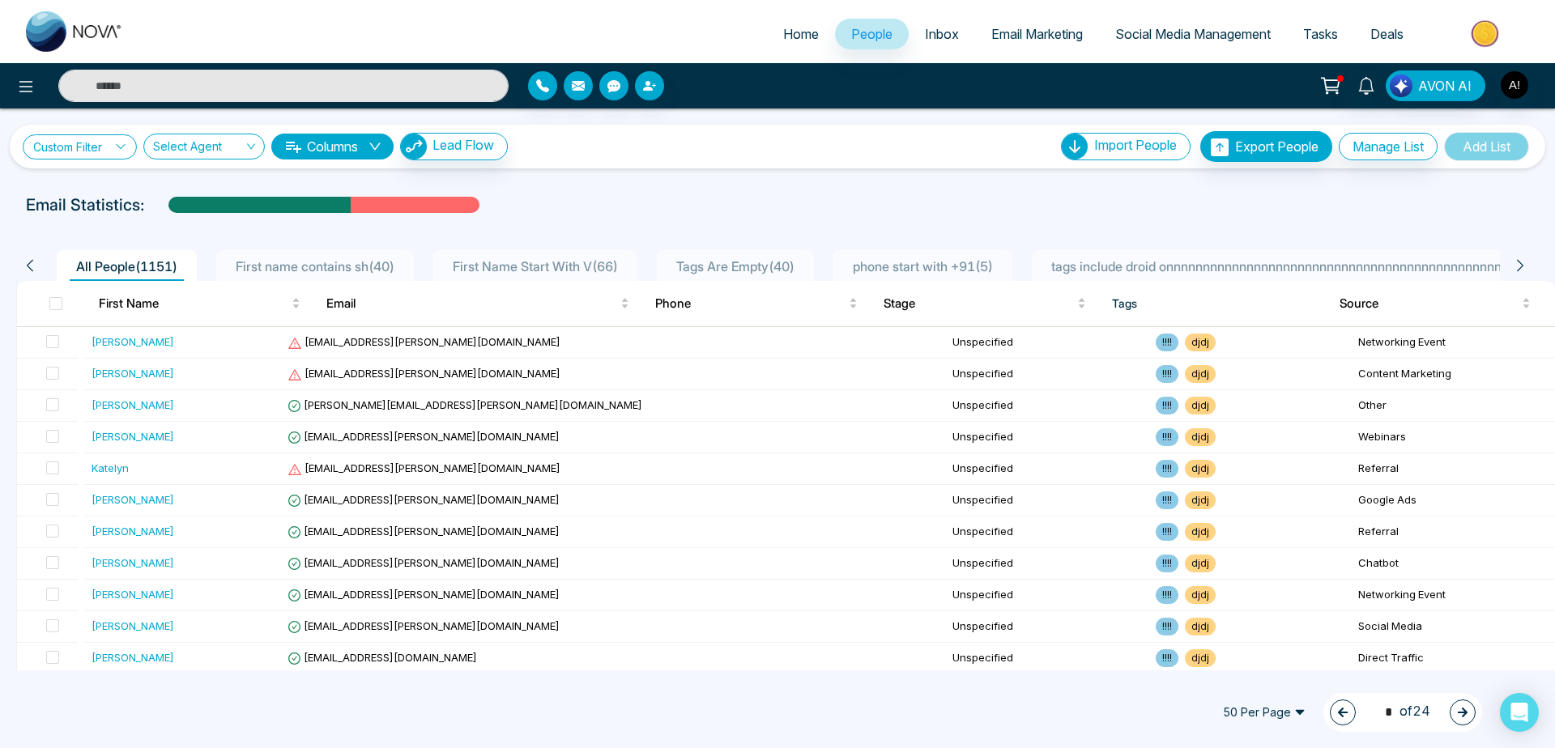
click at [100, 139] on link "Custom Filter" at bounding box center [80, 146] width 114 height 25
click at [131, 221] on input "search" at bounding box center [112, 222] width 131 height 24
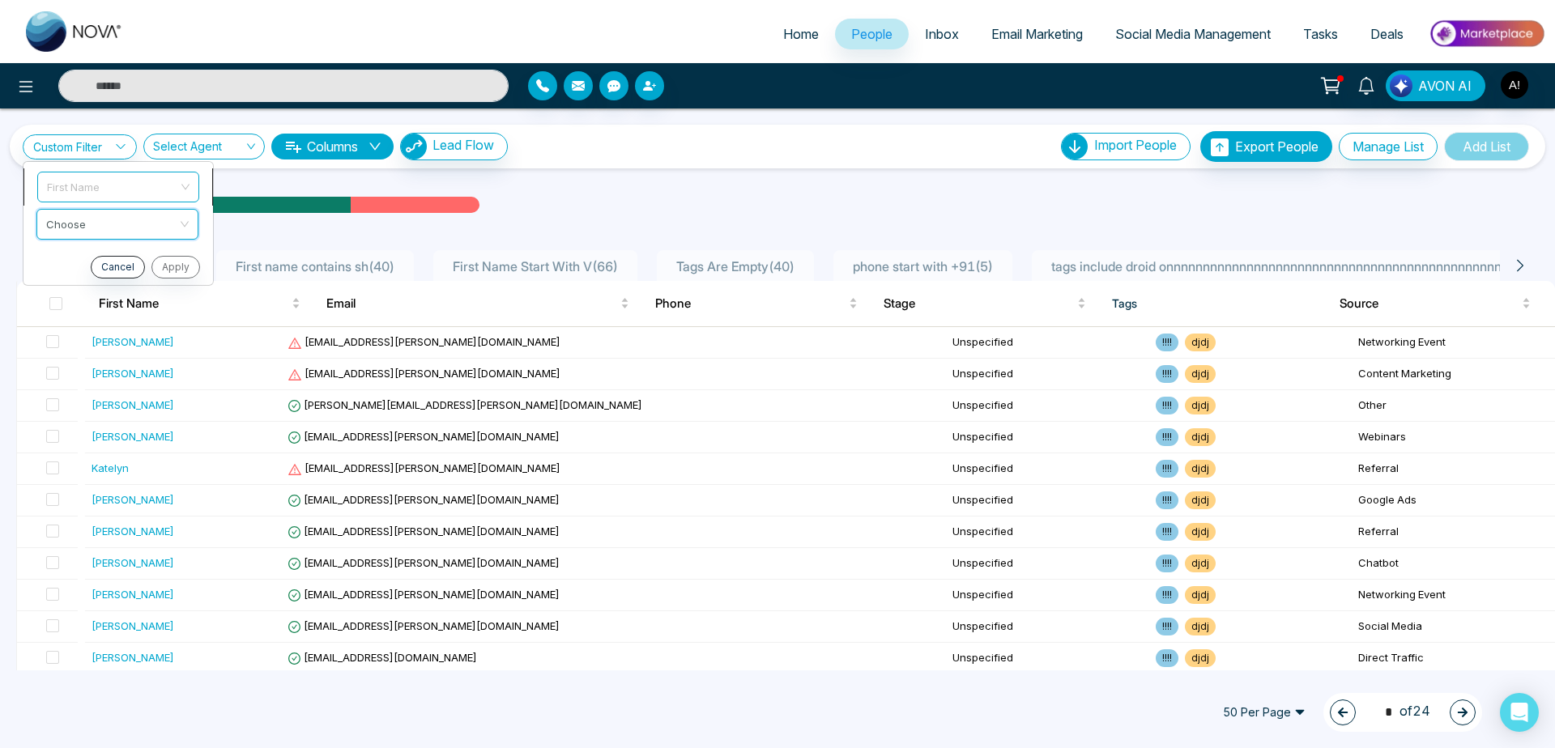
click at [138, 197] on span "First Name" at bounding box center [118, 186] width 143 height 29
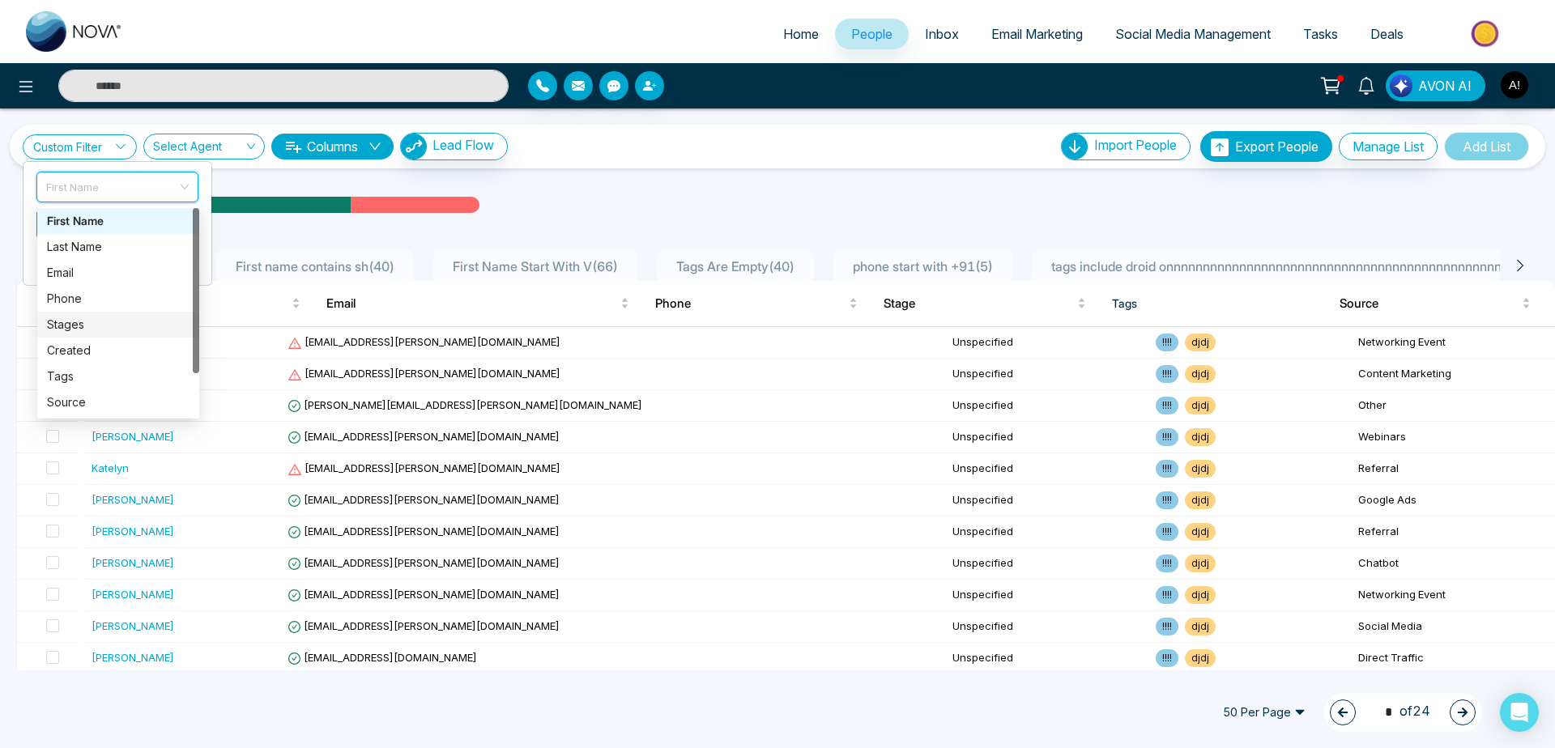
click at [107, 321] on div "Stages" at bounding box center [118, 325] width 143 height 18
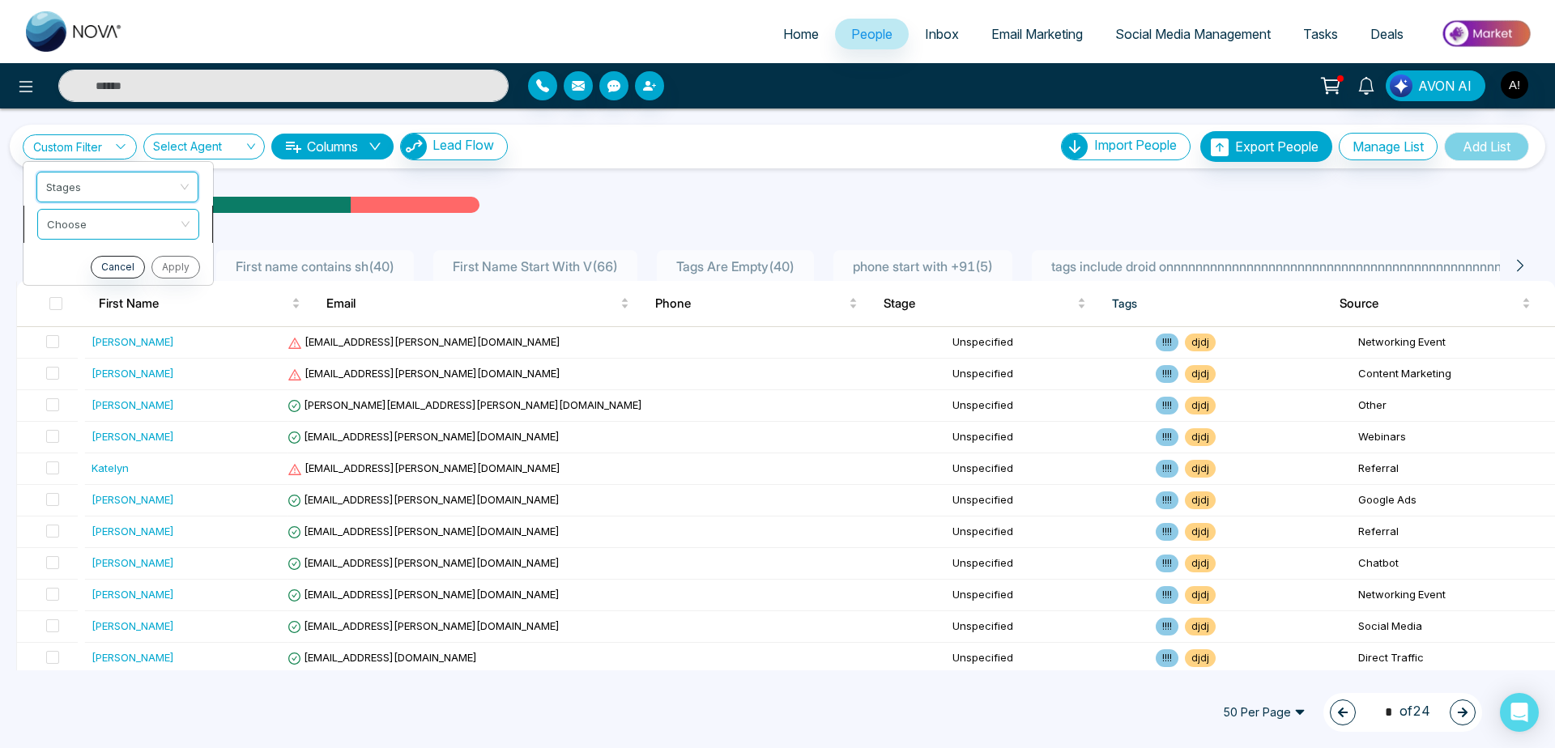
click at [129, 215] on input "search" at bounding box center [112, 222] width 131 height 24
click at [129, 257] on div "include" at bounding box center [118, 258] width 143 height 18
click at [130, 266] on input "search" at bounding box center [112, 259] width 131 height 24
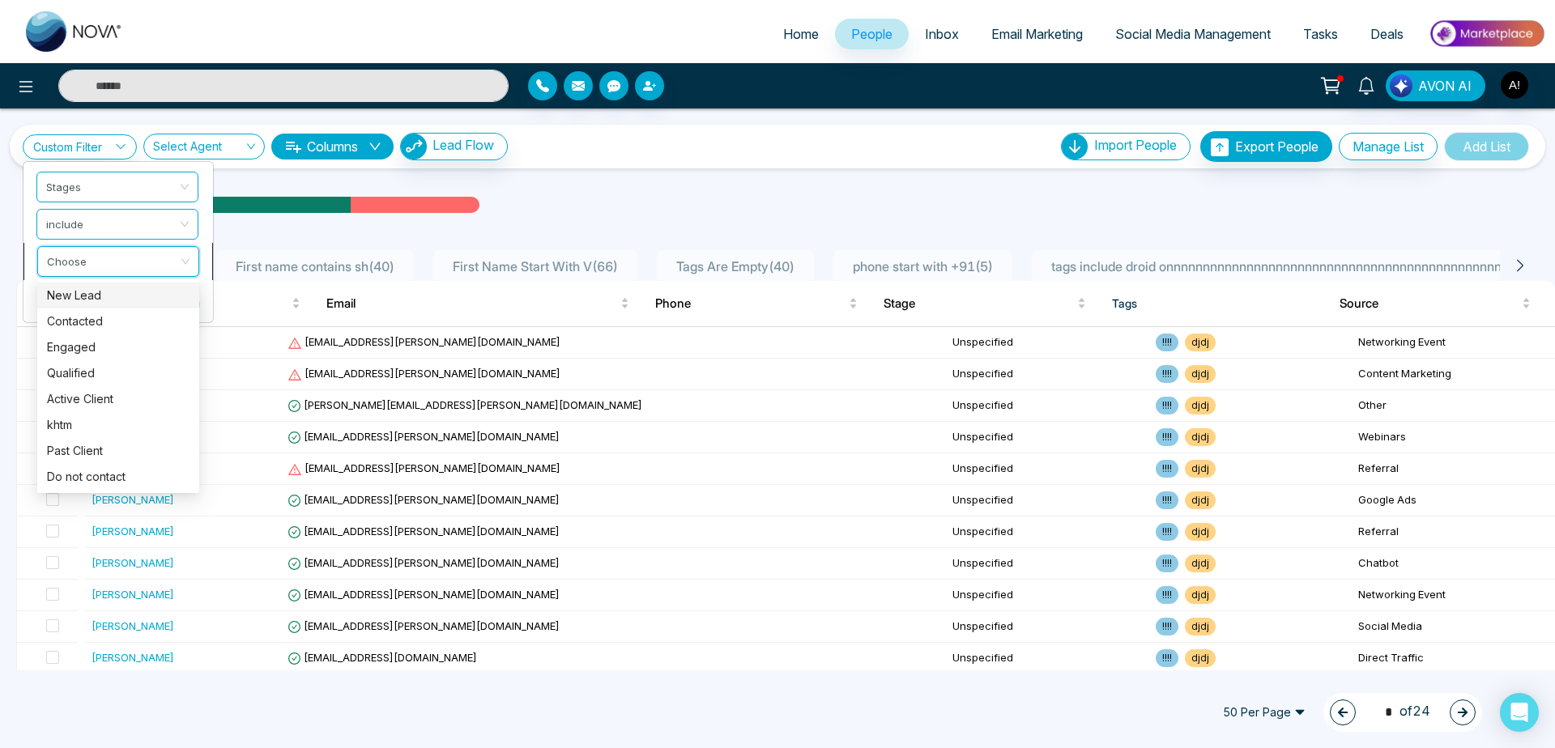
click at [139, 255] on input "search" at bounding box center [112, 259] width 131 height 24
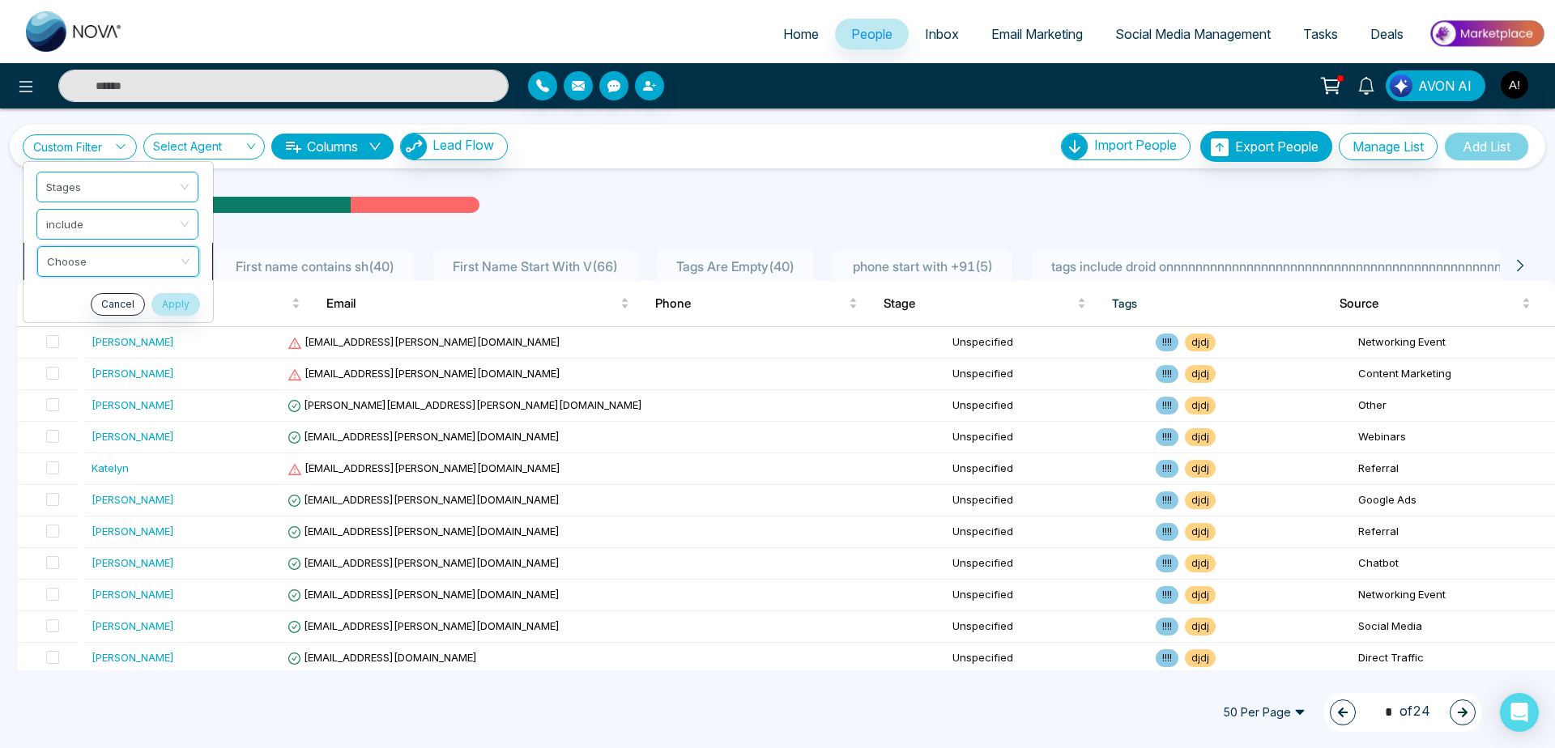
click at [139, 255] on input "search" at bounding box center [112, 259] width 131 height 24
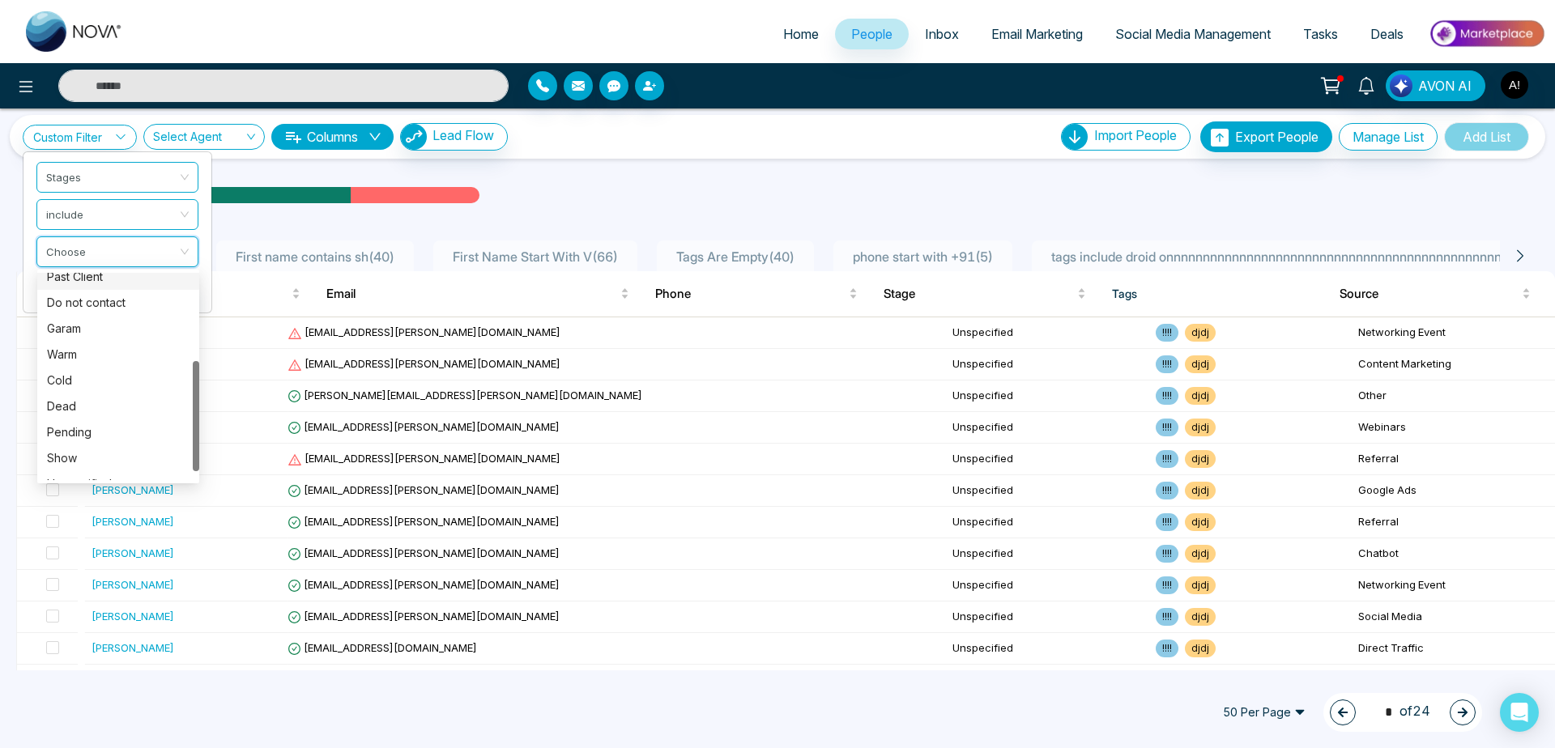
scroll to position [181, 0]
click at [112, 464] on div "Unspecified" at bounding box center [118, 467] width 143 height 18
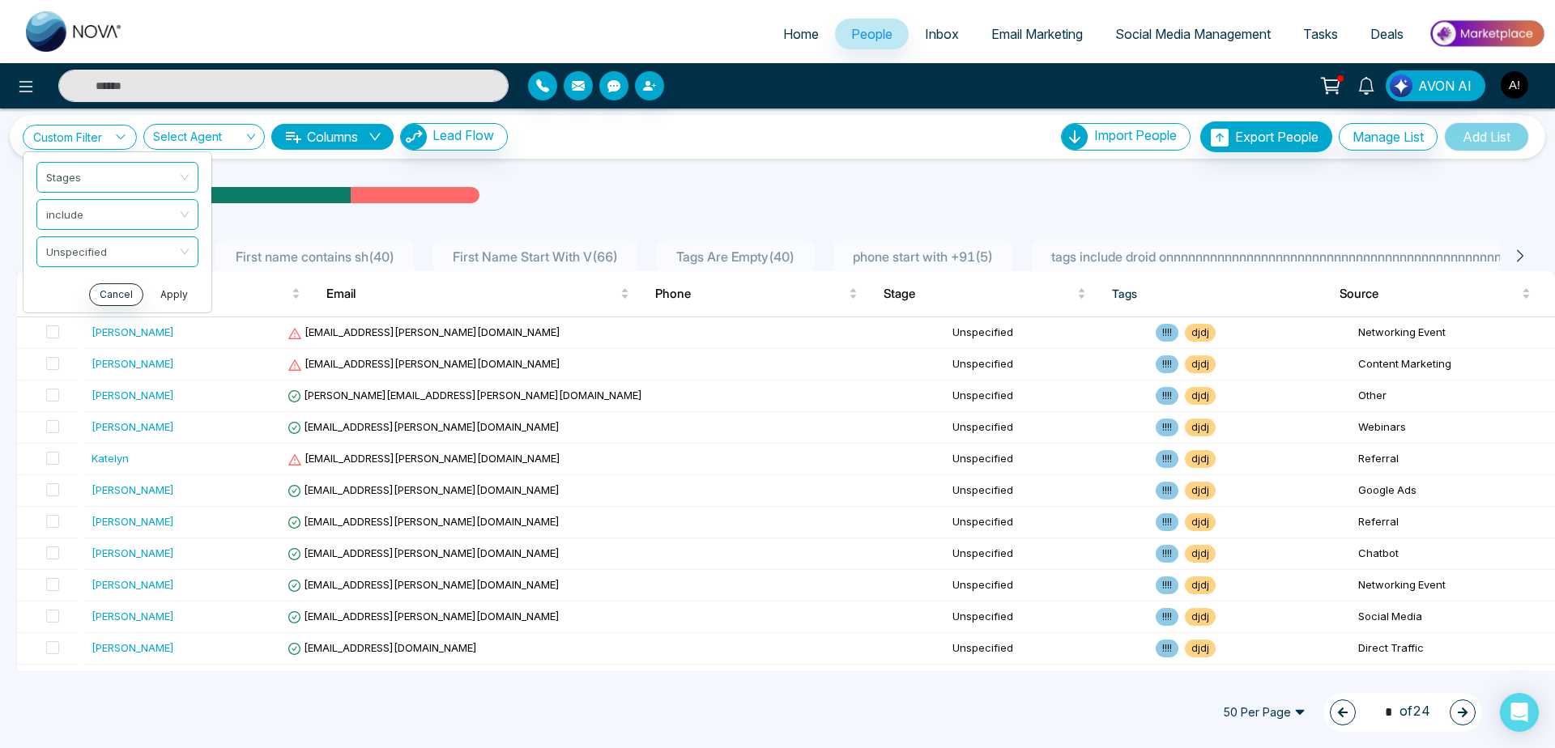
click at [172, 292] on button "Apply" at bounding box center [174, 294] width 49 height 23
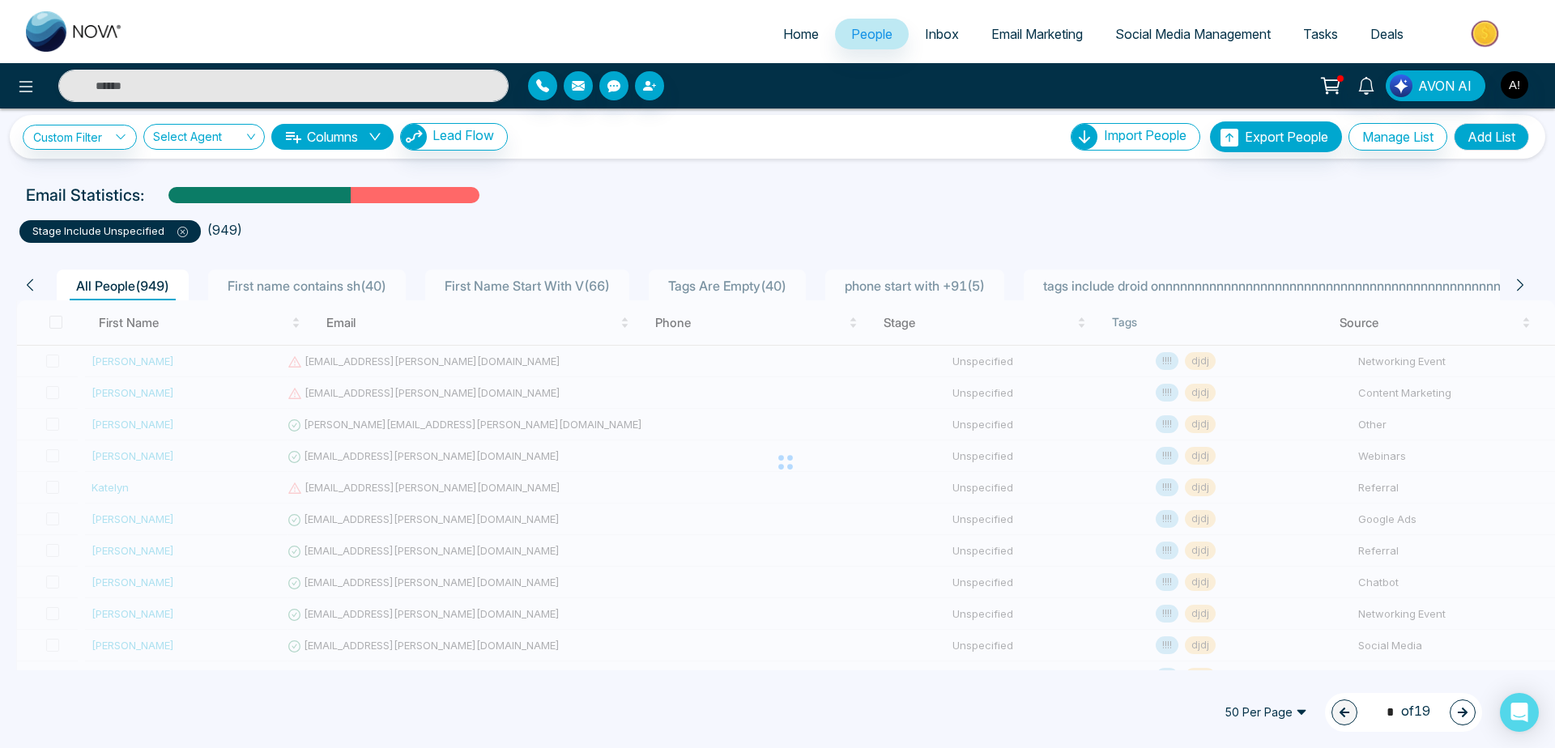
type input "*"
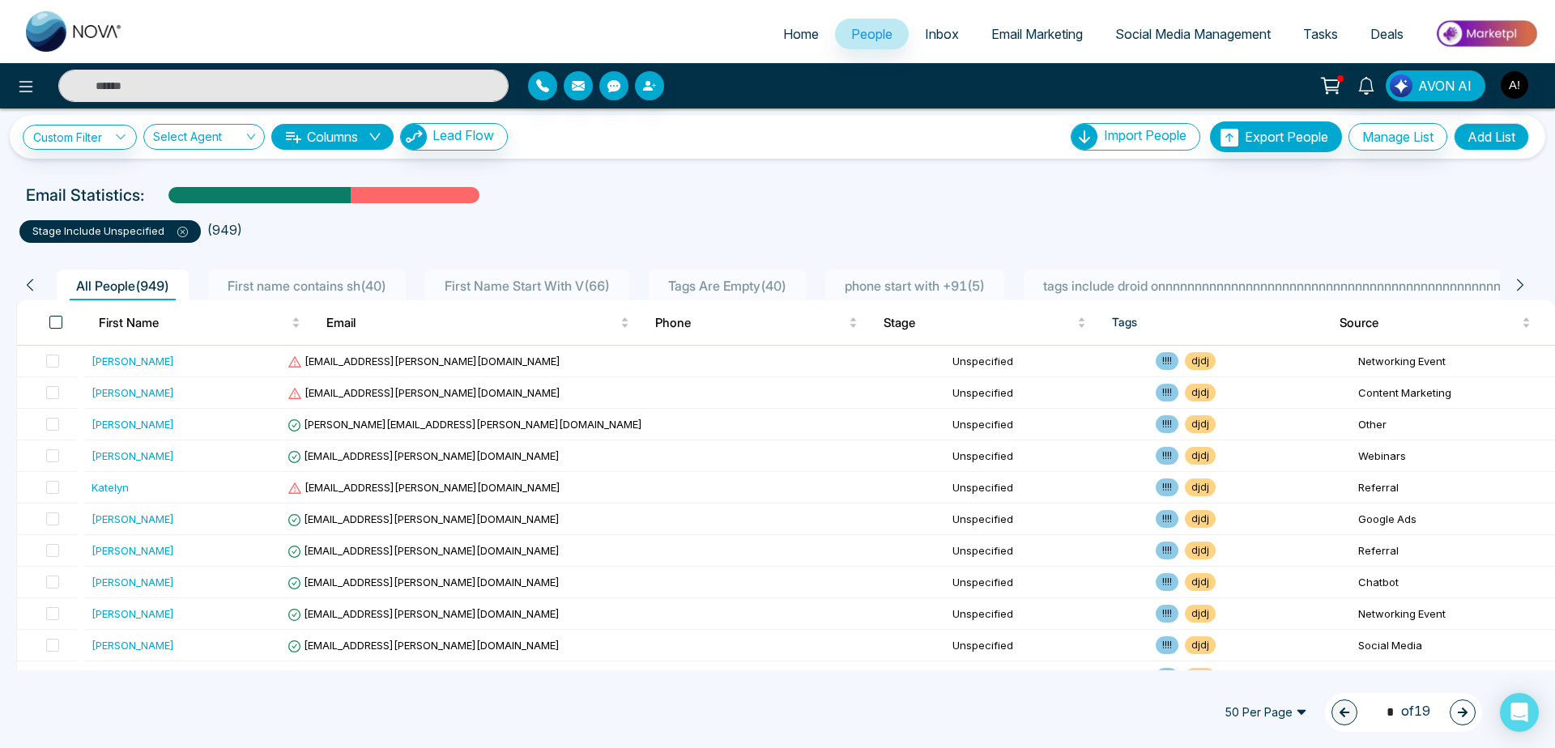
click at [52, 321] on span at bounding box center [55, 322] width 13 height 13
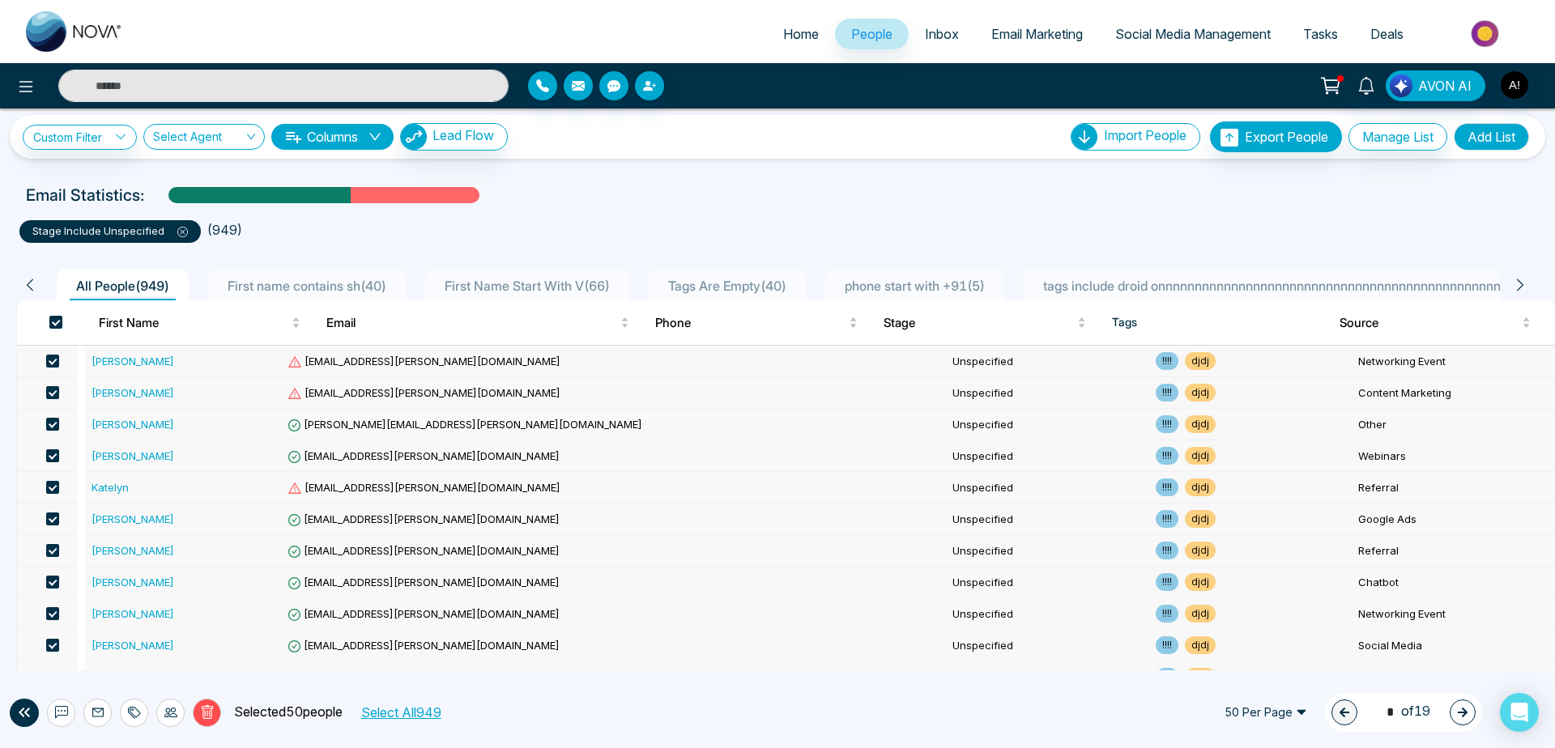
click at [427, 709] on button "Select All 949" at bounding box center [401, 712] width 92 height 21
click at [212, 702] on button "Delete" at bounding box center [207, 713] width 28 height 28
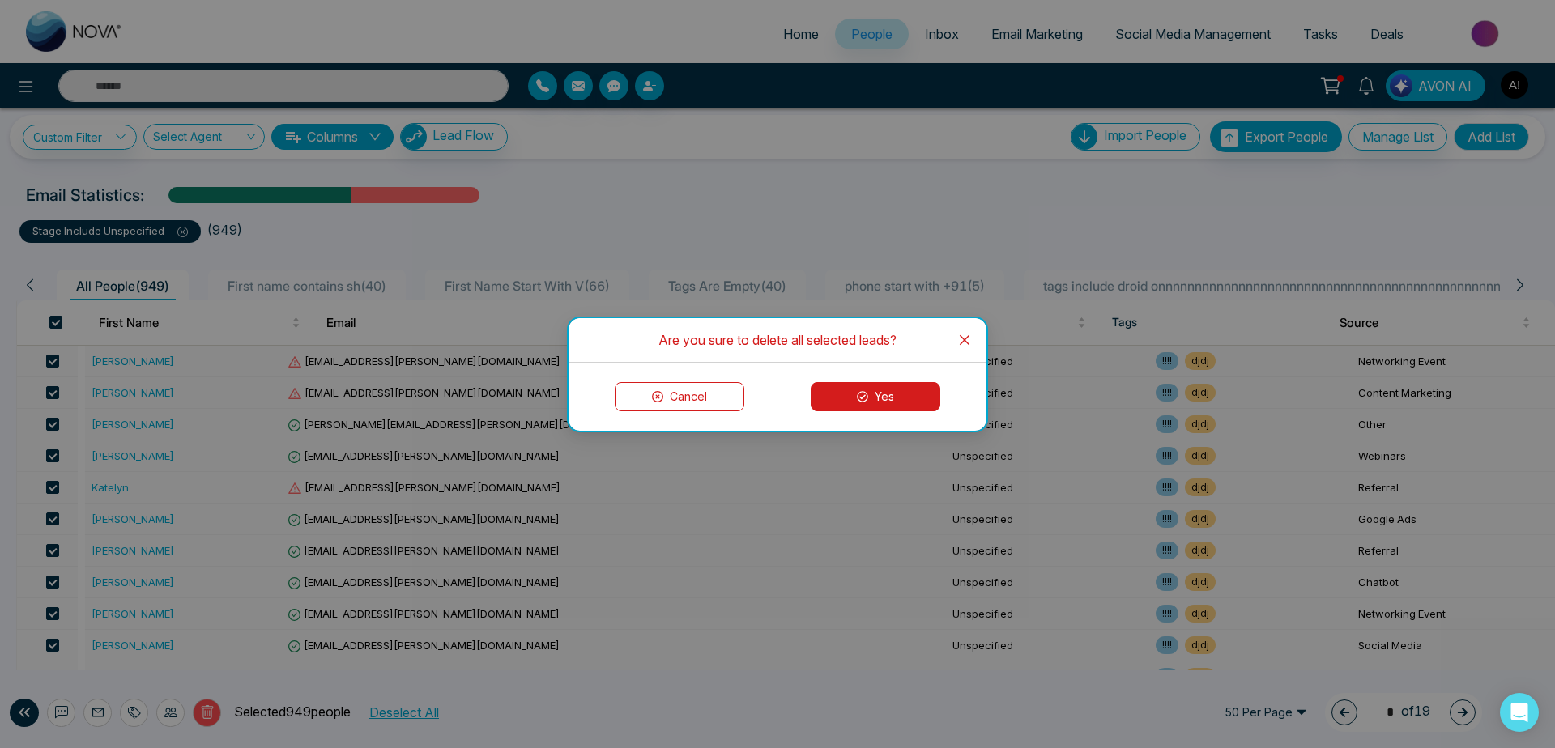
click at [900, 394] on button "Yes" at bounding box center [876, 396] width 130 height 29
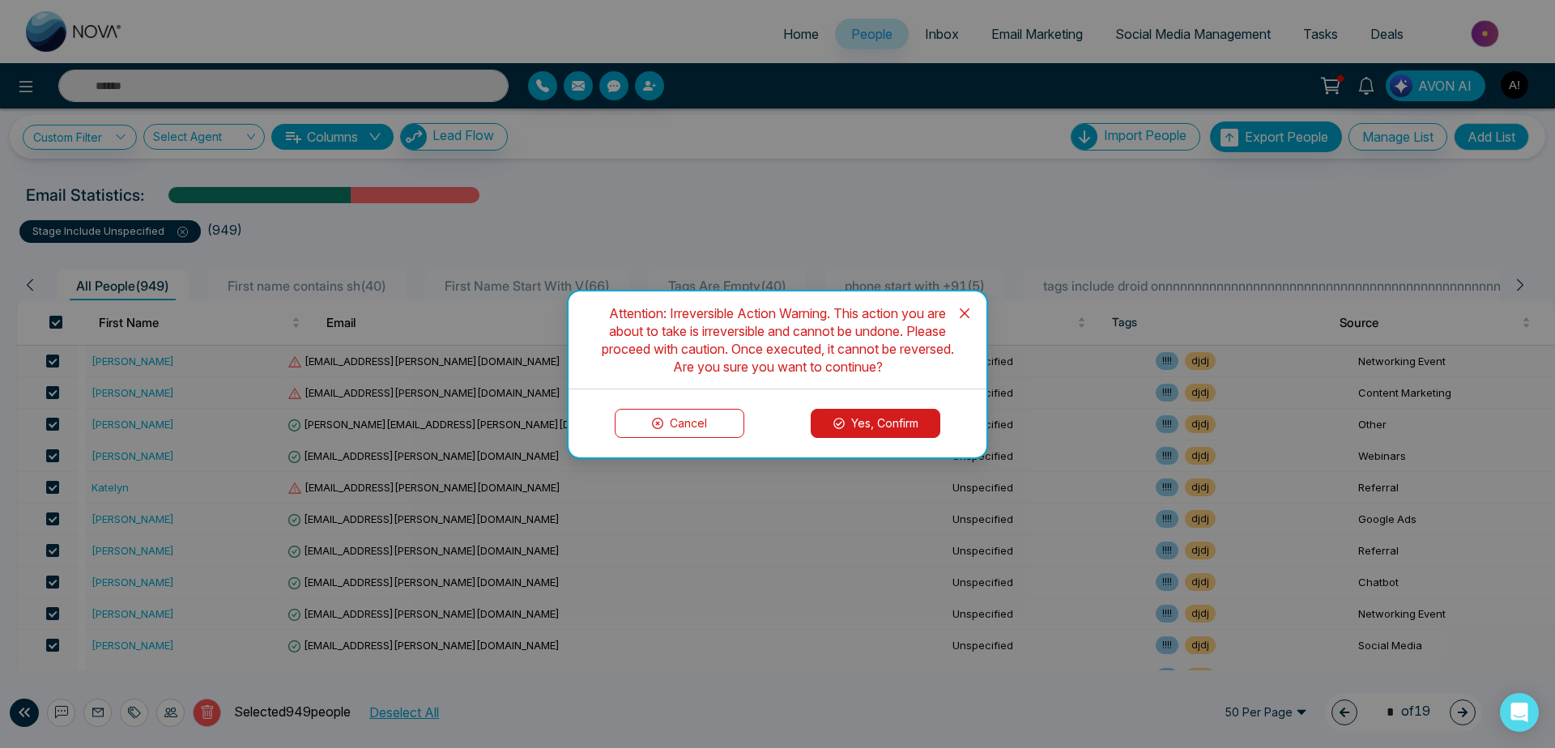
click at [900, 419] on button "Yes, Confirm" at bounding box center [876, 423] width 130 height 29
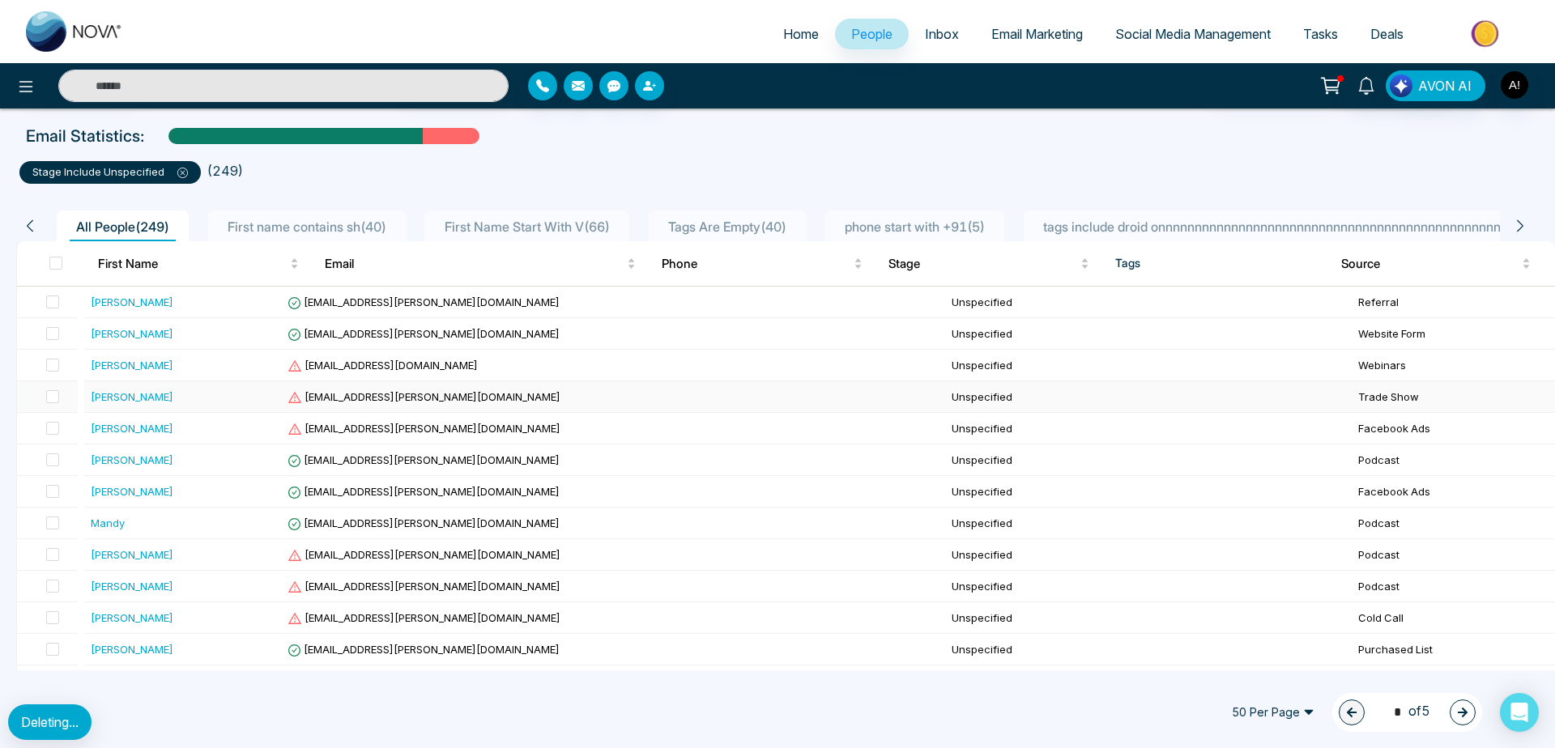
scroll to position [0, 0]
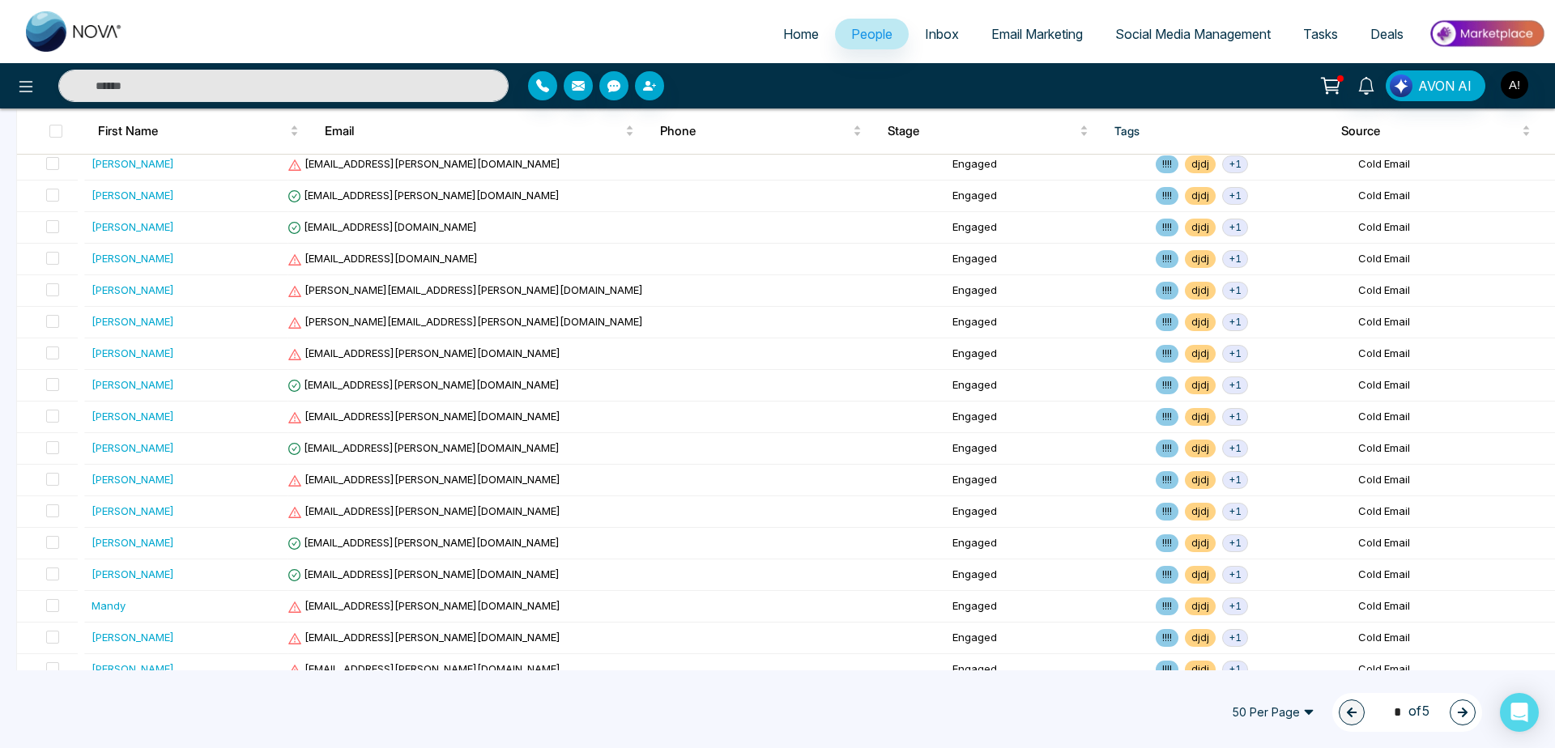
scroll to position [1236, 0]
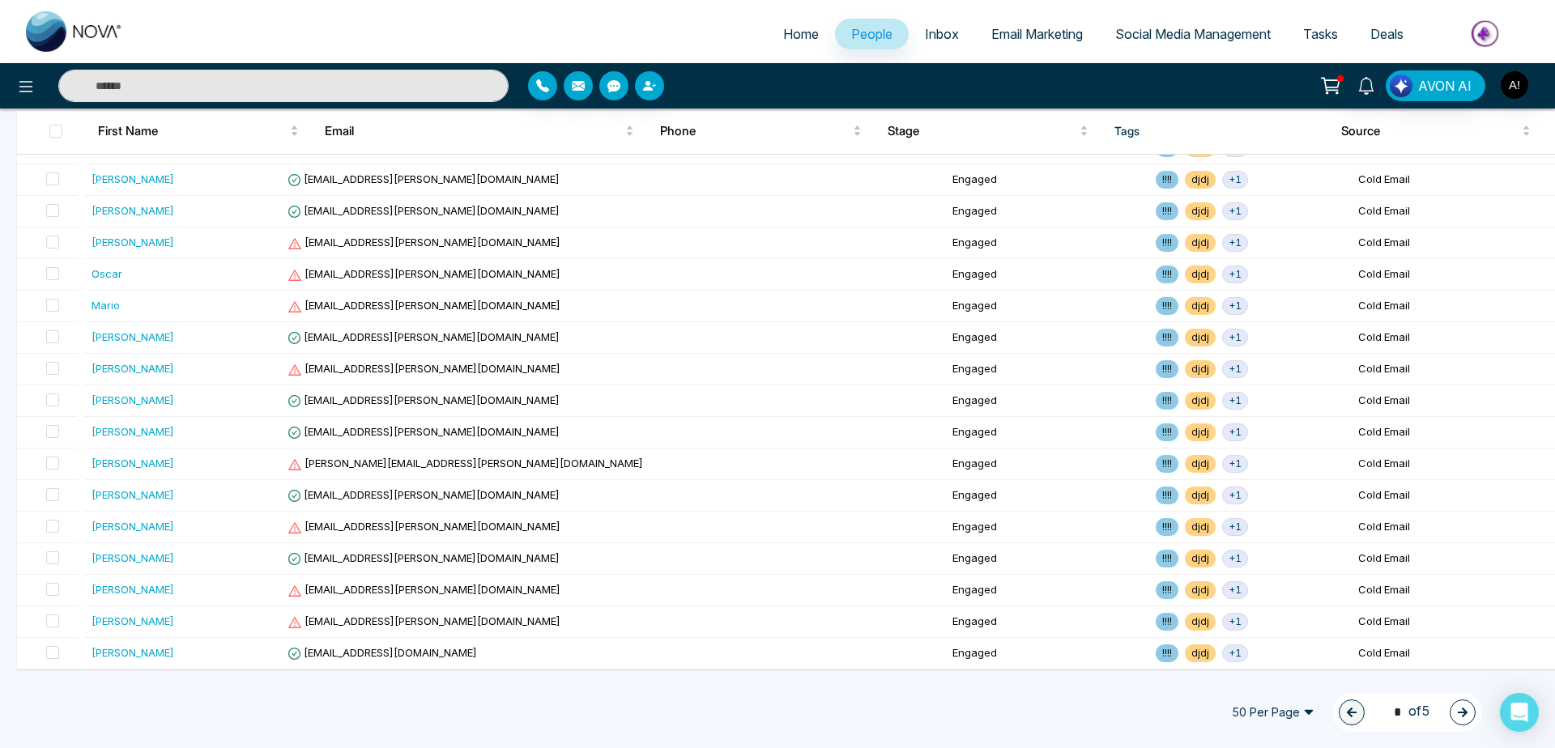
click at [1460, 715] on icon "button" at bounding box center [1462, 712] width 11 height 11
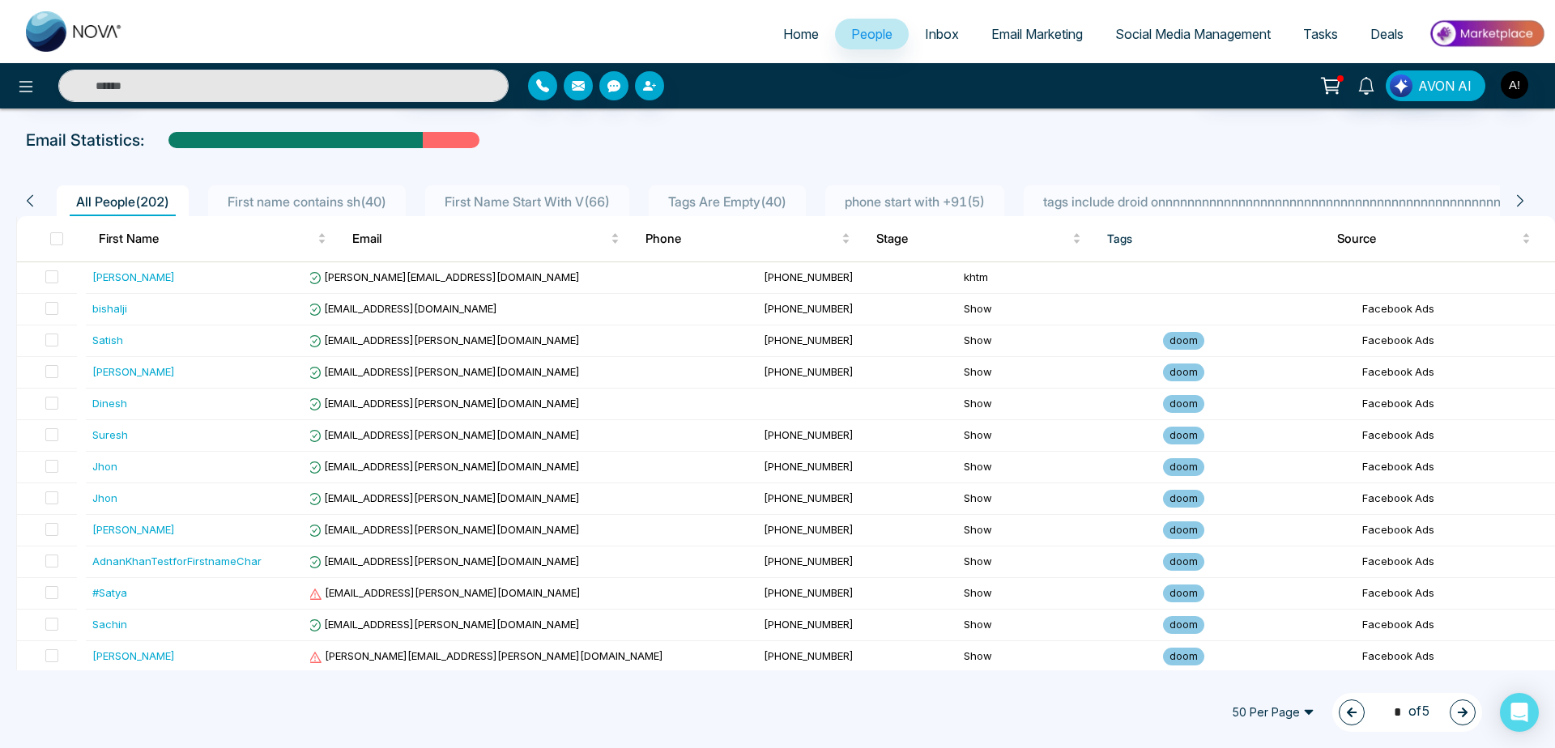
scroll to position [0, 0]
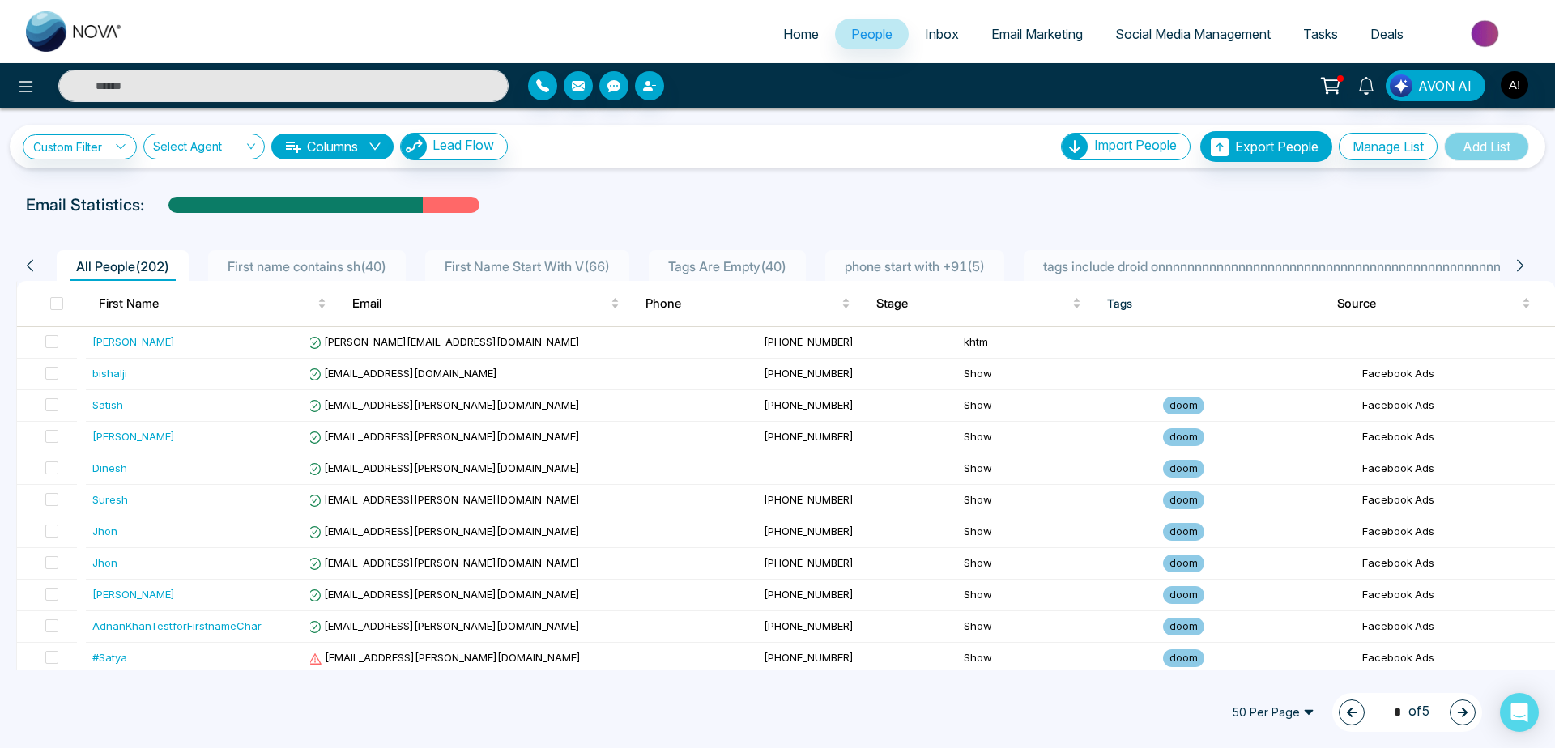
click at [1460, 718] on button "button" at bounding box center [1462, 713] width 26 height 26
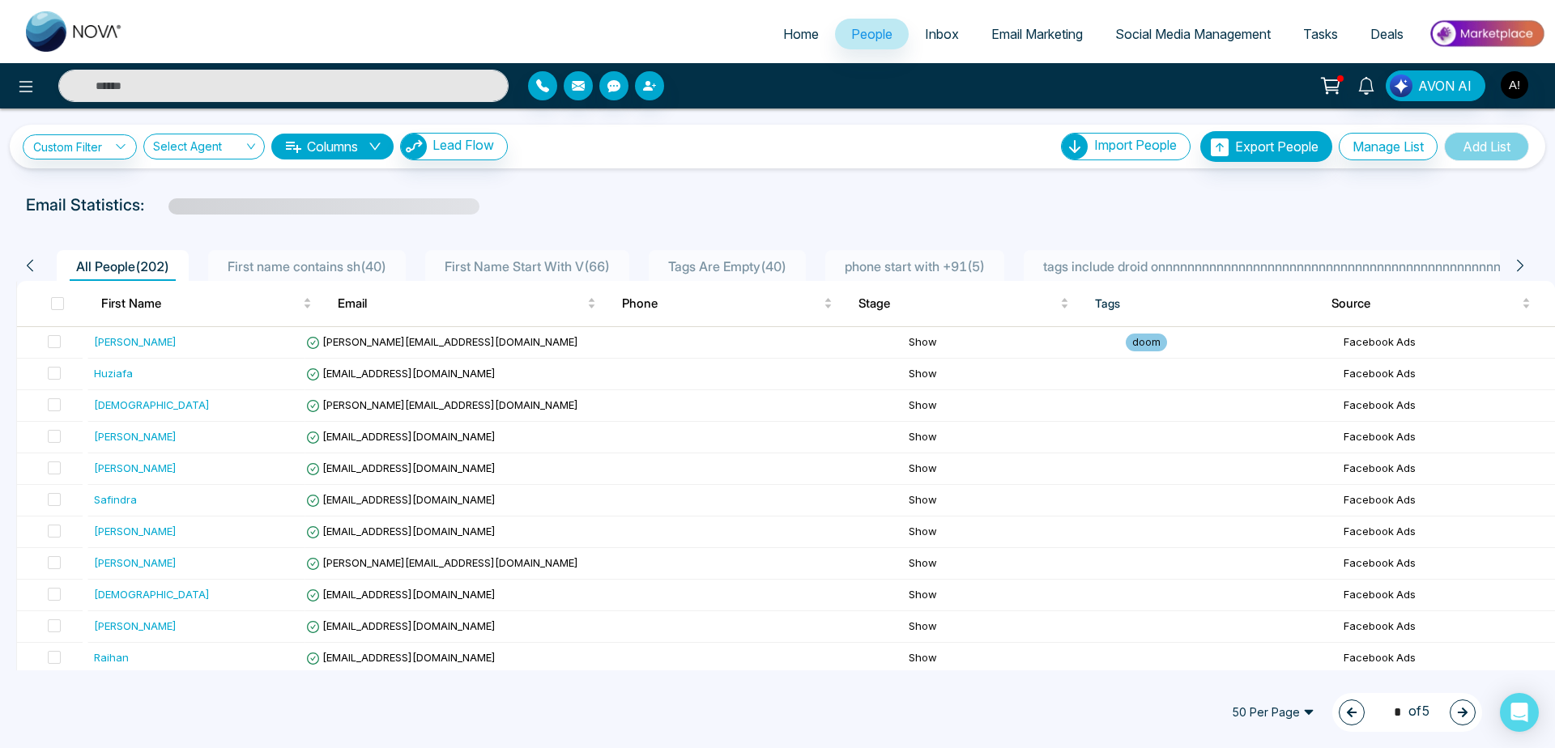
click at [1346, 709] on icon "button" at bounding box center [1351, 712] width 11 height 11
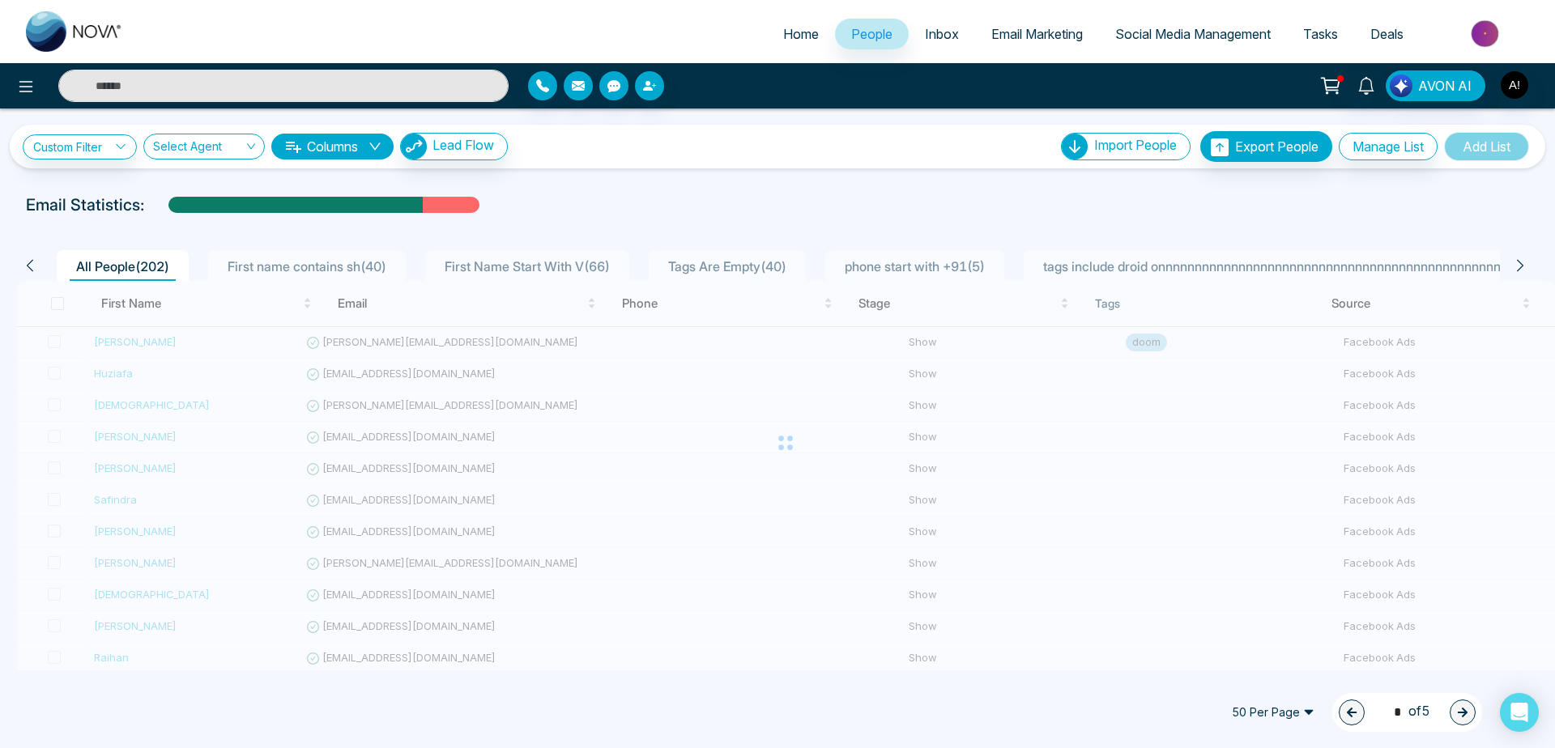
click at [1344, 709] on button "button" at bounding box center [1352, 713] width 26 height 26
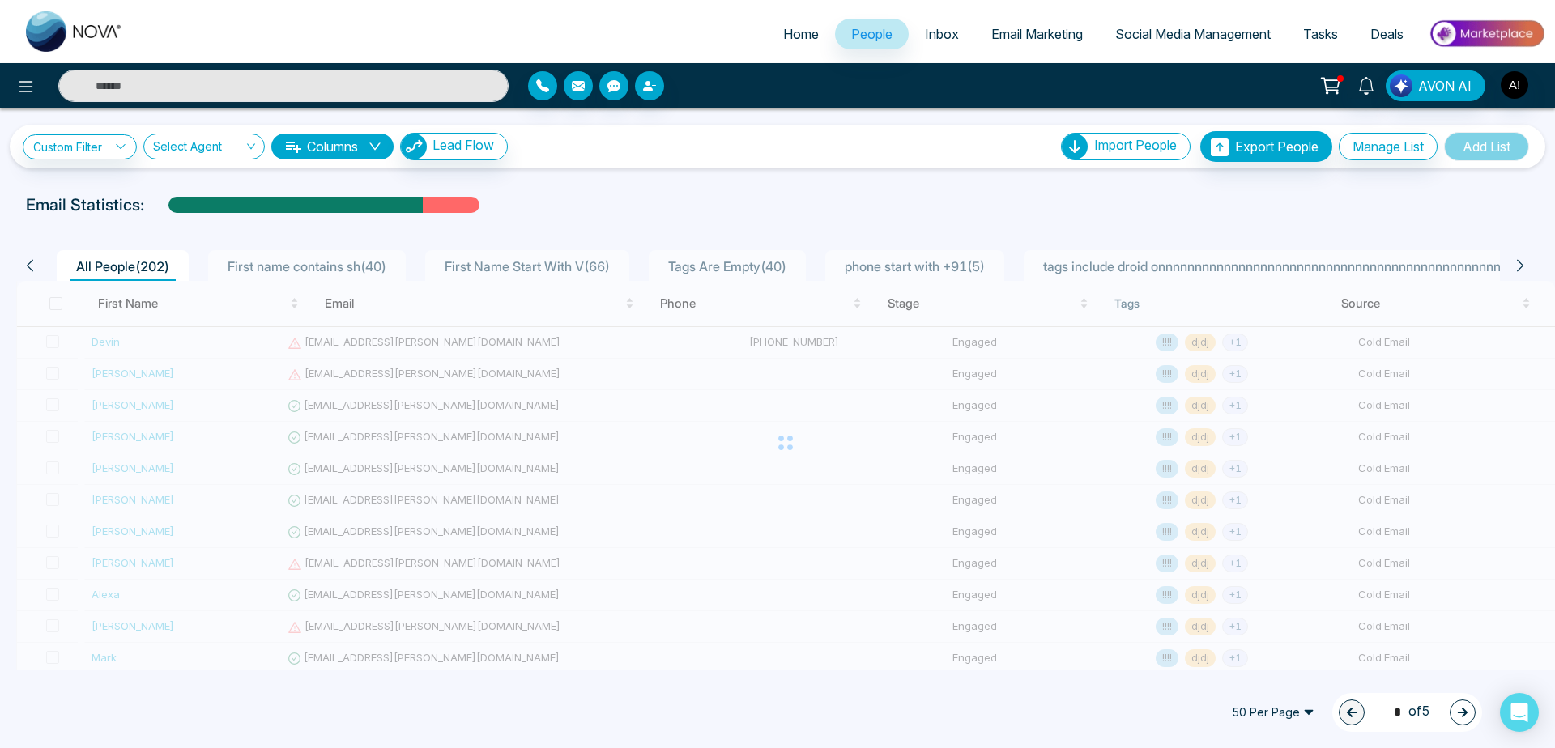
type input "*"
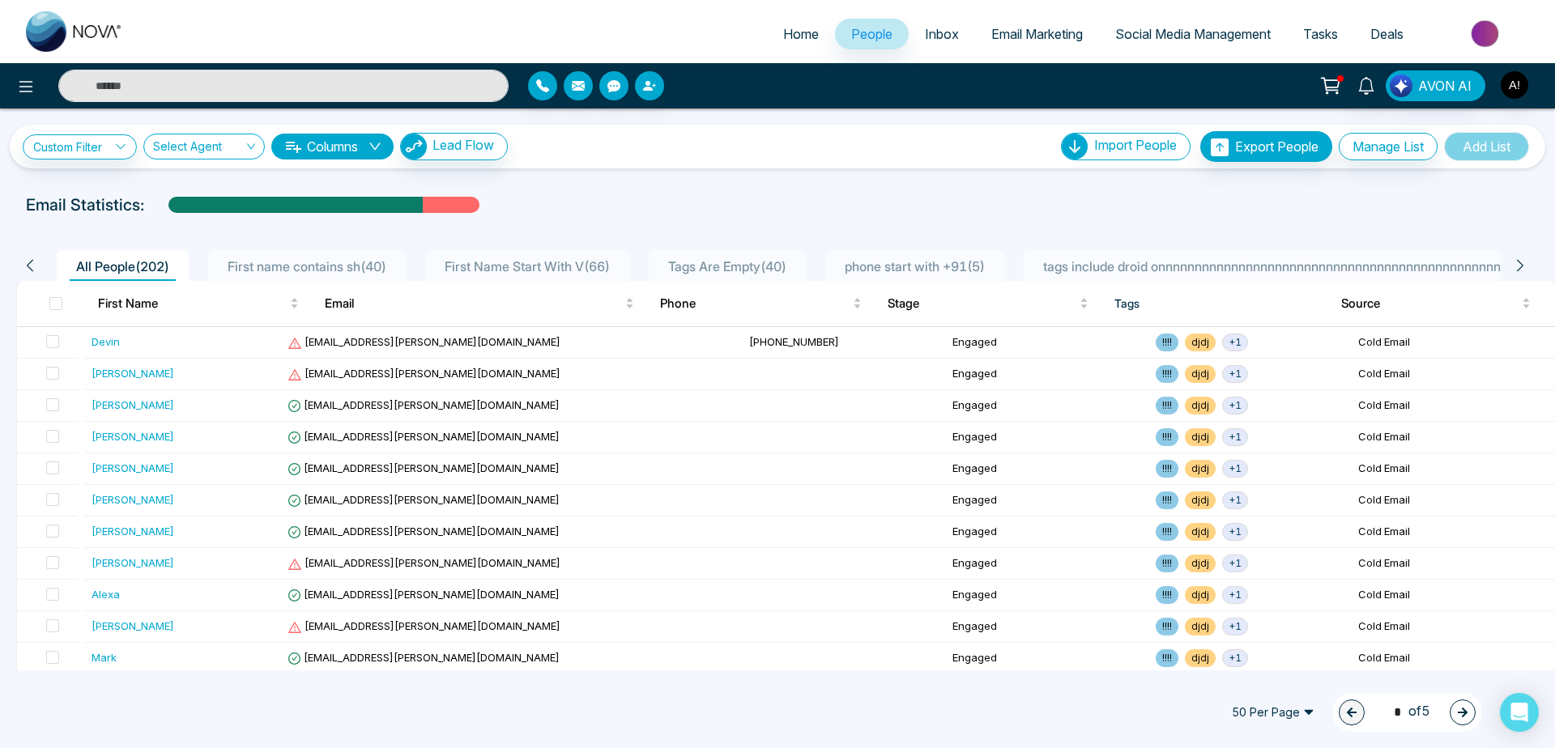
click at [375, 154] on button "Columns" at bounding box center [332, 147] width 122 height 26
click at [717, 173] on div "Custom Filter Choose a filter Cancel Apply Select Agent Columns Lead Flow Impor…" at bounding box center [777, 390] width 1555 height 562
click at [58, 303] on span at bounding box center [55, 303] width 13 height 13
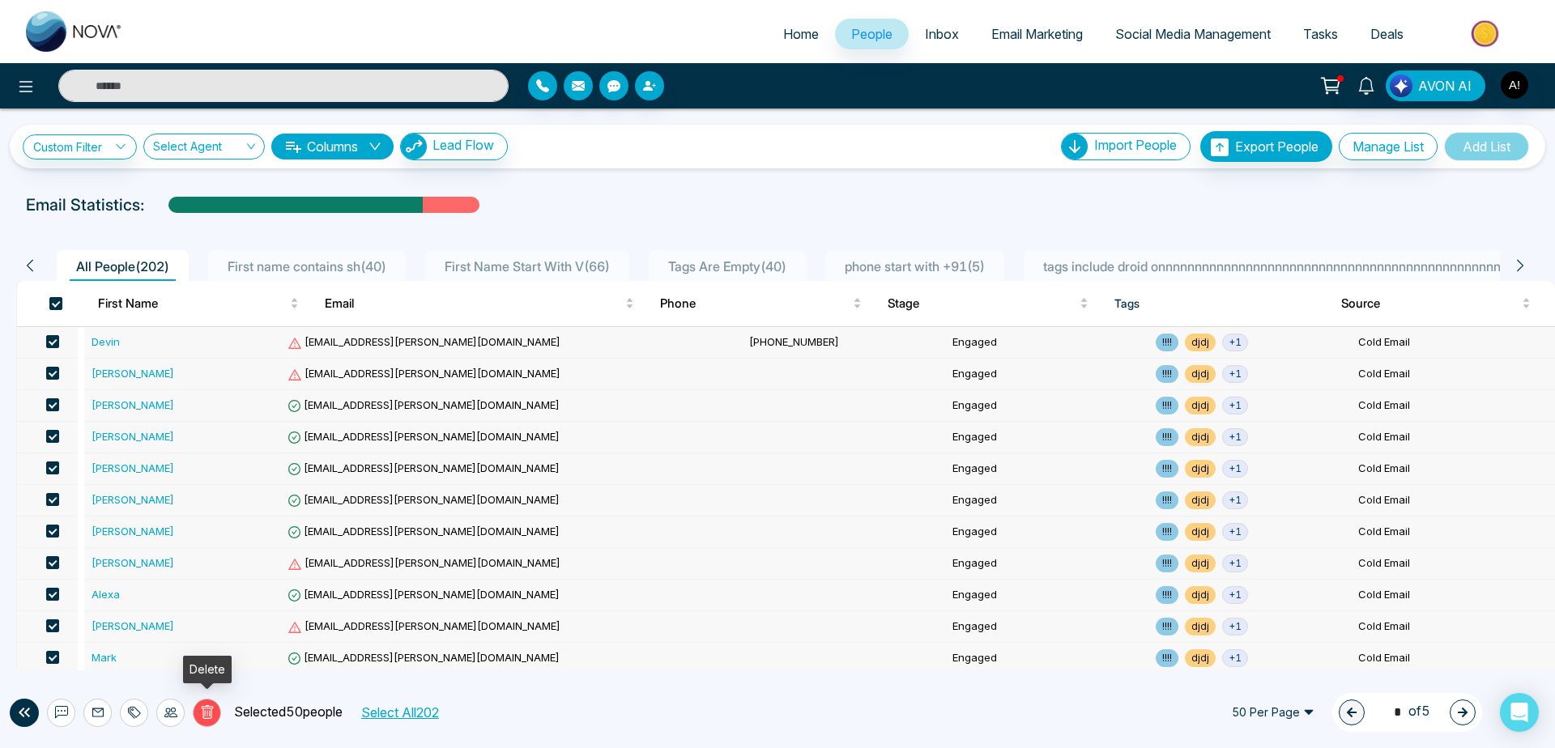
click at [213, 710] on icon at bounding box center [207, 712] width 15 height 15
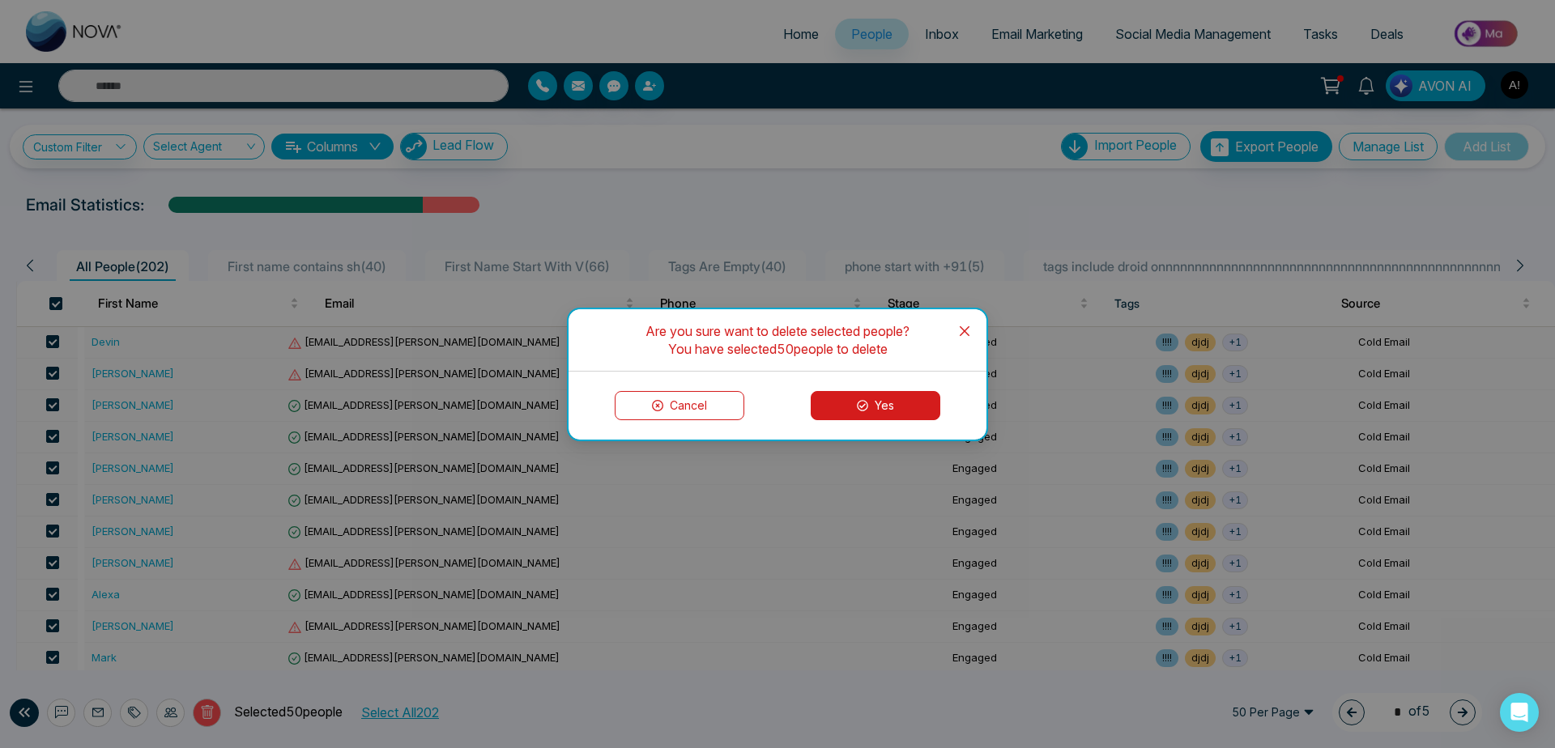
click at [878, 411] on button "Yes" at bounding box center [876, 405] width 130 height 29
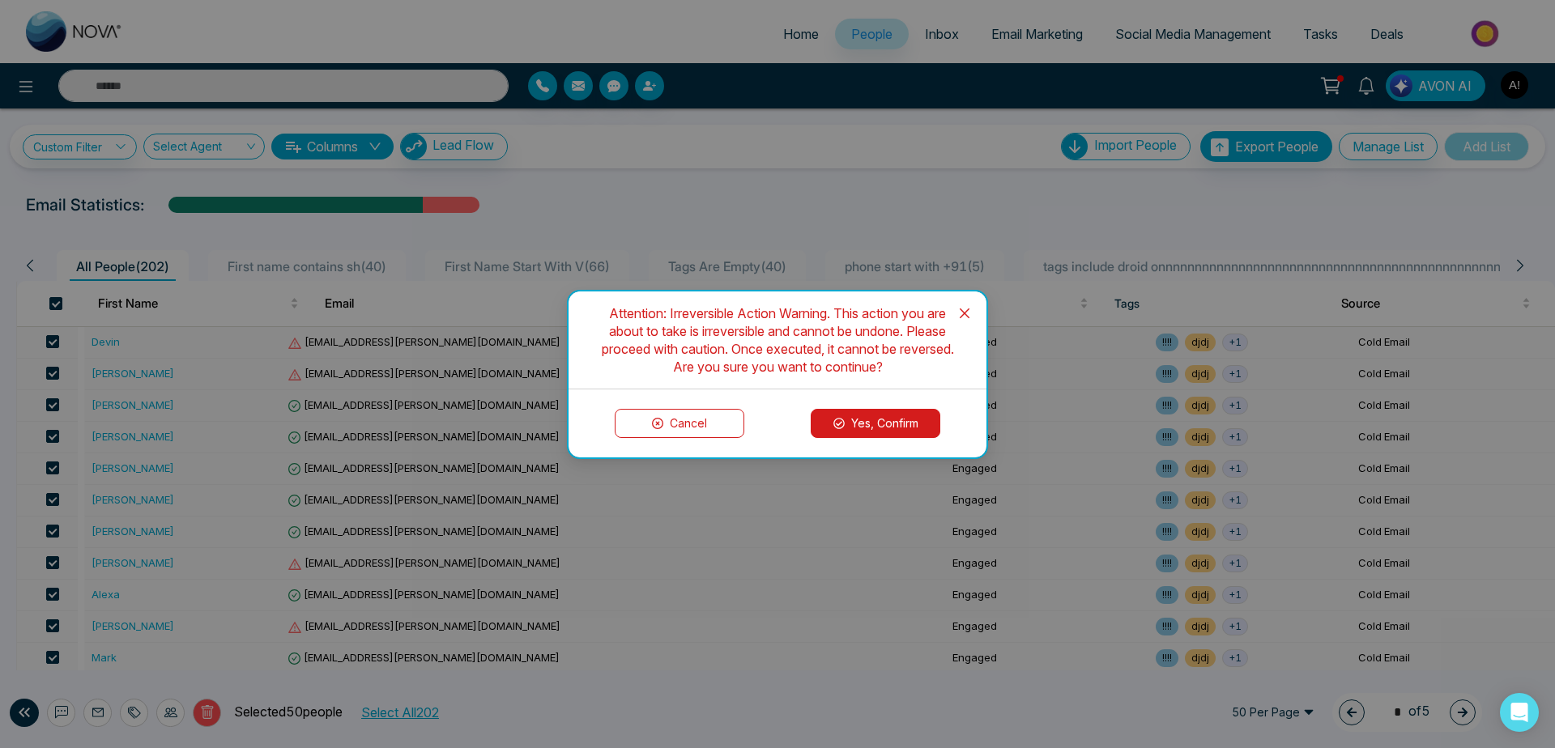
click at [878, 411] on button "Yes, Confirm" at bounding box center [876, 423] width 130 height 29
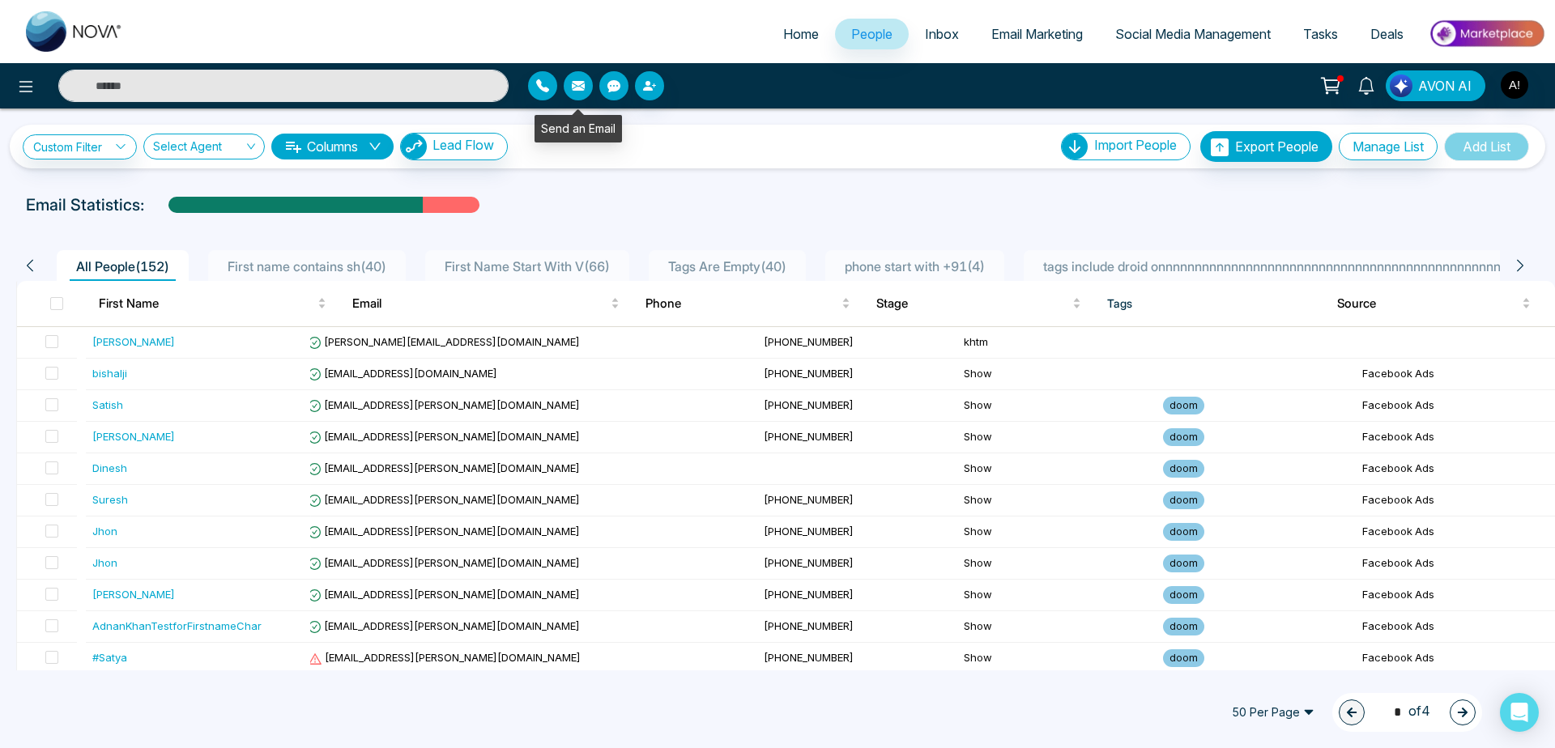
click at [583, 82] on icon "button" at bounding box center [578, 86] width 13 height 10
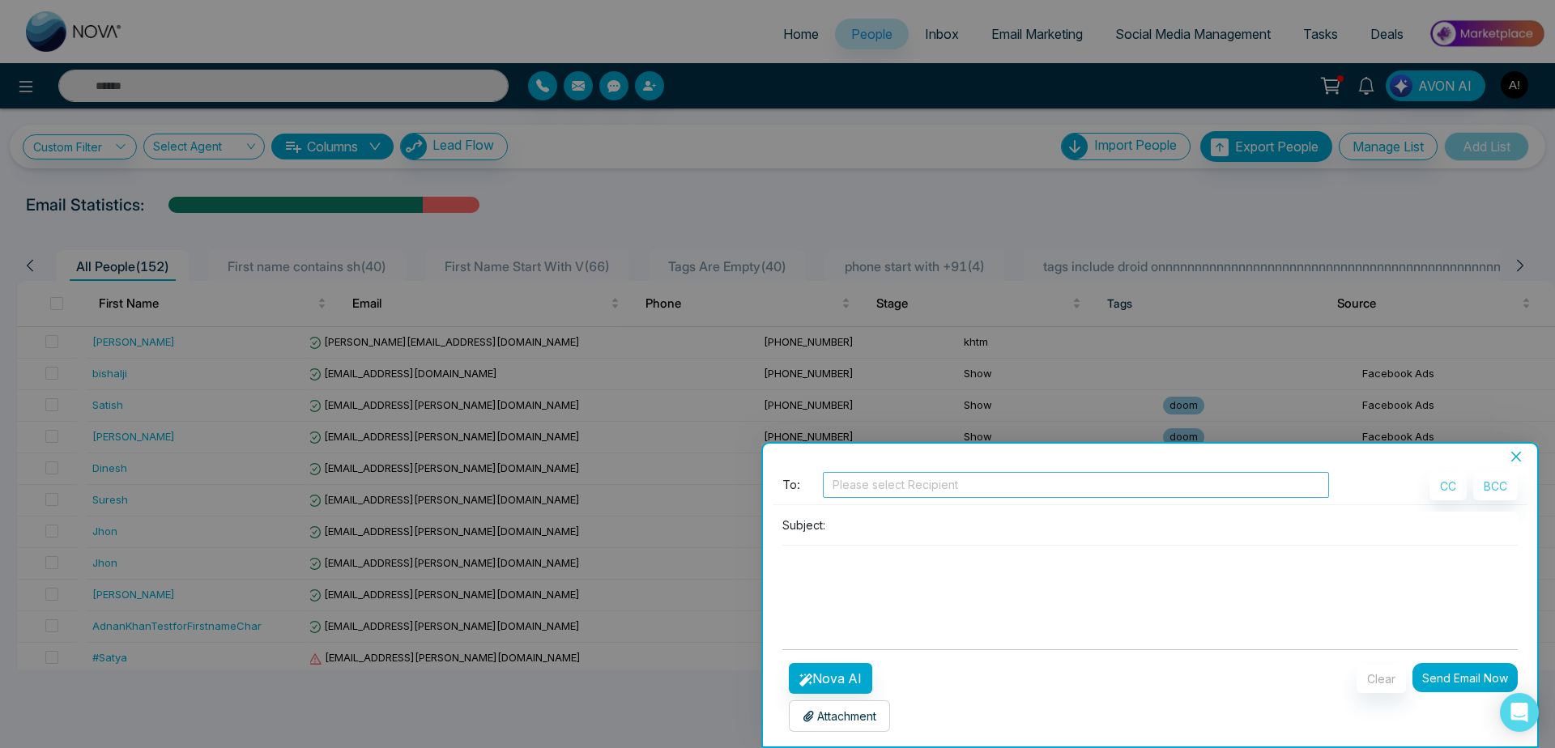
click at [943, 481] on div at bounding box center [1076, 484] width 498 height 19
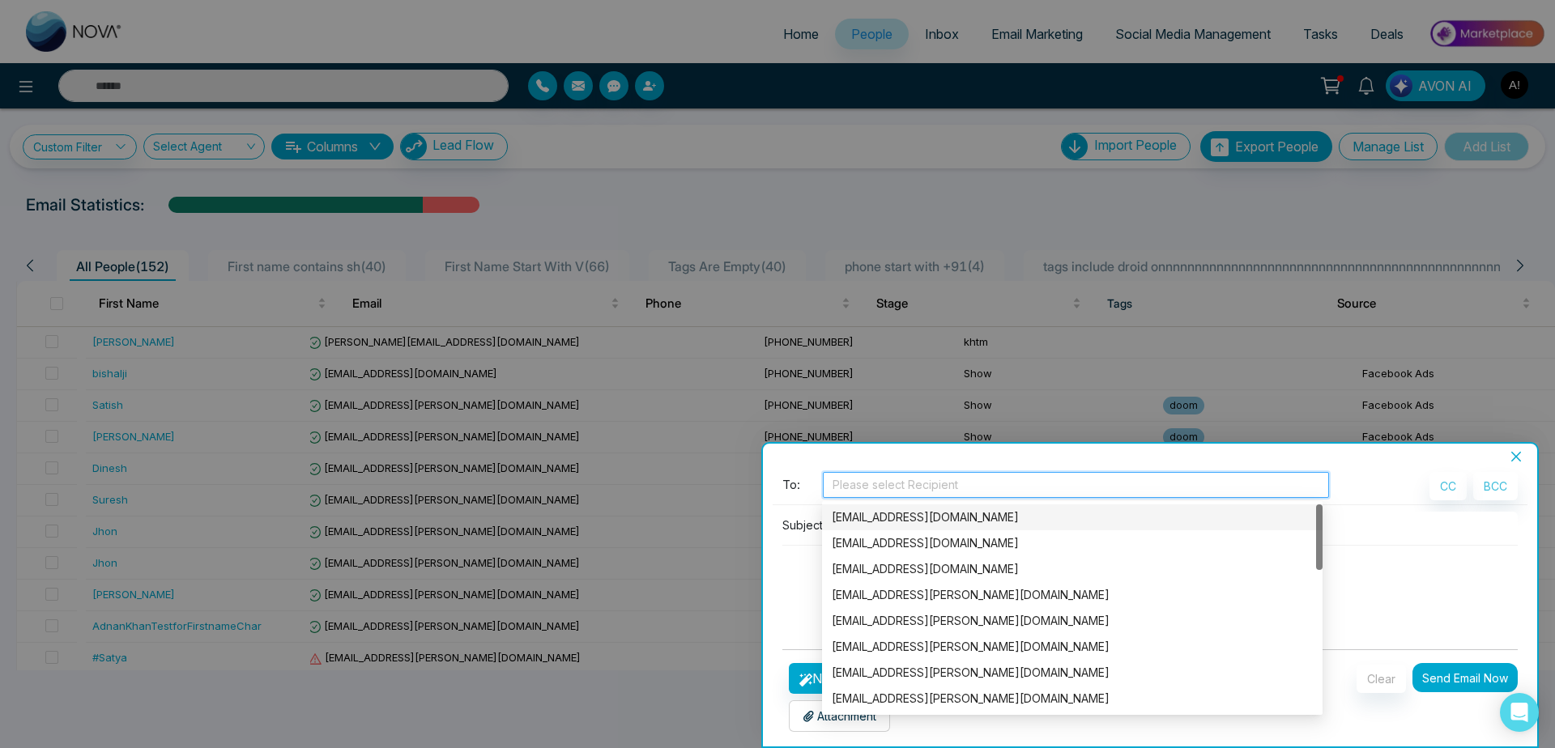
click at [946, 522] on div "[EMAIL_ADDRESS][DOMAIN_NAME]" at bounding box center [1072, 518] width 481 height 18
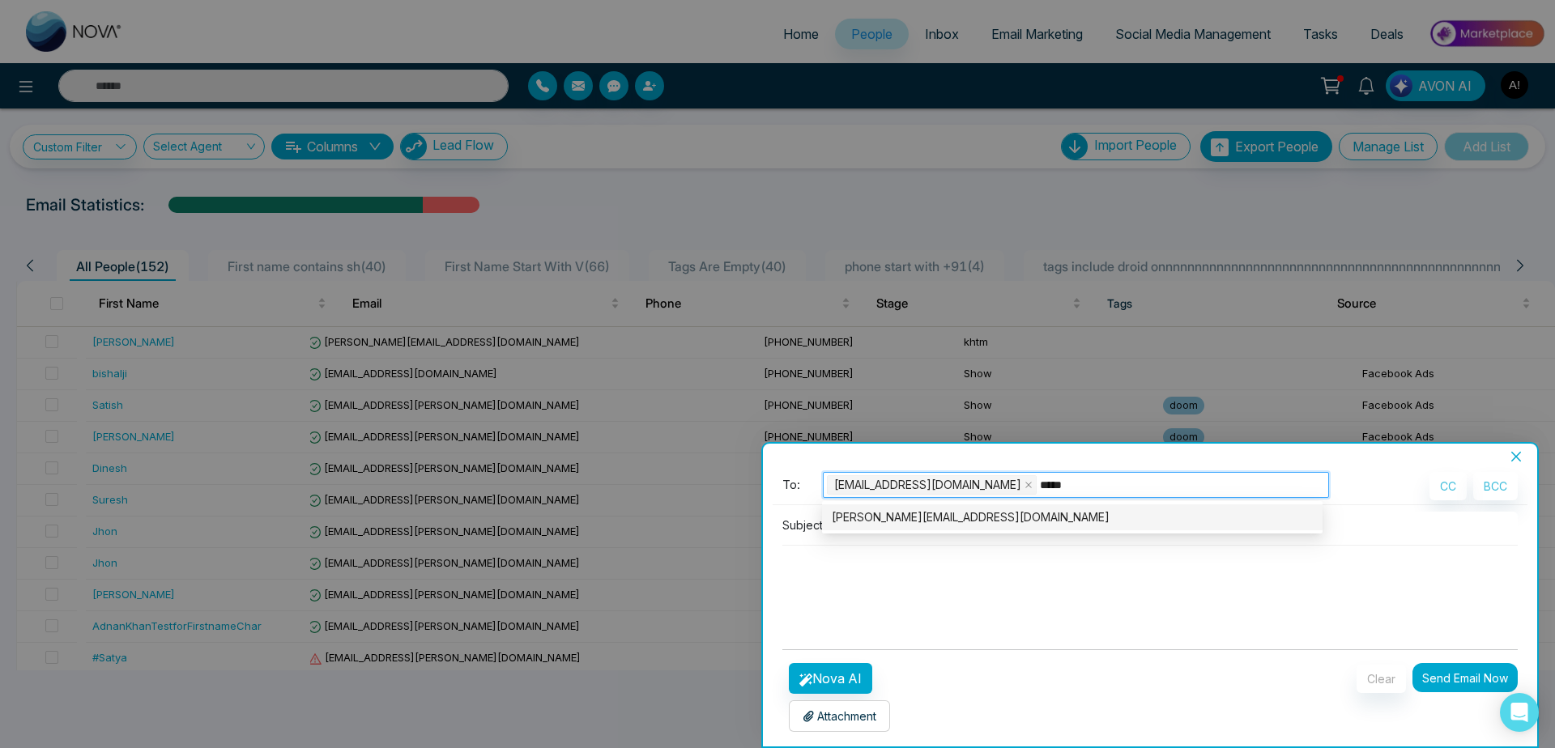
type input "******"
click at [942, 523] on div "[PERSON_NAME][EMAIL_ADDRESS][DOMAIN_NAME]" at bounding box center [1072, 518] width 481 height 18
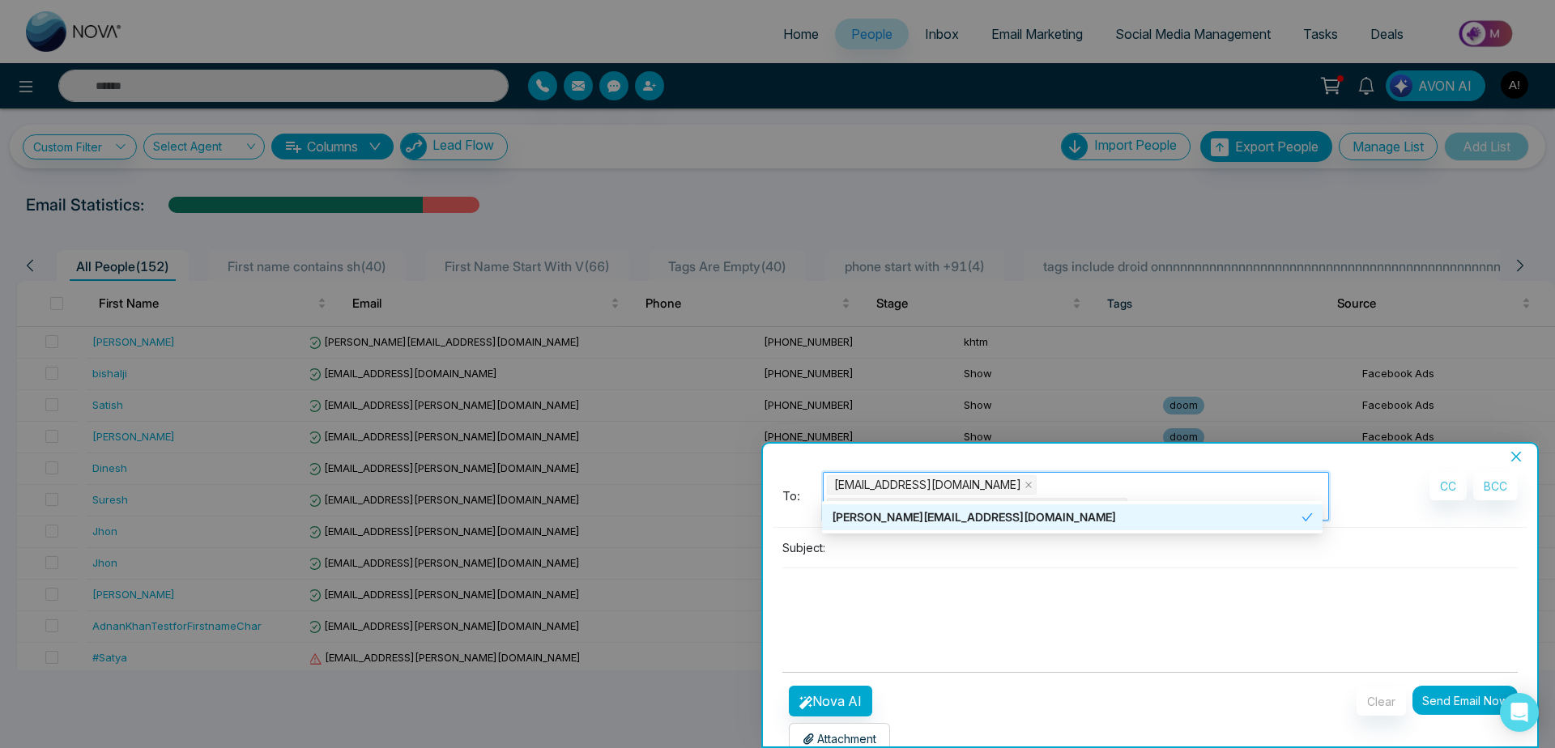
click at [968, 513] on div "[PERSON_NAME][EMAIL_ADDRESS][DOMAIN_NAME]" at bounding box center [1067, 518] width 470 height 18
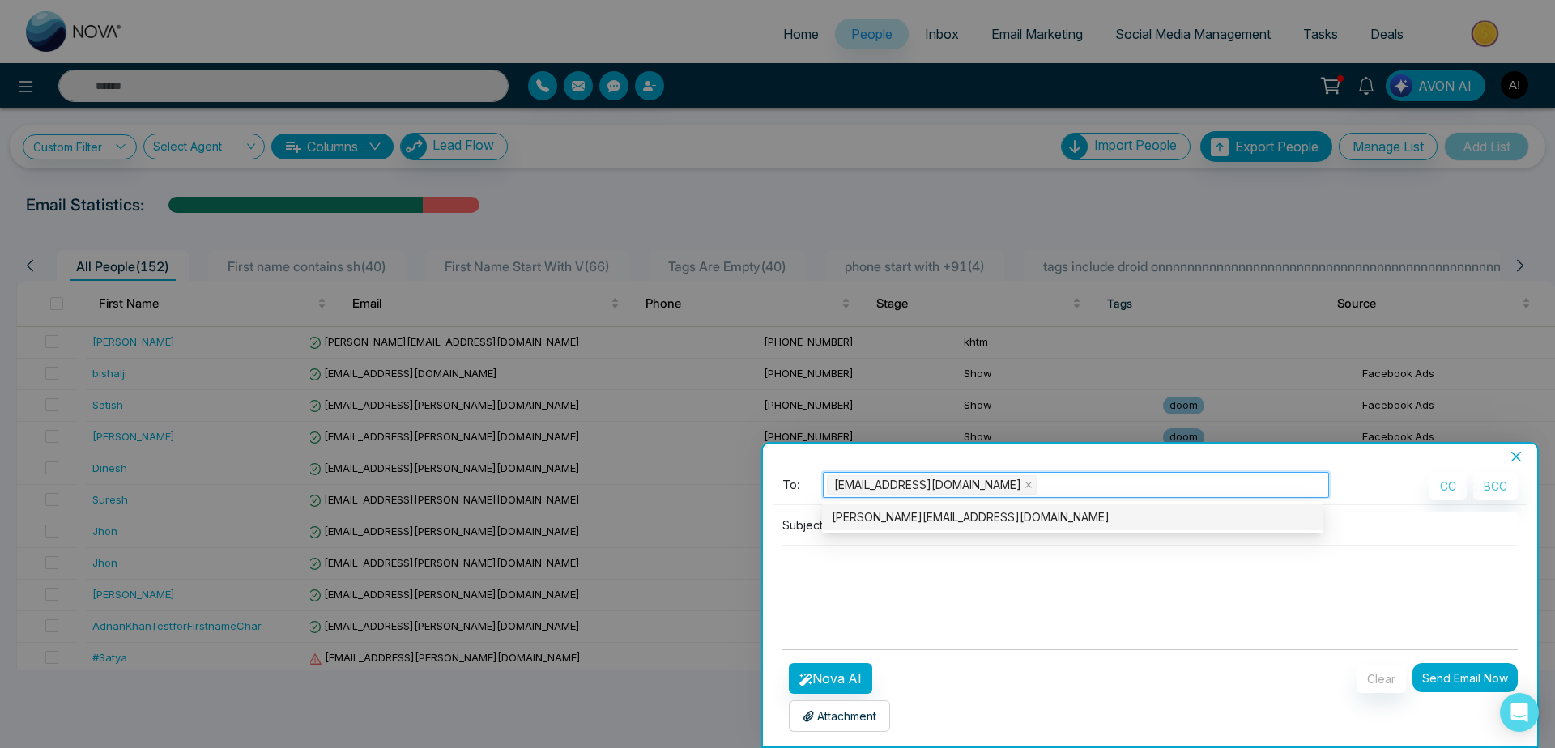
click at [968, 513] on div "[PERSON_NAME][EMAIL_ADDRESS][DOMAIN_NAME]" at bounding box center [1072, 518] width 481 height 18
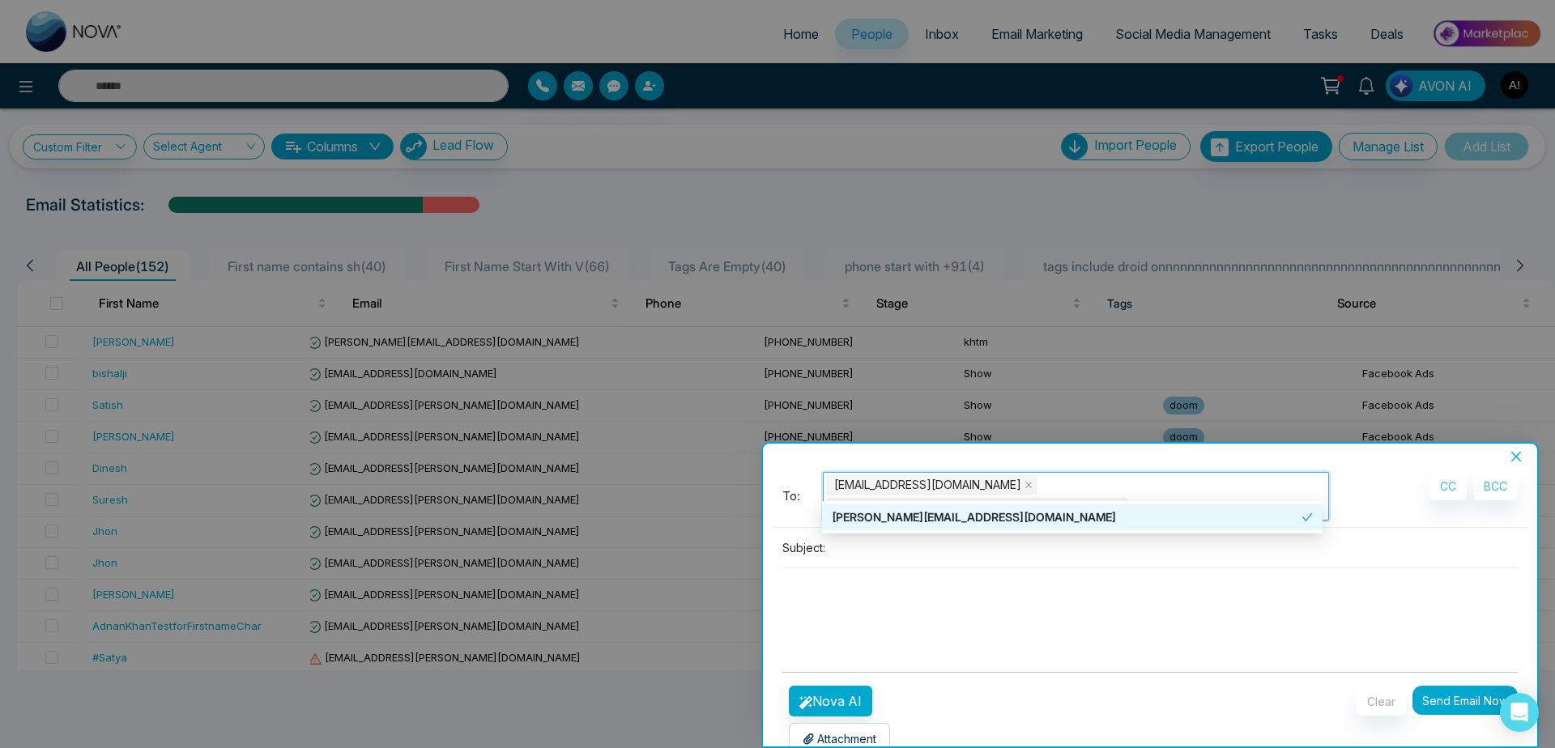
click at [1004, 595] on textarea at bounding box center [1149, 607] width 735 height 78
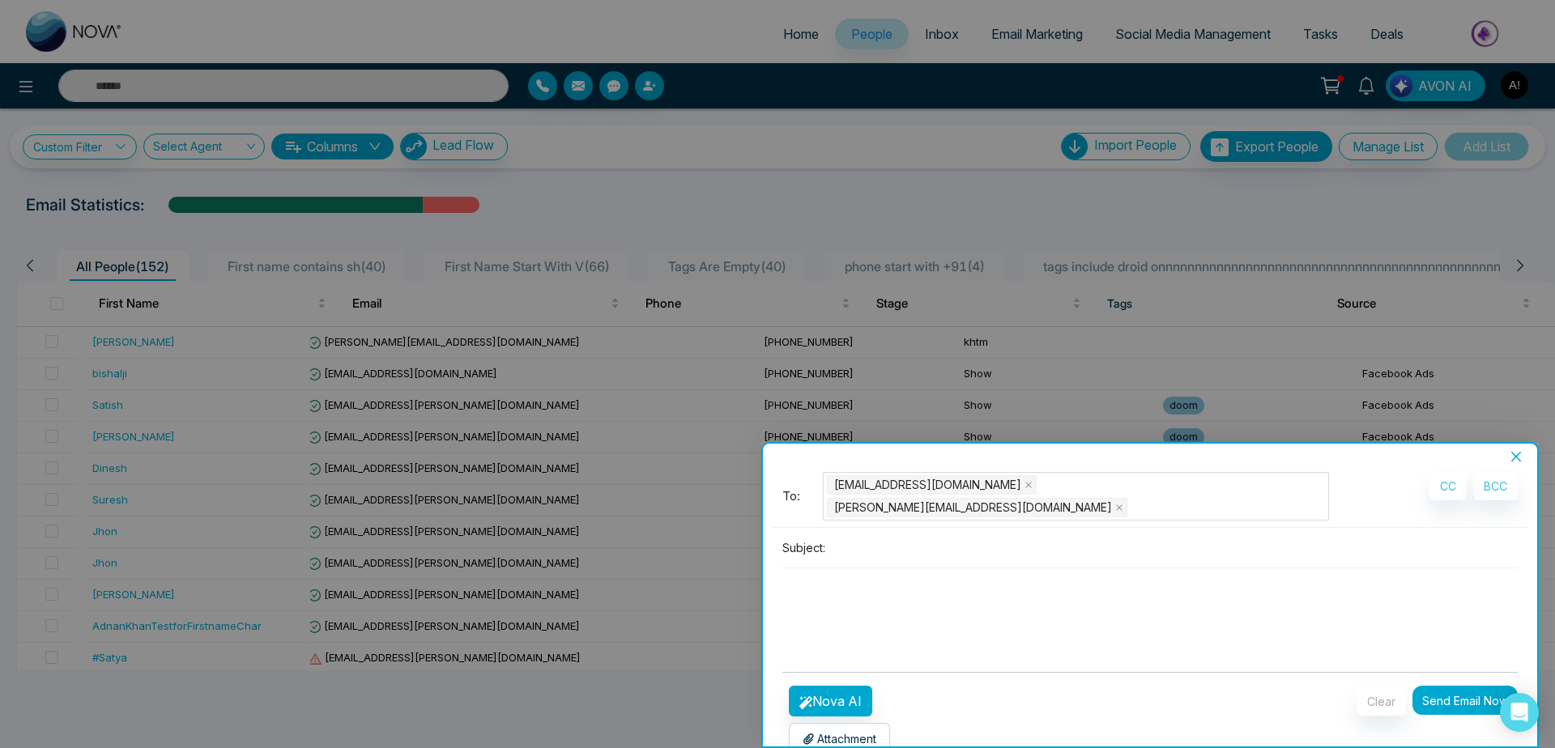
click at [893, 534] on input at bounding box center [1175, 547] width 686 height 27
click at [891, 534] on input at bounding box center [1175, 547] width 686 height 27
click at [836, 686] on button "Nova AI" at bounding box center [830, 701] width 83 height 31
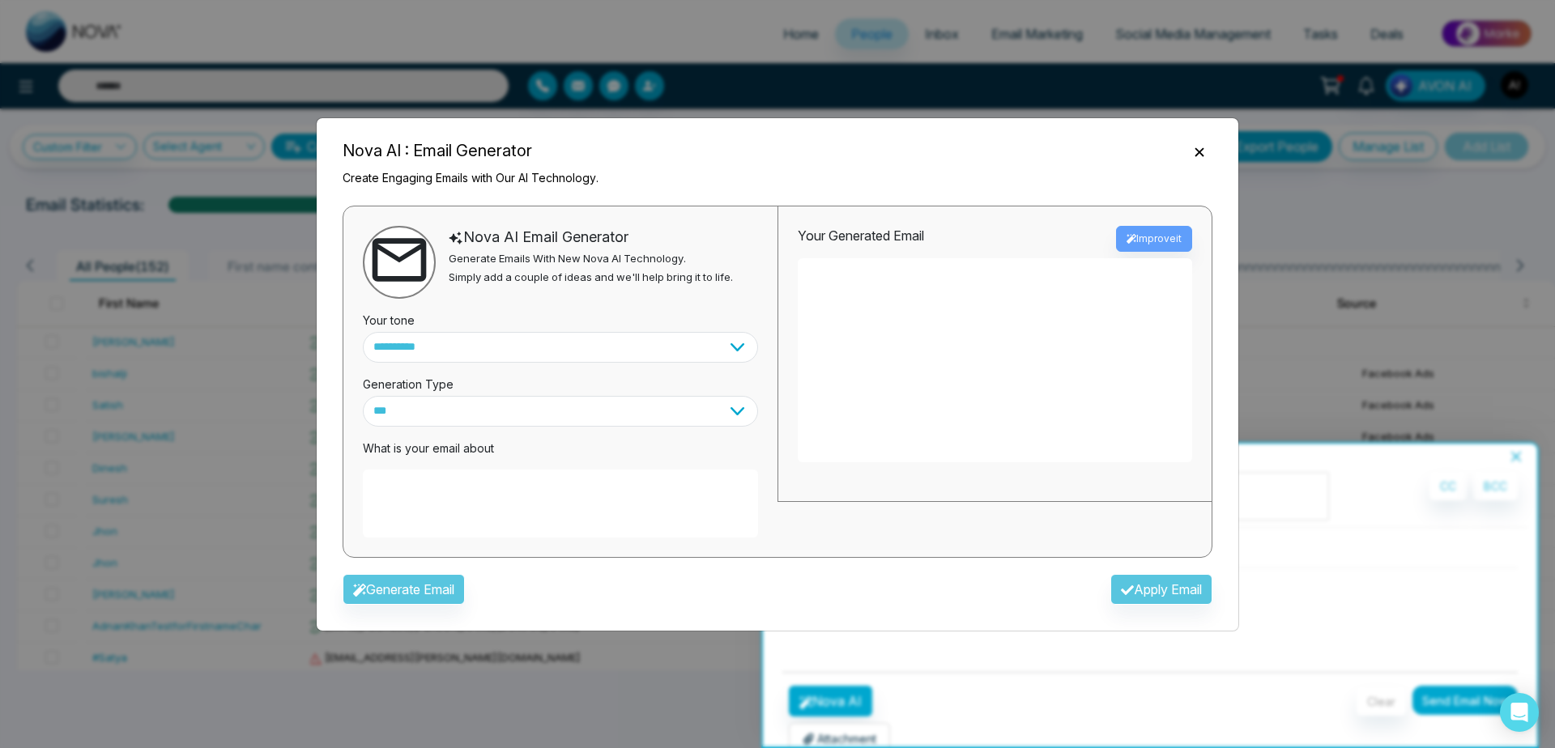
click at [594, 487] on textarea at bounding box center [560, 504] width 395 height 68
click at [468, 505] on textarea at bounding box center [560, 504] width 395 height 68
click at [407, 483] on textarea at bounding box center [560, 504] width 395 height 68
type textarea "**********"
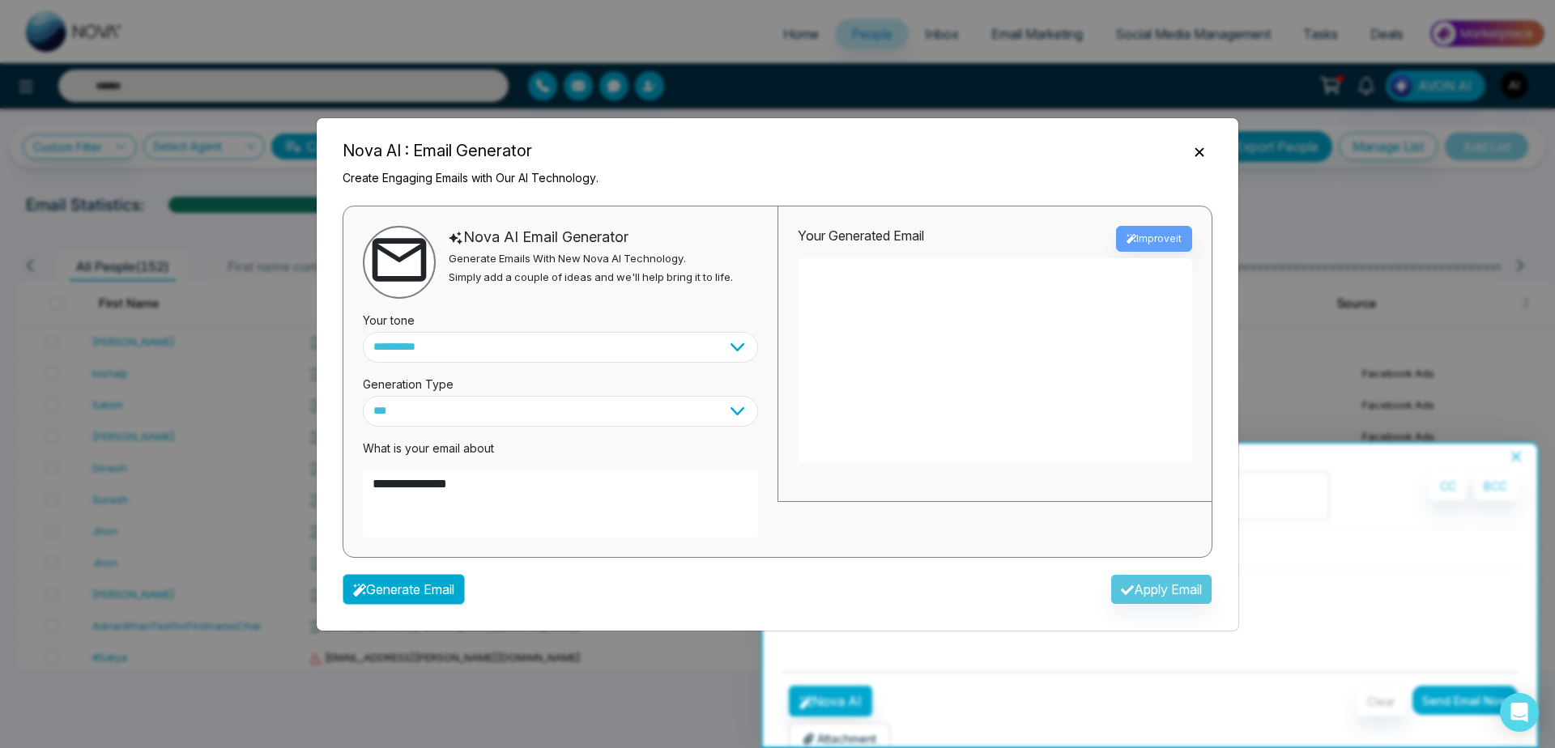
click at [398, 593] on button "Generate Email" at bounding box center [404, 589] width 122 height 31
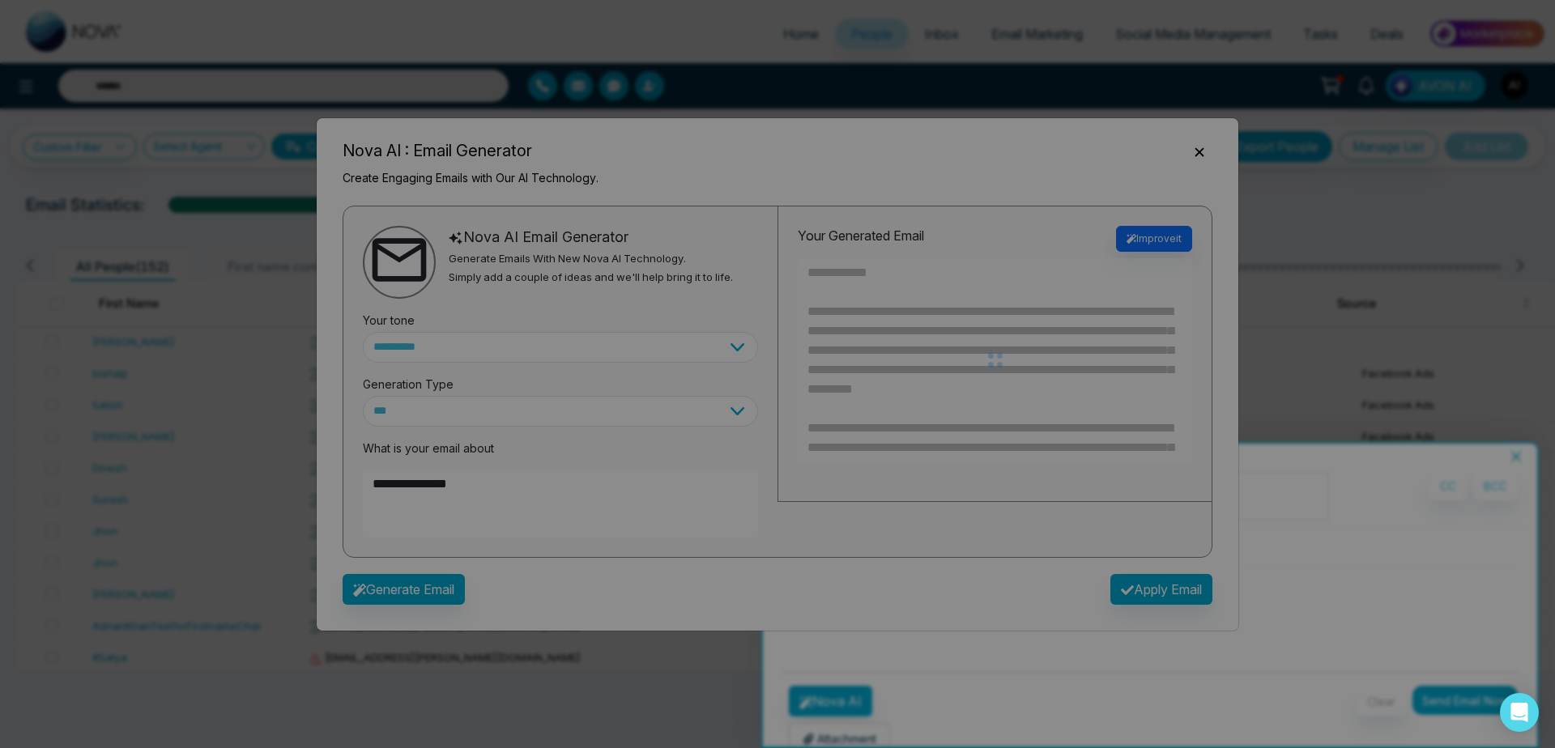
type textarea "**********"
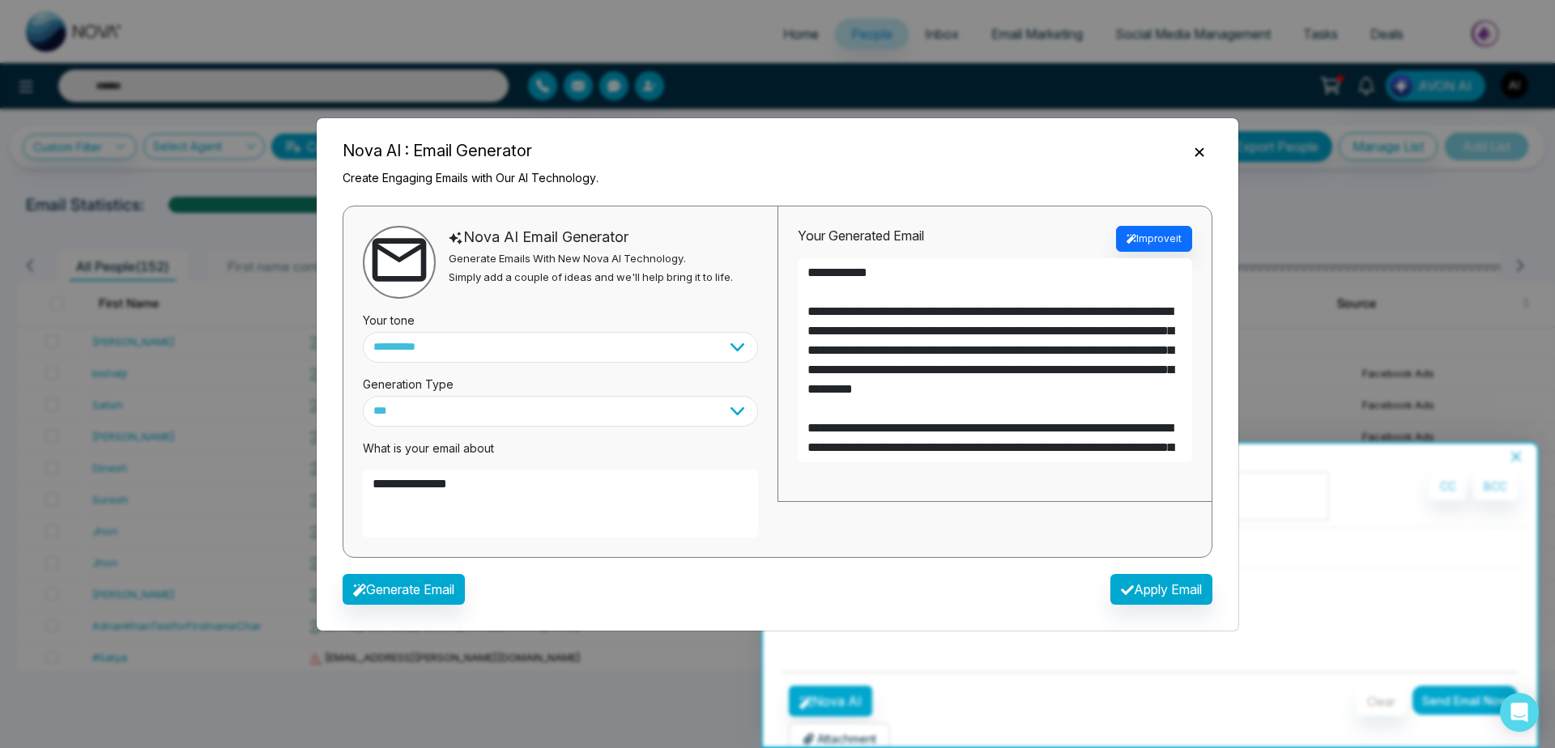
click at [798, 426] on textarea "**********" at bounding box center [995, 360] width 394 height 204
click at [1179, 589] on button "Apply Email" at bounding box center [1161, 589] width 102 height 31
type textarea "**********"
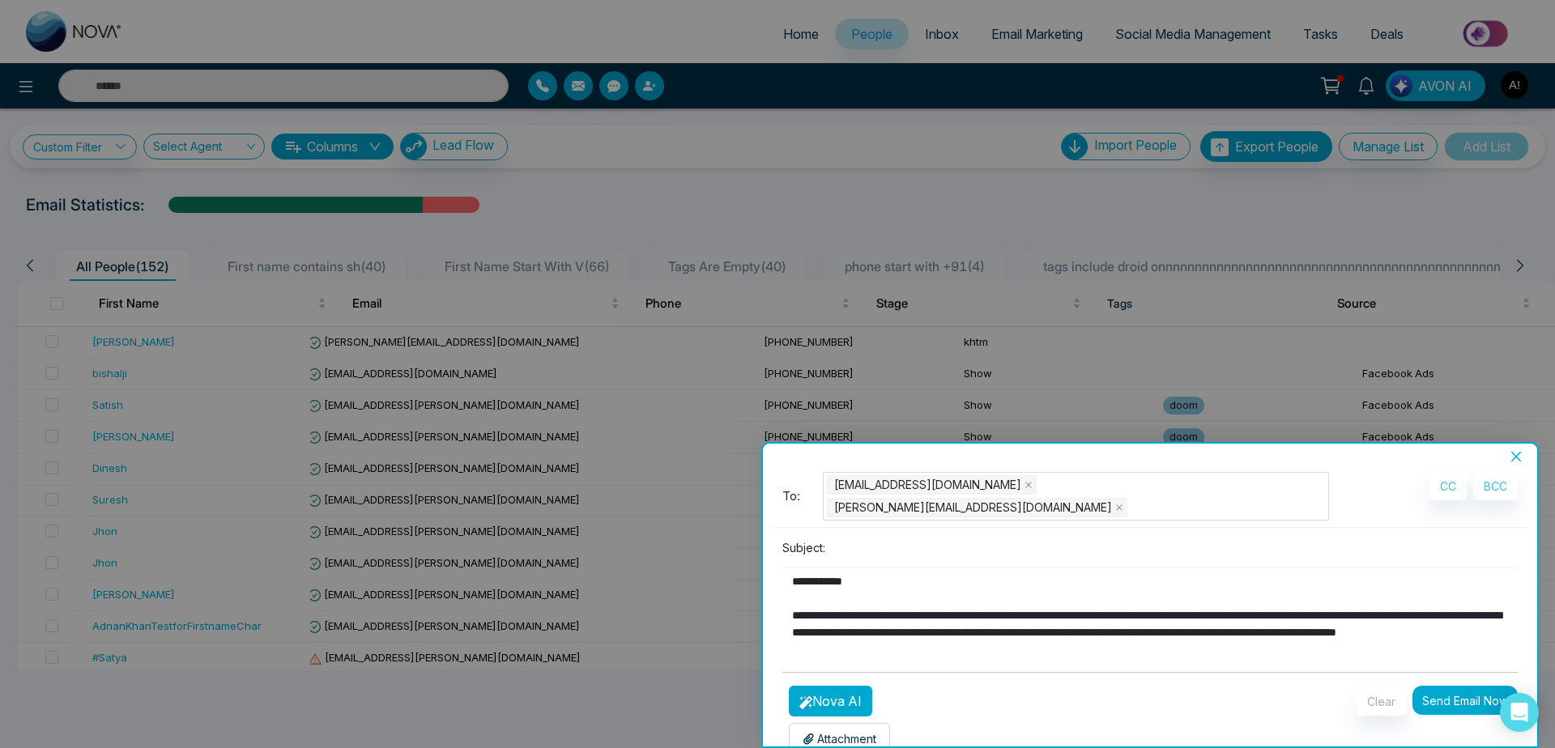
scroll to position [221, 0]
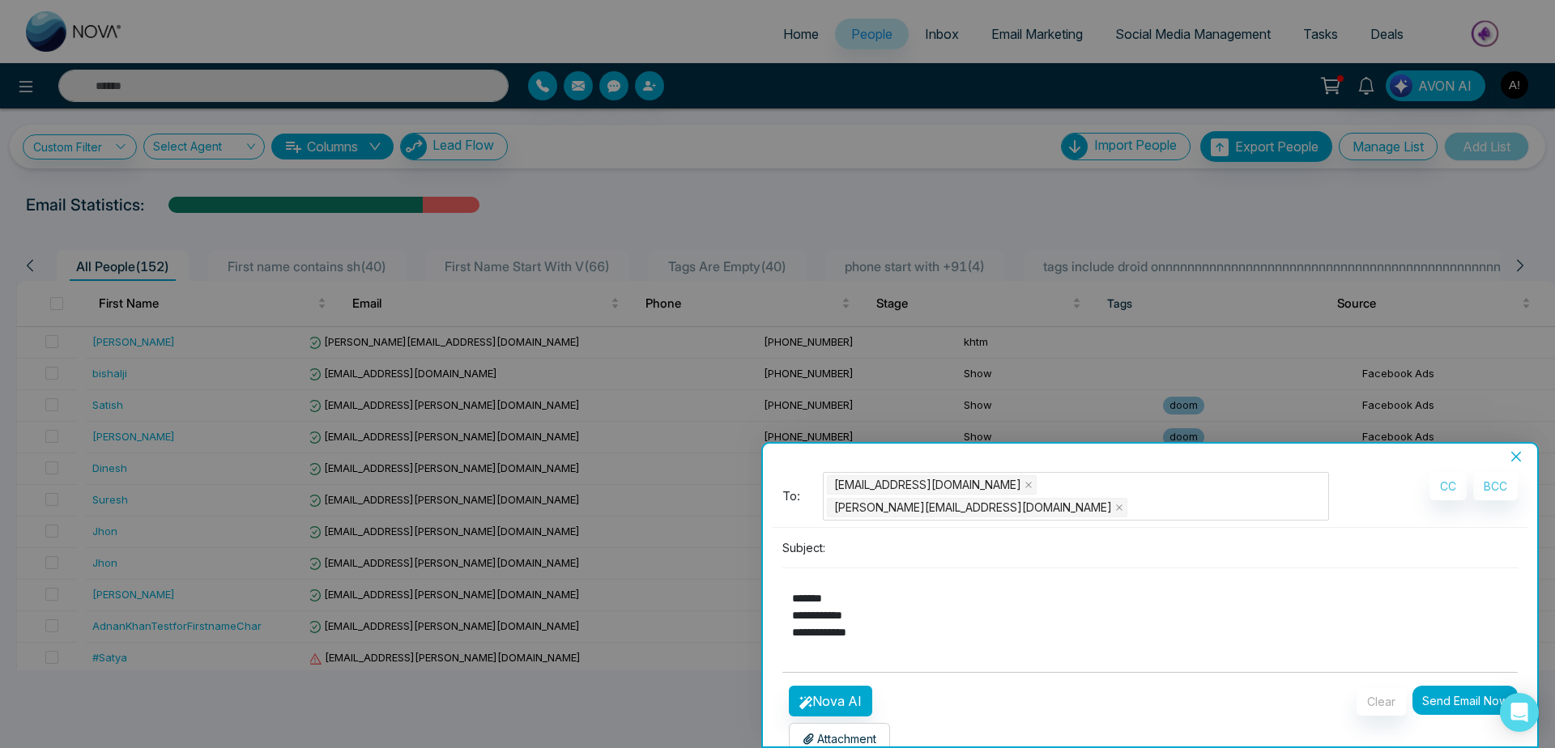
click at [849, 730] on p "Attachment" at bounding box center [839, 738] width 74 height 17
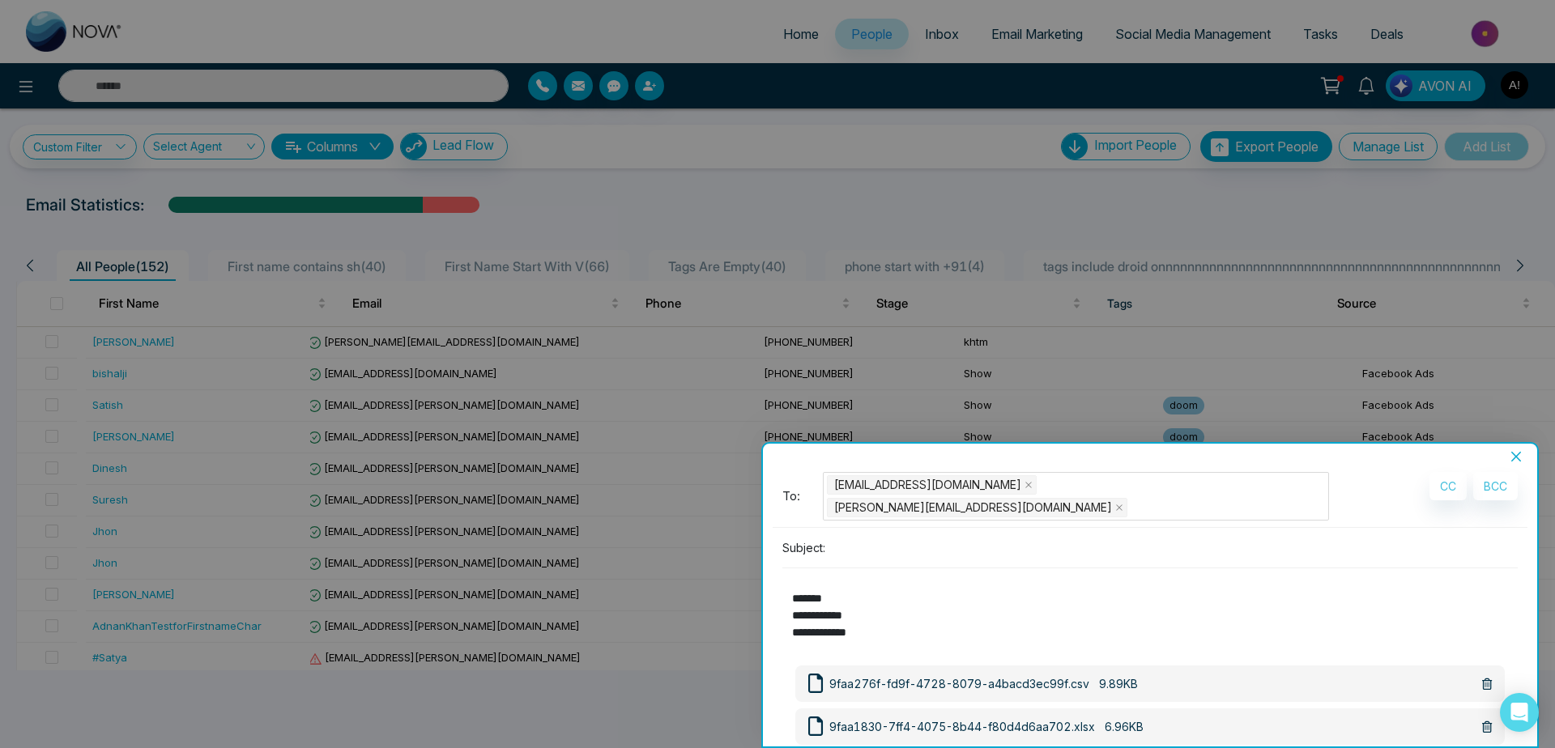
scroll to position [133, 0]
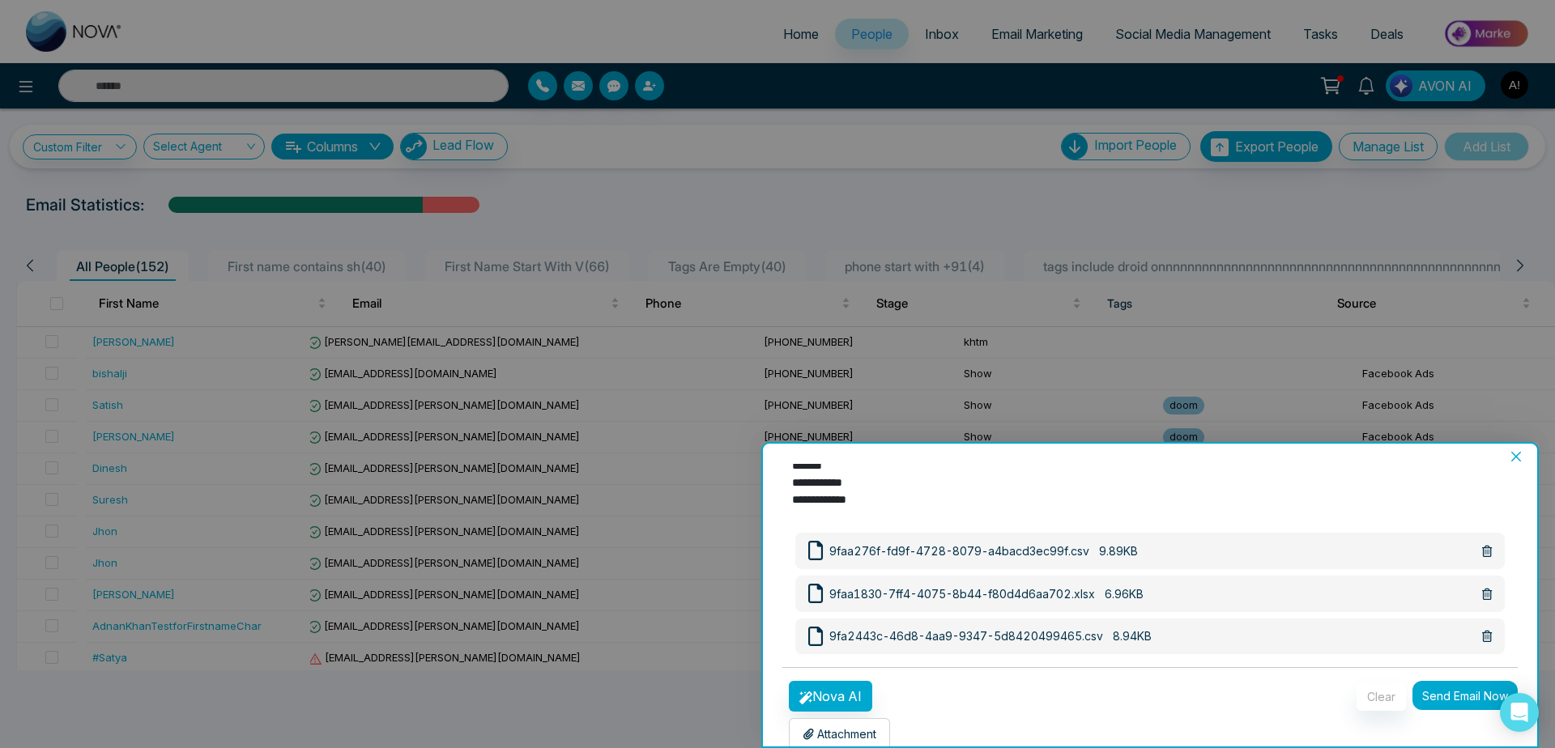
click at [1474, 685] on button "Send Email Now" at bounding box center [1464, 695] width 105 height 29
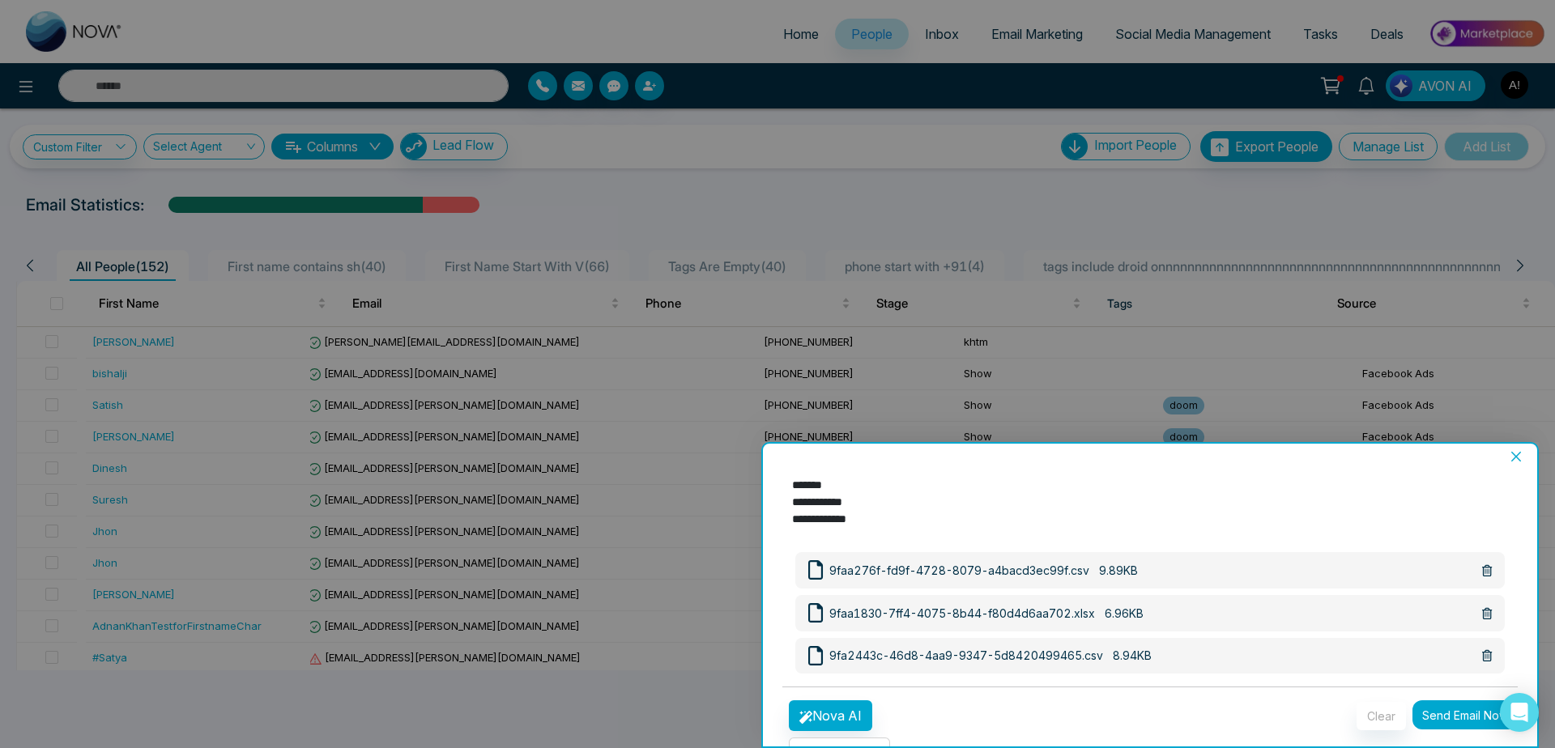
scroll to position [152, 0]
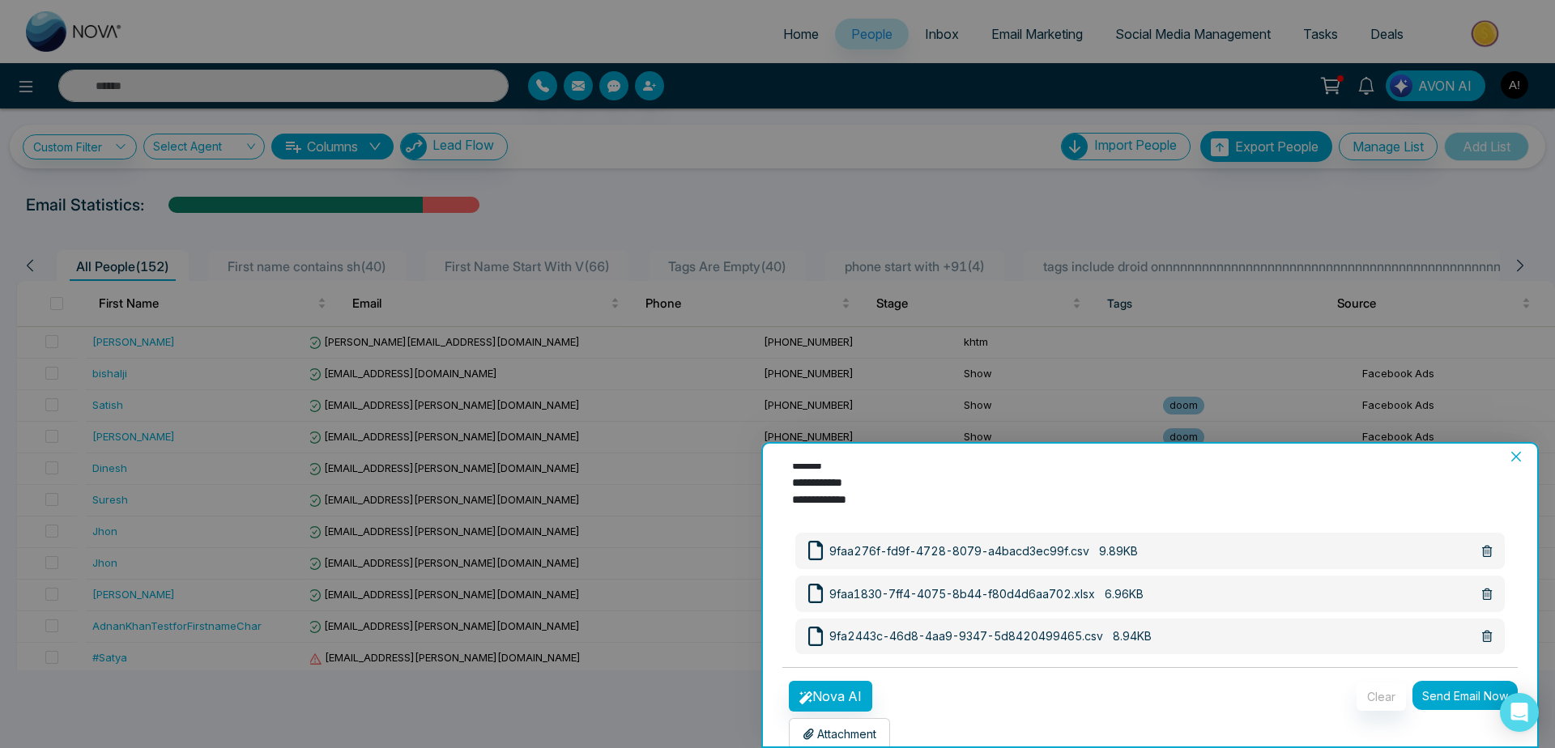
click at [1436, 681] on button "Send Email Now" at bounding box center [1464, 695] width 105 height 29
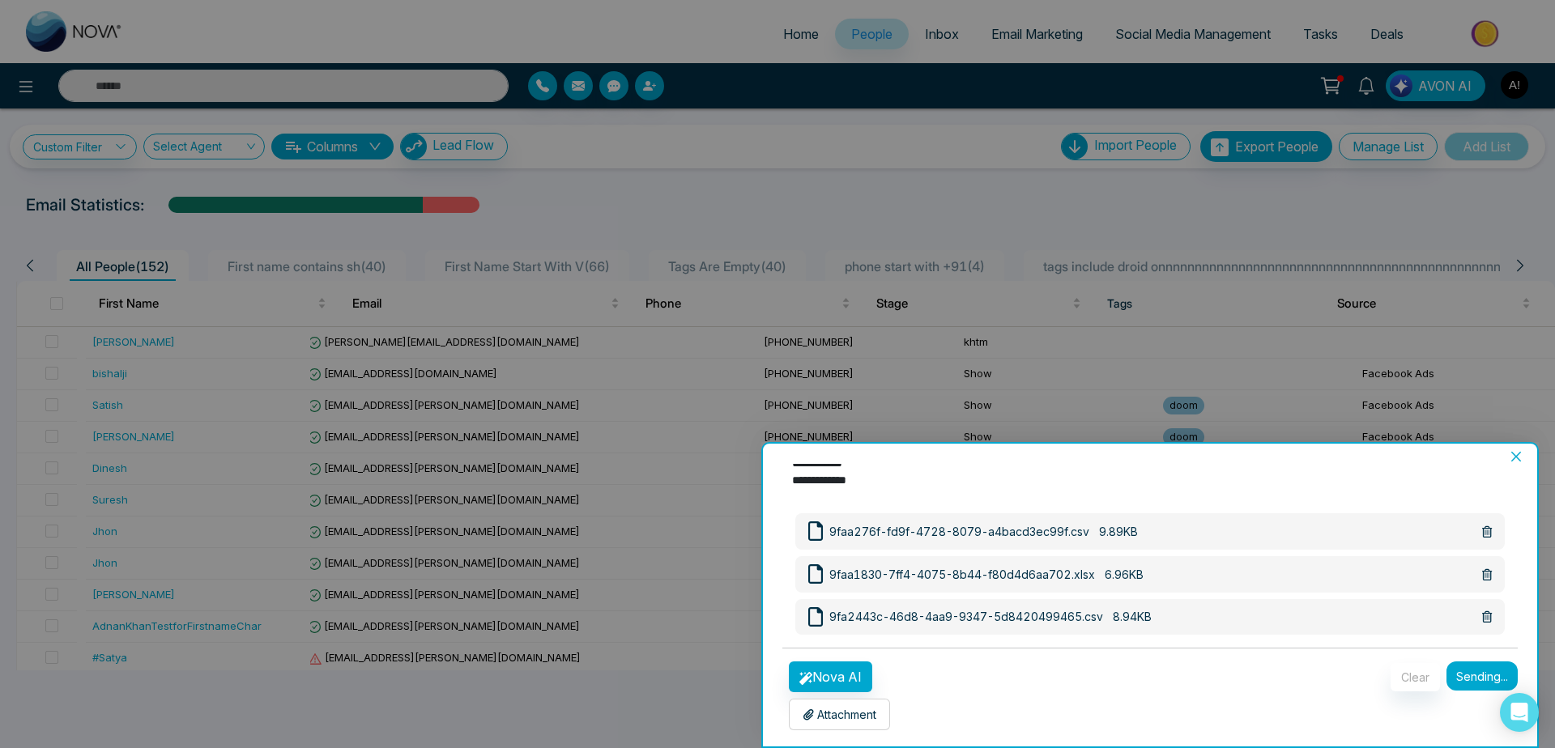
scroll to position [133, 0]
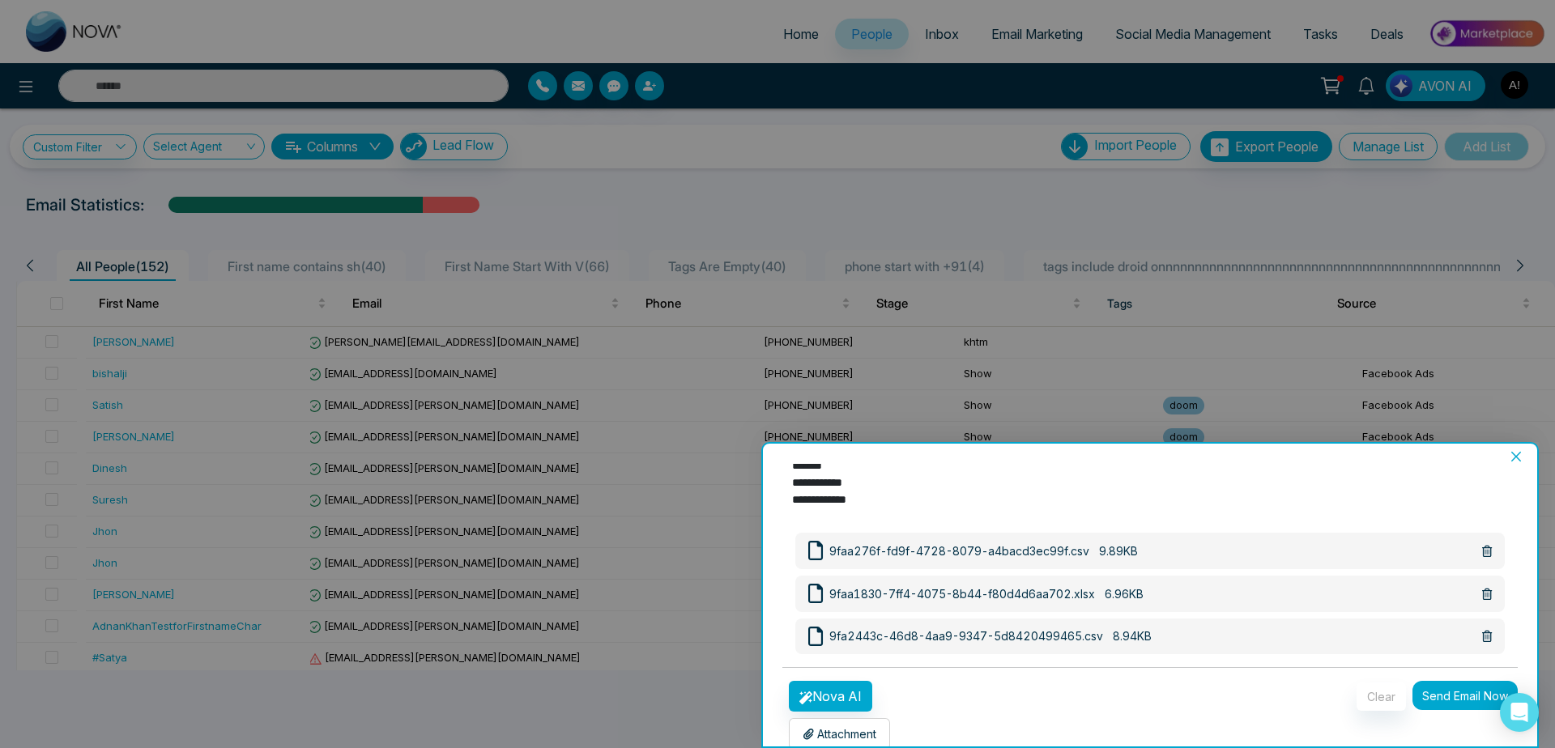
click at [1436, 681] on button "Send Email Now" at bounding box center [1464, 695] width 105 height 29
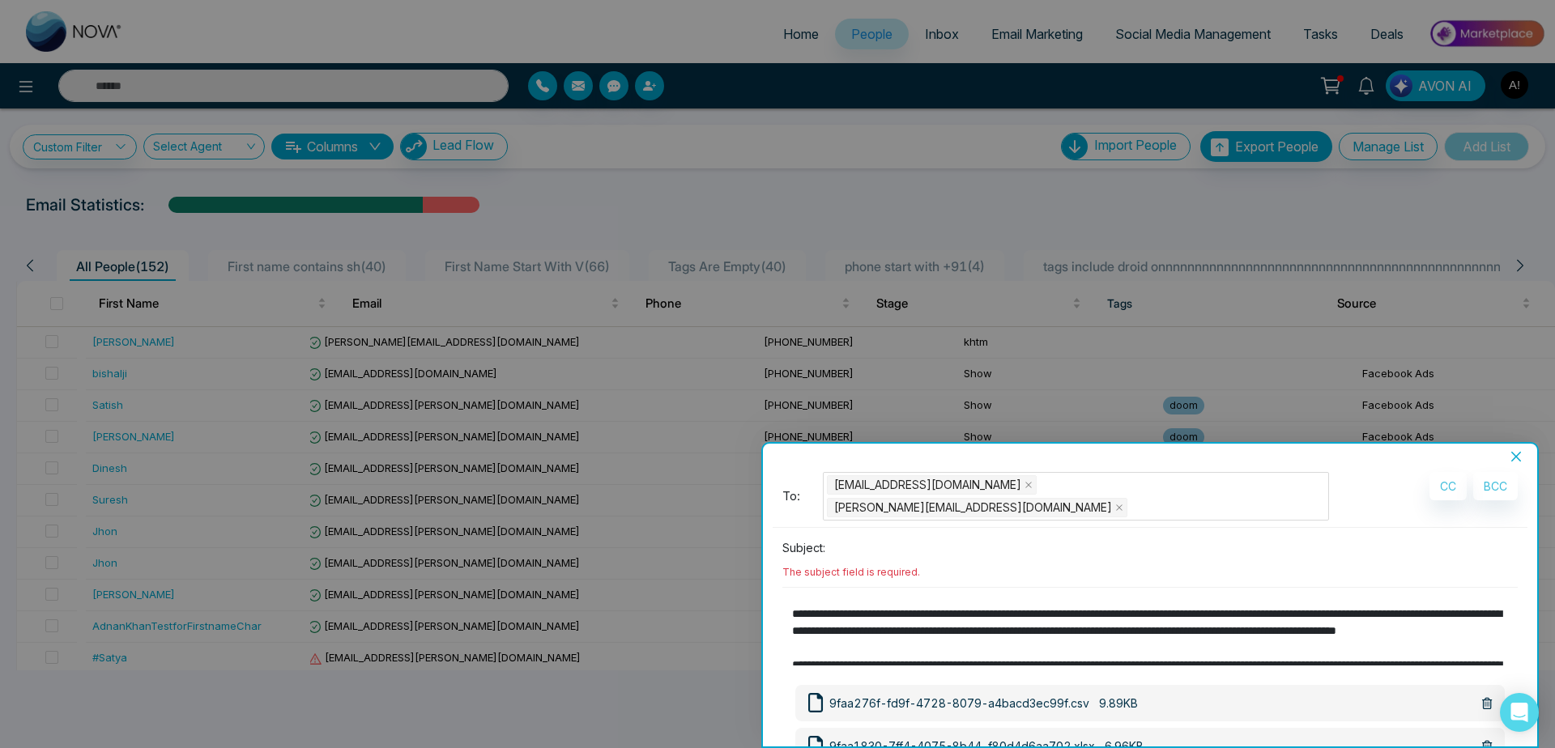
scroll to position [0, 0]
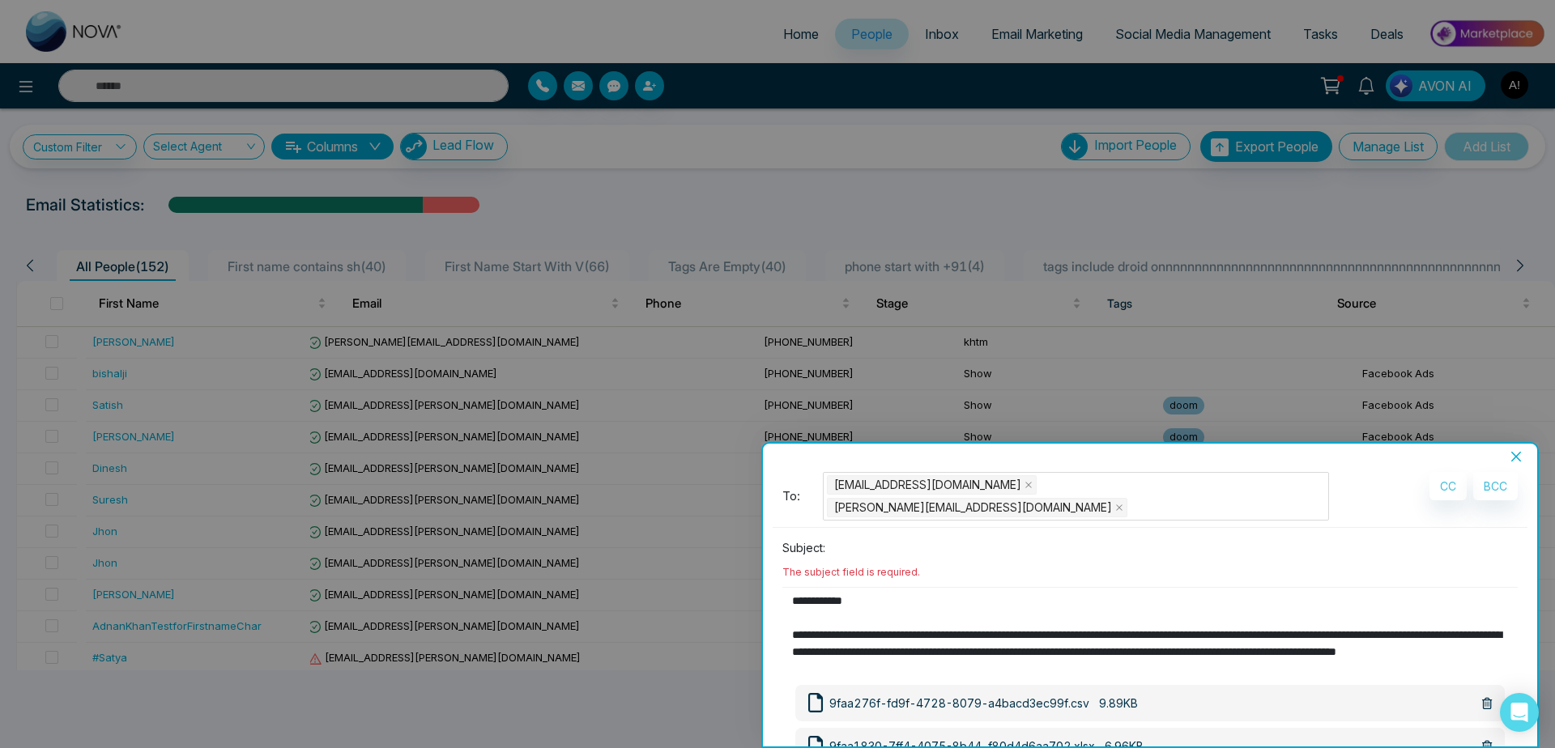
click at [845, 507] on div "**********" at bounding box center [1149, 575] width 755 height 206
click at [785, 539] on p "Subject:" at bounding box center [803, 547] width 43 height 17
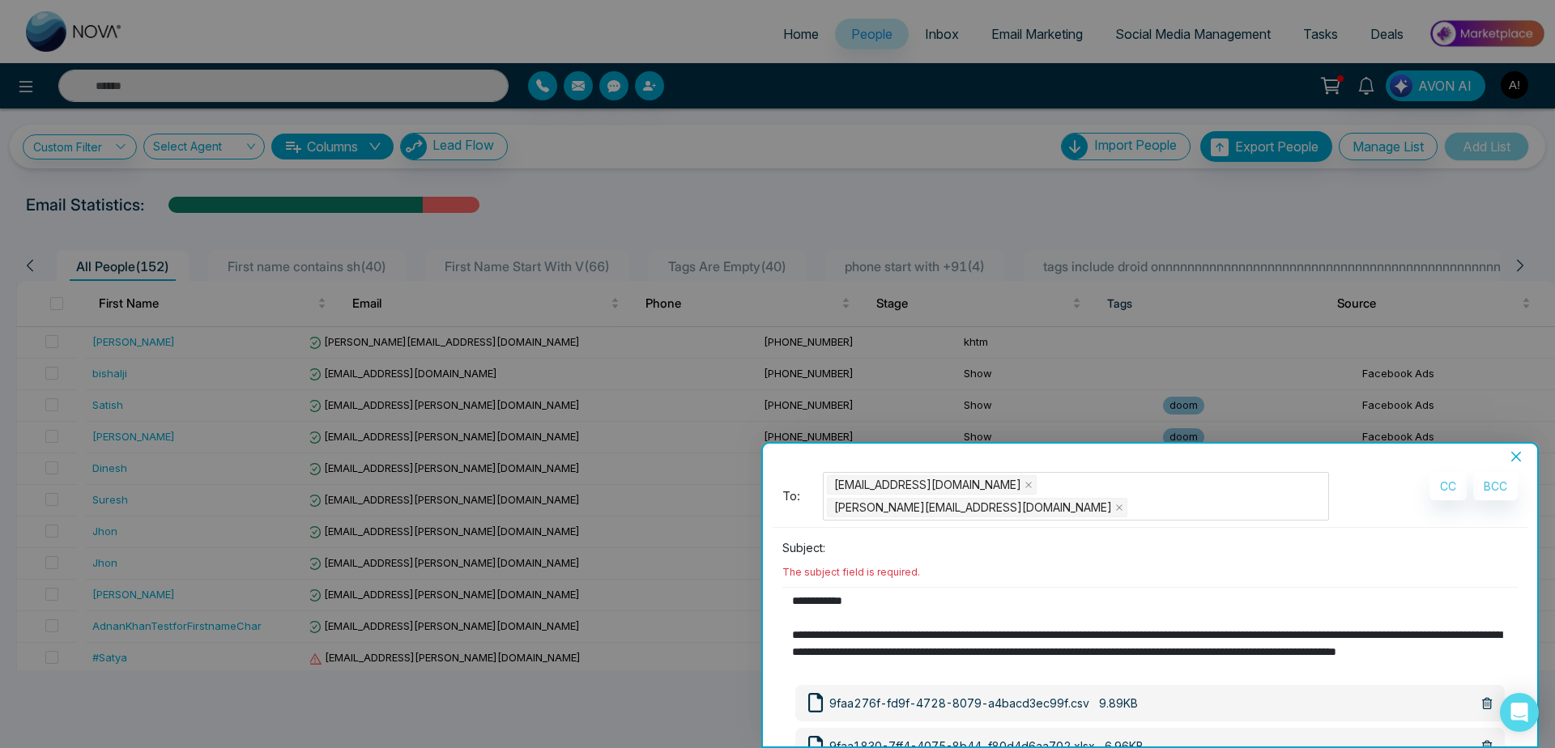
click at [843, 534] on input at bounding box center [1175, 547] width 686 height 27
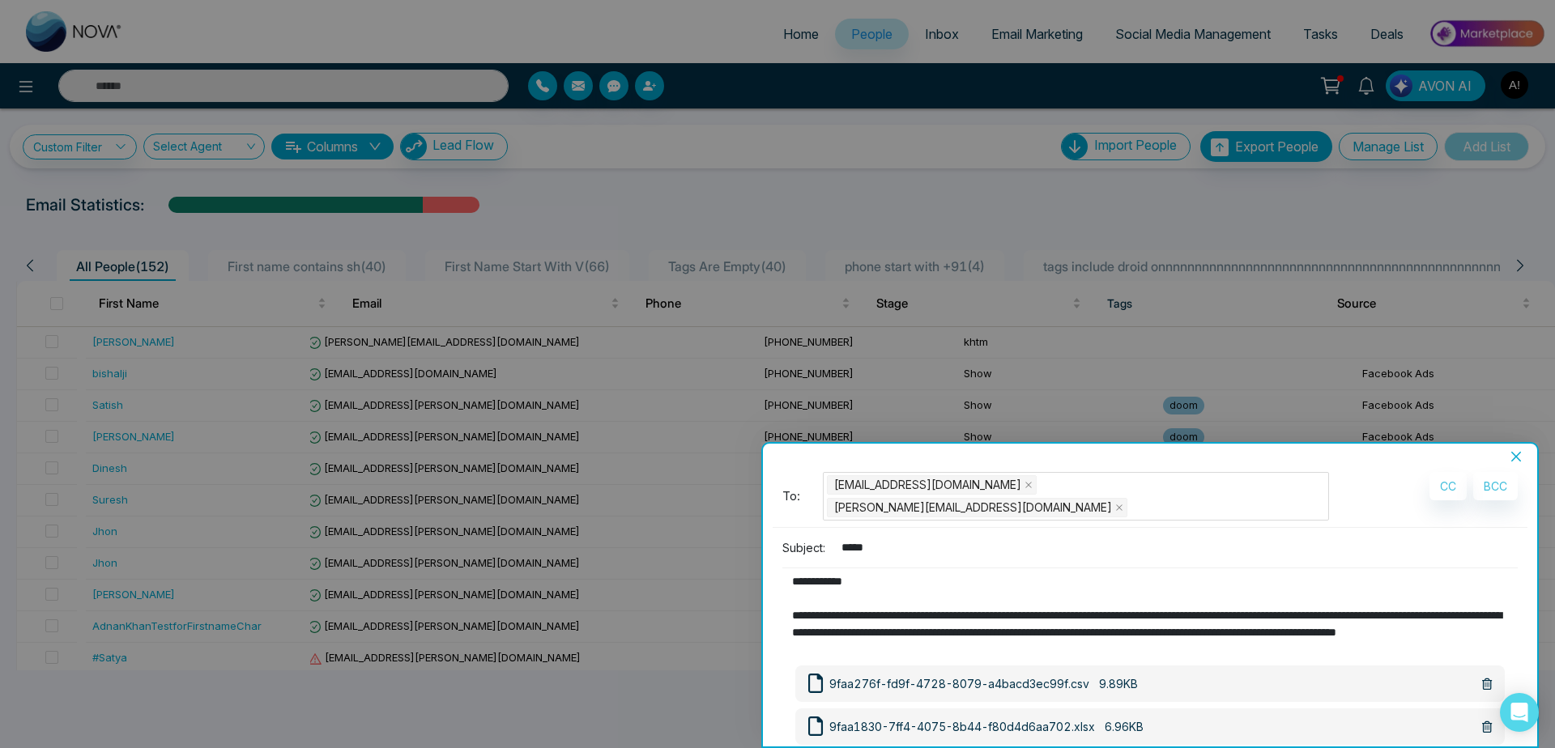
scroll to position [133, 0]
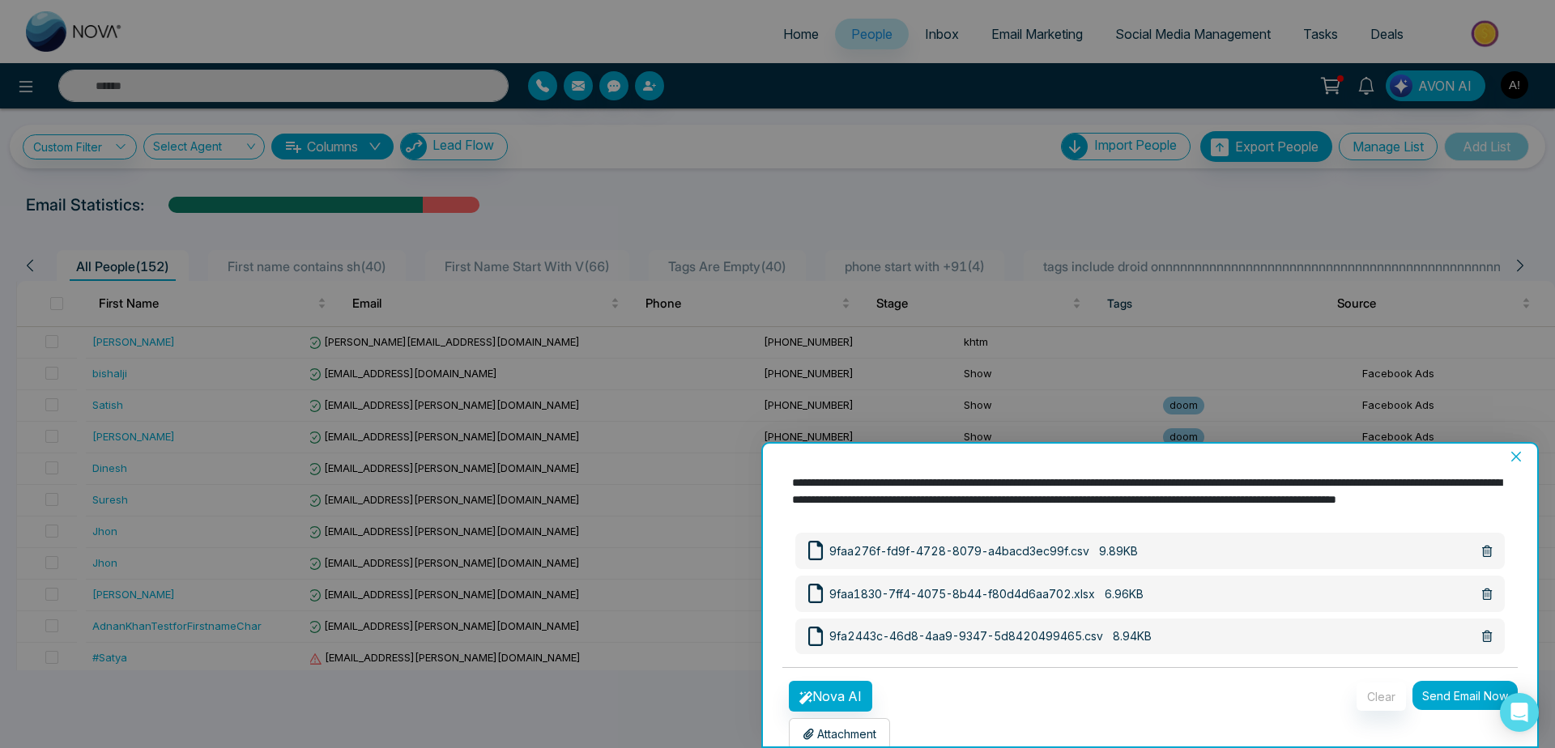
type input "*****"
click at [1458, 681] on button "Send Email Now" at bounding box center [1464, 695] width 105 height 29
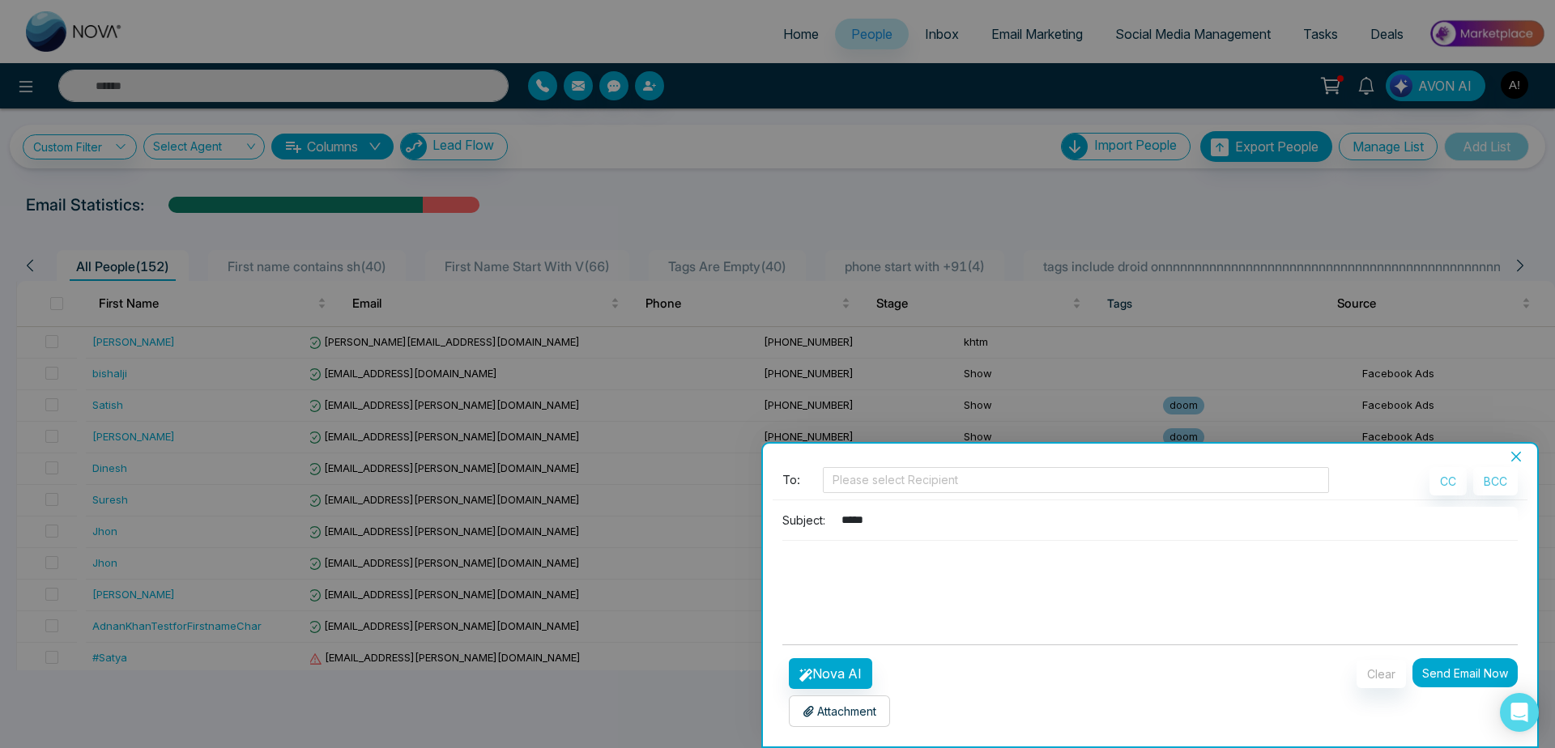
scroll to position [5, 0]
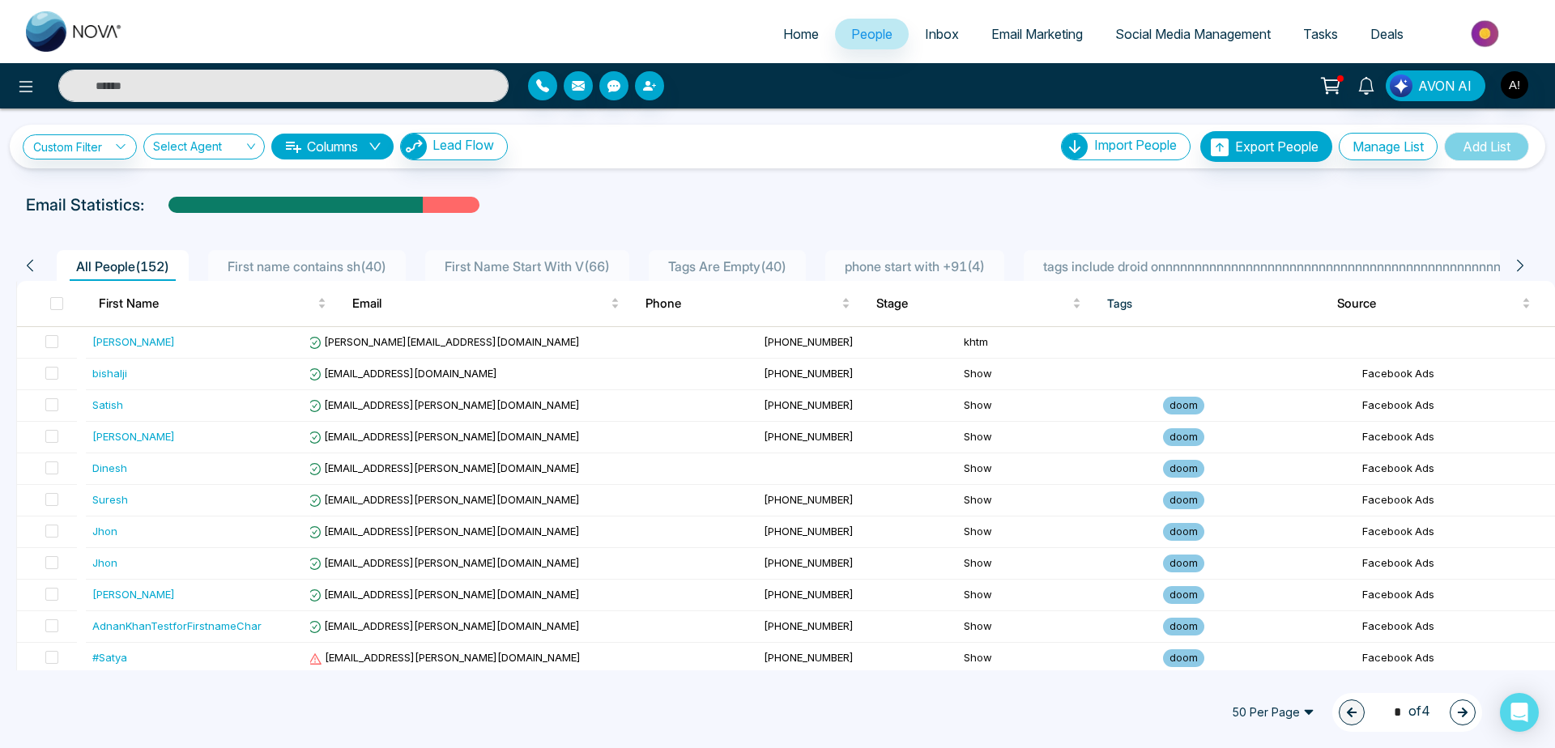
click at [995, 719] on div "50 Per Page 1 * of 4" at bounding box center [777, 712] width 1555 height 71
click at [228, 142] on input "search" at bounding box center [198, 149] width 91 height 31
click at [228, 194] on div "Anit ! (me)" at bounding box center [205, 205] width 121 height 26
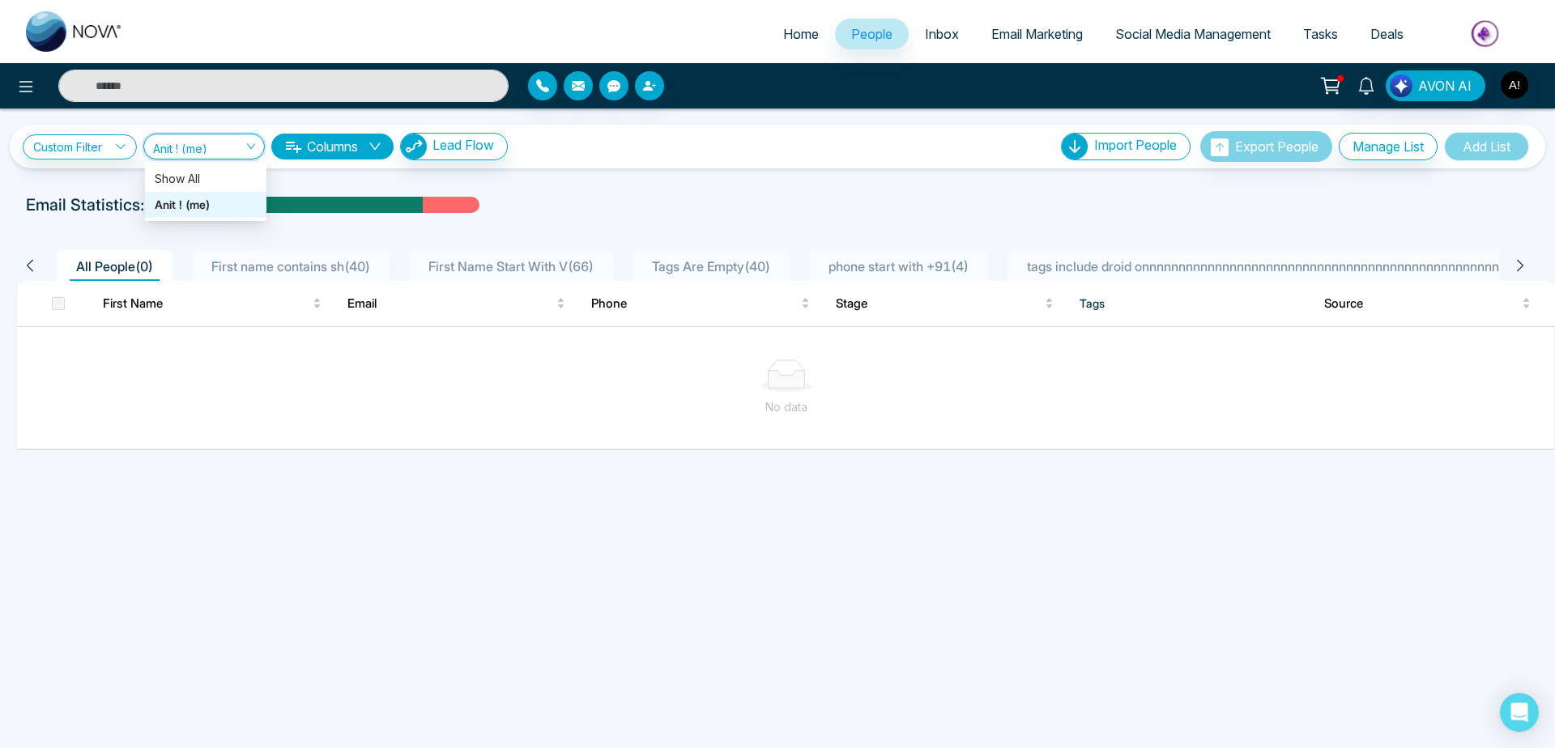
click at [240, 144] on span "Anit ! (me)" at bounding box center [204, 145] width 102 height 15
click at [232, 171] on div "Show All" at bounding box center [206, 179] width 102 height 18
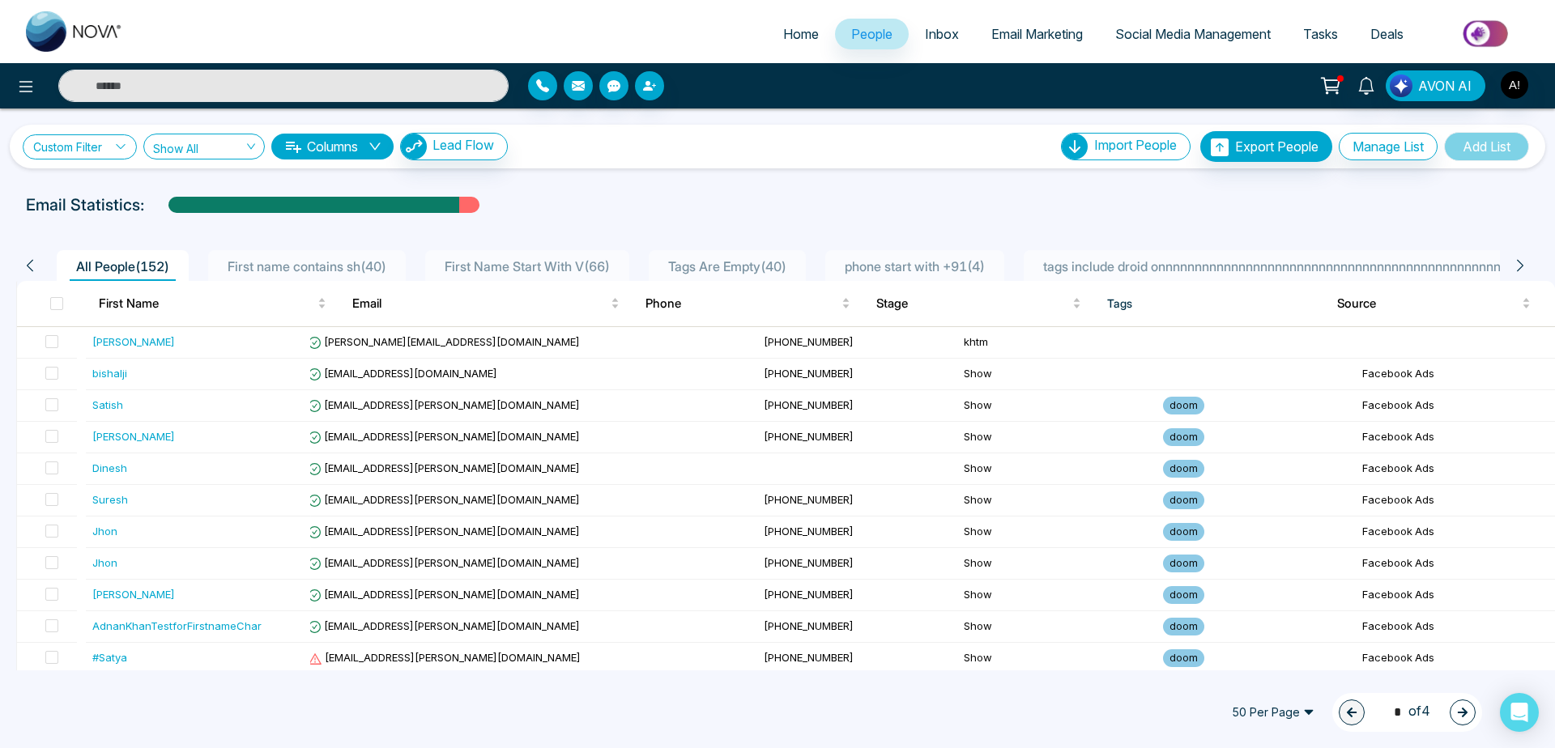
click at [99, 151] on link "Custom Filter" at bounding box center [80, 146] width 114 height 25
click at [104, 182] on input "search" at bounding box center [112, 184] width 131 height 24
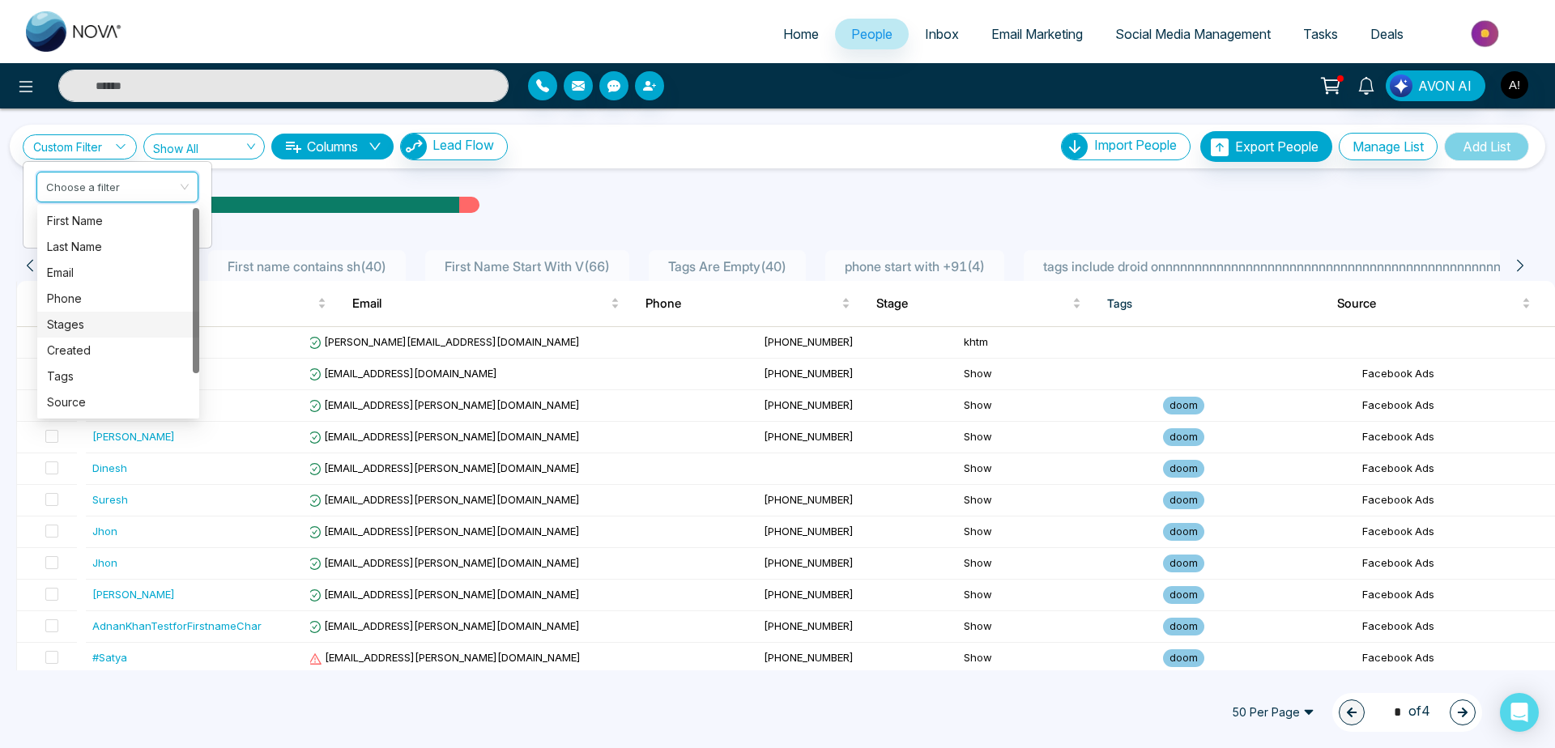
scroll to position [52, 0]
click at [89, 366] on div "Lead" at bounding box center [118, 377] width 162 height 26
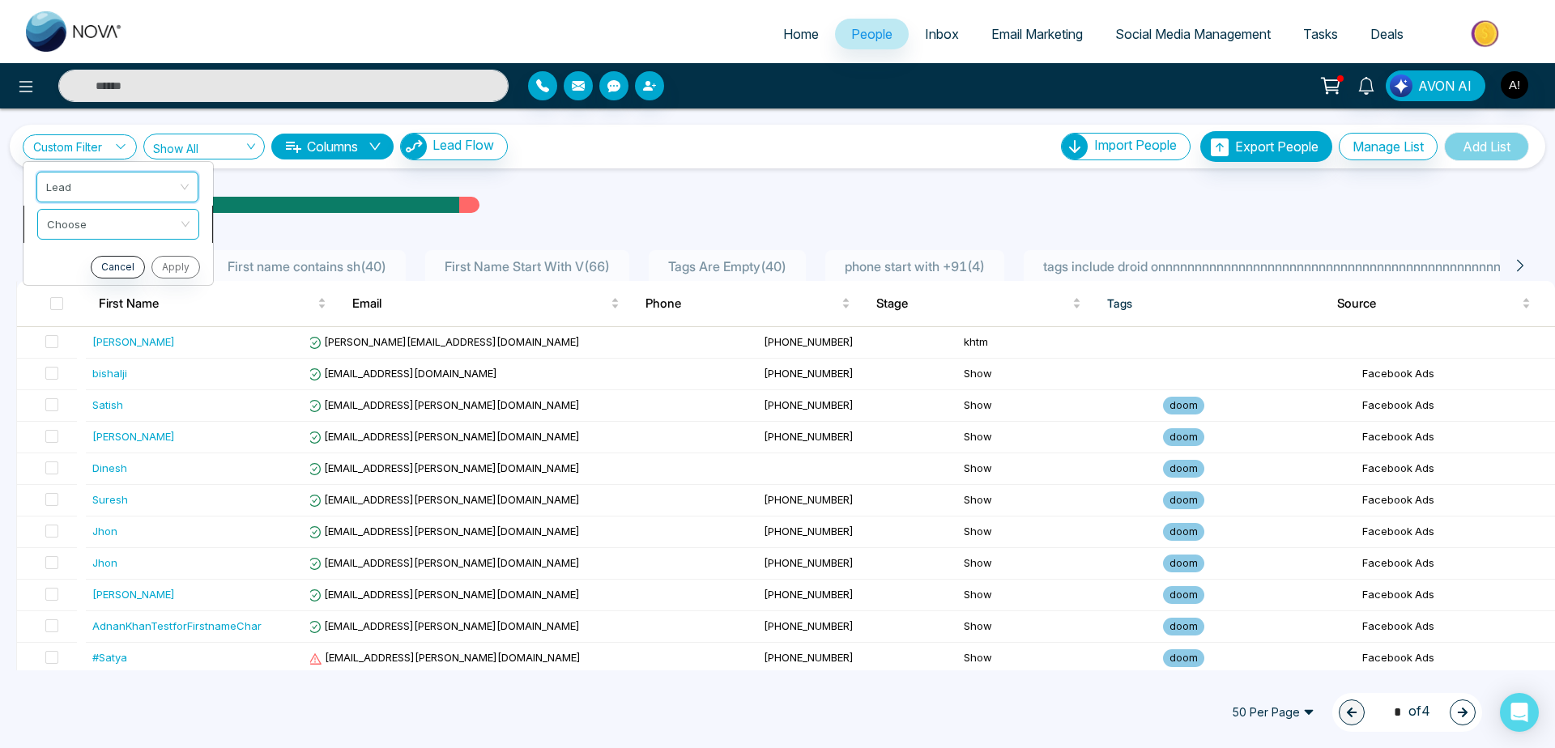
click at [155, 213] on input "search" at bounding box center [112, 222] width 131 height 24
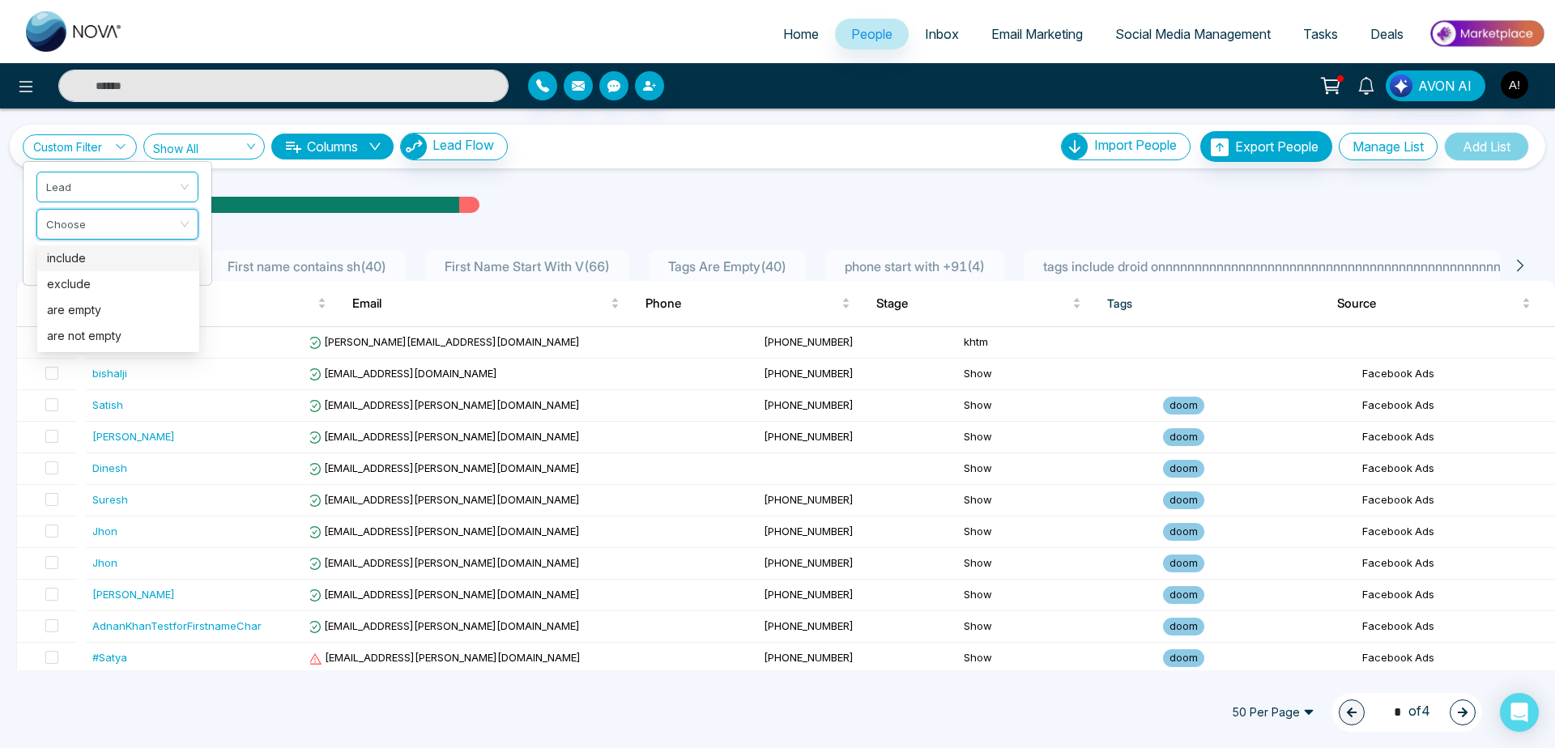
click at [142, 253] on div "include" at bounding box center [118, 258] width 143 height 18
click at [117, 263] on input "search" at bounding box center [112, 259] width 131 height 24
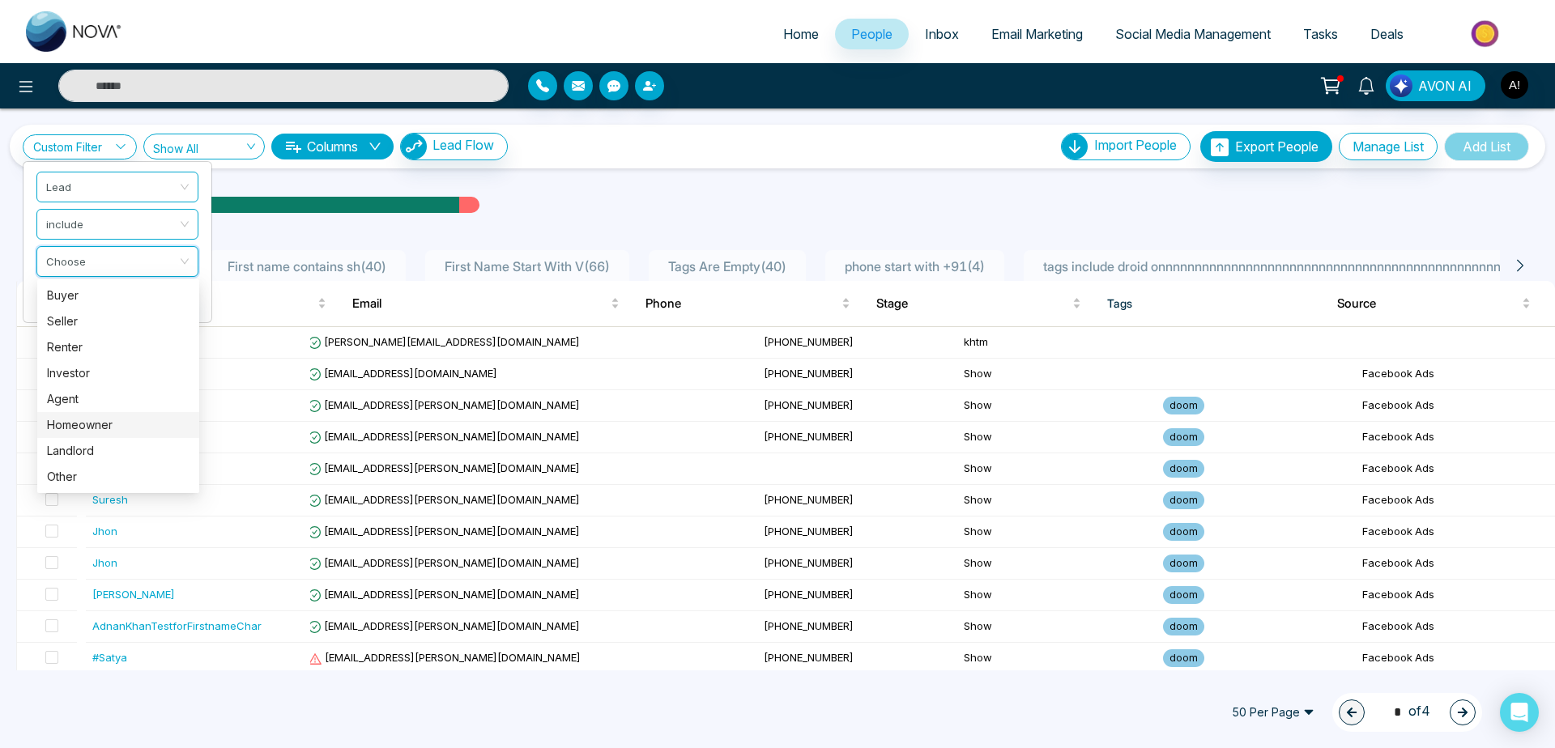
scroll to position [2, 0]
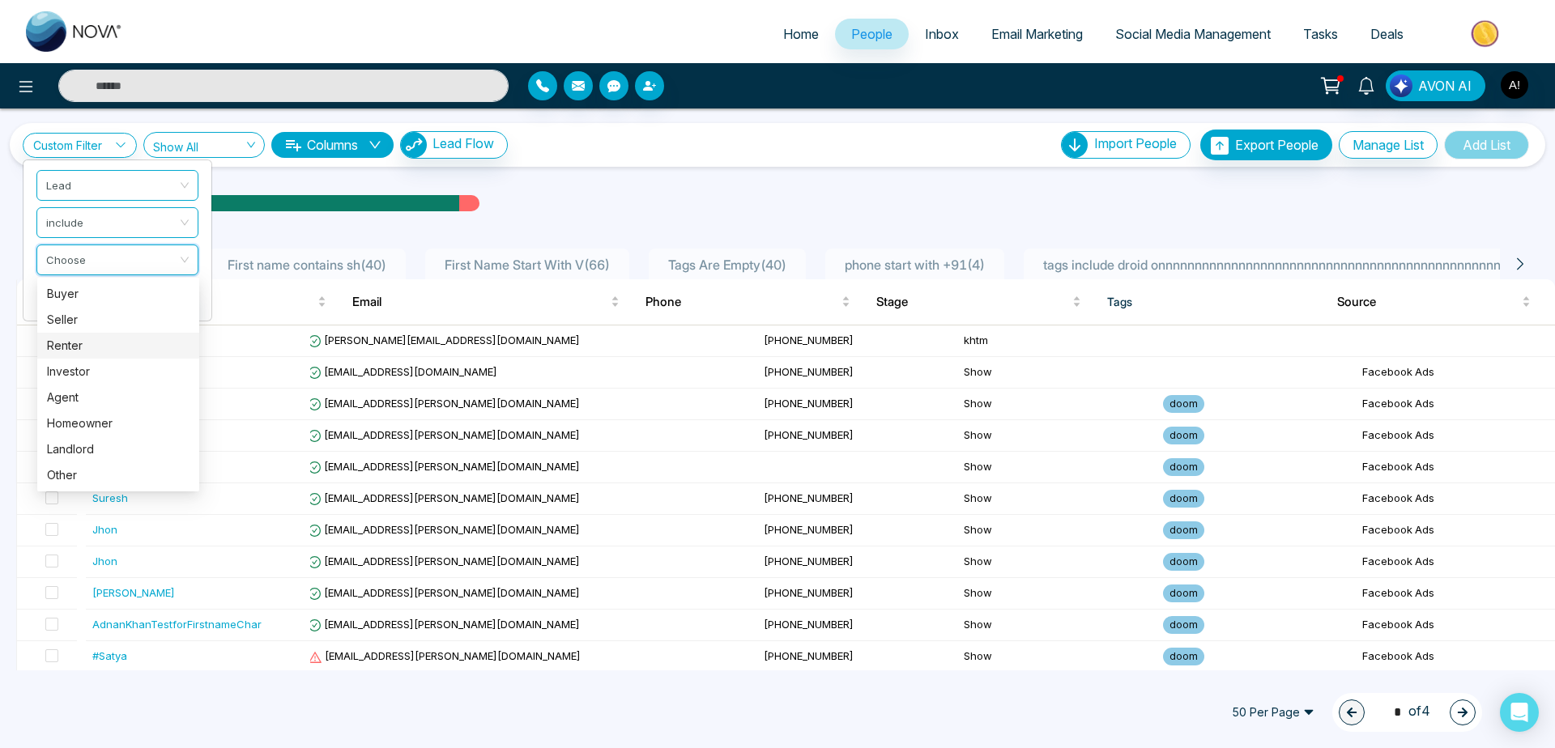
click at [104, 352] on div "Renter" at bounding box center [118, 346] width 143 height 18
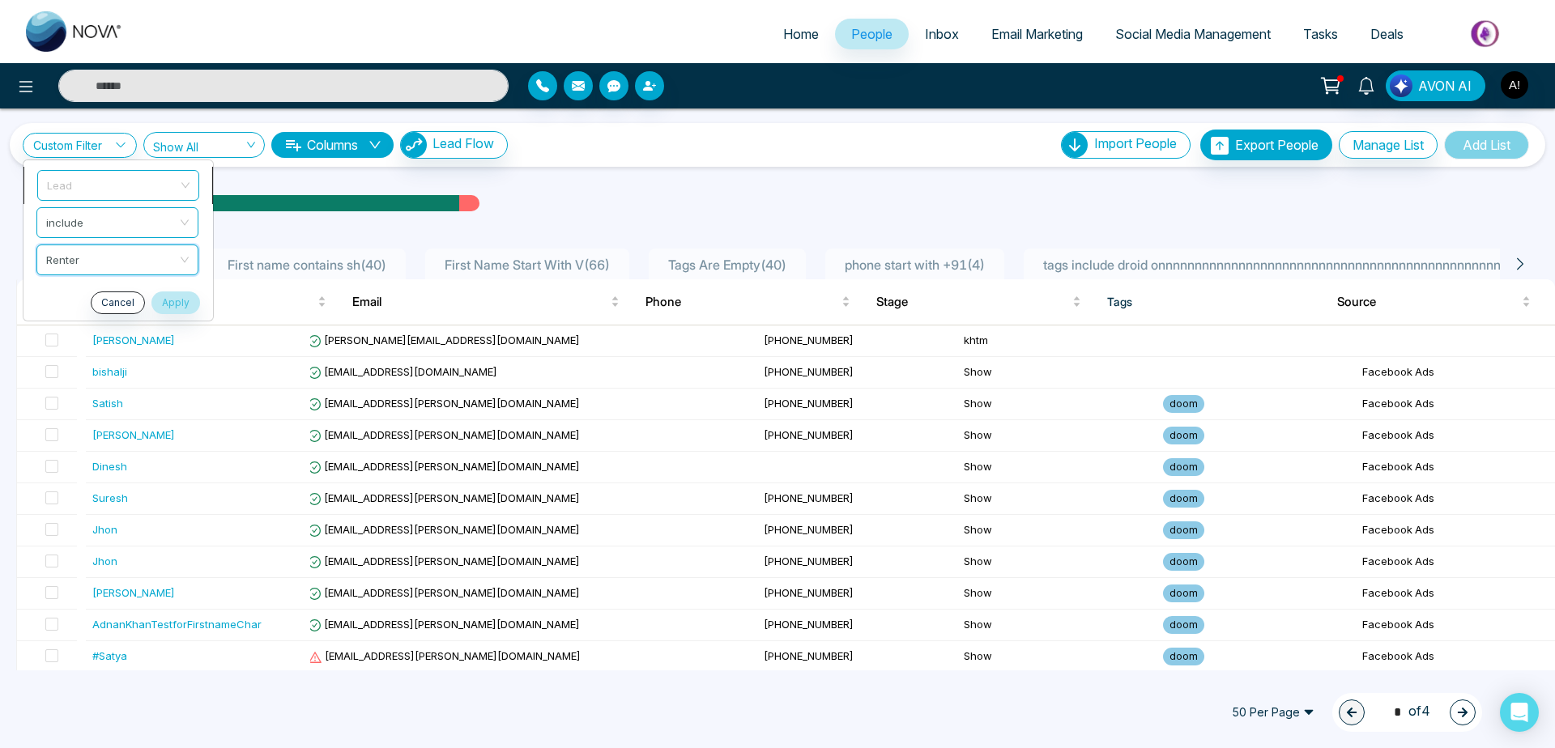
click at [138, 177] on span "Lead" at bounding box center [118, 185] width 143 height 29
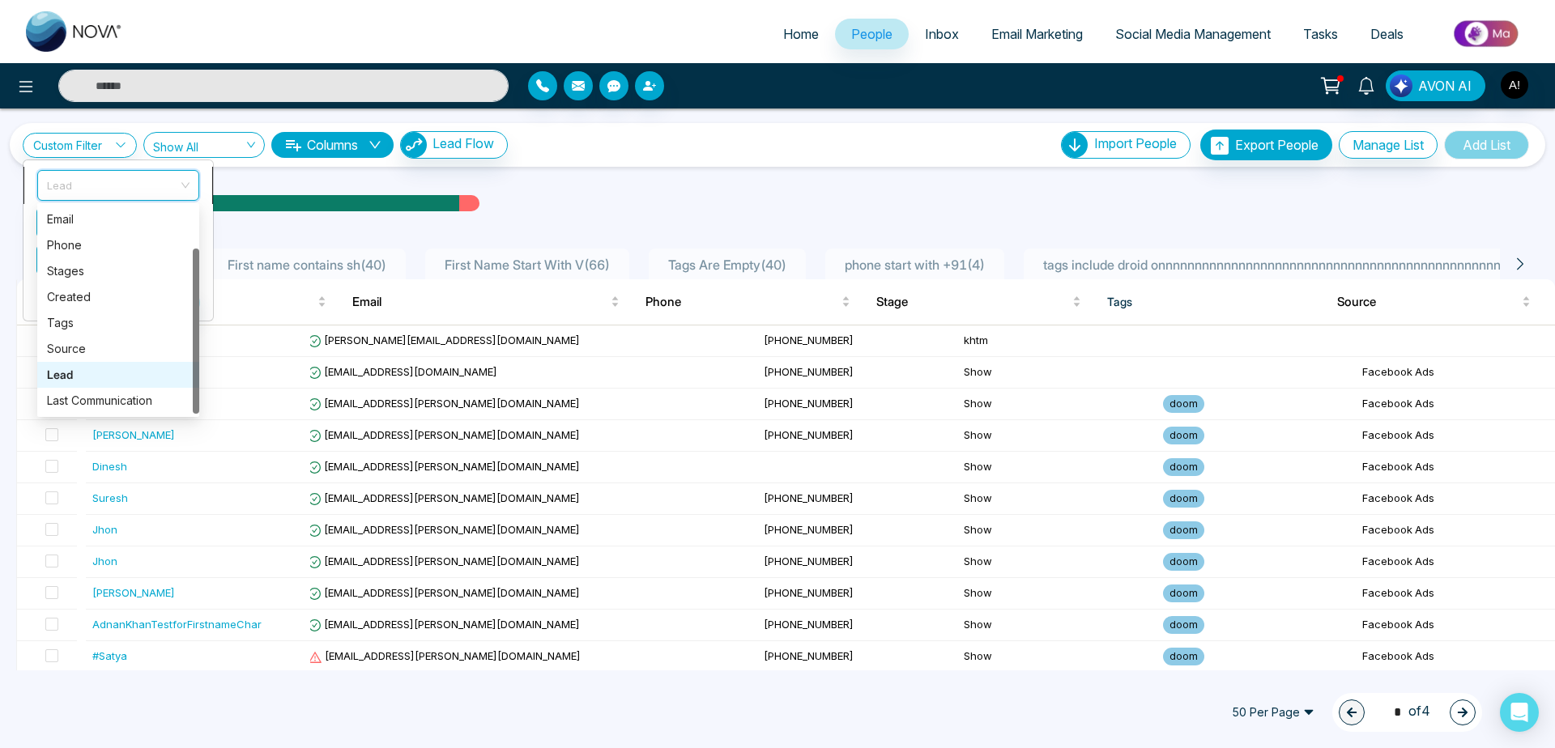
scroll to position [52, 0]
click at [110, 314] on div "Tags" at bounding box center [118, 323] width 143 height 18
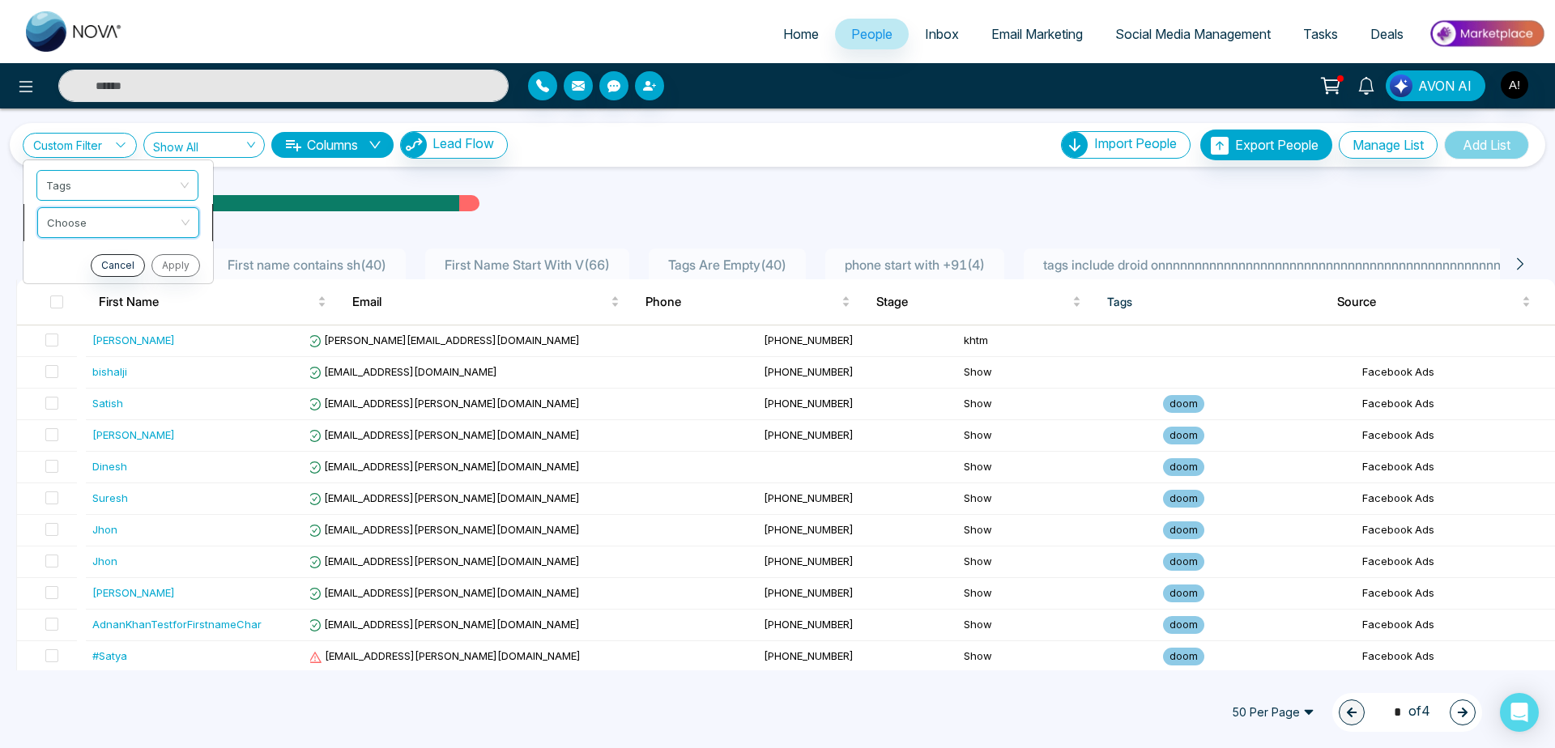
click at [140, 229] on input "search" at bounding box center [112, 220] width 131 height 24
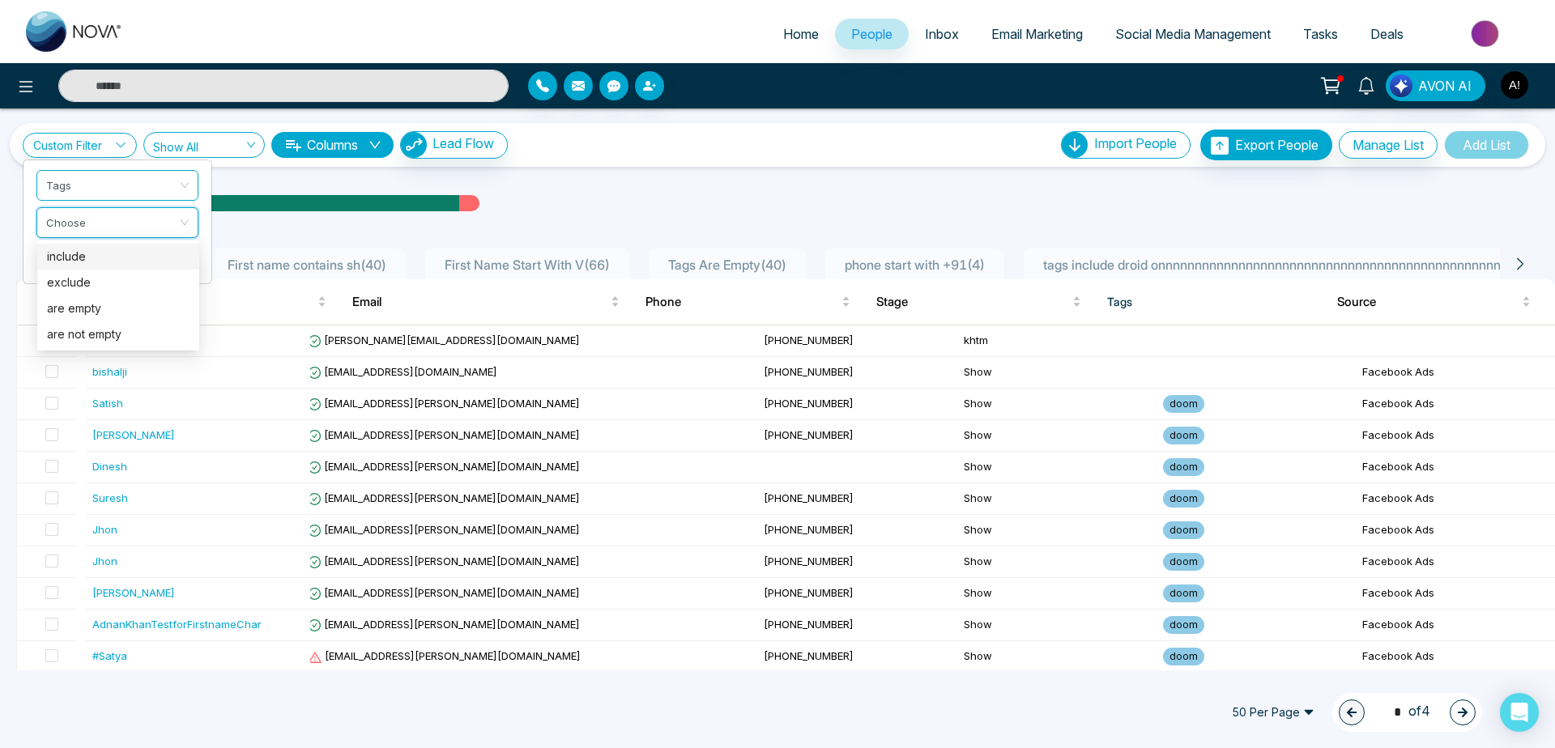
click at [137, 253] on div "include" at bounding box center [118, 257] width 143 height 18
click at [160, 249] on input "search" at bounding box center [112, 257] width 131 height 24
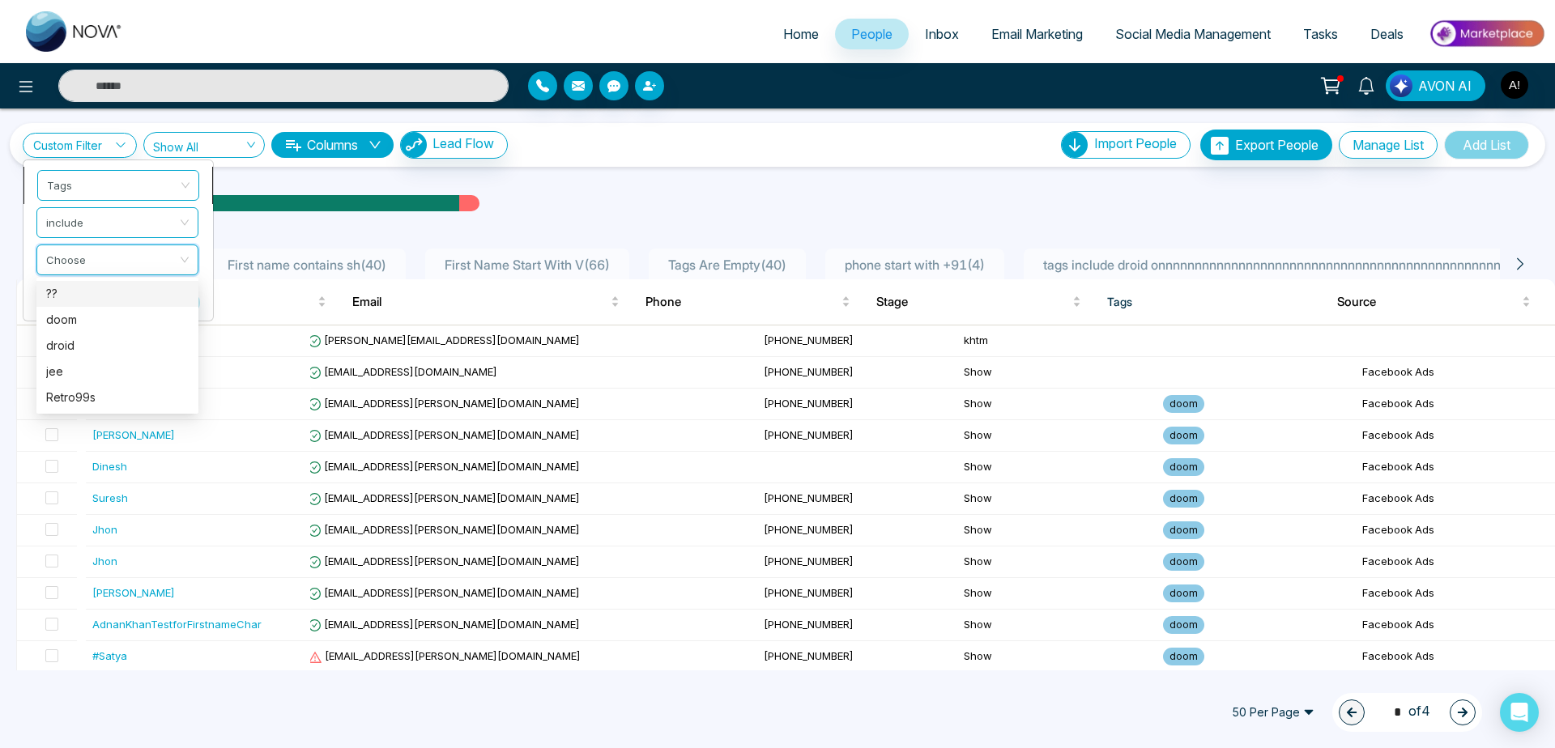
click at [143, 171] on span "Tags" at bounding box center [118, 185] width 143 height 29
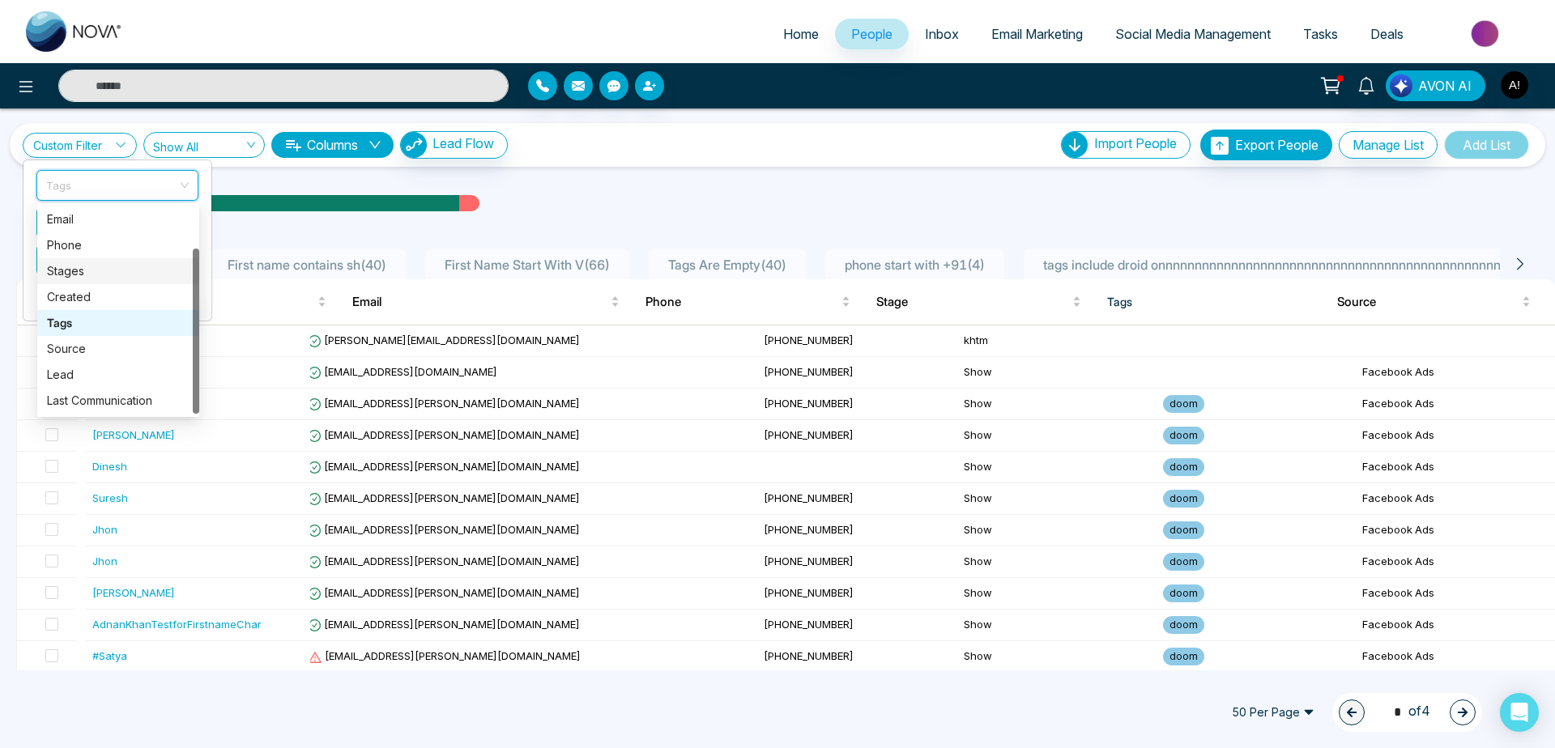
click at [100, 266] on div "Stages" at bounding box center [118, 271] width 143 height 18
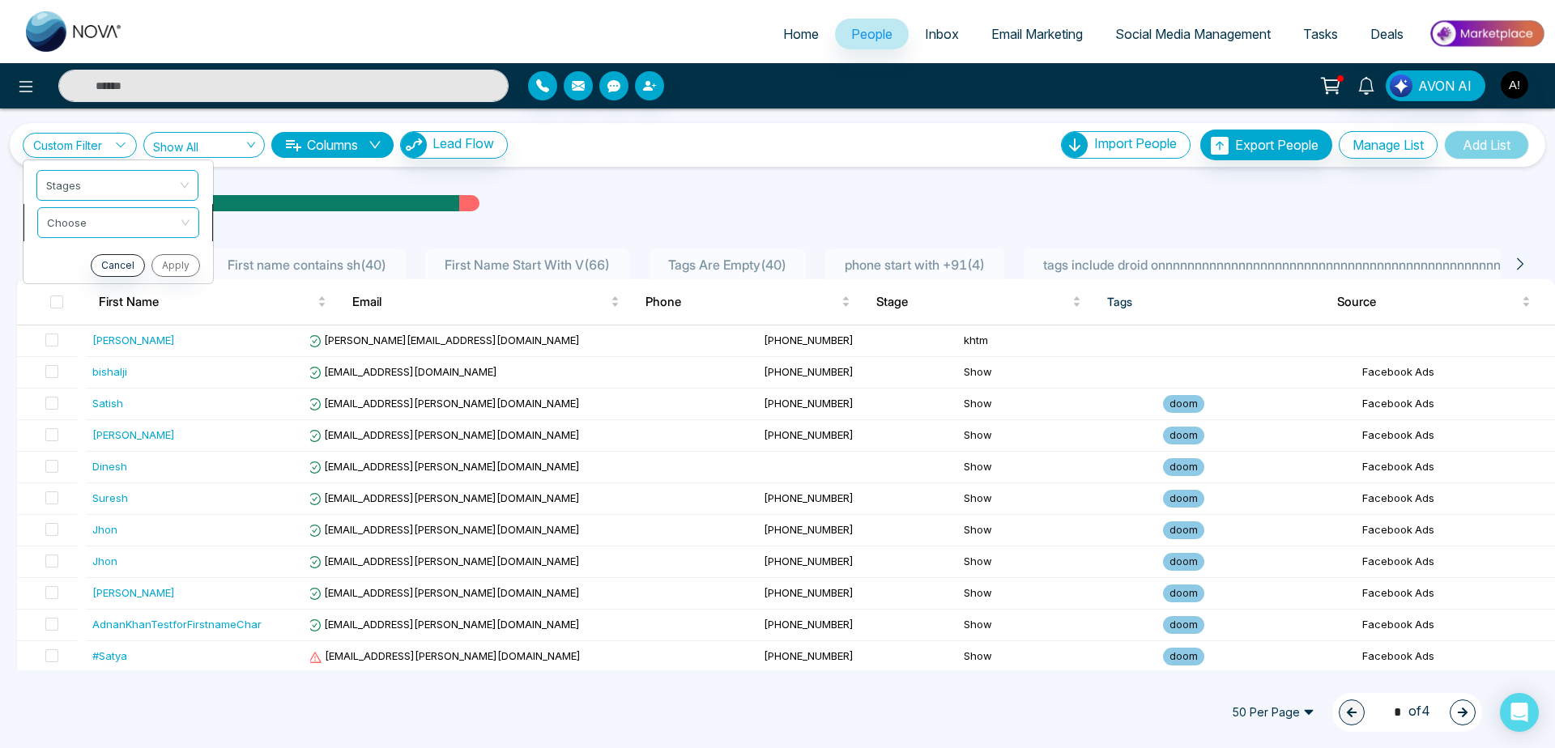
click at [100, 240] on li "Choose" at bounding box center [117, 222] width 189 height 37
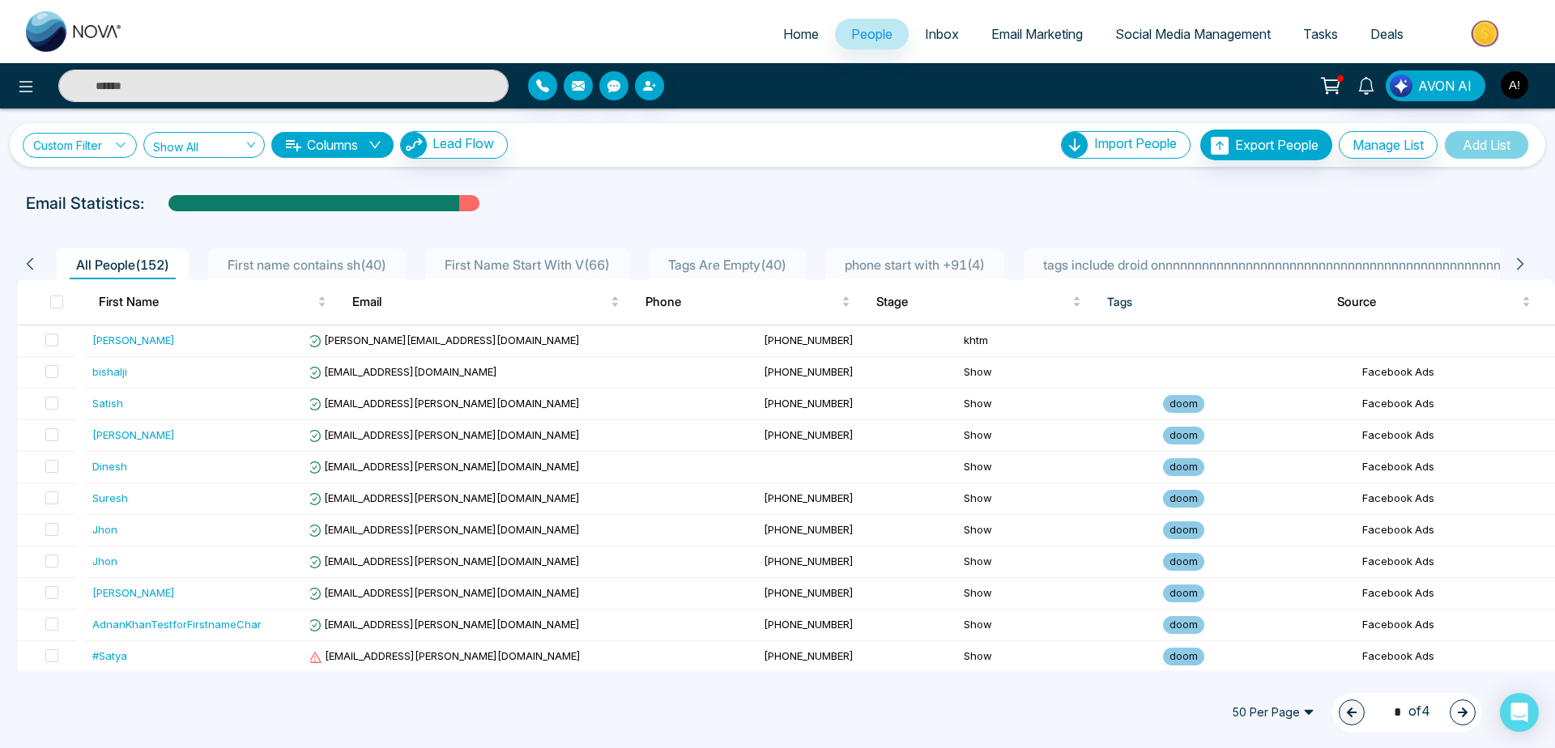
click at [87, 136] on link "Custom Filter" at bounding box center [80, 145] width 114 height 25
click at [109, 224] on input "search" at bounding box center [112, 220] width 131 height 24
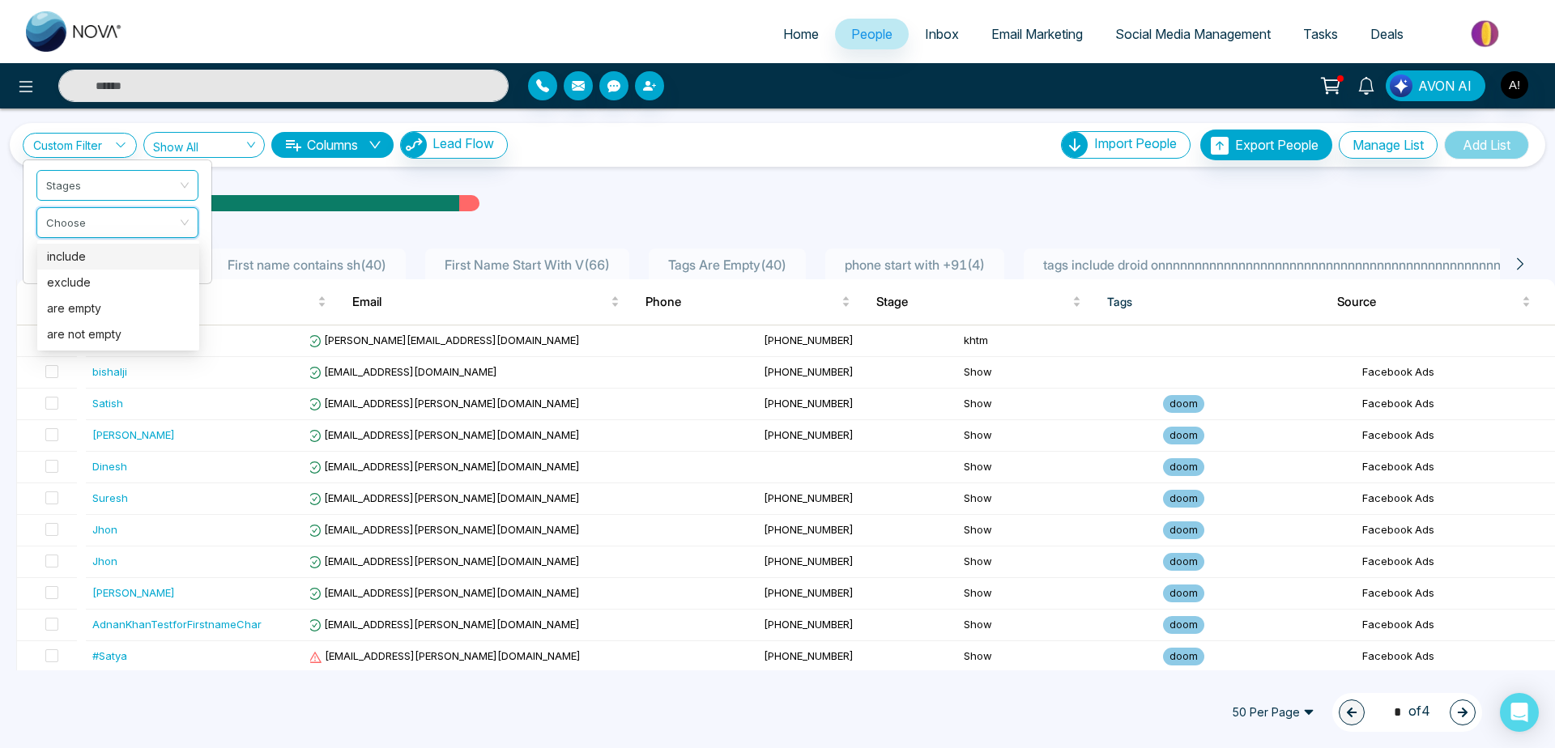
click at [108, 263] on div "include" at bounding box center [118, 257] width 143 height 18
click at [149, 253] on input "search" at bounding box center [112, 257] width 131 height 24
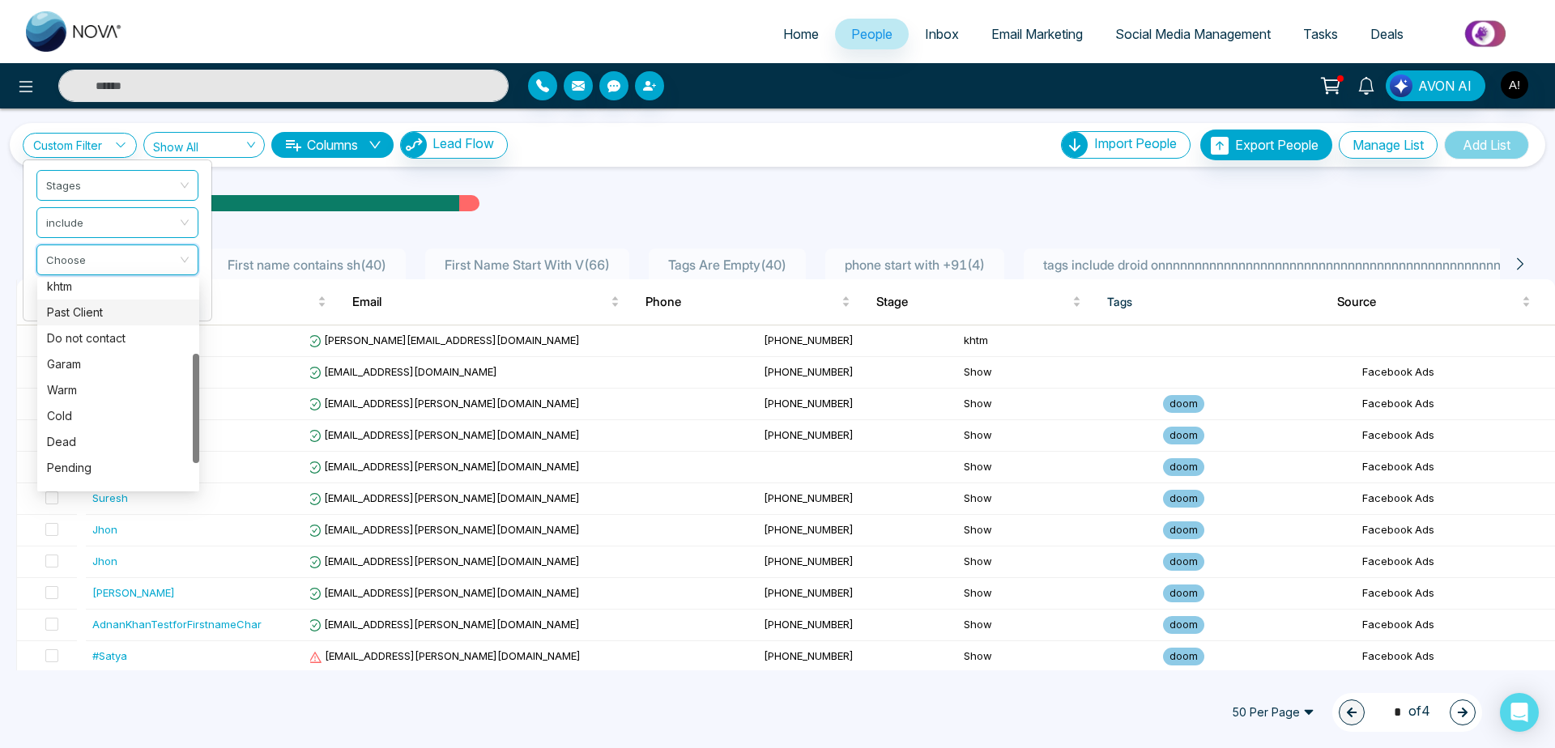
scroll to position [138, 0]
click at [92, 377] on div "Warm" at bounding box center [118, 390] width 162 height 26
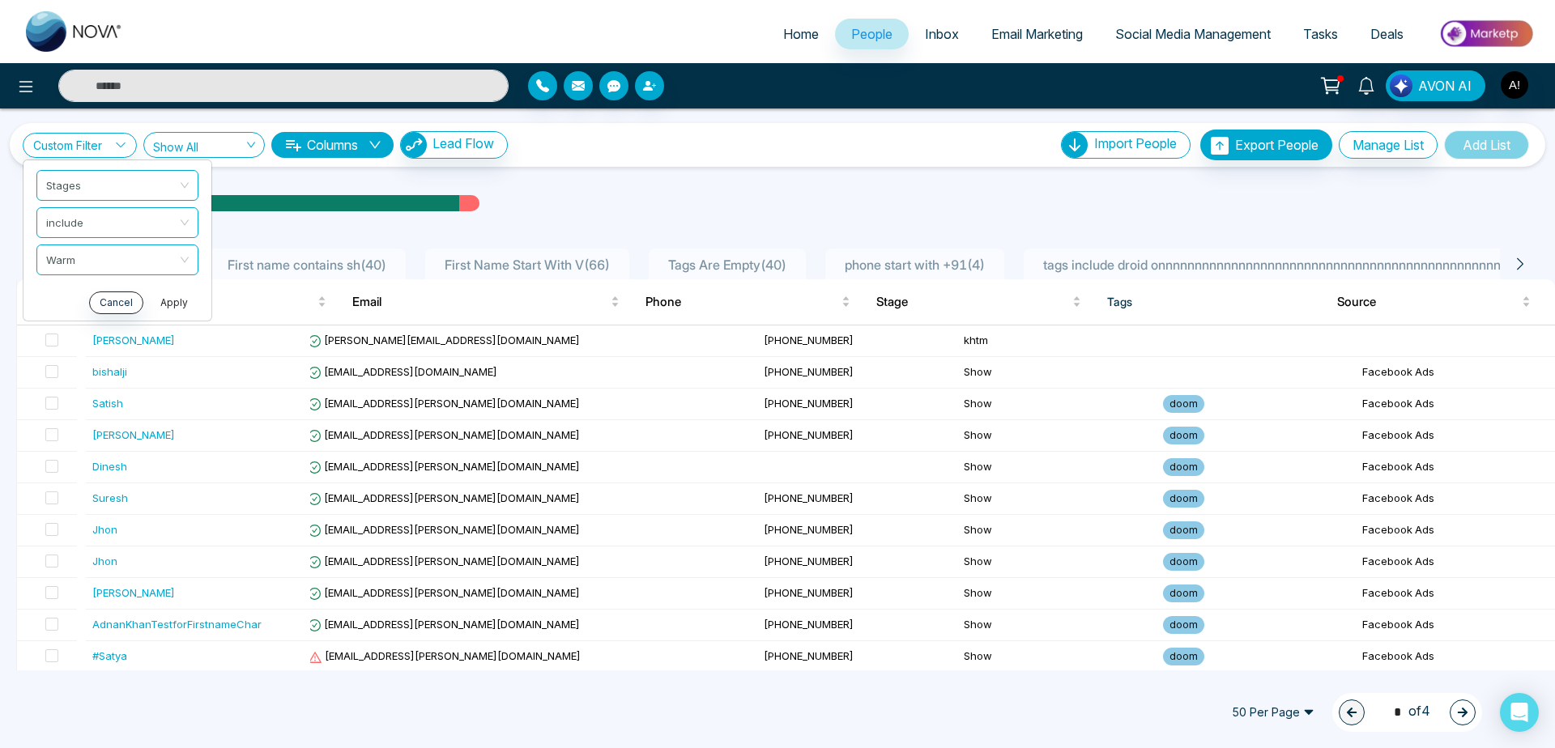
click at [171, 300] on button "Apply" at bounding box center [174, 303] width 49 height 23
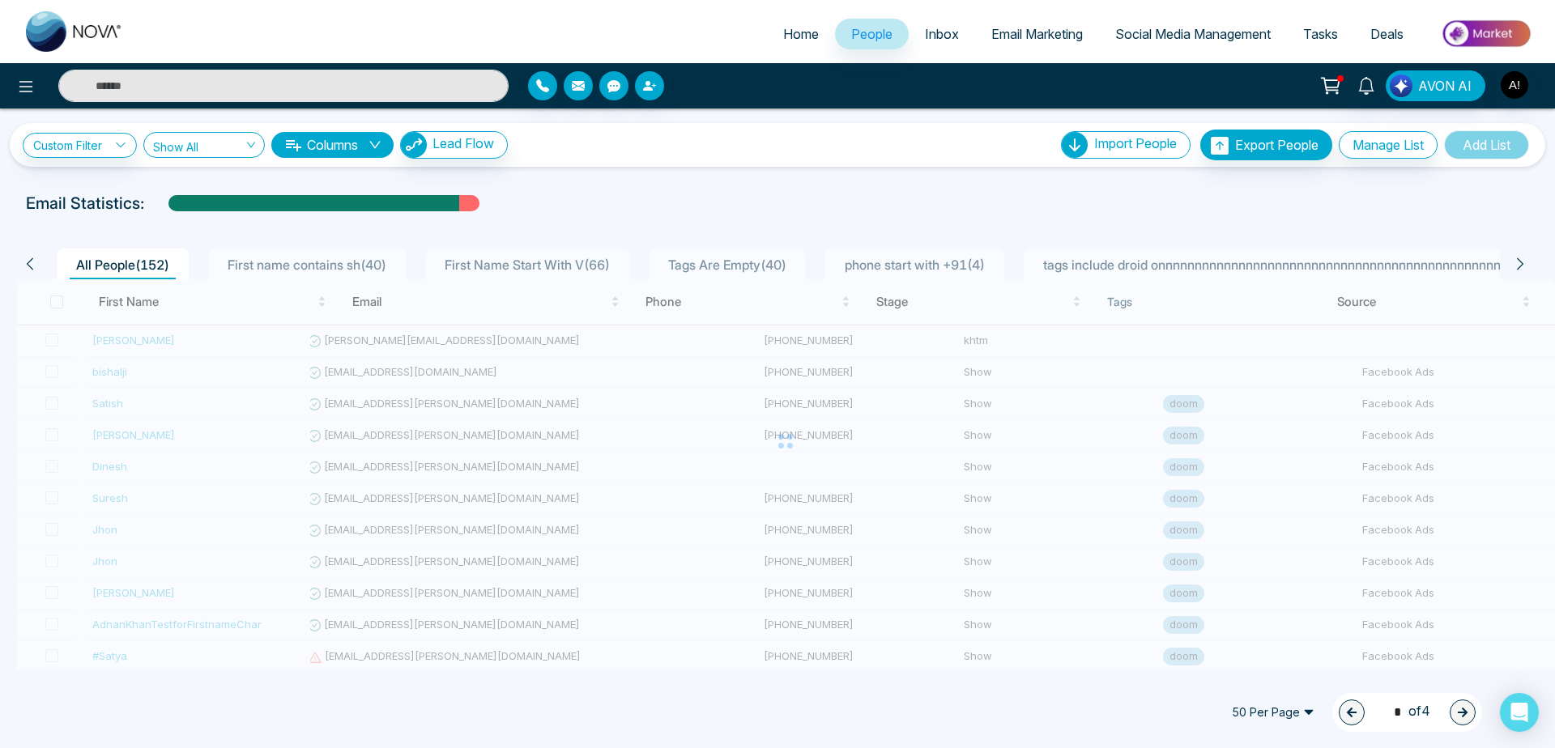
scroll to position [0, 0]
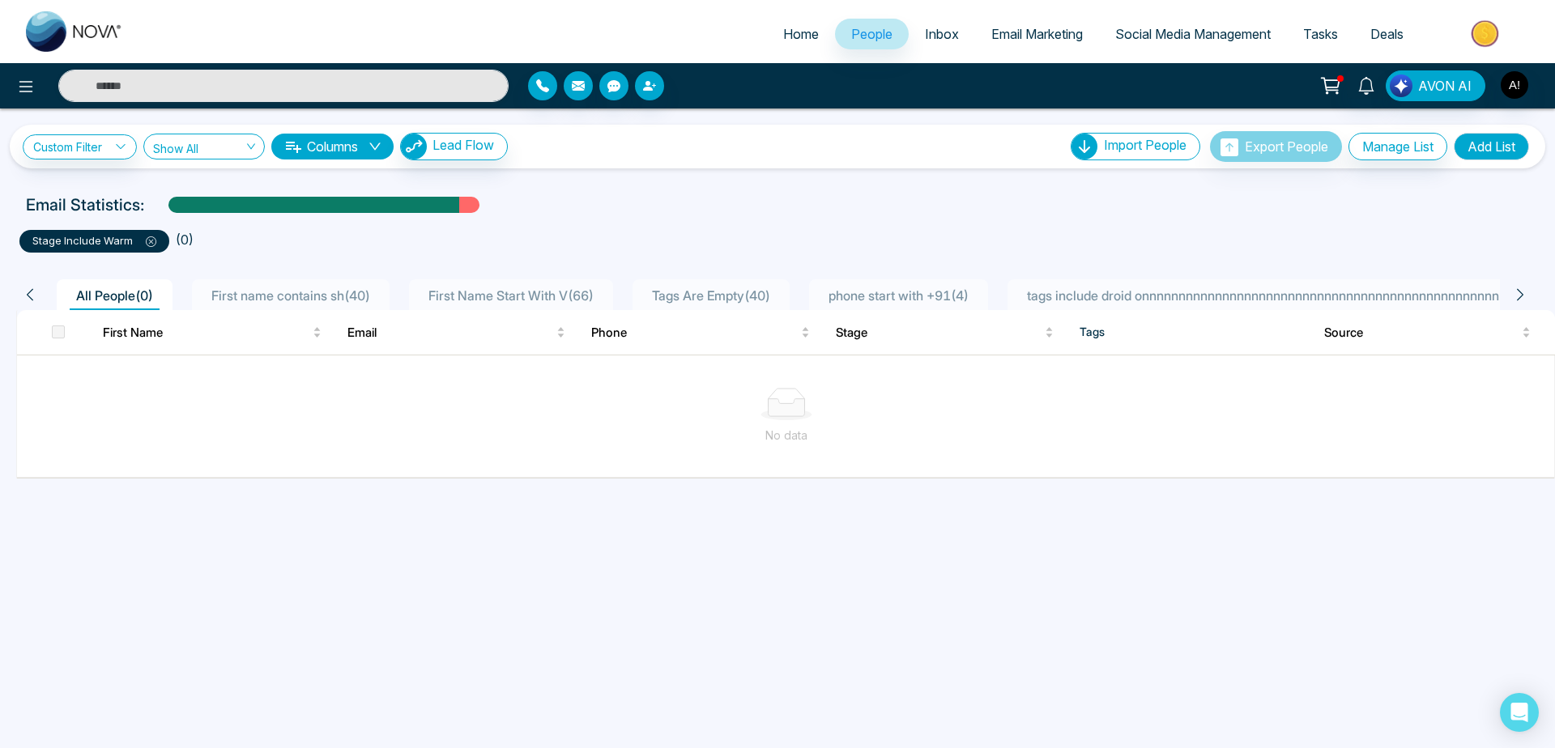
click at [147, 243] on icon at bounding box center [151, 241] width 11 height 11
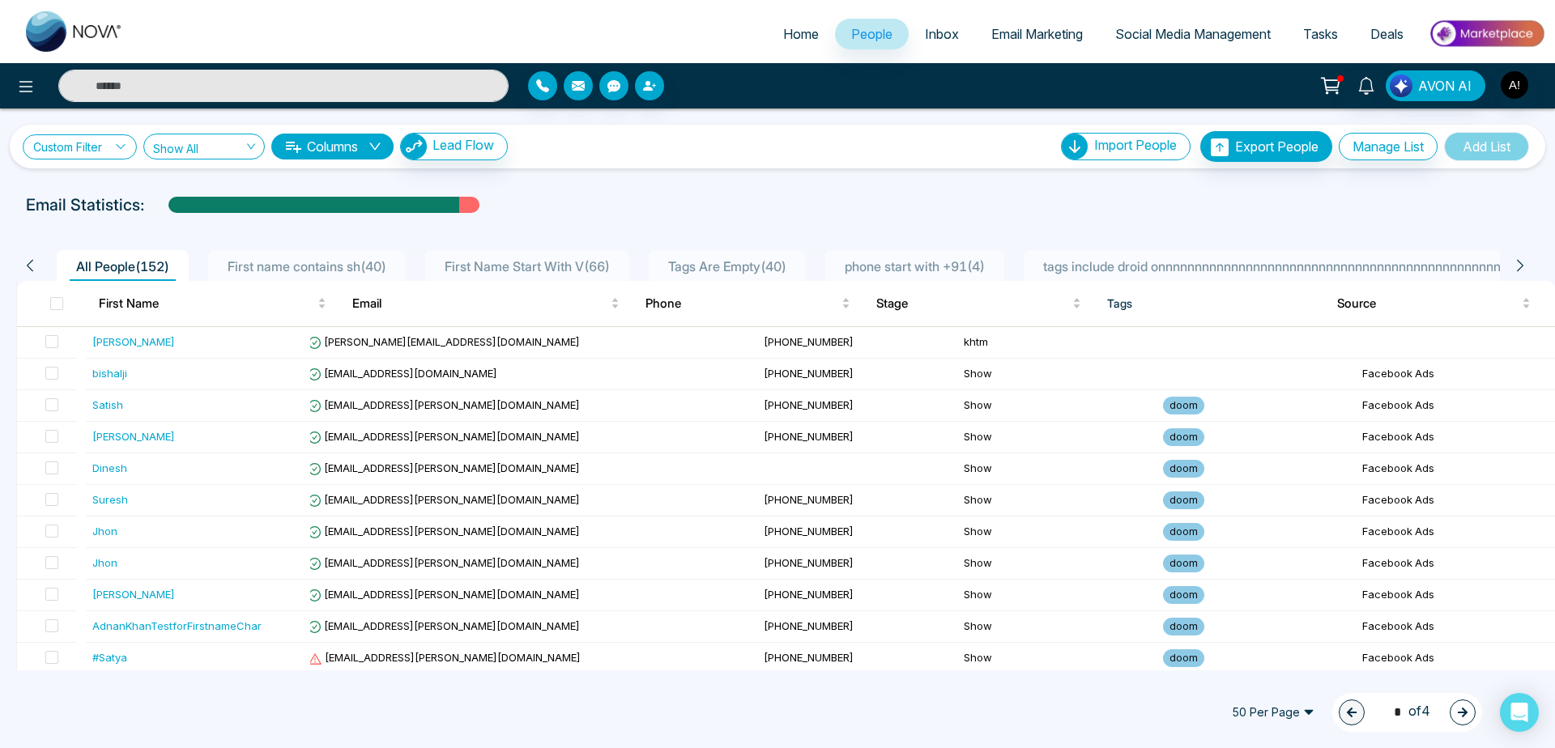
click at [100, 152] on link "Custom Filter" at bounding box center [80, 146] width 114 height 25
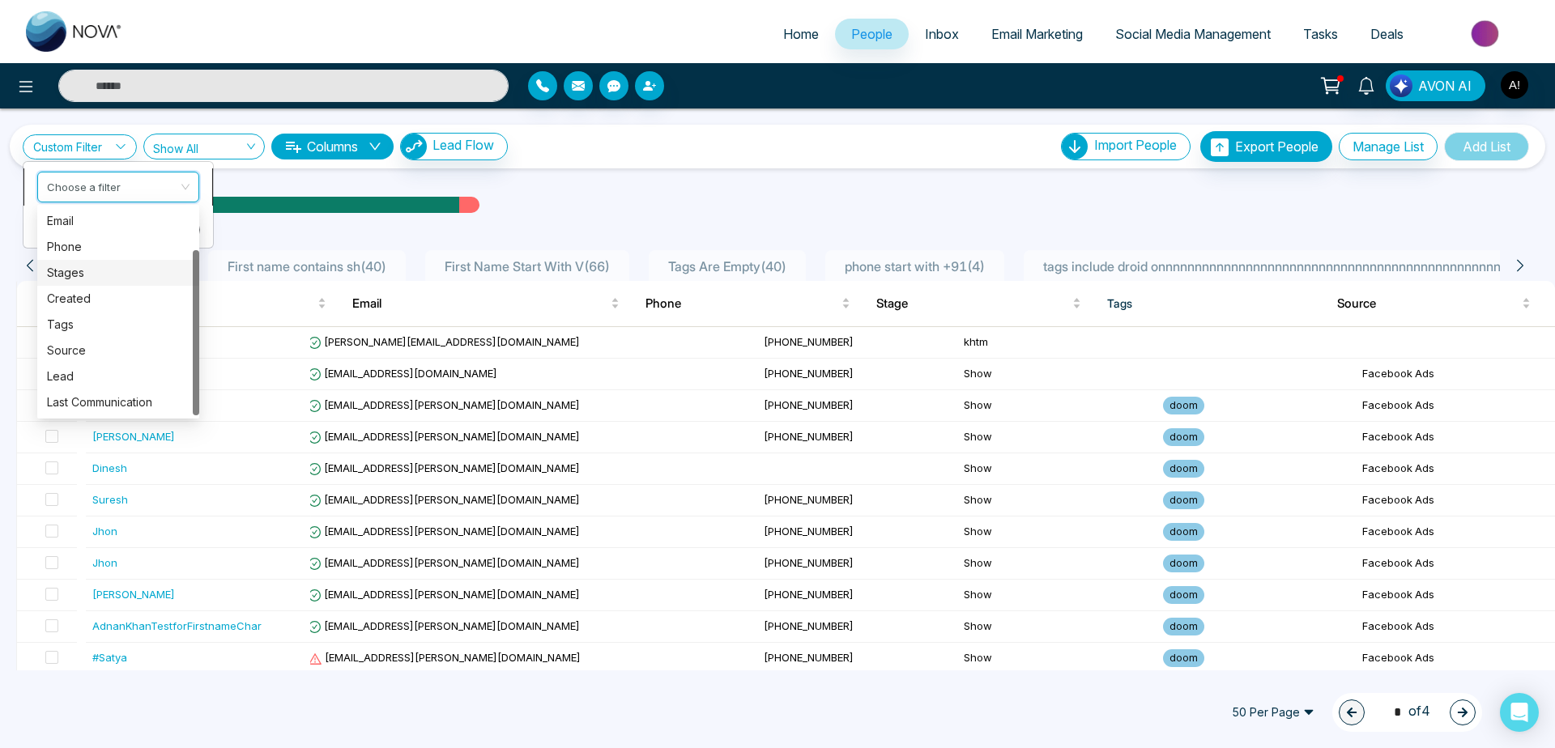
click at [104, 184] on input "search" at bounding box center [112, 184] width 131 height 24
click at [113, 346] on div "Source" at bounding box center [118, 350] width 143 height 18
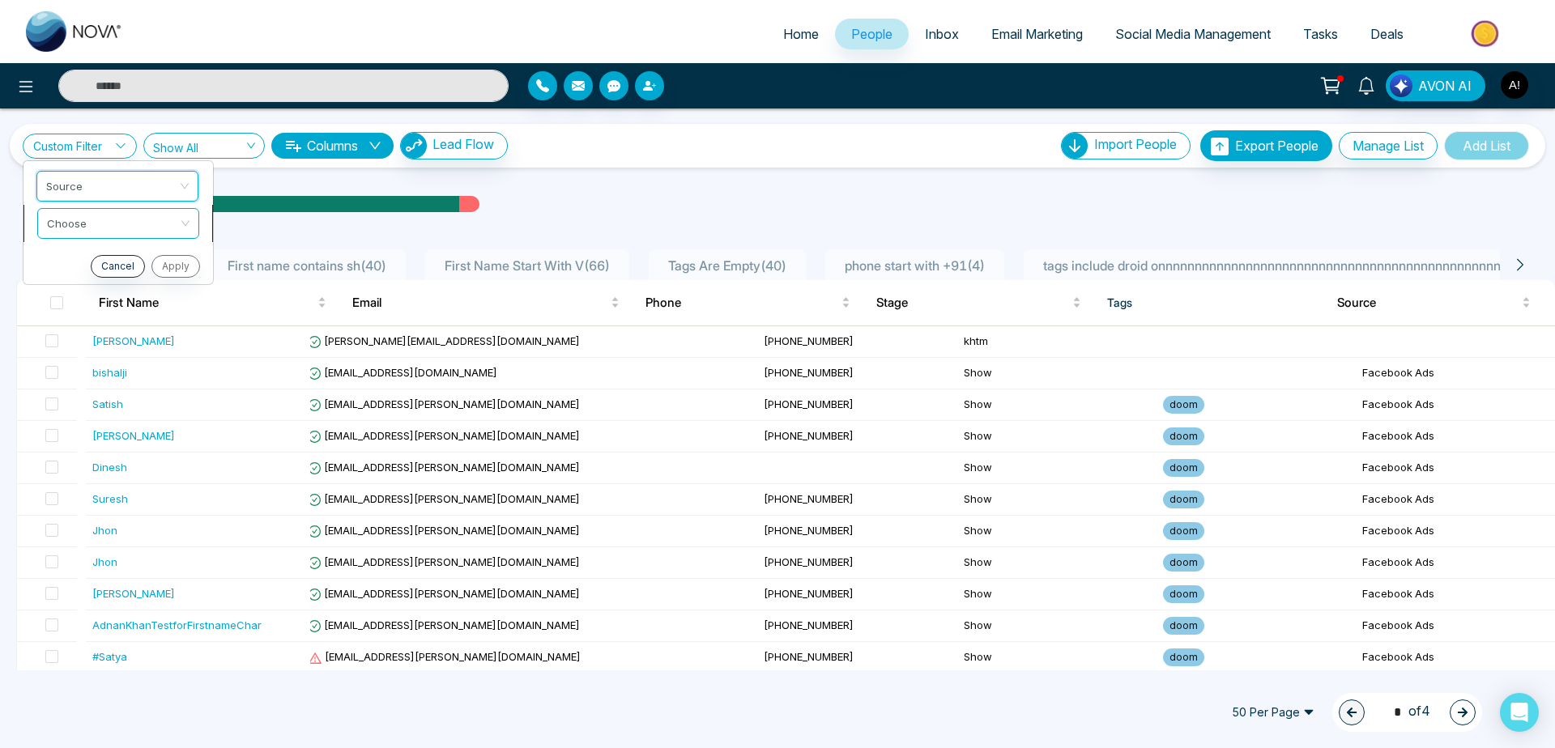
scroll to position [0, 0]
click at [144, 226] on input "search" at bounding box center [112, 221] width 131 height 24
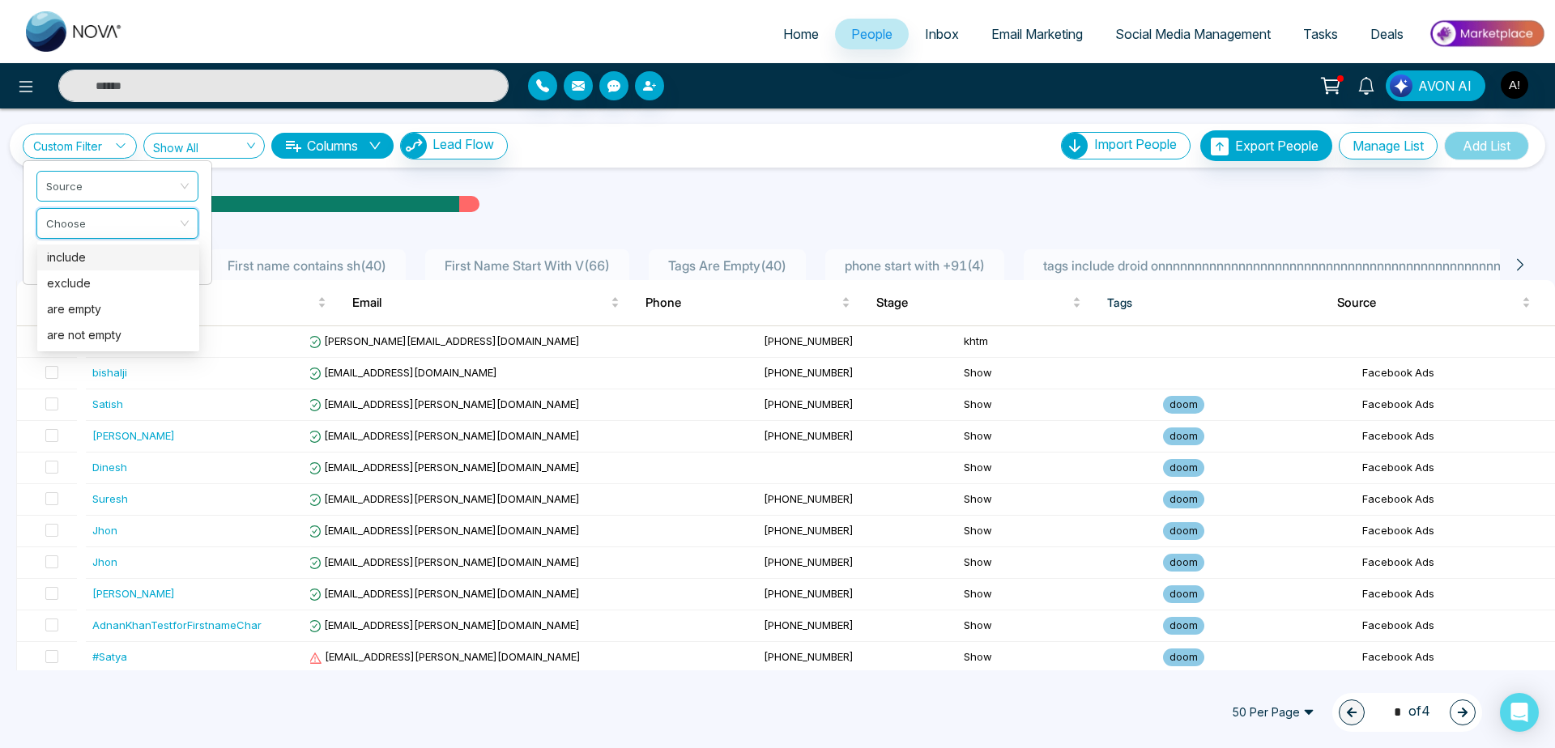
click at [139, 253] on div "include" at bounding box center [118, 258] width 143 height 18
click at [139, 260] on input "search" at bounding box center [112, 258] width 131 height 24
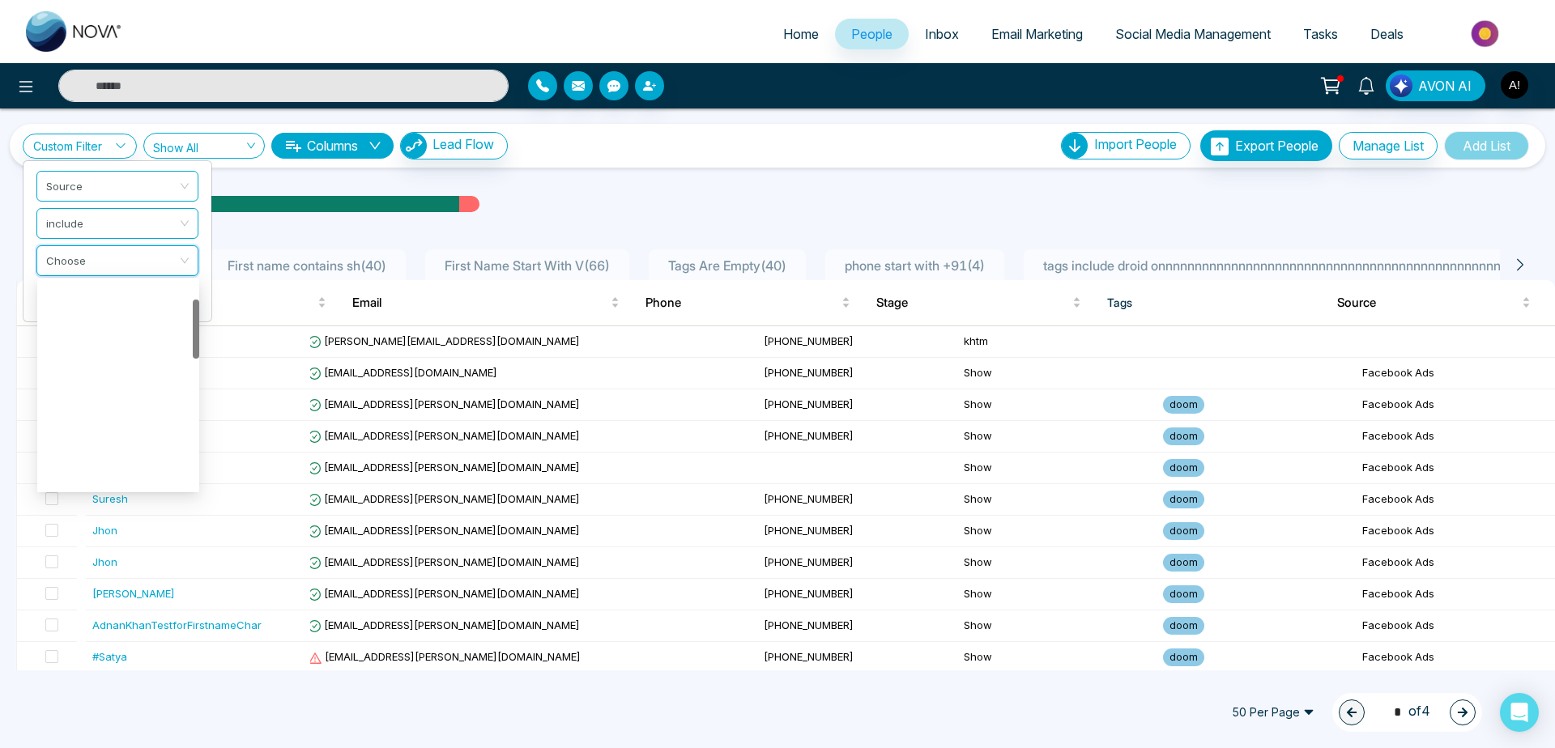
scroll to position [44, 0]
click at [155, 287] on div "Cold Call" at bounding box center [118, 277] width 162 height 26
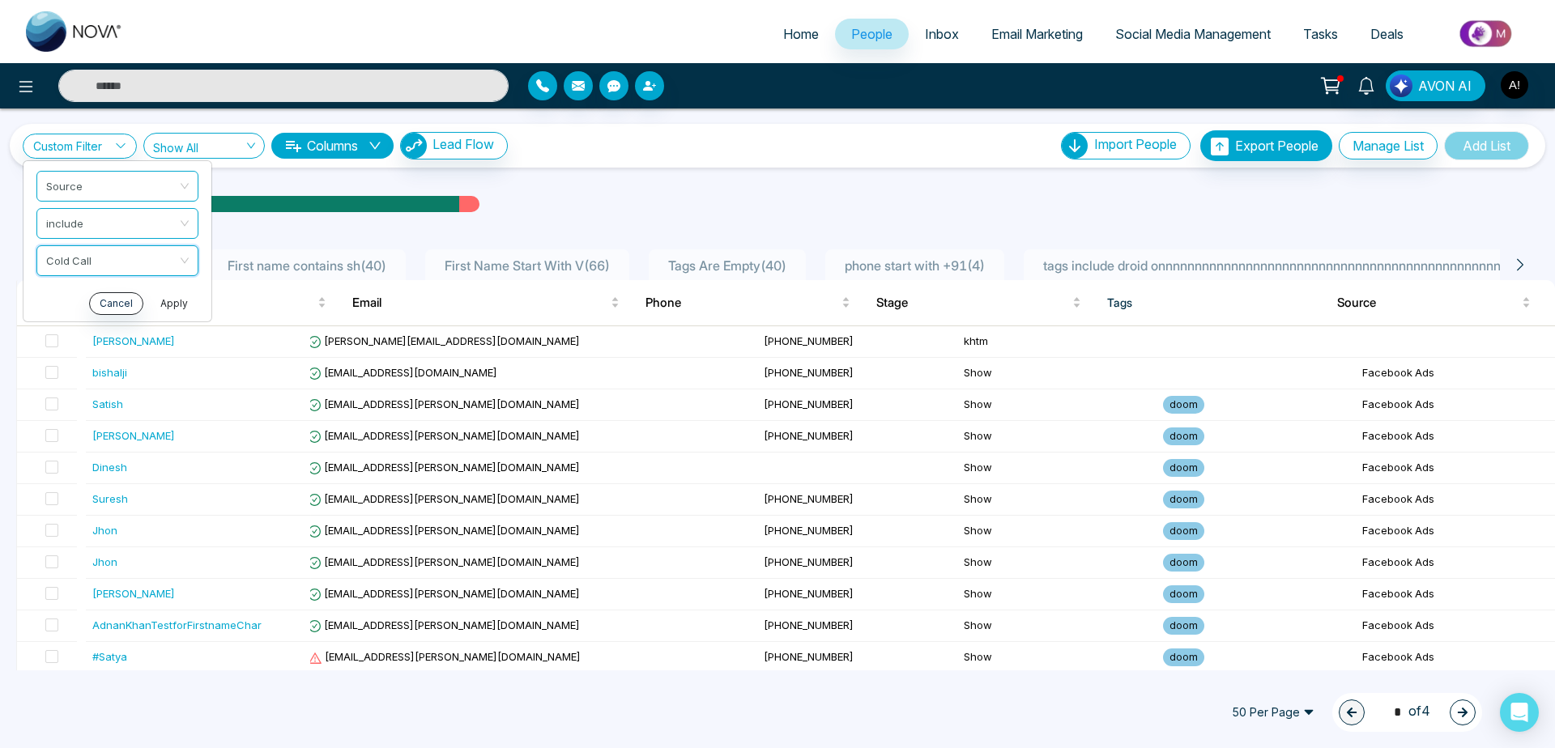
click at [175, 304] on button "Apply" at bounding box center [174, 303] width 49 height 23
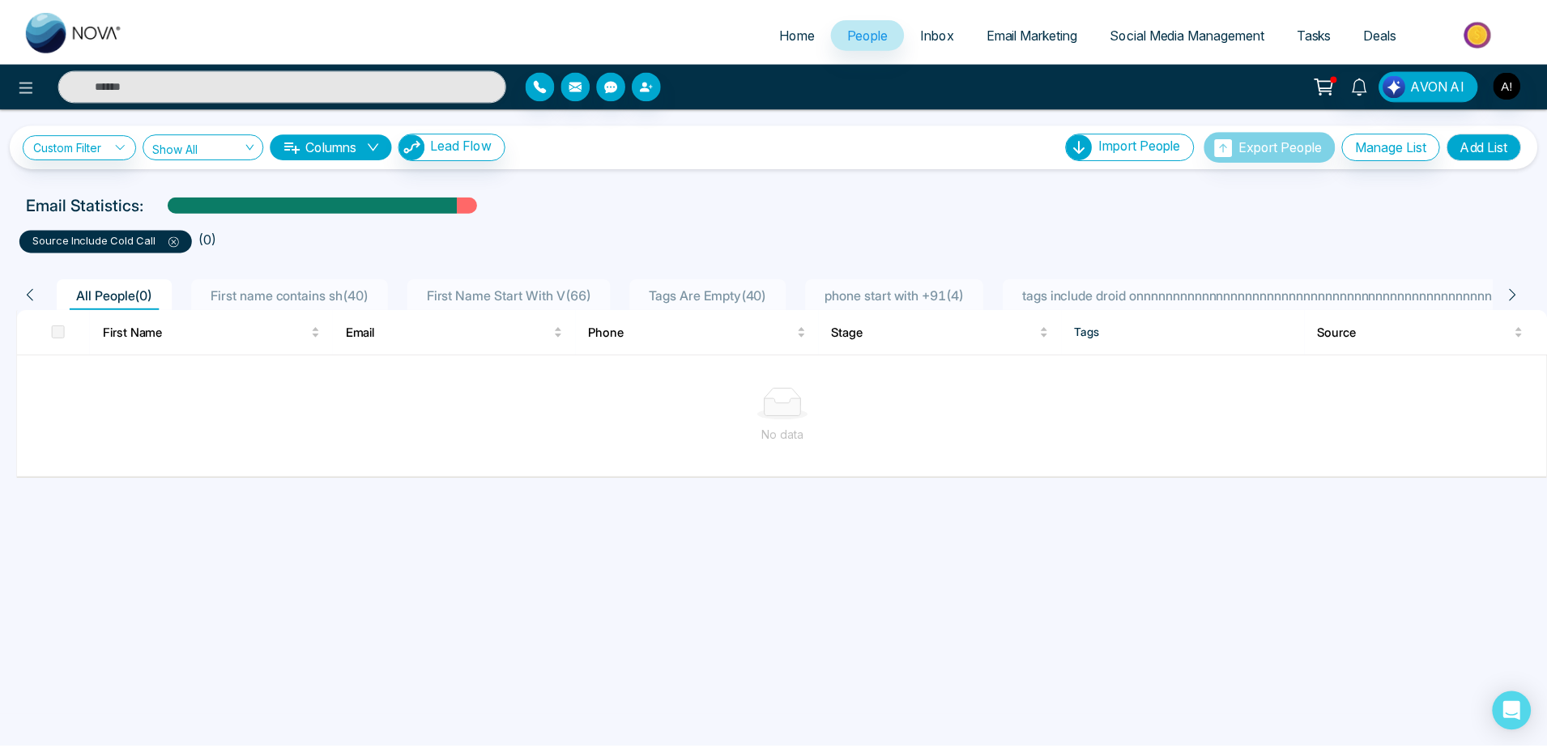
scroll to position [0, 0]
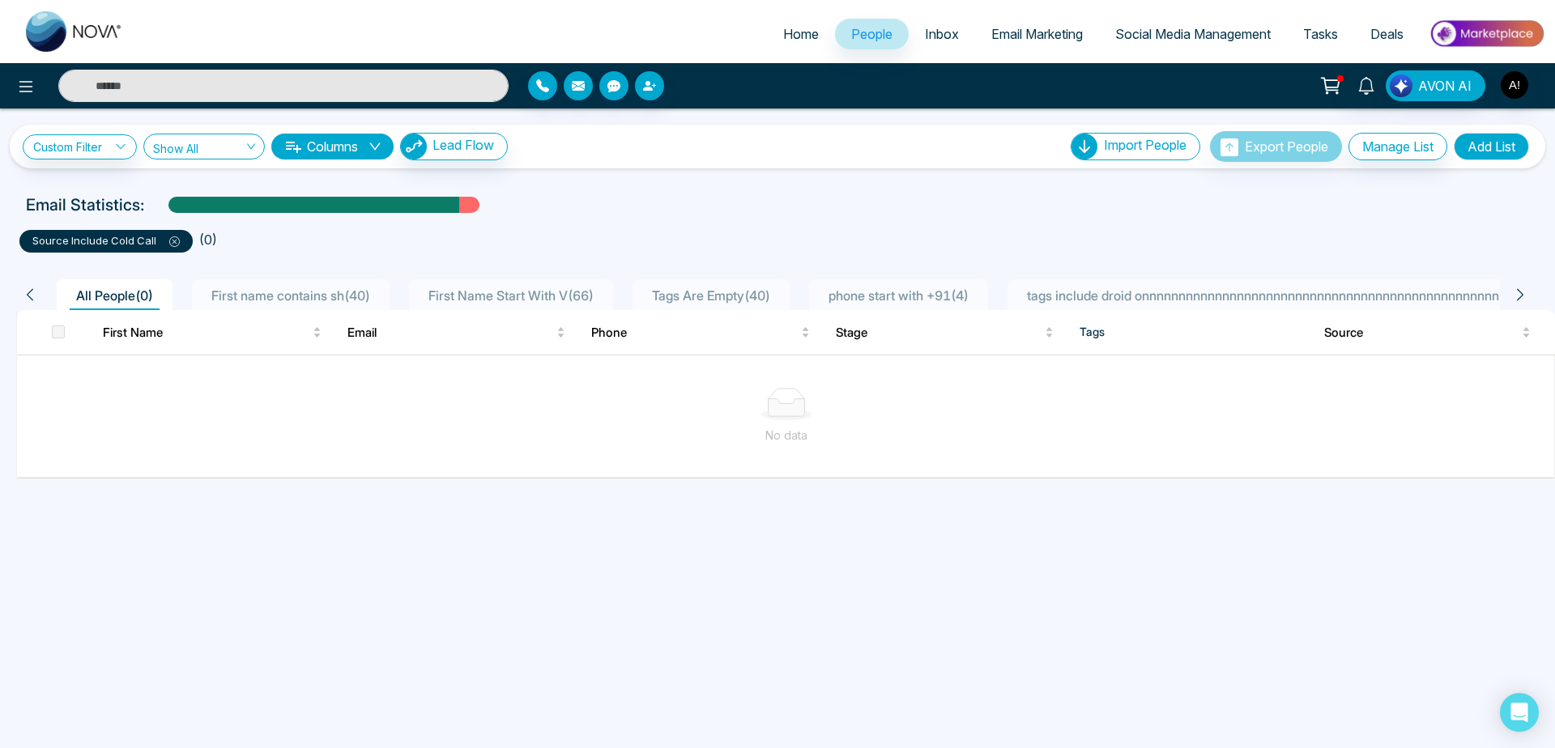
click at [166, 236] on span at bounding box center [167, 240] width 23 height 13
click at [172, 239] on icon at bounding box center [174, 241] width 11 height 11
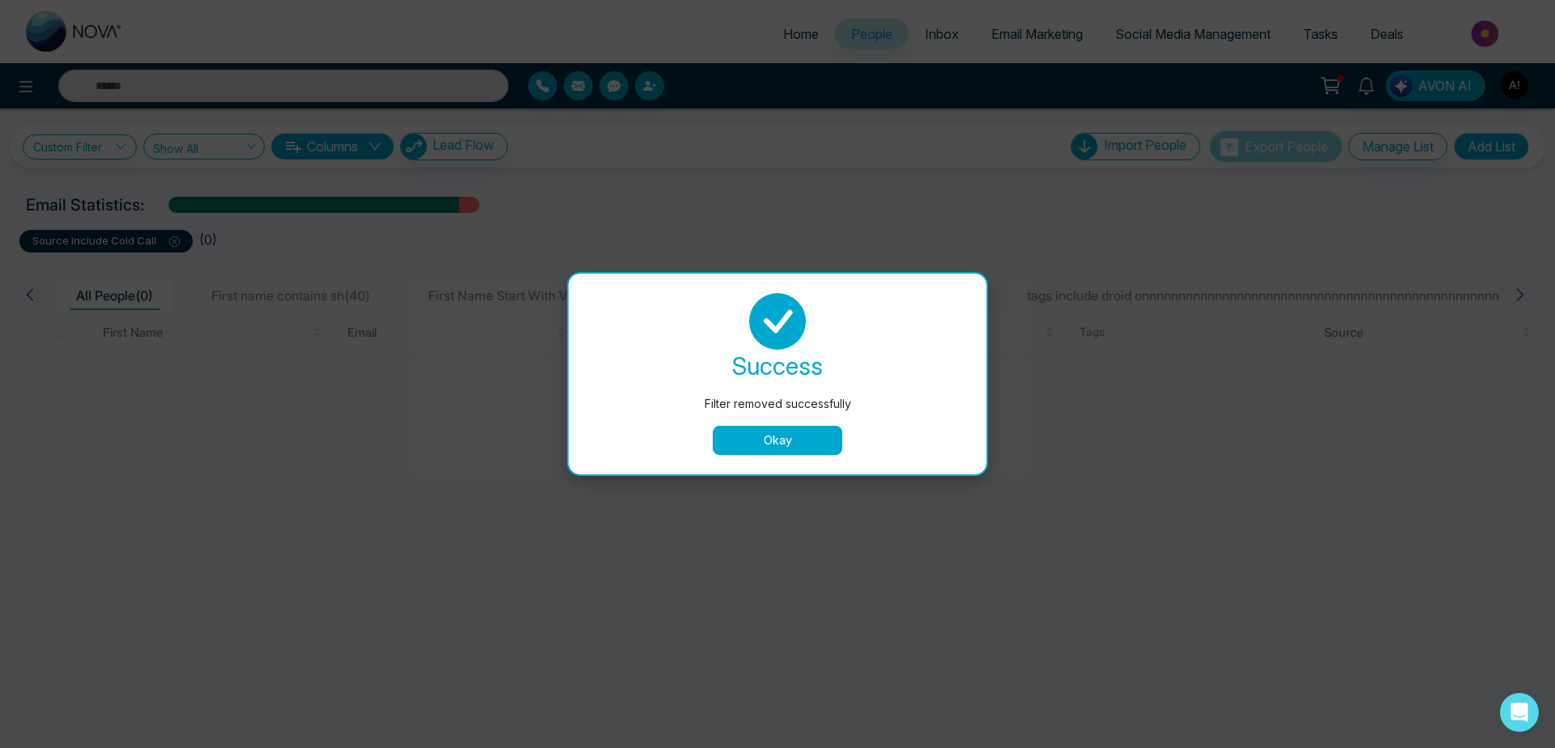
click at [758, 438] on button "Okay" at bounding box center [778, 440] width 130 height 29
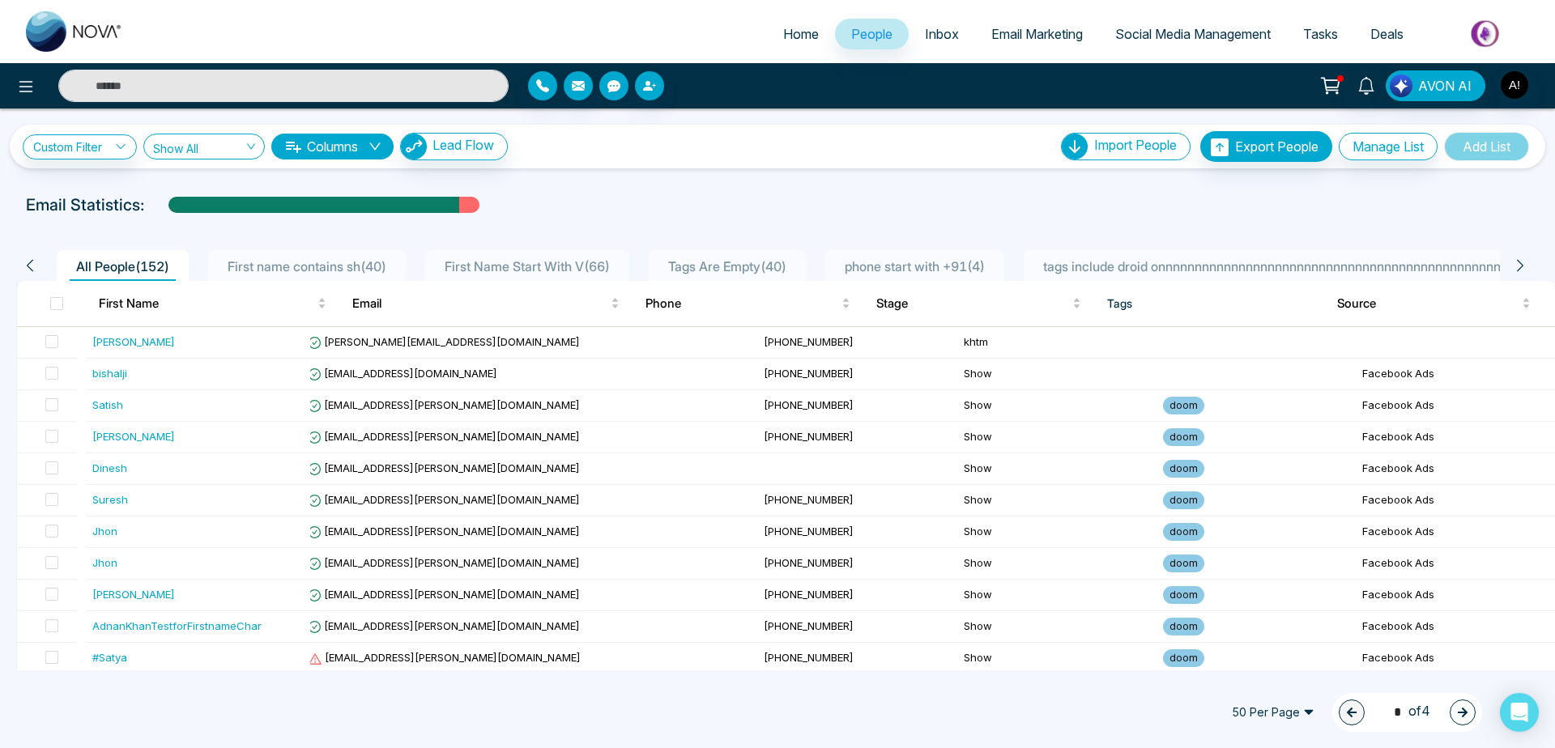
click at [602, 83] on button "button" at bounding box center [613, 85] width 29 height 29
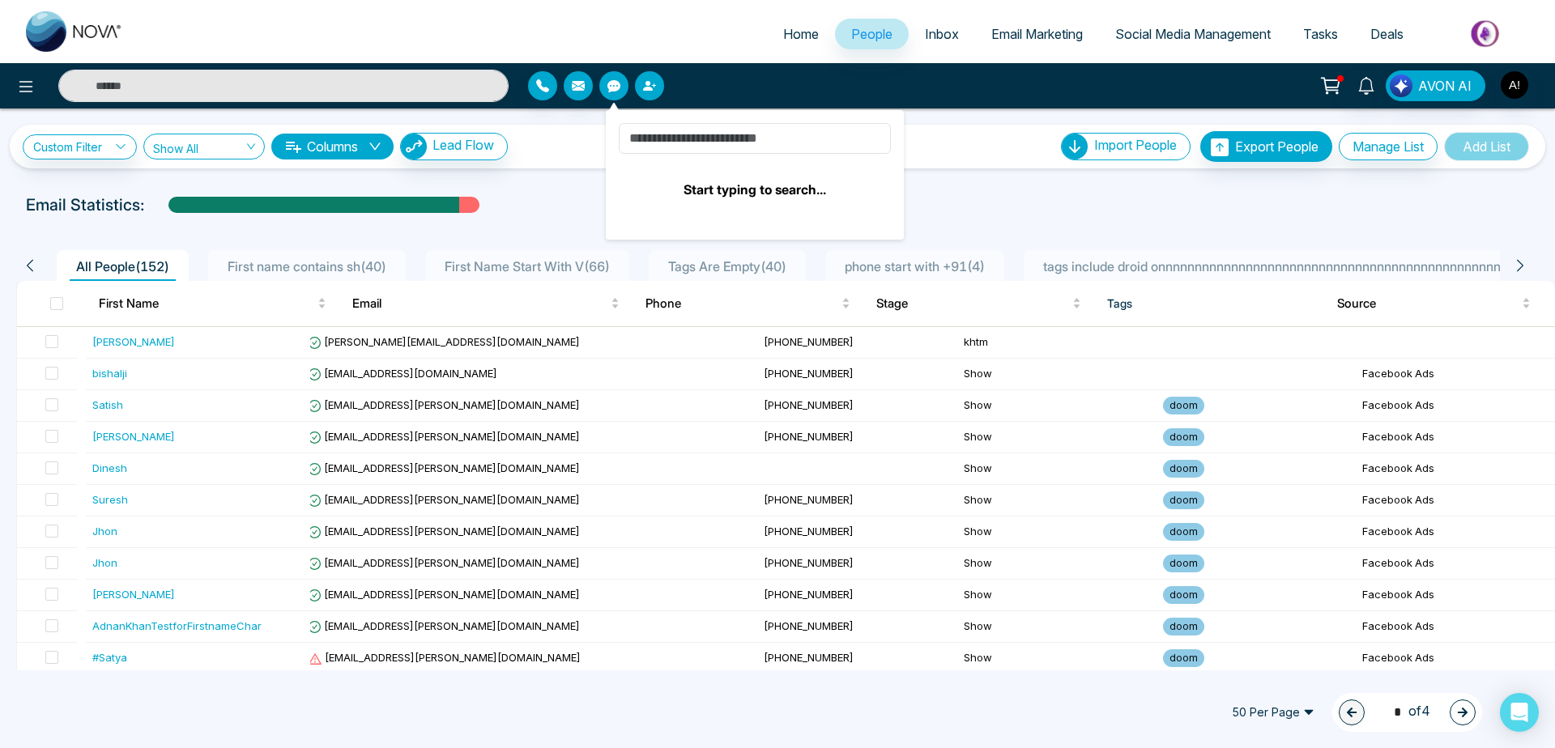
click at [661, 83] on button "button" at bounding box center [649, 85] width 29 height 29
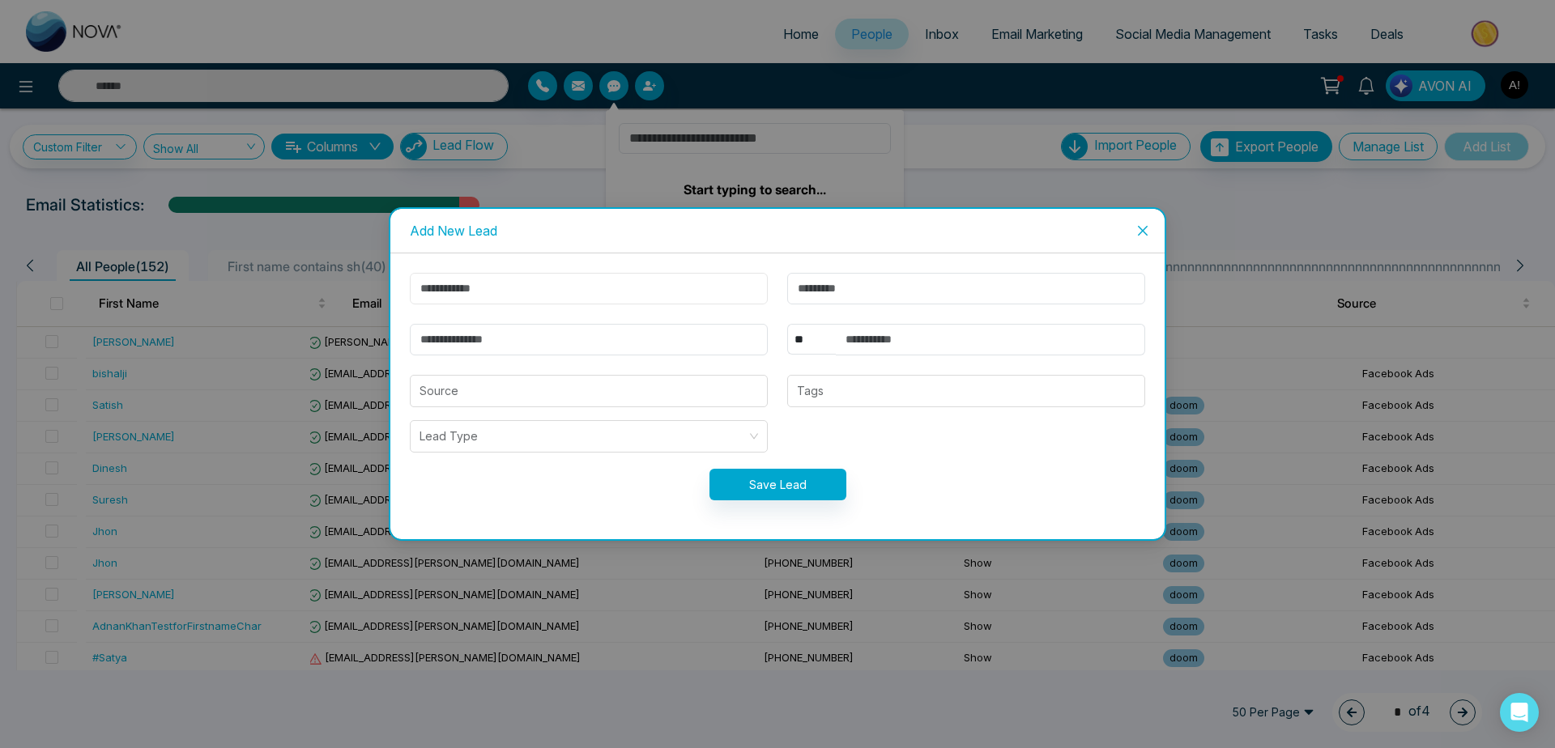
click at [662, 287] on input "text" at bounding box center [589, 289] width 358 height 32
type input "****"
click at [656, 344] on input "email" at bounding box center [589, 340] width 358 height 32
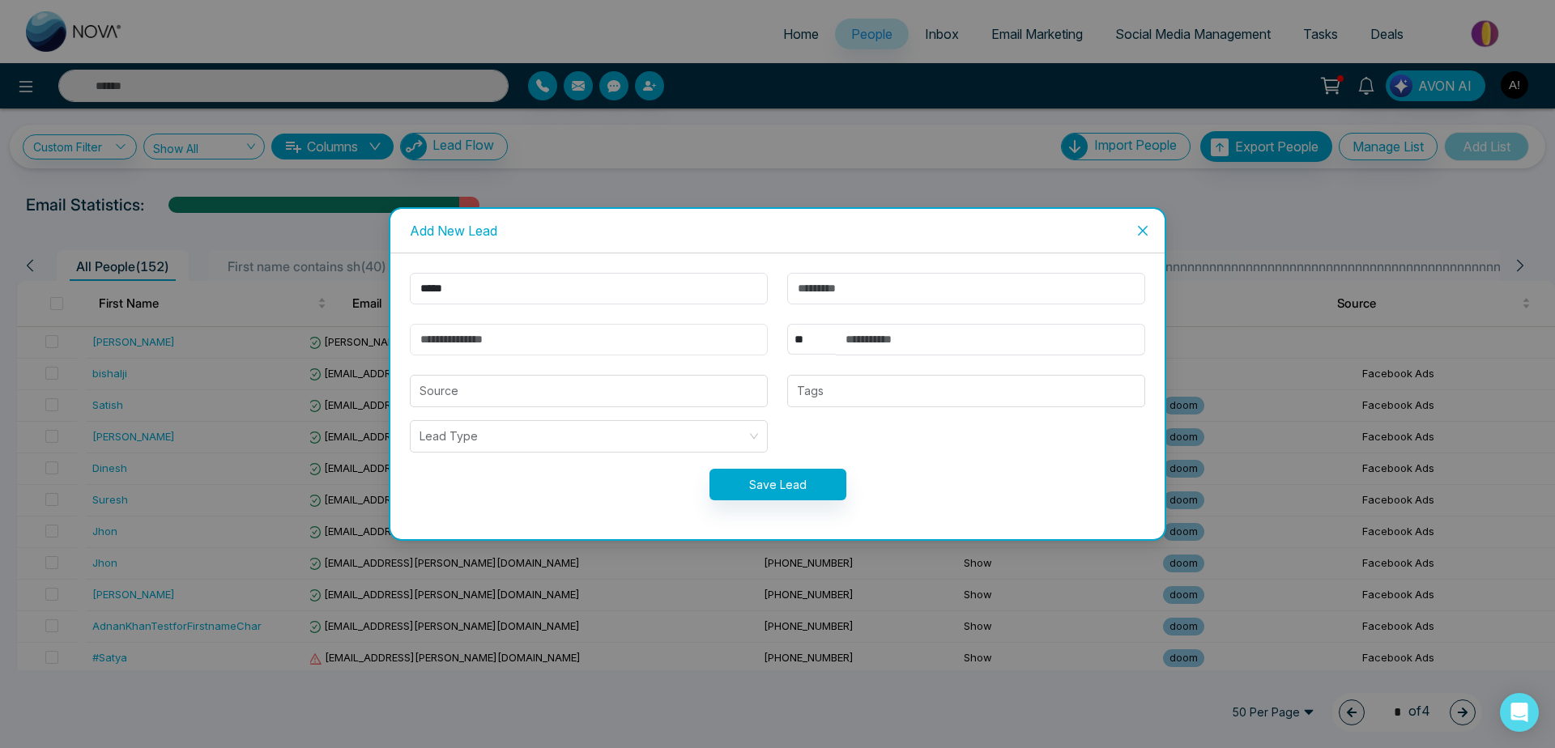
click at [656, 344] on input "email" at bounding box center [589, 340] width 358 height 32
type input "**********"
click at [913, 336] on input "text" at bounding box center [990, 340] width 309 height 32
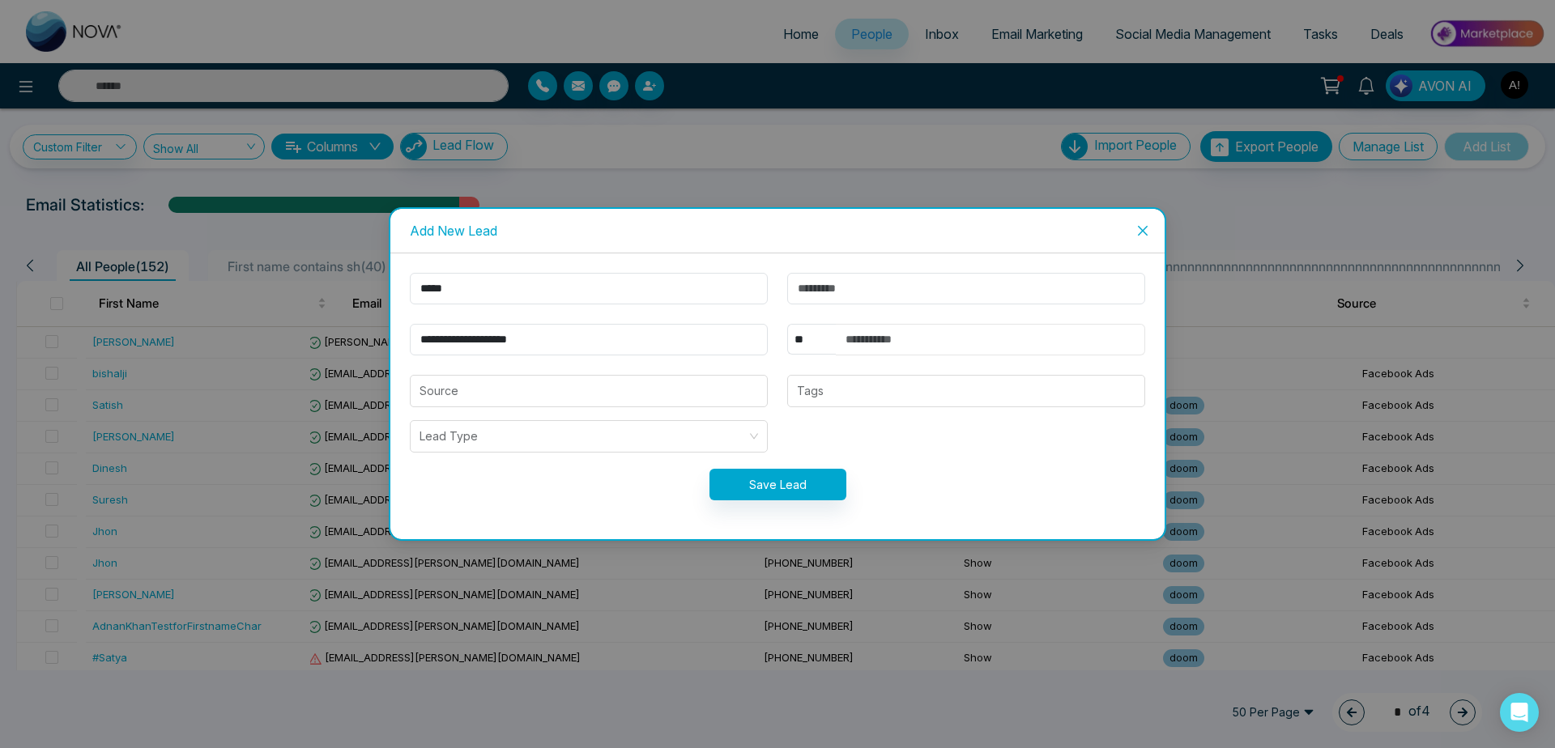
click at [913, 343] on input "text" at bounding box center [990, 340] width 309 height 32
type input "**********"
click at [770, 483] on button "Save Lead" at bounding box center [777, 485] width 137 height 32
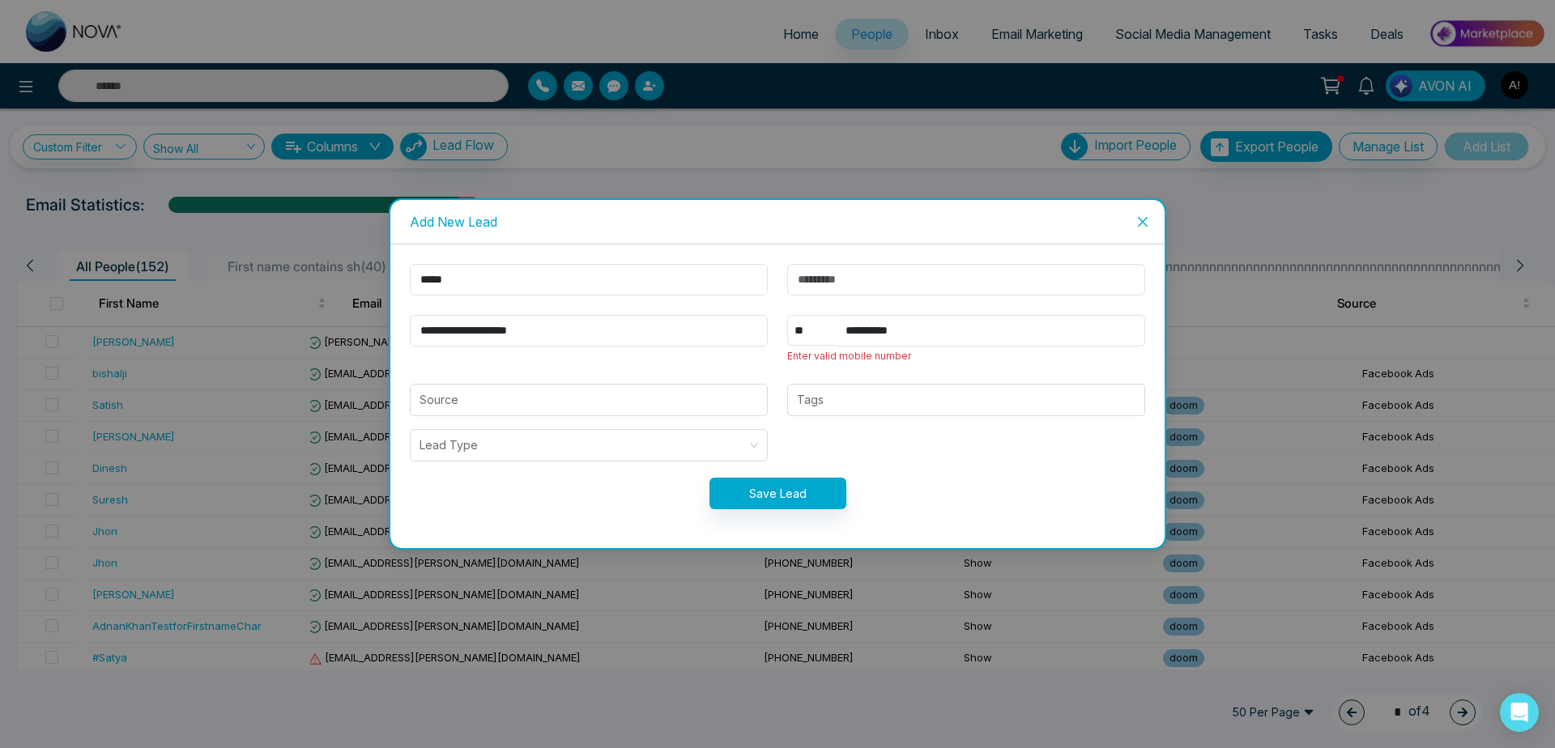
click at [787, 315] on select "** **** *** *** *** **** ***" at bounding box center [811, 330] width 49 height 31
select select "***"
click option "***" at bounding box center [0, 0] width 0 height 0
click at [739, 483] on button "Save Lead" at bounding box center [777, 494] width 137 height 32
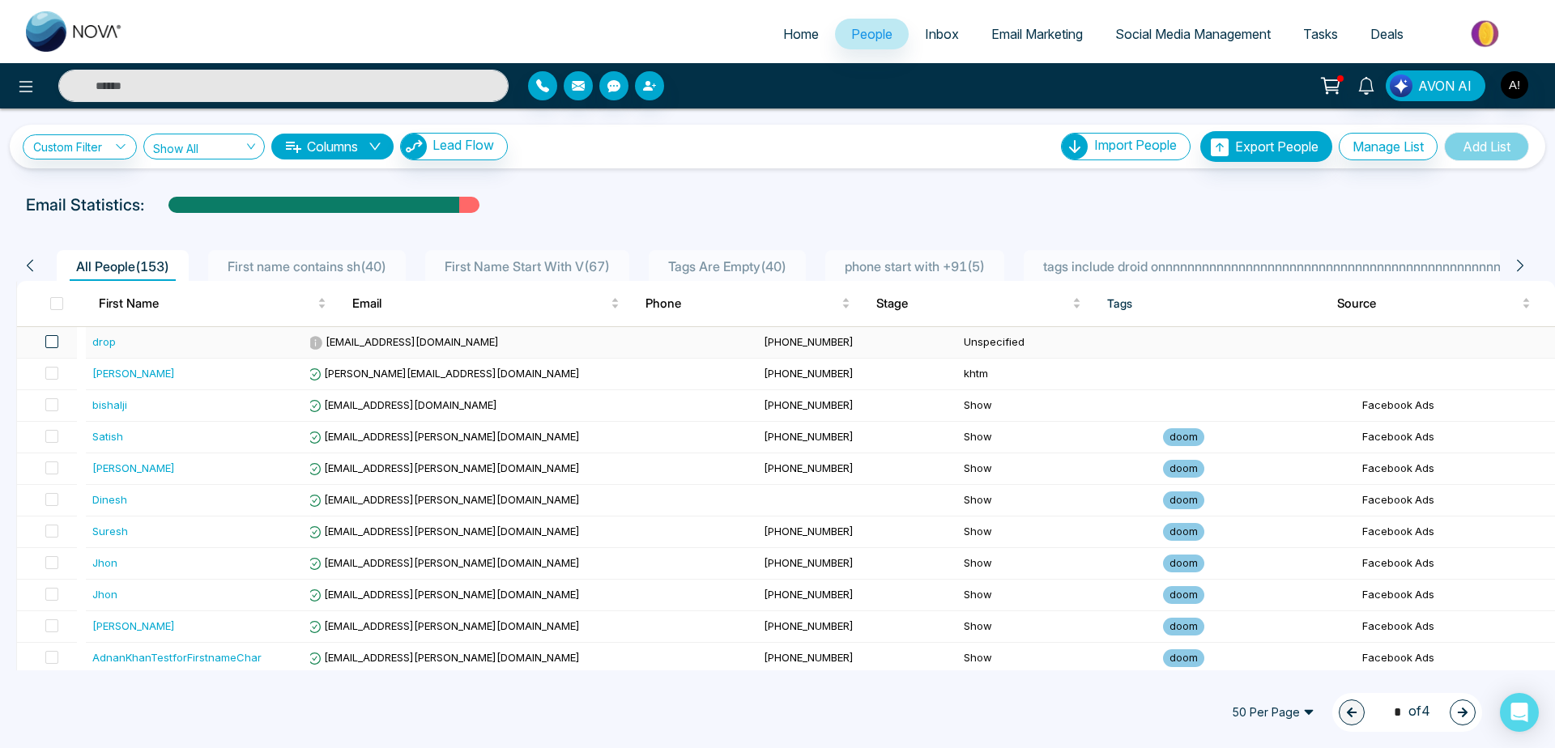
click at [56, 343] on span at bounding box center [51, 341] width 13 height 13
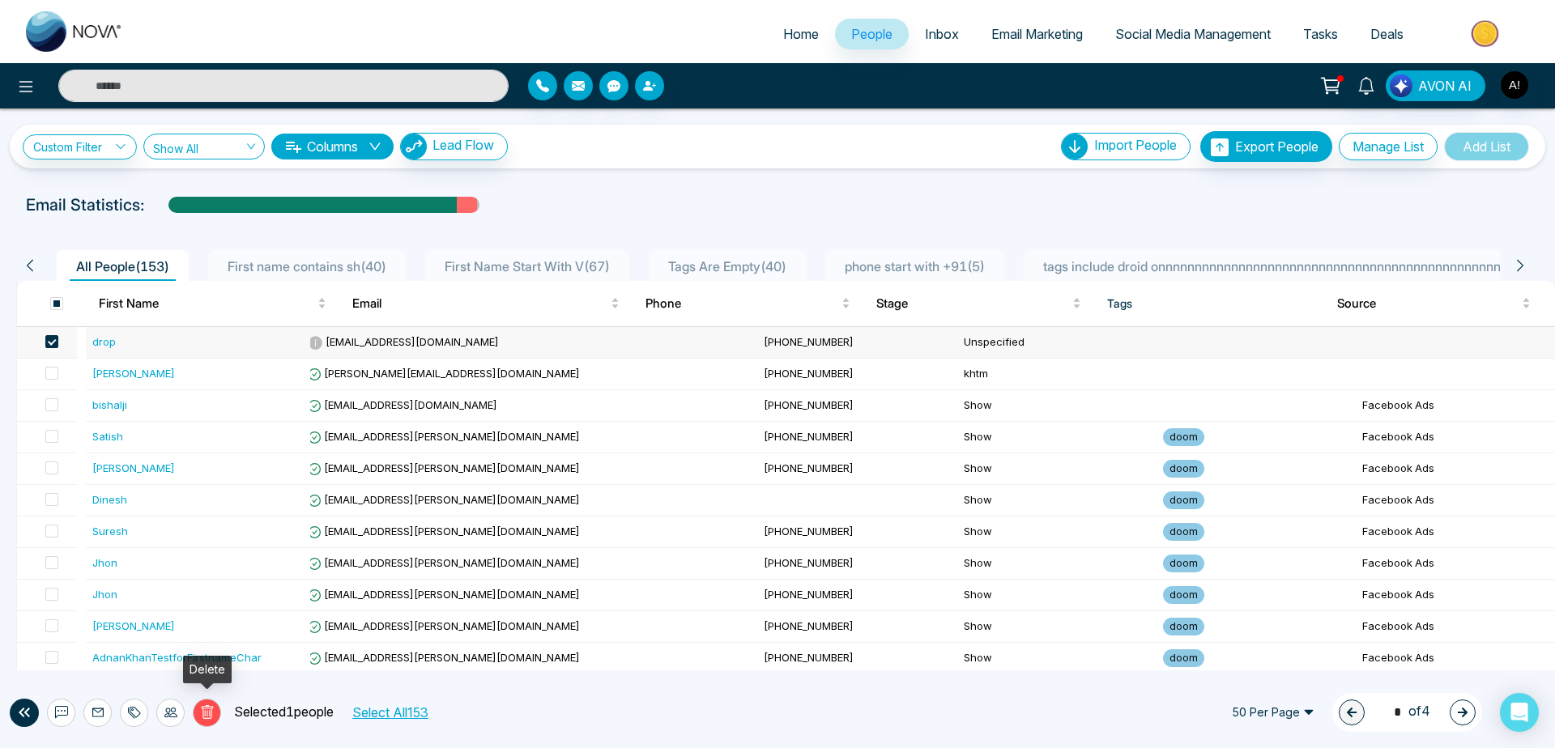
click at [204, 717] on icon at bounding box center [207, 712] width 15 height 15
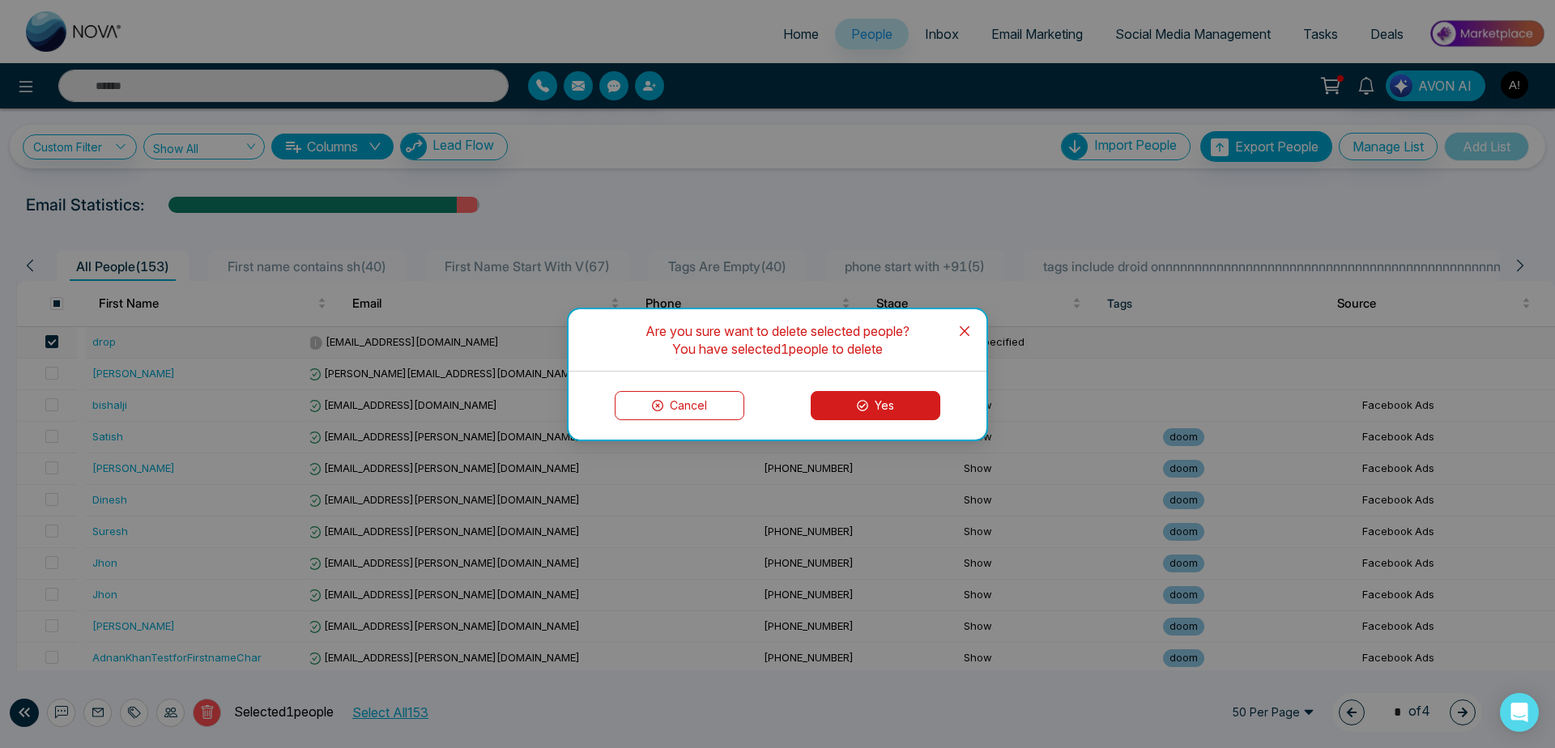
click at [885, 410] on button "Yes" at bounding box center [876, 405] width 130 height 29
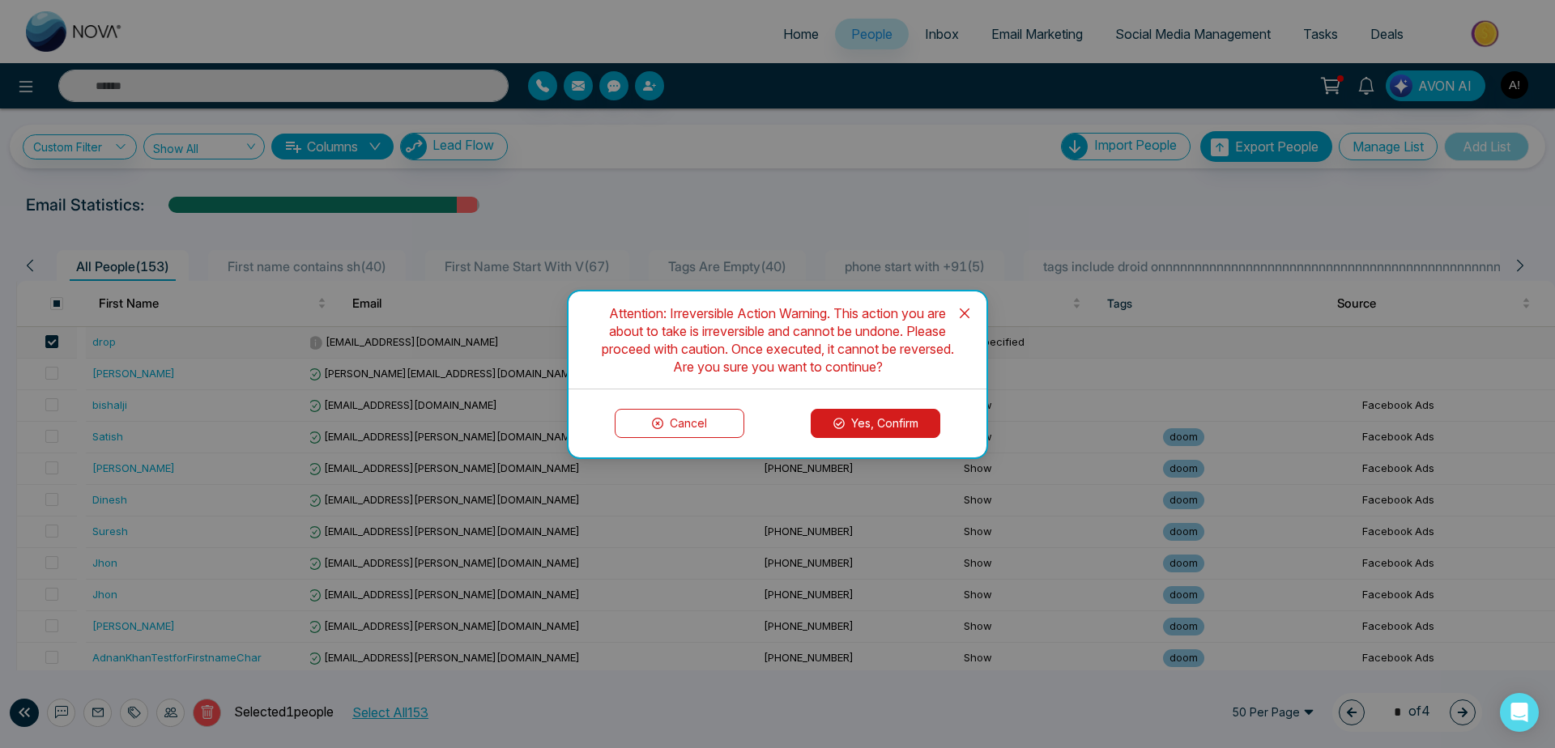
click at [869, 422] on button "Yes, Confirm" at bounding box center [876, 423] width 130 height 29
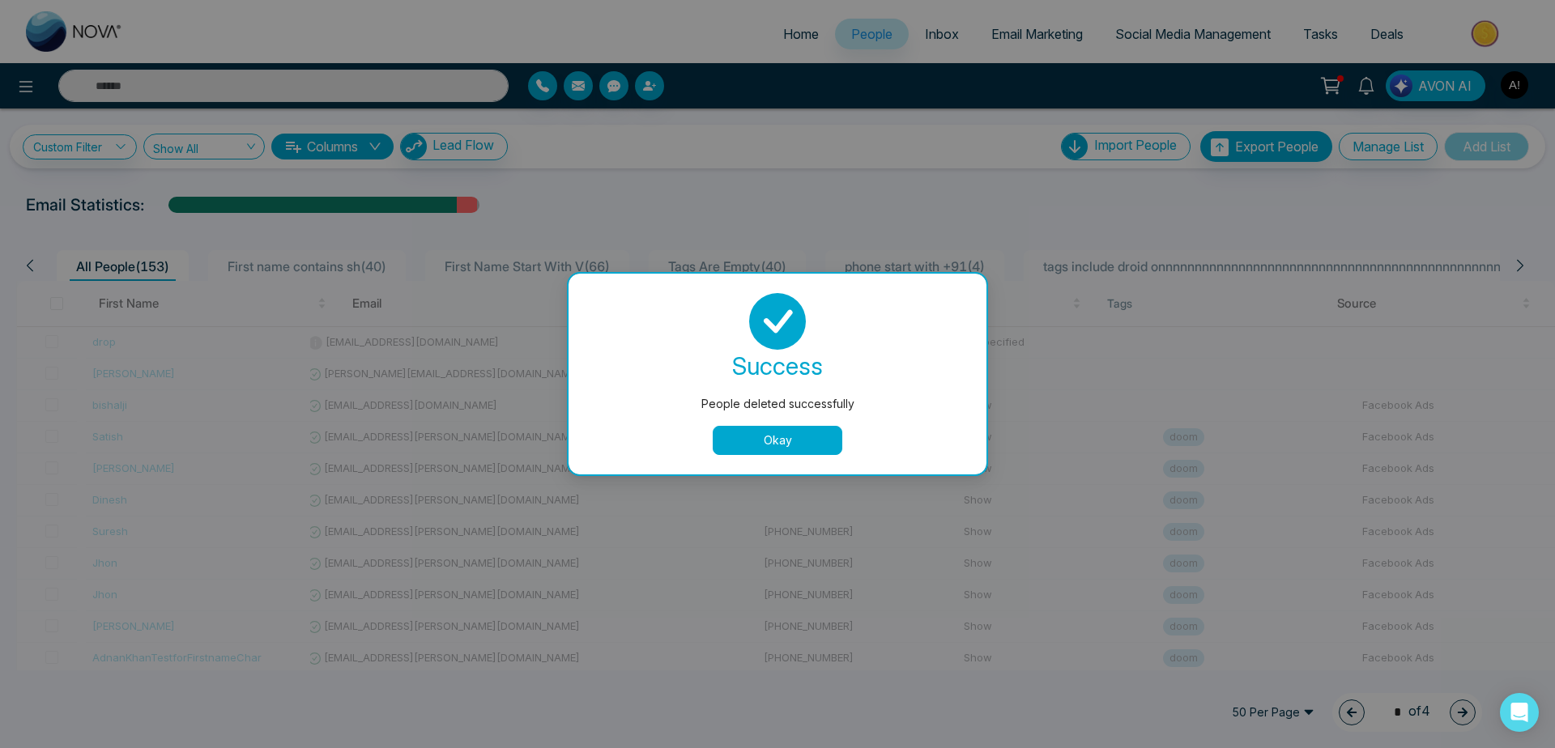
click at [764, 450] on button "Okay" at bounding box center [778, 440] width 130 height 29
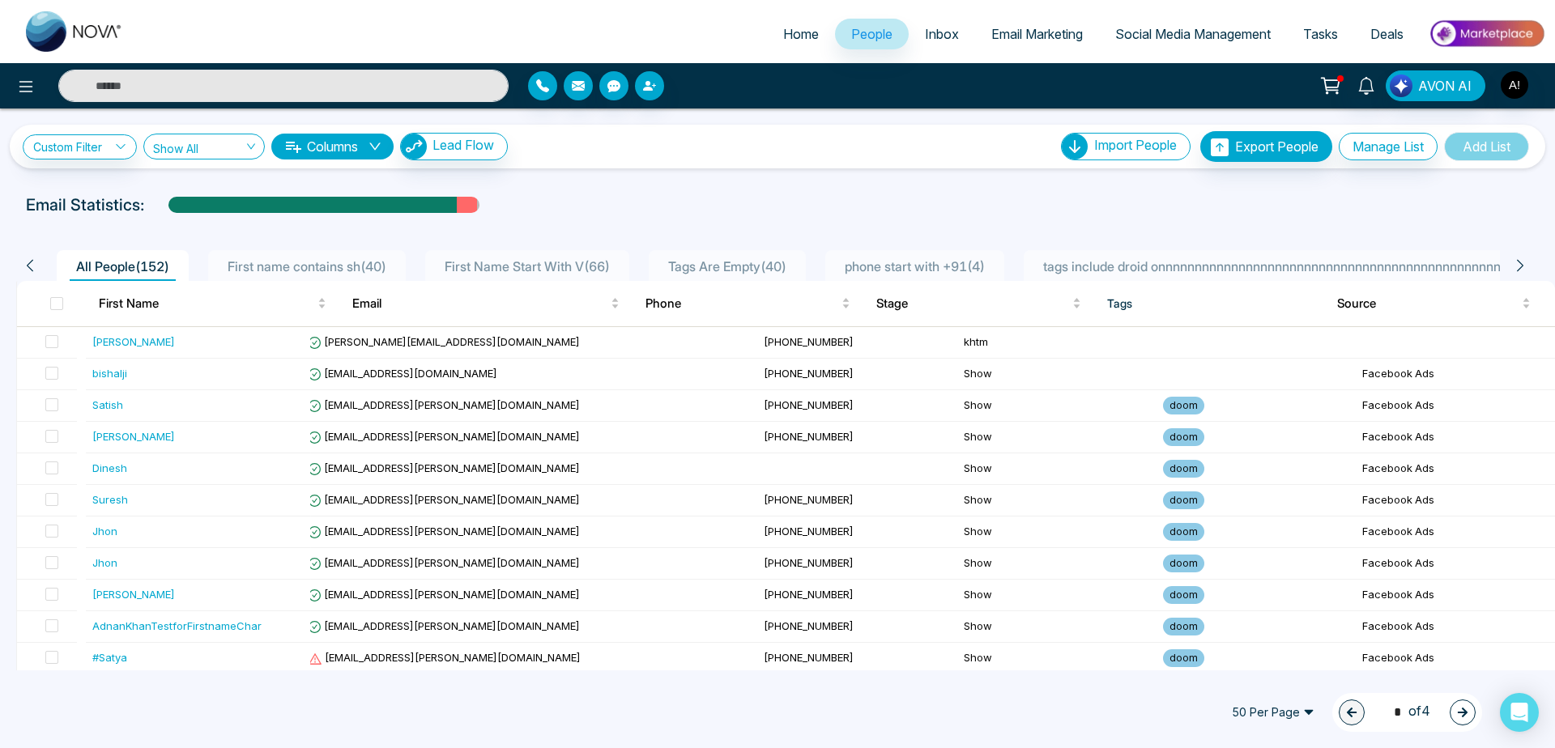
click at [1337, 79] on icon at bounding box center [1330, 85] width 23 height 23
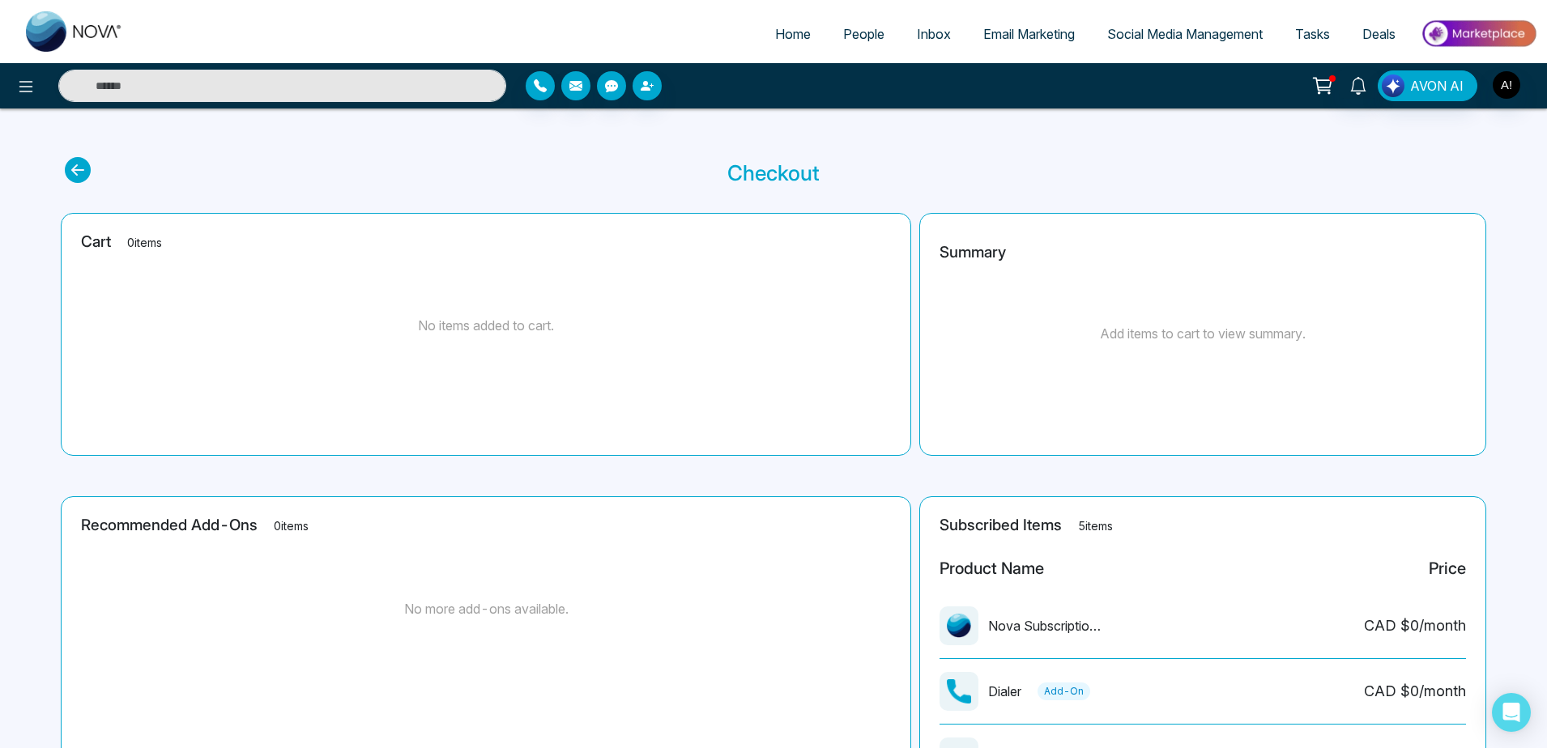
click at [75, 172] on icon at bounding box center [78, 170] width 26 height 26
